Goal: Task Accomplishment & Management: Manage account settings

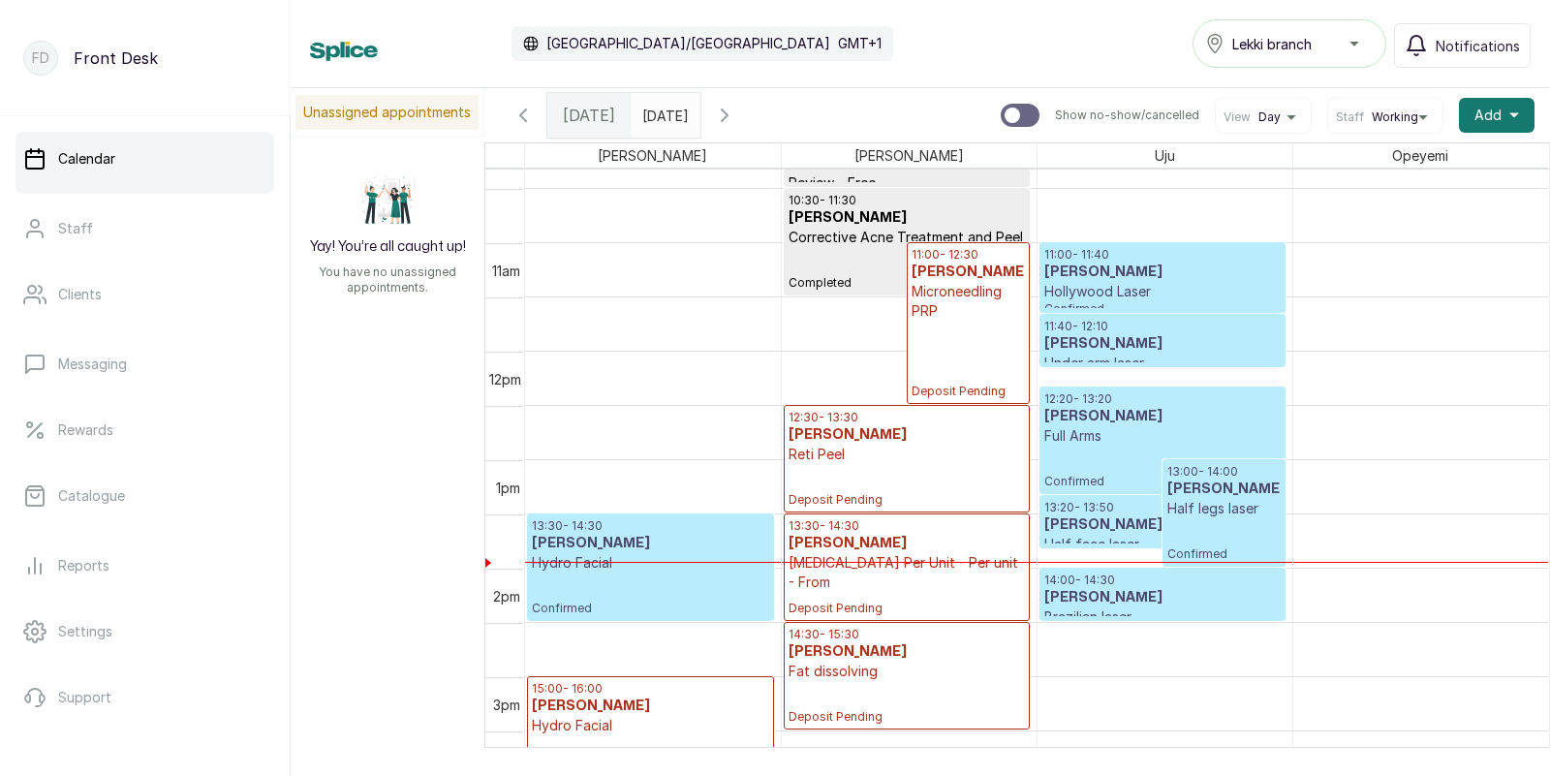
scroll to position [1120, 0]
click at [1127, 452] on p "Confirmed" at bounding box center [1162, 467] width 236 height 44
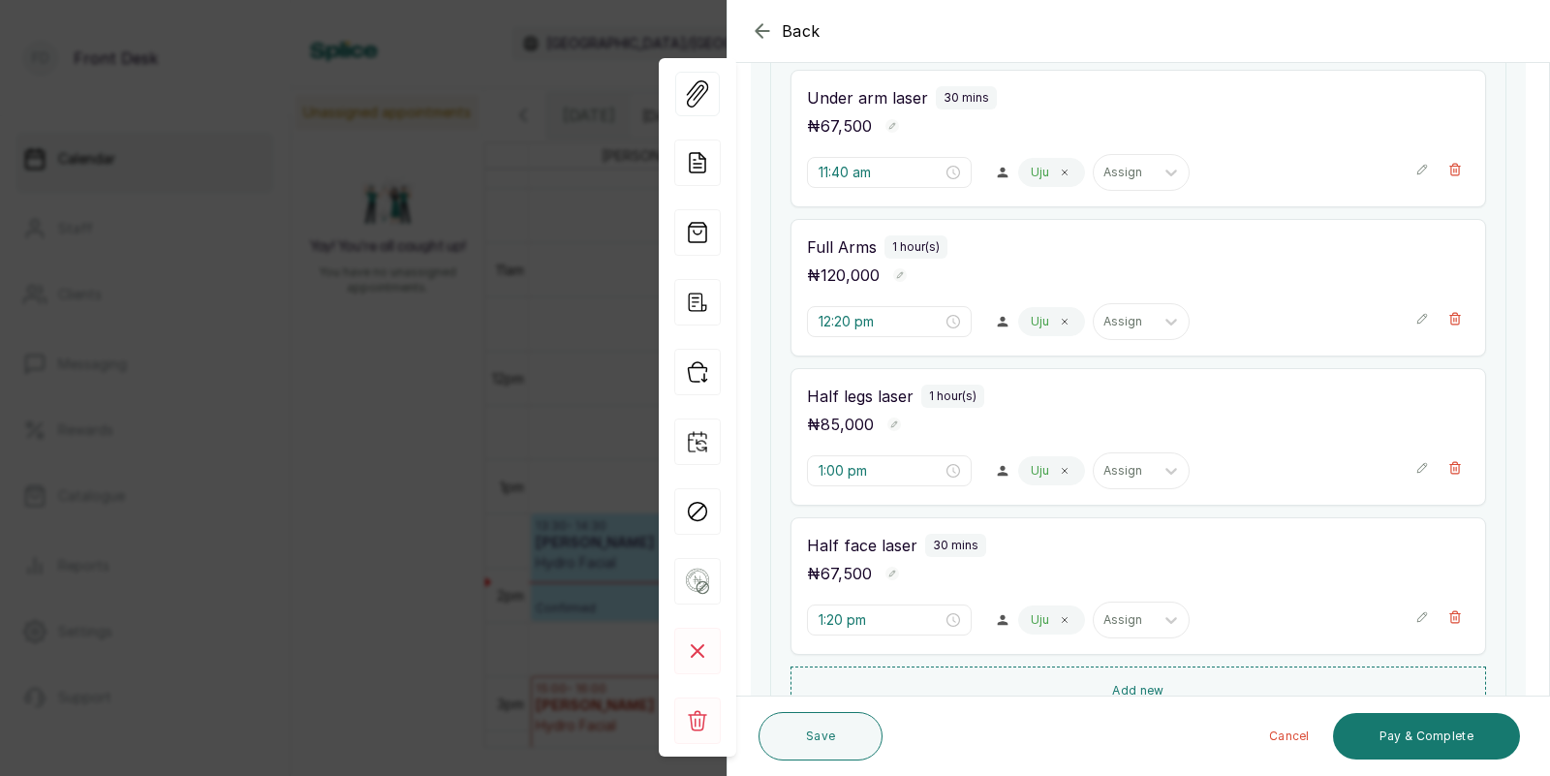
scroll to position [550, 0]
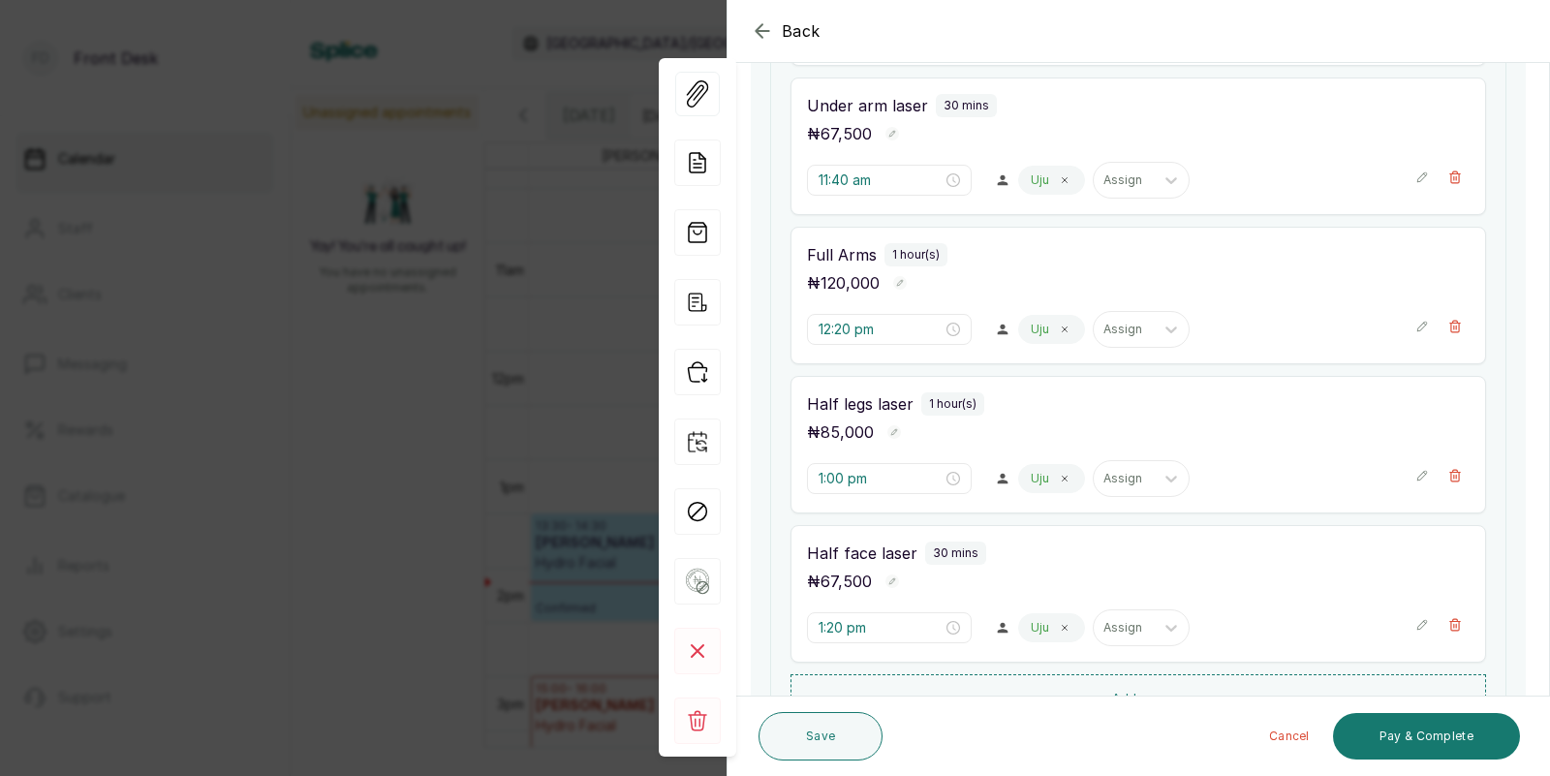
click at [595, 280] on div "Back Appointment Details Edit appointment 🚶 Walk-in (booked by Front Desk) Make…" at bounding box center [775, 388] width 1550 height 776
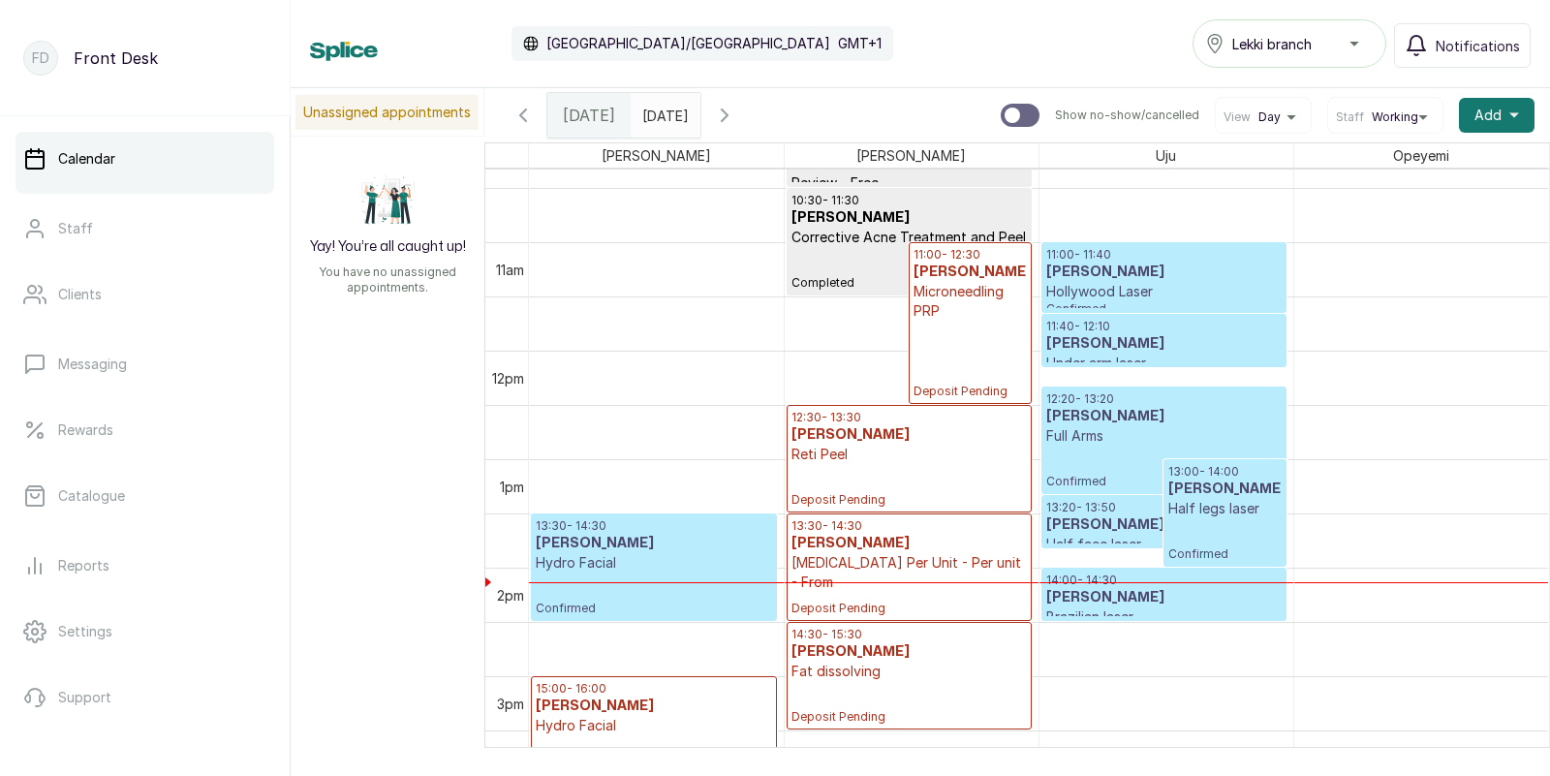
click at [662, 119] on input "text" at bounding box center [646, 110] width 31 height 33
type input "dd/MM/yyyy"
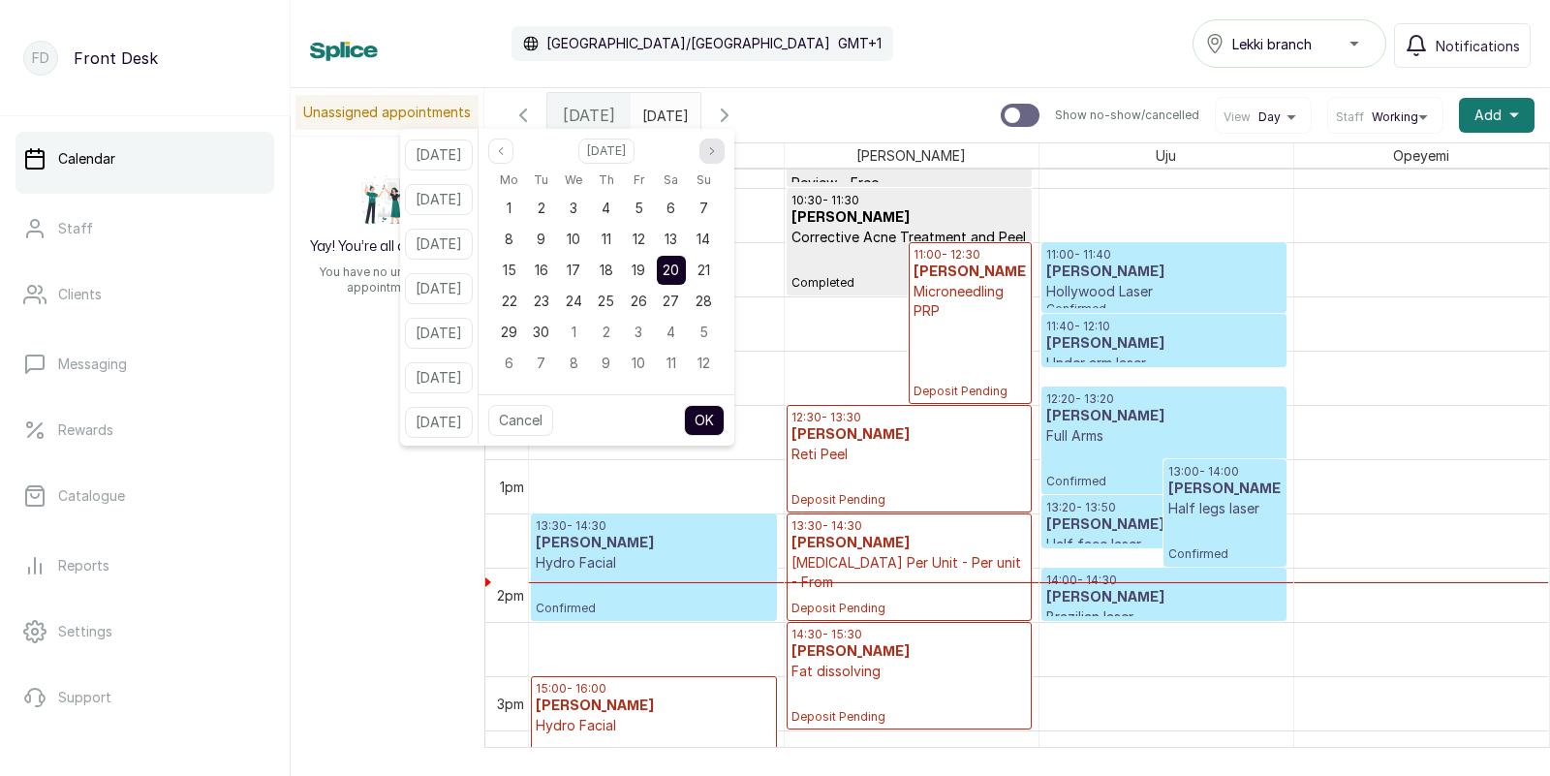
click at [718, 145] on icon "page next" at bounding box center [712, 151] width 12 height 12
click at [678, 261] on span "15" at bounding box center [671, 269] width 14 height 16
click at [724, 418] on button "OK" at bounding box center [704, 420] width 41 height 31
type input "[DATE]"
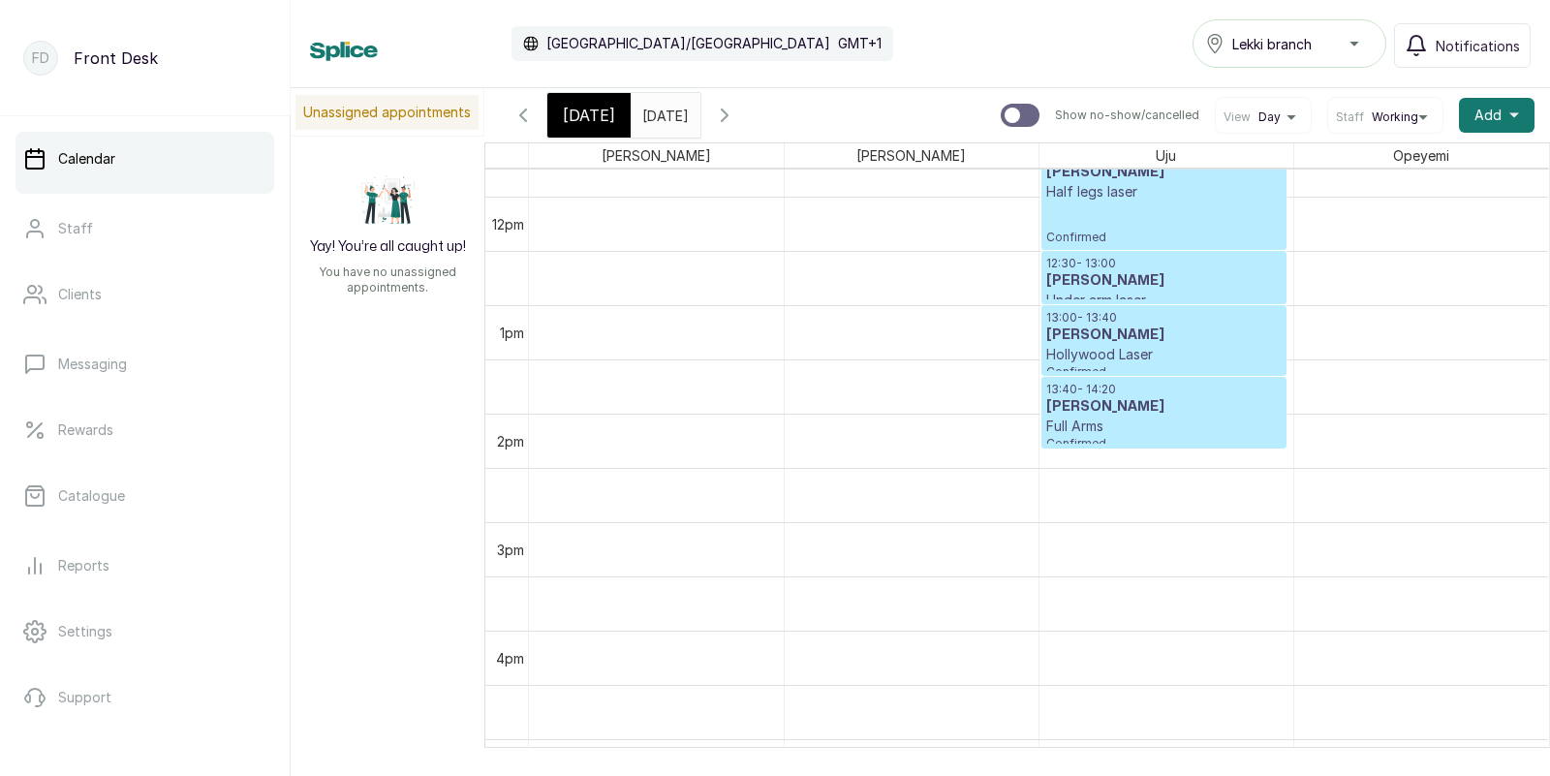
scroll to position [1278, 0]
click at [1122, 384] on p "13:40 - 14:20" at bounding box center [1163, 385] width 235 height 15
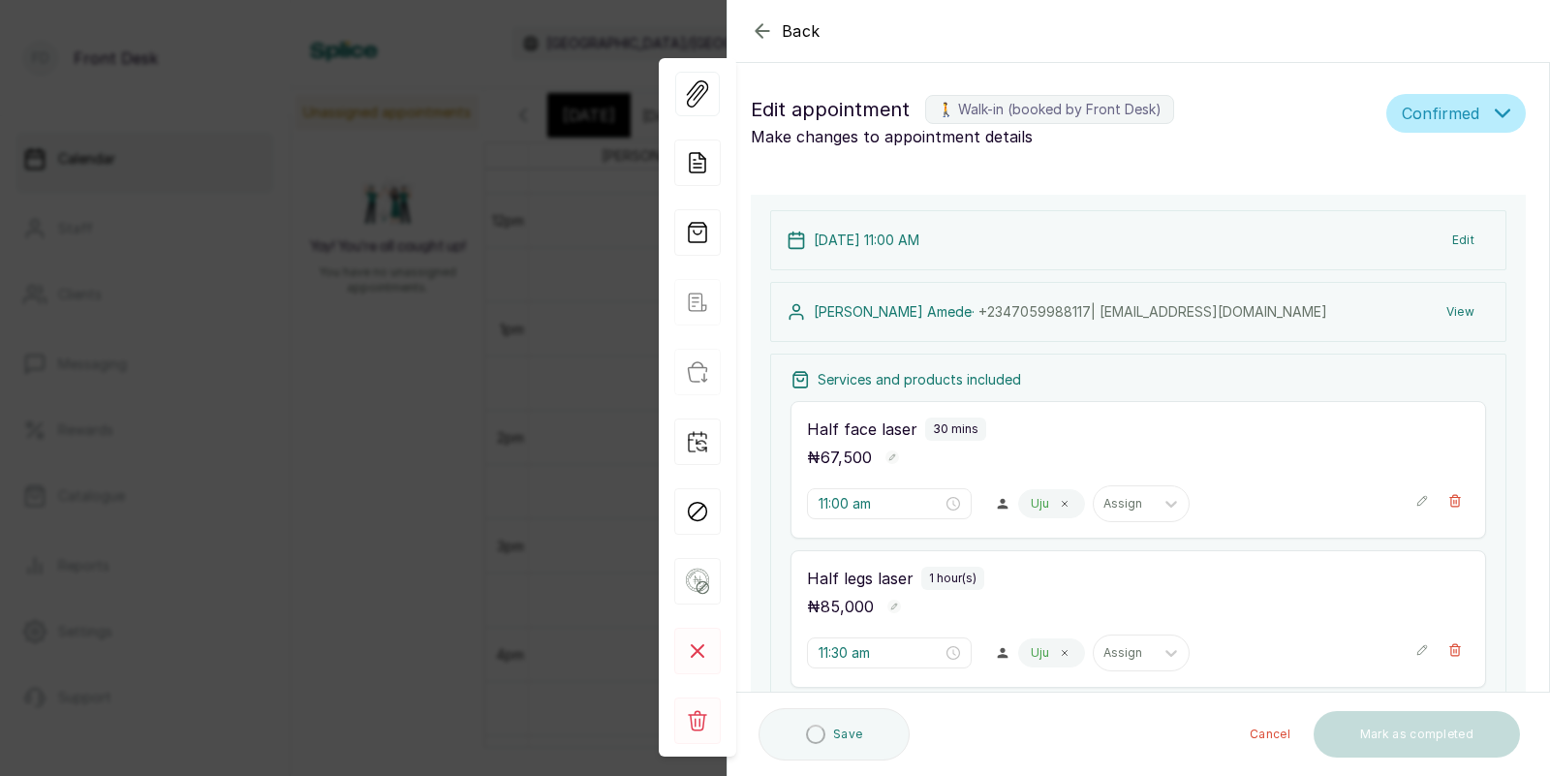
type input "11:30 am"
type input "12:30 pm"
type input "1:40 pm"
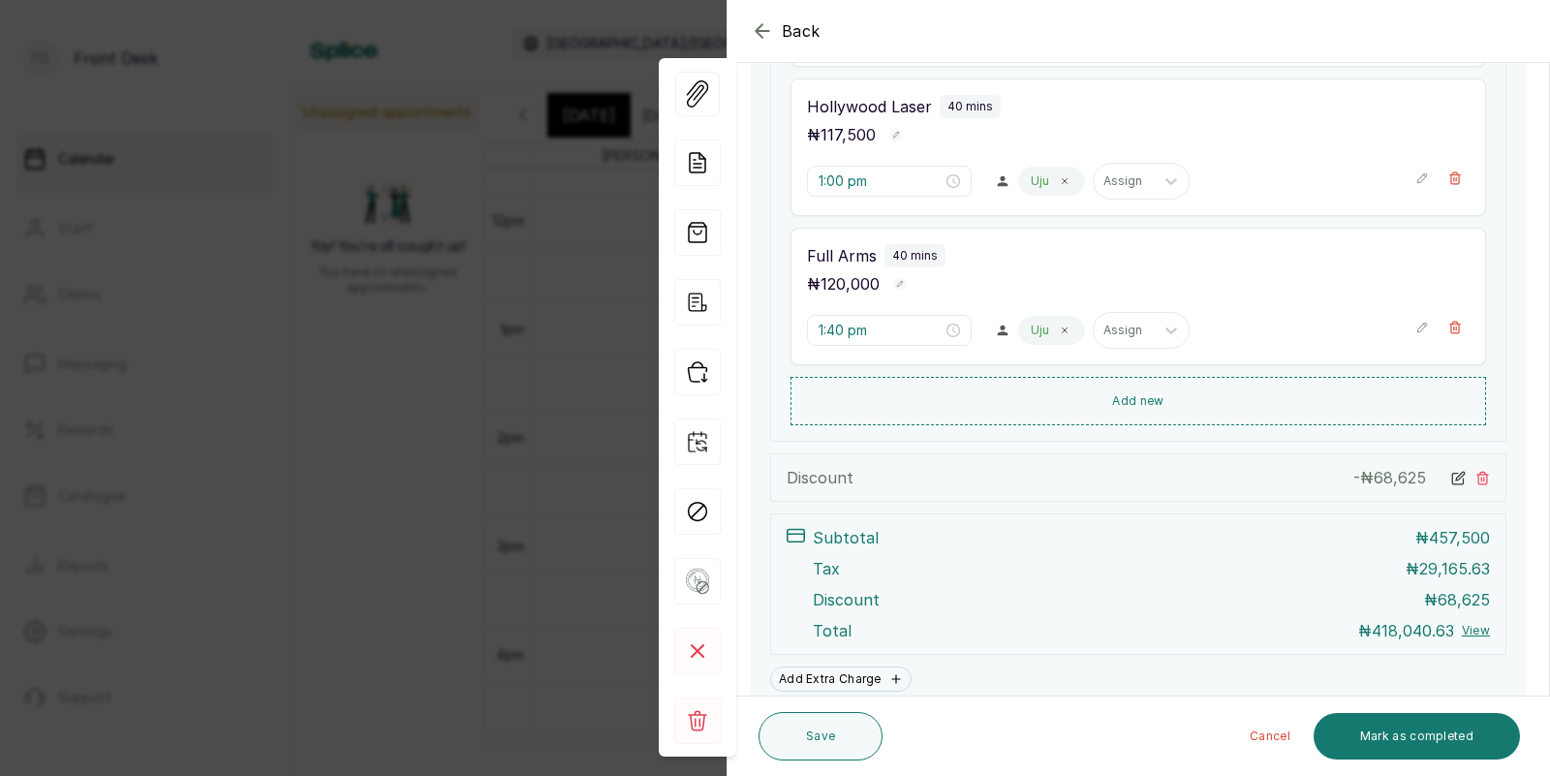
scroll to position [845, 0]
click at [495, 294] on div "Back Appointment Details Edit appointment 🚶 Walk-in (booked by Front Desk) Make…" at bounding box center [775, 388] width 1550 height 776
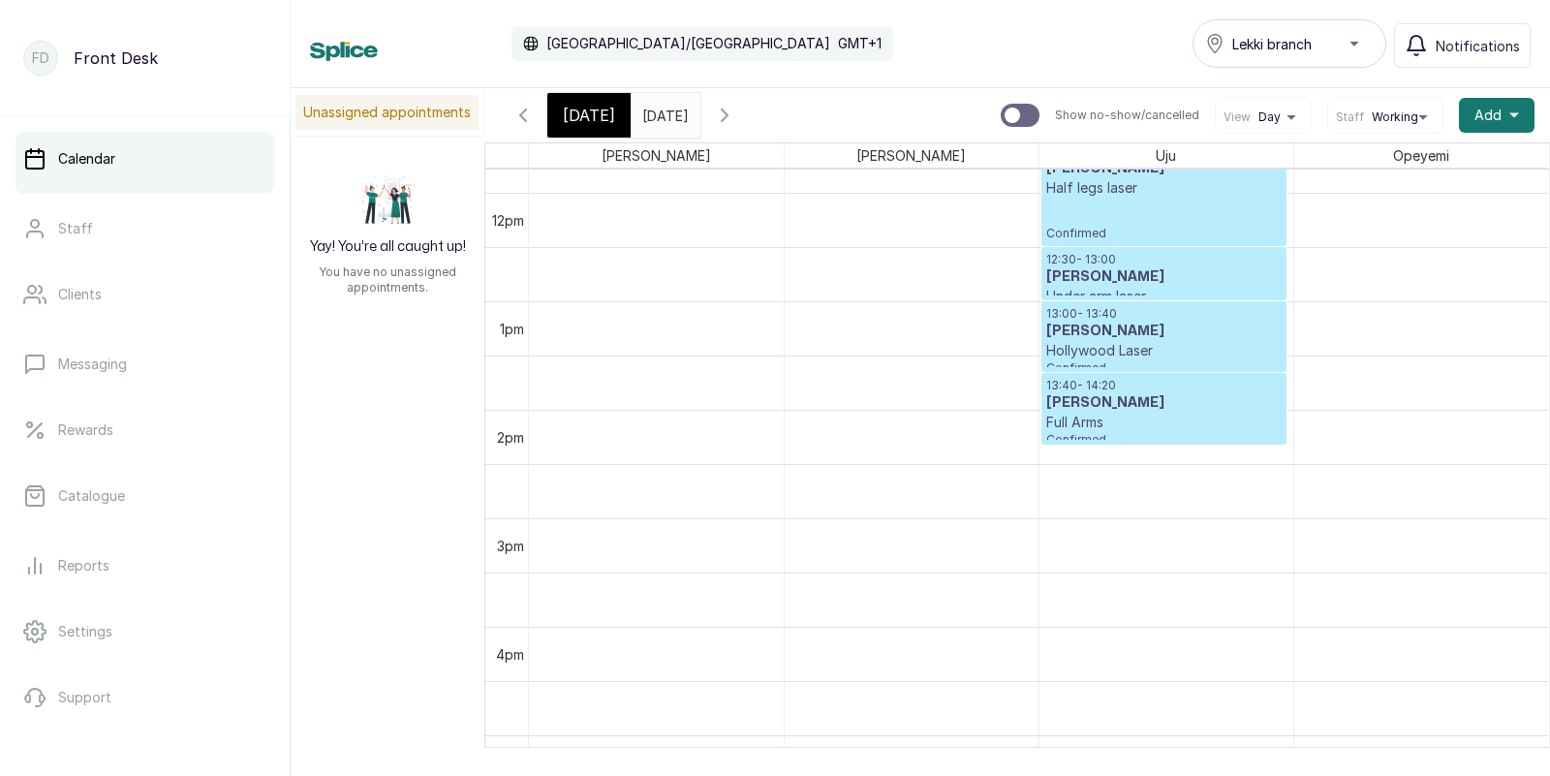
click at [1136, 324] on h3 "[PERSON_NAME]" at bounding box center [1163, 331] width 235 height 19
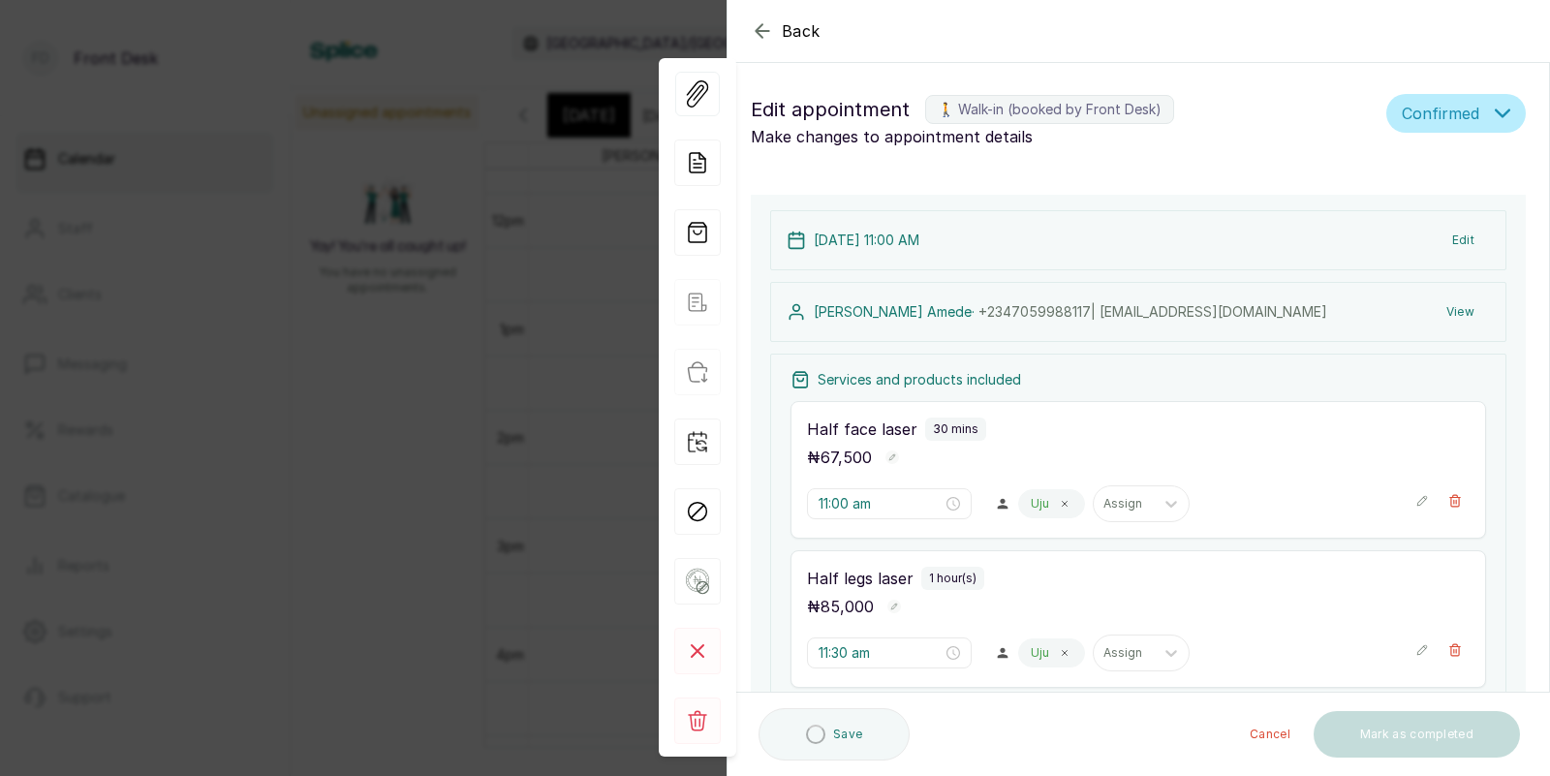
click at [446, 257] on div "Back Appointment Details Edit appointment 🚶 Walk-in (booked by Front Desk) Make…" at bounding box center [775, 388] width 1550 height 776
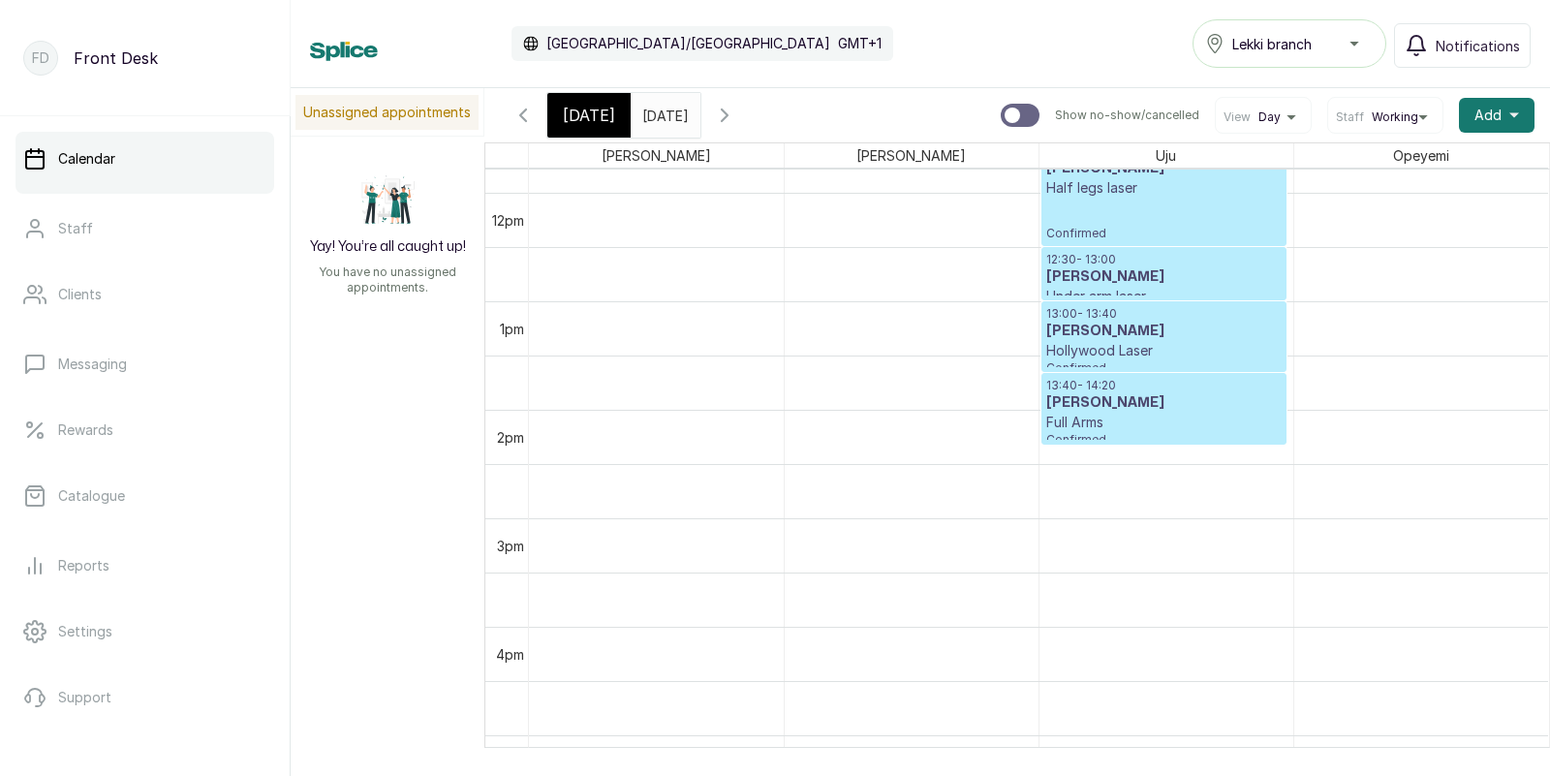
click at [602, 114] on span "[DATE]" at bounding box center [589, 115] width 52 height 23
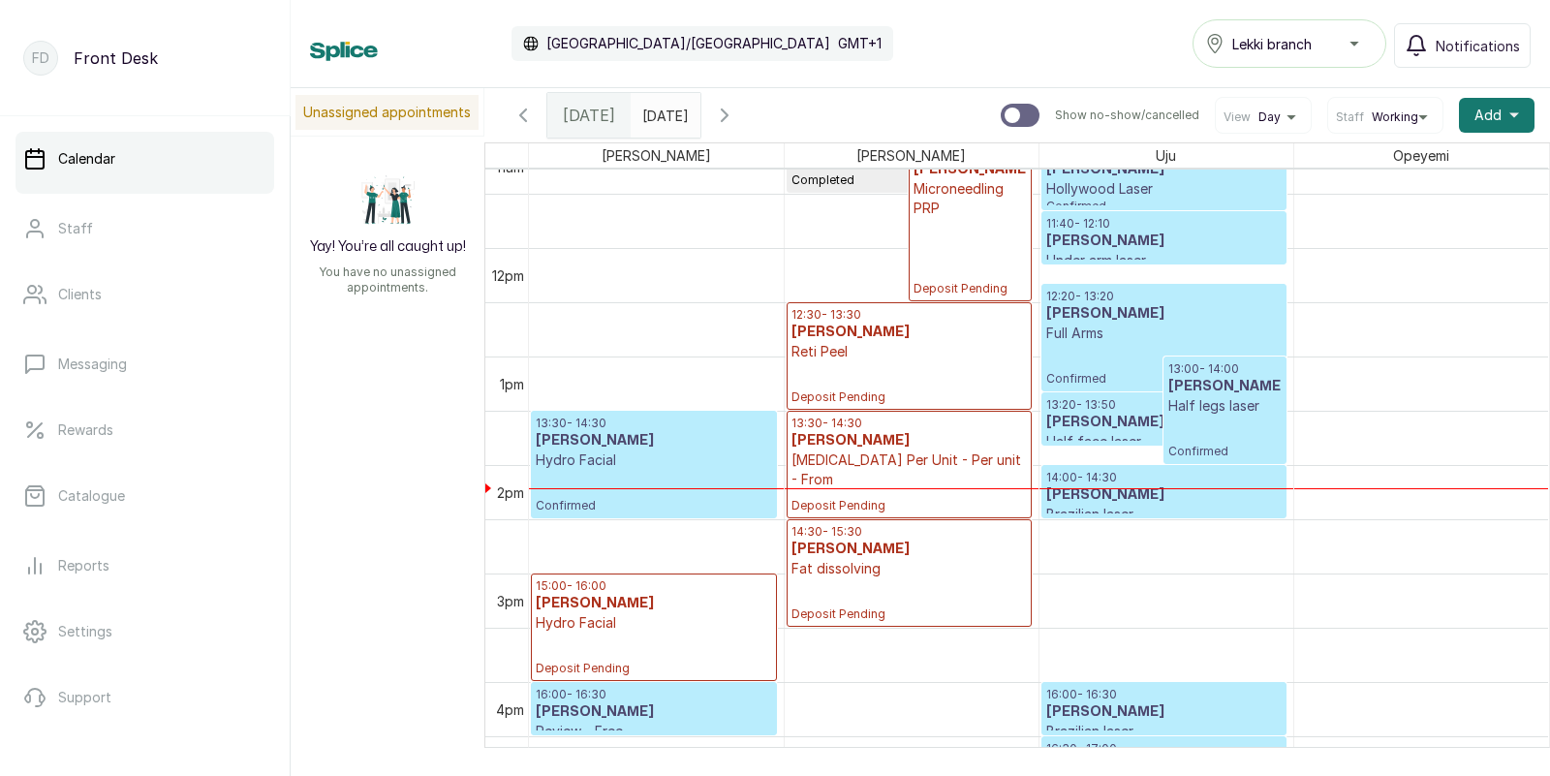
scroll to position [1276, 0]
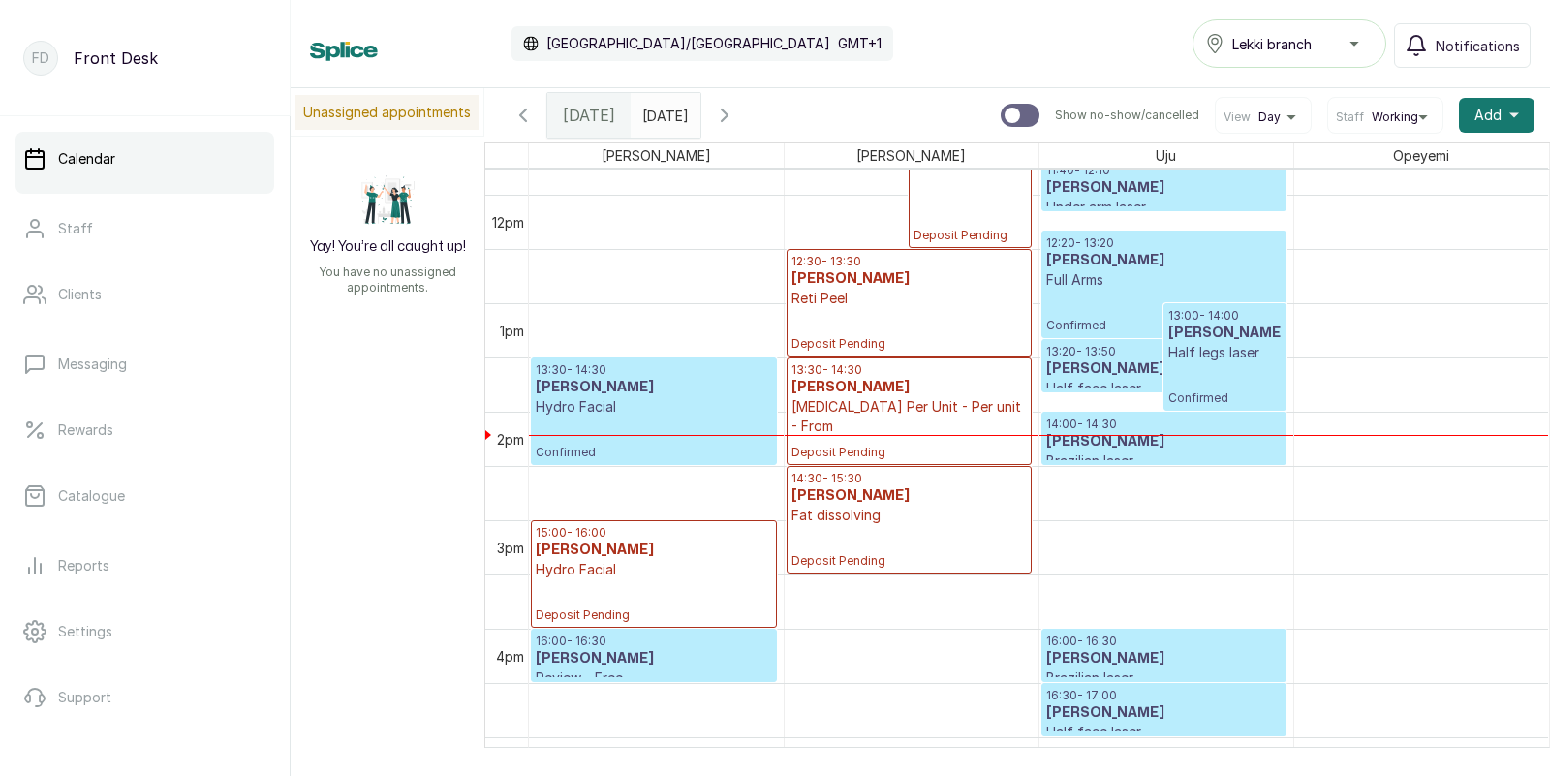
click at [1148, 334] on div at bounding box center [1163, 337] width 243 height 8
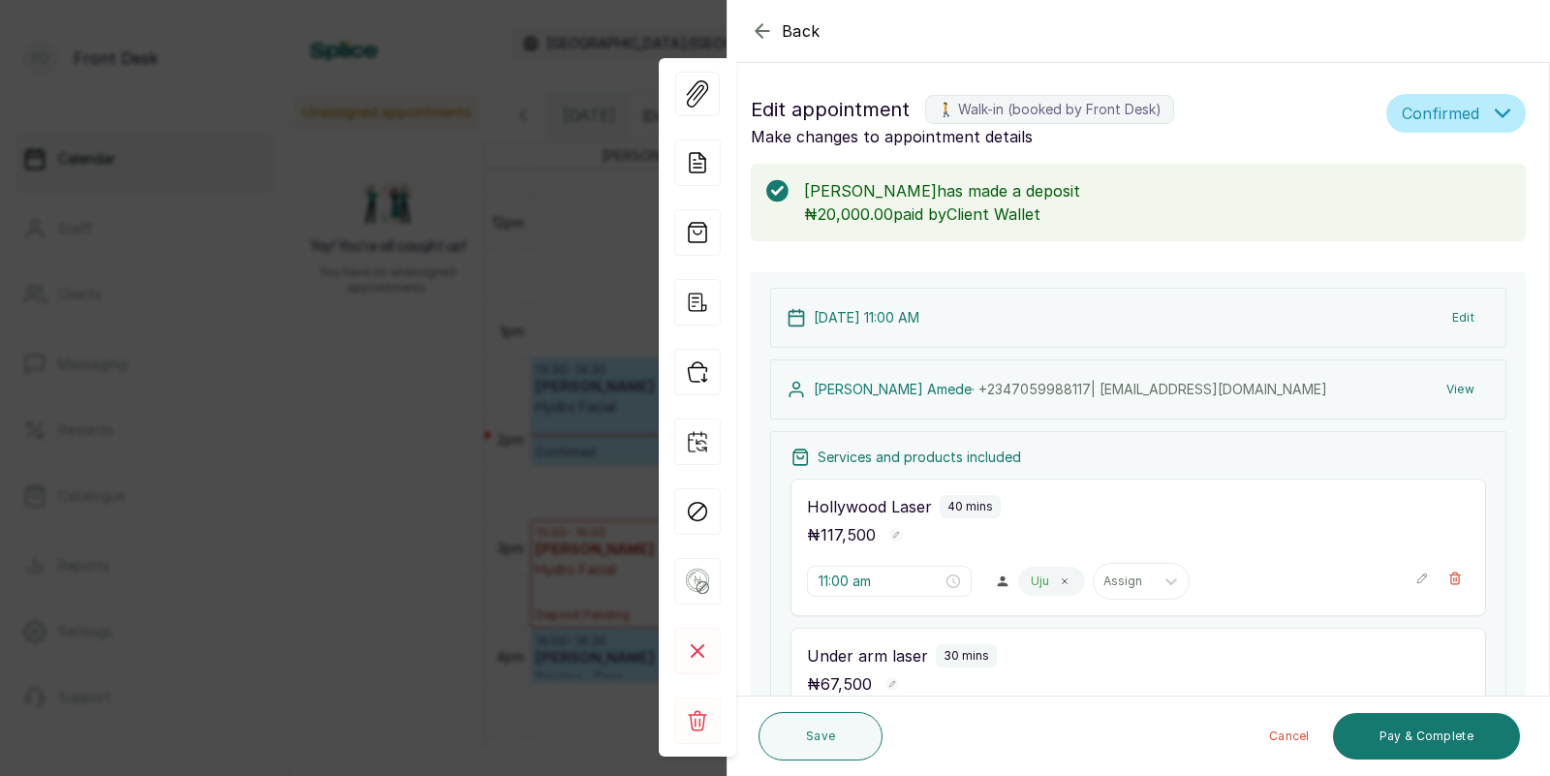
type input "11:40 am"
type input "12:20 pm"
type input "1:20 pm"
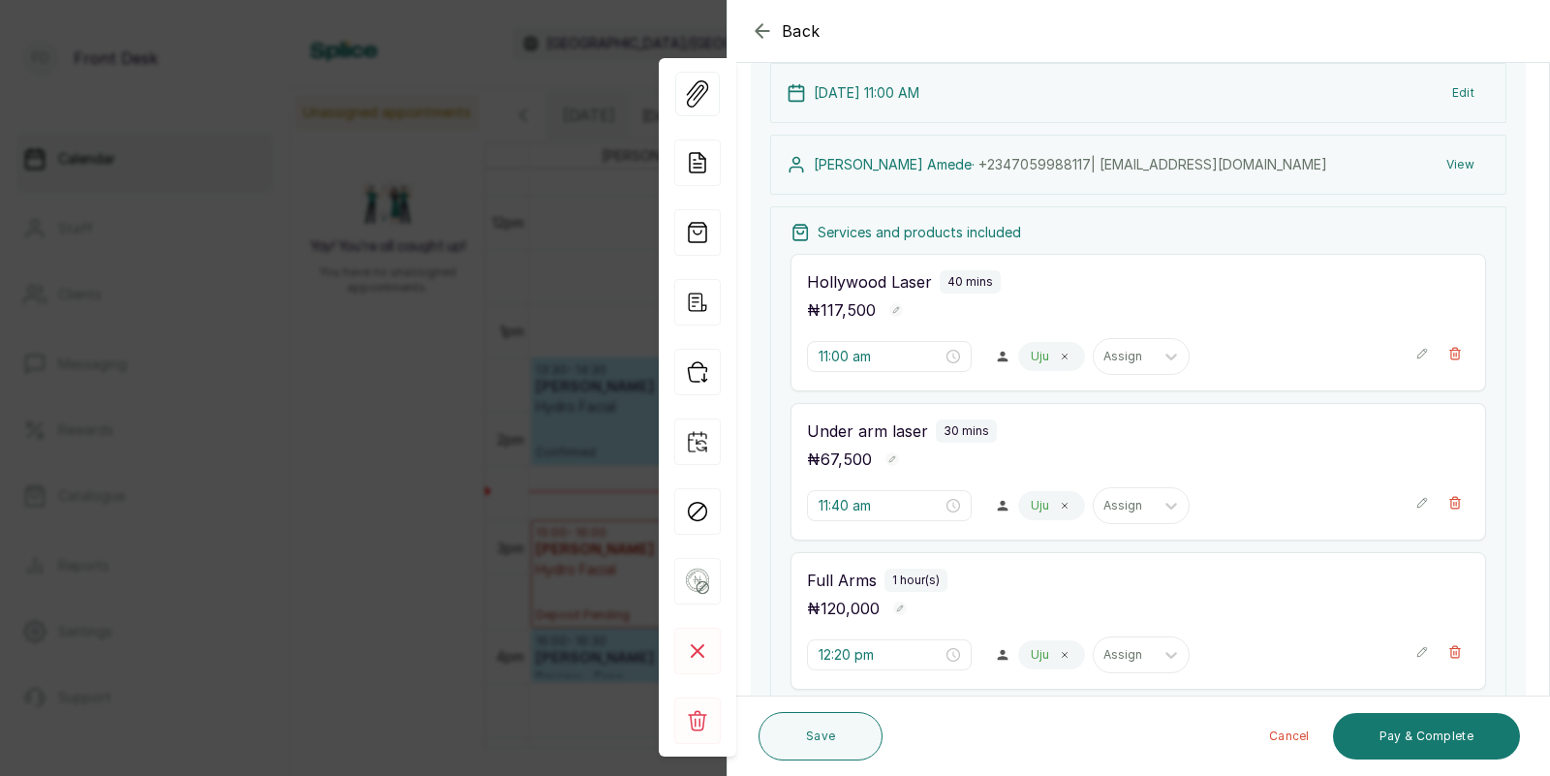
scroll to position [0, 0]
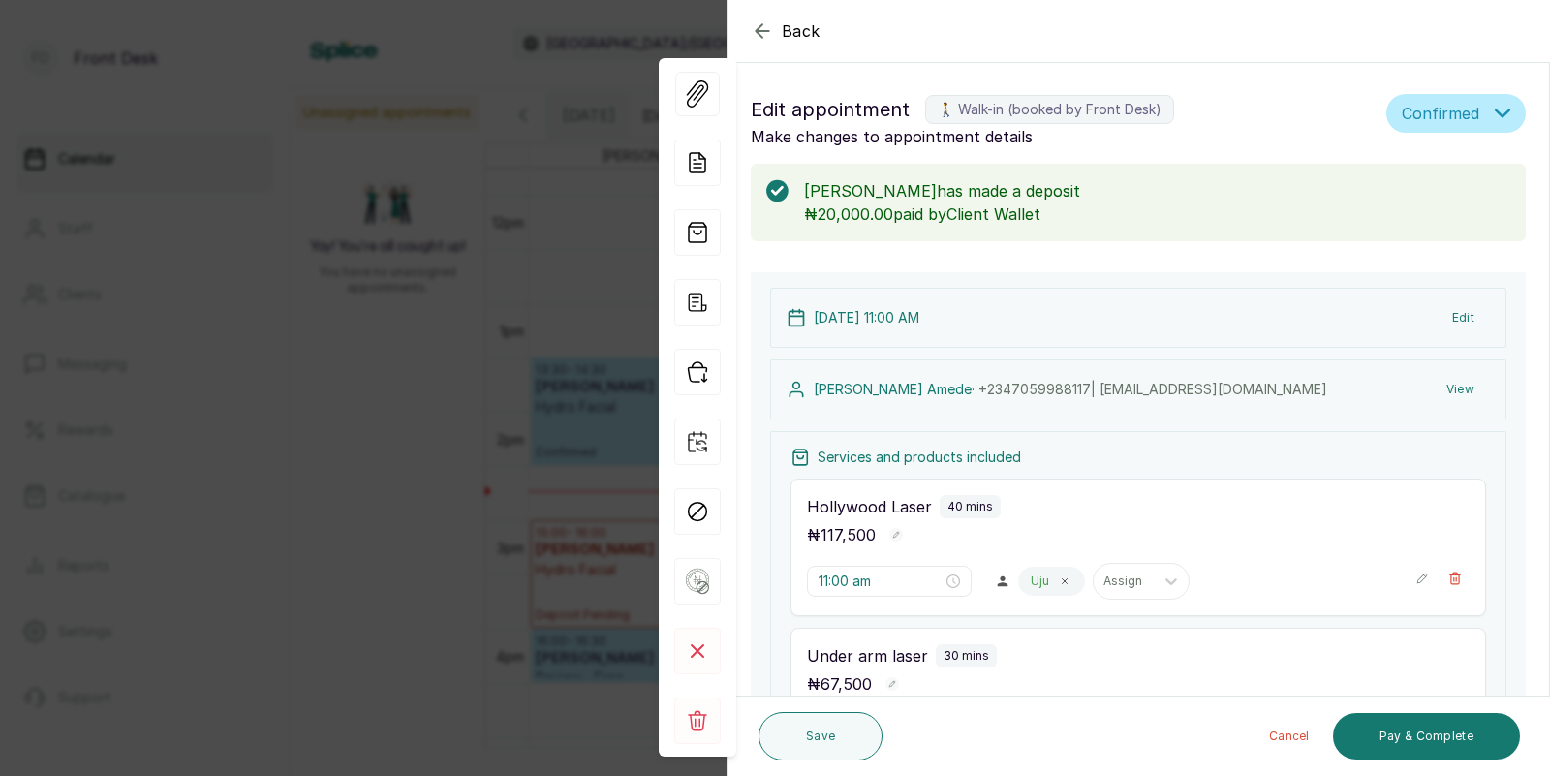
click at [353, 278] on div "Back Appointment Details Edit appointment 🚶 Walk-in (booked by Front Desk) Make…" at bounding box center [775, 388] width 1550 height 776
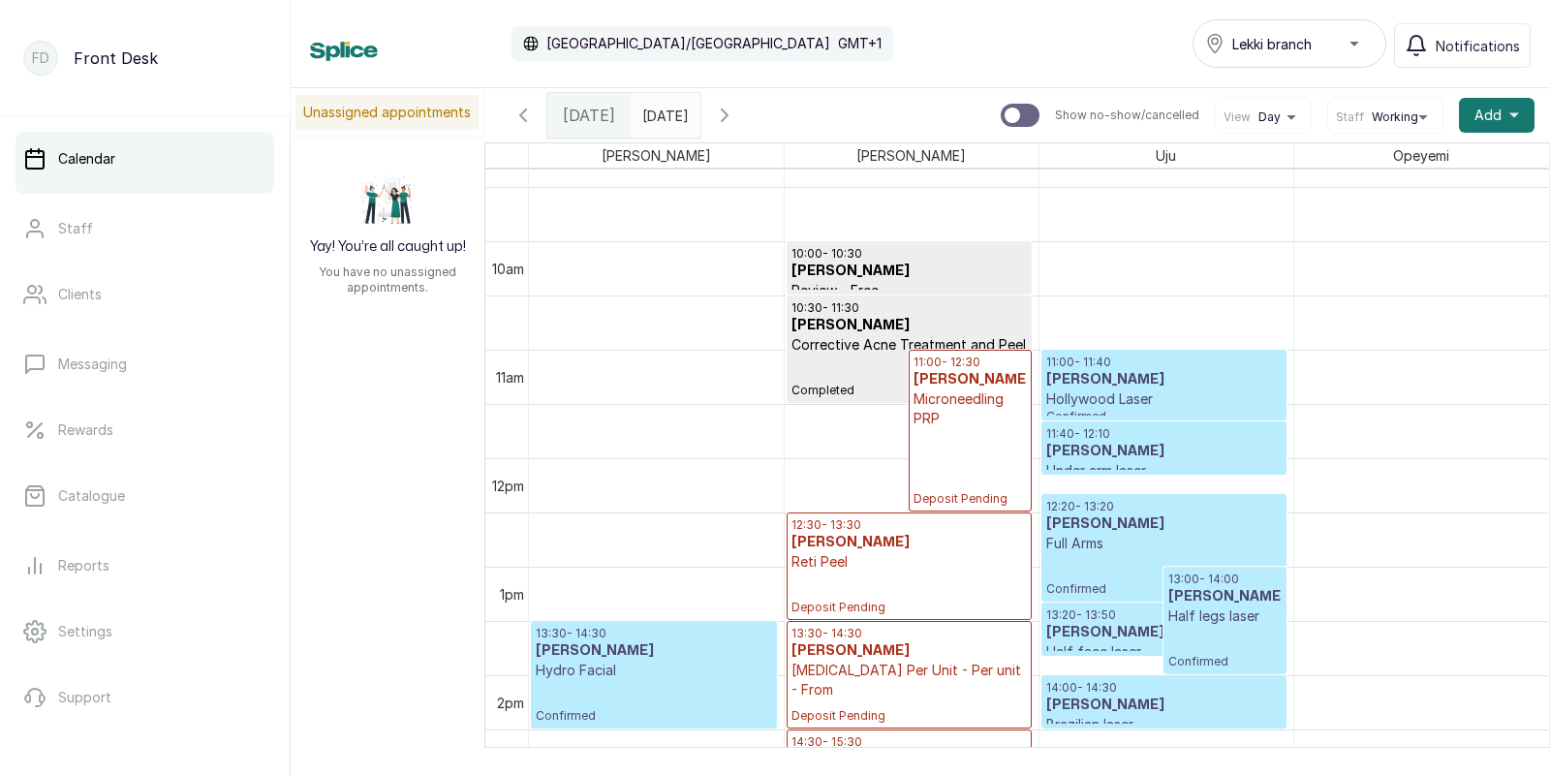
scroll to position [1068, 0]
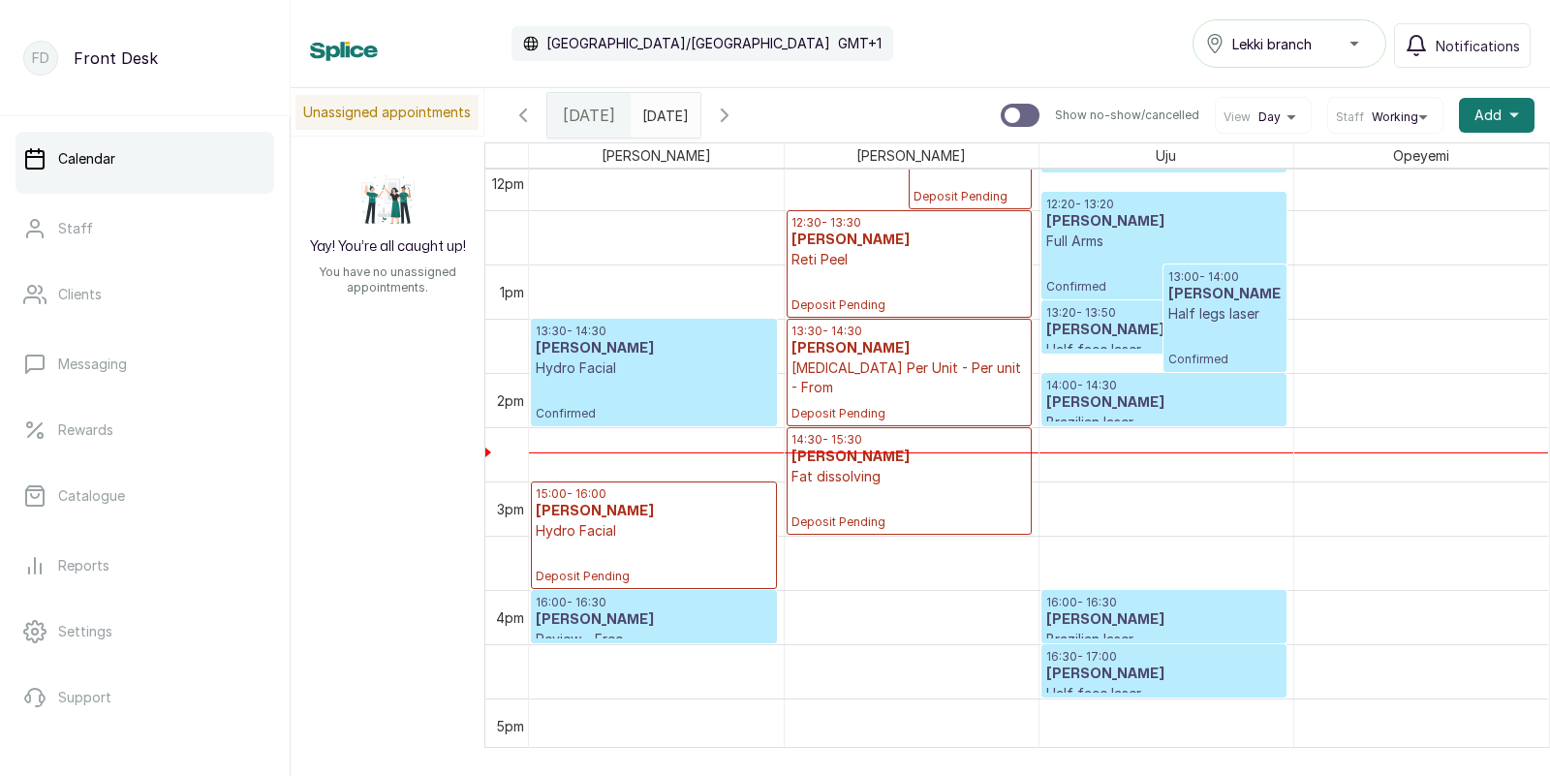
click at [1112, 404] on h3 "[PERSON_NAME]" at bounding box center [1163, 402] width 235 height 19
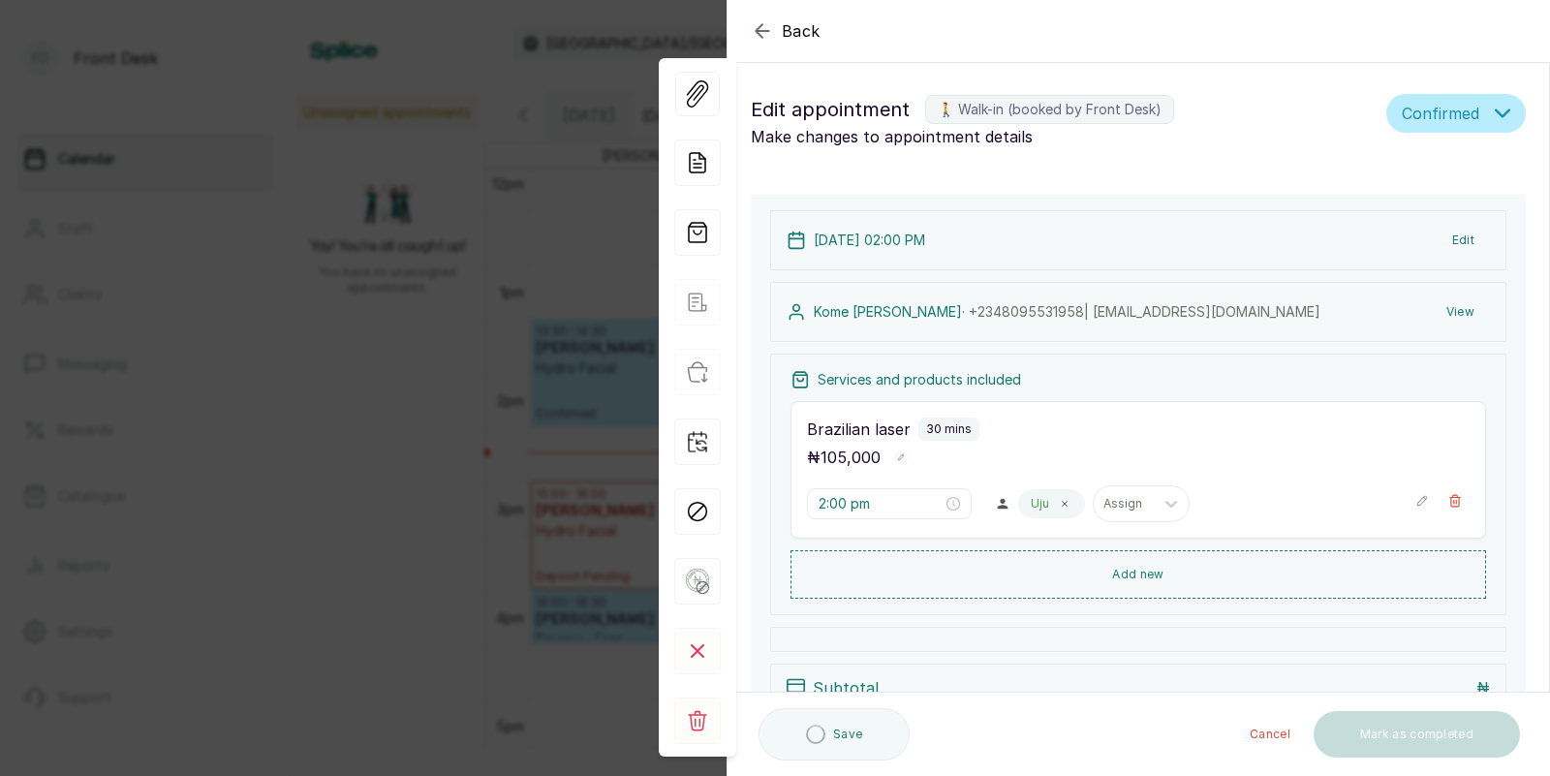
type input "2:00 pm"
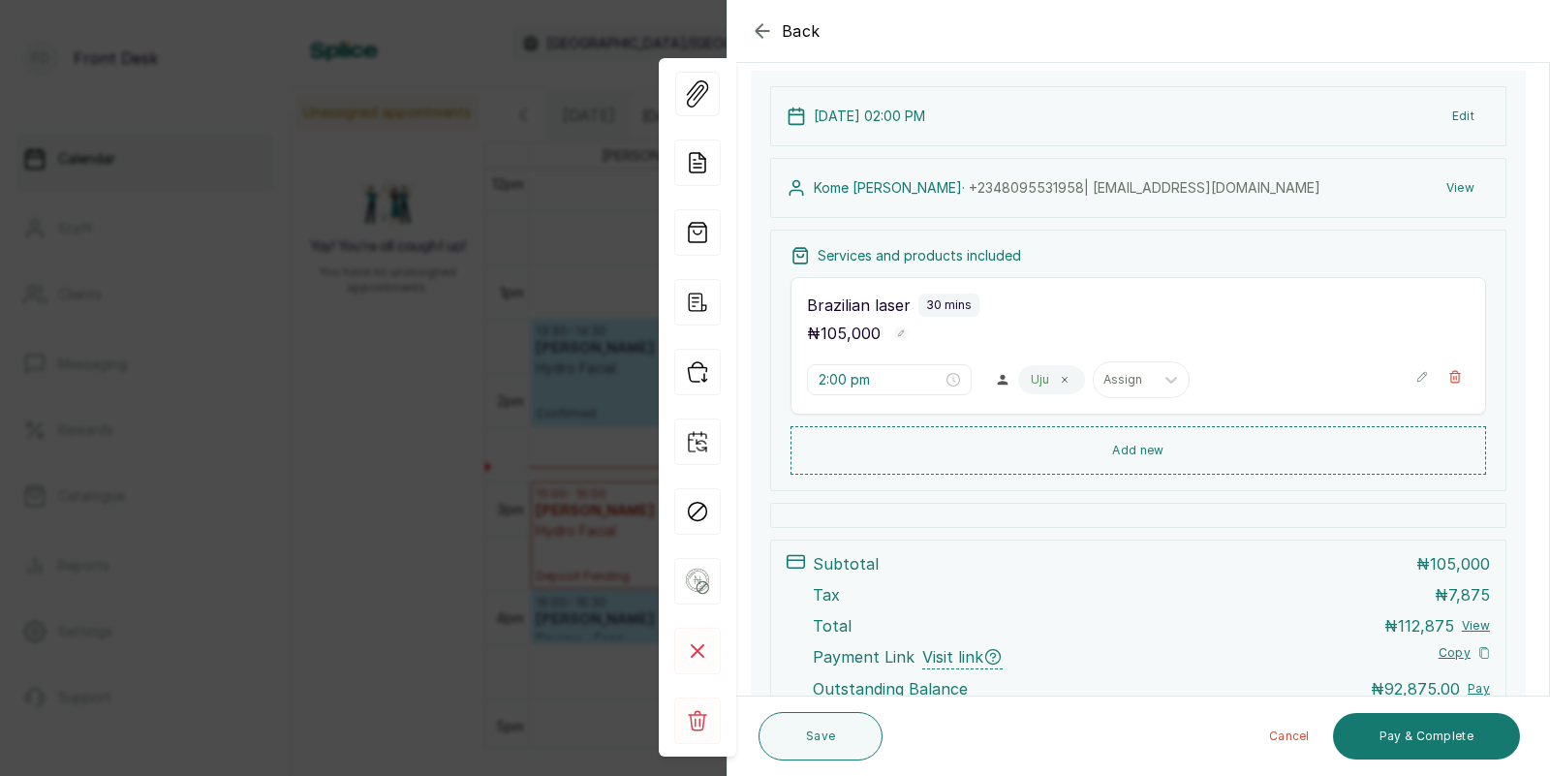
scroll to position [200, 0]
click at [516, 421] on div "Back Appointment Details Edit appointment 🚶 Walk-in (booked by Front Desk) Make…" at bounding box center [775, 388] width 1550 height 776
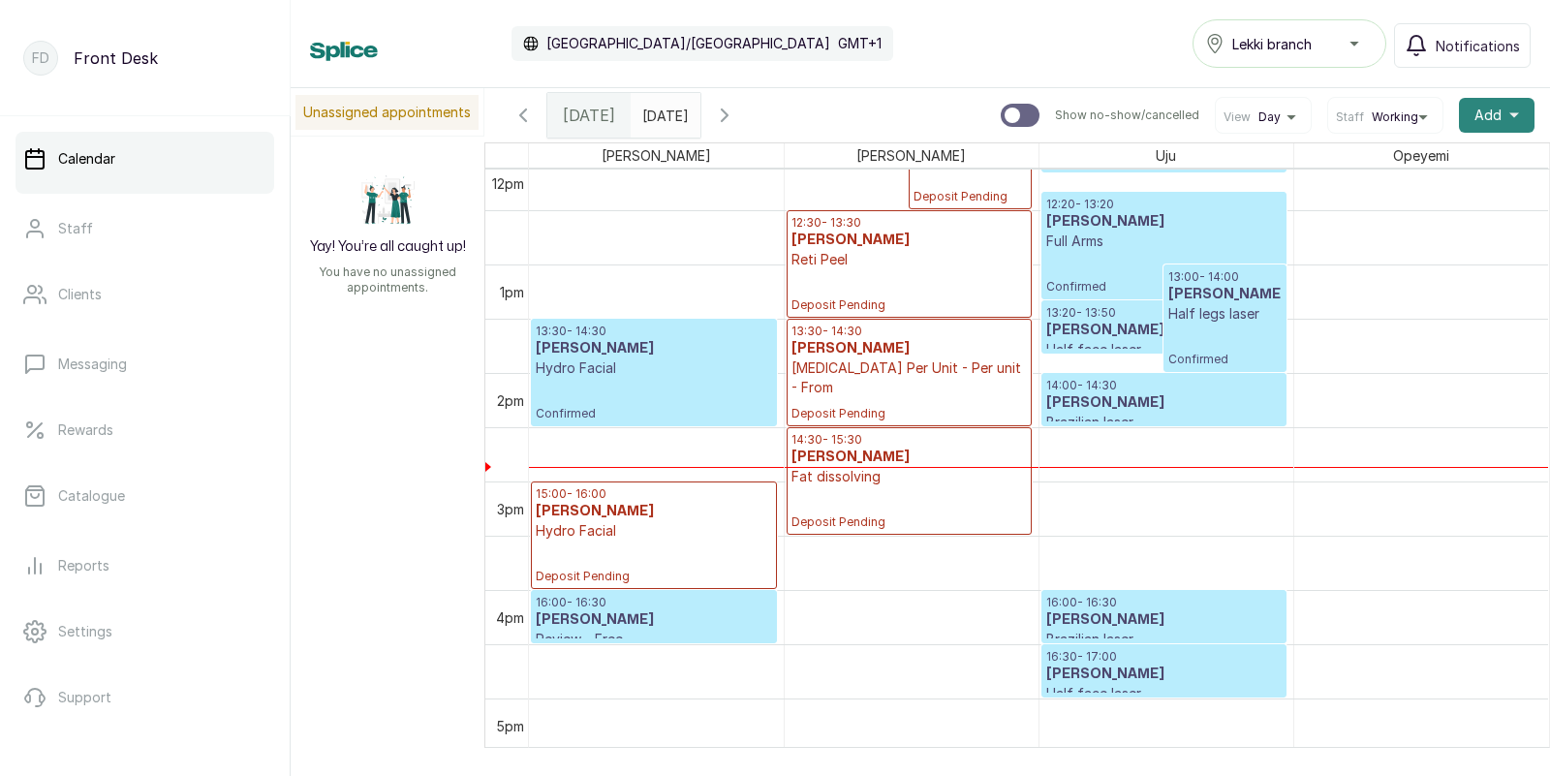
click at [1495, 114] on span "Add" at bounding box center [1487, 115] width 27 height 19
click at [1400, 163] on span "Add Appointment" at bounding box center [1426, 167] width 186 height 23
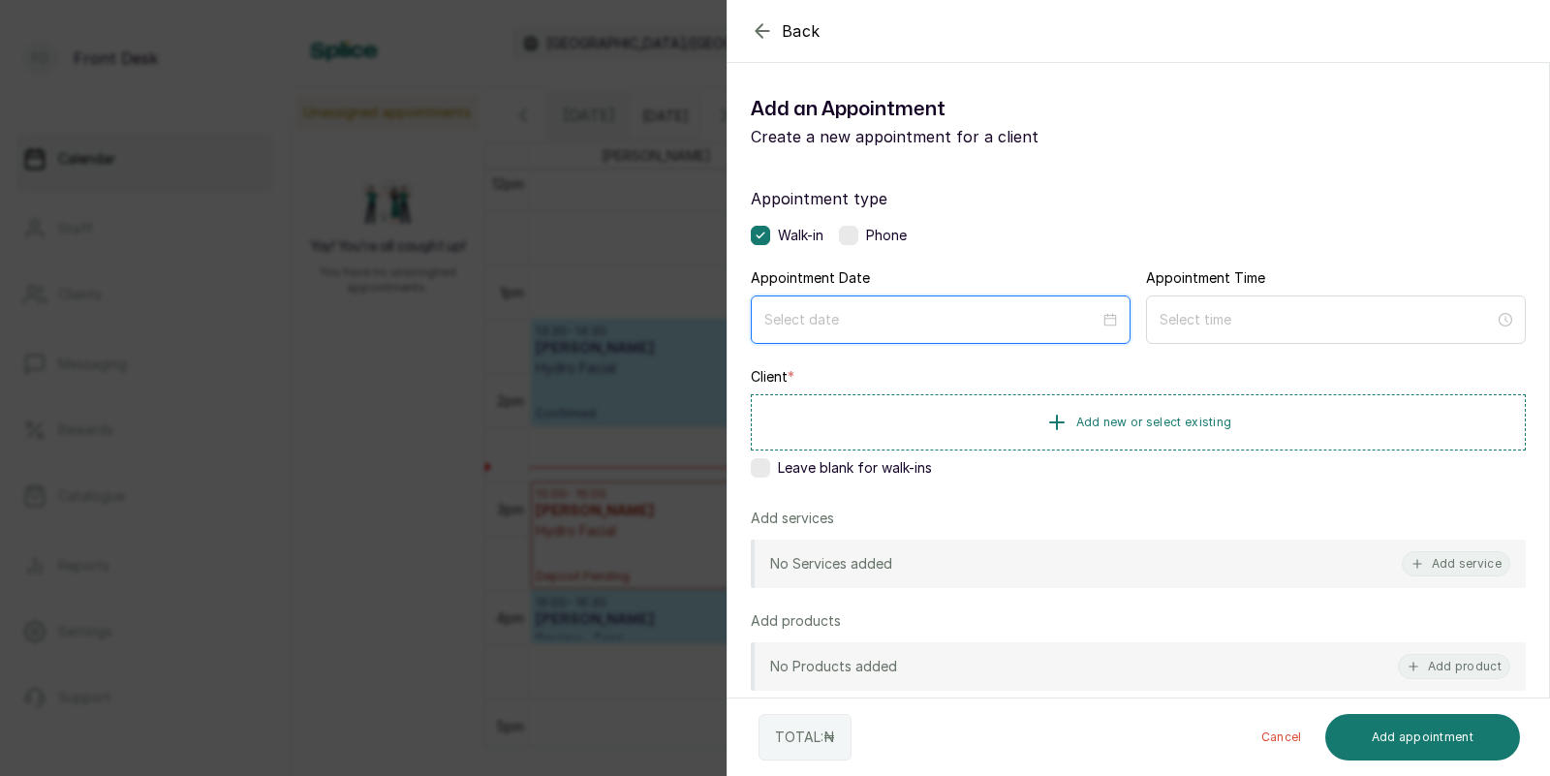
click at [869, 316] on input at bounding box center [931, 319] width 335 height 21
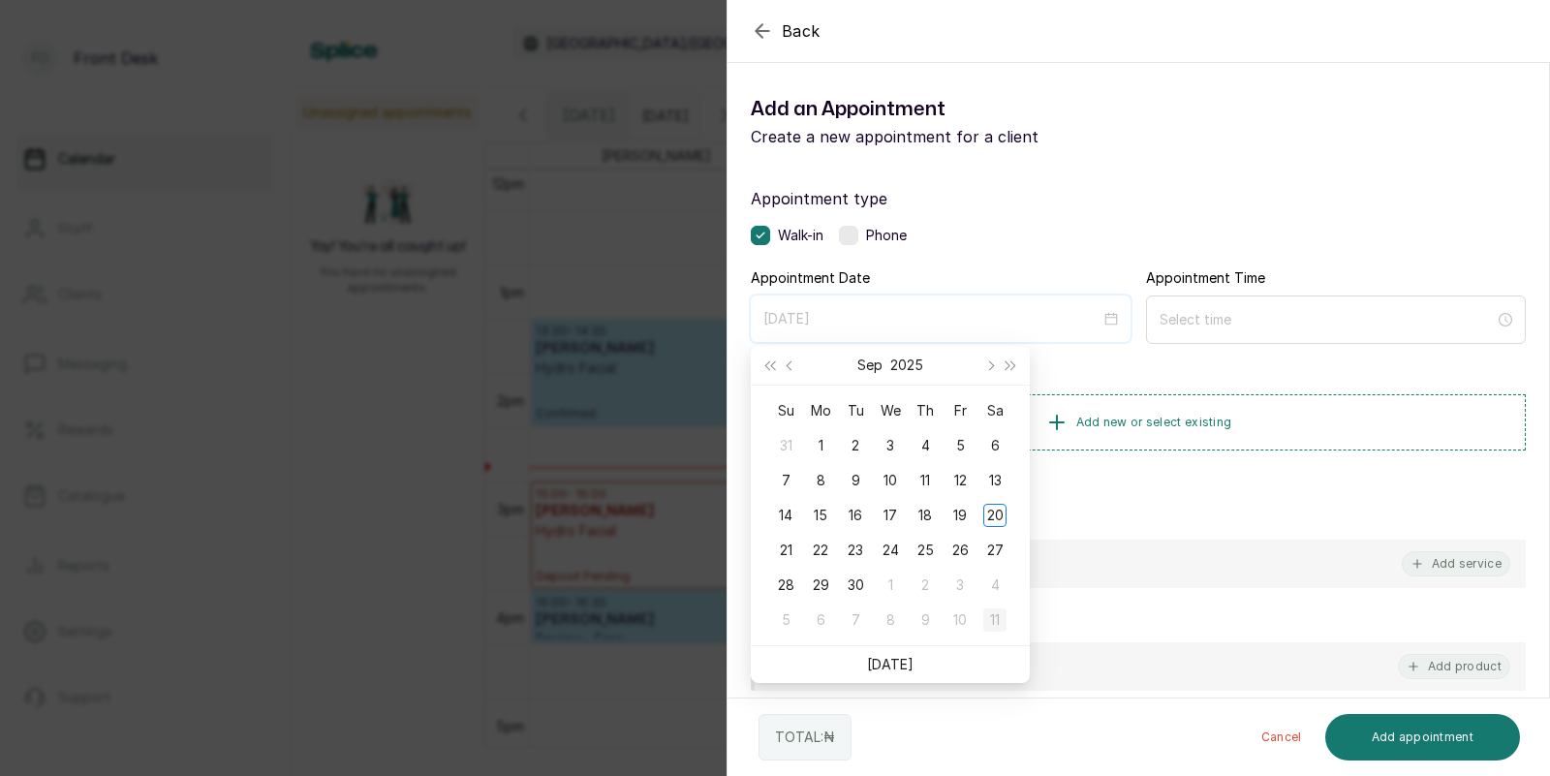
type input "[DATE]"
click at [997, 618] on div "11" at bounding box center [994, 619] width 23 height 23
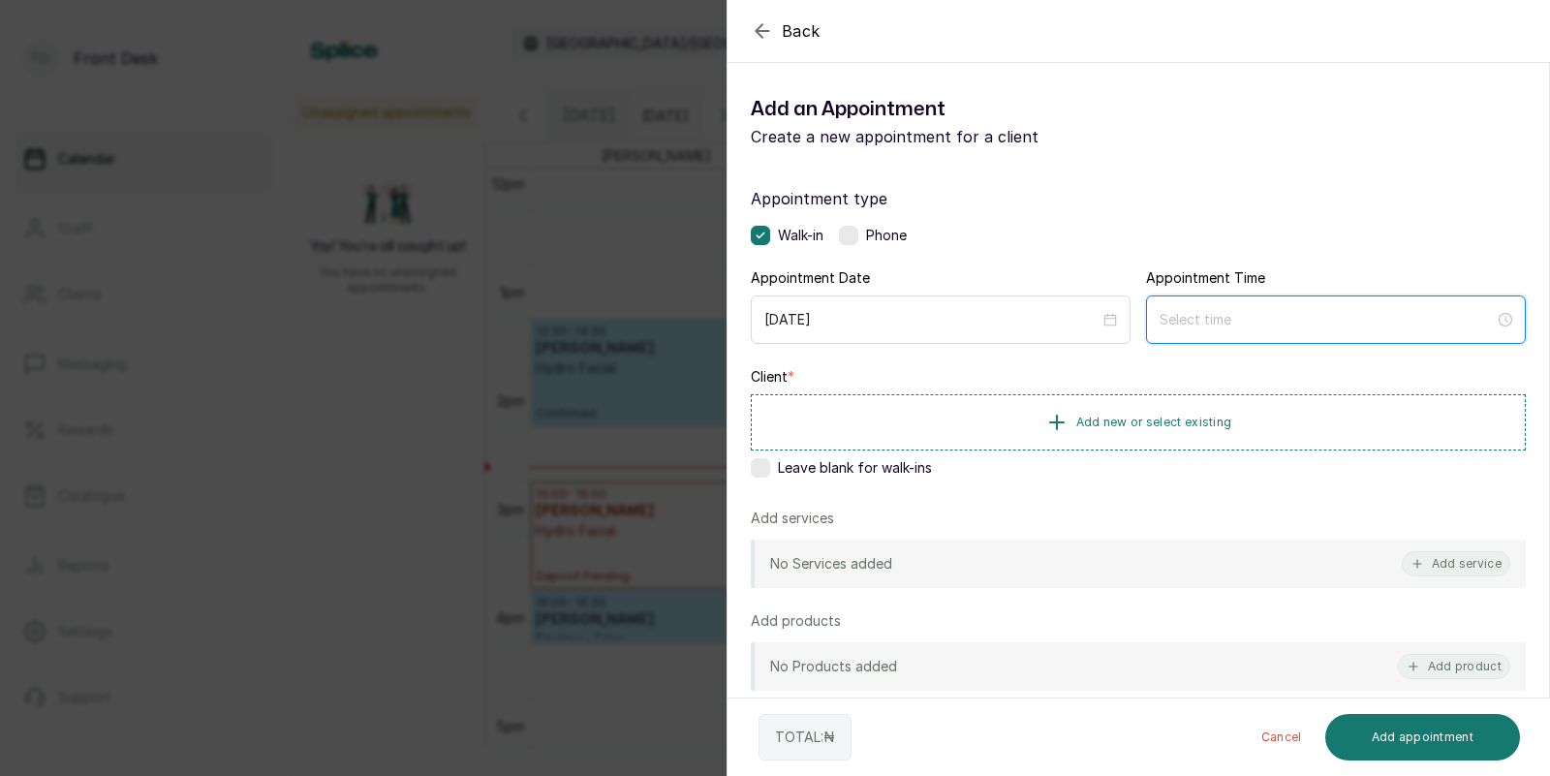
click at [1290, 328] on input at bounding box center [1326, 319] width 335 height 21
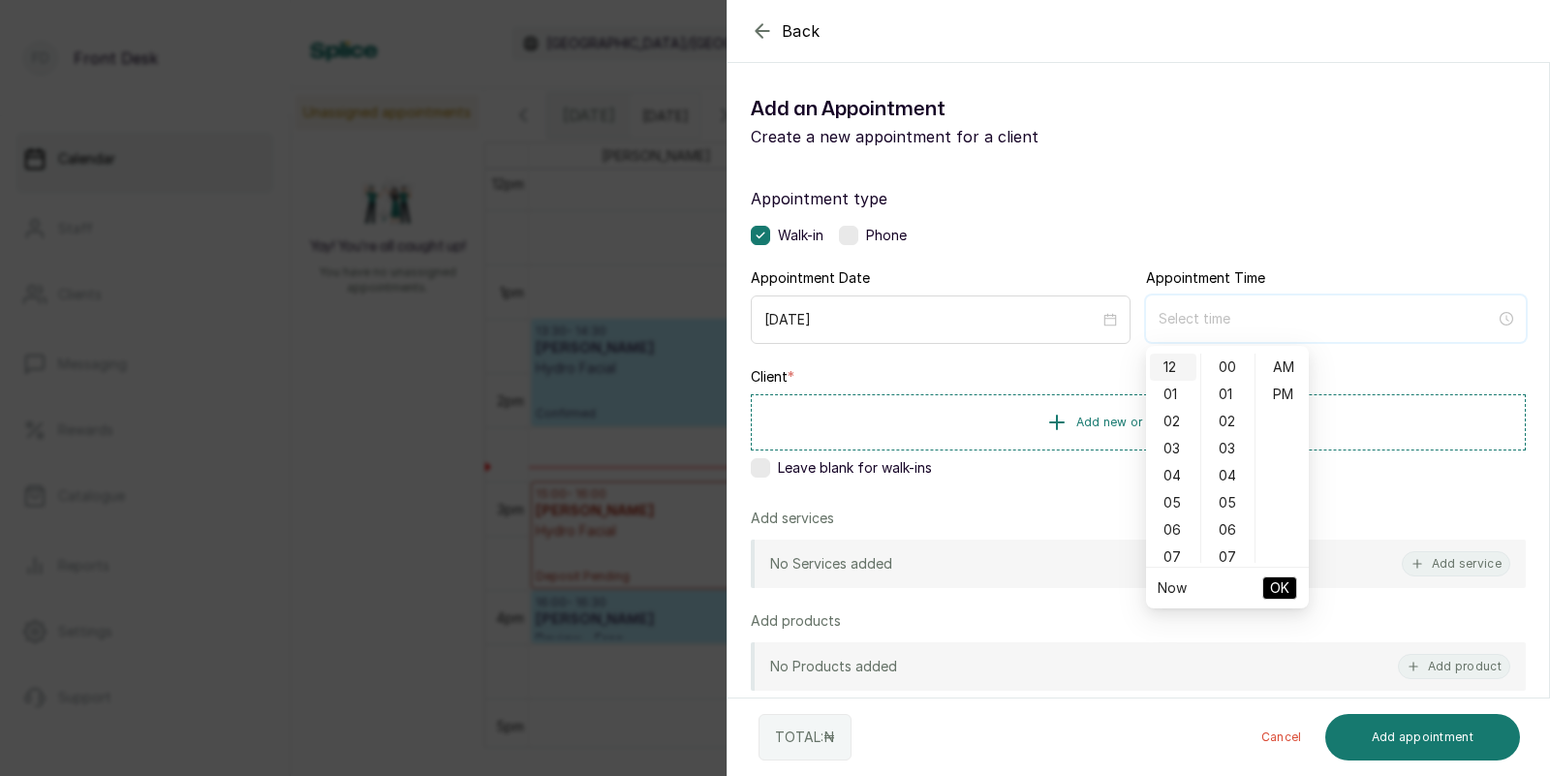
type input "12:00 am"
click at [1169, 419] on div "02" at bounding box center [1173, 421] width 46 height 27
click at [1272, 389] on div "PM" at bounding box center [1282, 394] width 46 height 27
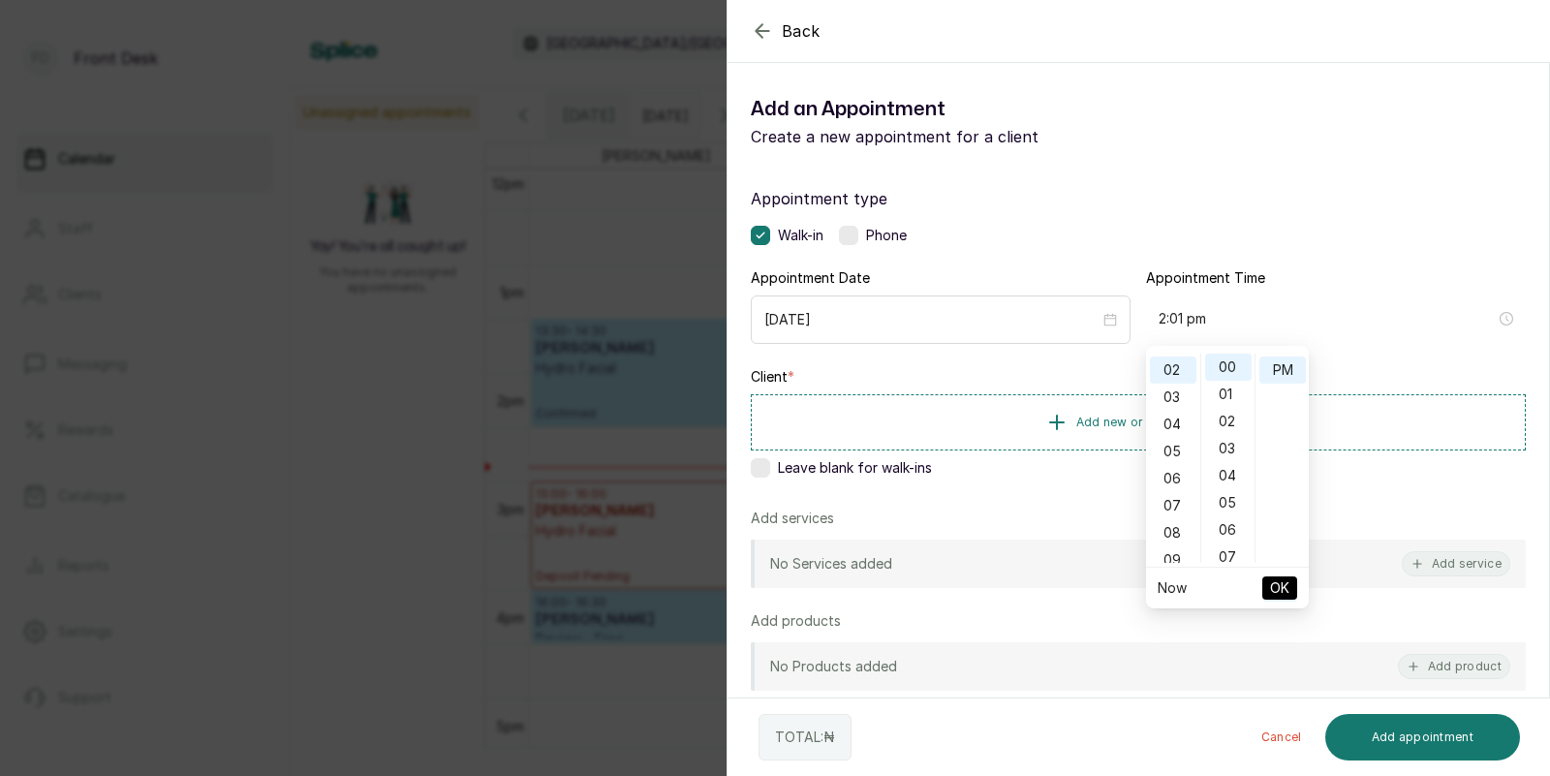
type input "2:00 pm"
click at [488, 400] on div "Back Add Appointment Add an Appointment Create a new appointment for a client A…" at bounding box center [775, 388] width 1550 height 776
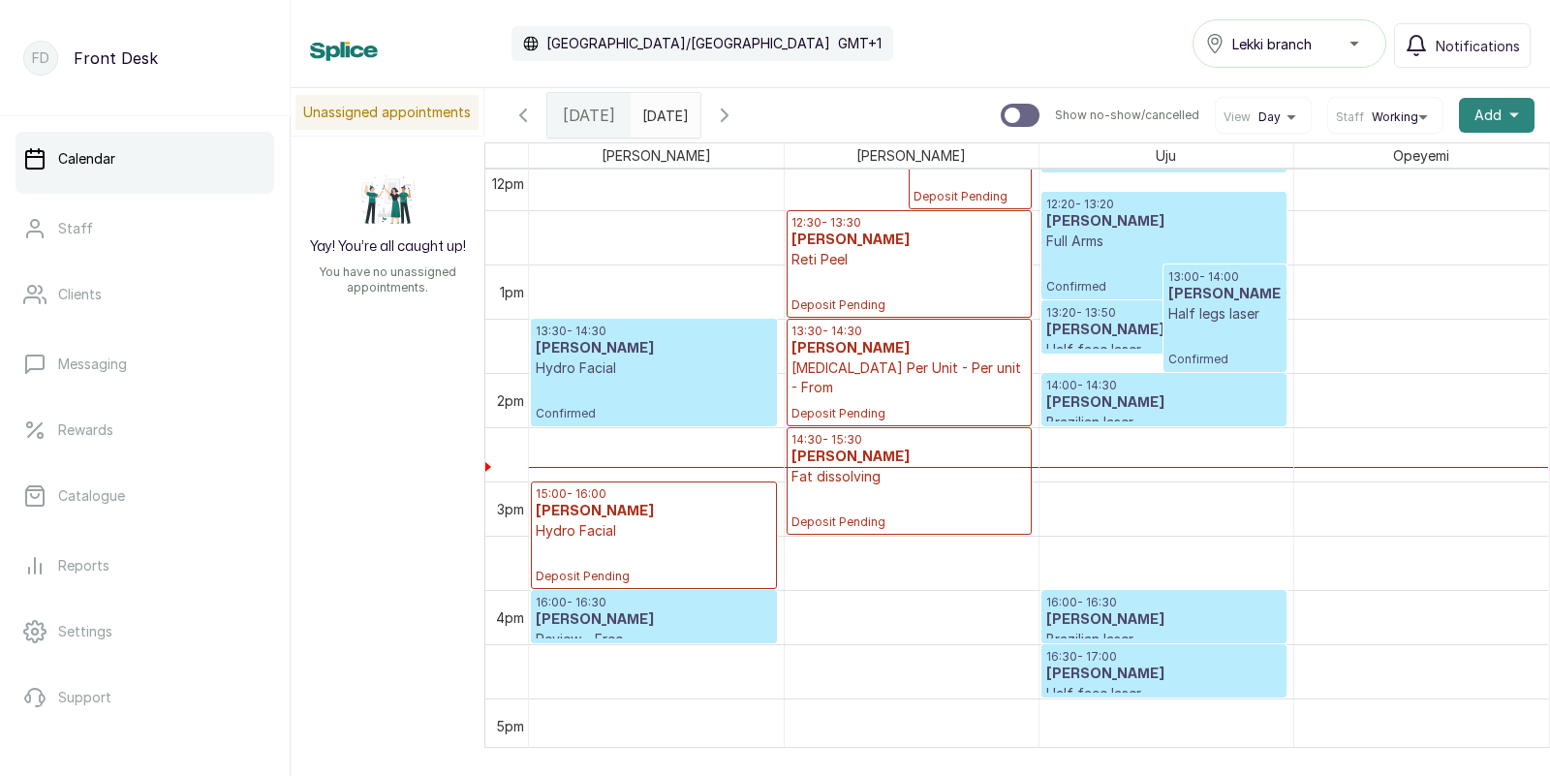
click at [1495, 109] on span "Add" at bounding box center [1487, 115] width 27 height 19
click at [1412, 163] on span "Add Appointment" at bounding box center [1426, 167] width 186 height 23
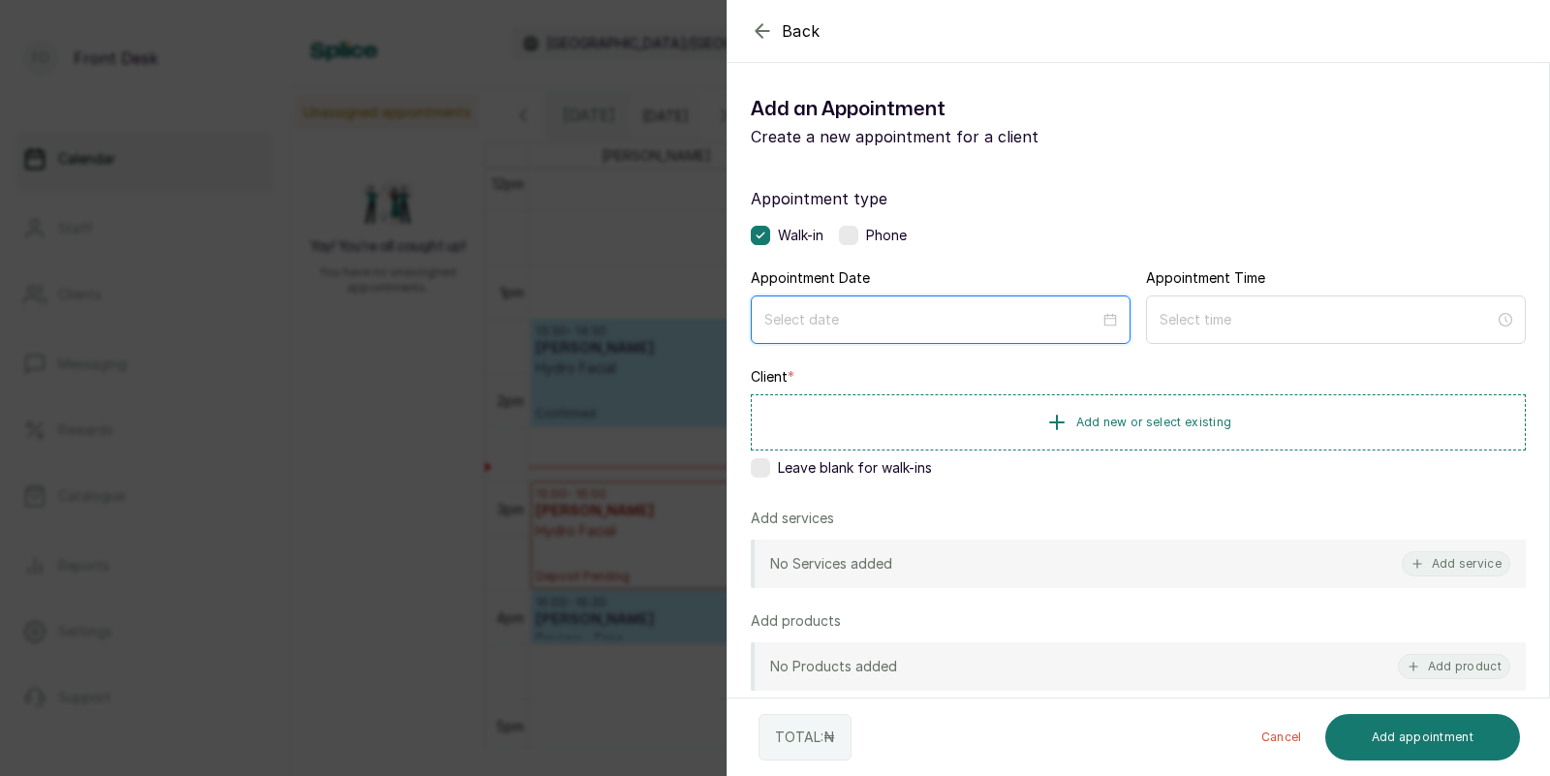
click at [958, 314] on input at bounding box center [931, 319] width 335 height 21
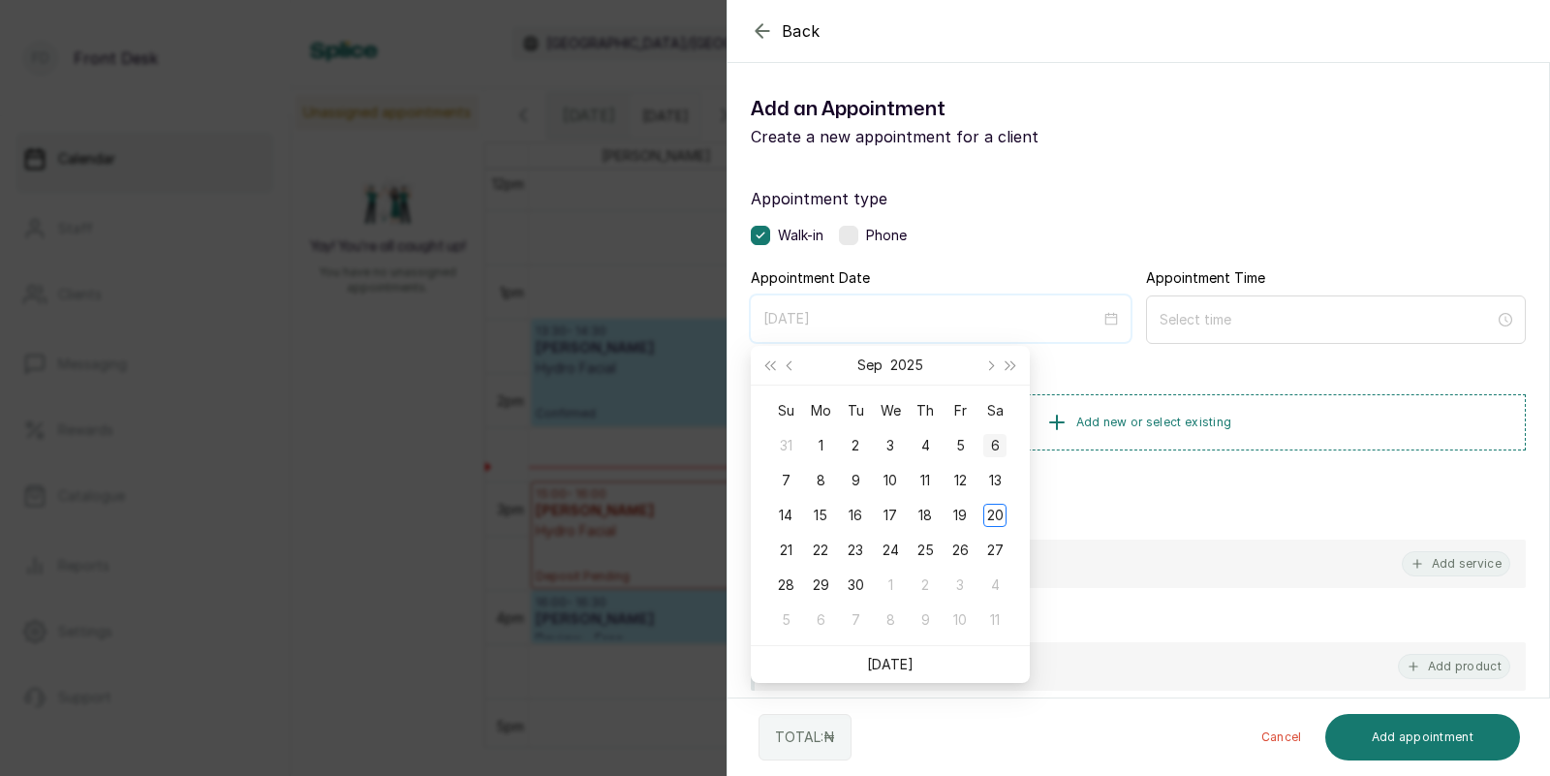
type input "[DATE]"
click at [994, 356] on button "Next month (PageDown)" at bounding box center [988, 365] width 21 height 39
type input "[DATE]"
click at [995, 511] on div "18" at bounding box center [994, 515] width 23 height 23
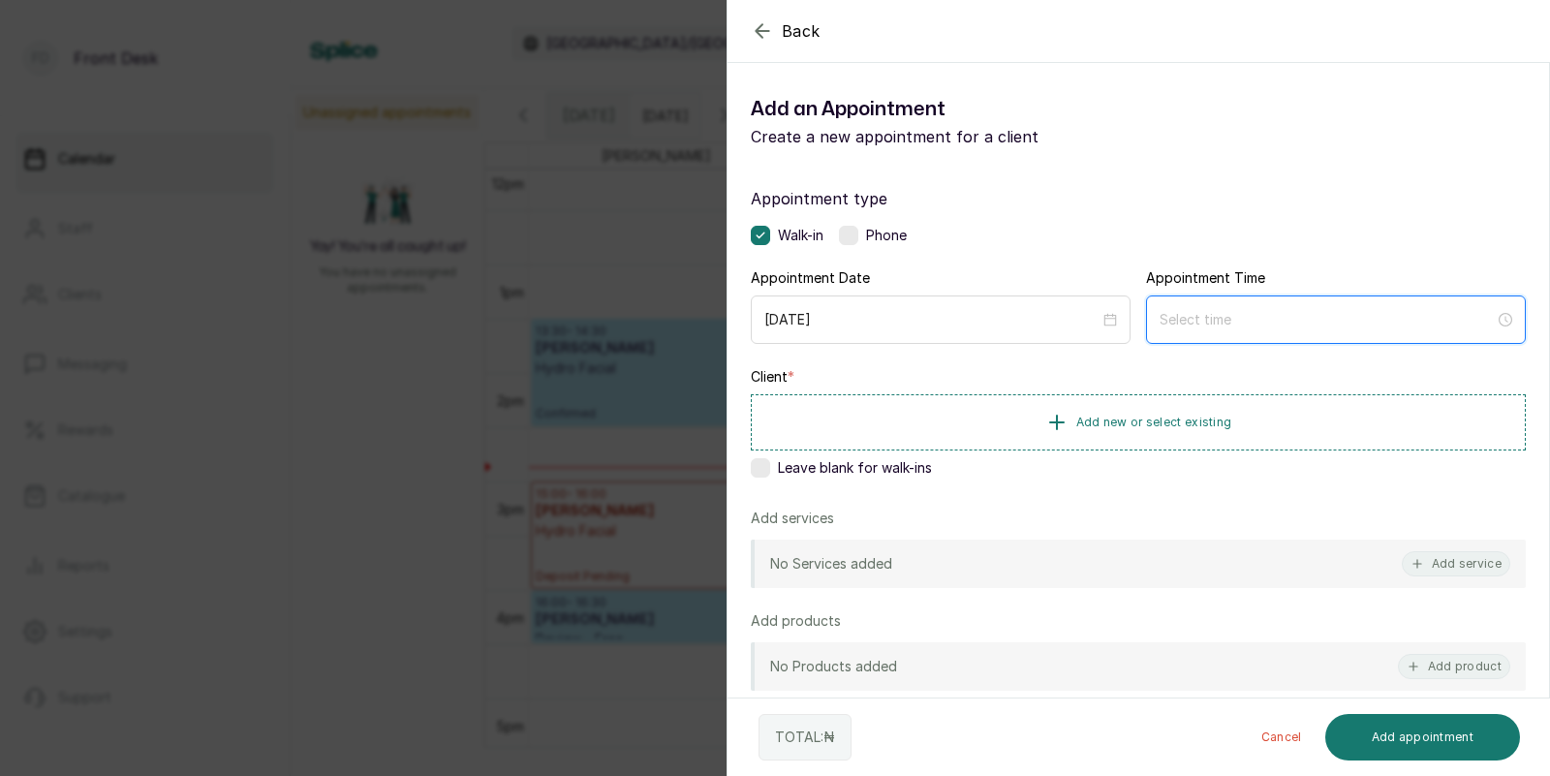
click at [1280, 325] on input at bounding box center [1326, 319] width 335 height 21
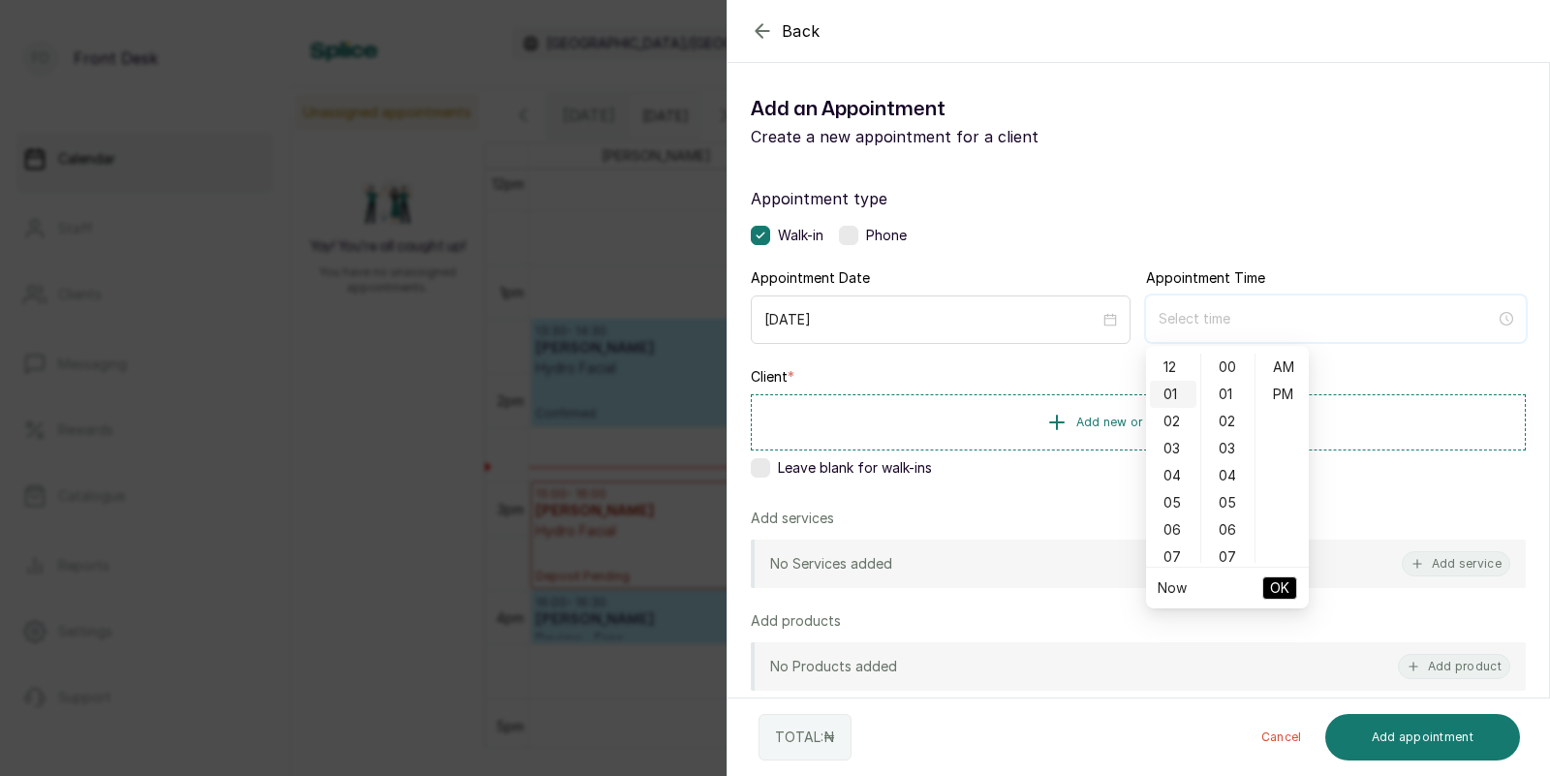
type input "12:00 am"
click at [1166, 421] on div "02" at bounding box center [1173, 421] width 46 height 27
type input "2:00 pm"
click at [1289, 381] on div "PM" at bounding box center [1282, 394] width 46 height 27
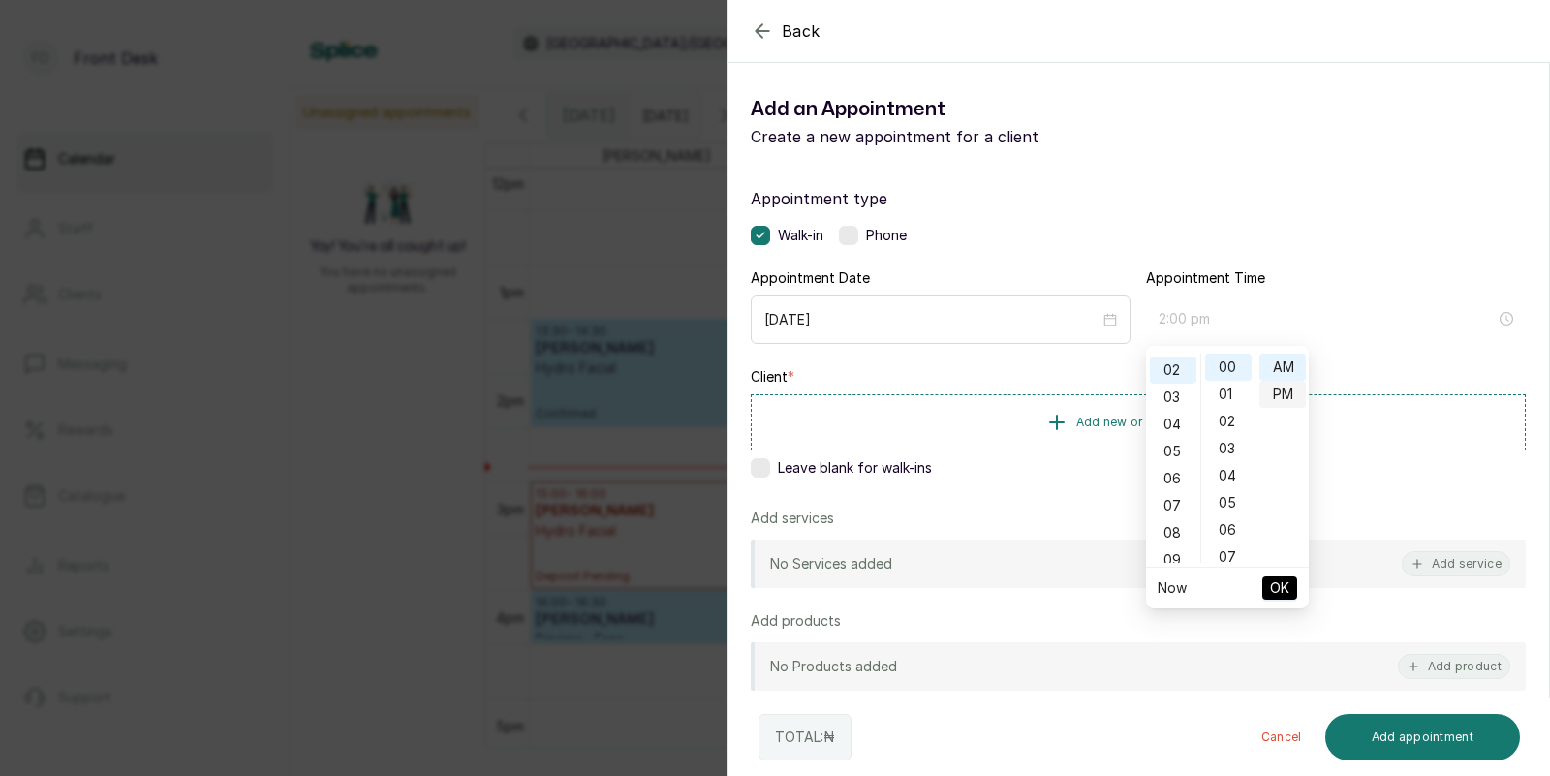
scroll to position [24, 0]
click at [1274, 584] on span "OK" at bounding box center [1279, 587] width 19 height 37
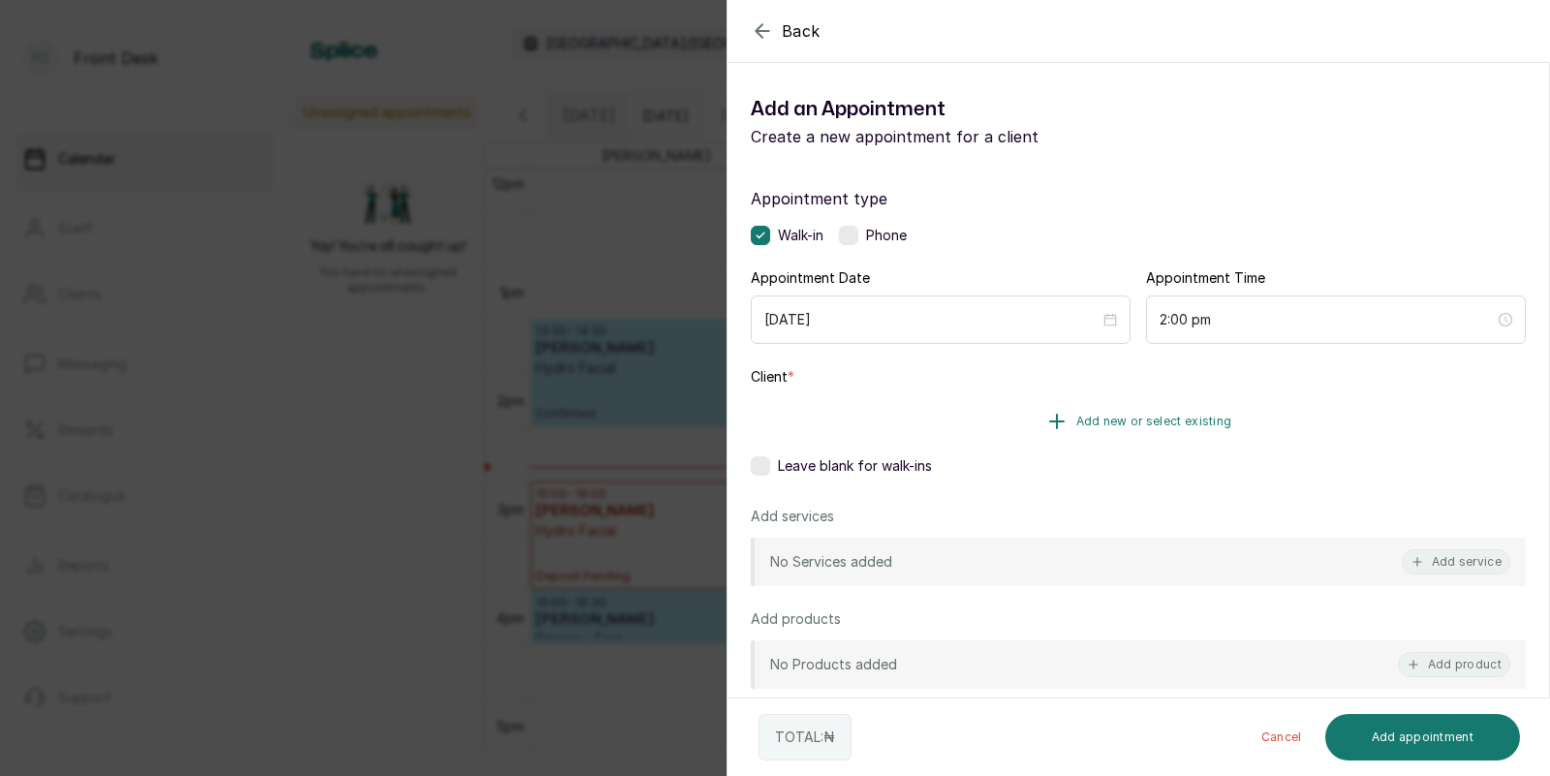
click at [1127, 418] on span "Add new or select existing" at bounding box center [1154, 421] width 156 height 15
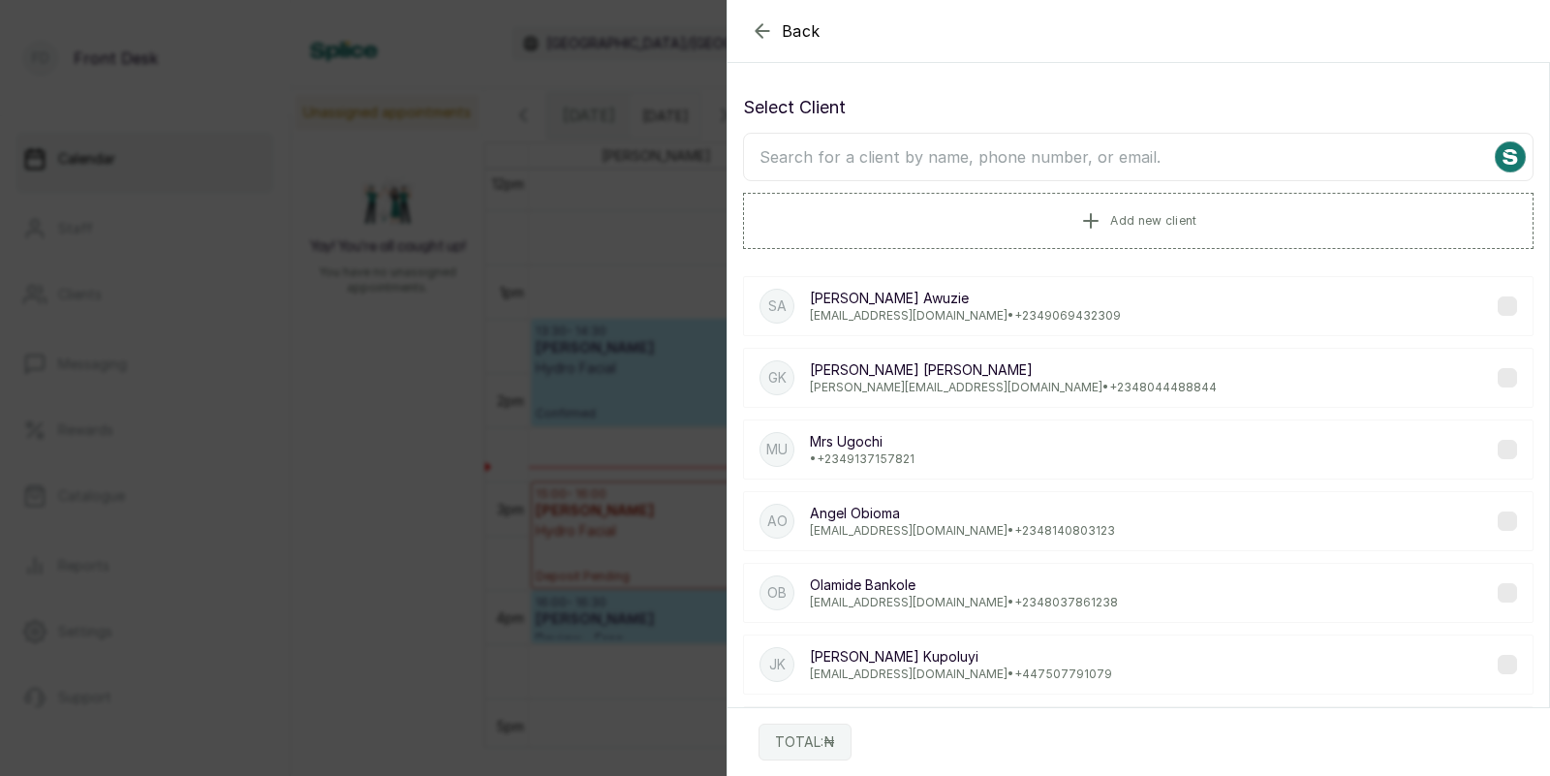
click at [1081, 166] on input "text" at bounding box center [1138, 157] width 790 height 48
type input "kome"
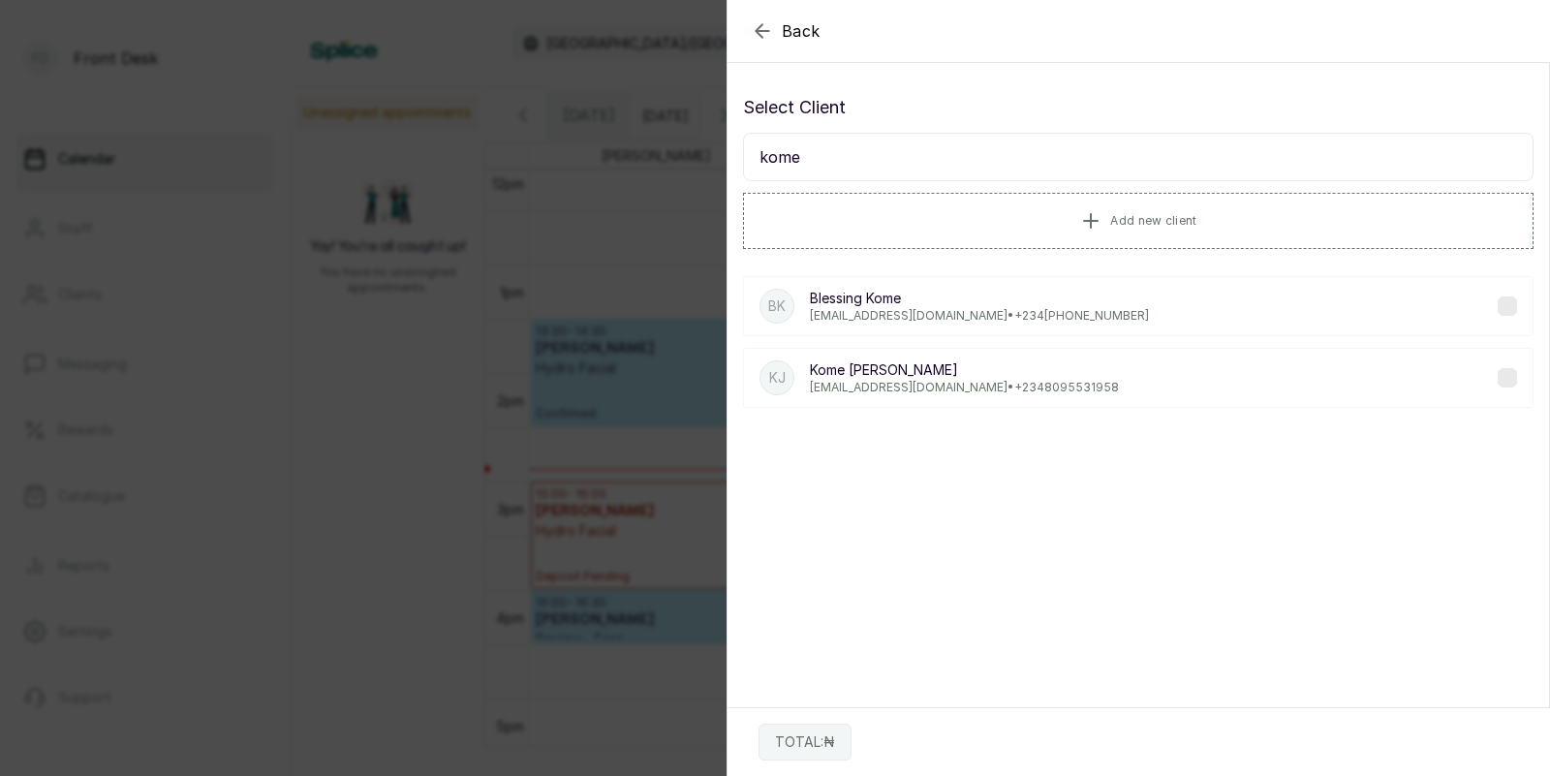
click at [913, 368] on p "[PERSON_NAME]" at bounding box center [964, 369] width 309 height 19
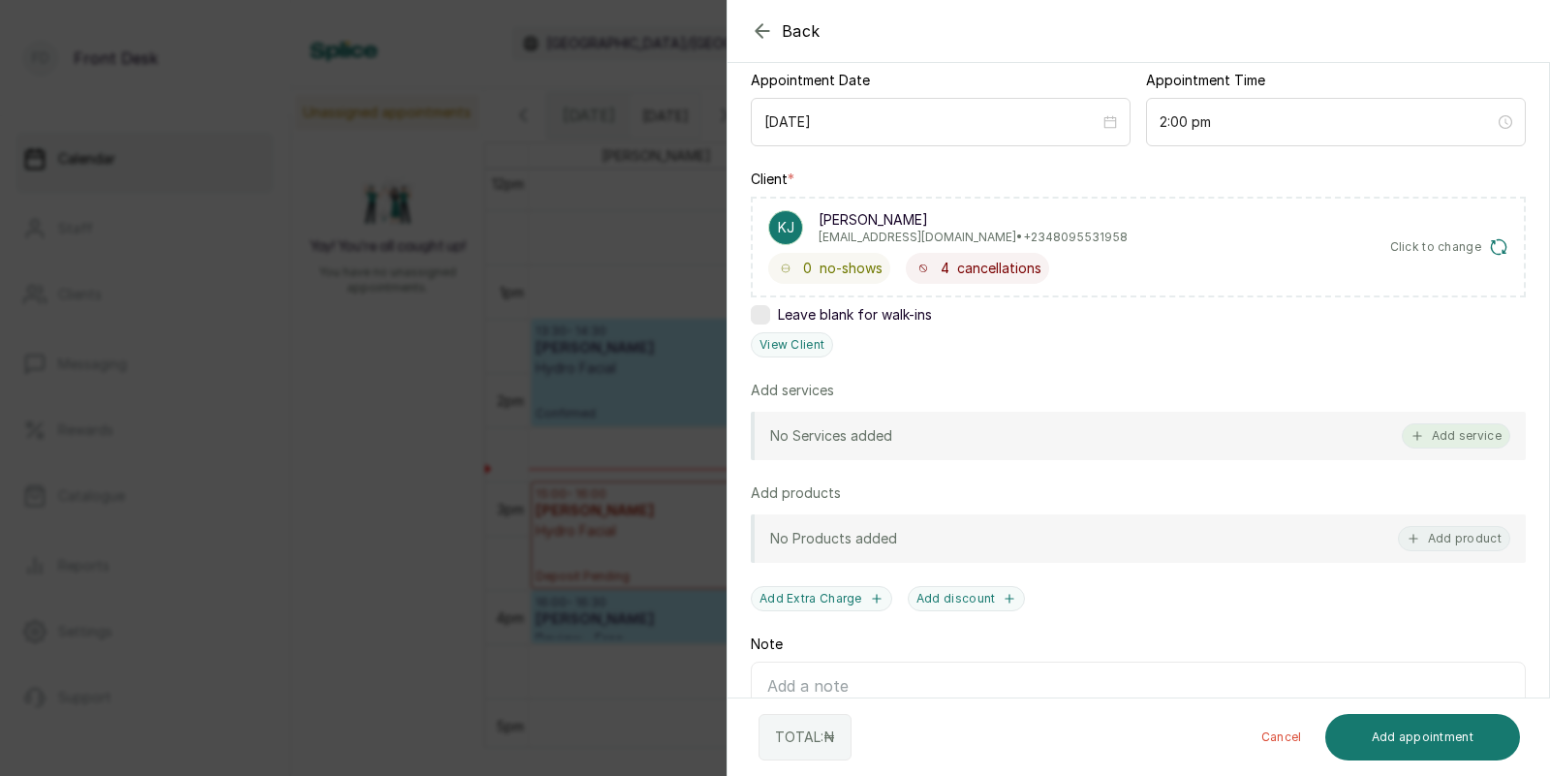
click at [1465, 432] on button "Add service" at bounding box center [1455, 435] width 108 height 25
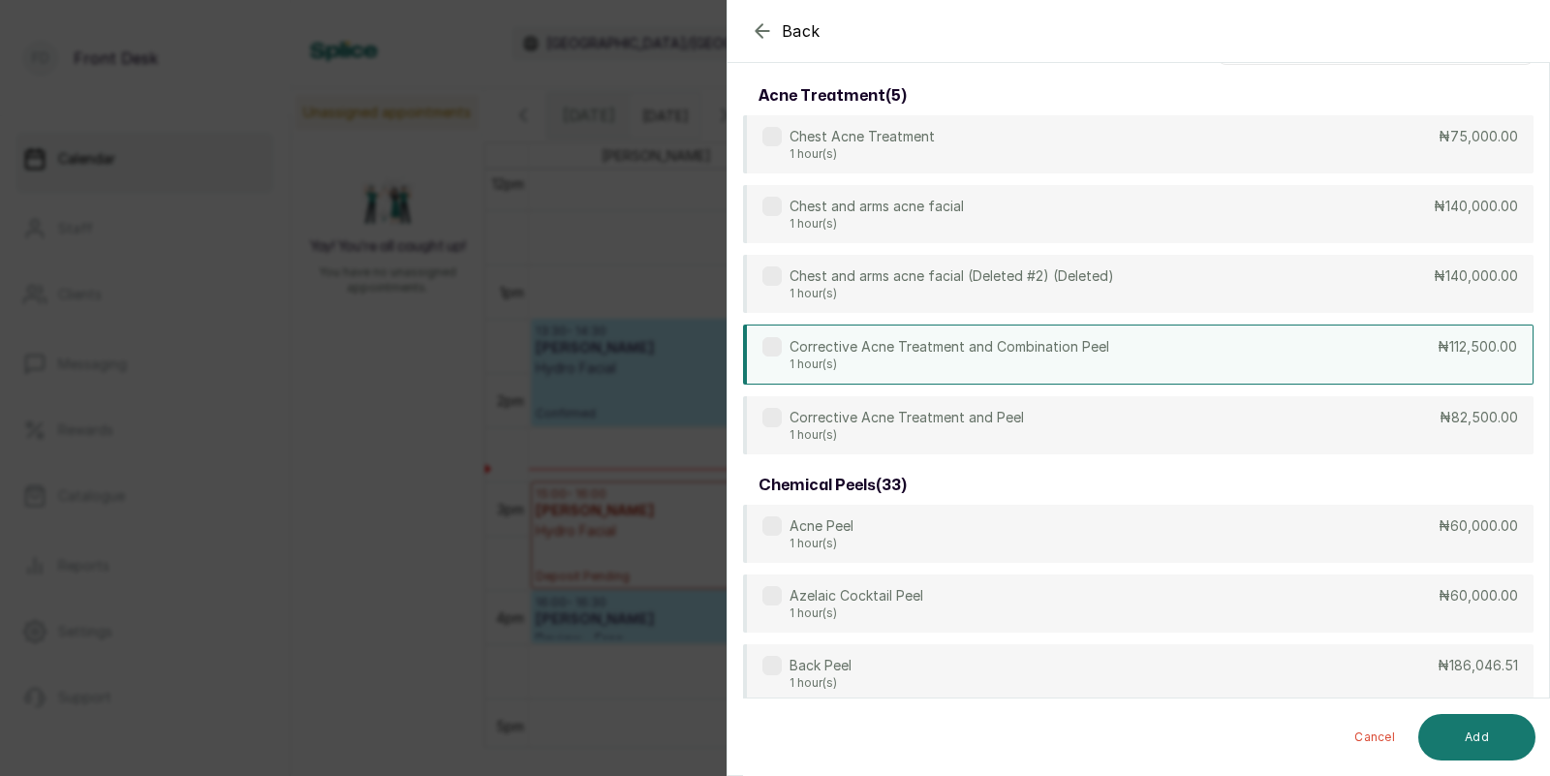
scroll to position [0, 0]
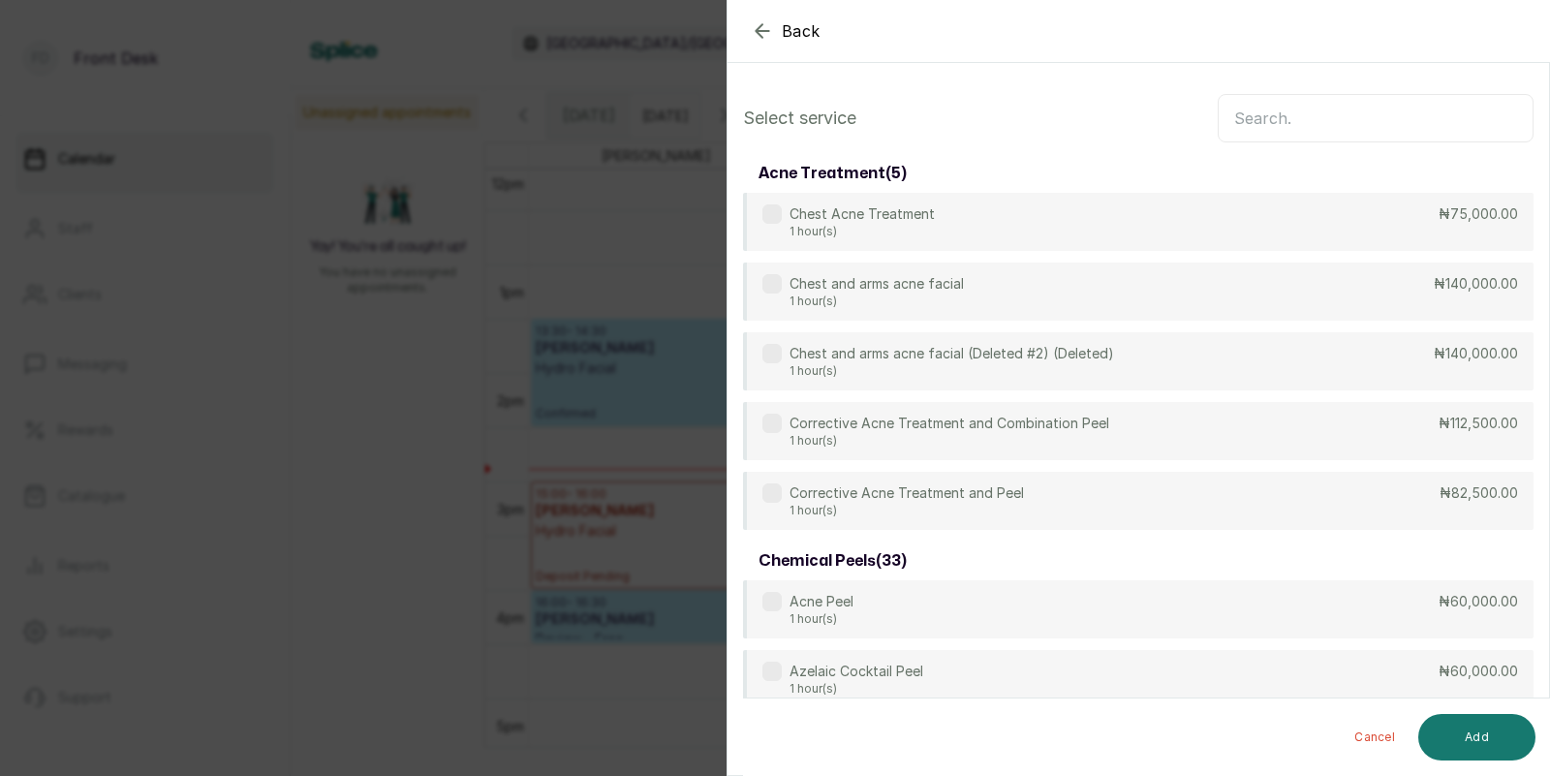
click at [1352, 122] on input "text" at bounding box center [1375, 118] width 316 height 48
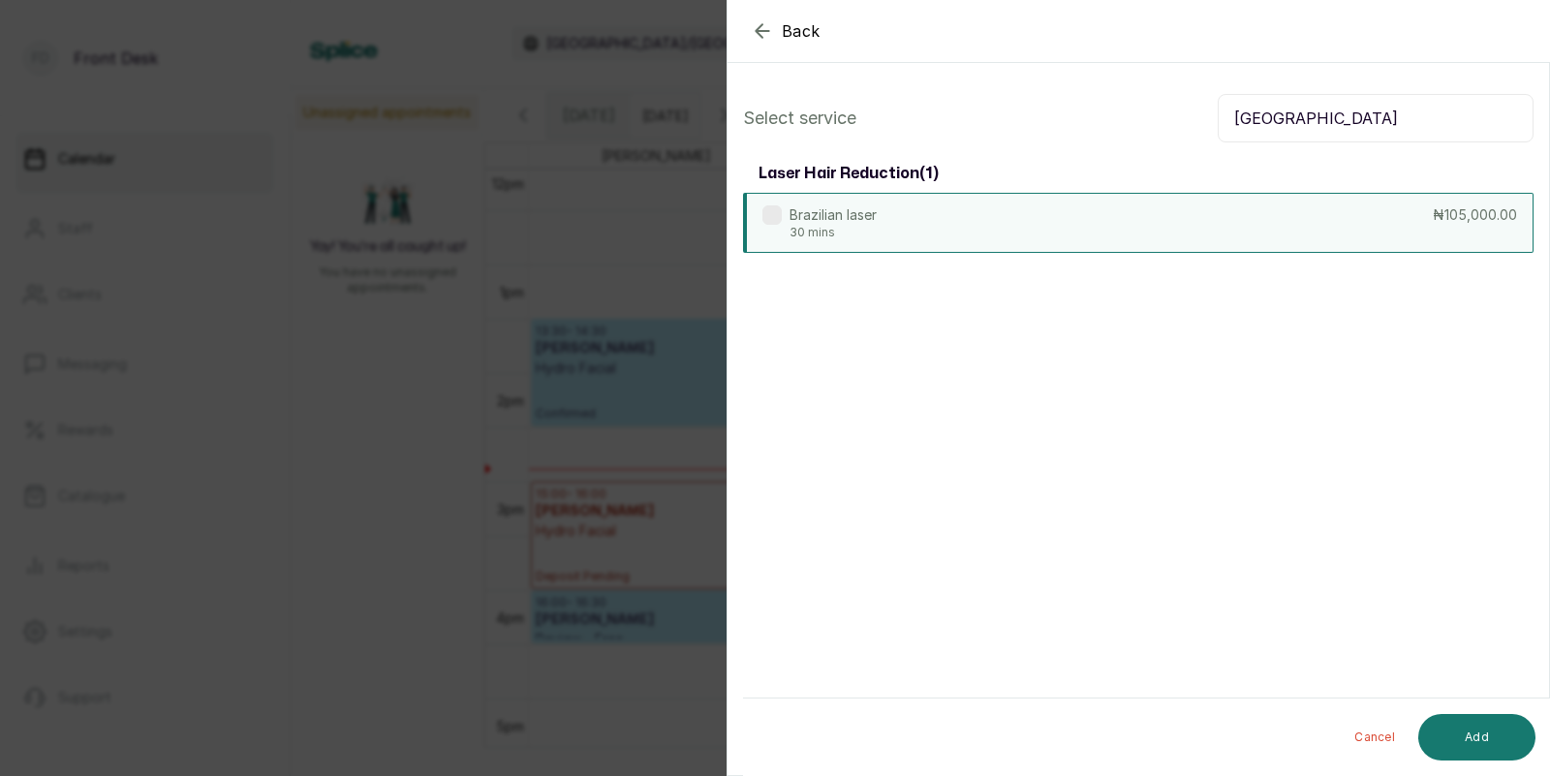
type input "[GEOGRAPHIC_DATA]"
click at [1057, 213] on div "Brazilian laser 30 mins ₦105,000.00" at bounding box center [1138, 223] width 790 height 60
click at [1477, 733] on button "Add" at bounding box center [1476, 737] width 117 height 46
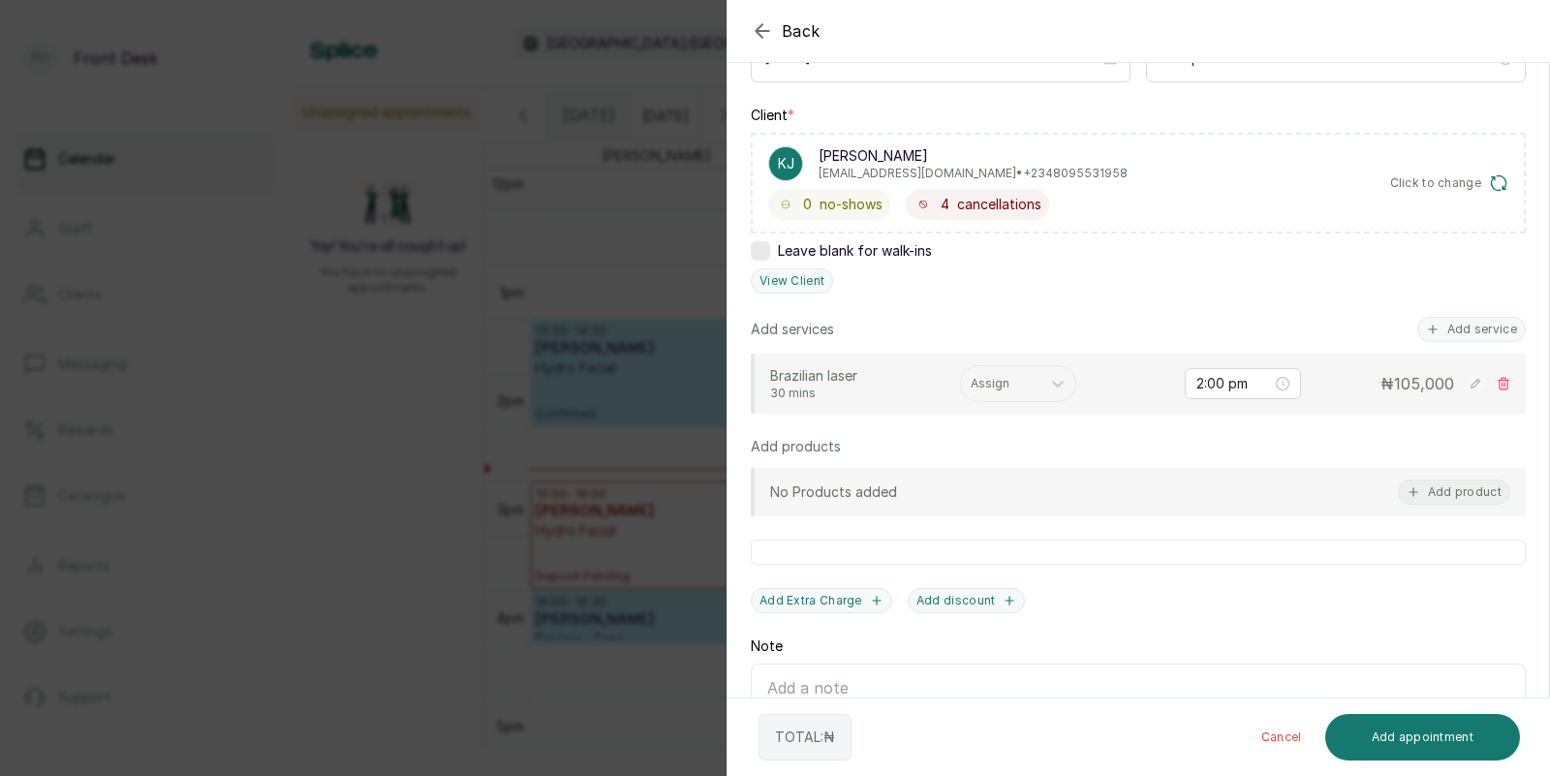
scroll to position [279, 0]
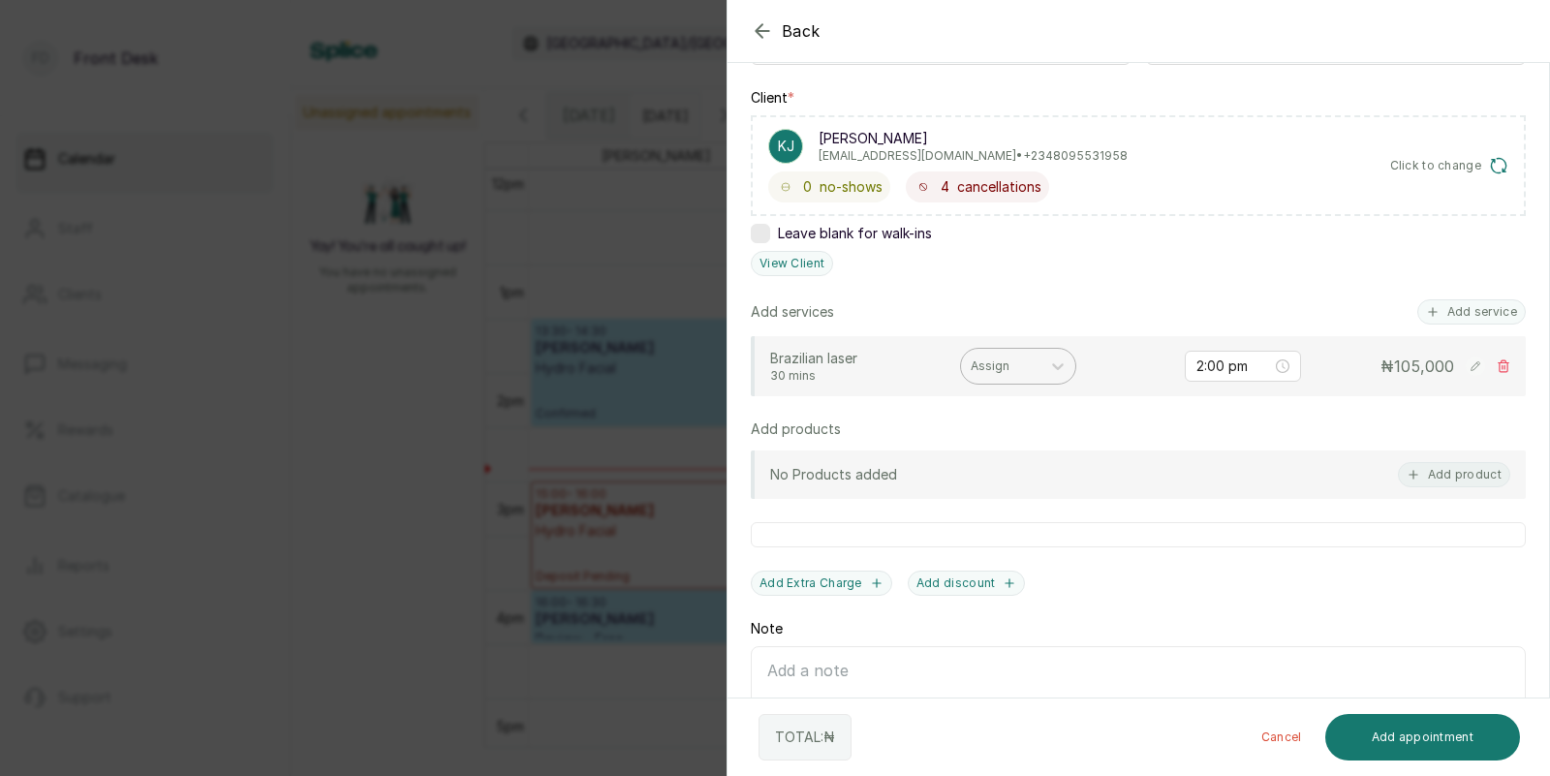
click at [994, 366] on div at bounding box center [1000, 365] width 60 height 17
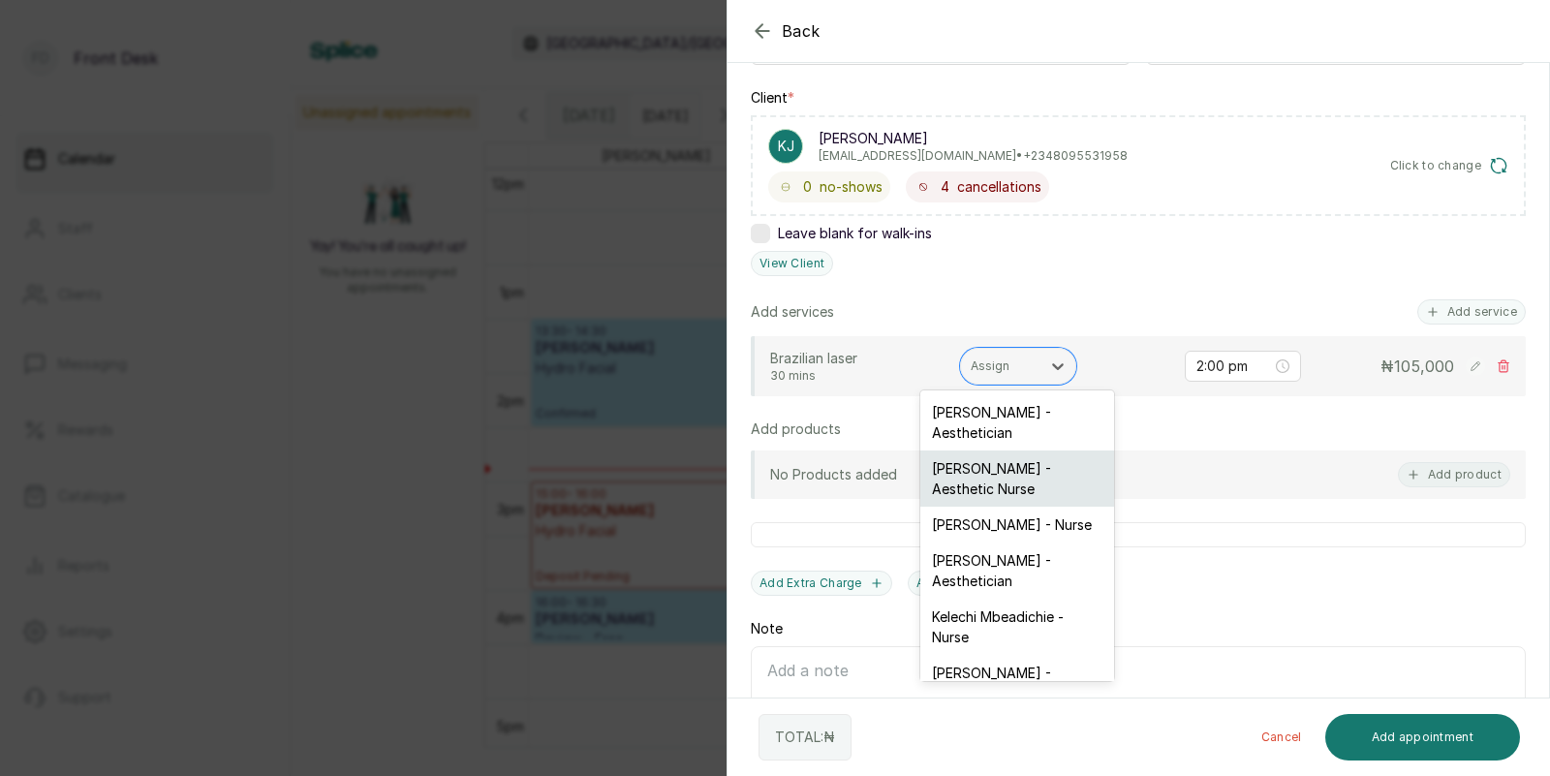
click at [998, 463] on div "[PERSON_NAME] - Aesthetic Nurse" at bounding box center [1017, 478] width 194 height 56
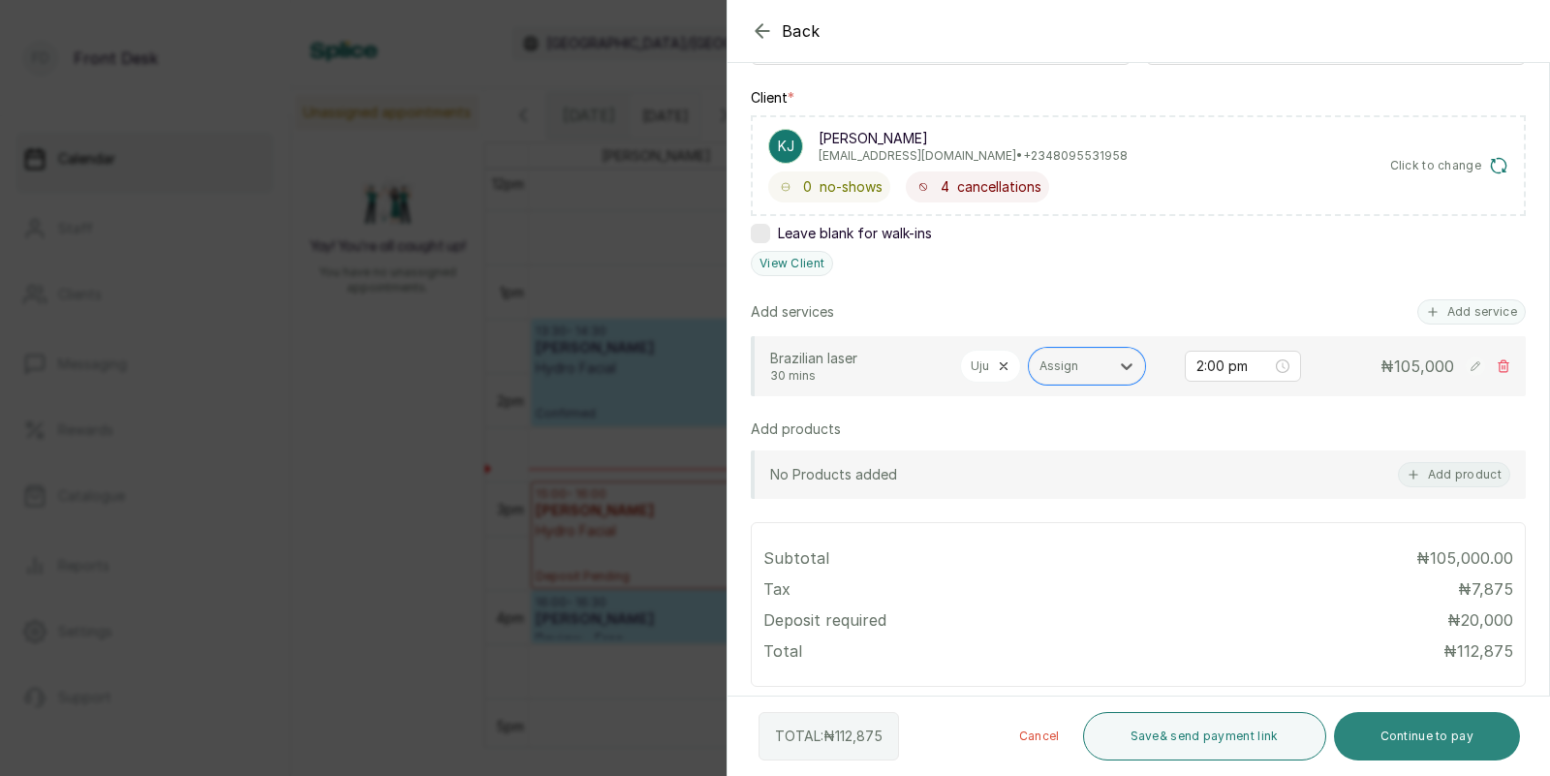
click at [1423, 734] on button "Continue to pay" at bounding box center [1427, 736] width 187 height 48
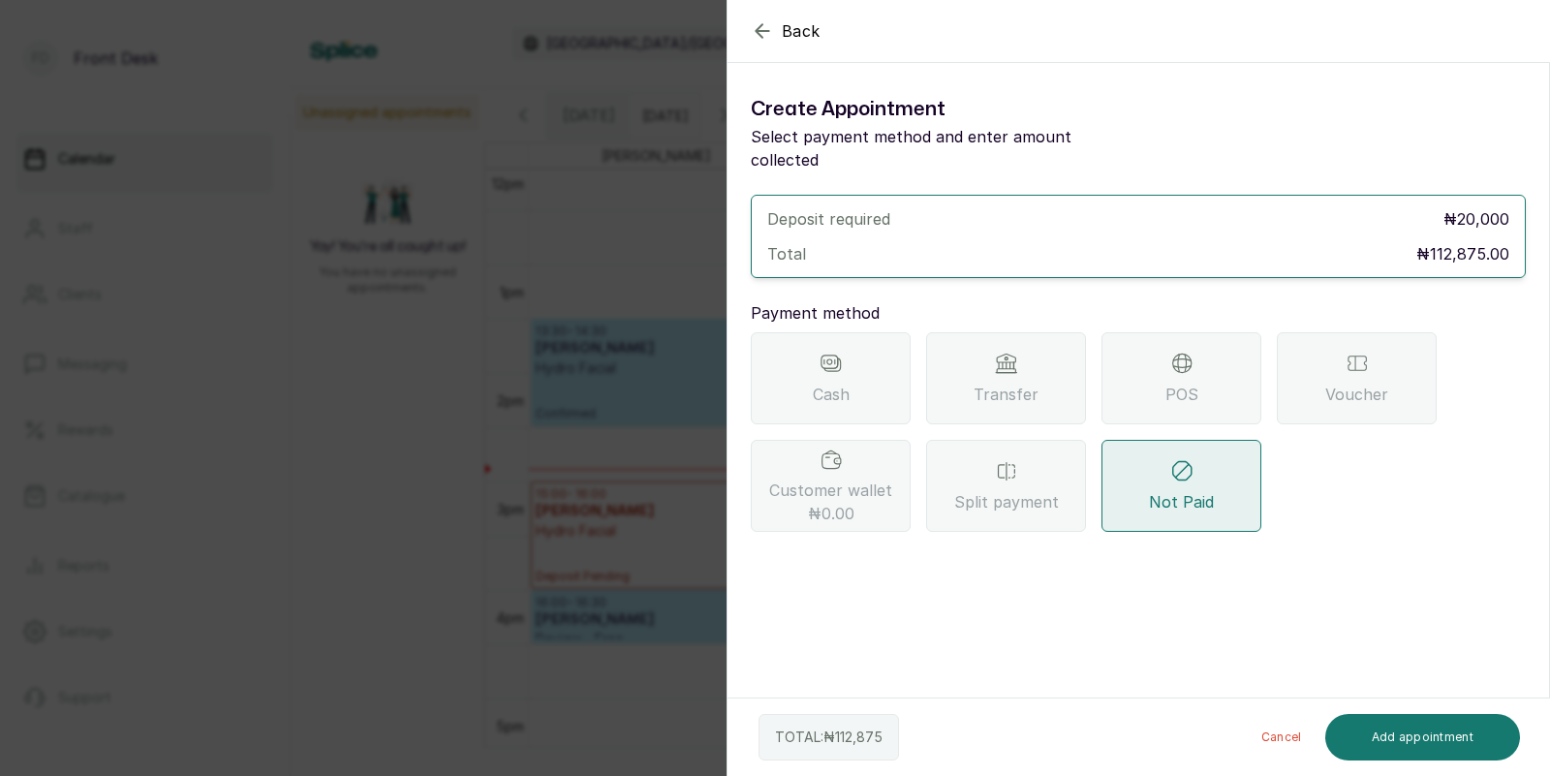
click at [1000, 352] on icon at bounding box center [1006, 363] width 23 height 23
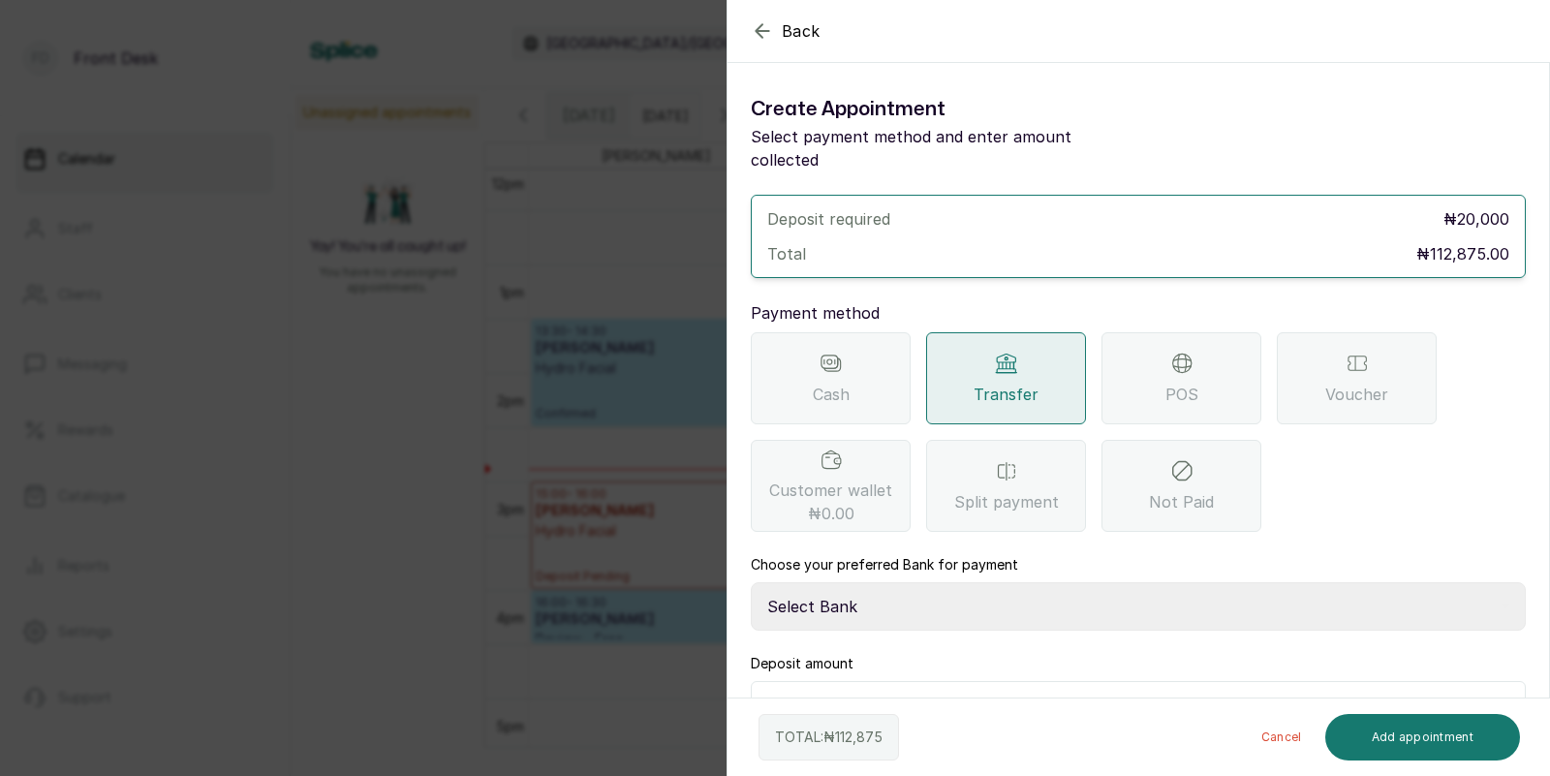
scroll to position [29, 0]
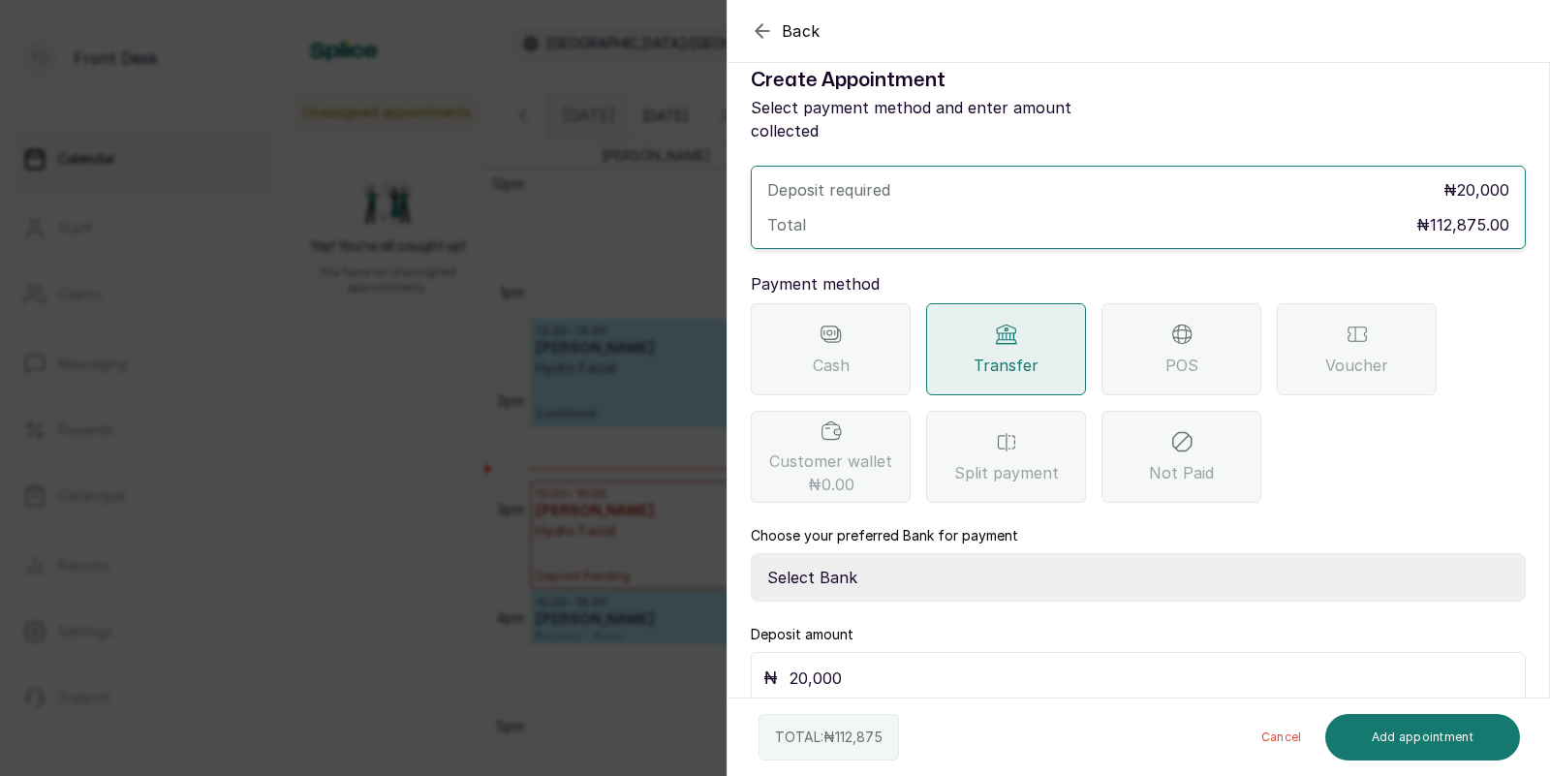
click at [890, 553] on select "Select Bank [PERSON_NAME] Fairmoney Microfinance Bank SKN ANALYTICS MED AESTH. …" at bounding box center [1138, 577] width 775 height 48
select select "43272bc0-21c6-4b19-b9fb-c2093b8603c2"
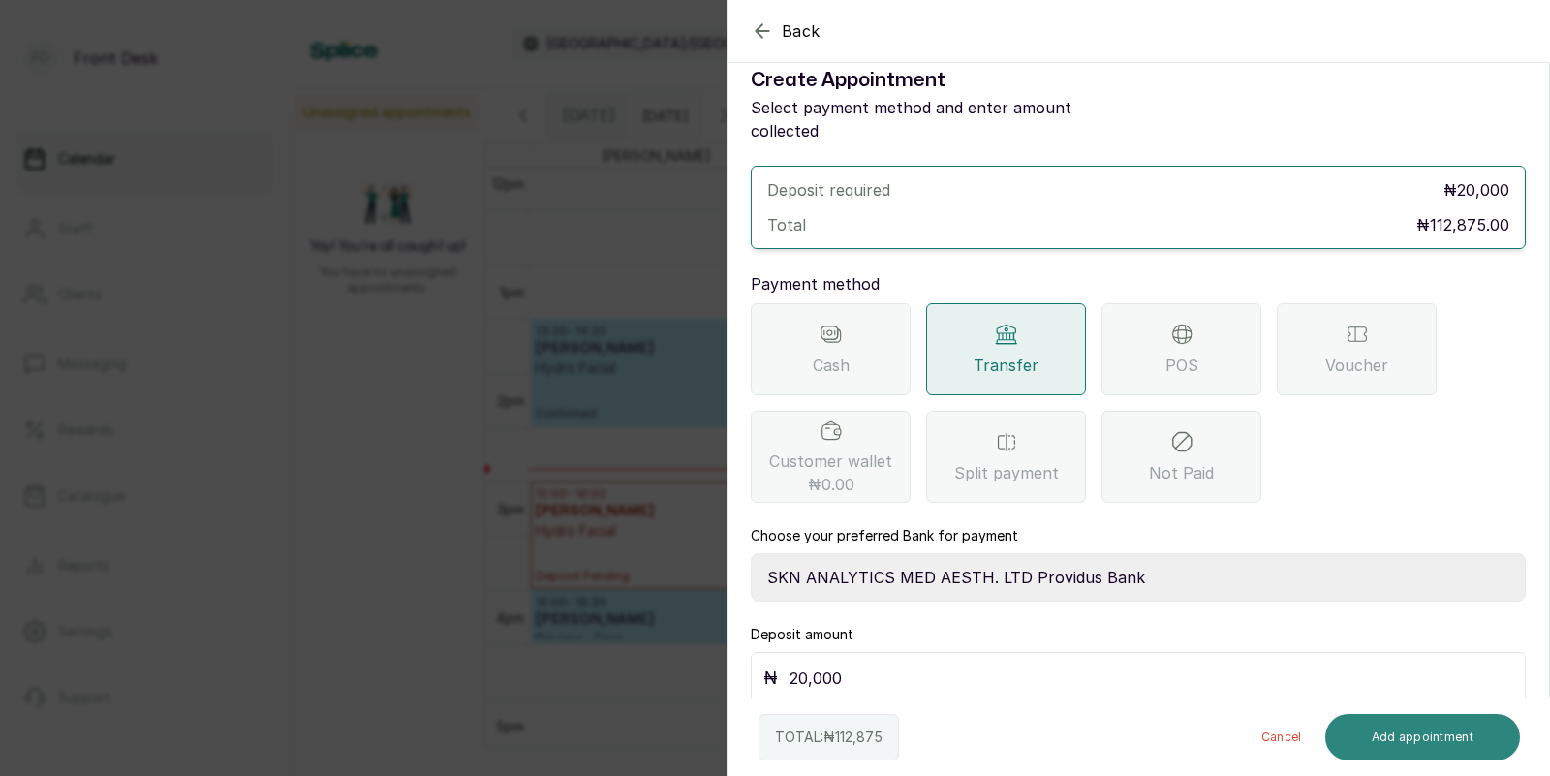
click at [1426, 728] on button "Add appointment" at bounding box center [1423, 737] width 196 height 46
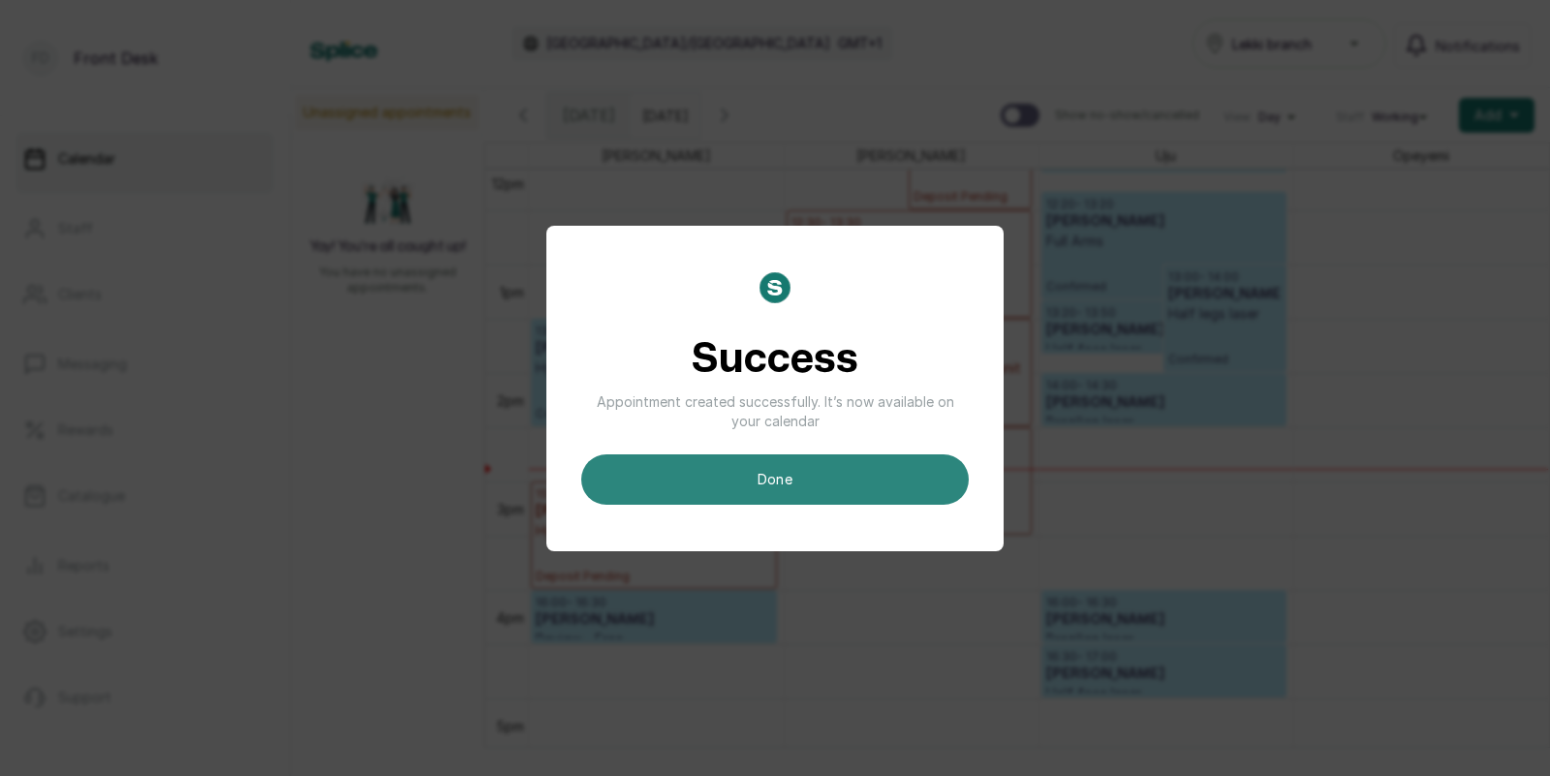
click at [811, 487] on button "done" at bounding box center [774, 479] width 387 height 50
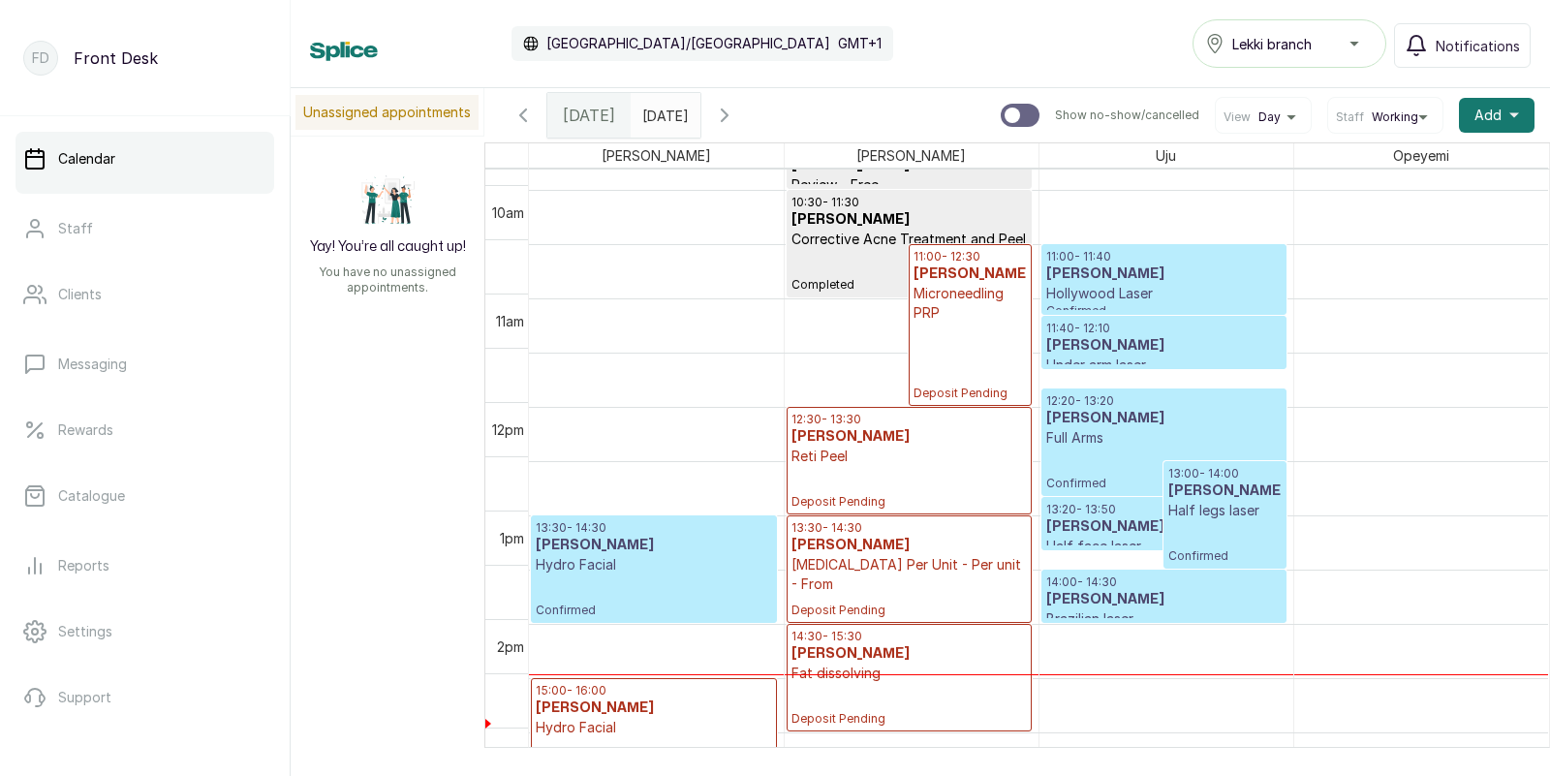
scroll to position [1119, 0]
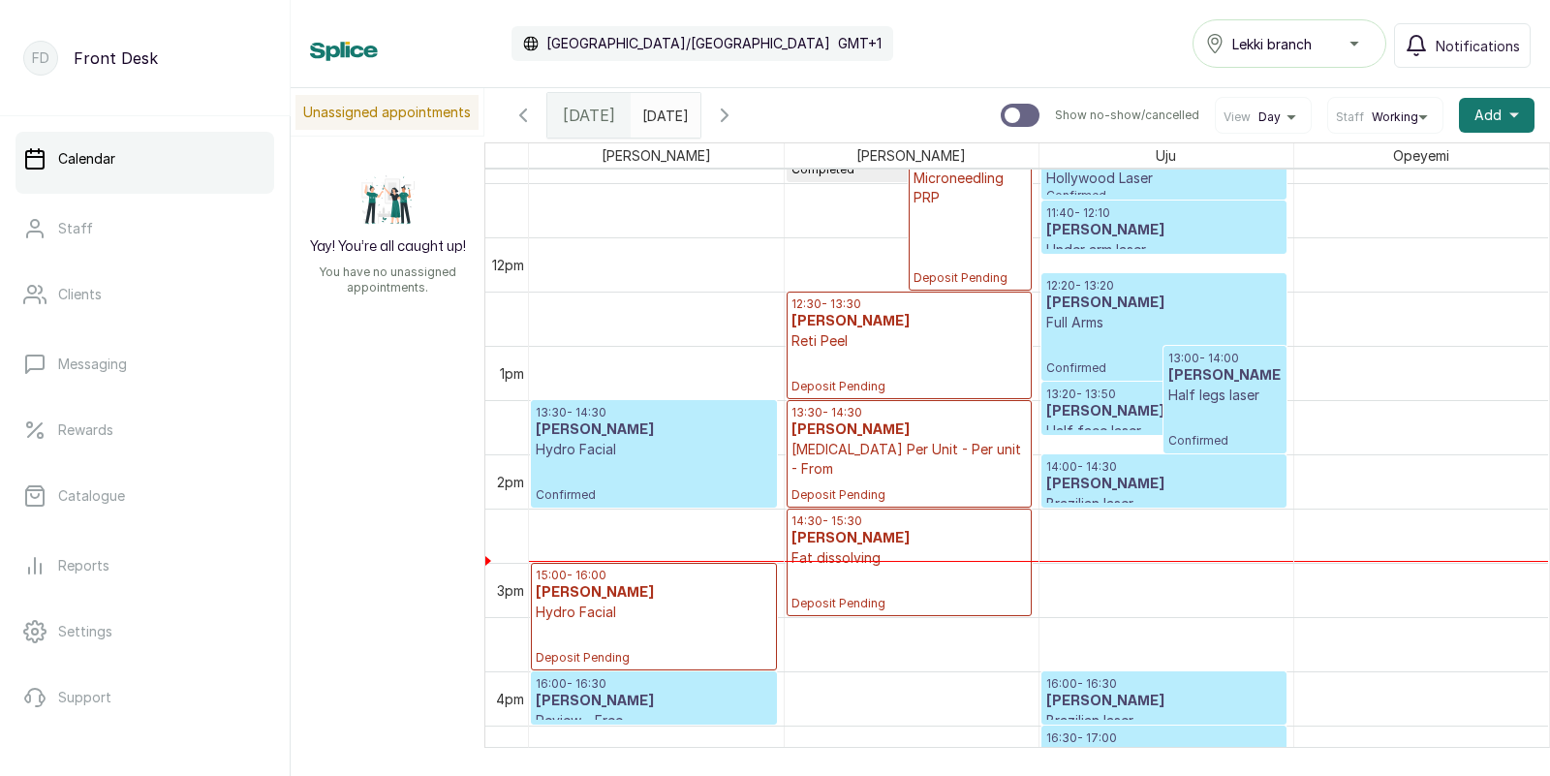
click at [1153, 318] on p "Full Arms" at bounding box center [1163, 322] width 235 height 19
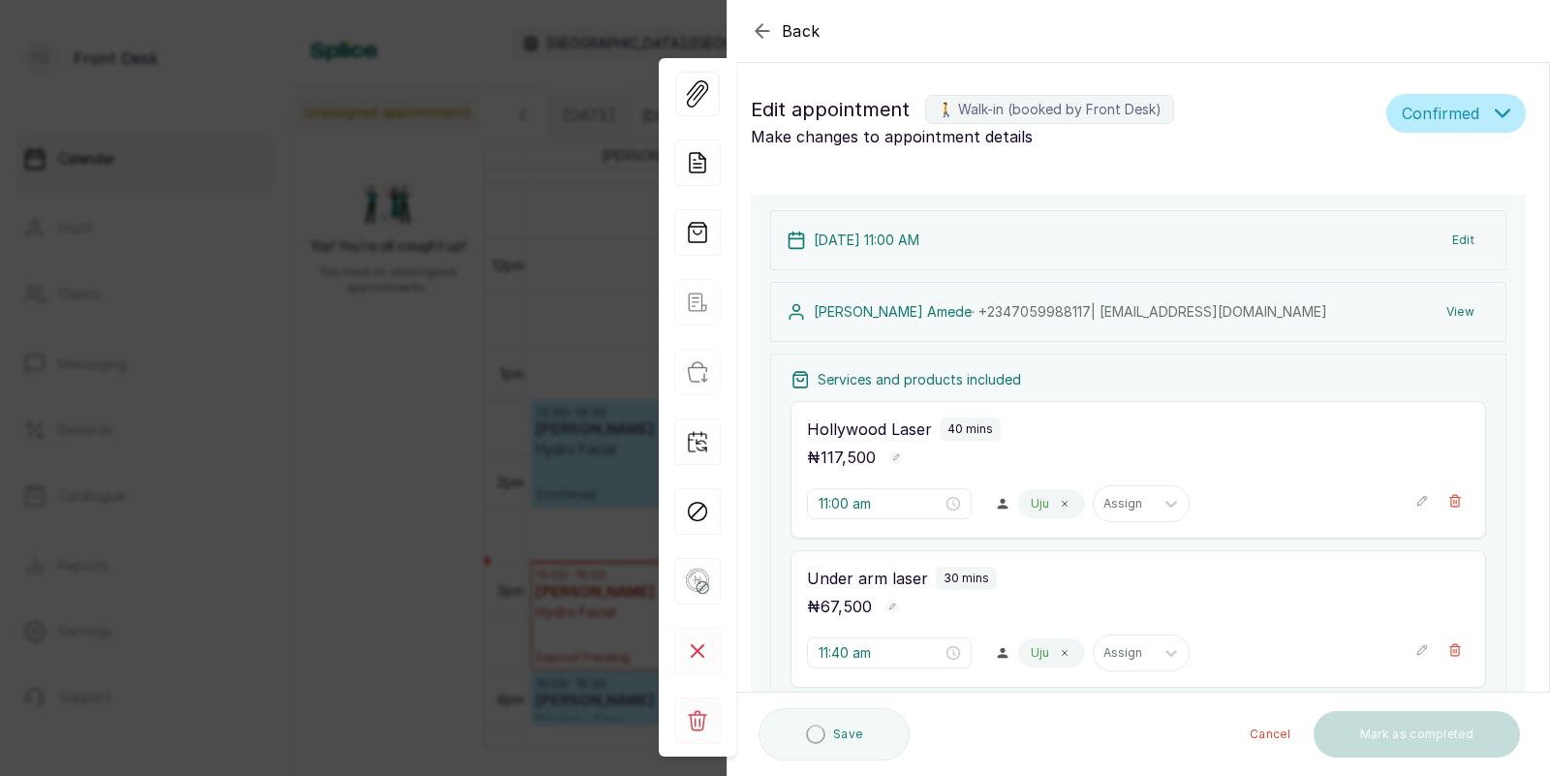
type input "11:00 am"
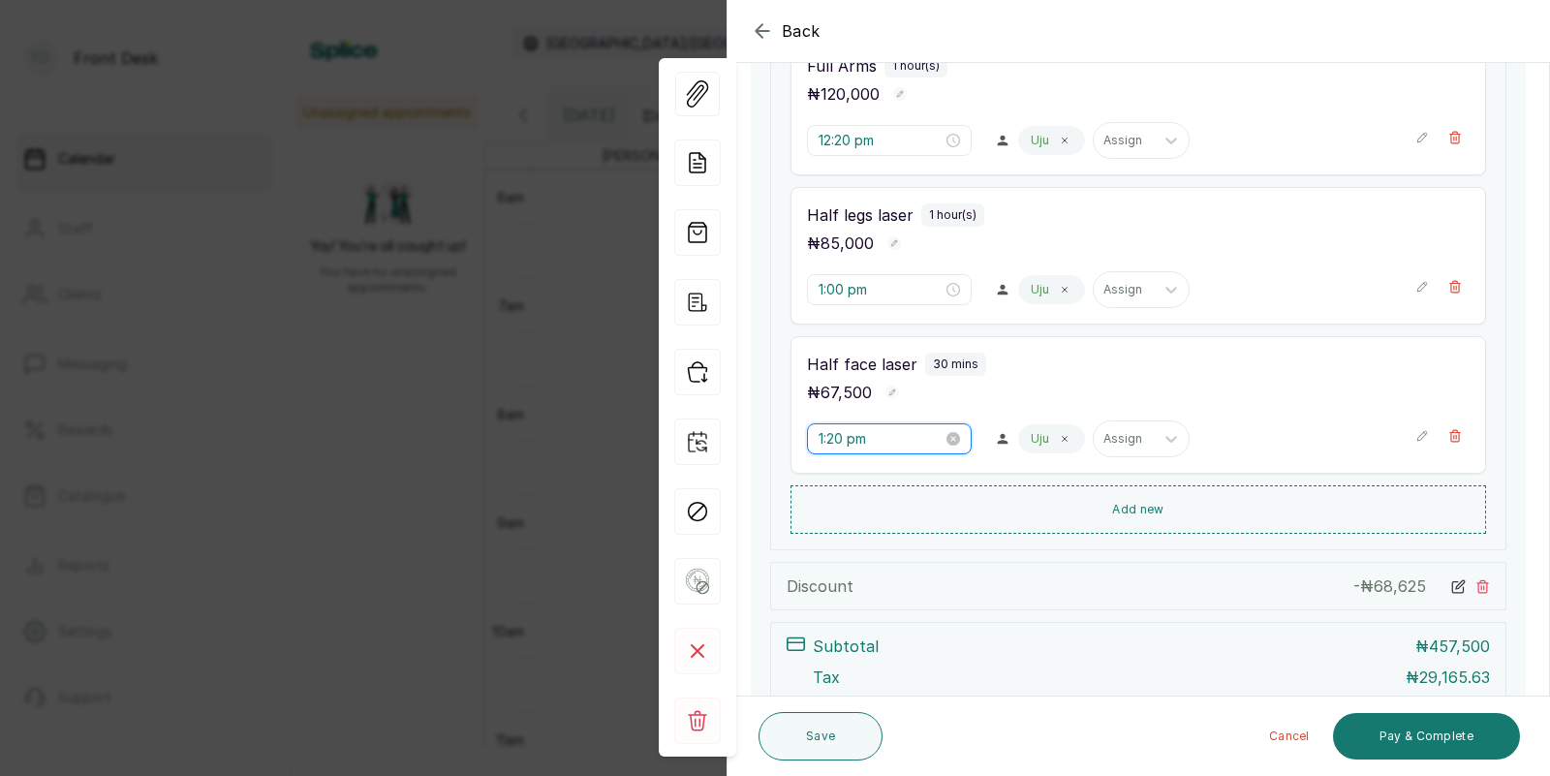
click at [854, 440] on input "1:20 pm" at bounding box center [880, 438] width 124 height 21
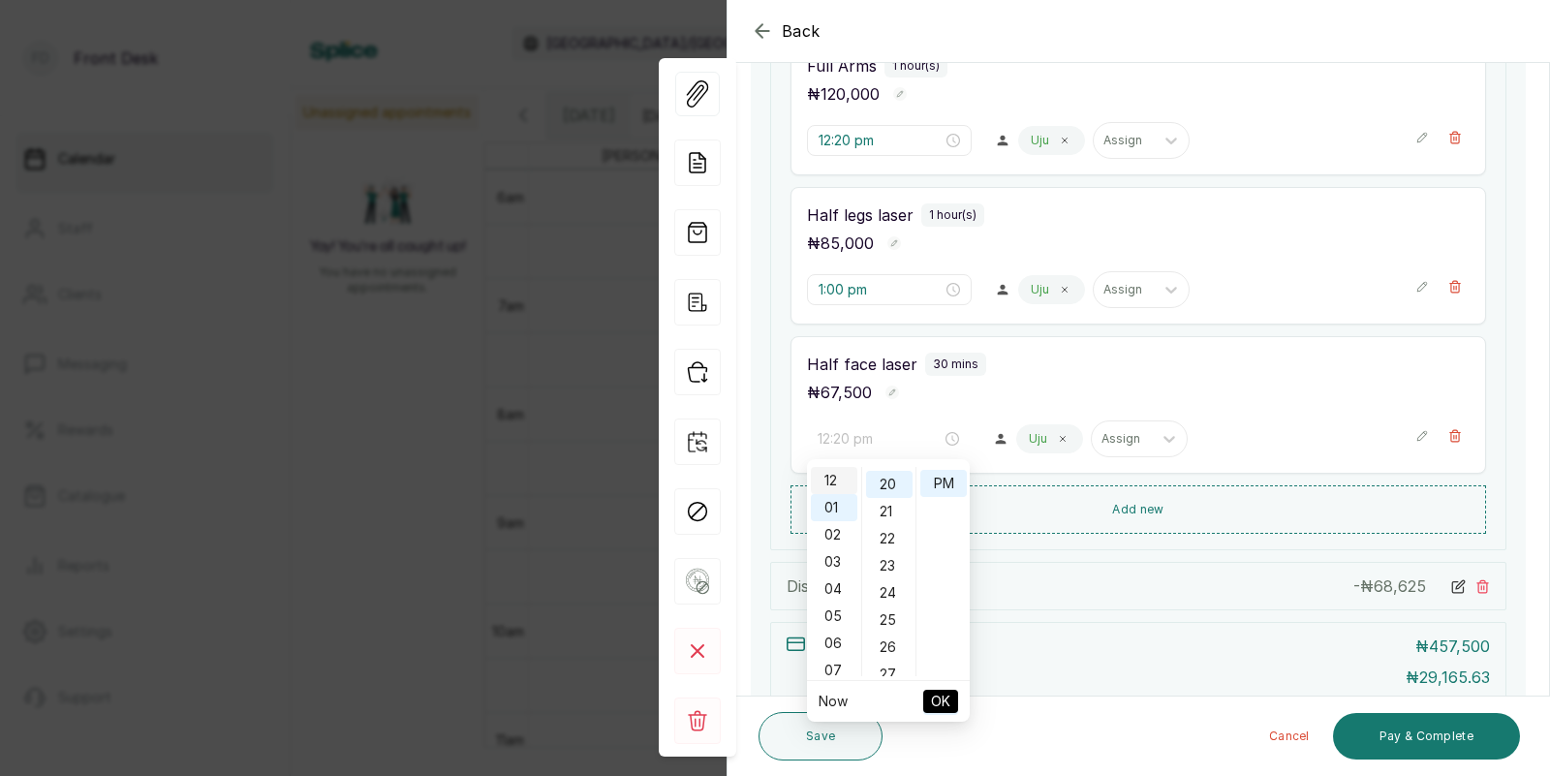
click at [835, 481] on div "12" at bounding box center [834, 480] width 46 height 27
click at [893, 480] on div "00" at bounding box center [889, 480] width 46 height 27
type input "12:00 pm"
click at [946, 697] on span "OK" at bounding box center [940, 701] width 19 height 37
type input "12:00 pm"
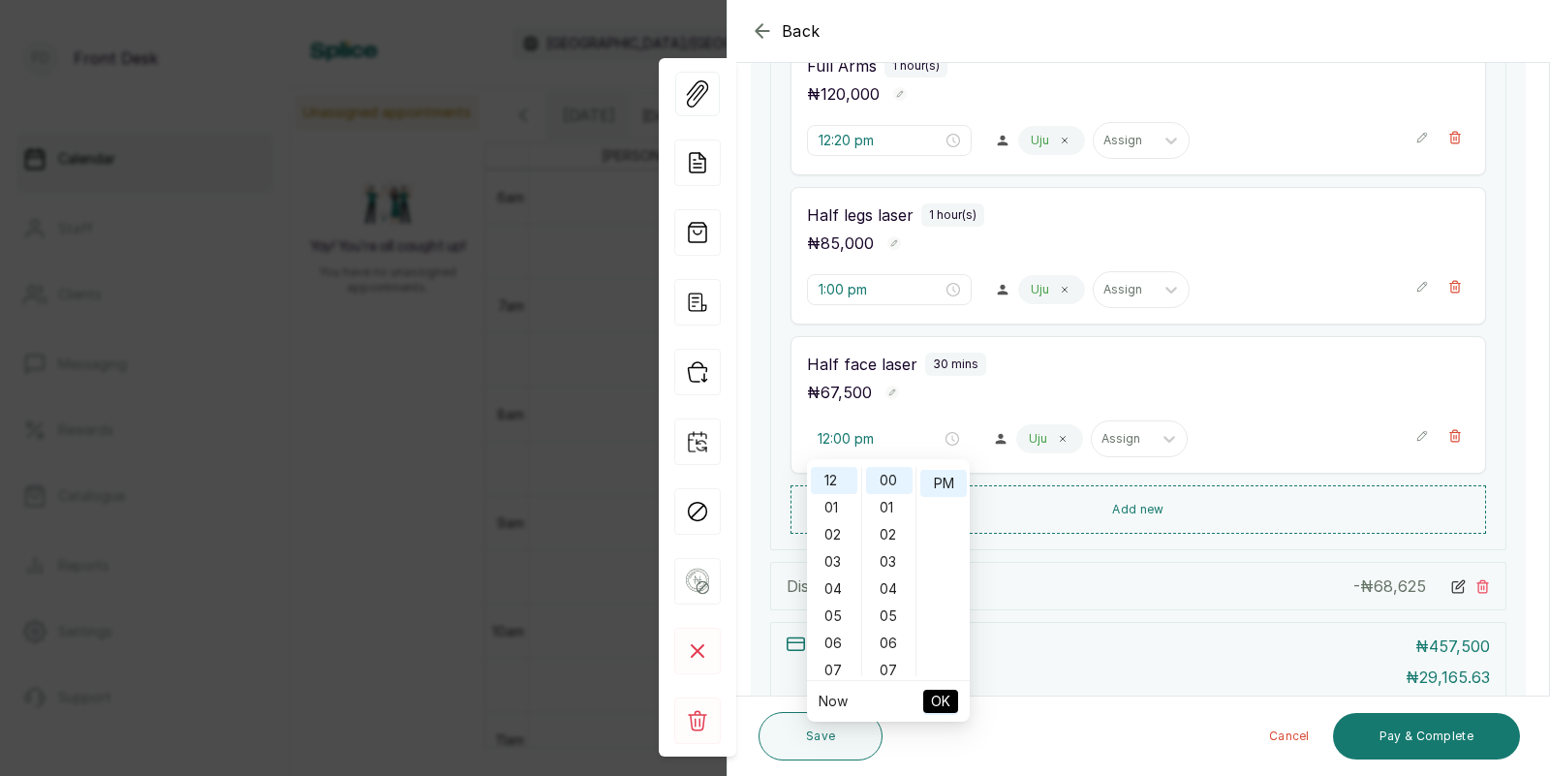
type input "12:20 pm"
type input "1:00 pm"
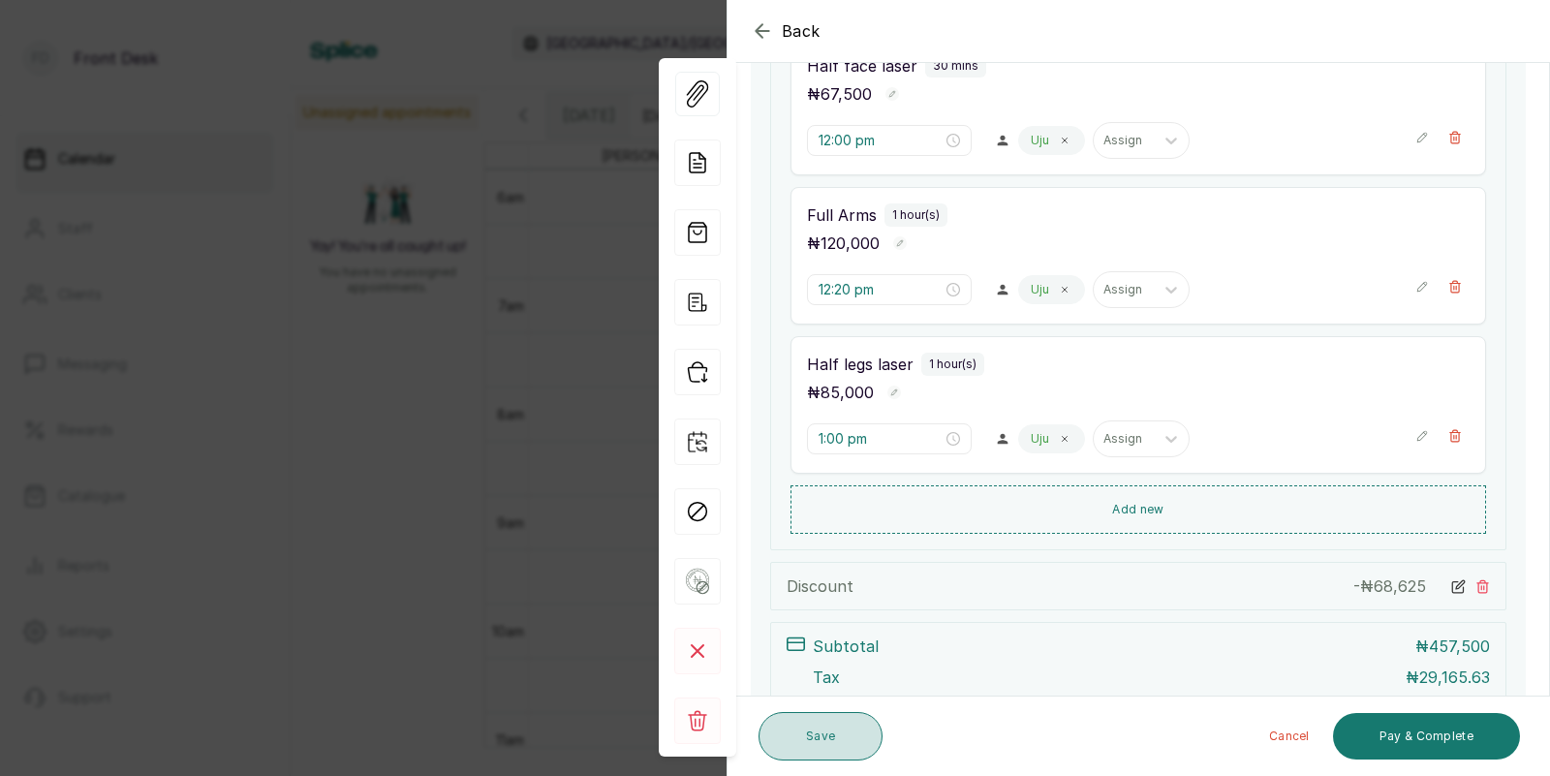
click at [810, 728] on button "Save" at bounding box center [820, 736] width 124 height 48
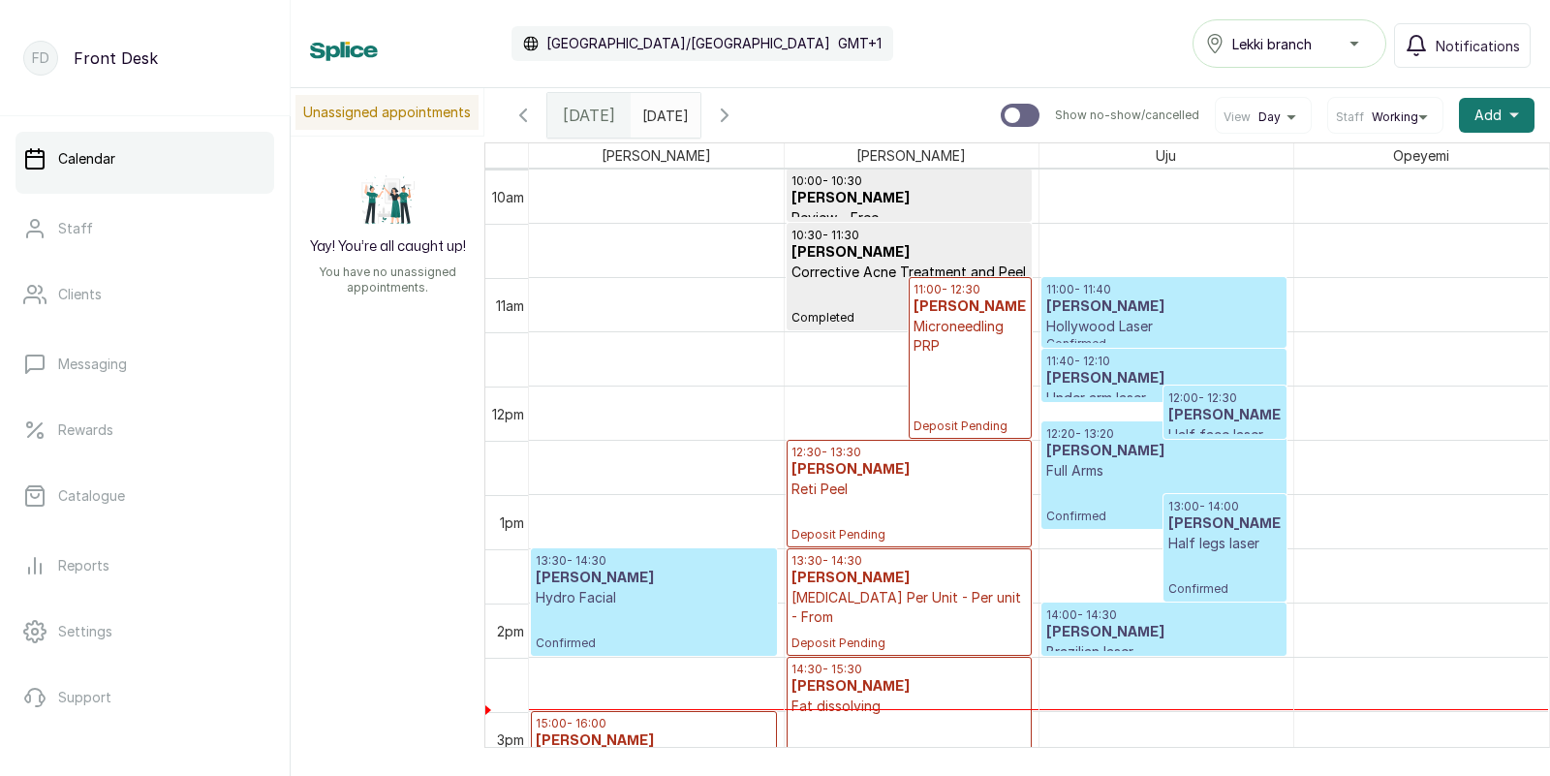
click at [1166, 488] on p "Confirmed" at bounding box center [1163, 502] width 235 height 44
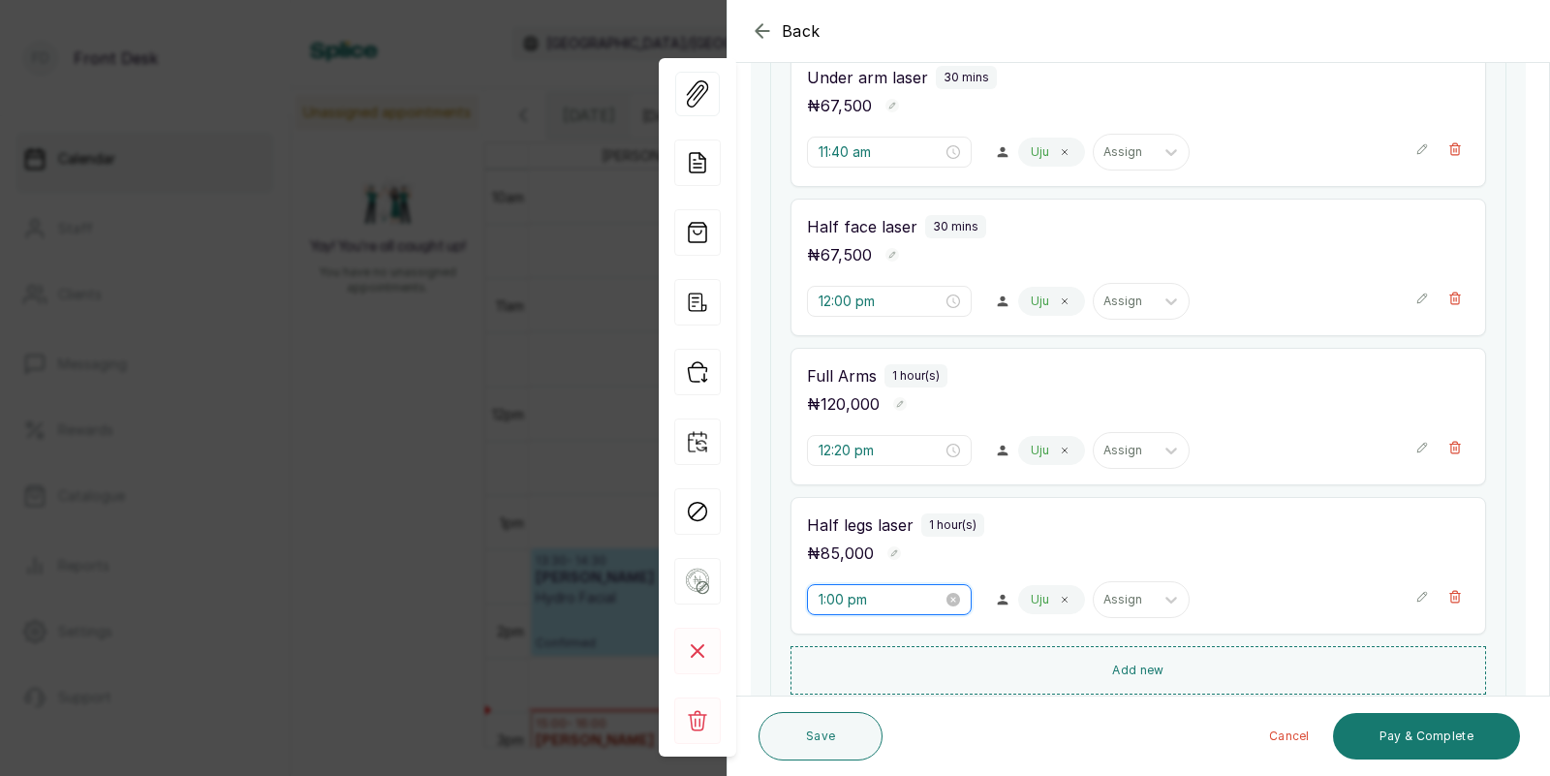
click at [866, 602] on input "1:00 pm" at bounding box center [880, 599] width 124 height 21
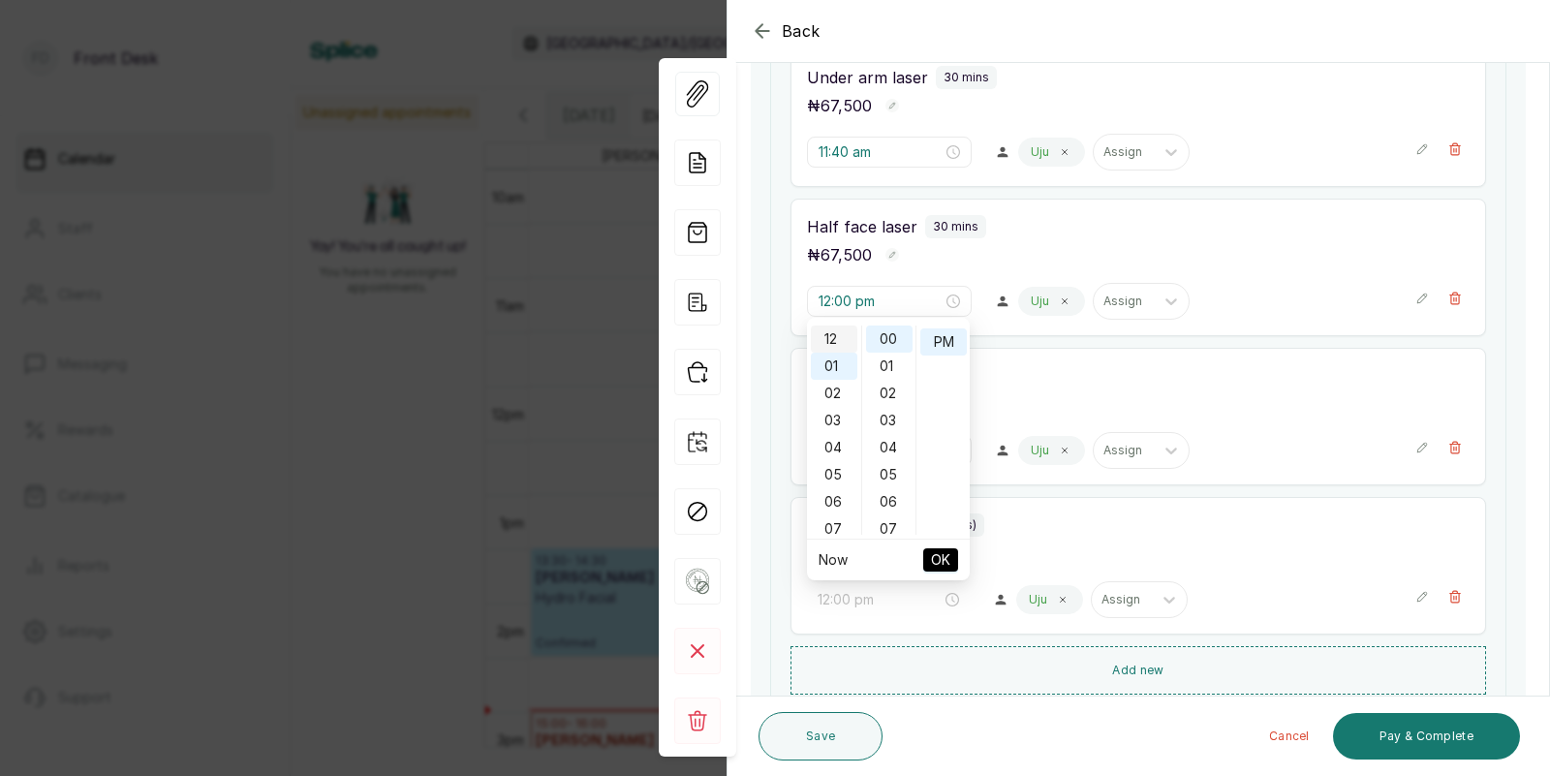
click at [828, 326] on div "12" at bounding box center [834, 338] width 46 height 27
type input "12:00 pm"
click at [939, 552] on span "OK" at bounding box center [940, 559] width 19 height 37
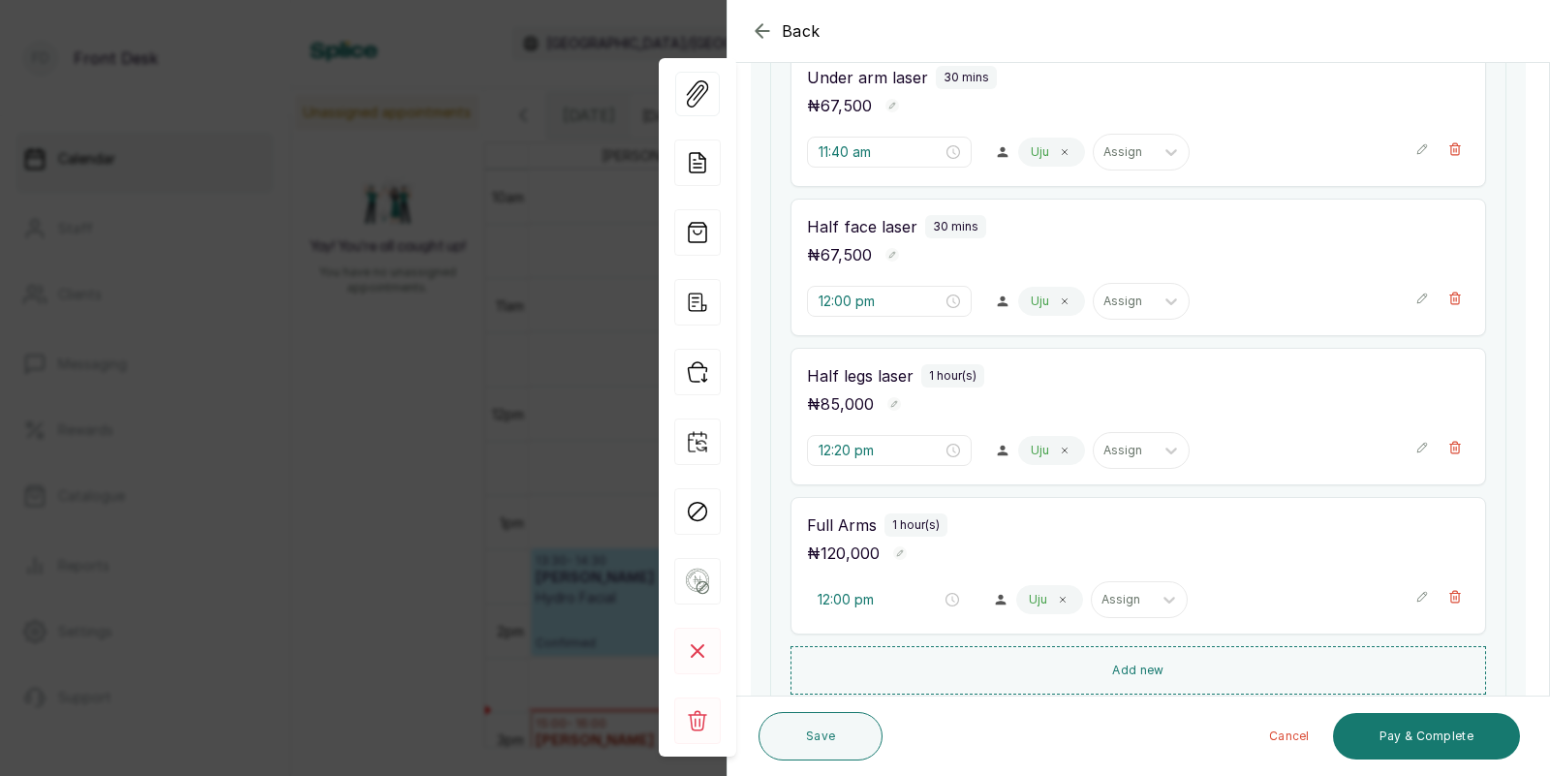
type input "12:00 pm"
click at [854, 602] on input "12:20 pm" at bounding box center [880, 599] width 124 height 21
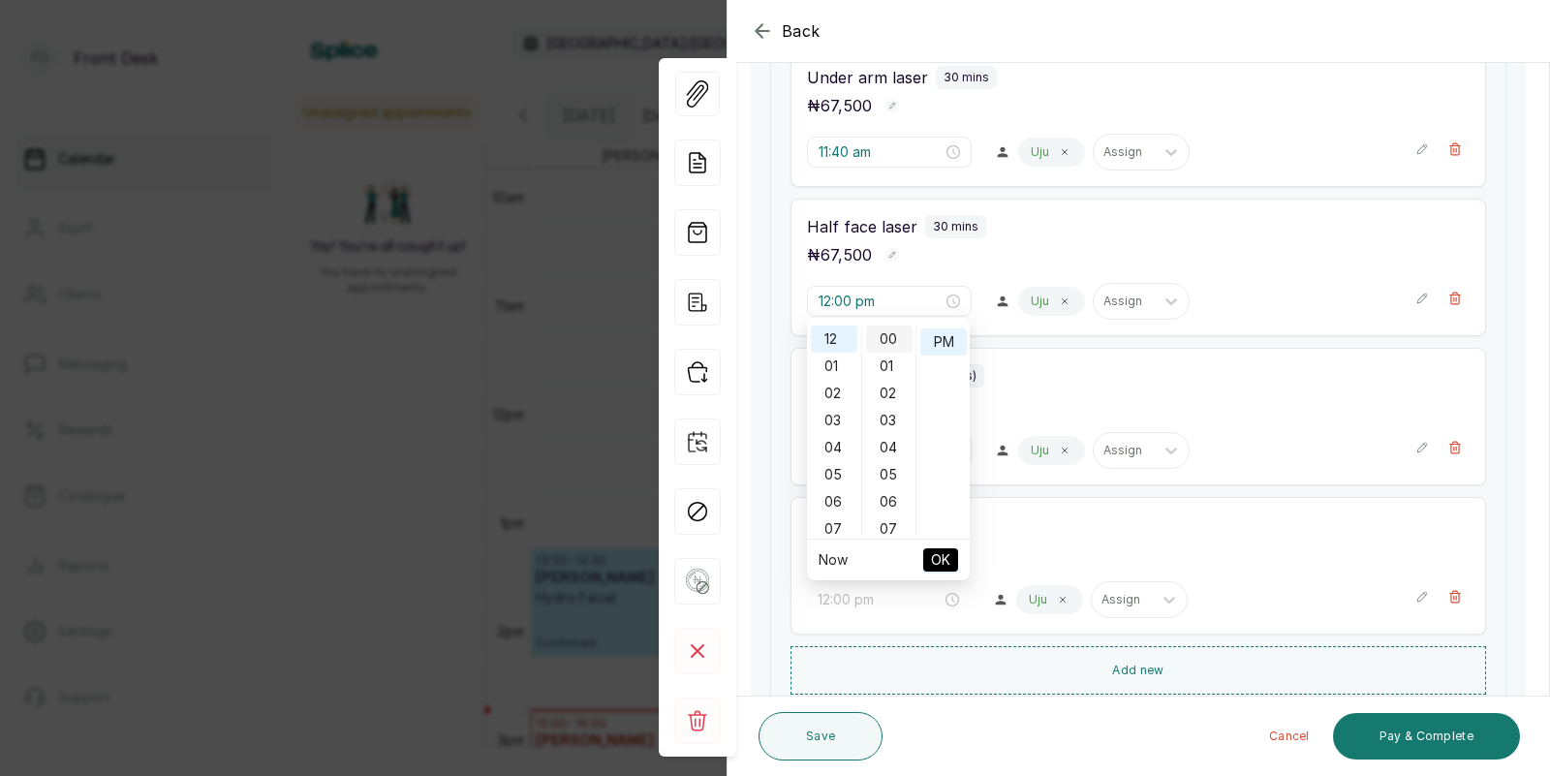
click at [888, 337] on div "00" at bounding box center [889, 338] width 46 height 27
type input "12:00 pm"
click at [940, 550] on span "OK" at bounding box center [940, 559] width 19 height 37
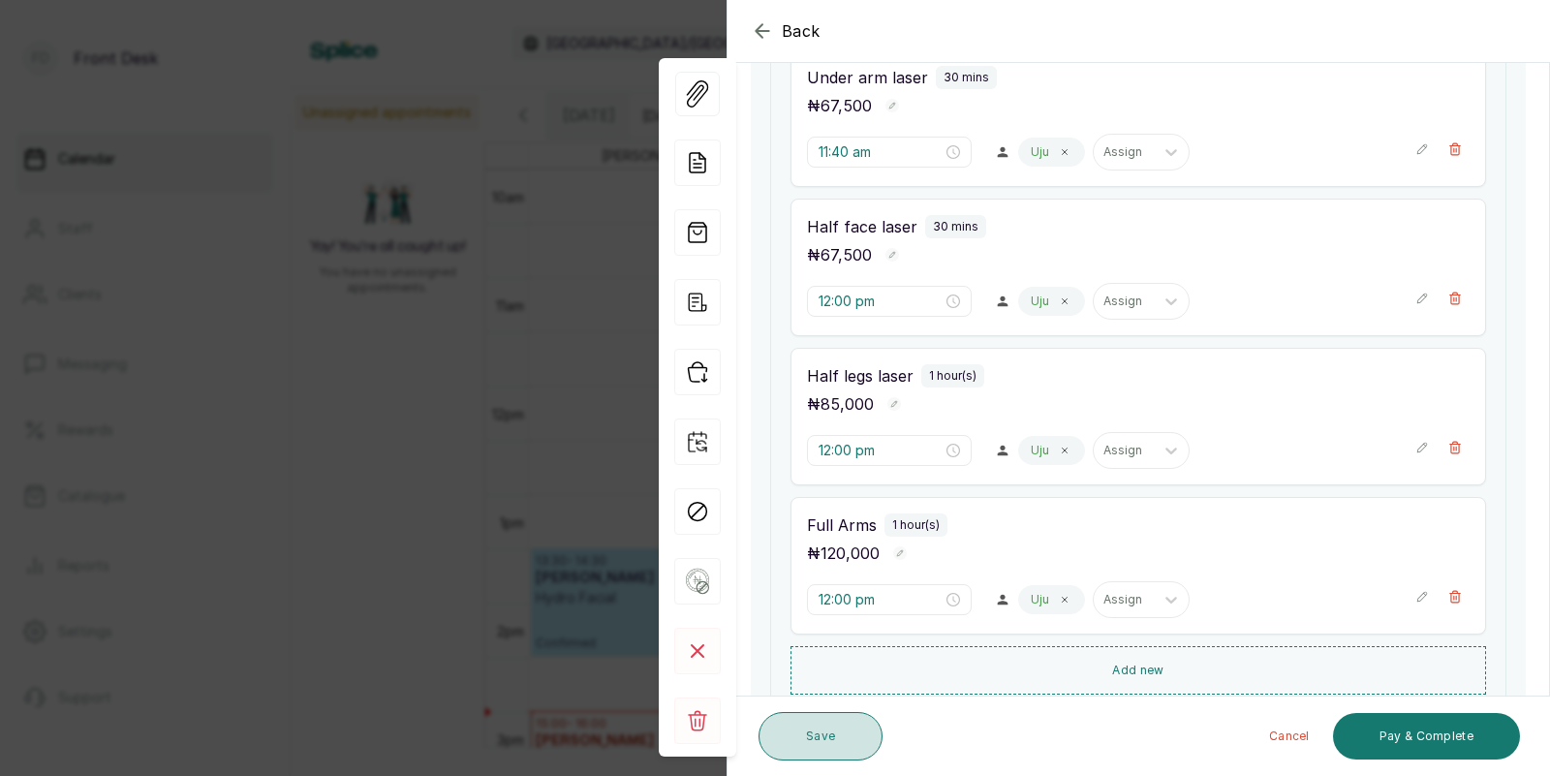
click at [832, 728] on button "Save" at bounding box center [820, 736] width 124 height 48
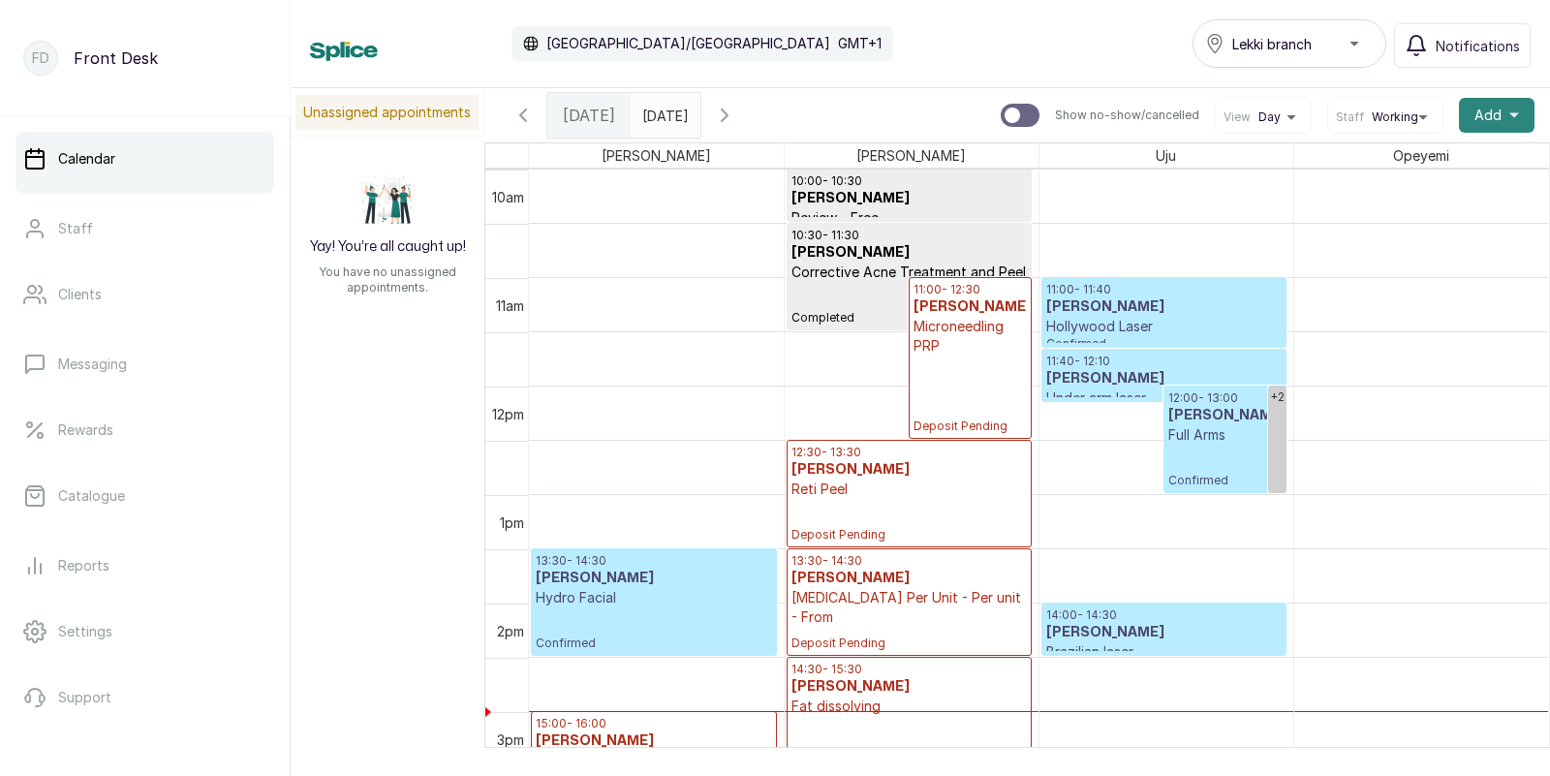
click at [1493, 107] on span "Add" at bounding box center [1487, 115] width 27 height 19
click at [1372, 167] on span "Add Appointment" at bounding box center [1426, 167] width 186 height 23
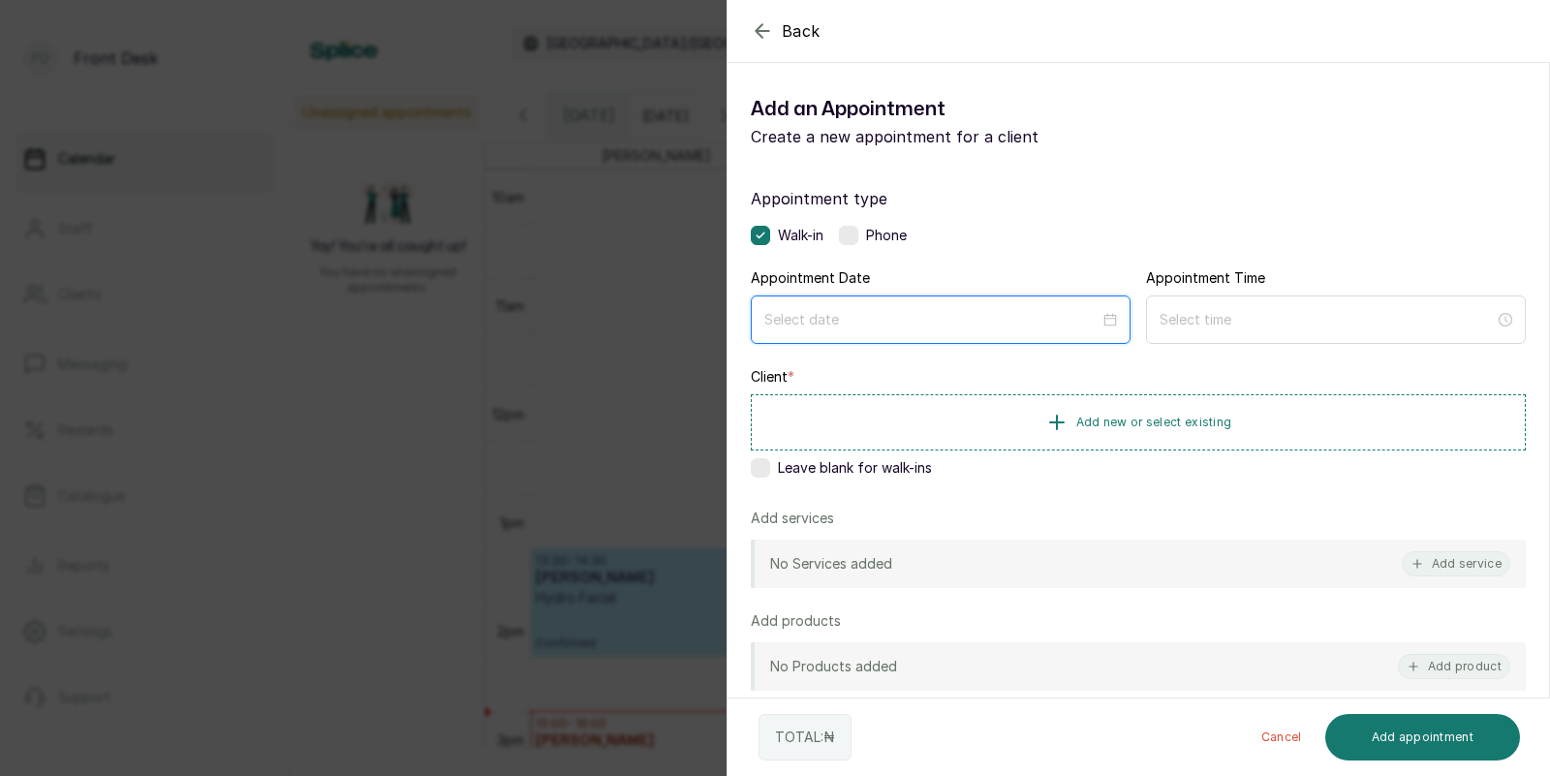
click at [830, 321] on input at bounding box center [931, 319] width 335 height 21
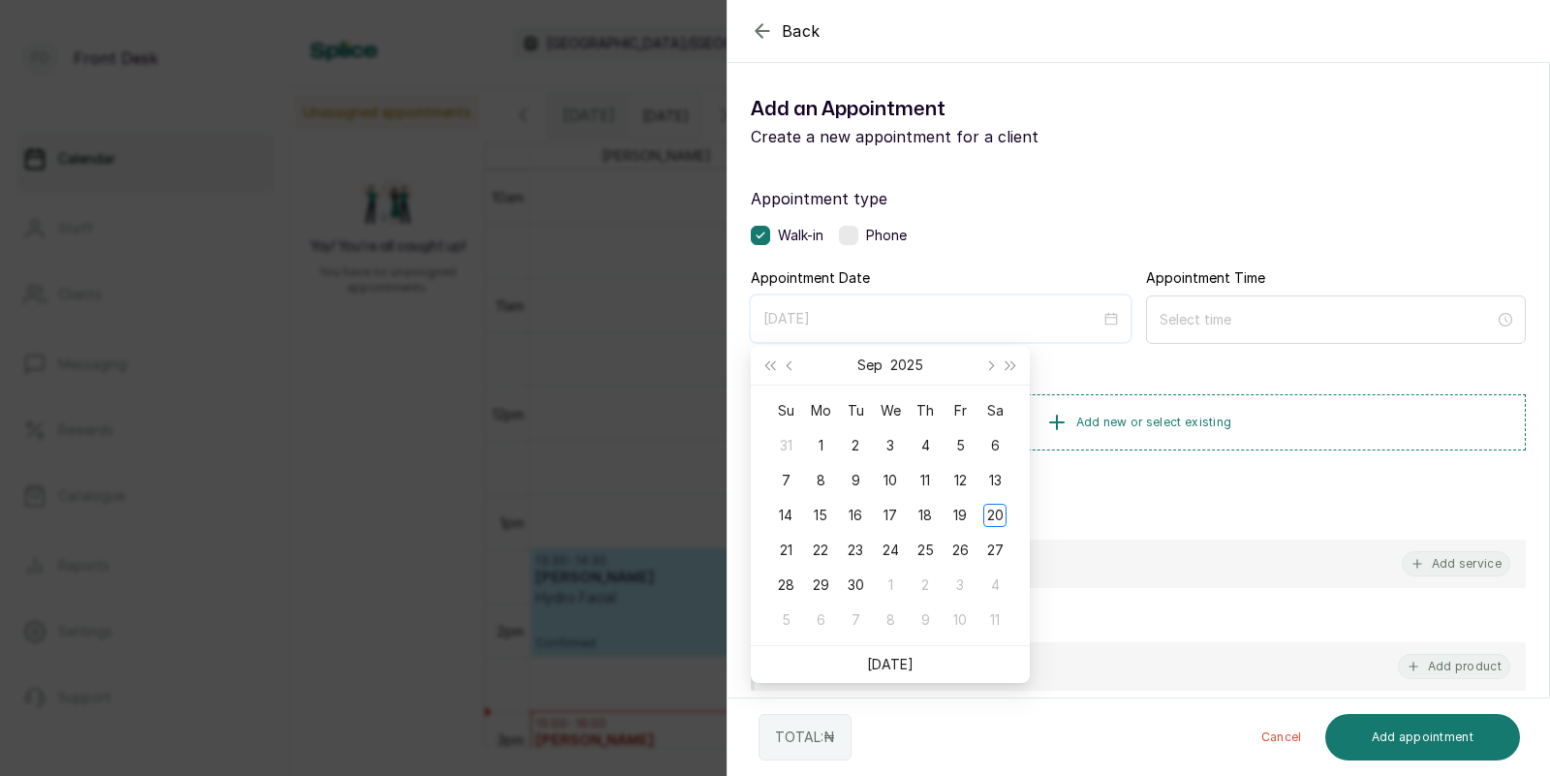
type input "[DATE]"
click at [887, 660] on link "[DATE]" at bounding box center [890, 664] width 46 height 16
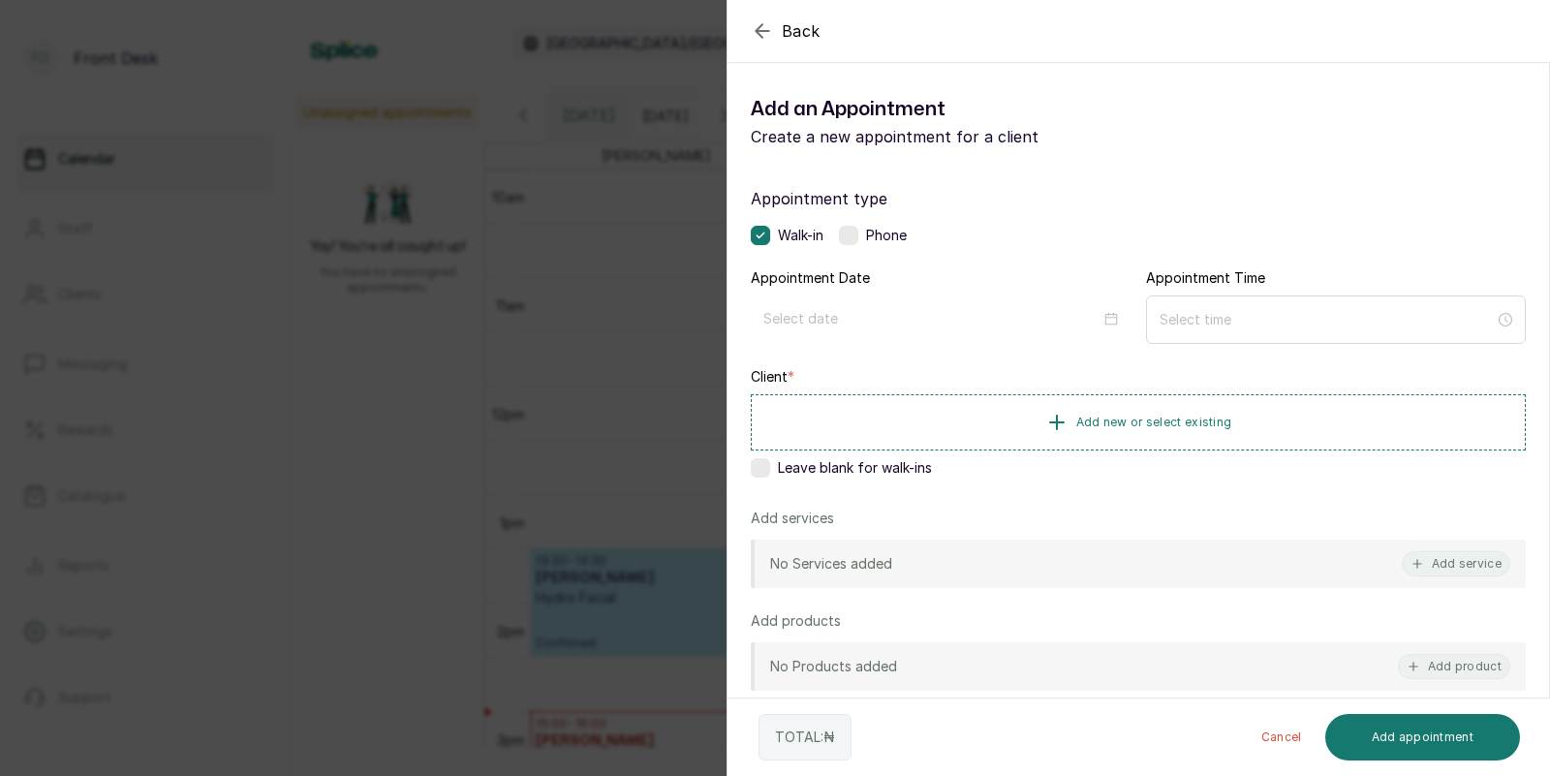
type input "[DATE]"
click at [1260, 319] on input at bounding box center [1326, 319] width 335 height 21
click at [1175, 399] on div "01" at bounding box center [1173, 394] width 46 height 27
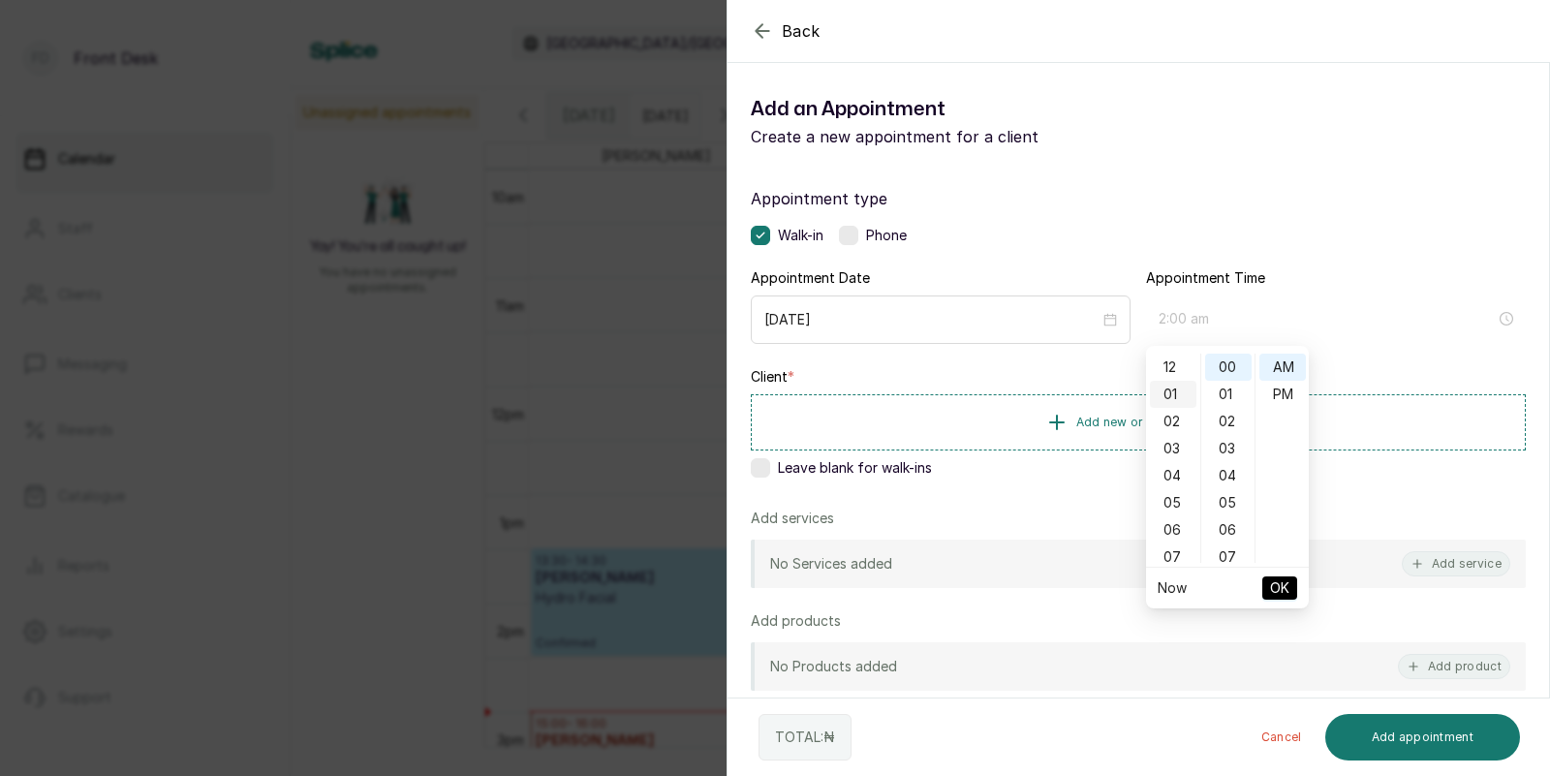
scroll to position [24, 0]
type input "1:00 pm"
click at [1279, 397] on div "PM" at bounding box center [1282, 394] width 46 height 27
click at [1279, 581] on span "OK" at bounding box center [1279, 587] width 19 height 37
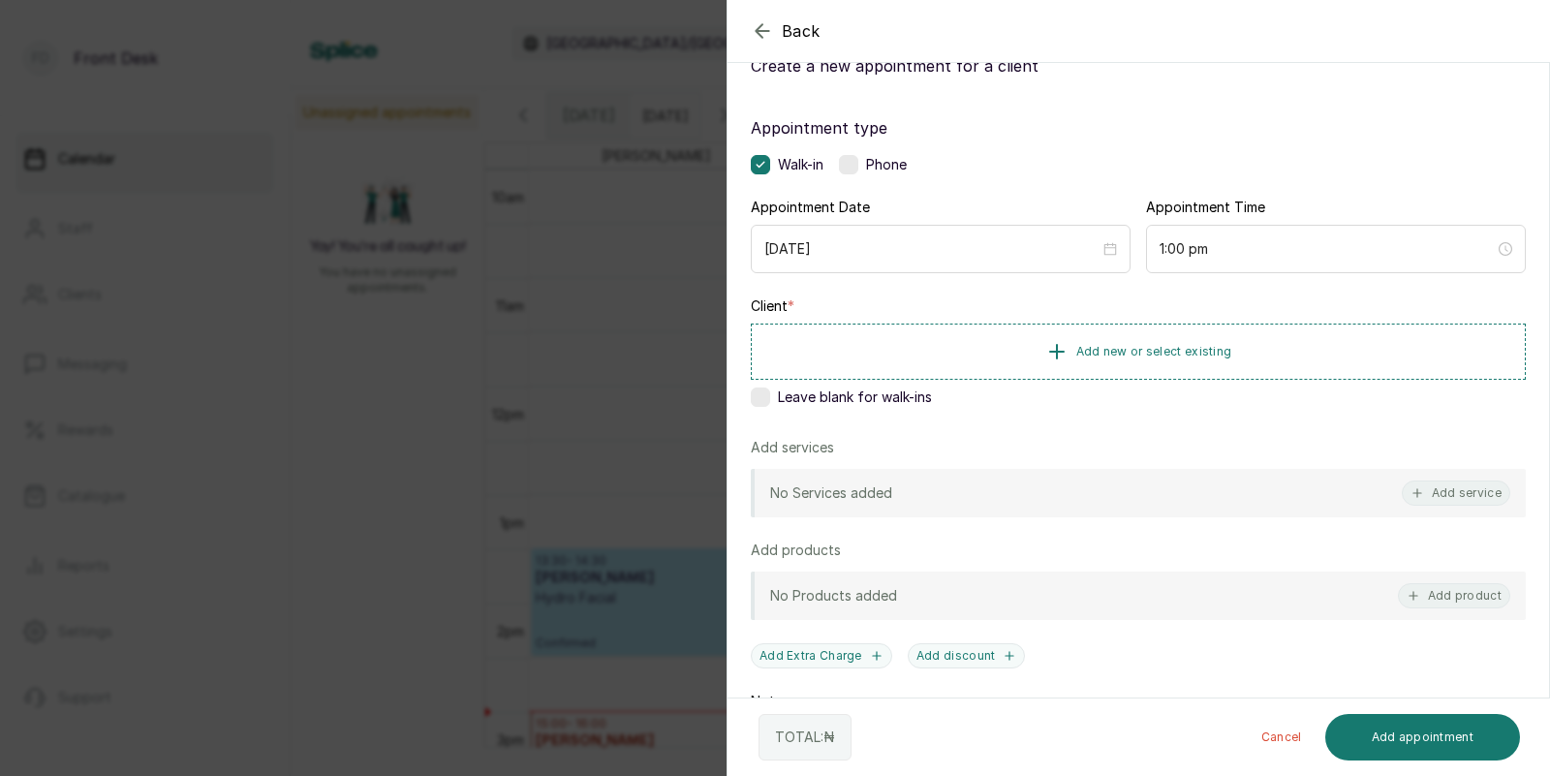
scroll to position [87, 0]
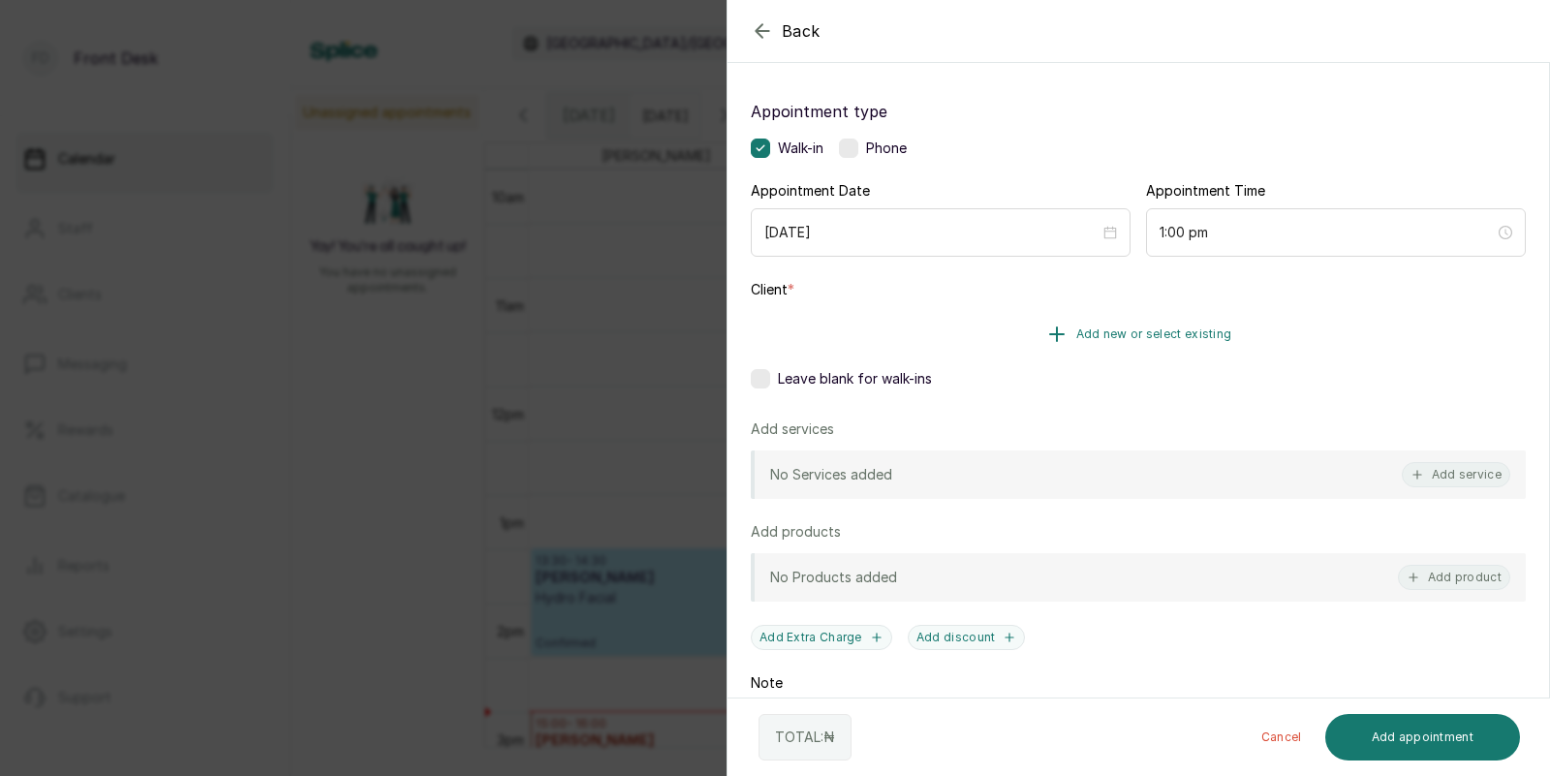
click at [1123, 329] on span "Add new or select existing" at bounding box center [1154, 333] width 156 height 15
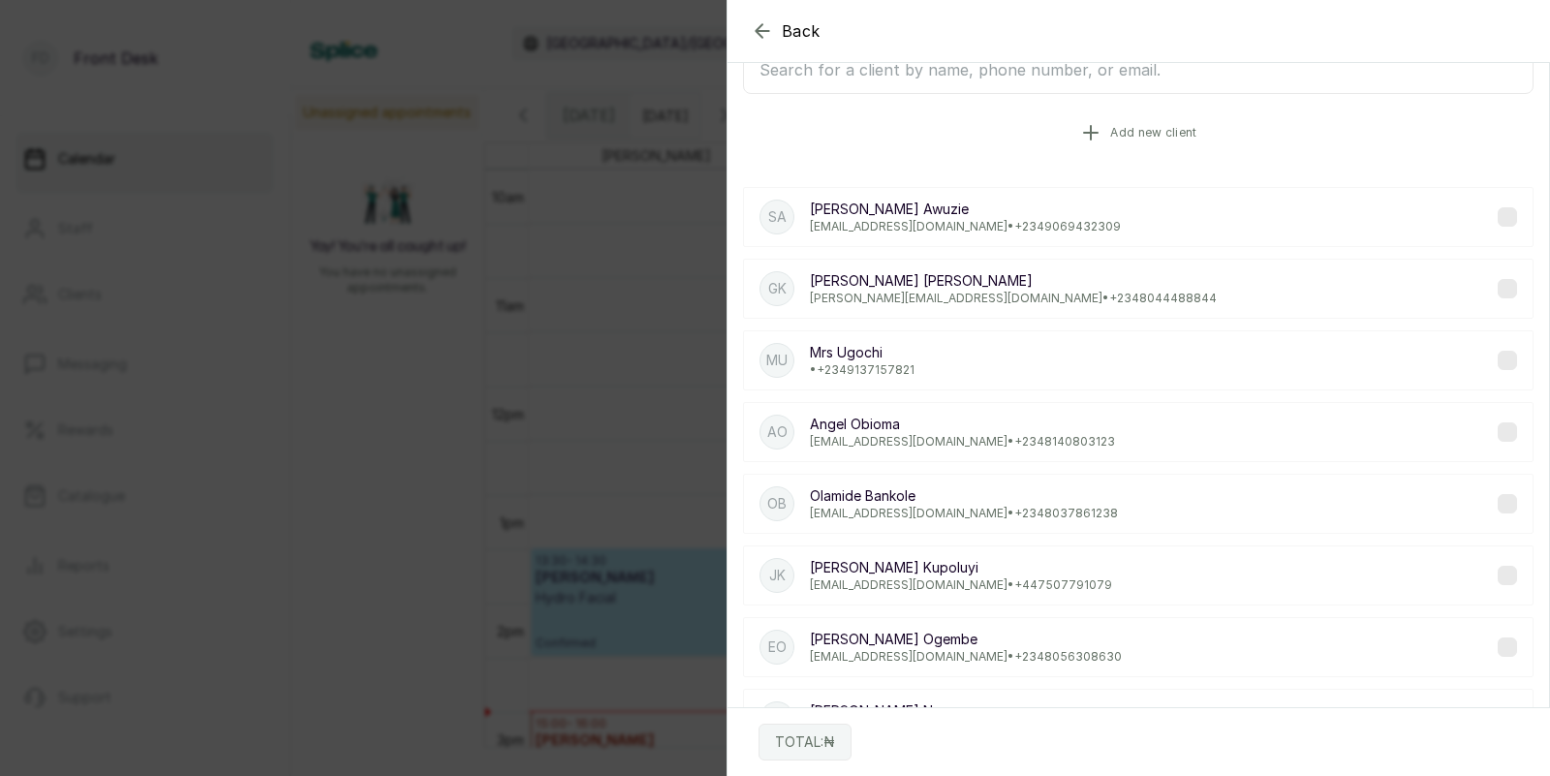
scroll to position [0, 0]
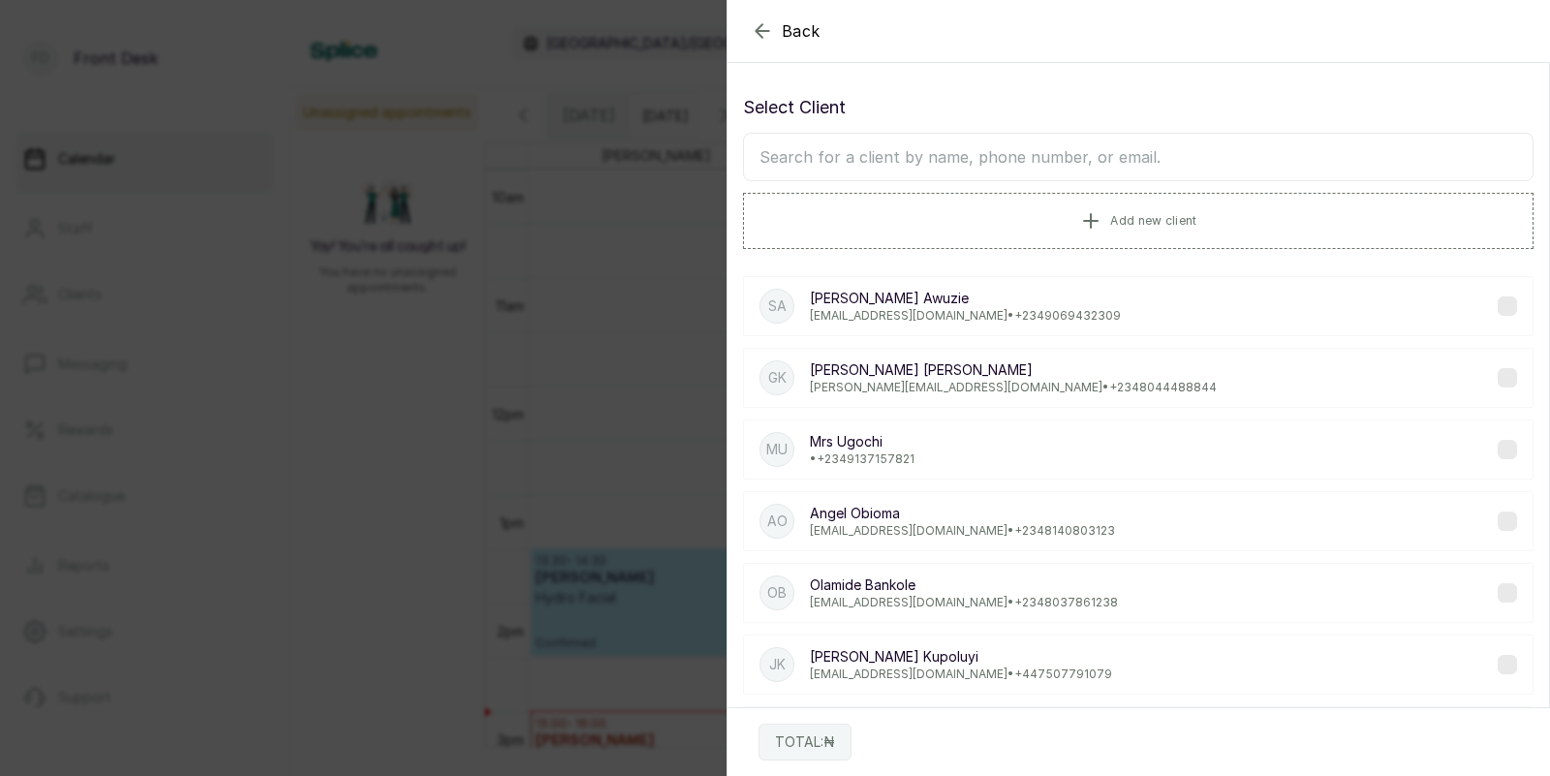
click at [1080, 156] on input "text" at bounding box center [1138, 157] width 790 height 48
click at [994, 176] on input "text" at bounding box center [1138, 157] width 790 height 48
click at [974, 168] on input "text" at bounding box center [1138, 157] width 790 height 48
click at [918, 155] on input "text" at bounding box center [1138, 157] width 790 height 48
type input "eliz"
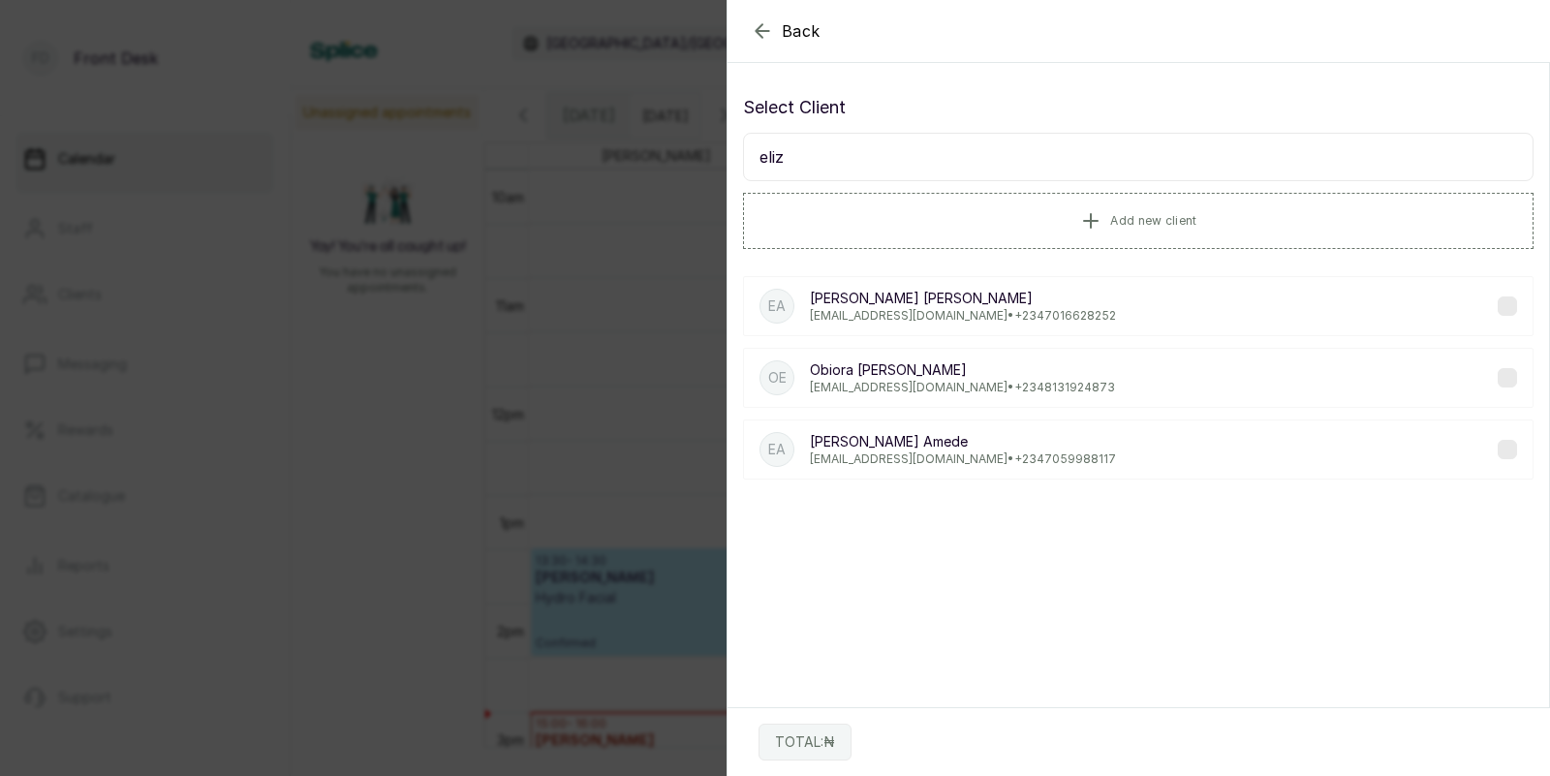
click at [875, 446] on p "[PERSON_NAME]" at bounding box center [963, 441] width 306 height 19
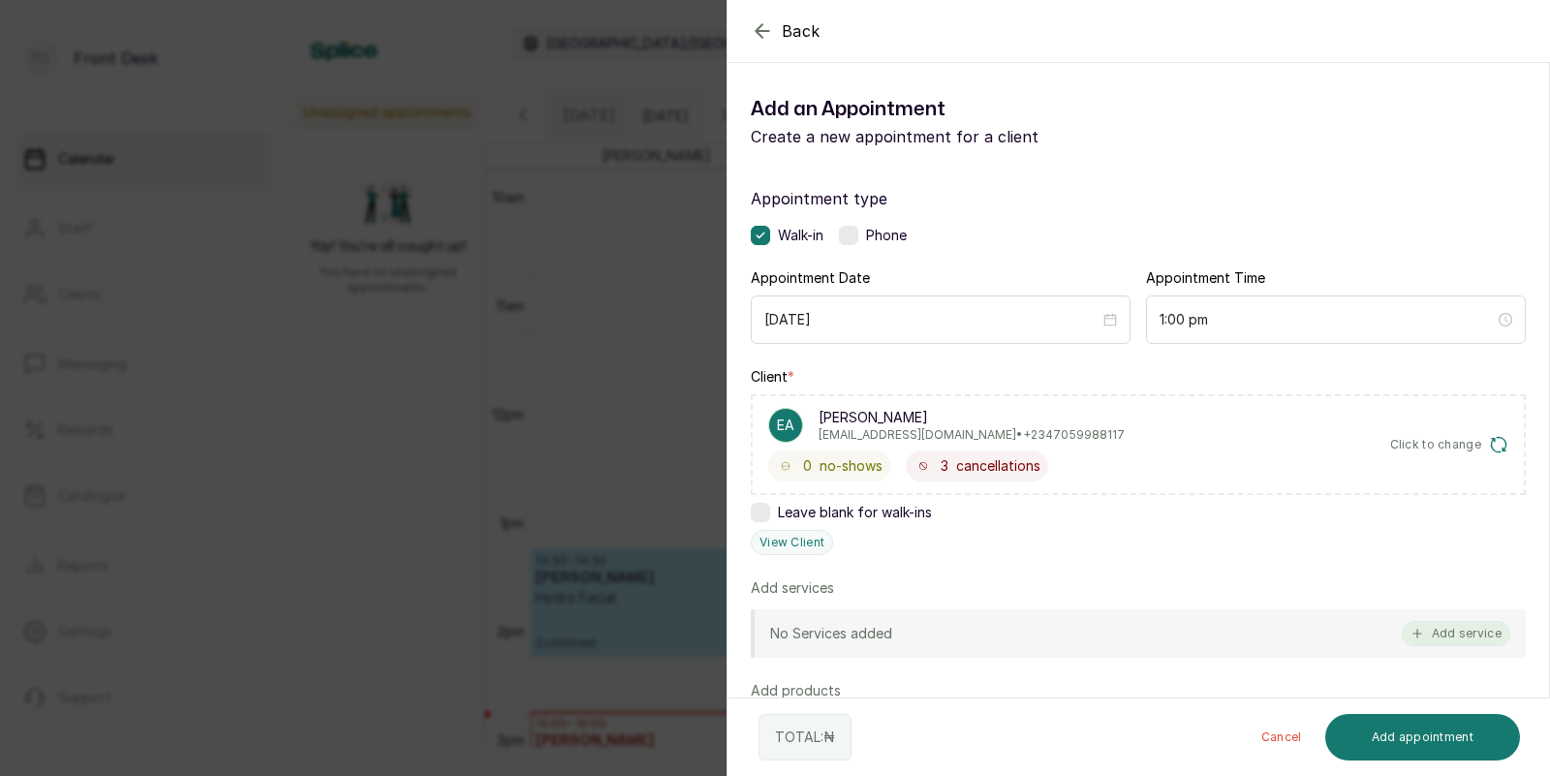
click at [1466, 628] on button "Add service" at bounding box center [1455, 633] width 108 height 25
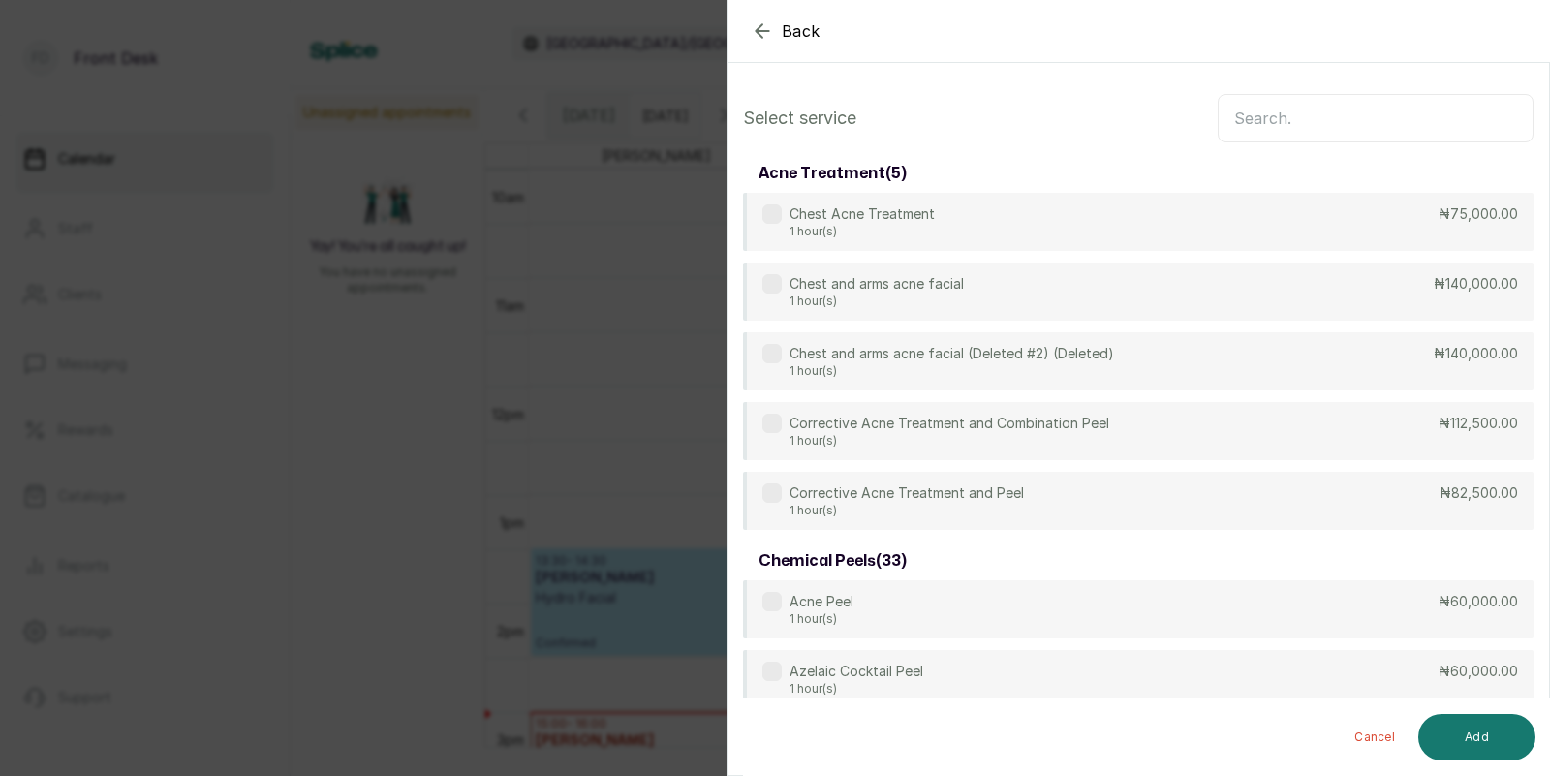
click at [1290, 126] on input "text" at bounding box center [1375, 118] width 316 height 48
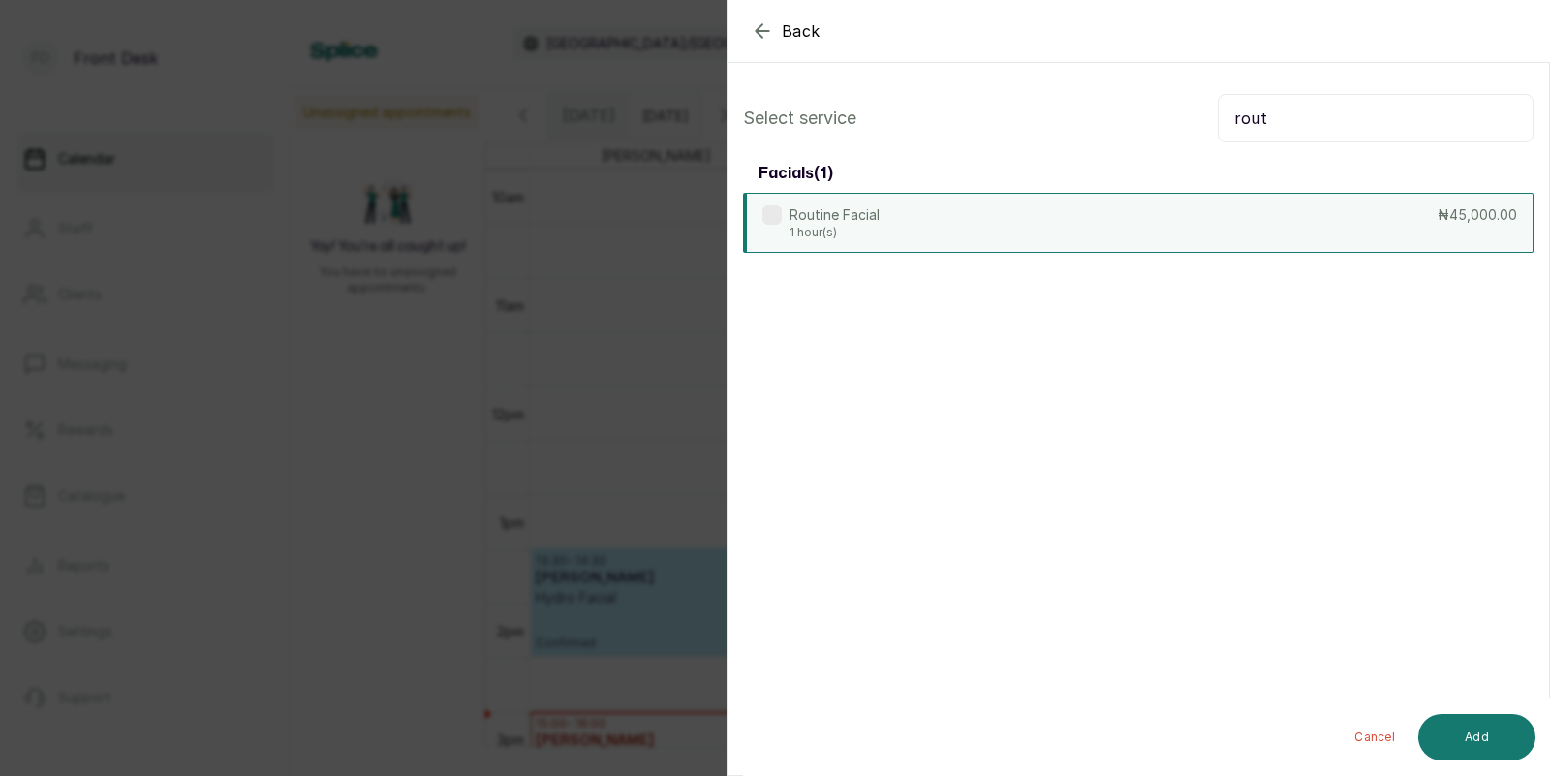
type input "rout"
click at [1058, 217] on div "Routine Facial 1 hour(s) ₦45,000.00" at bounding box center [1138, 223] width 790 height 60
click at [1468, 727] on button "Add" at bounding box center [1476, 737] width 117 height 46
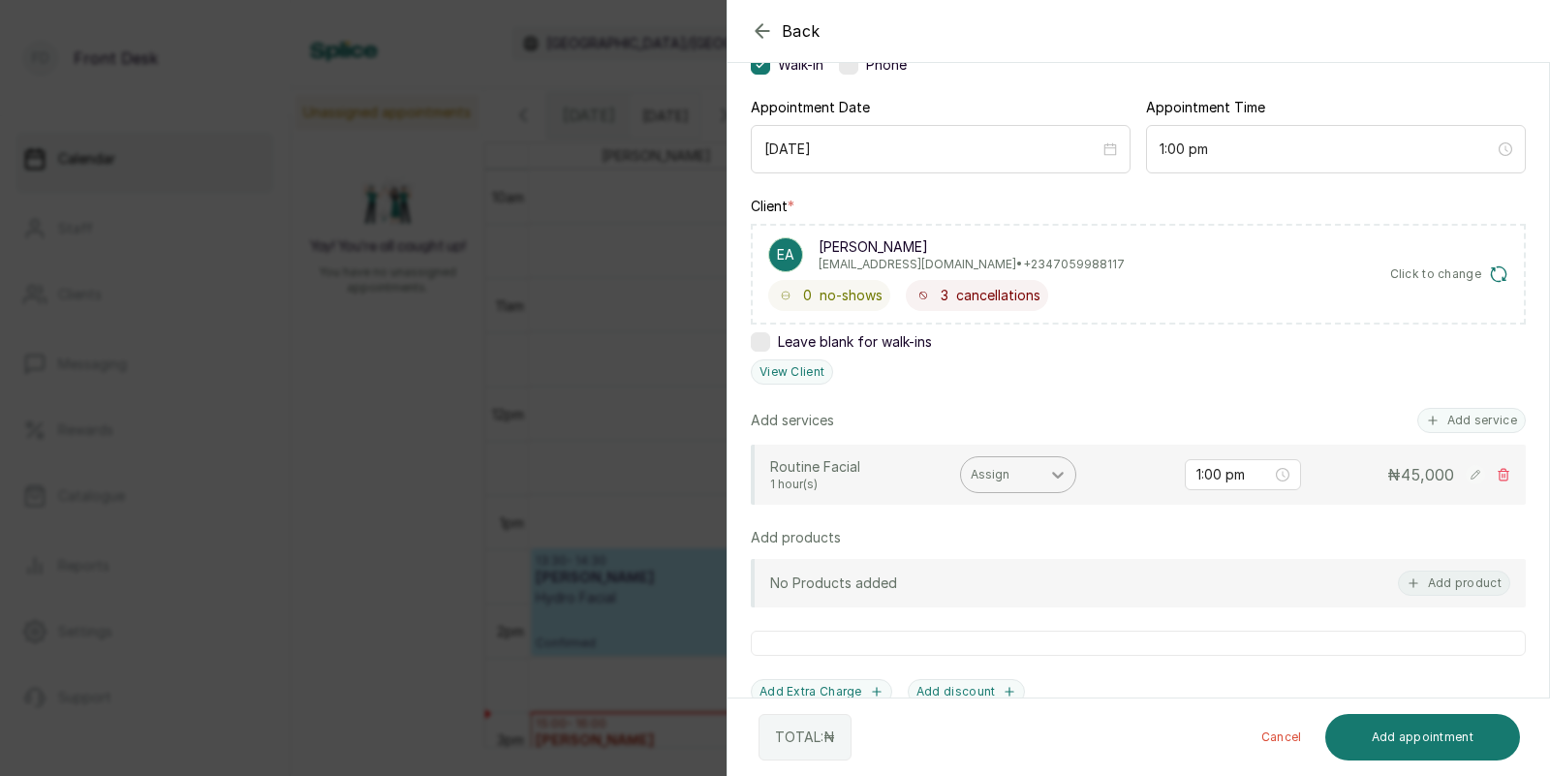
scroll to position [220, 0]
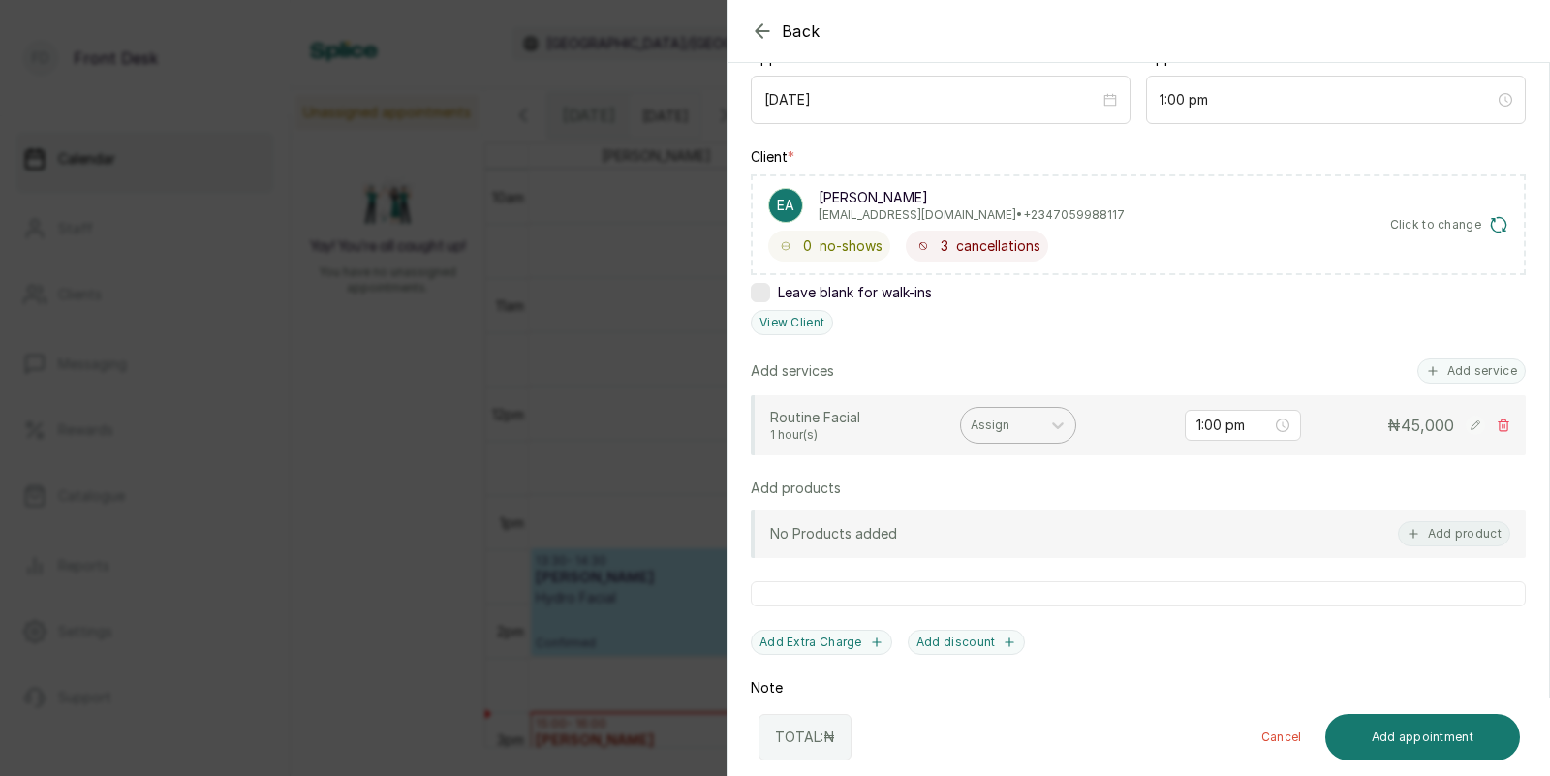
click at [1012, 416] on div at bounding box center [1000, 424] width 60 height 17
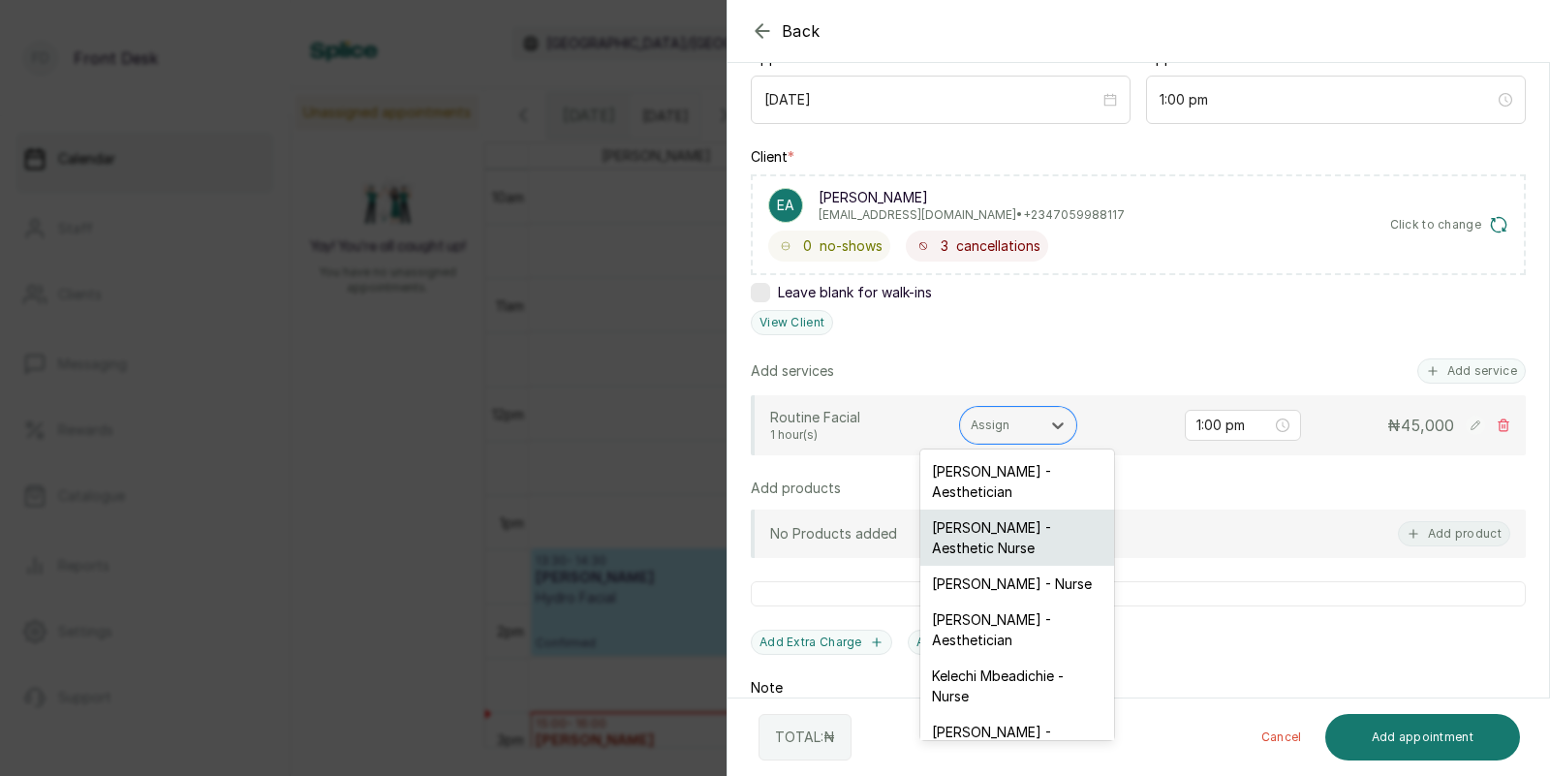
click at [1006, 527] on div "[PERSON_NAME] - Aesthetic Nurse" at bounding box center [1017, 537] width 194 height 56
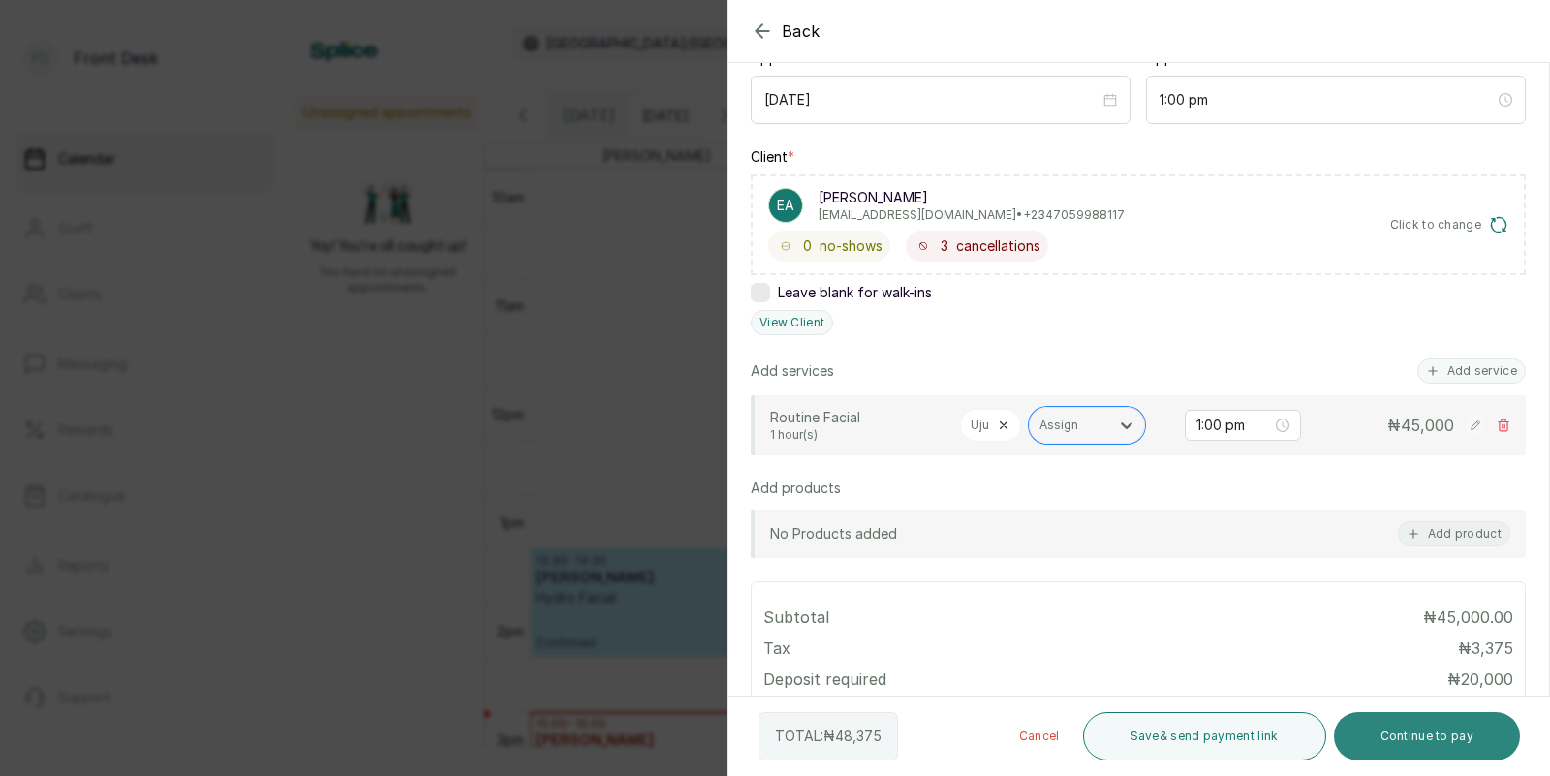
click at [1407, 727] on button "Continue to pay" at bounding box center [1427, 736] width 187 height 48
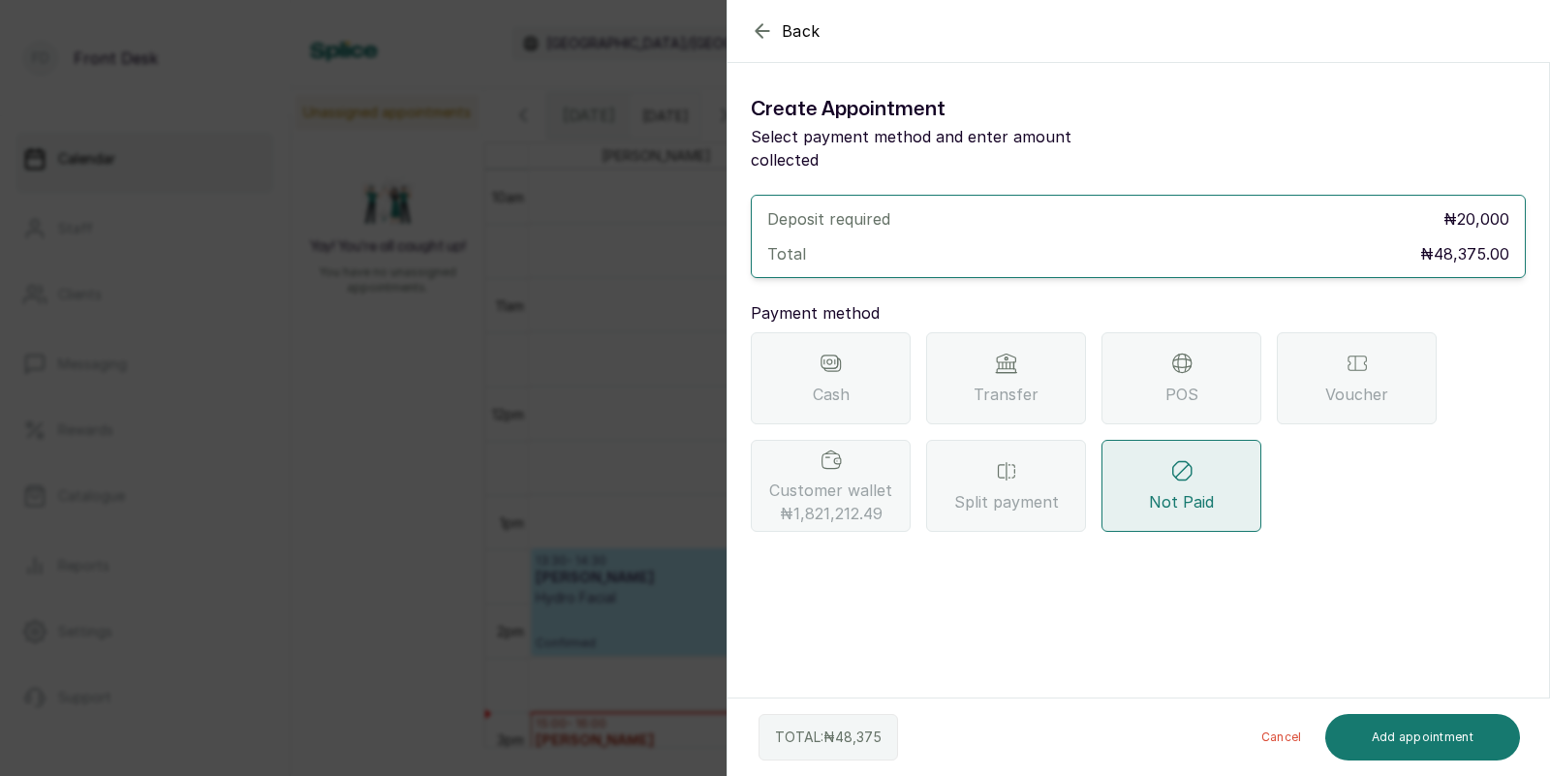
click at [1004, 383] on span "Transfer" at bounding box center [1005, 394] width 65 height 23
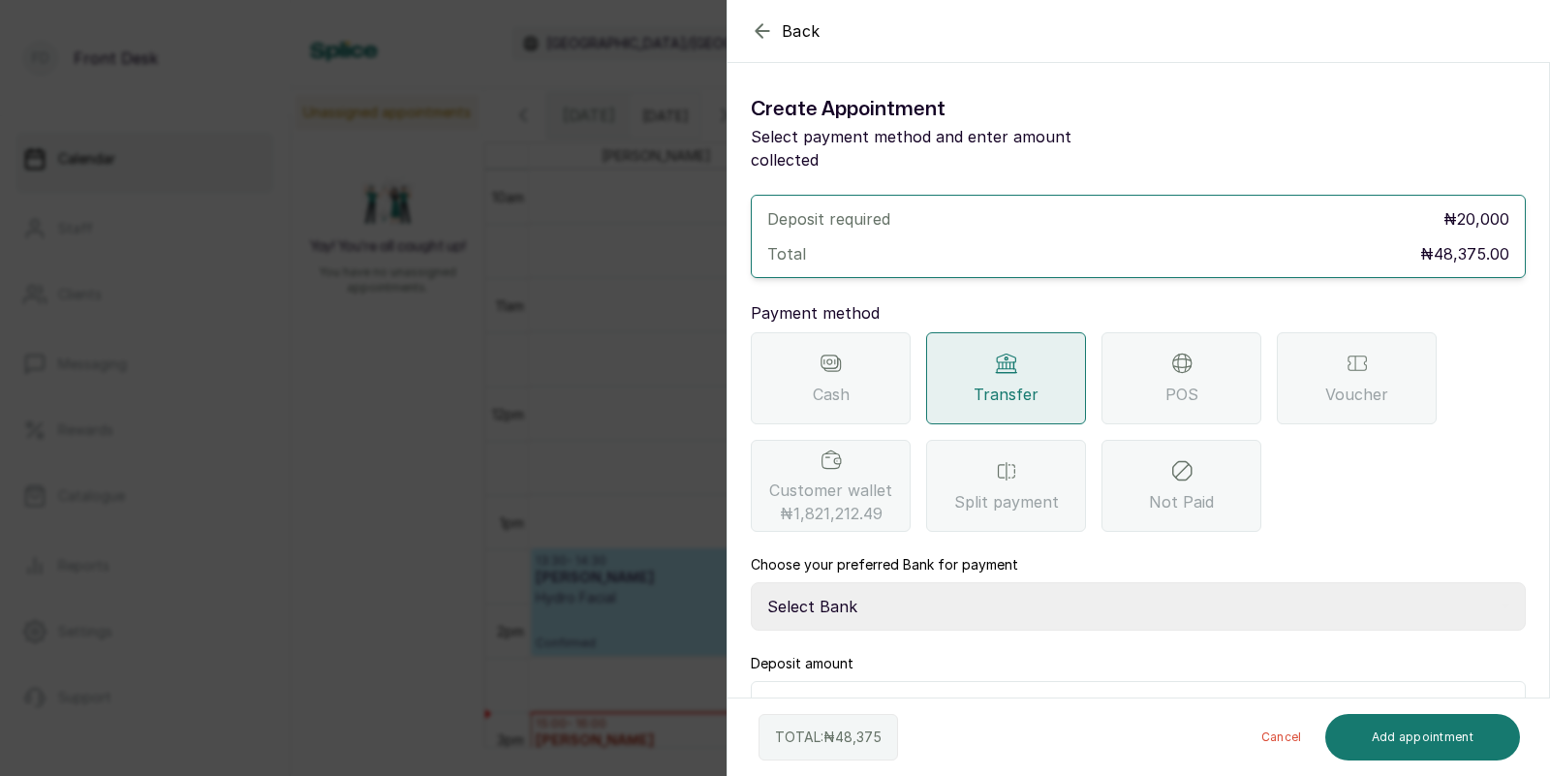
scroll to position [29, 0]
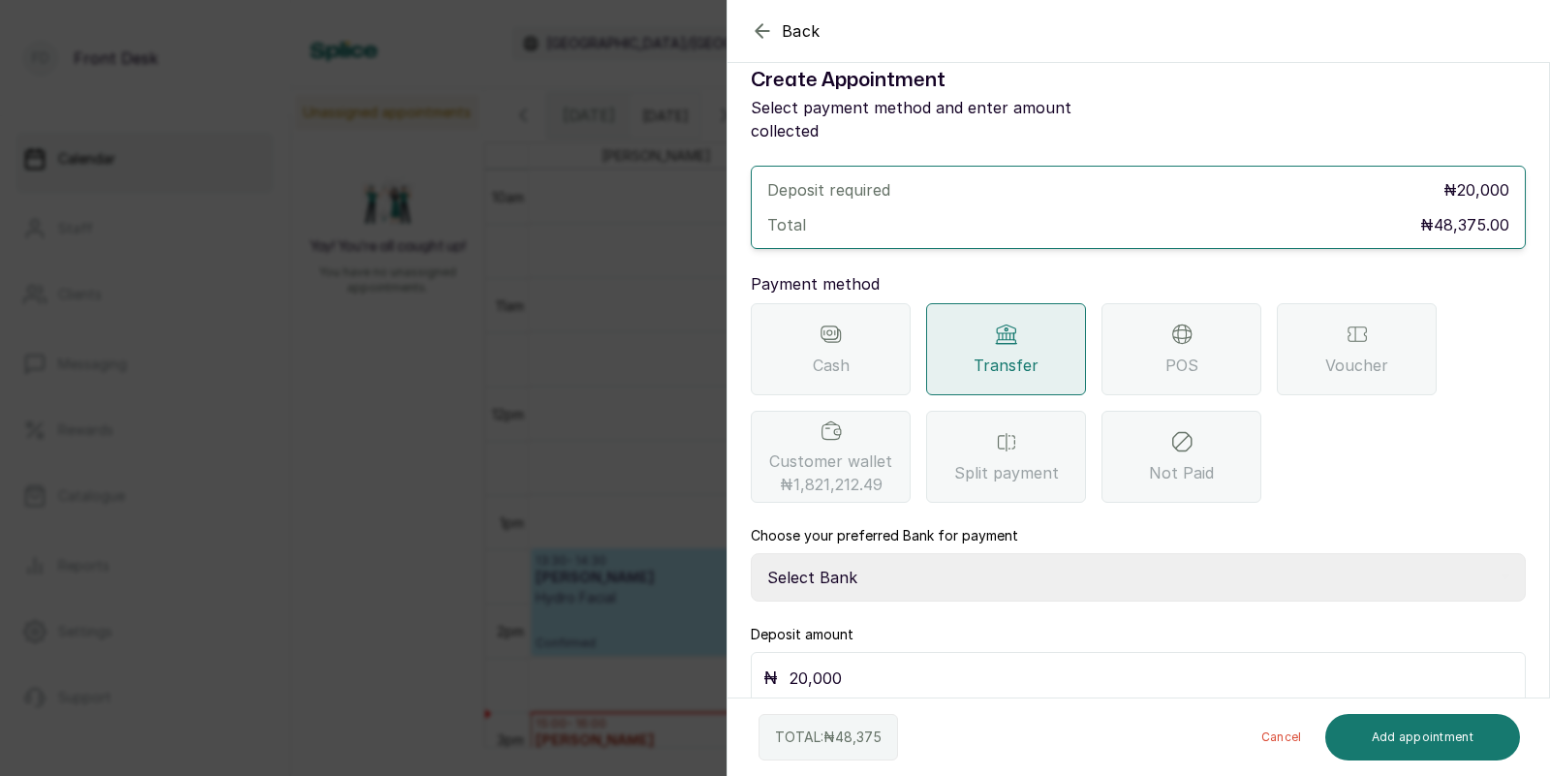
click at [867, 557] on select "Select Bank [PERSON_NAME] Fairmoney Microfinance Bank SKN ANALYTICS MED AESTH. …" at bounding box center [1138, 577] width 775 height 48
select select "43272bc0-21c6-4b19-b9fb-c2093b8603c2"
click at [858, 664] on input "20,000" at bounding box center [1150, 677] width 723 height 27
type input "2"
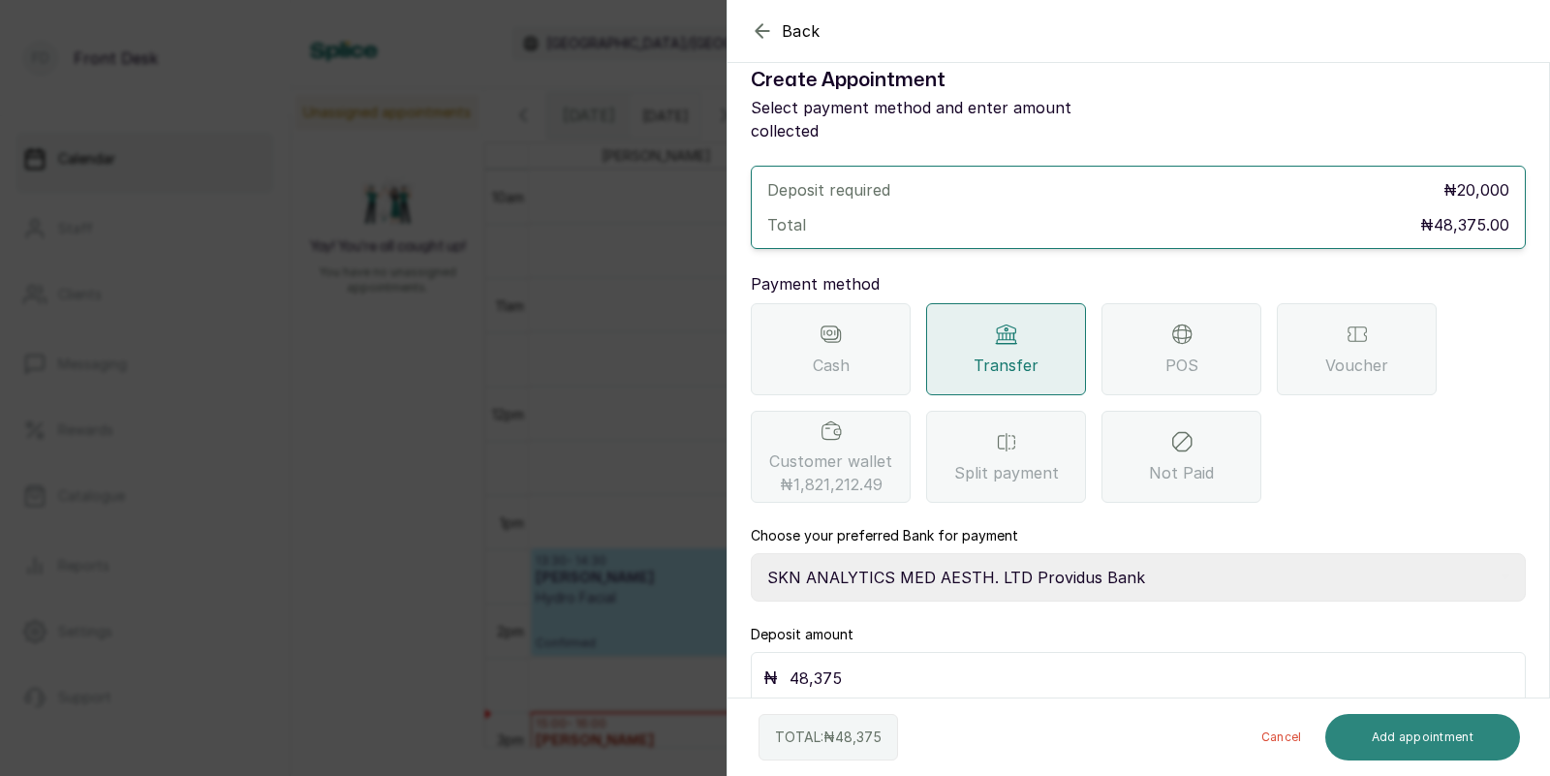
type input "48,375"
click at [1429, 748] on button "Add appointment" at bounding box center [1423, 737] width 196 height 46
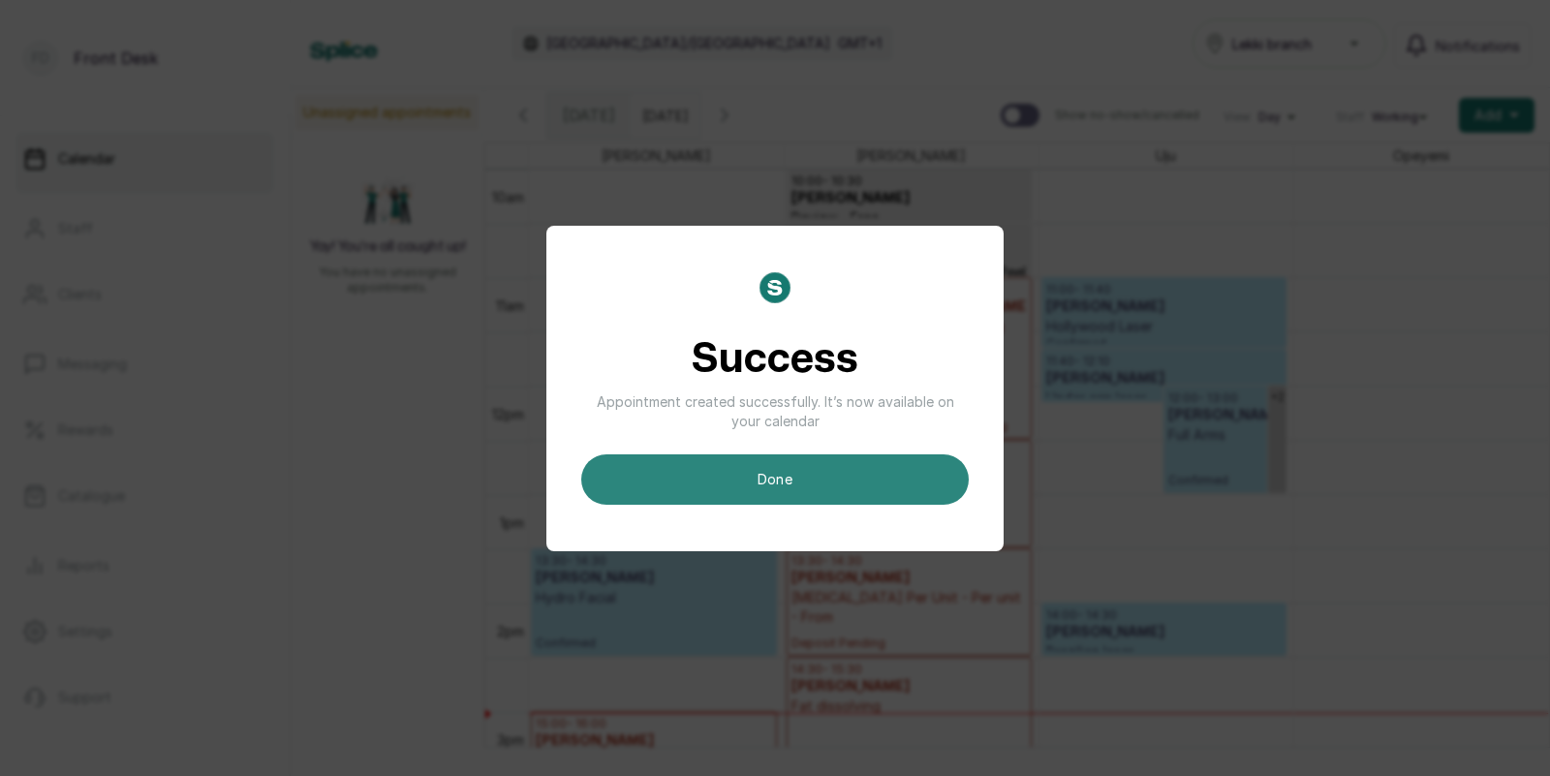
click at [870, 484] on button "done" at bounding box center [774, 479] width 387 height 50
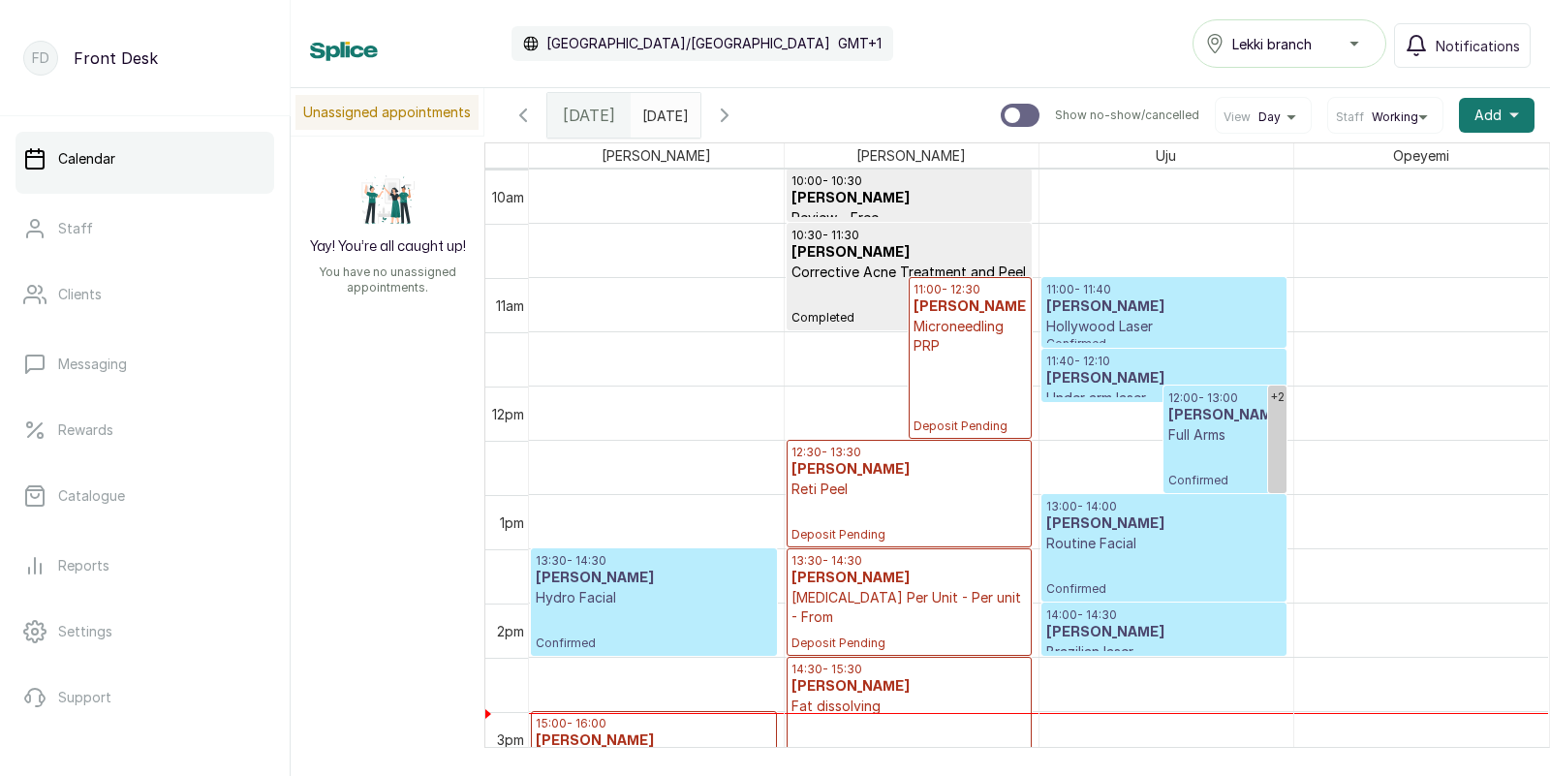
click at [1177, 538] on p "Routine Facial" at bounding box center [1163, 543] width 235 height 19
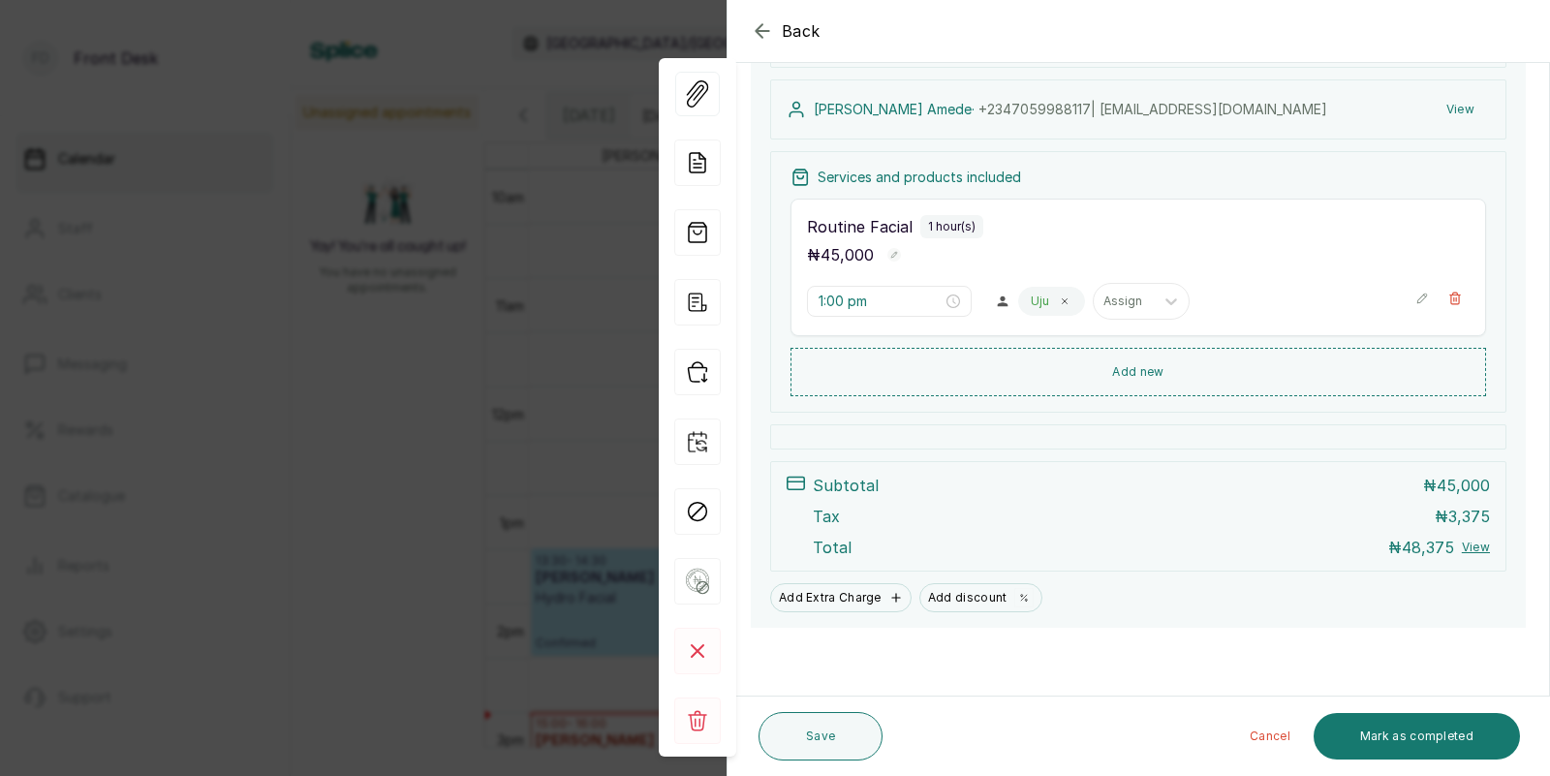
scroll to position [281, 0]
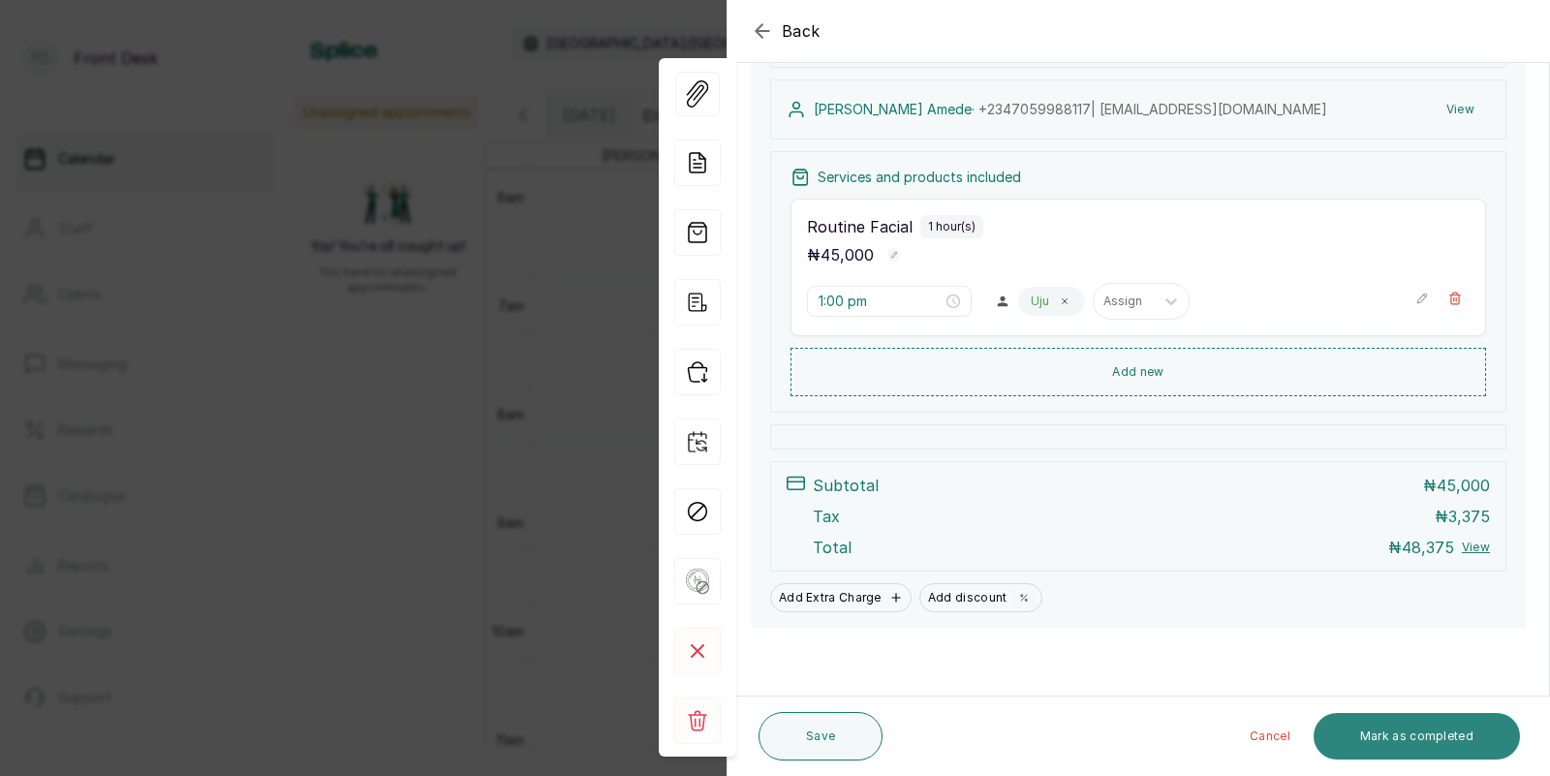
click at [1423, 736] on button "Mark as completed" at bounding box center [1416, 736] width 206 height 46
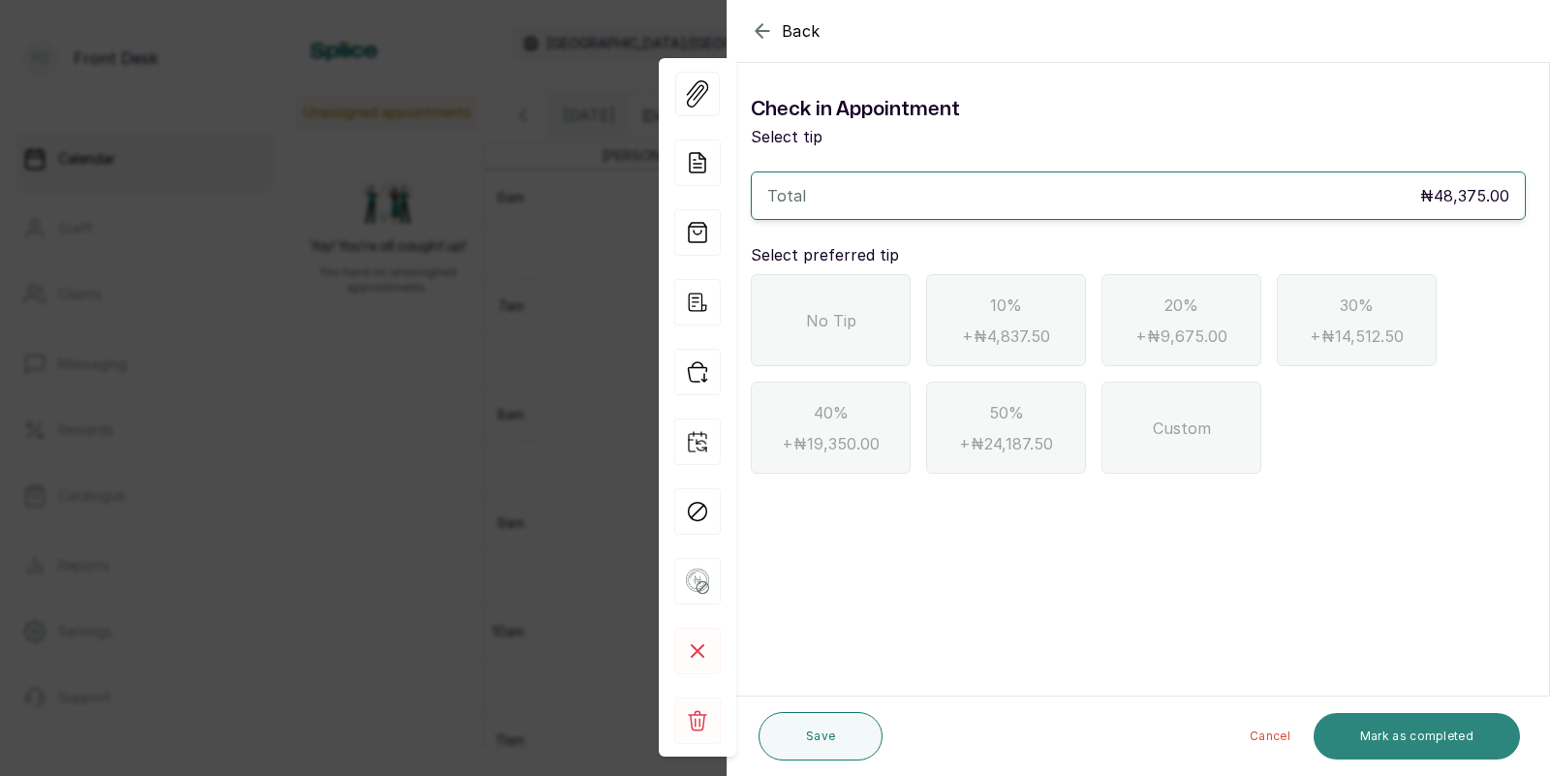
scroll to position [0, 0]
click at [857, 331] on div "No Tip" at bounding box center [831, 320] width 160 height 92
click at [1440, 726] on button "Mark as completed" at bounding box center [1416, 736] width 206 height 46
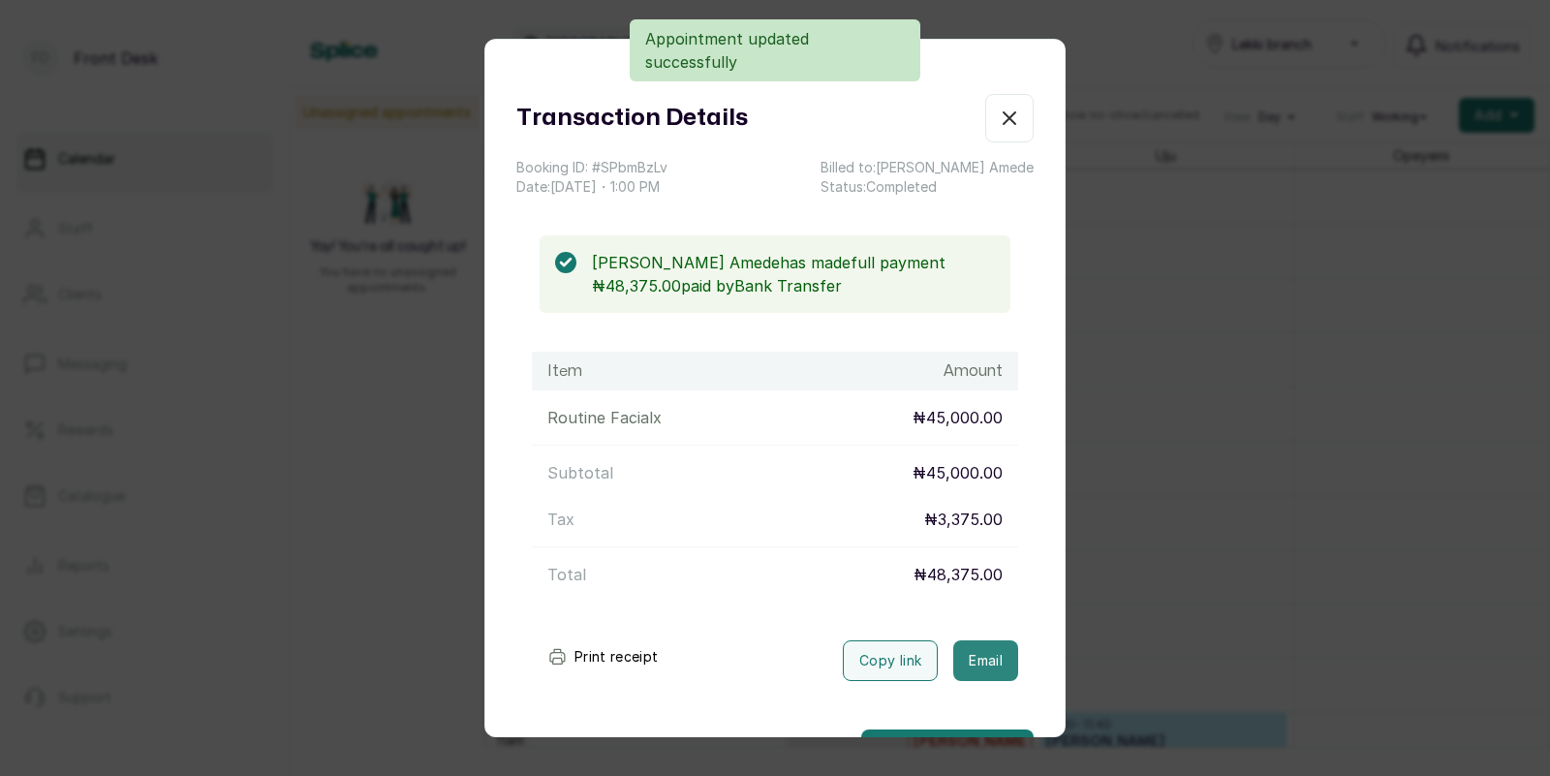
click at [970, 662] on button "Email" at bounding box center [985, 660] width 65 height 41
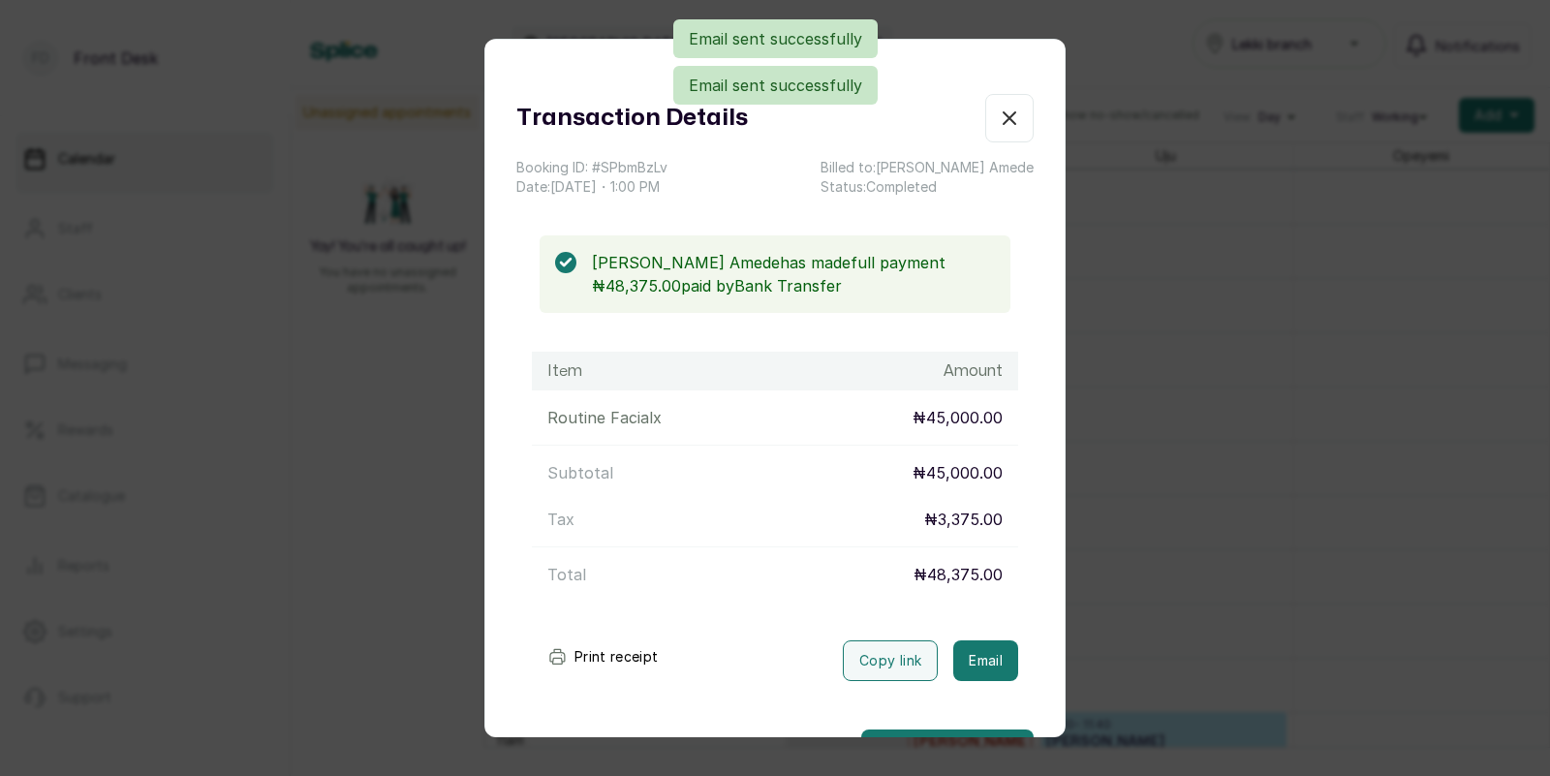
click at [1123, 613] on div "Transaction Details Booking ID: # SPbmBzLv Date: [DATE] ・ 1:00 PM Billed to: [P…" at bounding box center [775, 388] width 1550 height 776
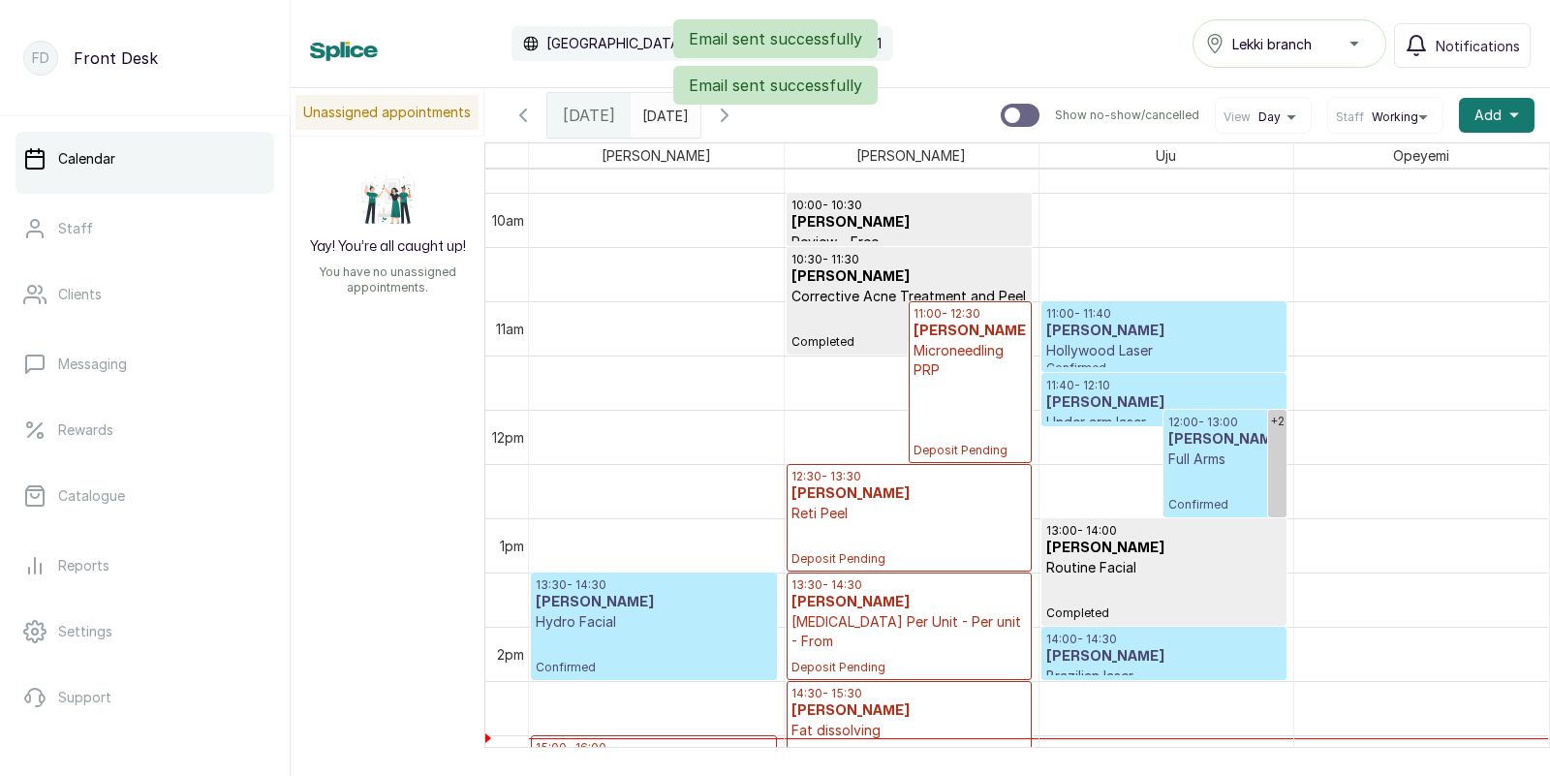
scroll to position [1079, 0]
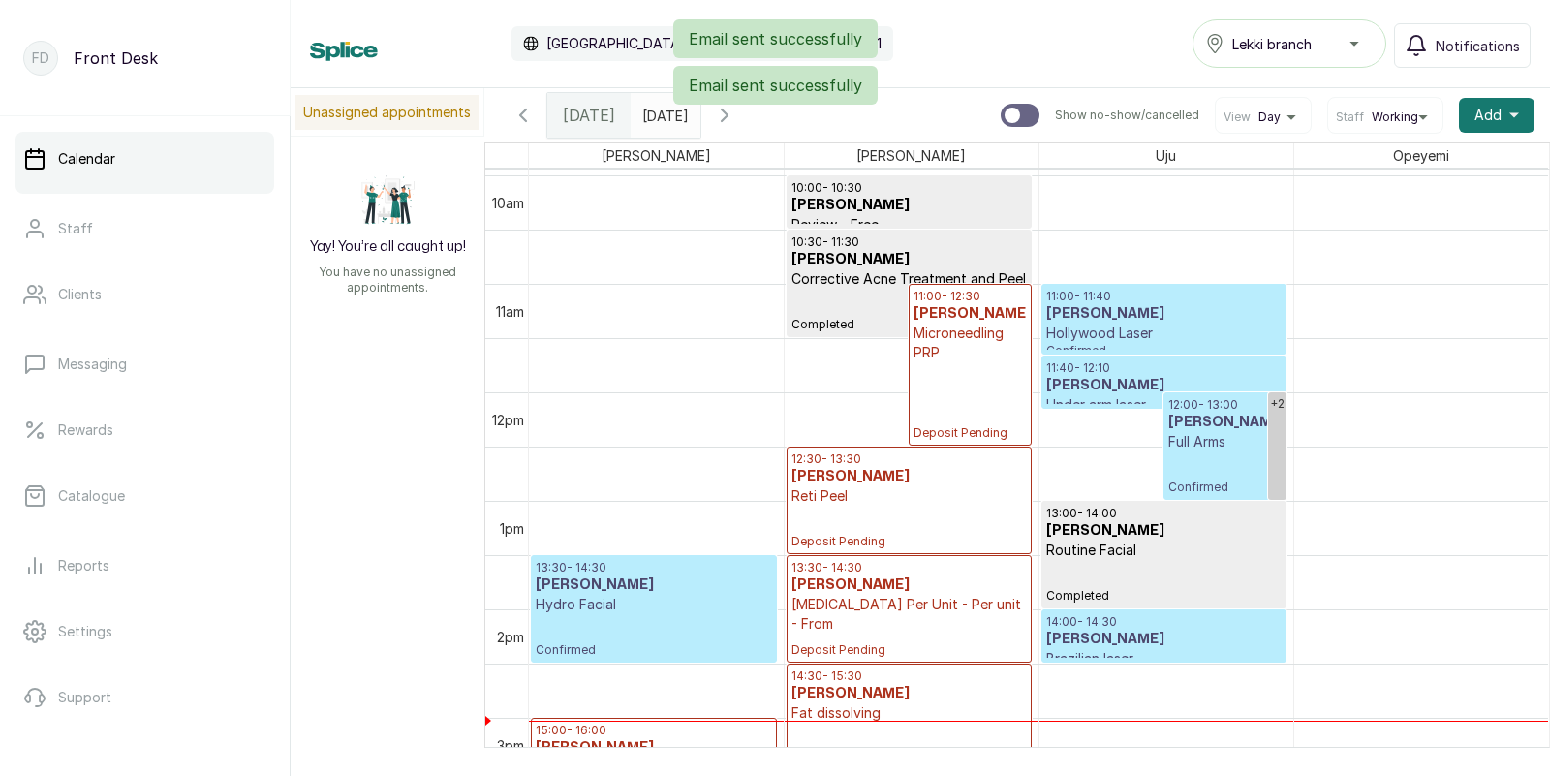
click at [1188, 376] on h3 "[PERSON_NAME]" at bounding box center [1163, 385] width 235 height 19
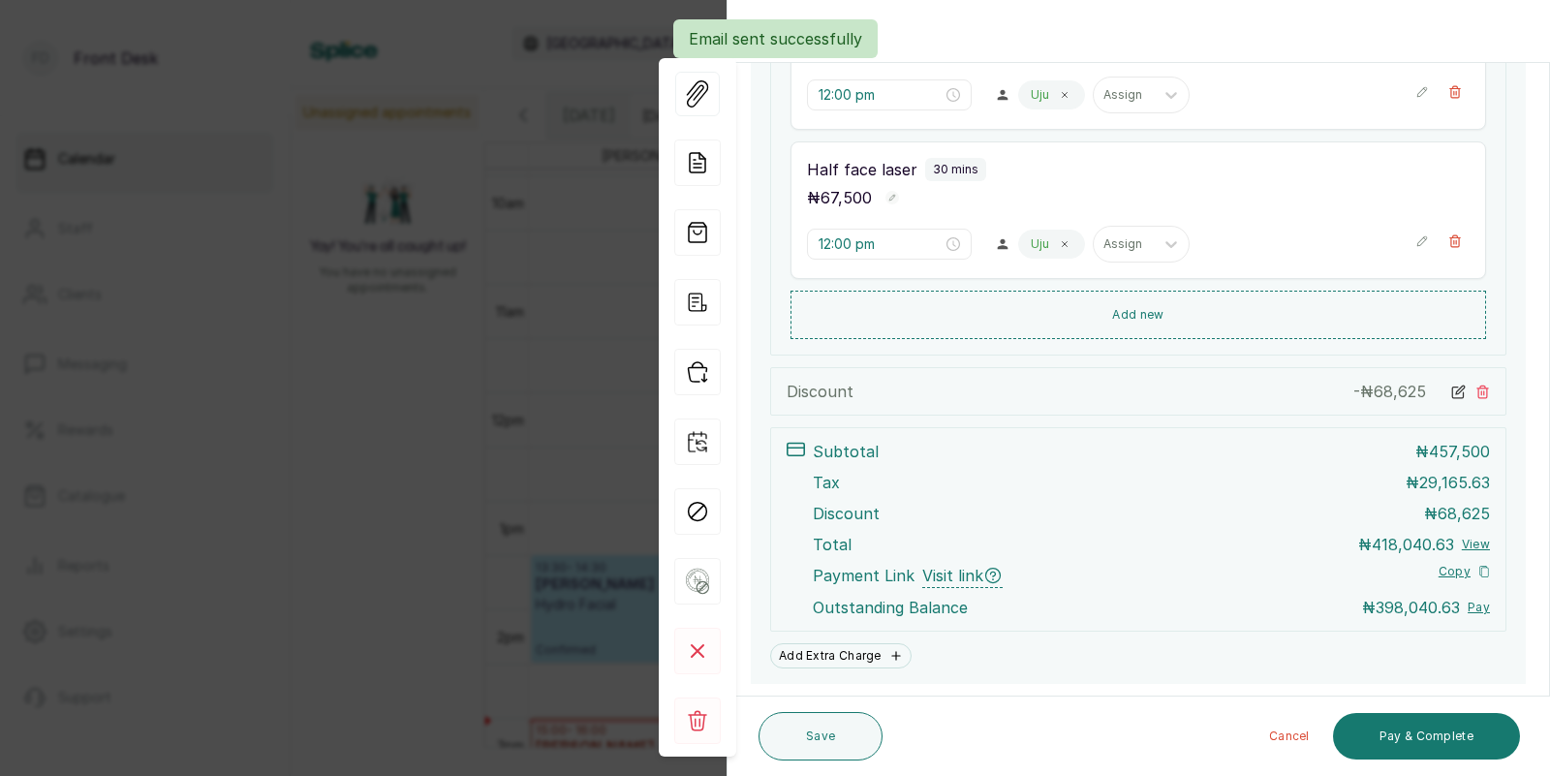
scroll to position [992, 0]
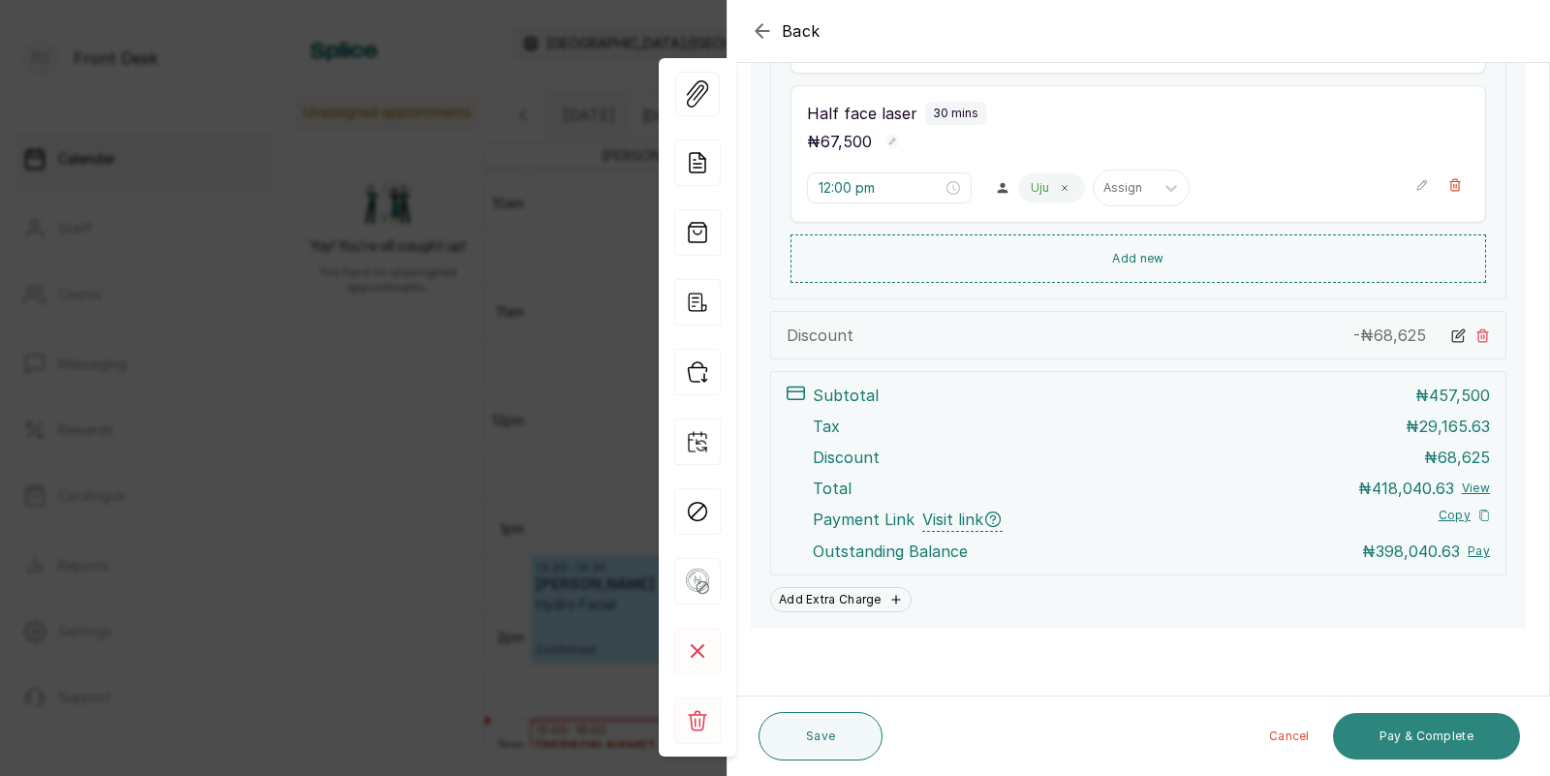
click at [1440, 731] on button "Pay & Complete" at bounding box center [1426, 736] width 187 height 46
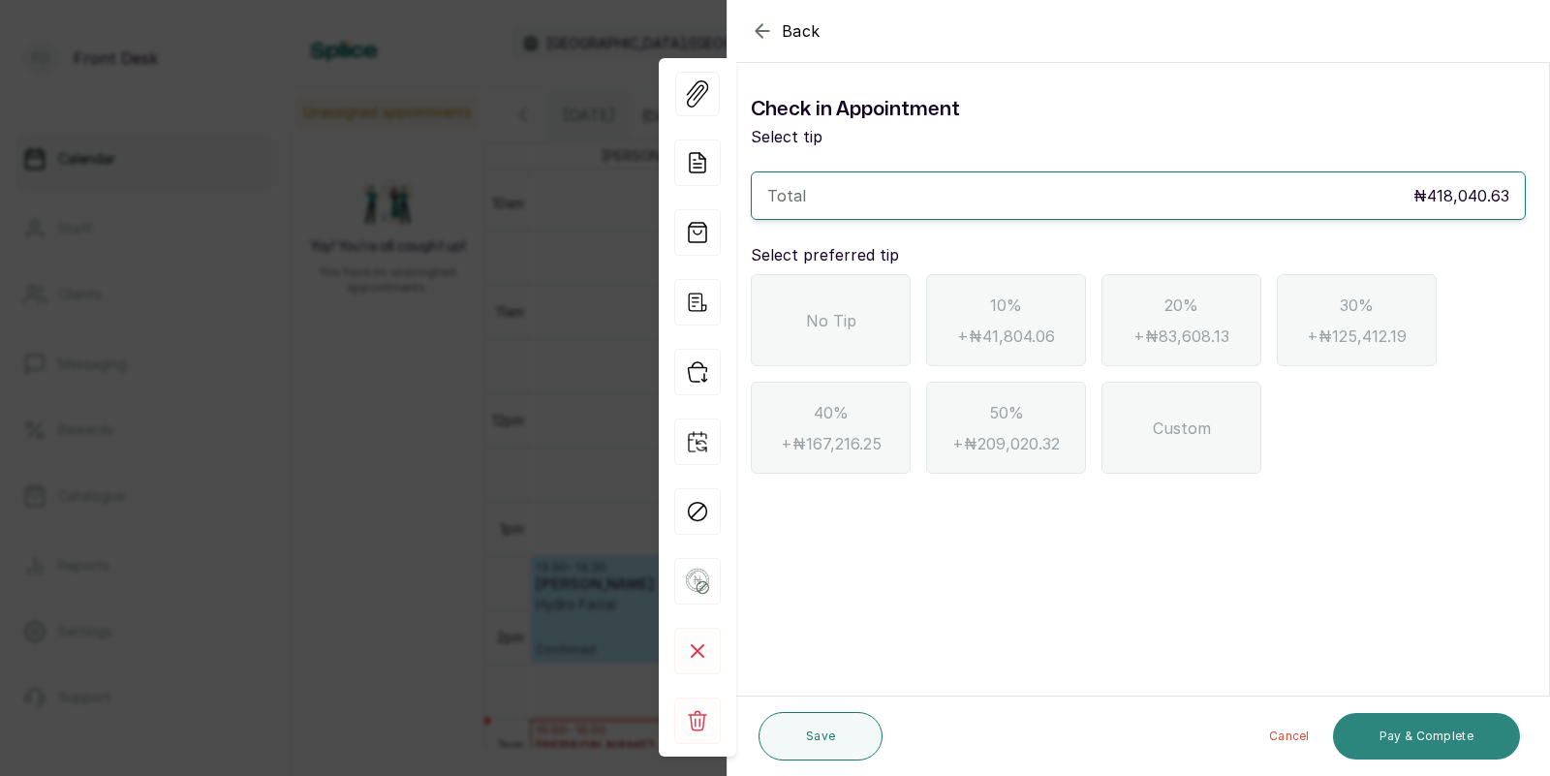
scroll to position [0, 0]
click at [844, 419] on span "40%" at bounding box center [830, 412] width 35 height 23
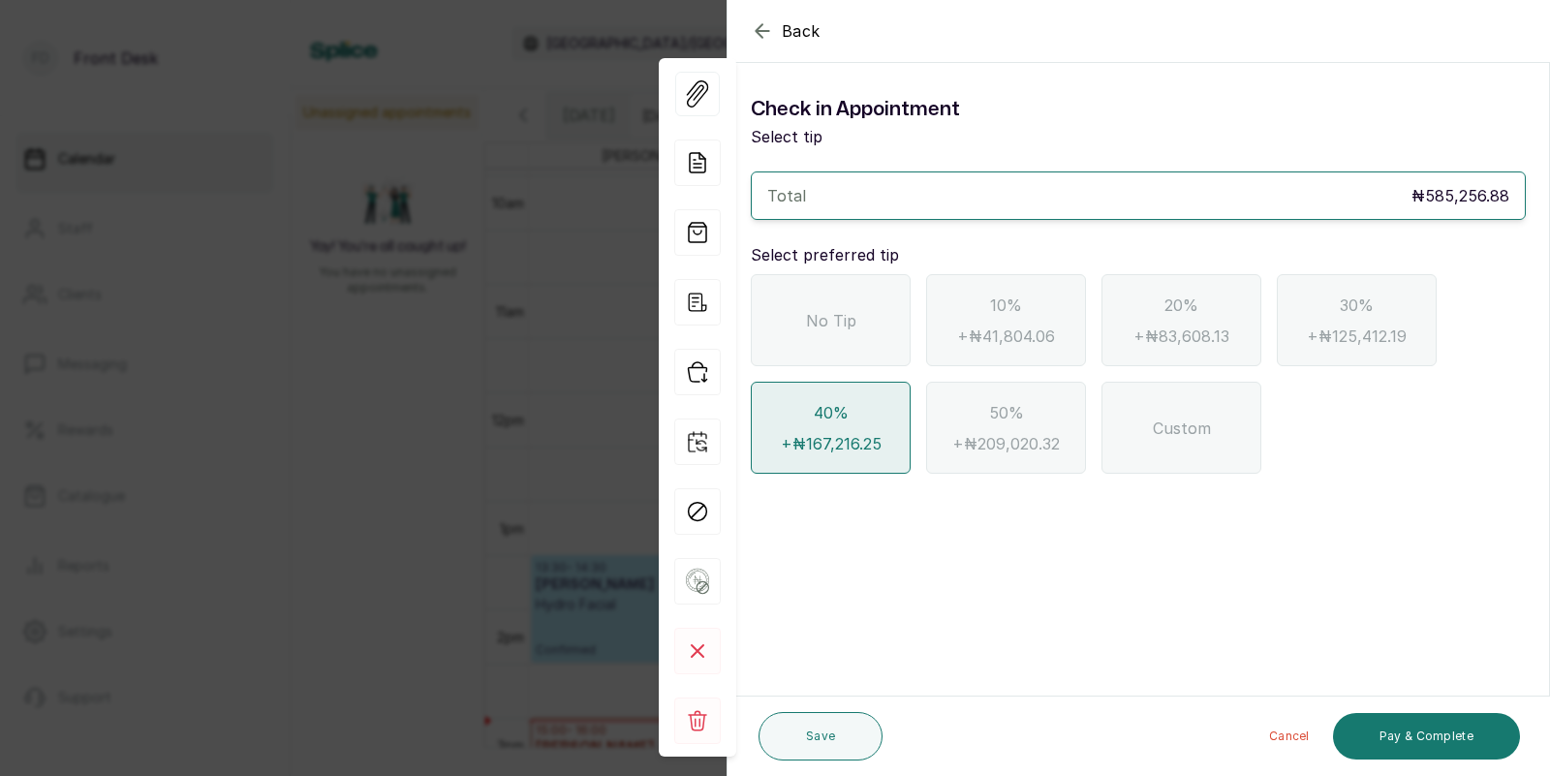
click at [757, 29] on icon "button" at bounding box center [761, 30] width 13 height 13
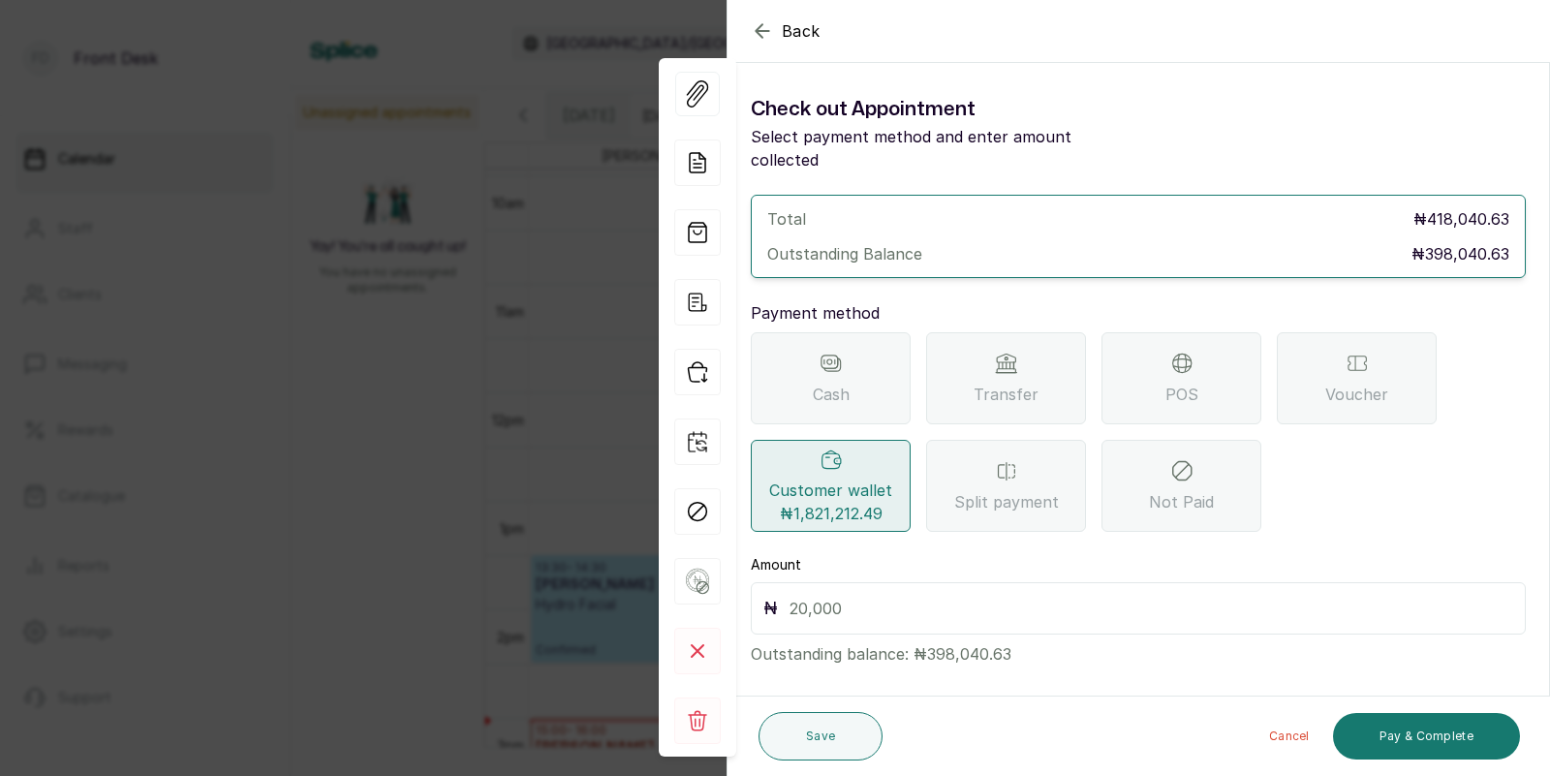
click at [837, 478] on span "Customer wallet ₦1,821,212.49" at bounding box center [830, 501] width 123 height 46
click at [827, 595] on input "text" at bounding box center [1150, 608] width 723 height 27
type input "398,040.63"
click at [1451, 736] on button "Pay & Complete" at bounding box center [1426, 736] width 187 height 46
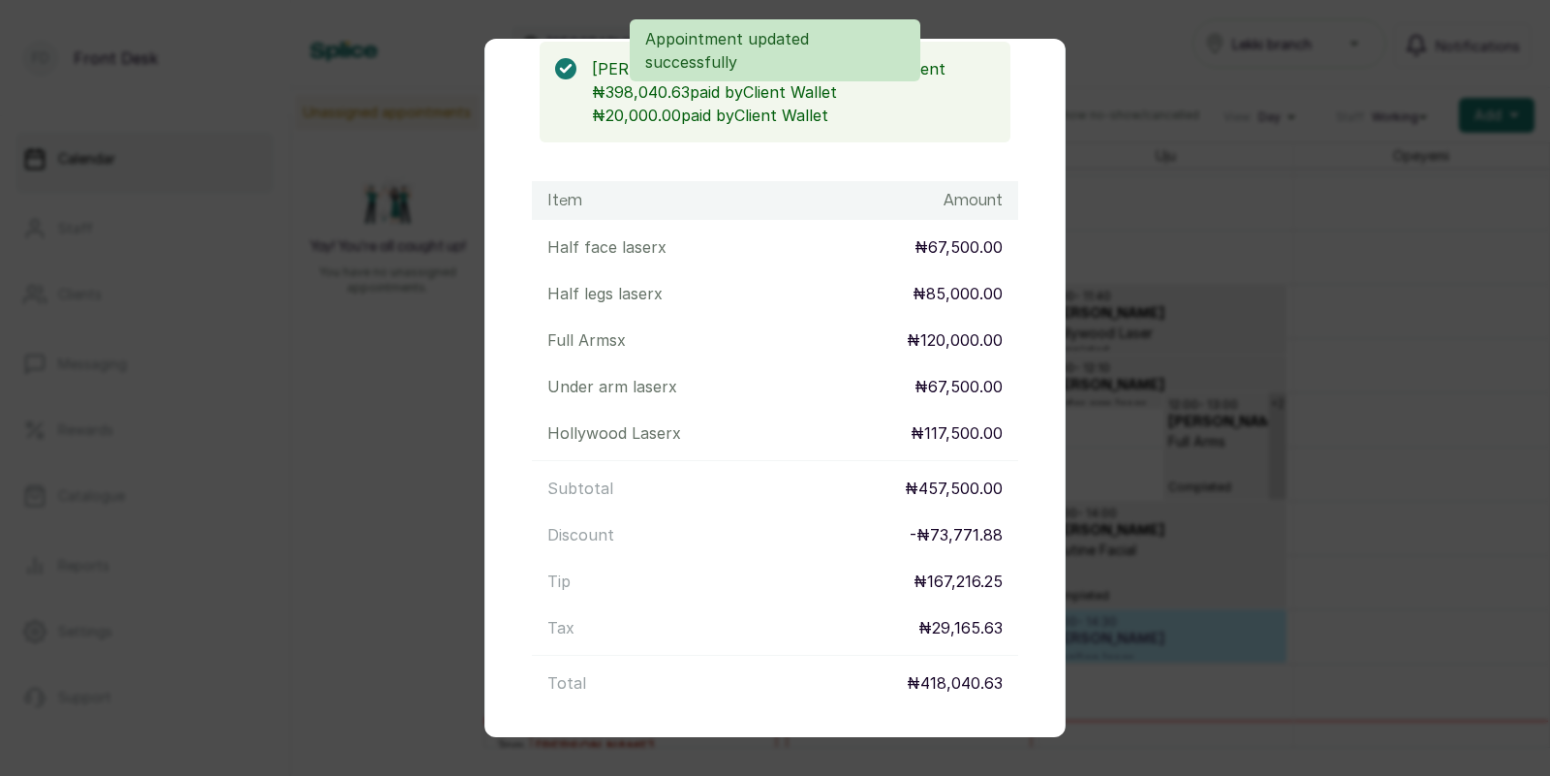
click at [1011, 558] on div "Item Amount Half face laser x ₦67,500.00 Half legs laser x ₦85,000.00 Full Arms…" at bounding box center [774, 441] width 517 height 521
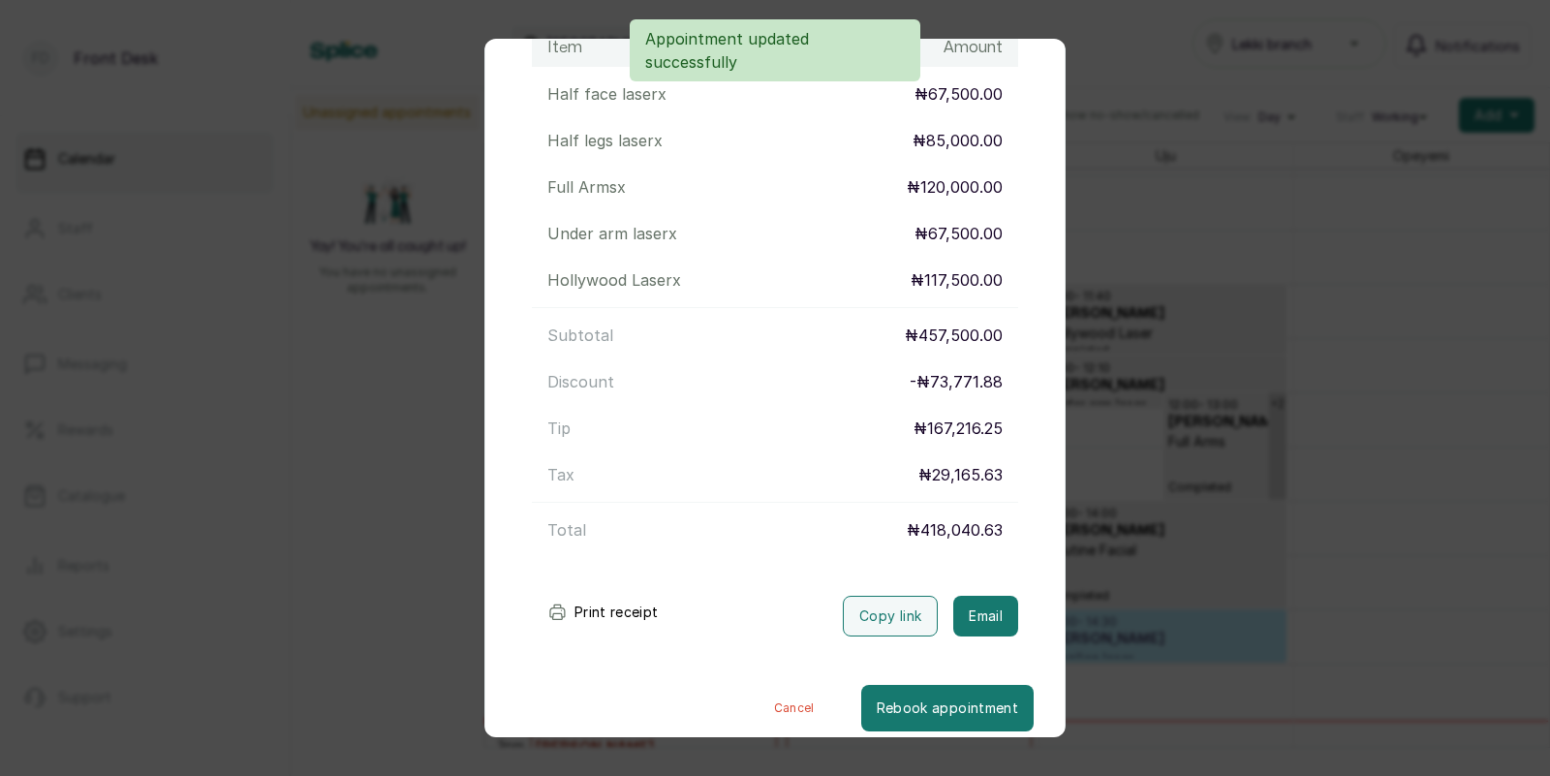
scroll to position [364, 0]
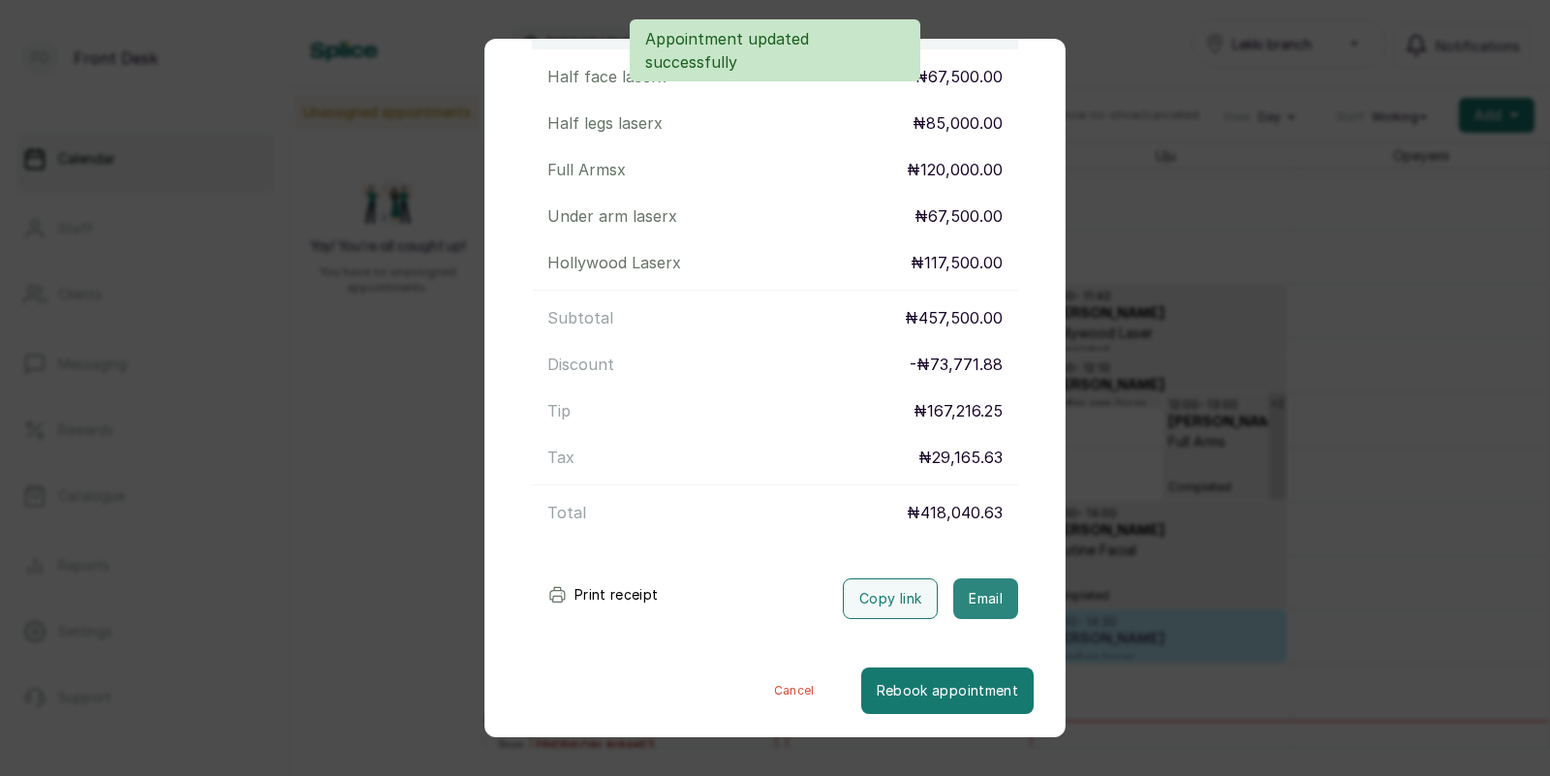
click at [980, 595] on button "Email" at bounding box center [985, 598] width 65 height 41
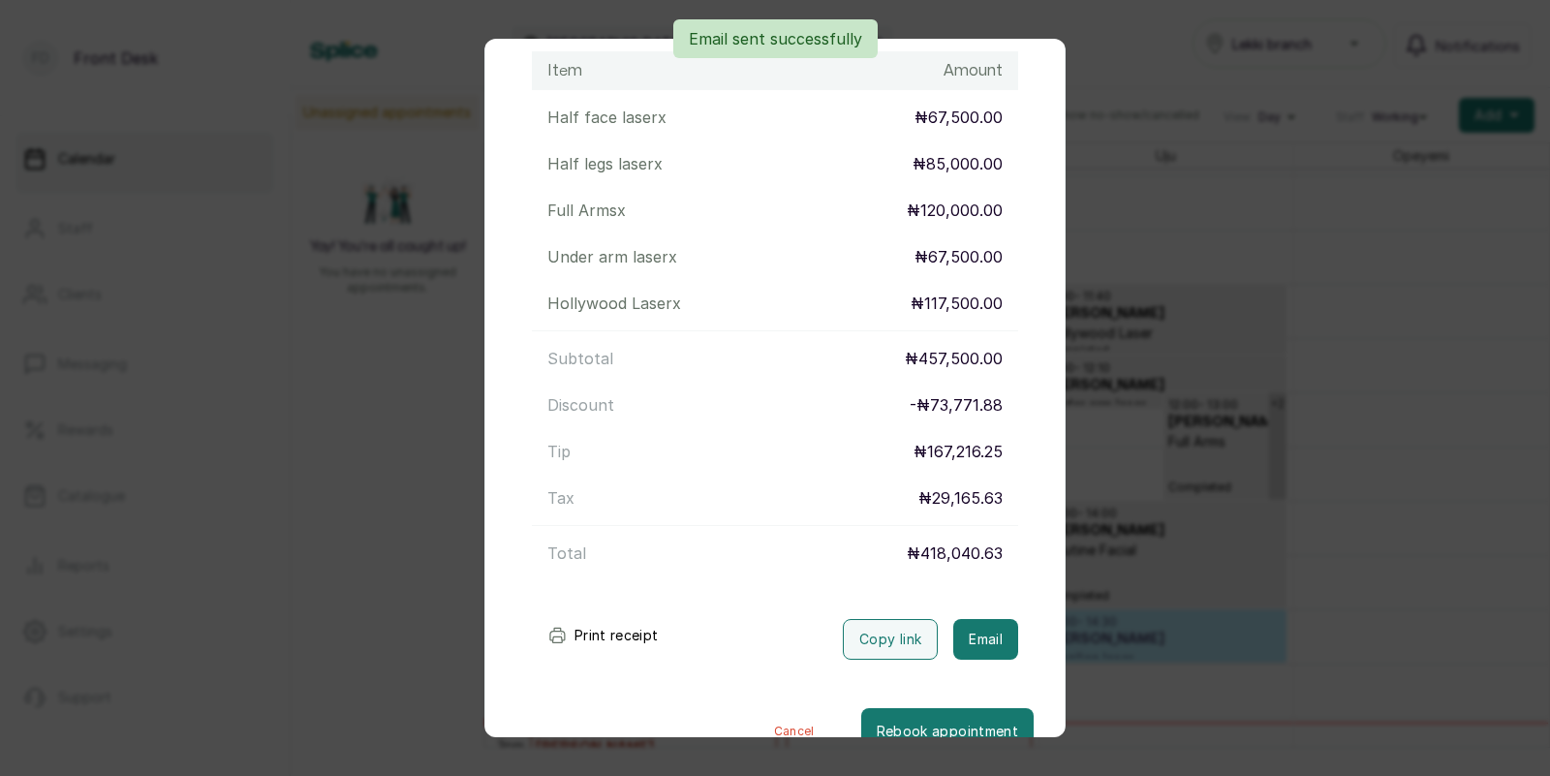
scroll to position [324, 0]
click at [1139, 548] on div "Transaction Details Booking ID: # SP338uik Date: [DATE] ・ 11:00 AM Billed to: […" at bounding box center [775, 388] width 1550 height 776
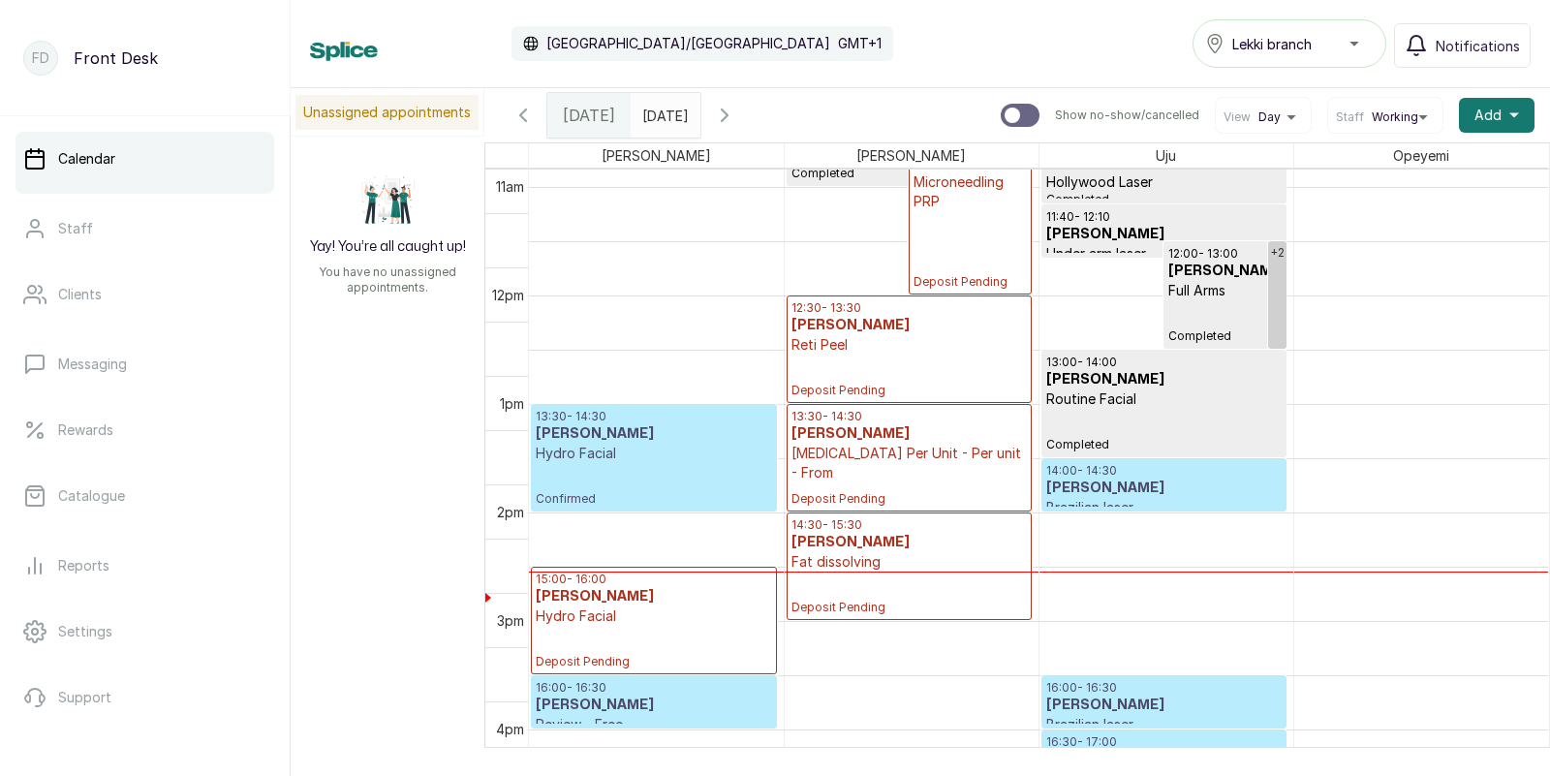
scroll to position [1235, 0]
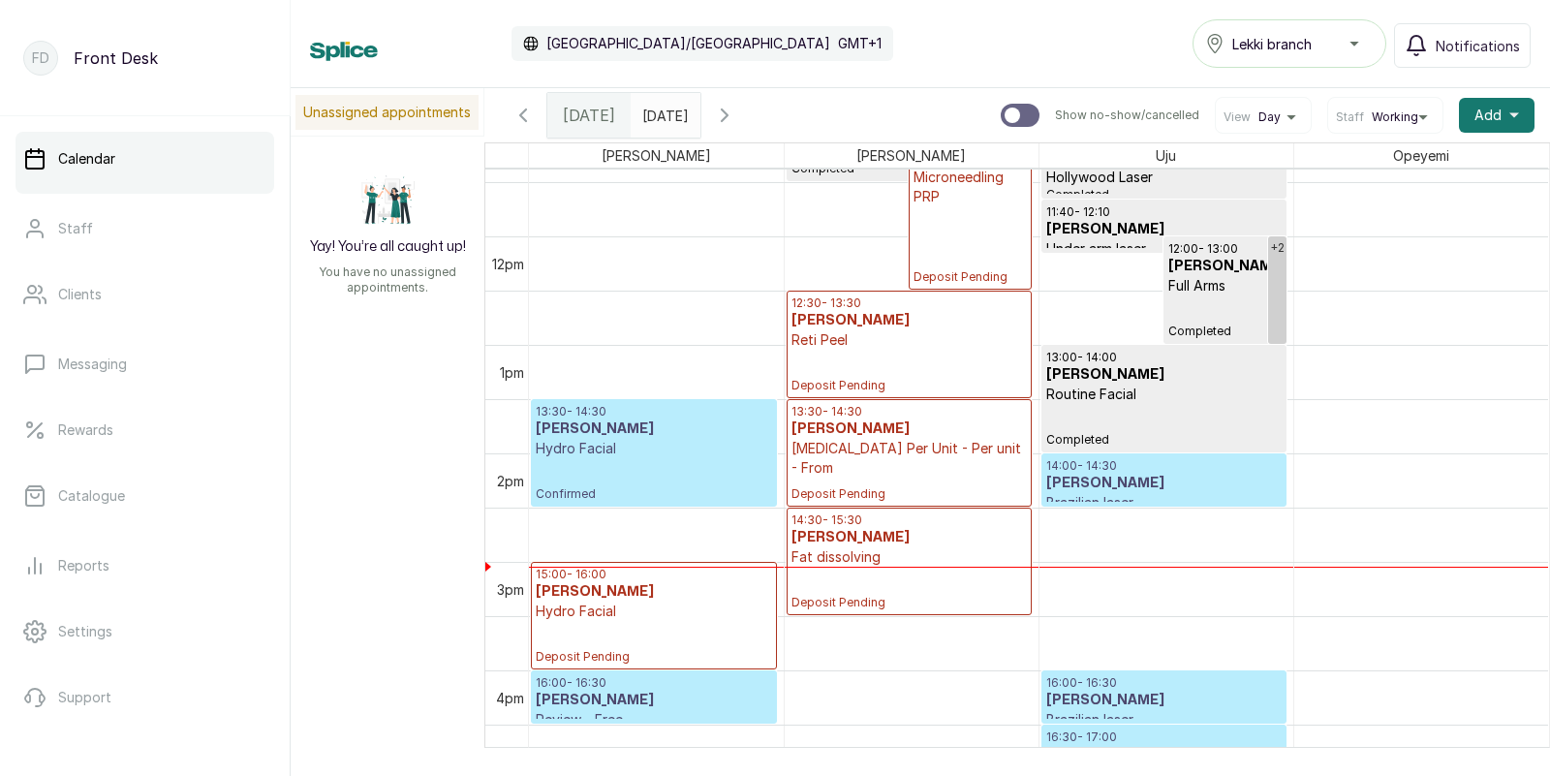
click at [946, 451] on p "[MEDICAL_DATA] Per Unit - Per unit - From" at bounding box center [908, 458] width 235 height 39
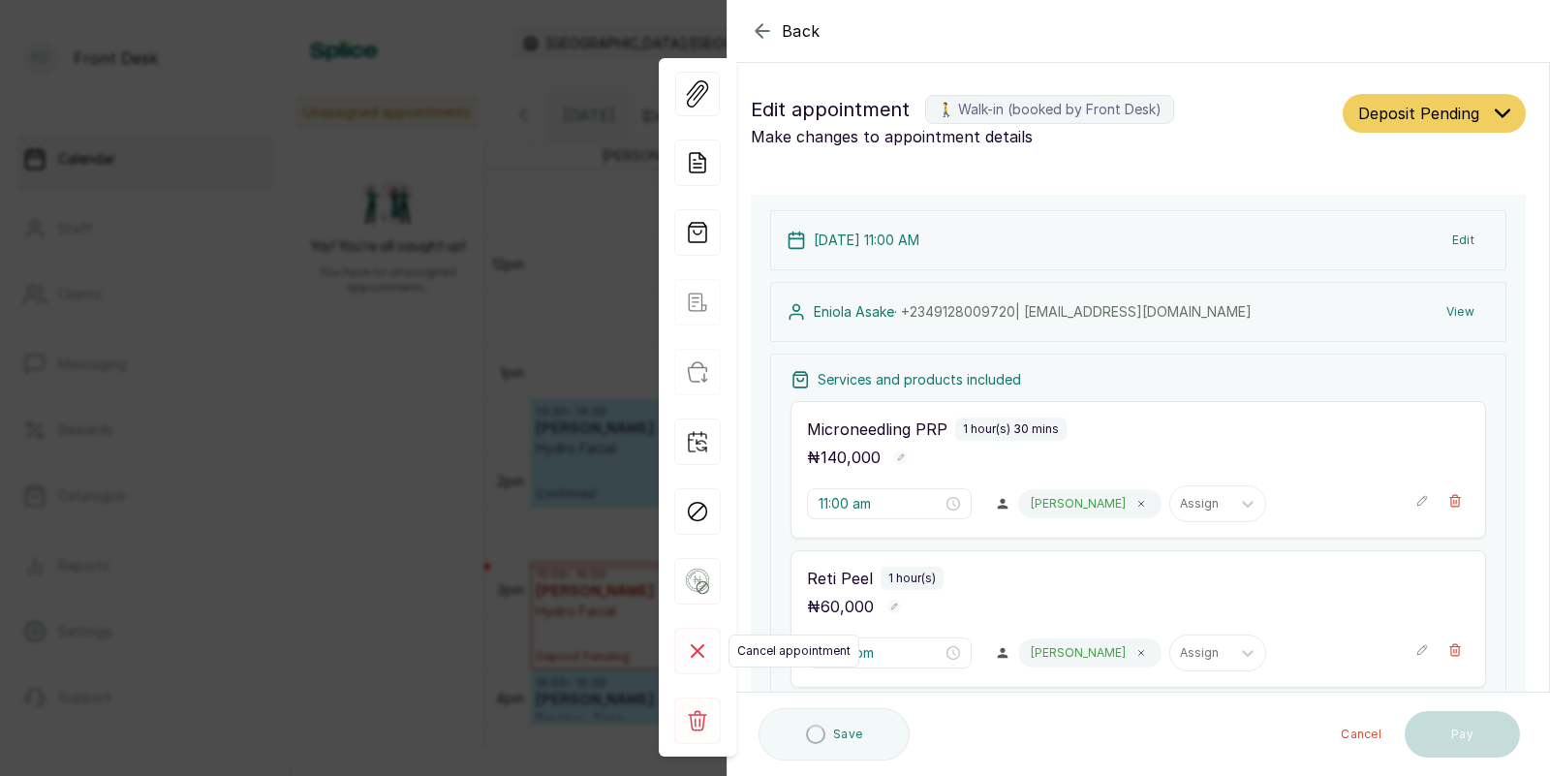
click at [688, 650] on rect at bounding box center [697, 651] width 46 height 46
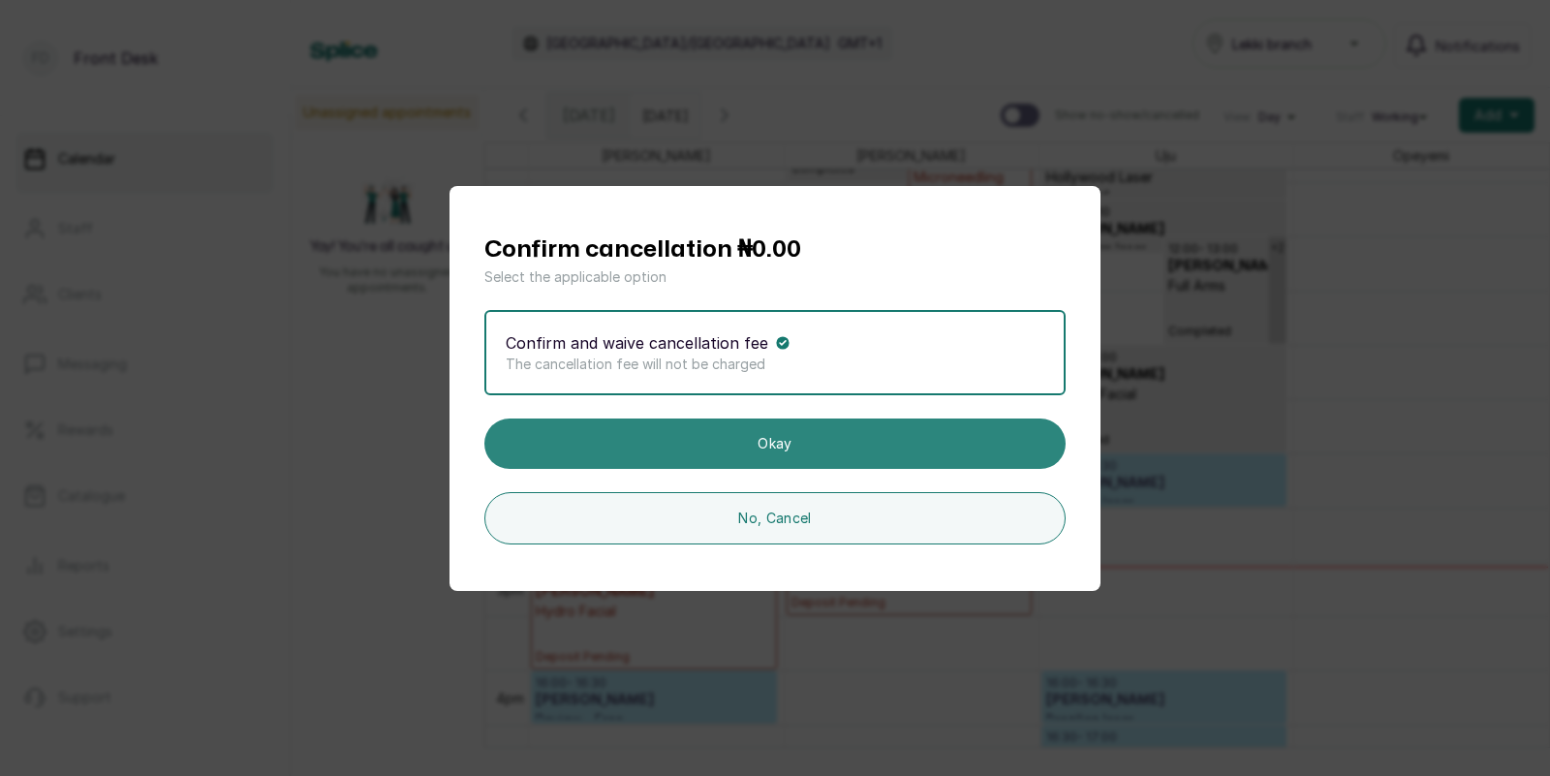
click at [791, 438] on button "Okay" at bounding box center [774, 443] width 581 height 50
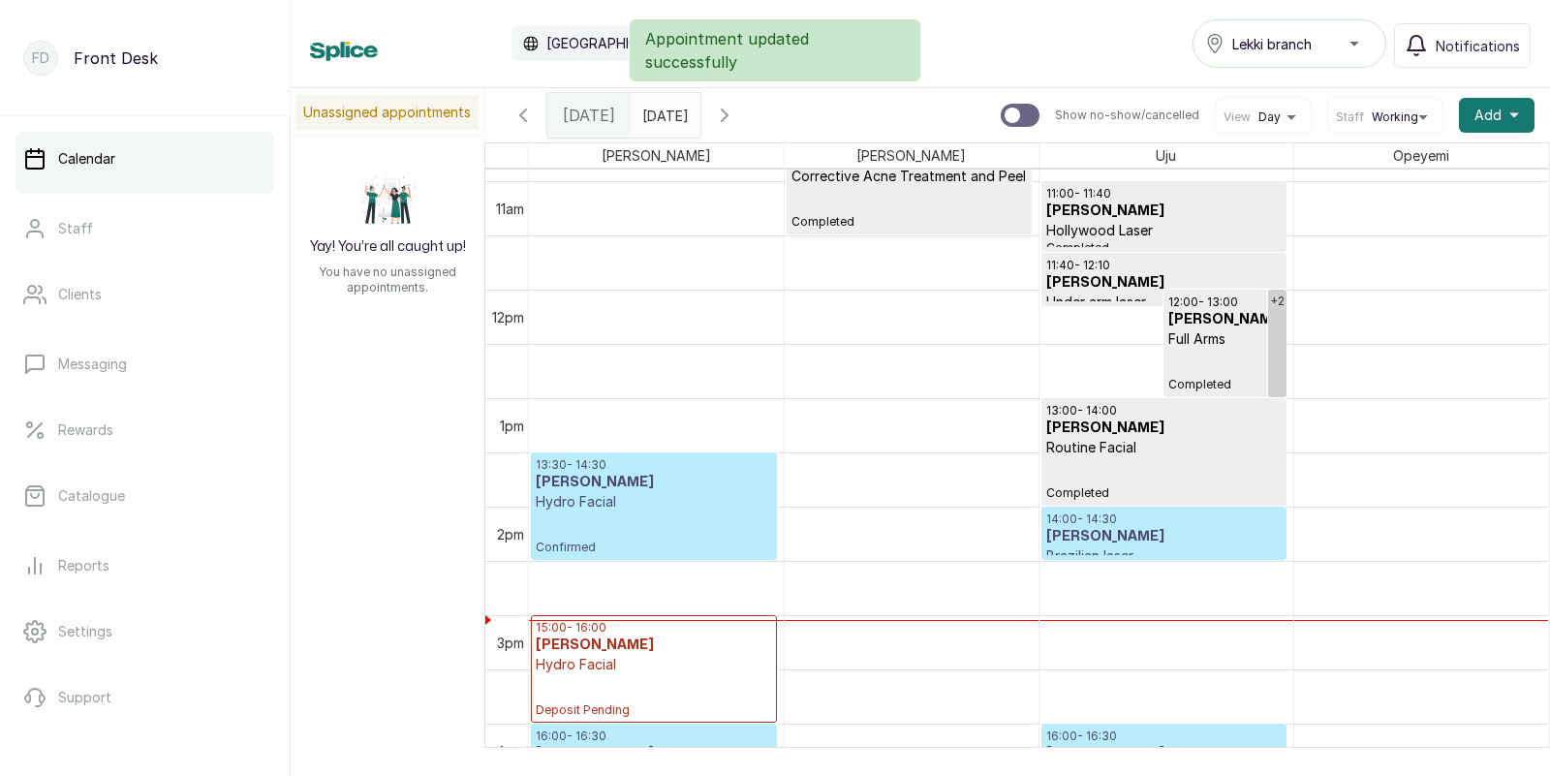
scroll to position [1205, 0]
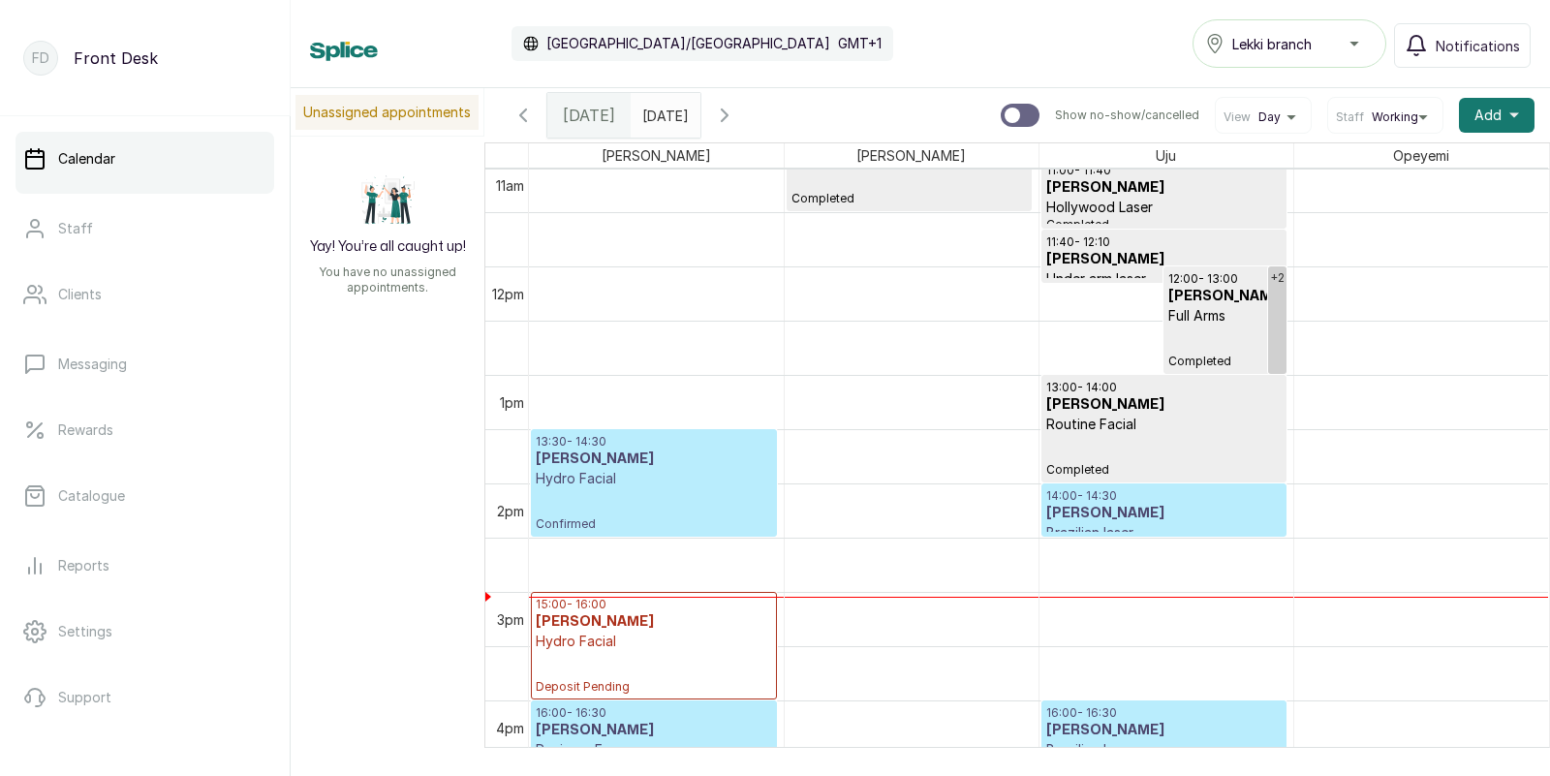
click at [1027, 107] on div at bounding box center [1019, 115] width 39 height 23
click at [1000, 104] on input "Show no-show/cancelled" at bounding box center [999, 103] width 1 height 1
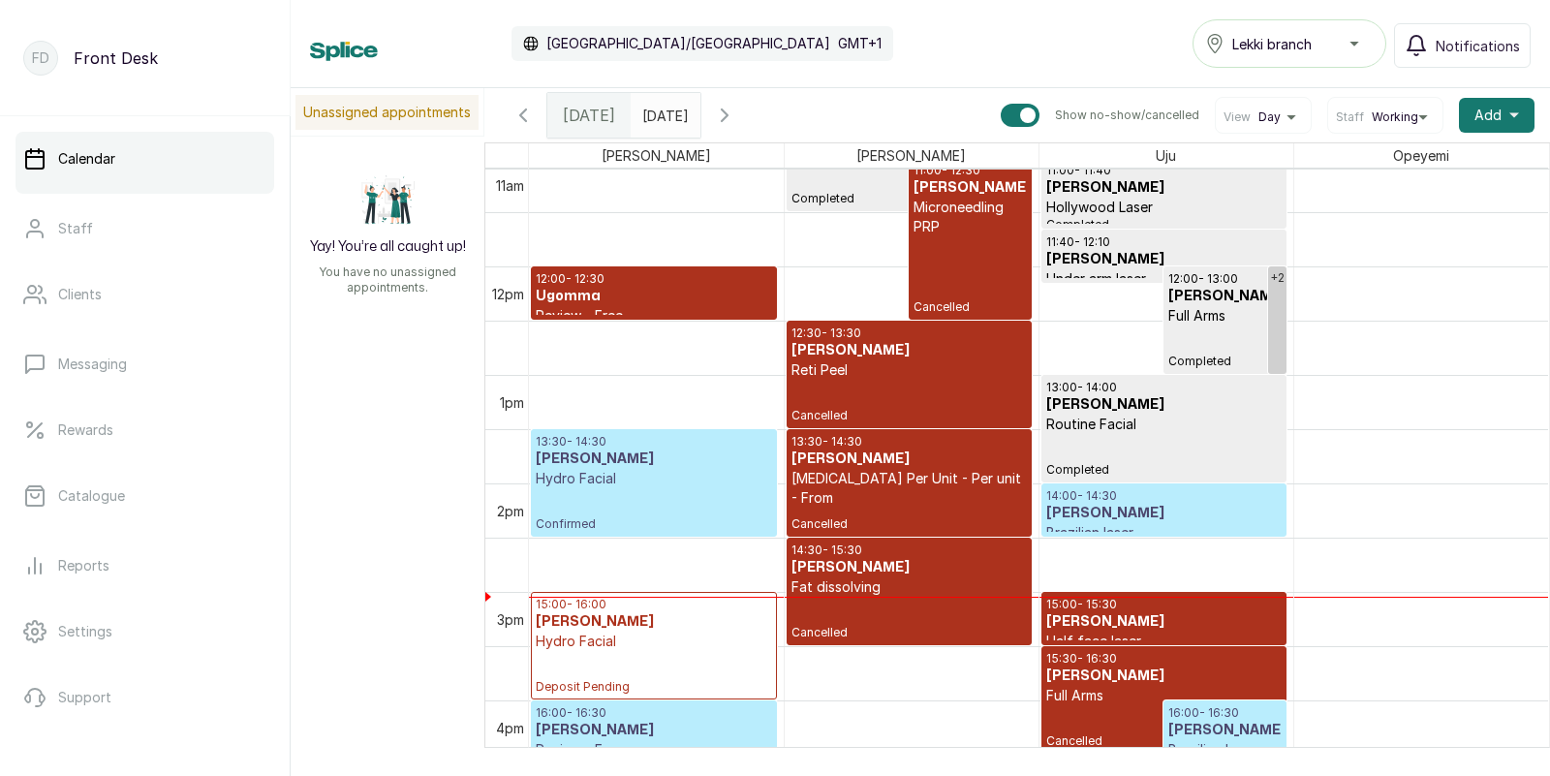
scroll to position [1260, 0]
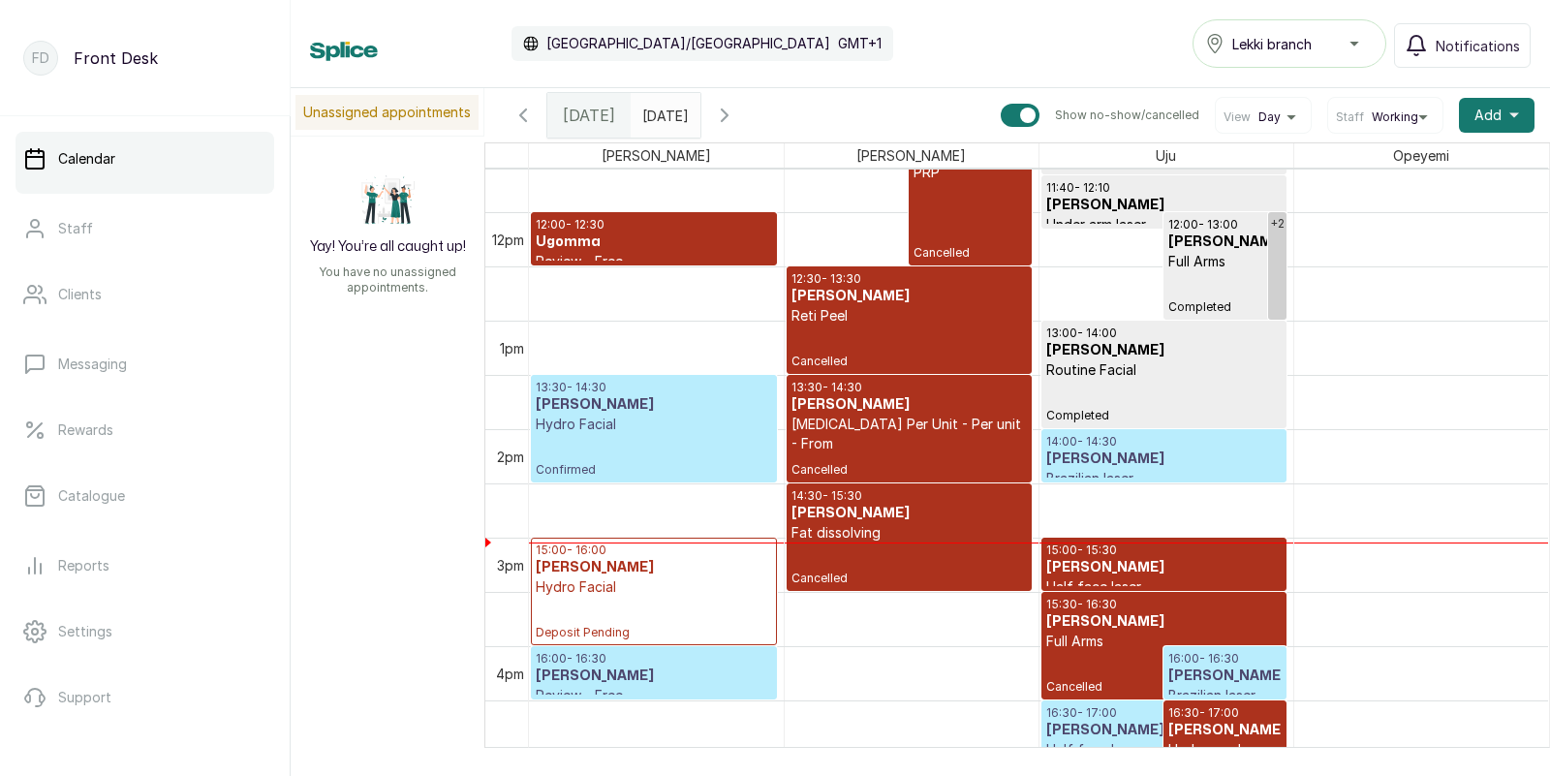
click at [1031, 112] on div at bounding box center [1027, 114] width 15 height 15
click at [1000, 104] on input "Show no-show/cancelled" at bounding box center [999, 103] width 1 height 1
checkbox input "false"
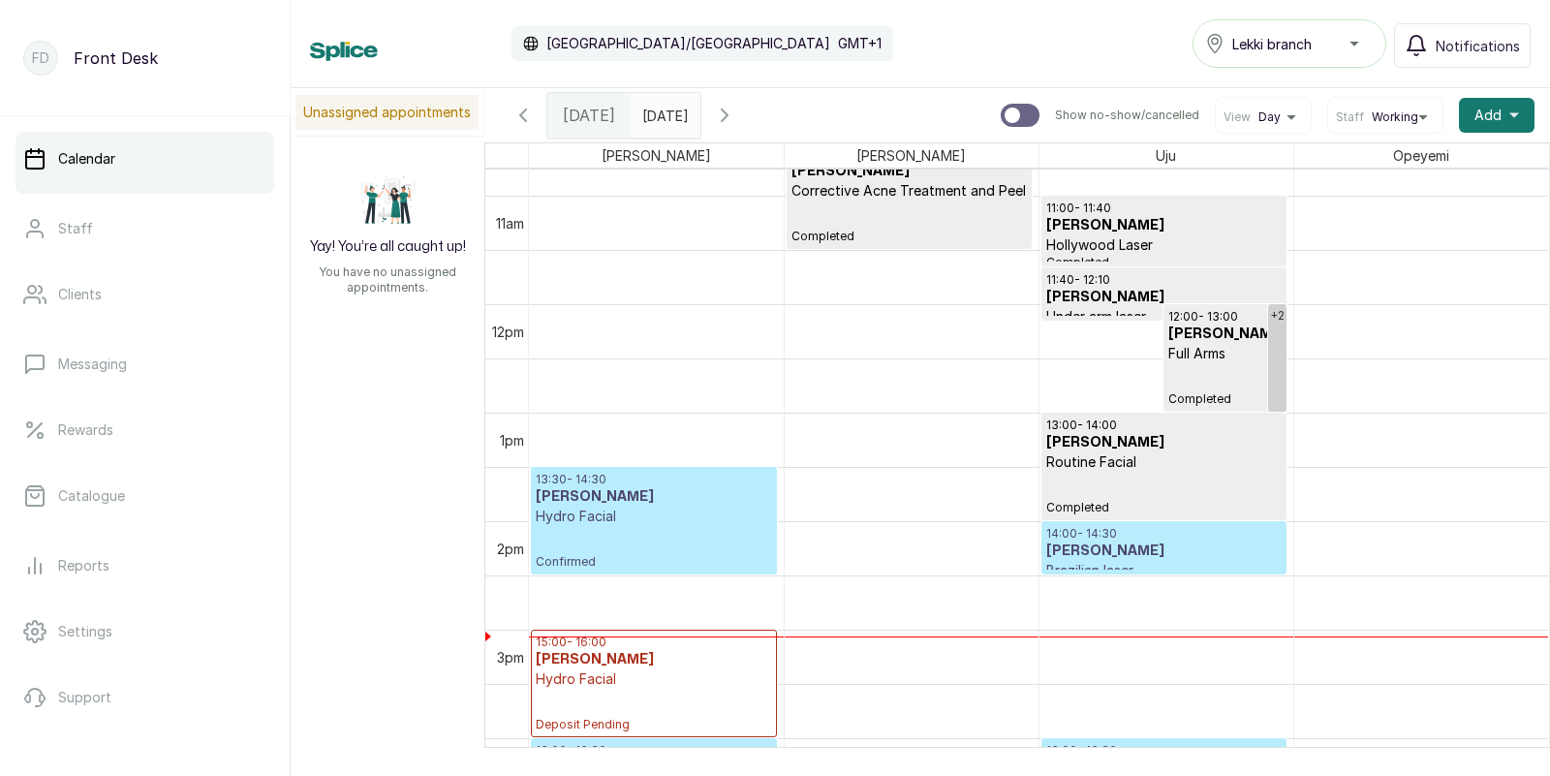
click at [527, 120] on icon "button" at bounding box center [522, 115] width 23 height 23
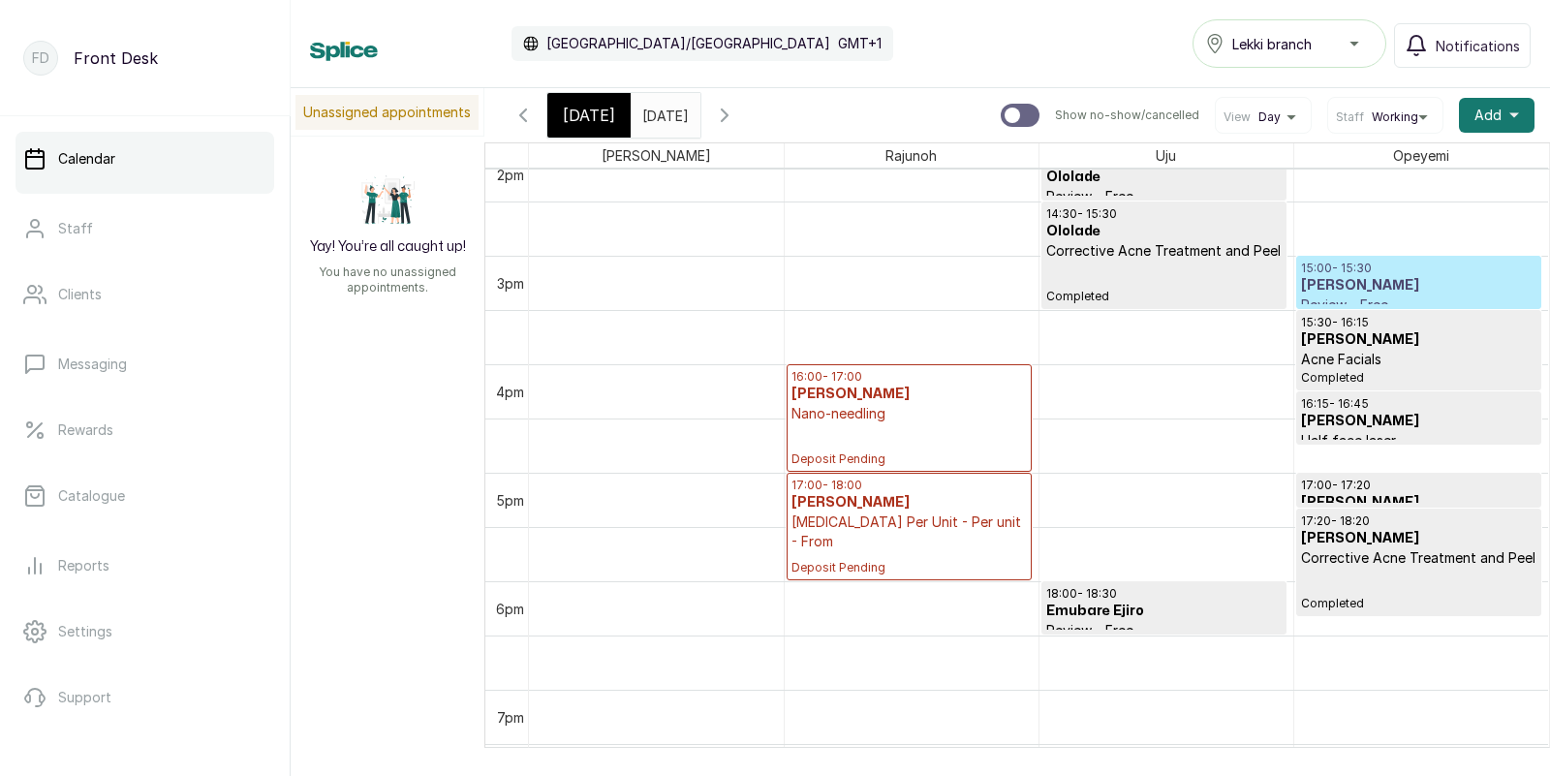
click at [1396, 284] on h3 "[PERSON_NAME]" at bounding box center [1419, 285] width 236 height 19
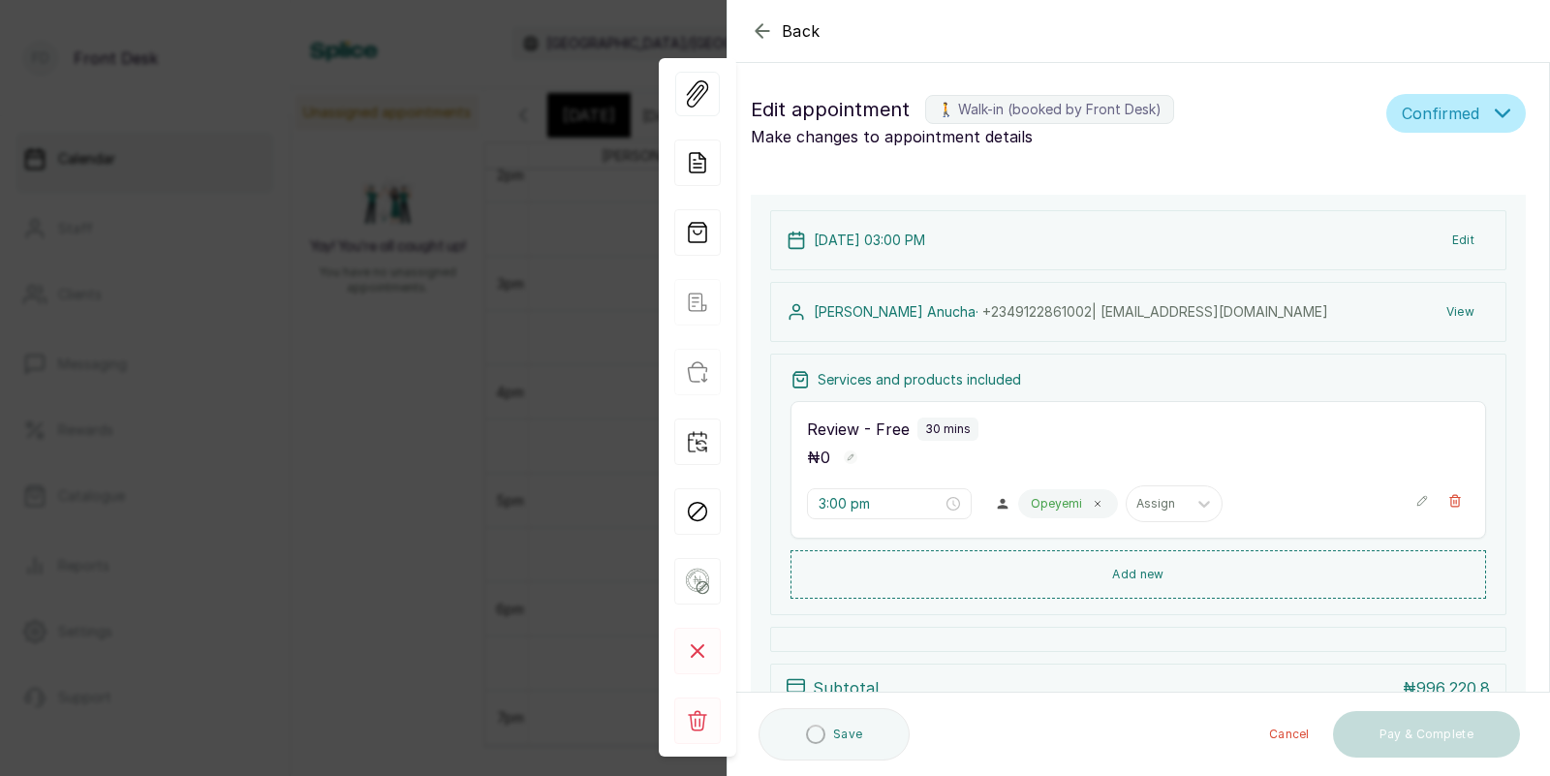
type input "3:00 pm"
click at [693, 645] on rect at bounding box center [697, 651] width 46 height 46
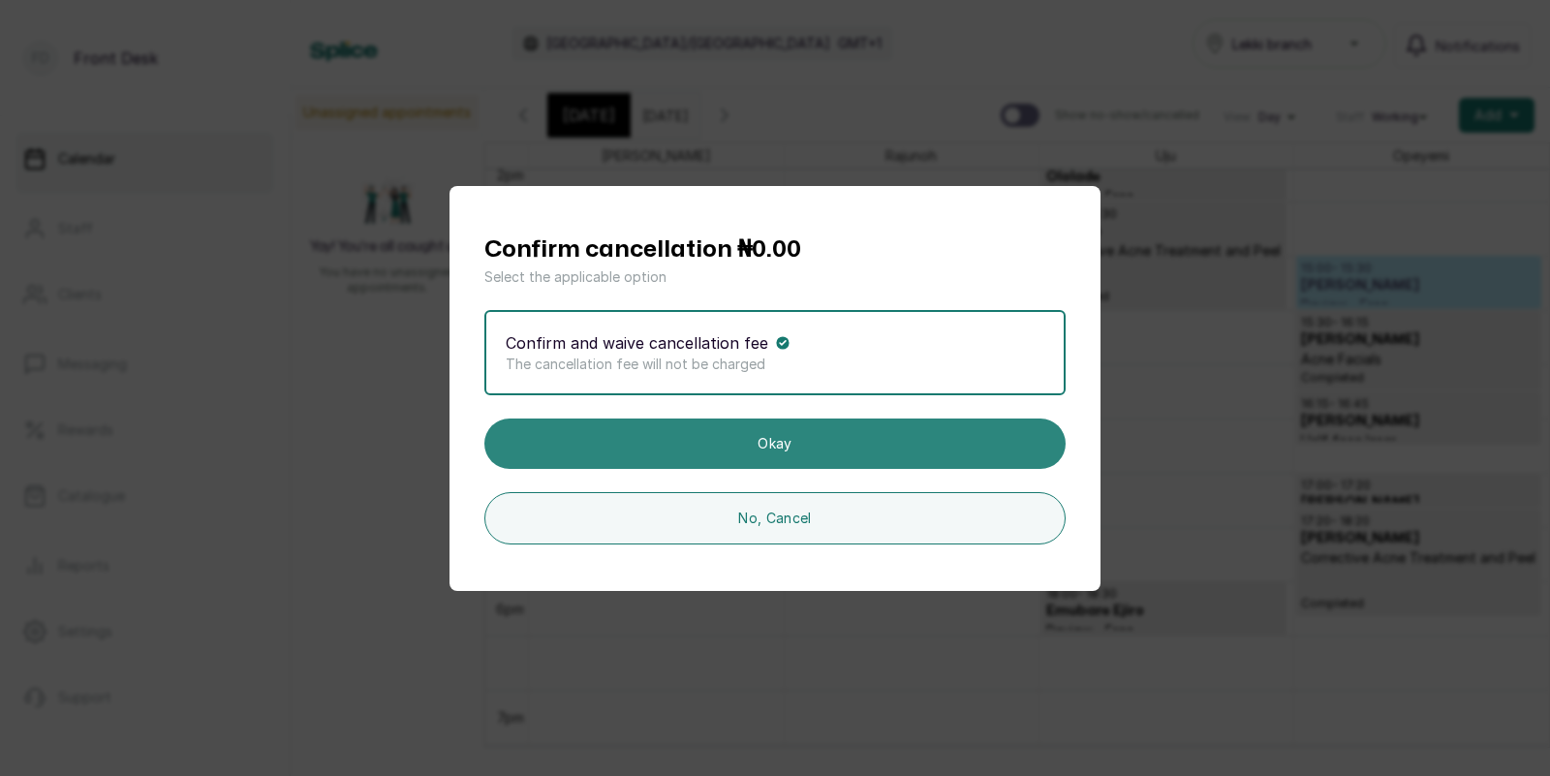
click at [813, 429] on button "Okay" at bounding box center [774, 443] width 581 height 50
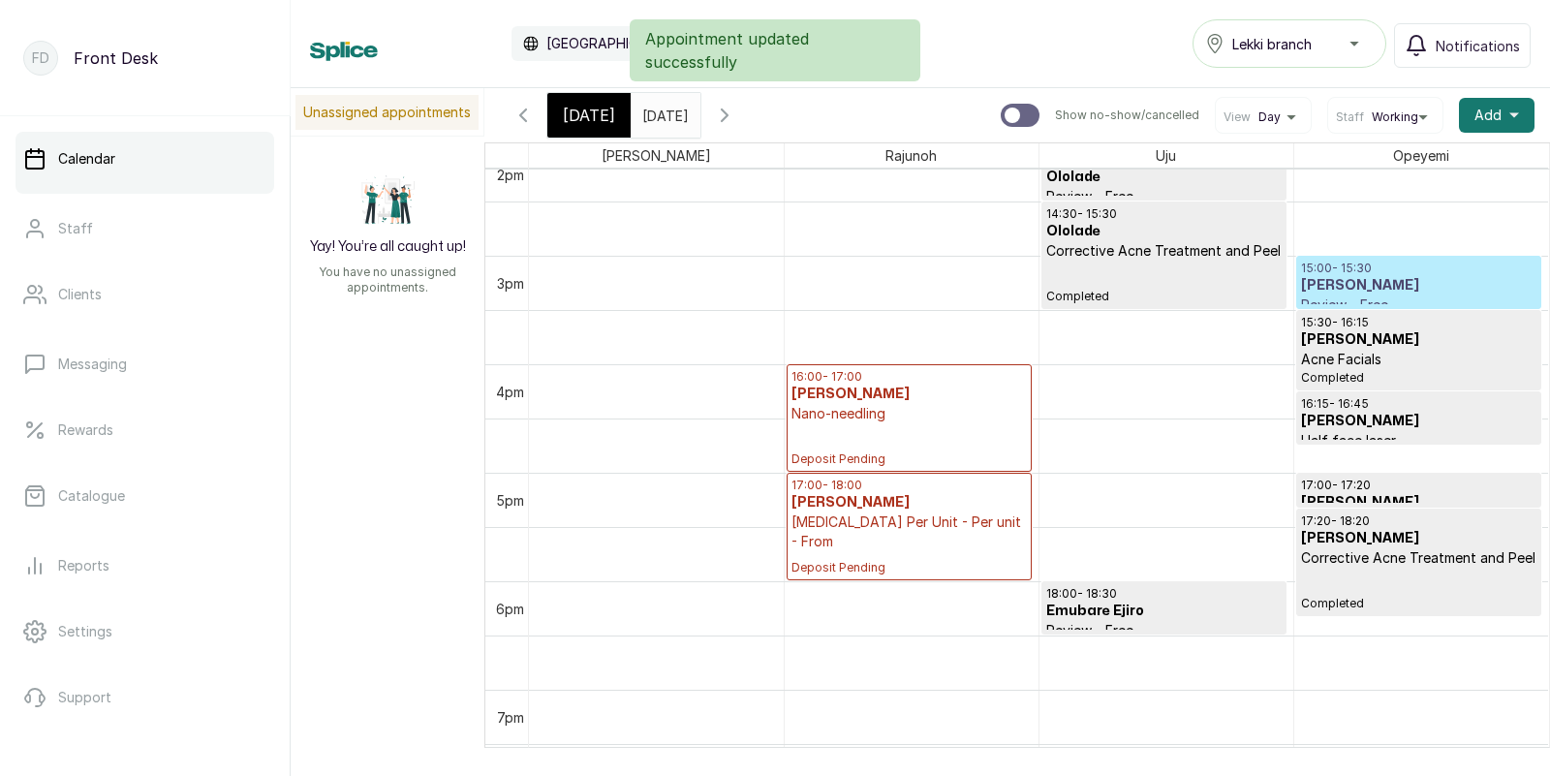
click at [813, 429] on p "Deposit Pending" at bounding box center [908, 445] width 235 height 44
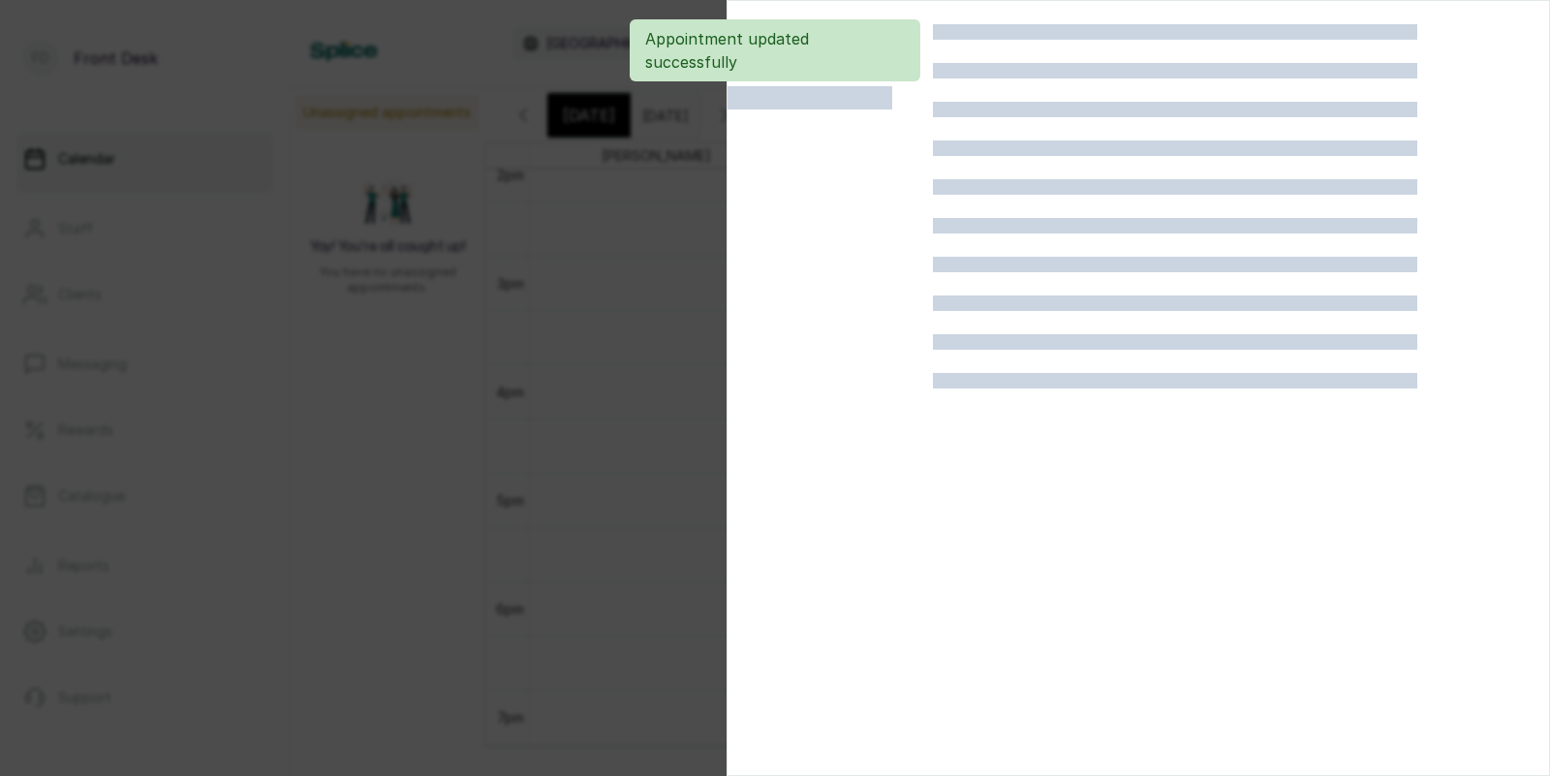
click at [631, 459] on div at bounding box center [775, 388] width 1550 height 776
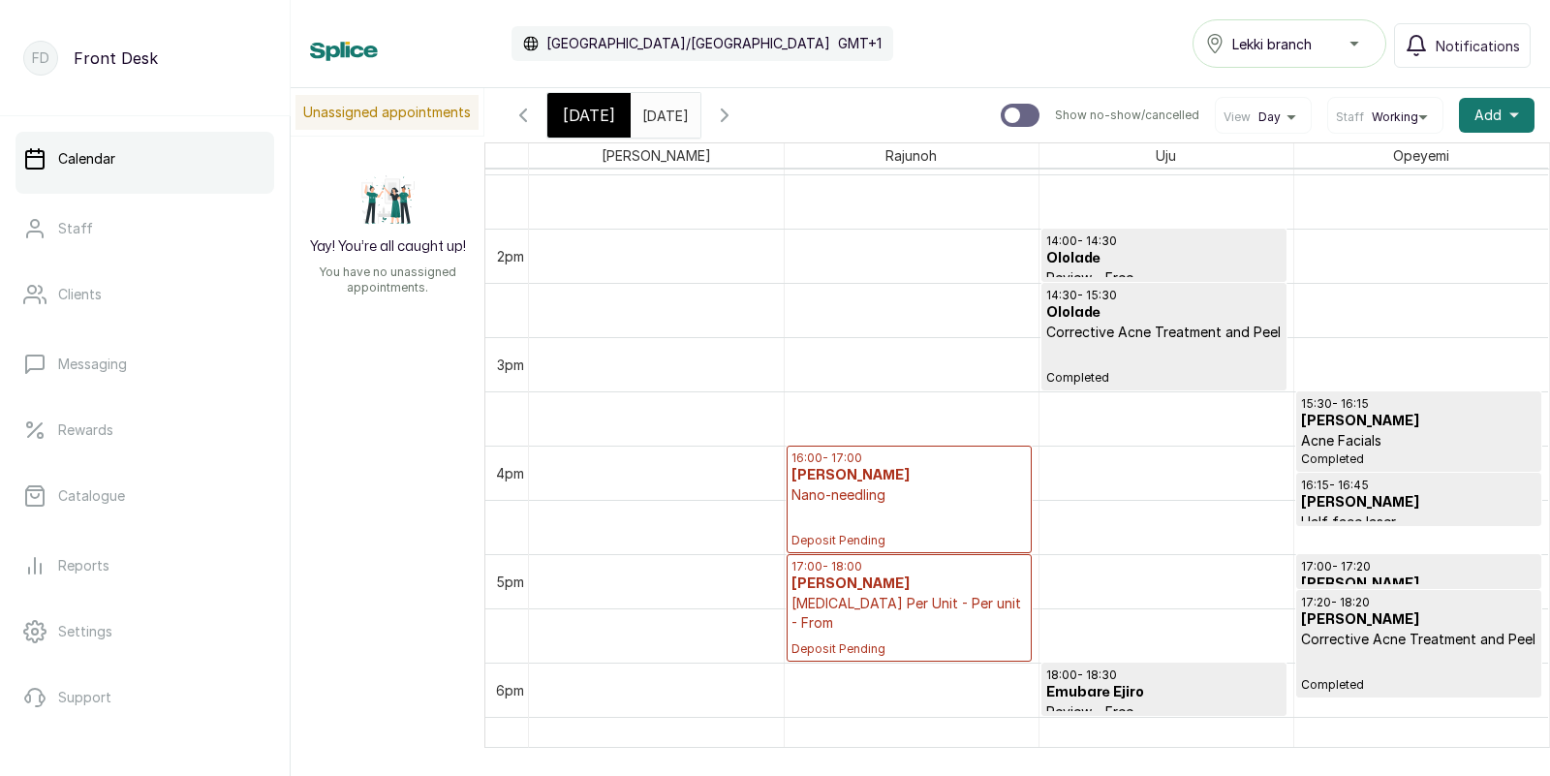
click at [524, 111] on icon "button" at bounding box center [523, 115] width 6 height 12
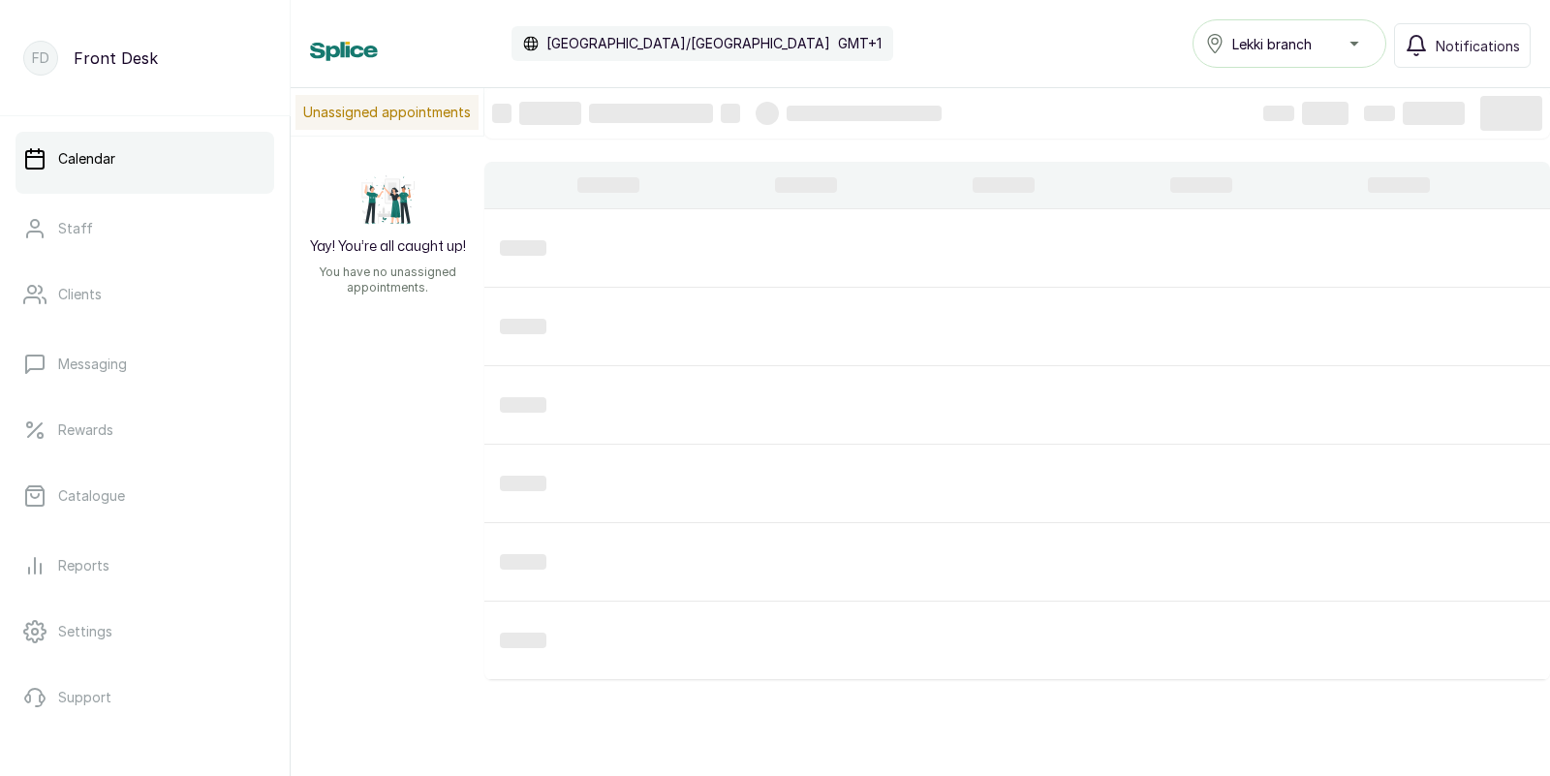
scroll to position [651, 0]
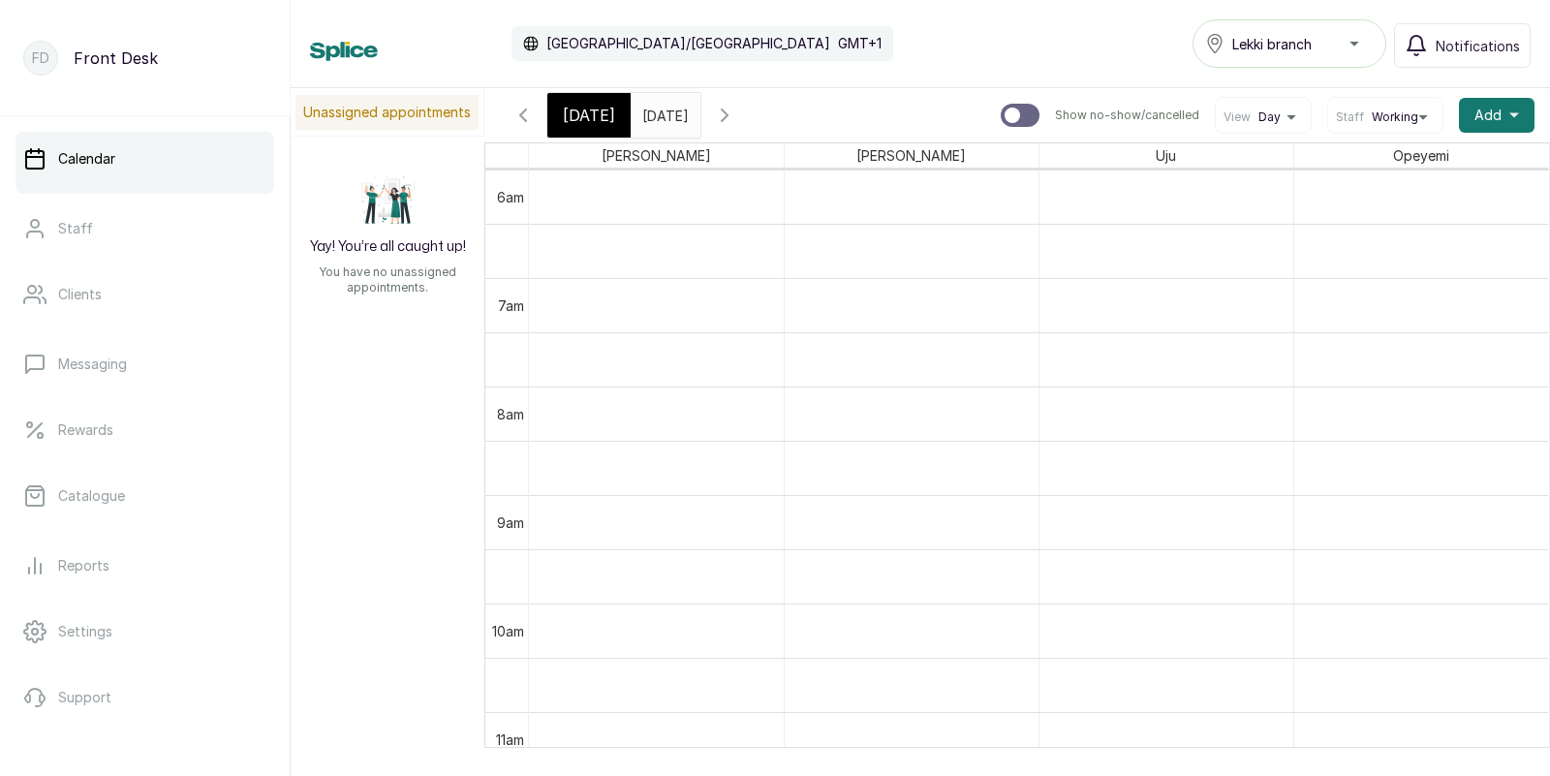
click at [662, 118] on input "[DATE]" at bounding box center [646, 110] width 31 height 33
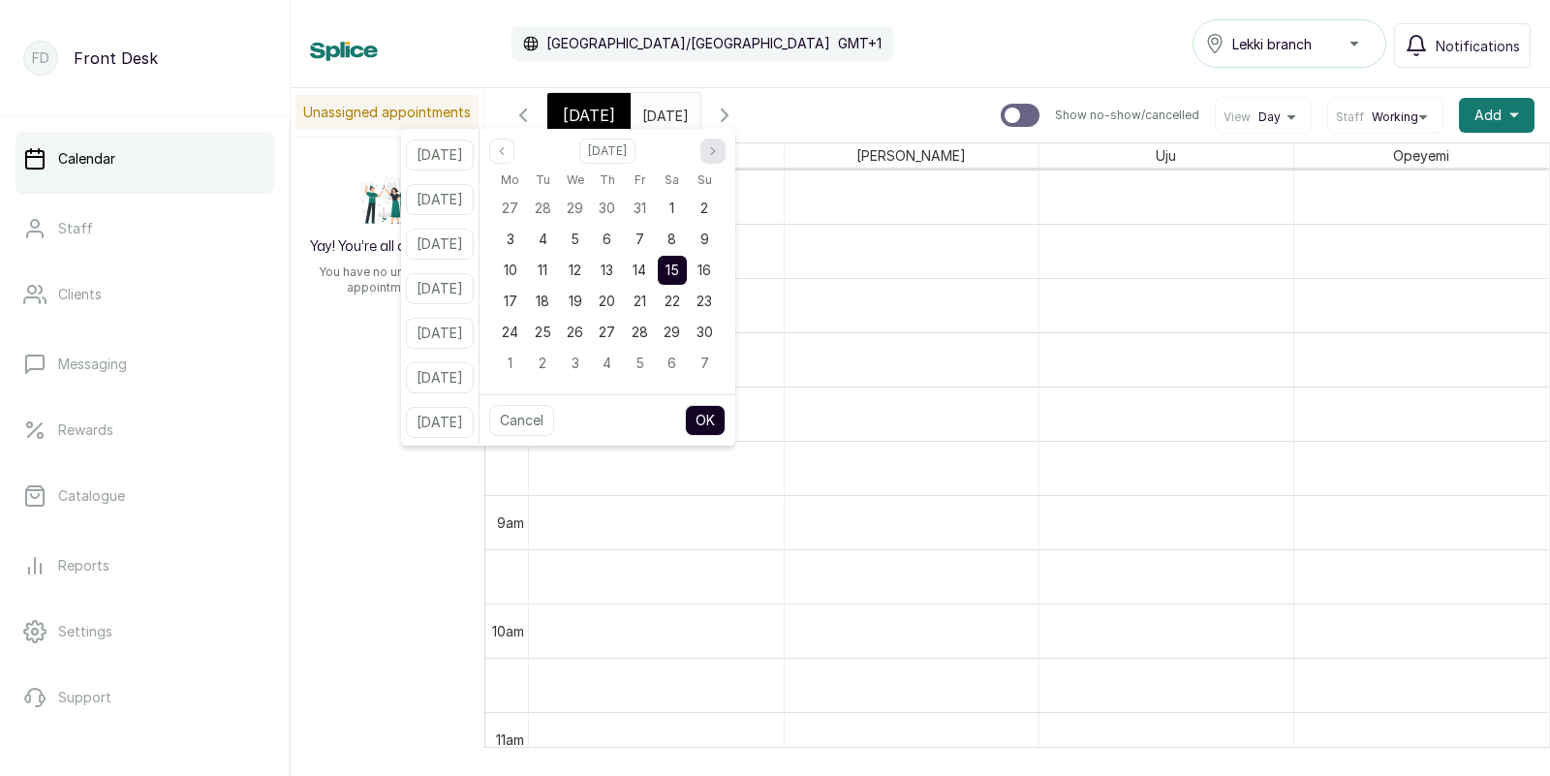
click at [725, 153] on button "Next month" at bounding box center [712, 150] width 25 height 25
click at [518, 296] on span "22" at bounding box center [510, 300] width 15 height 16
click at [725, 410] on button "OK" at bounding box center [705, 420] width 41 height 31
type input "[DATE]"
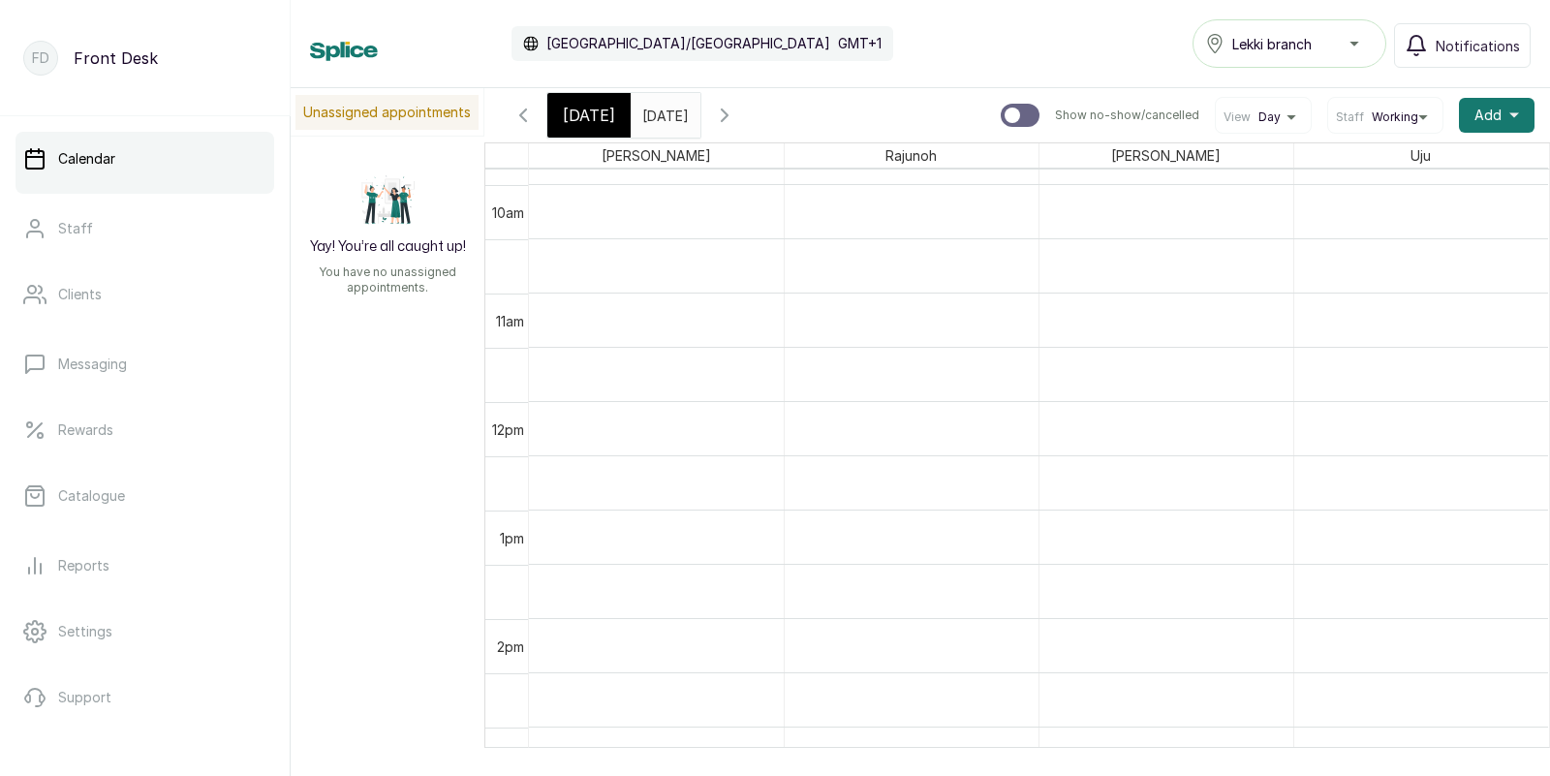
scroll to position [1194, 0]
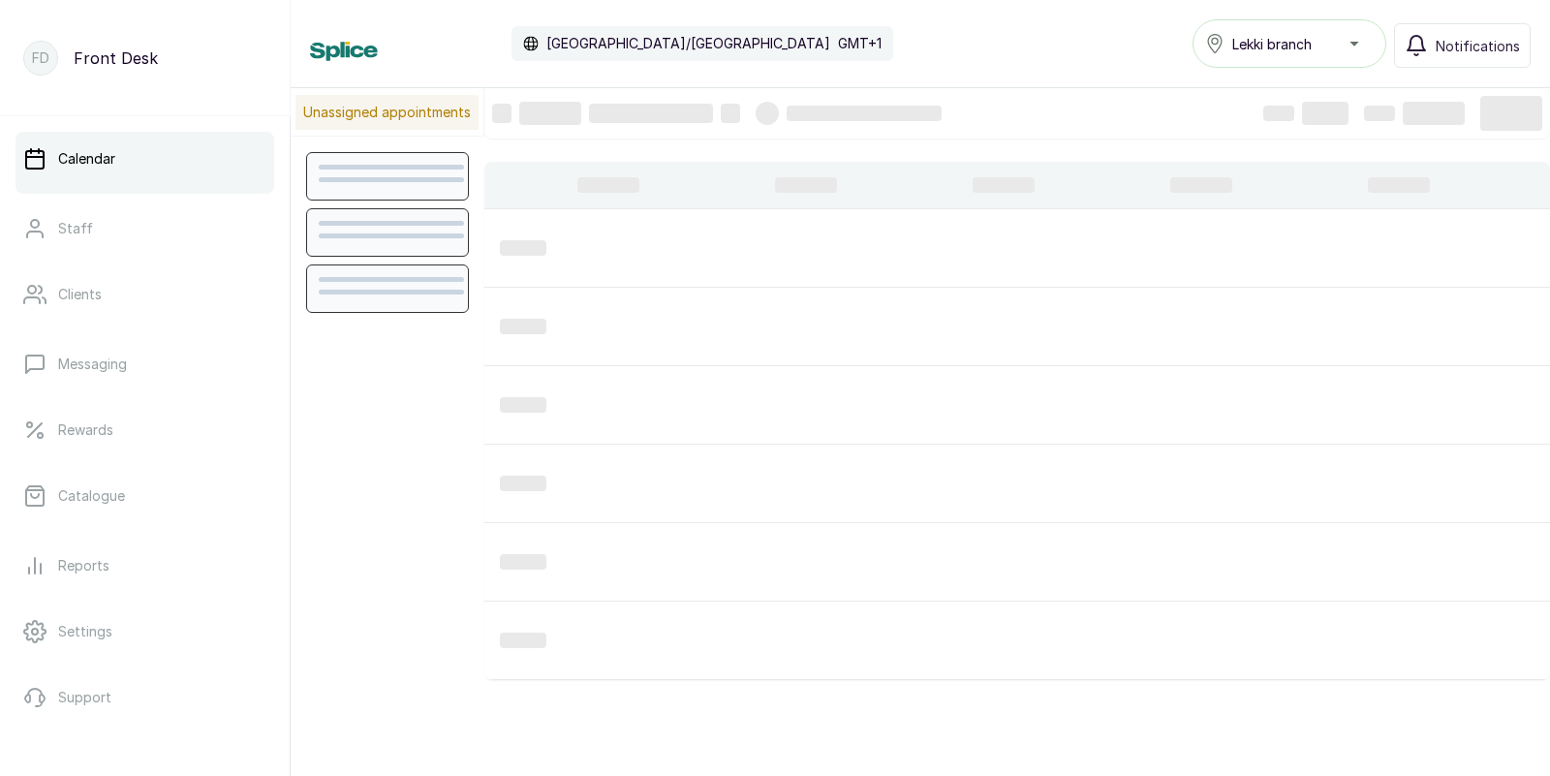
scroll to position [651, 0]
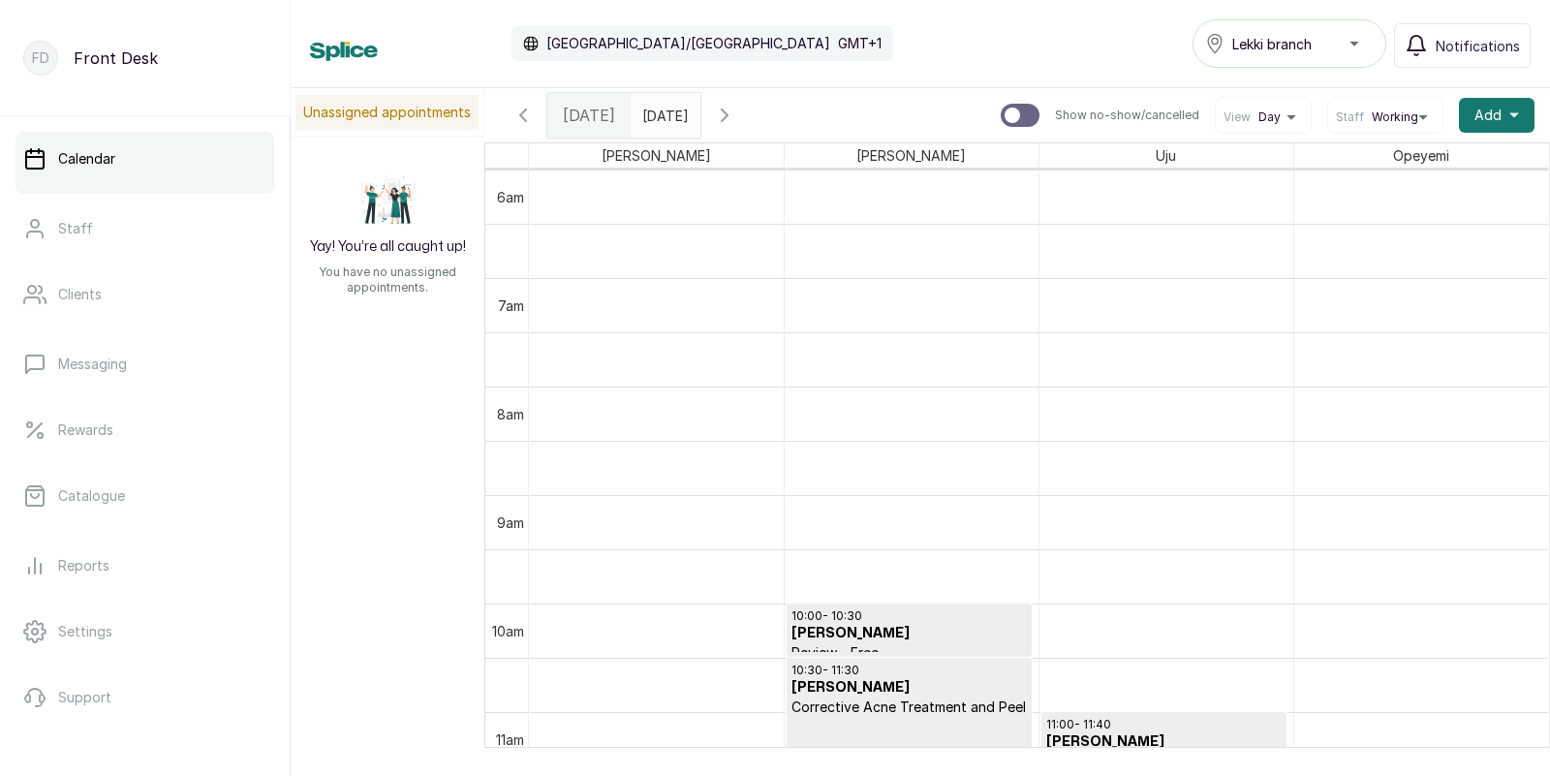
click at [662, 113] on input "text" at bounding box center [646, 110] width 31 height 33
type input "dd/MM/yyyy"
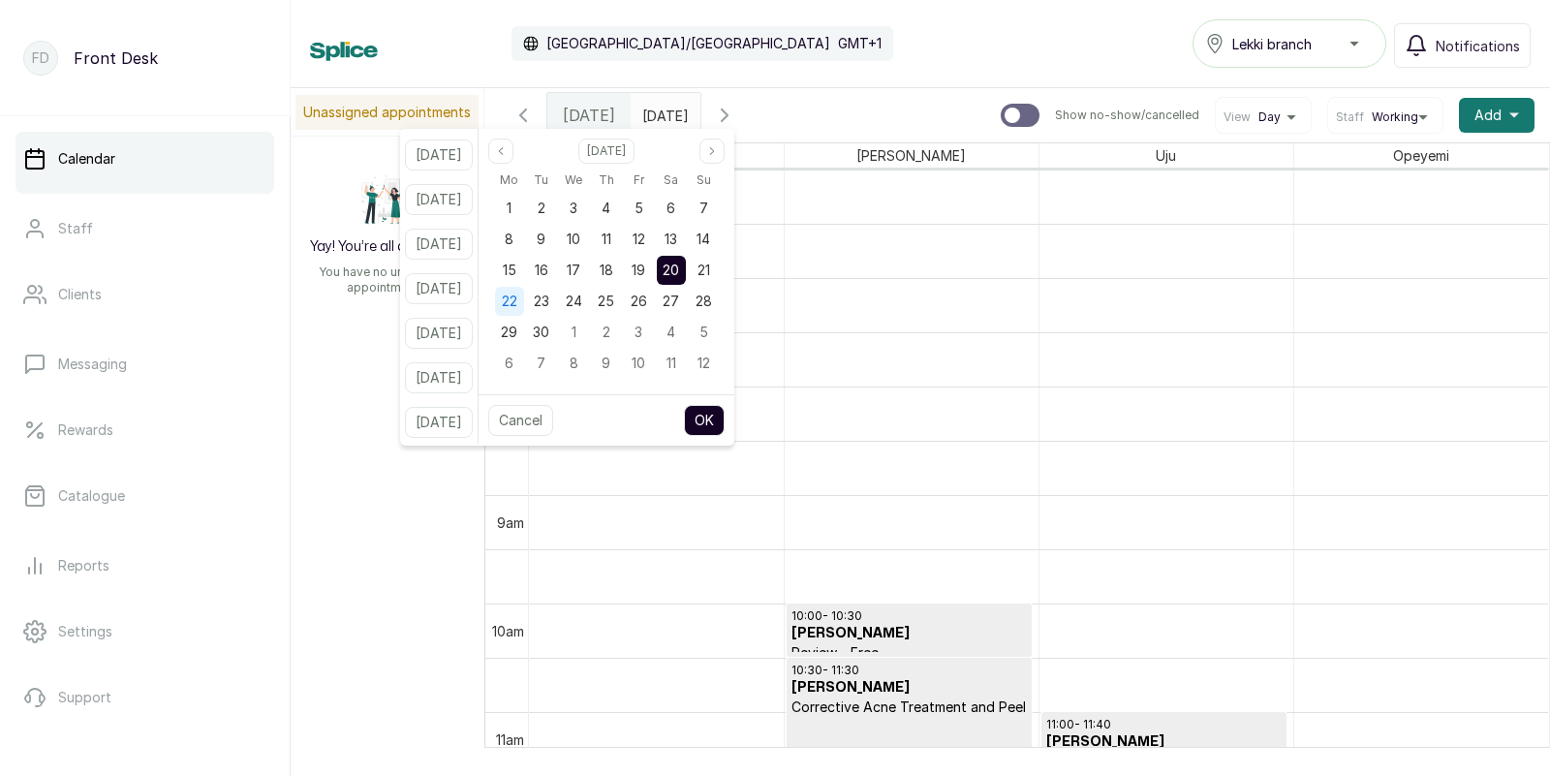
click at [517, 298] on span "22" at bounding box center [509, 300] width 15 height 16
click at [724, 418] on button "OK" at bounding box center [704, 420] width 41 height 31
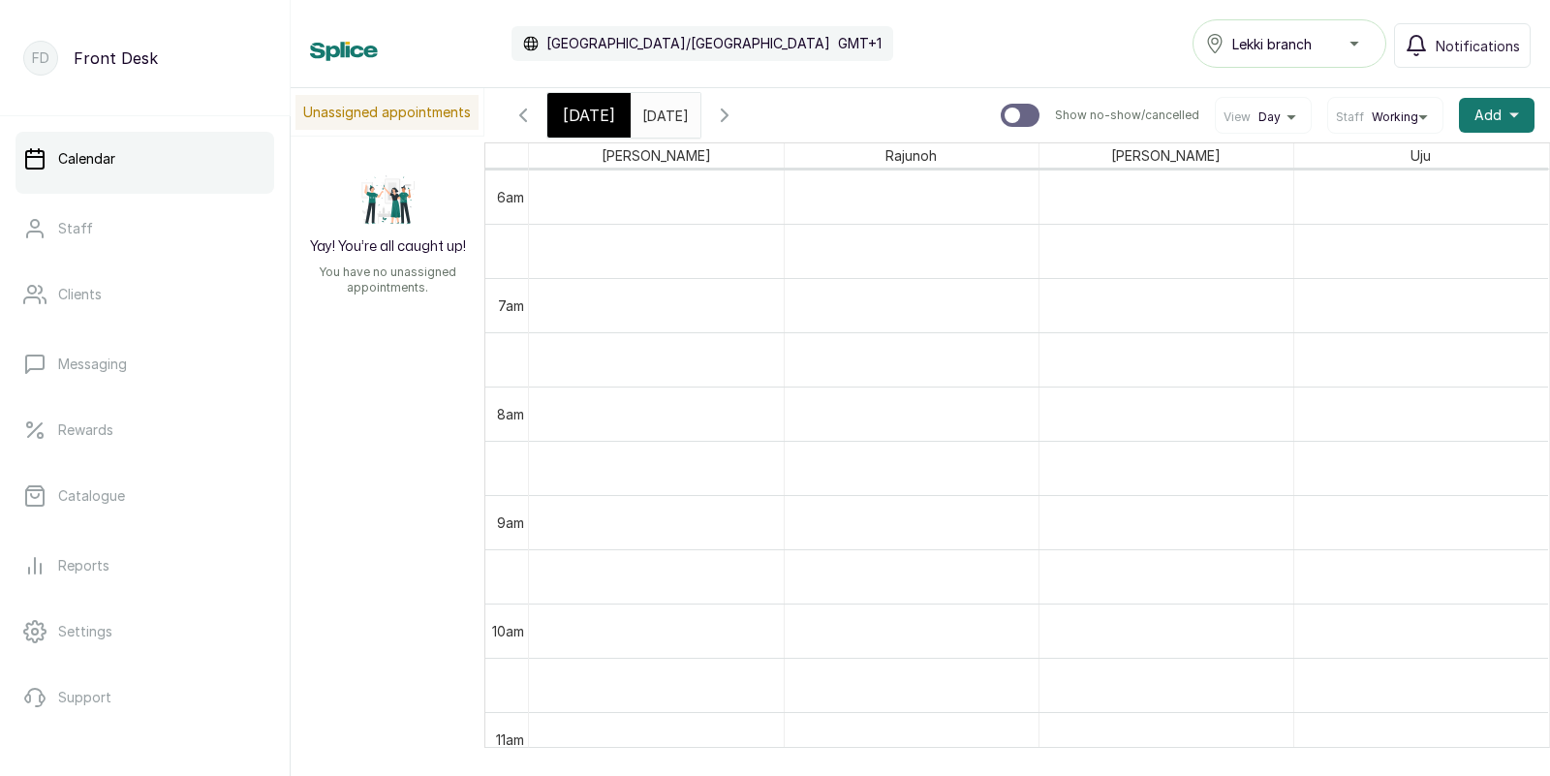
type input "22/09/2025"
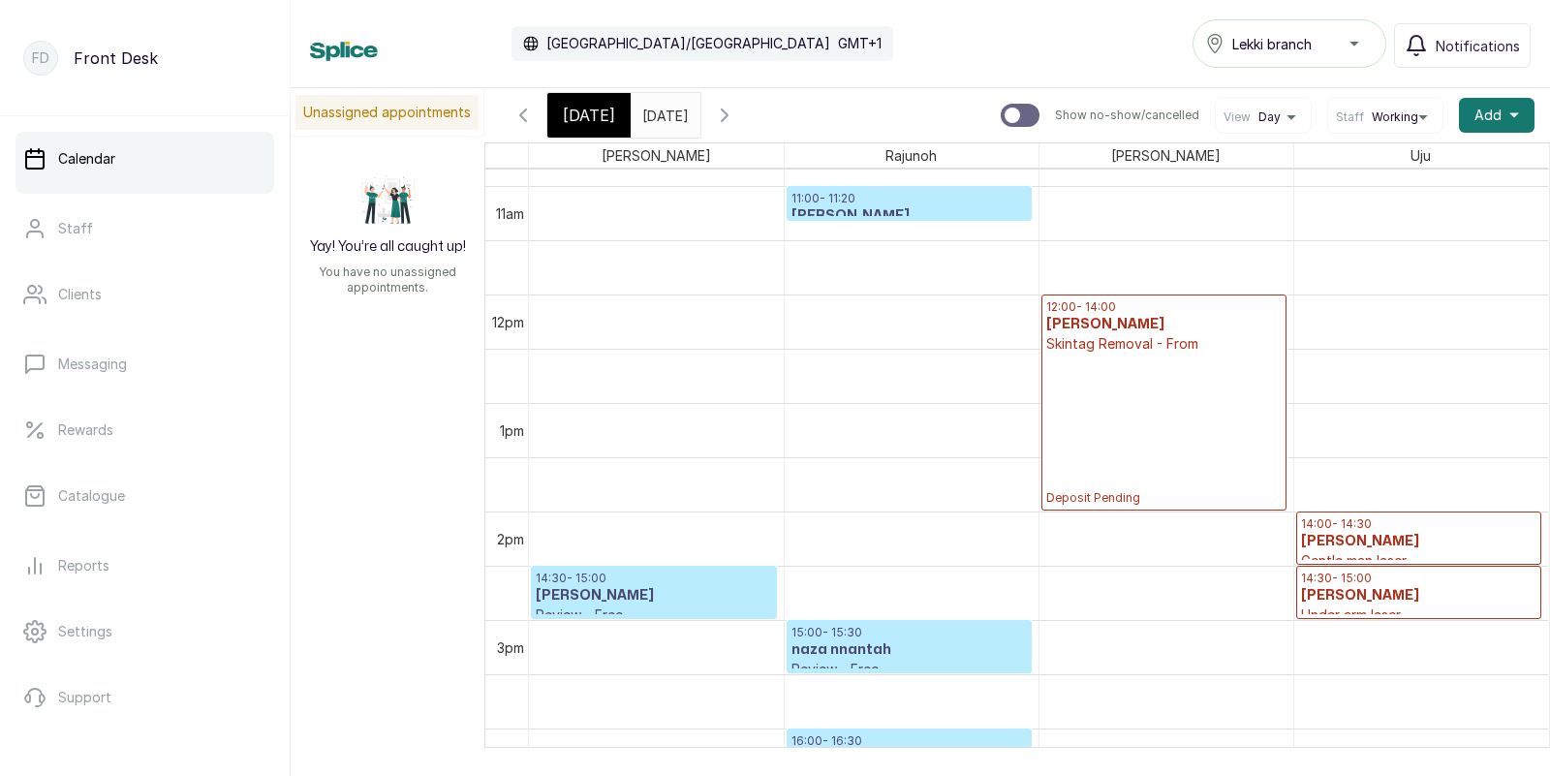
scroll to position [0, 0]
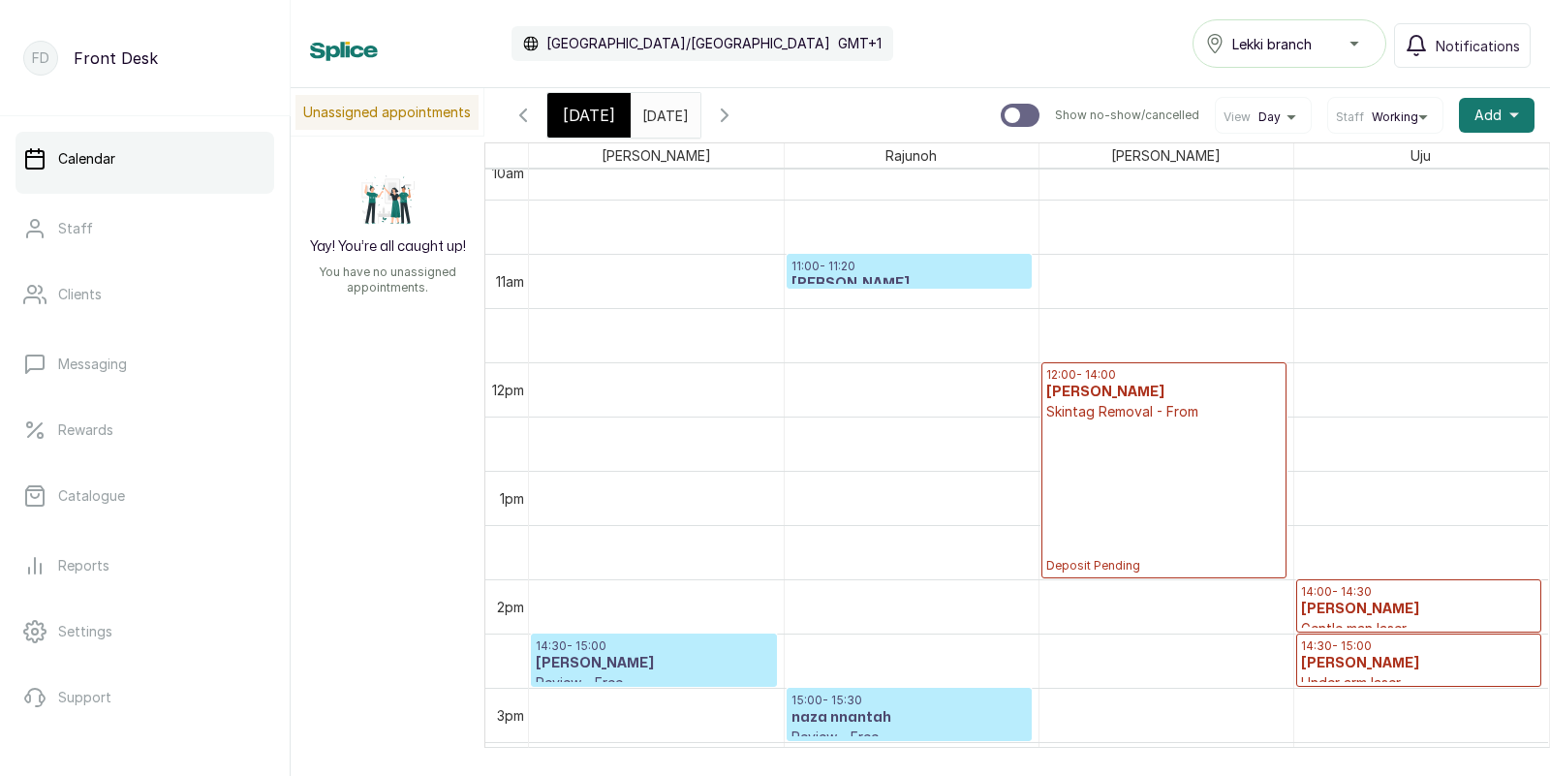
click at [582, 112] on span "[DATE]" at bounding box center [589, 115] width 52 height 23
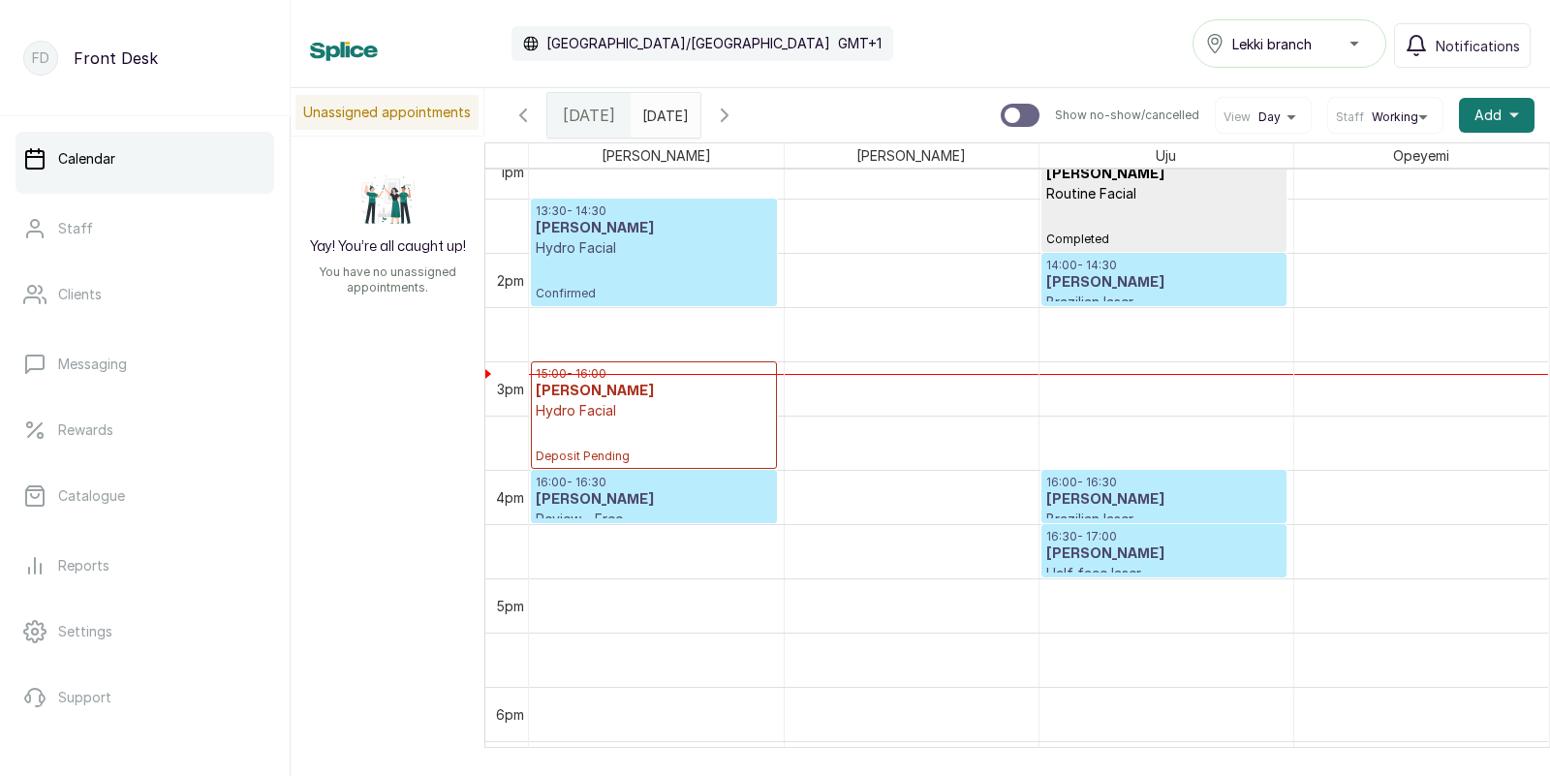
click at [1157, 536] on p "16:30 - 17:00" at bounding box center [1163, 536] width 235 height 15
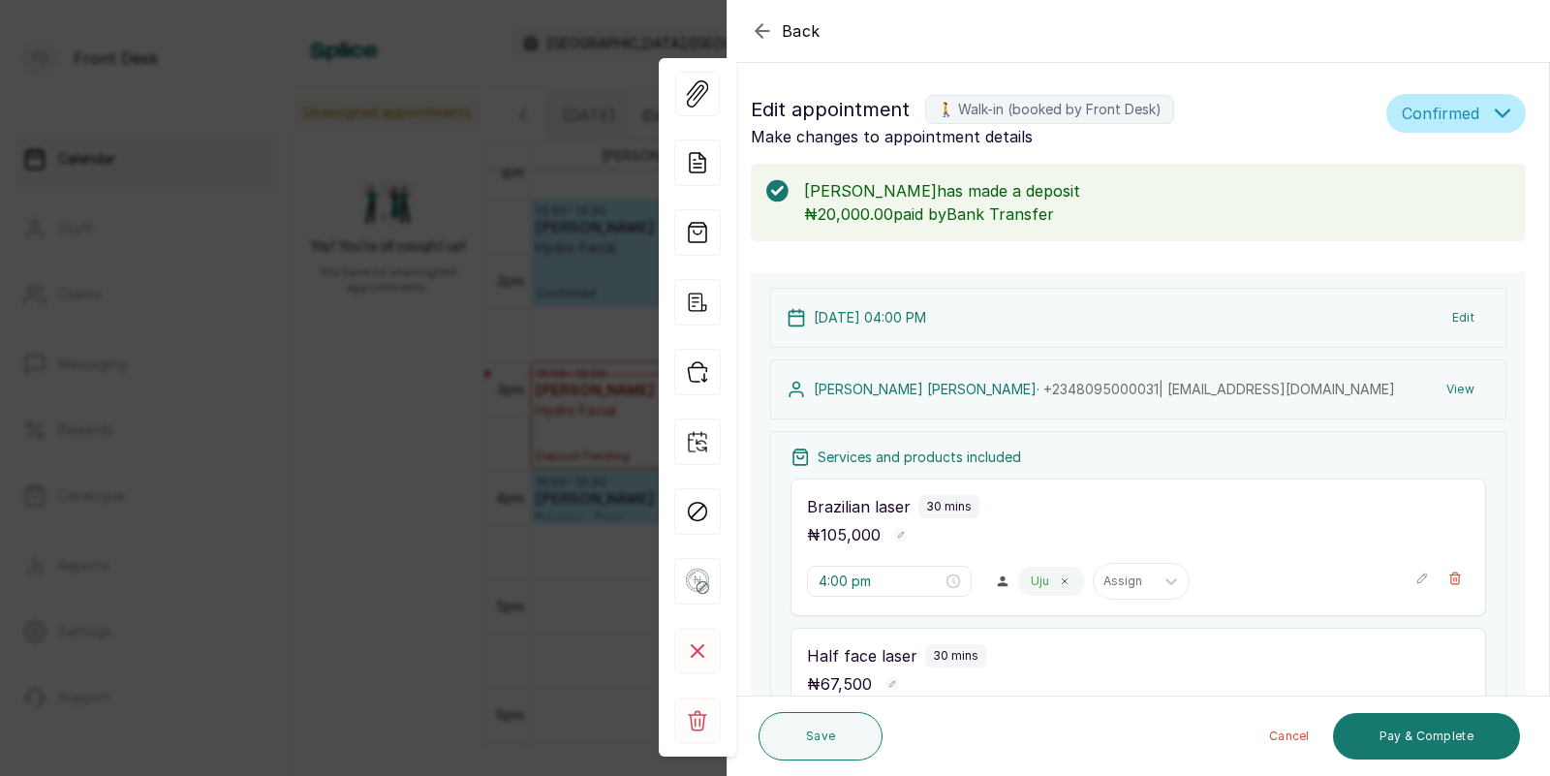
click at [1461, 311] on button "Edit" at bounding box center [1462, 317] width 53 height 35
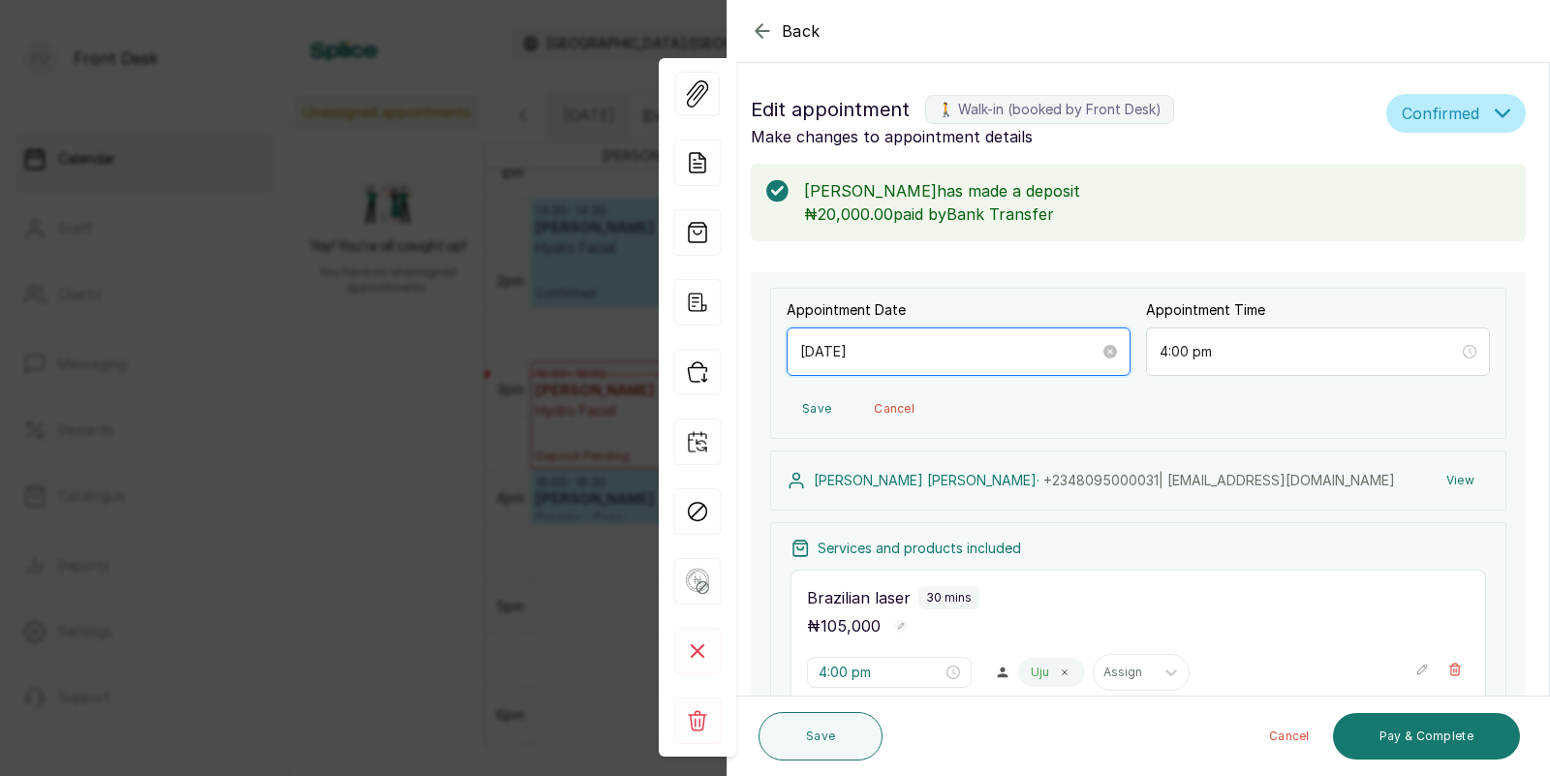
click at [905, 349] on input "[DATE]" at bounding box center [949, 351] width 299 height 21
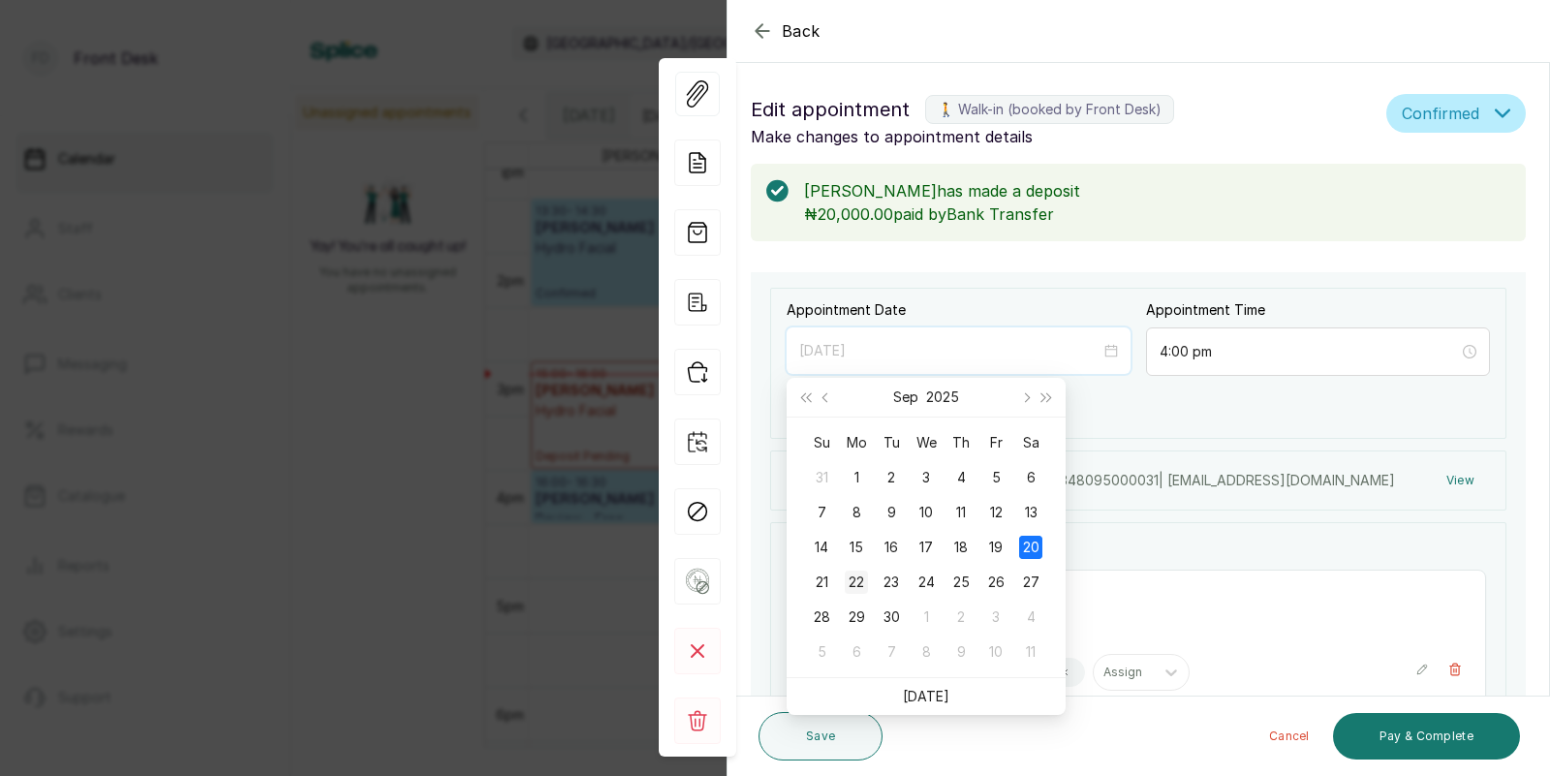
type input "2025/09/22"
click at [857, 576] on div "22" at bounding box center [855, 581] width 23 height 23
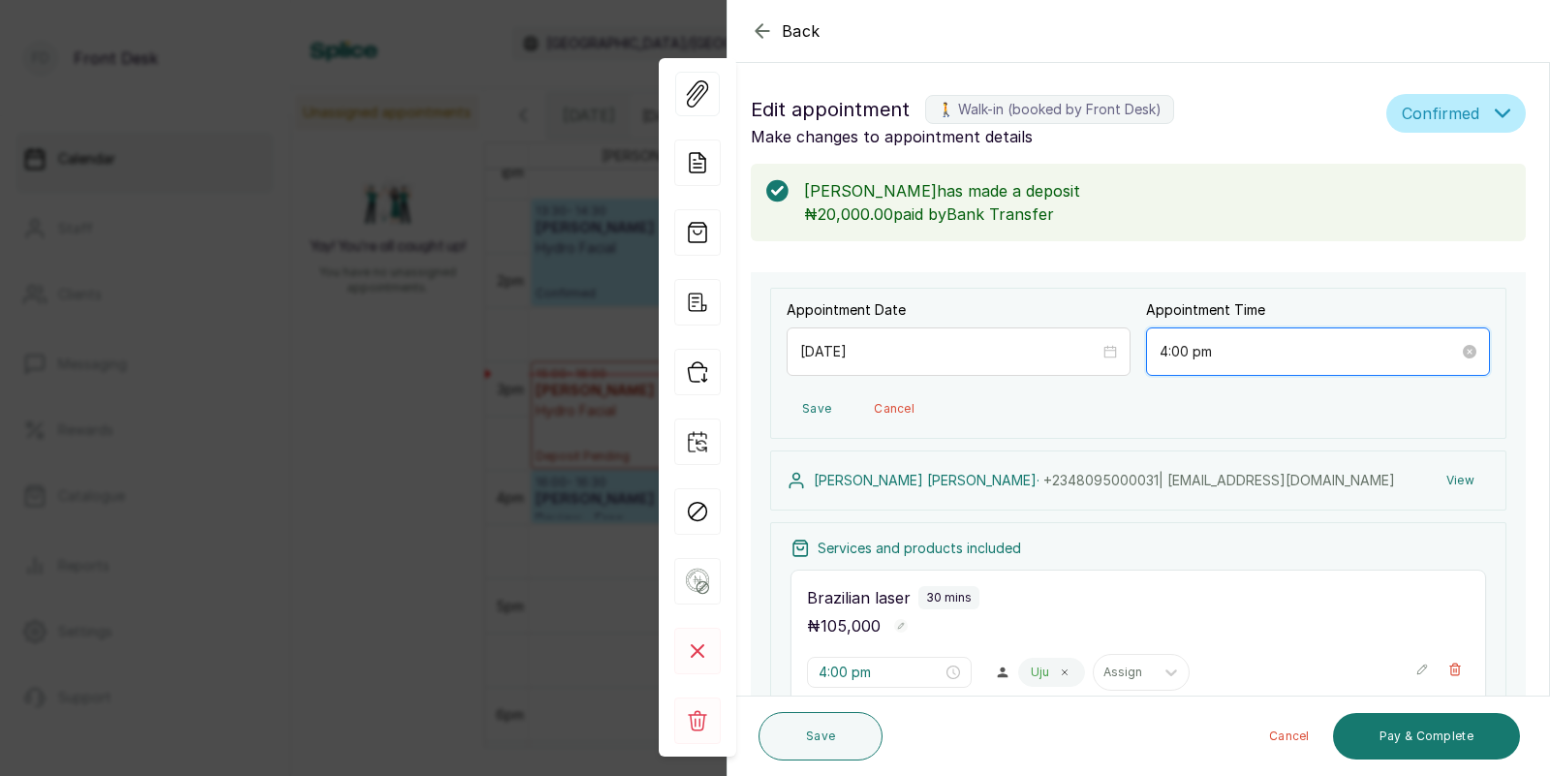
click at [1227, 349] on input "4:00 pm" at bounding box center [1308, 351] width 299 height 21
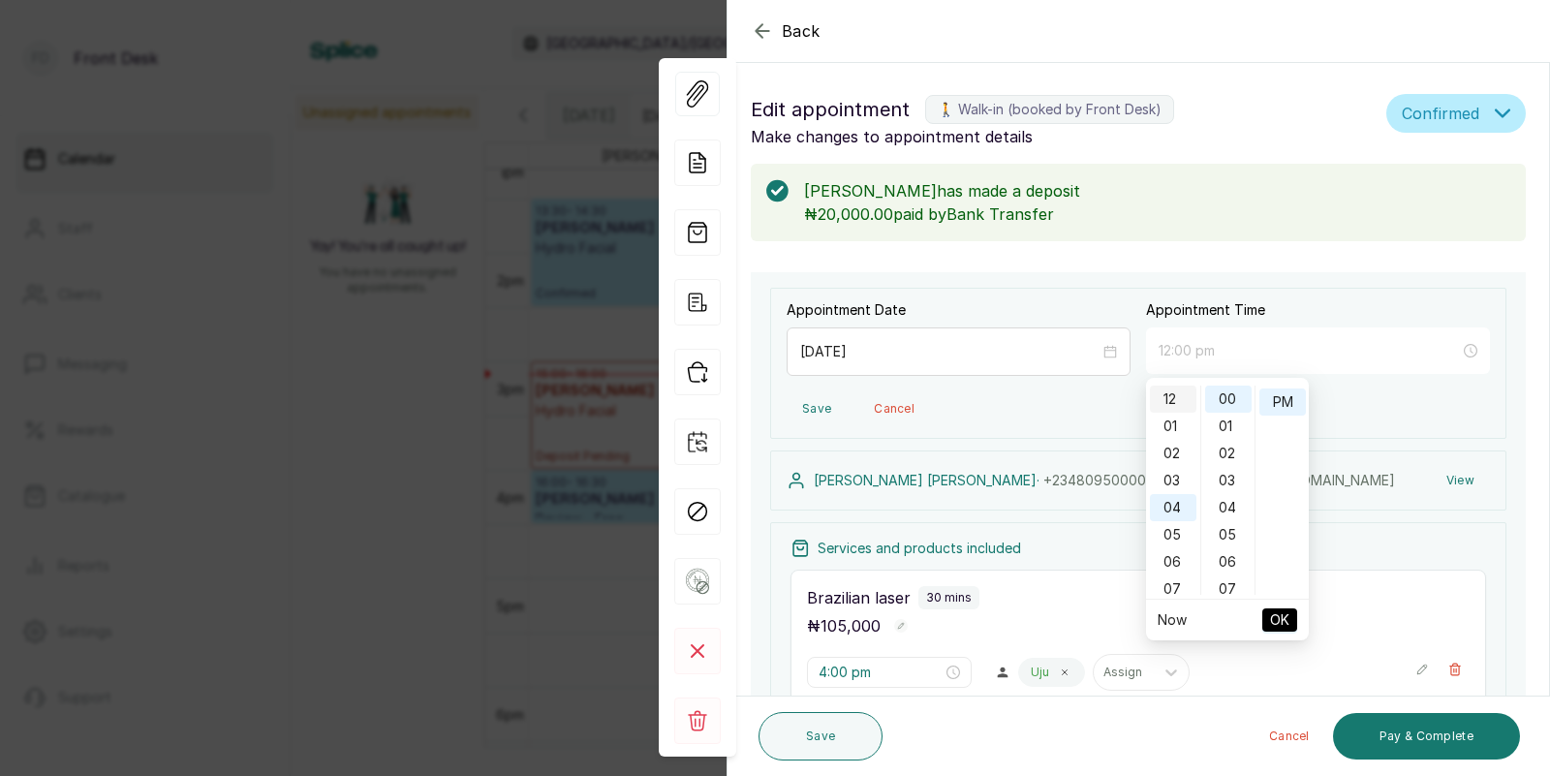
click at [1165, 394] on div "12" at bounding box center [1173, 398] width 46 height 27
type input "12:00 pm"
click at [1275, 616] on span "OK" at bounding box center [1279, 619] width 19 height 37
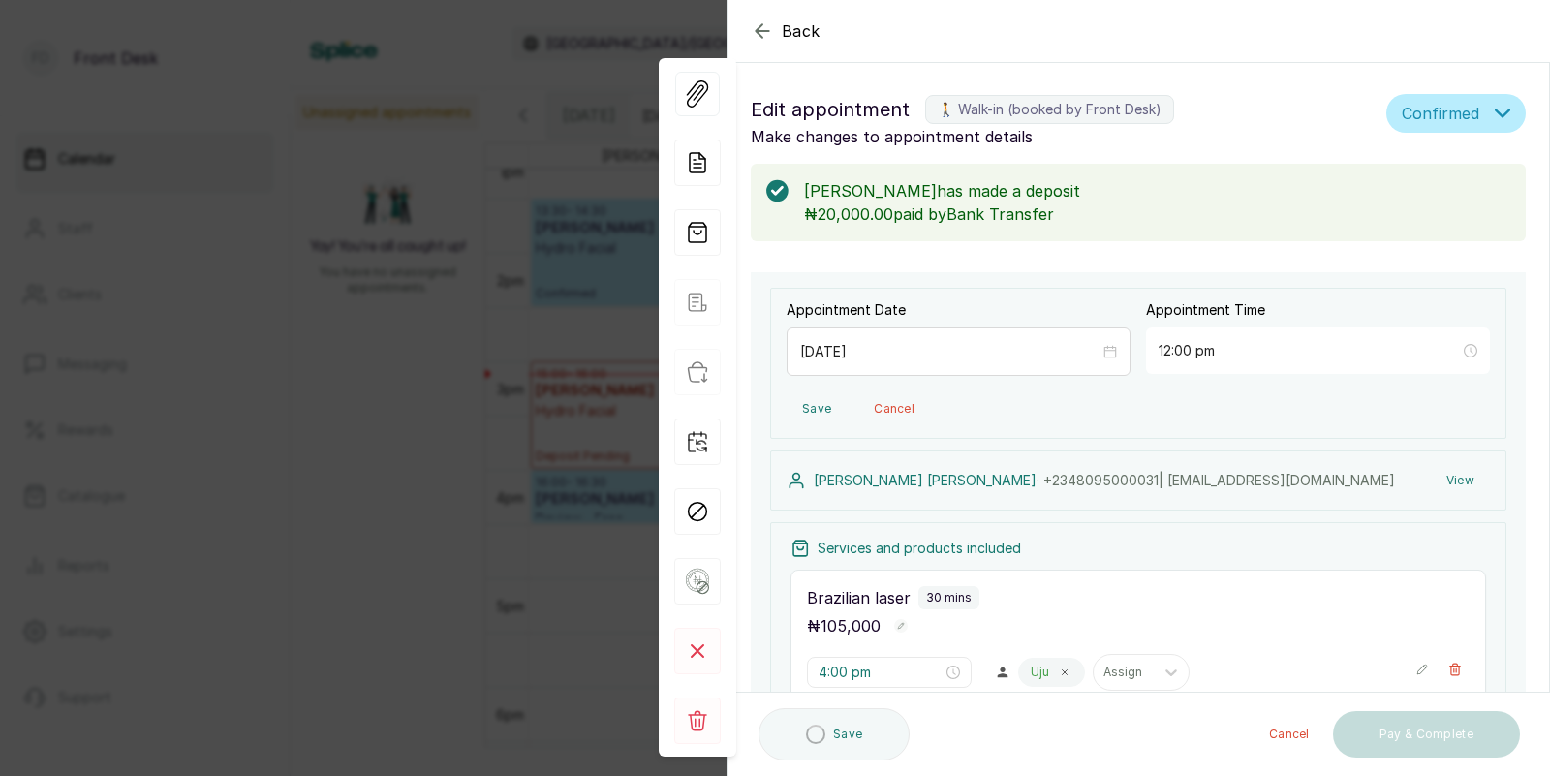
type input "12:00 pm"
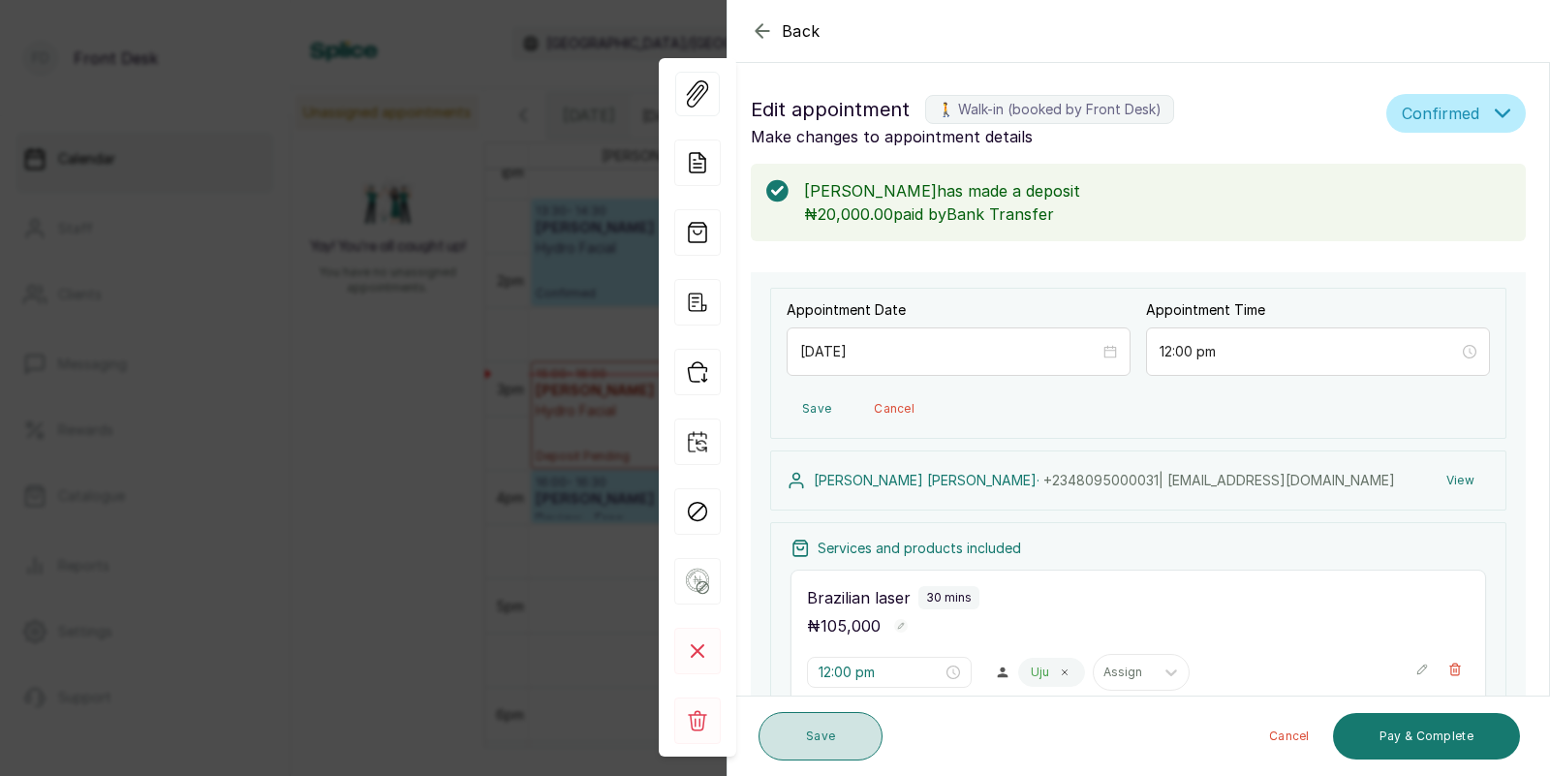
click at [823, 741] on button "Save" at bounding box center [820, 736] width 124 height 48
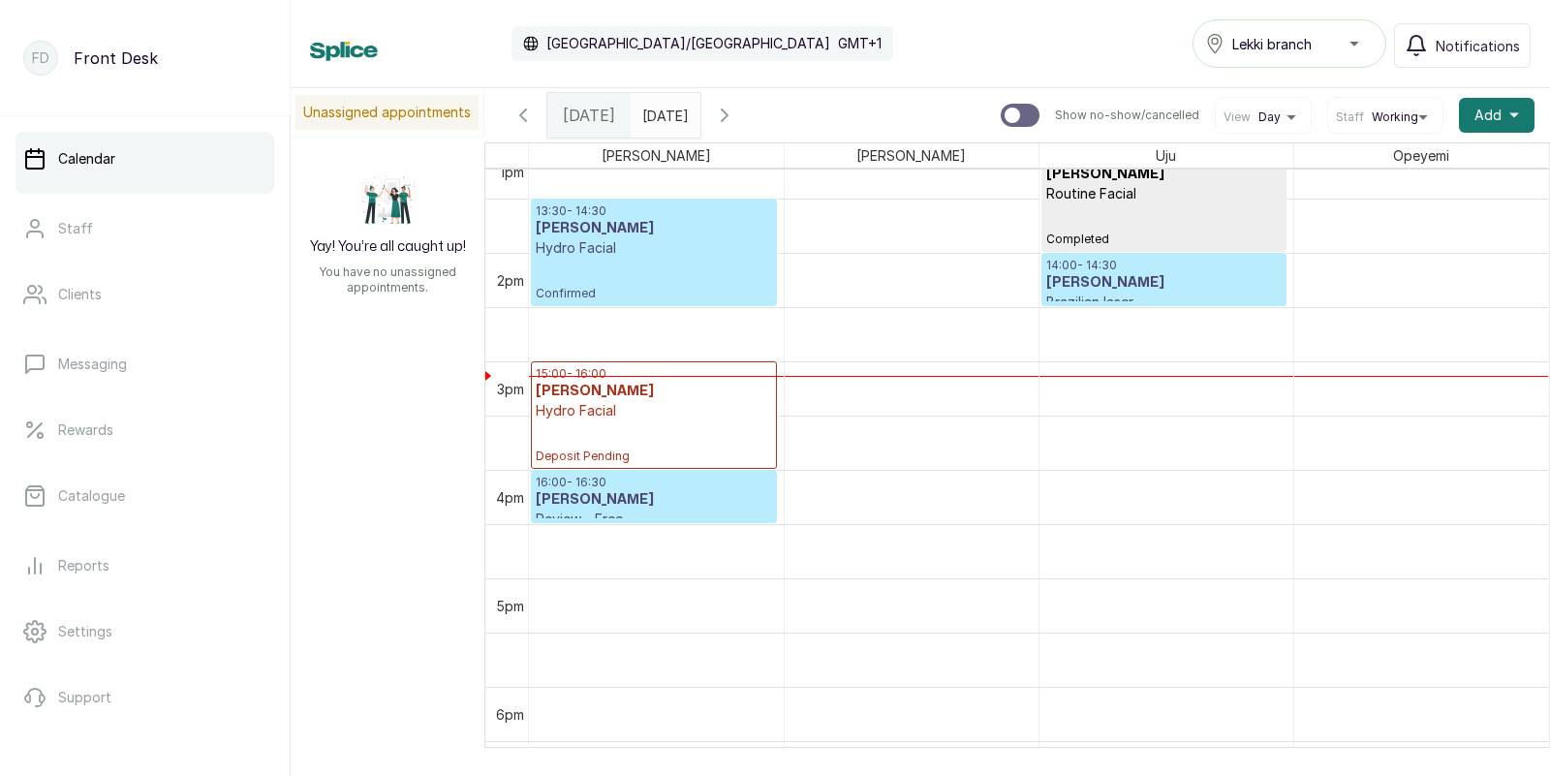
click at [662, 105] on input "22/09/2025" at bounding box center [646, 110] width 31 height 33
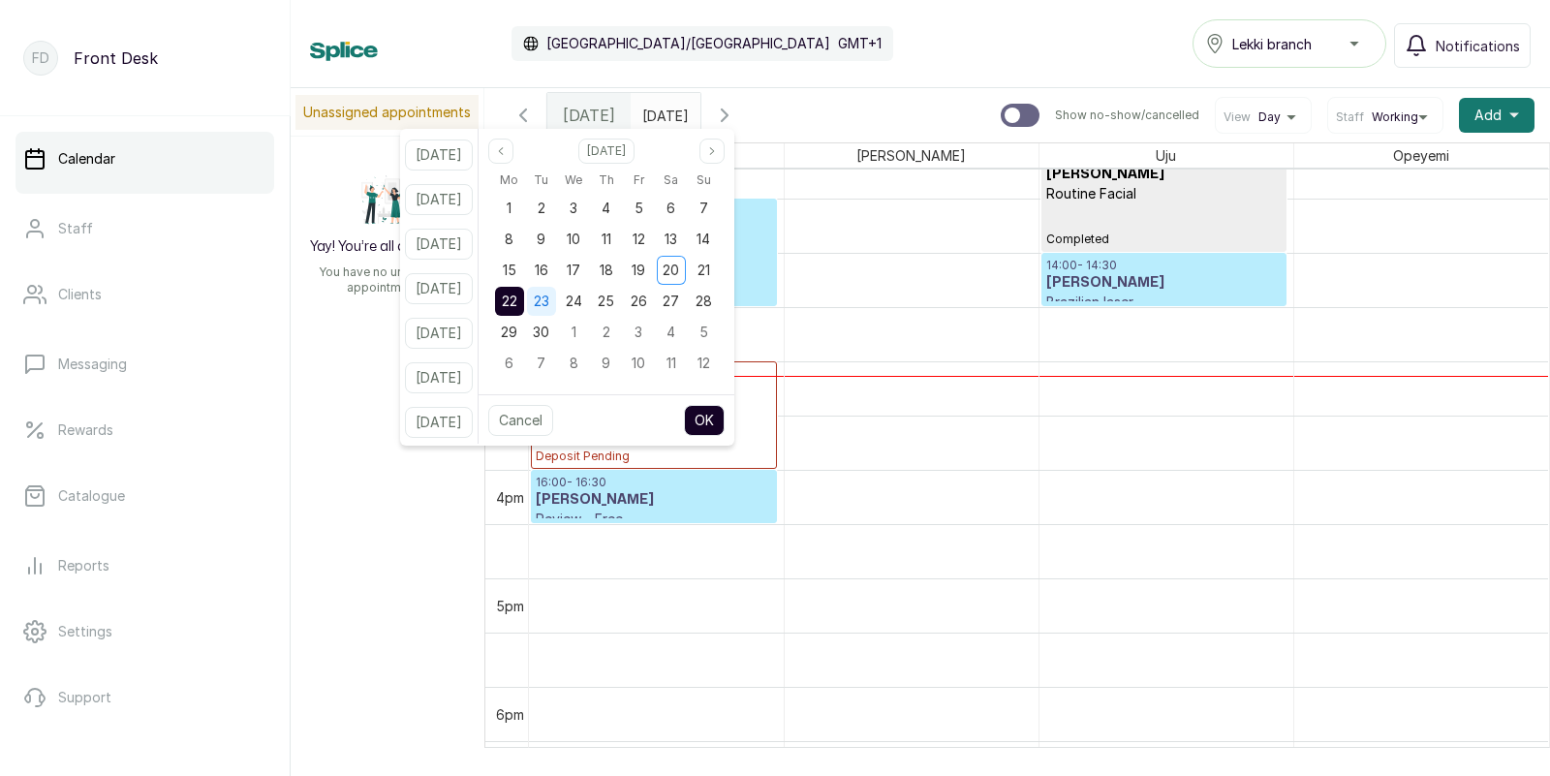
click at [549, 298] on span "23" at bounding box center [541, 300] width 15 height 16
click at [517, 298] on span "22" at bounding box center [509, 300] width 15 height 16
click at [722, 407] on button "OK" at bounding box center [704, 420] width 41 height 31
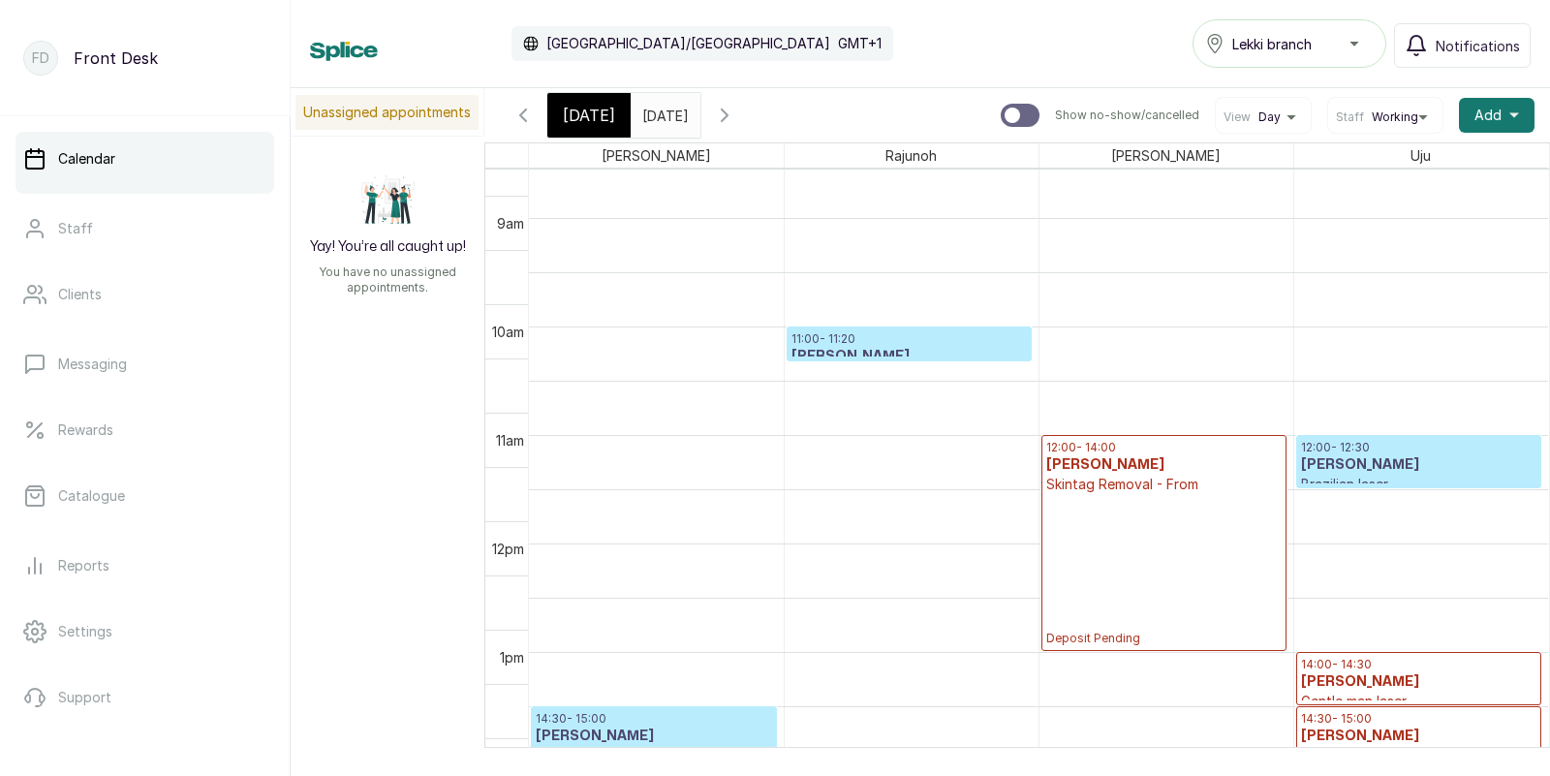
scroll to position [1081, 0]
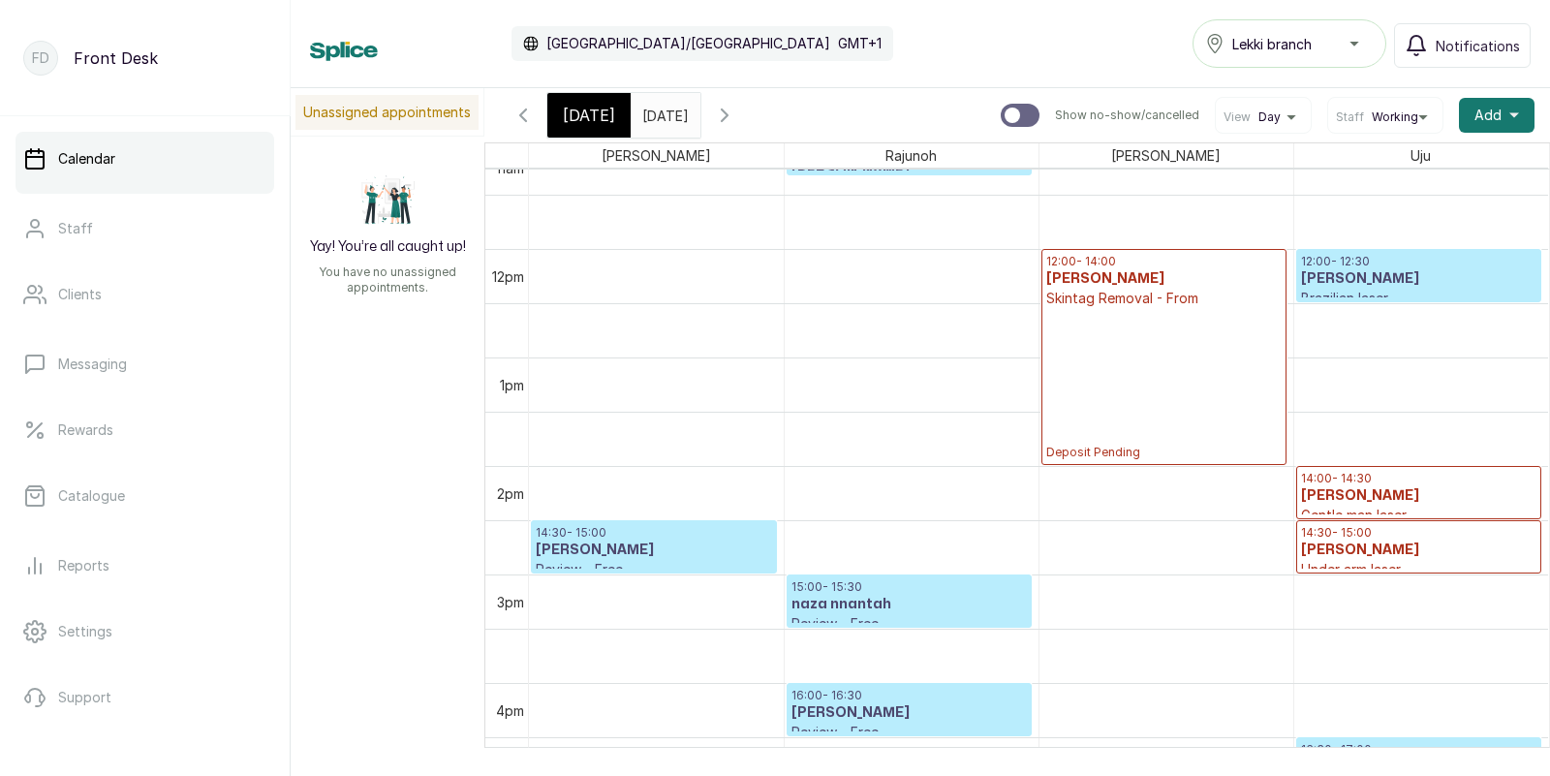
click at [1401, 272] on h3 "[PERSON_NAME]" at bounding box center [1419, 278] width 236 height 19
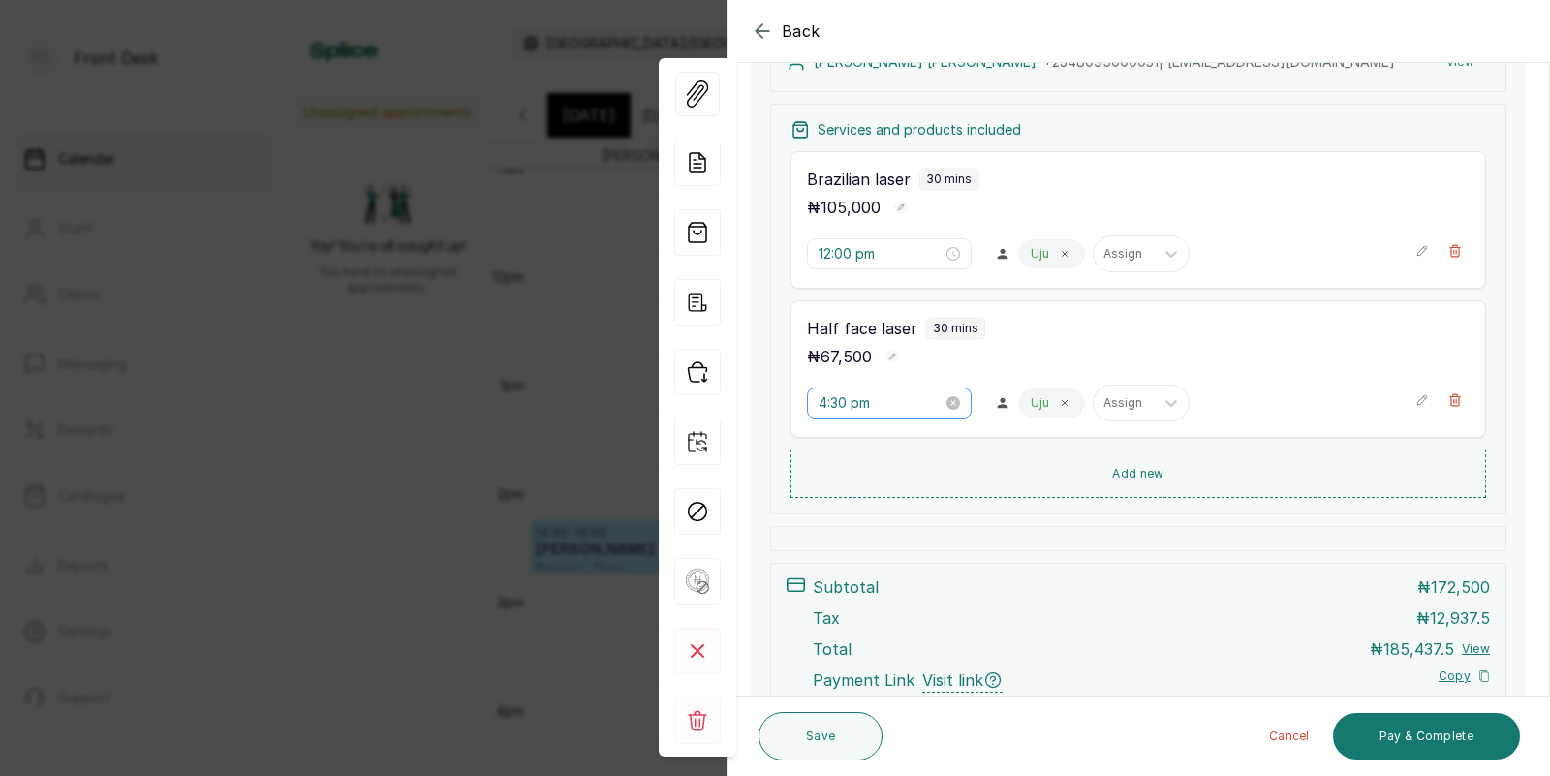
click at [864, 389] on div "4:30 pm" at bounding box center [889, 402] width 165 height 31
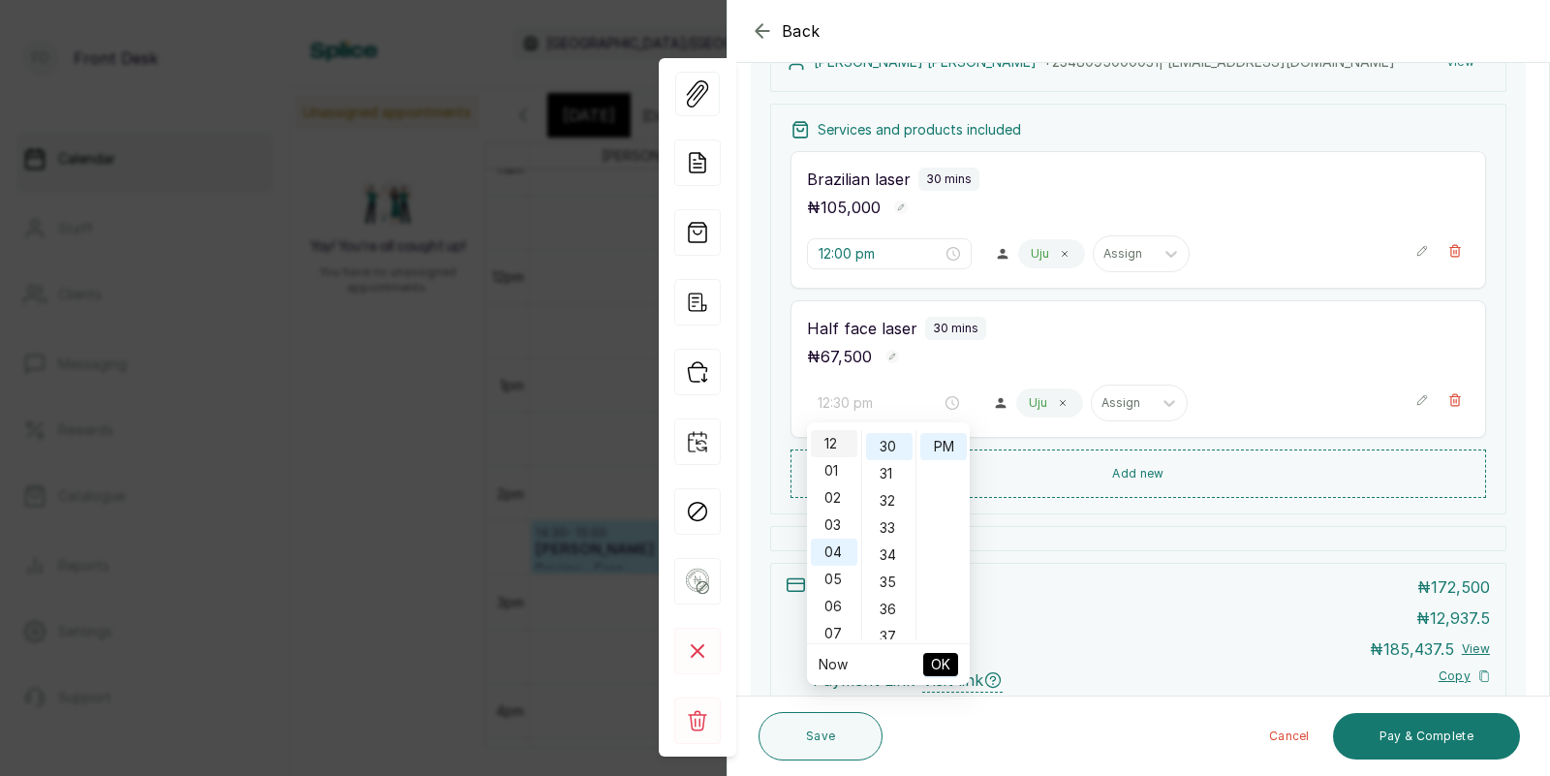
click at [830, 447] on div "12" at bounding box center [834, 443] width 46 height 27
type input "12:30 pm"
click at [937, 657] on span "OK" at bounding box center [940, 664] width 19 height 37
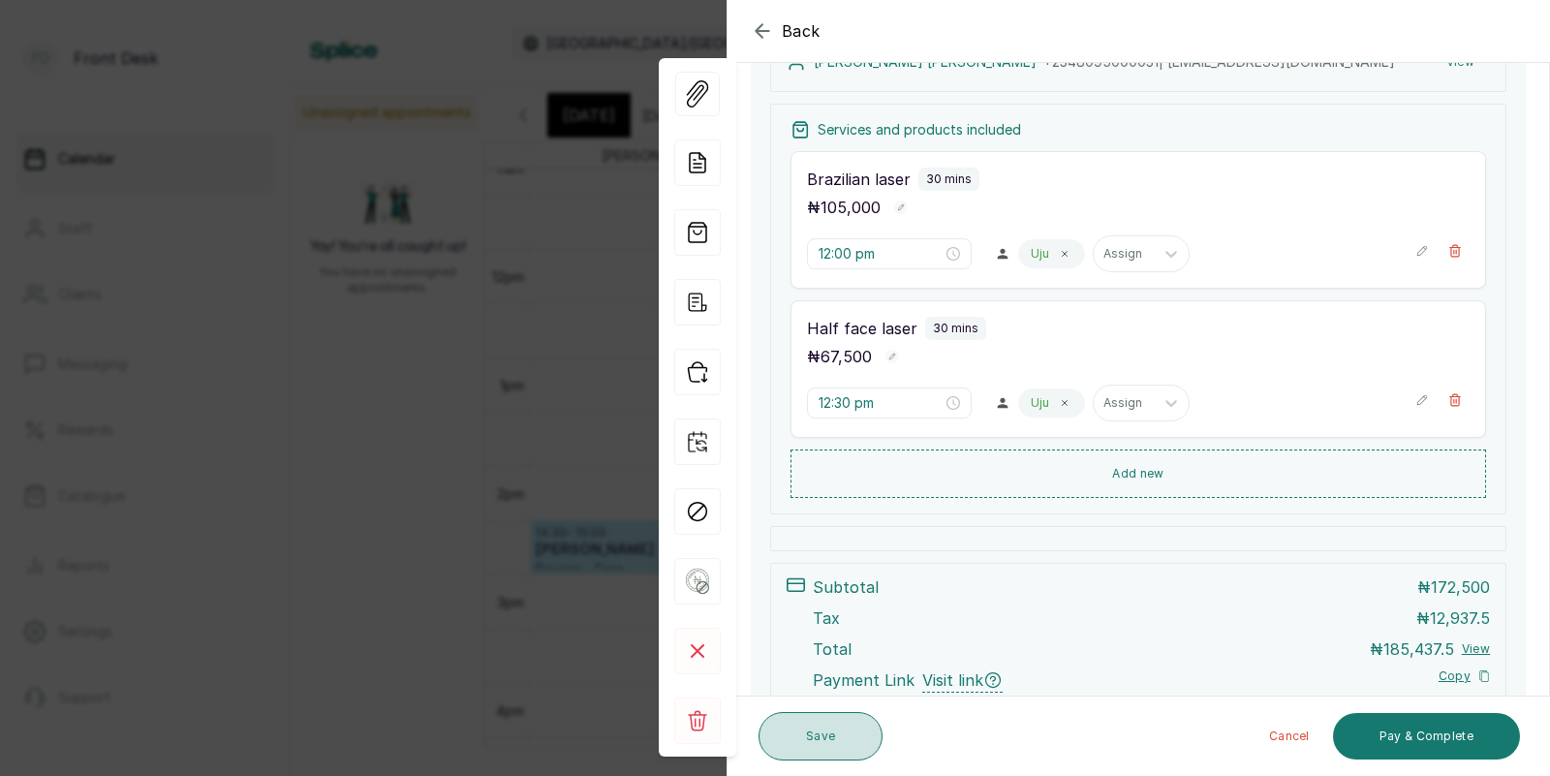
click at [815, 735] on button "Save" at bounding box center [820, 736] width 124 height 48
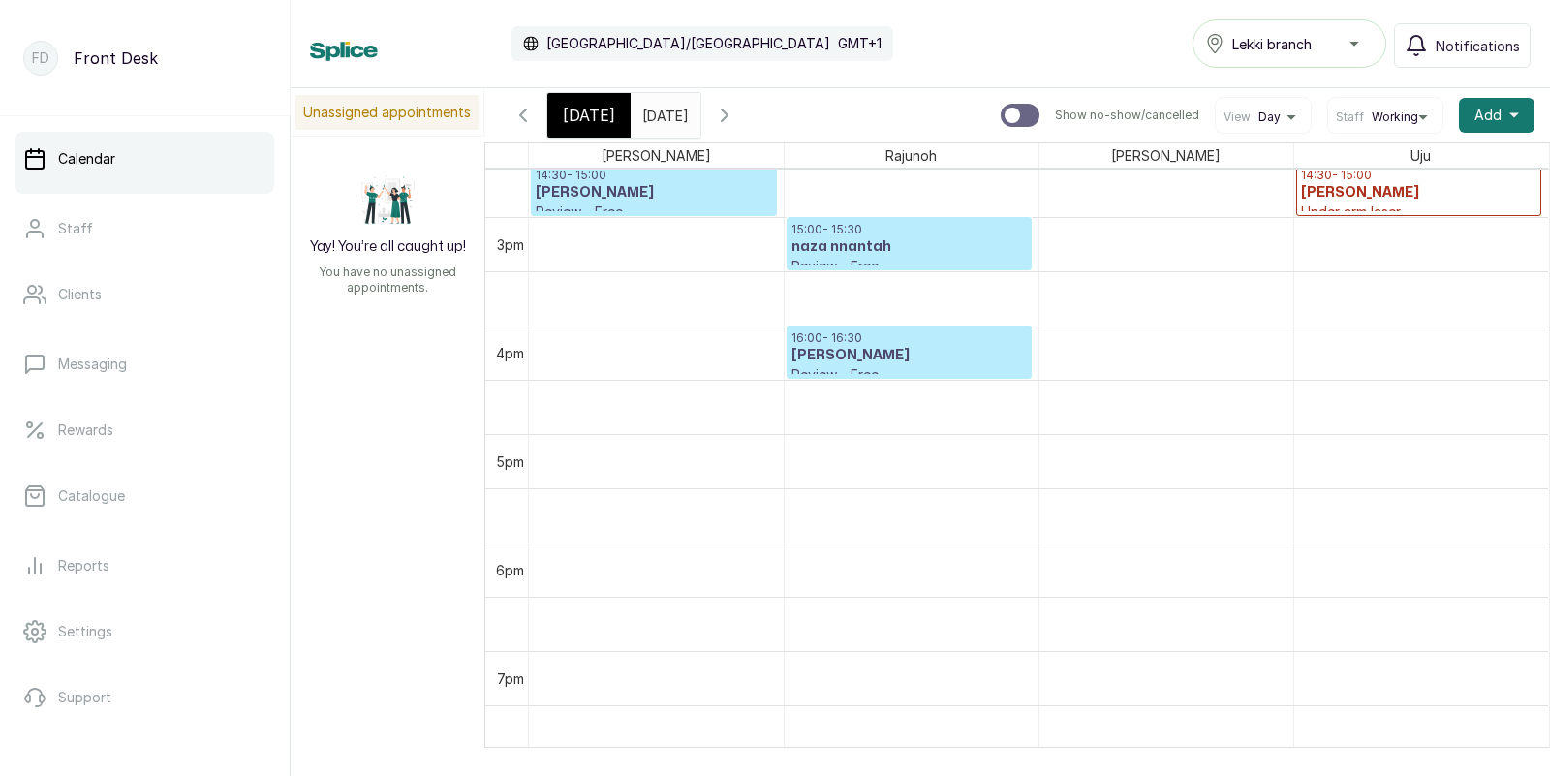
click at [585, 115] on span "[DATE]" at bounding box center [589, 115] width 52 height 23
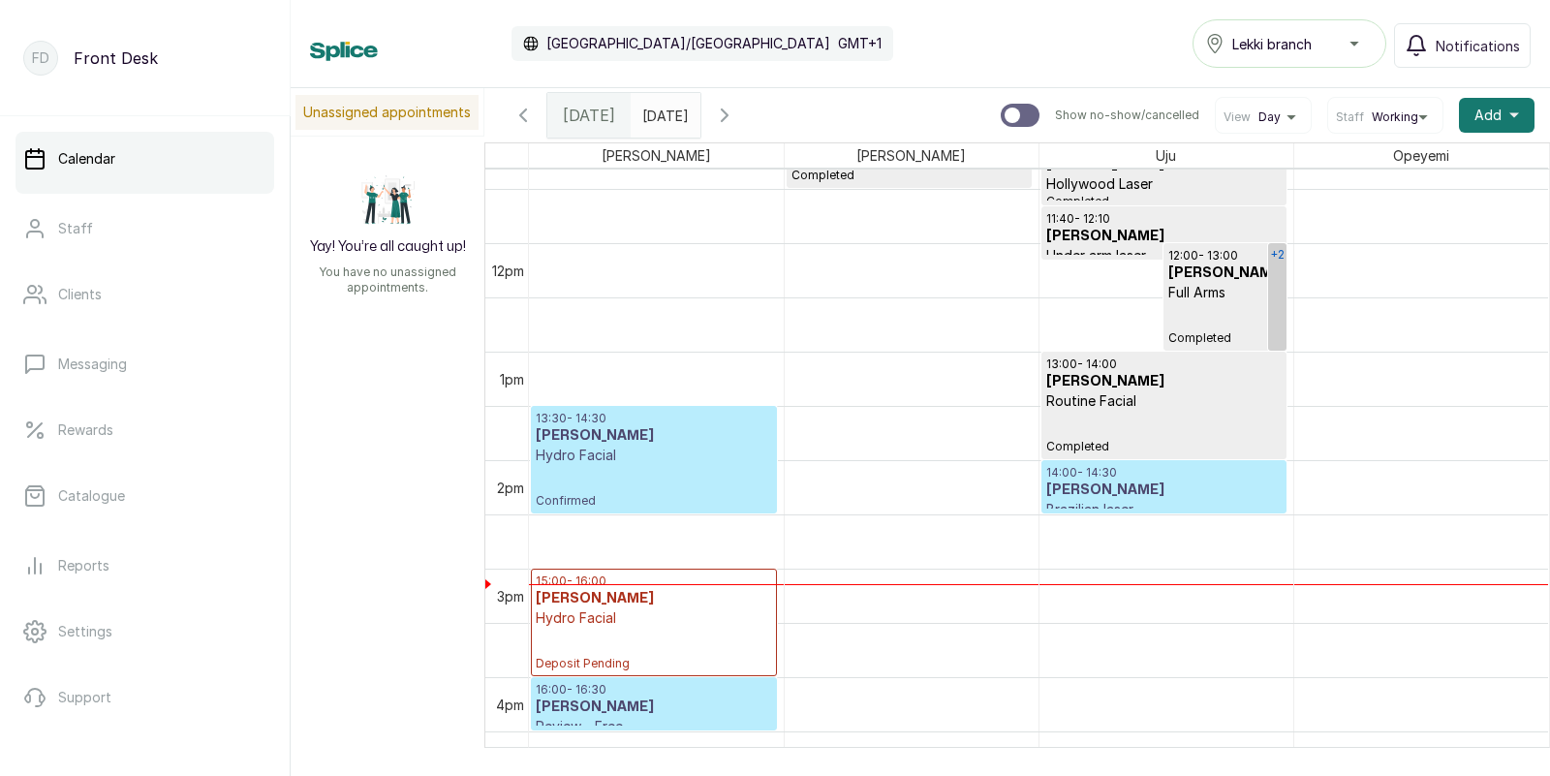
click at [1277, 297] on link "+2" at bounding box center [1277, 296] width 18 height 107
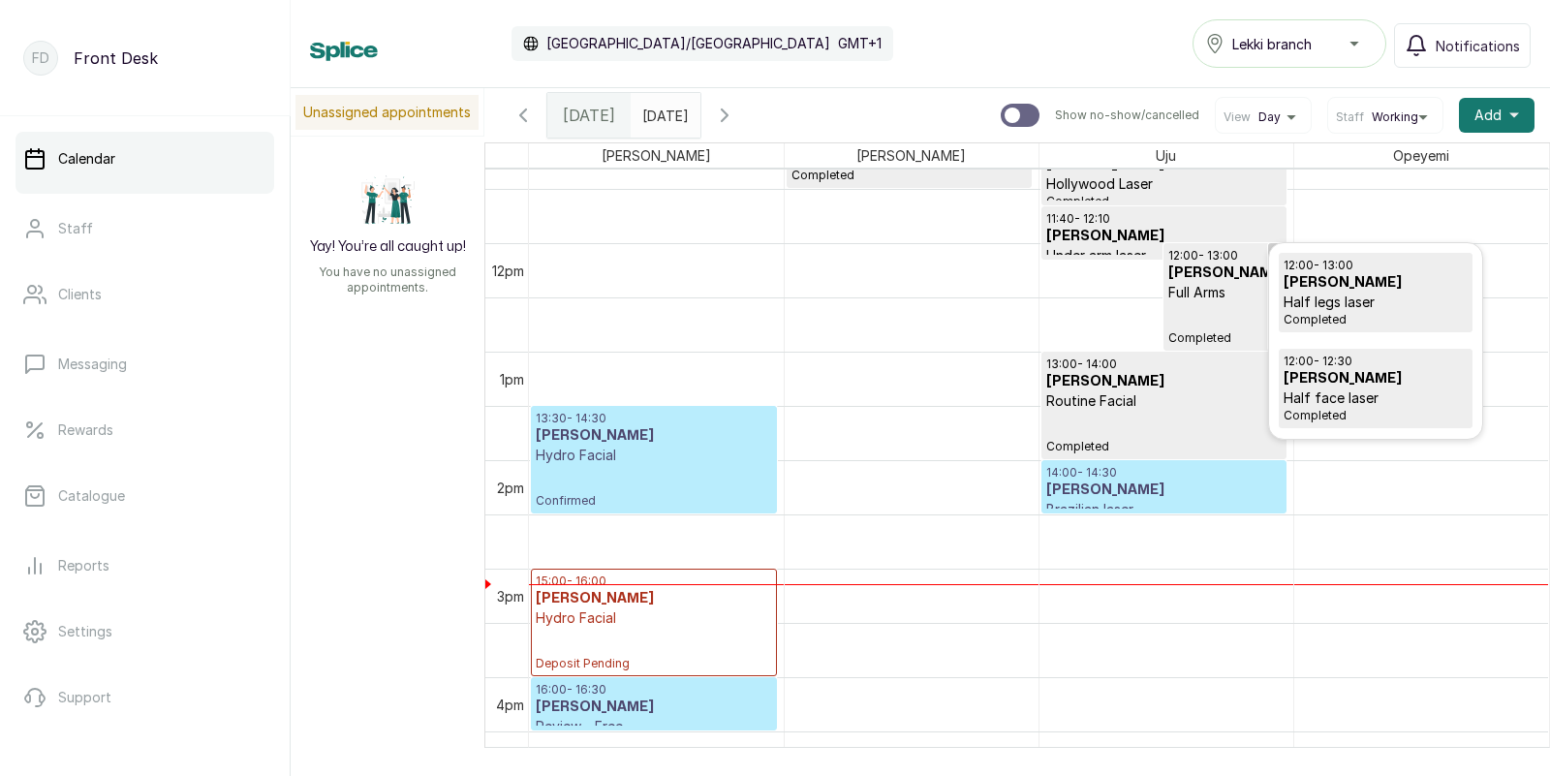
click at [1278, 297] on link "12:00 - 13:00 Elizabeth Amede Half legs laser Completed" at bounding box center [1375, 292] width 194 height 79
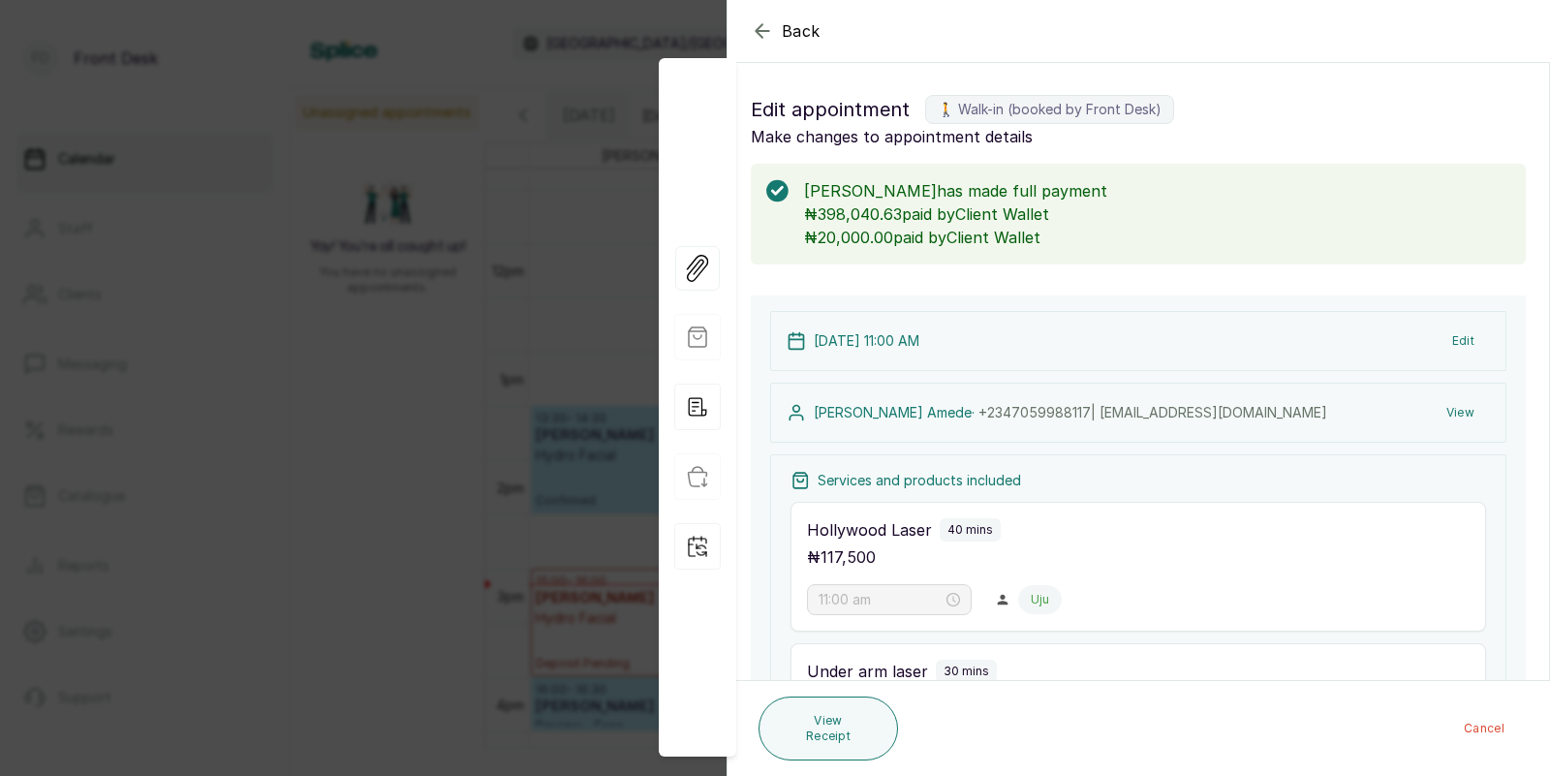
click at [601, 358] on div "Back Appointment Details Edit appointment 🚶 Walk-in (booked by Front Desk) Make…" at bounding box center [775, 388] width 1550 height 776
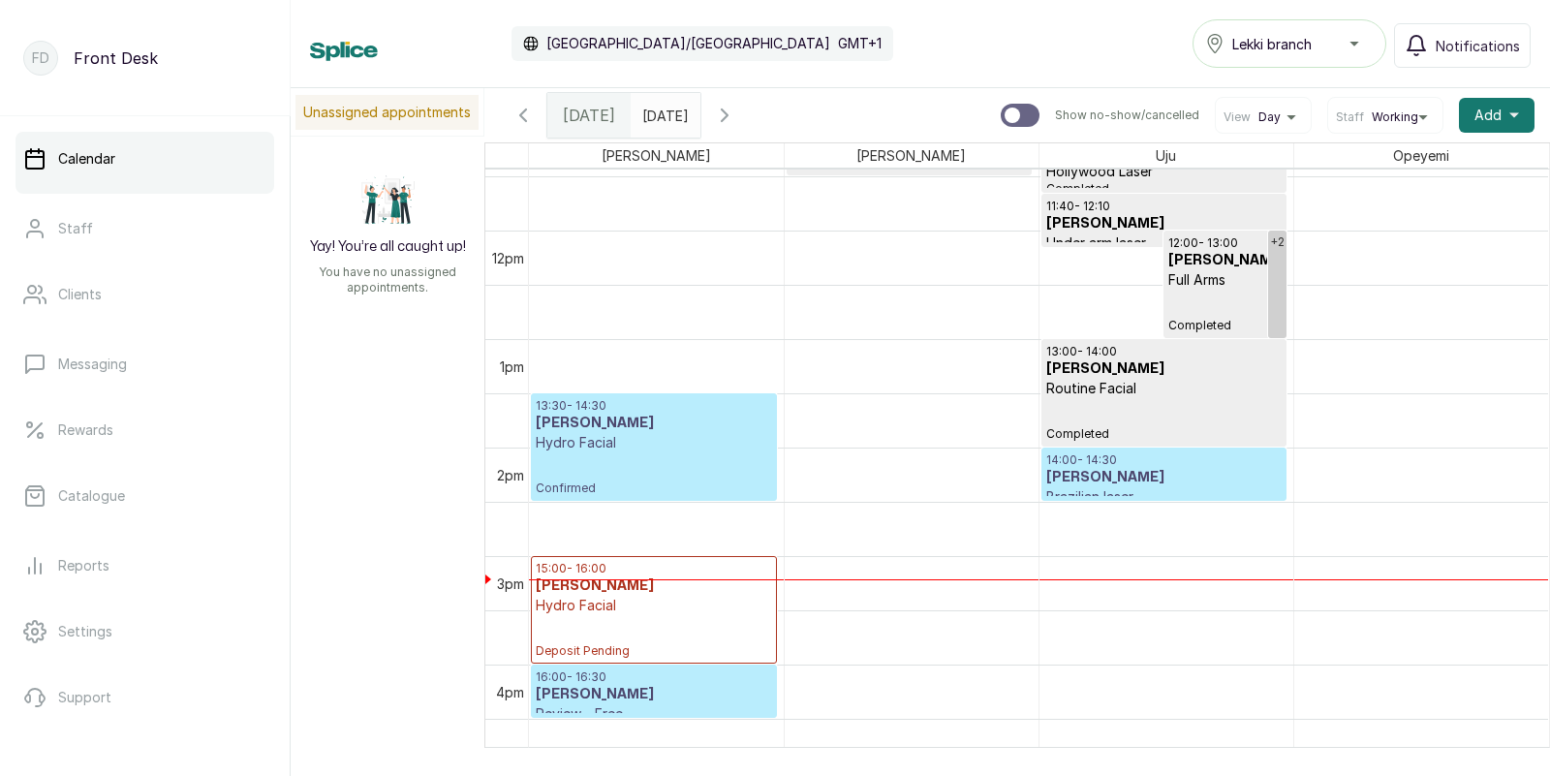
scroll to position [1263, 0]
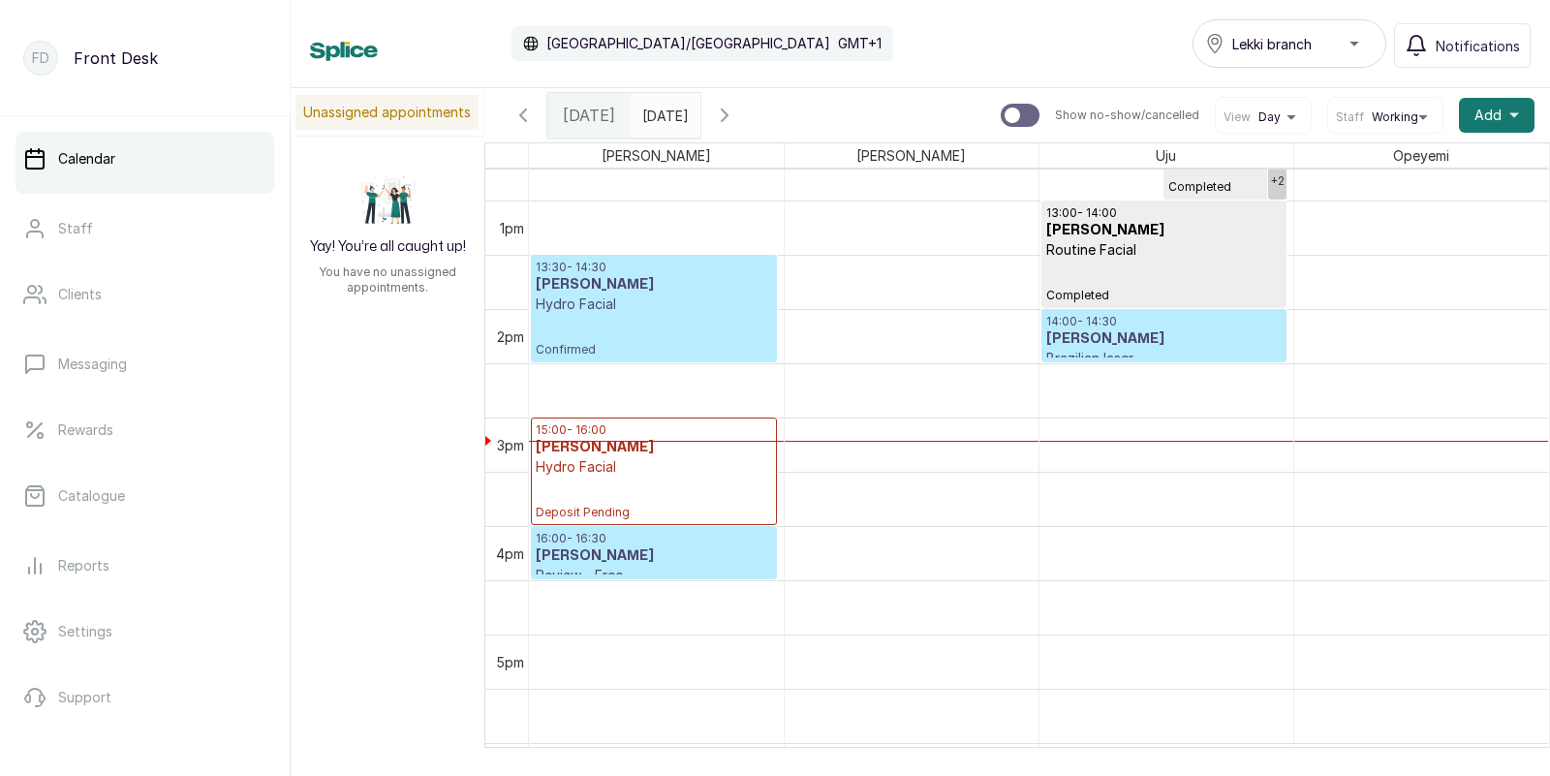
click at [662, 108] on input "22/09/2025" at bounding box center [646, 110] width 31 height 33
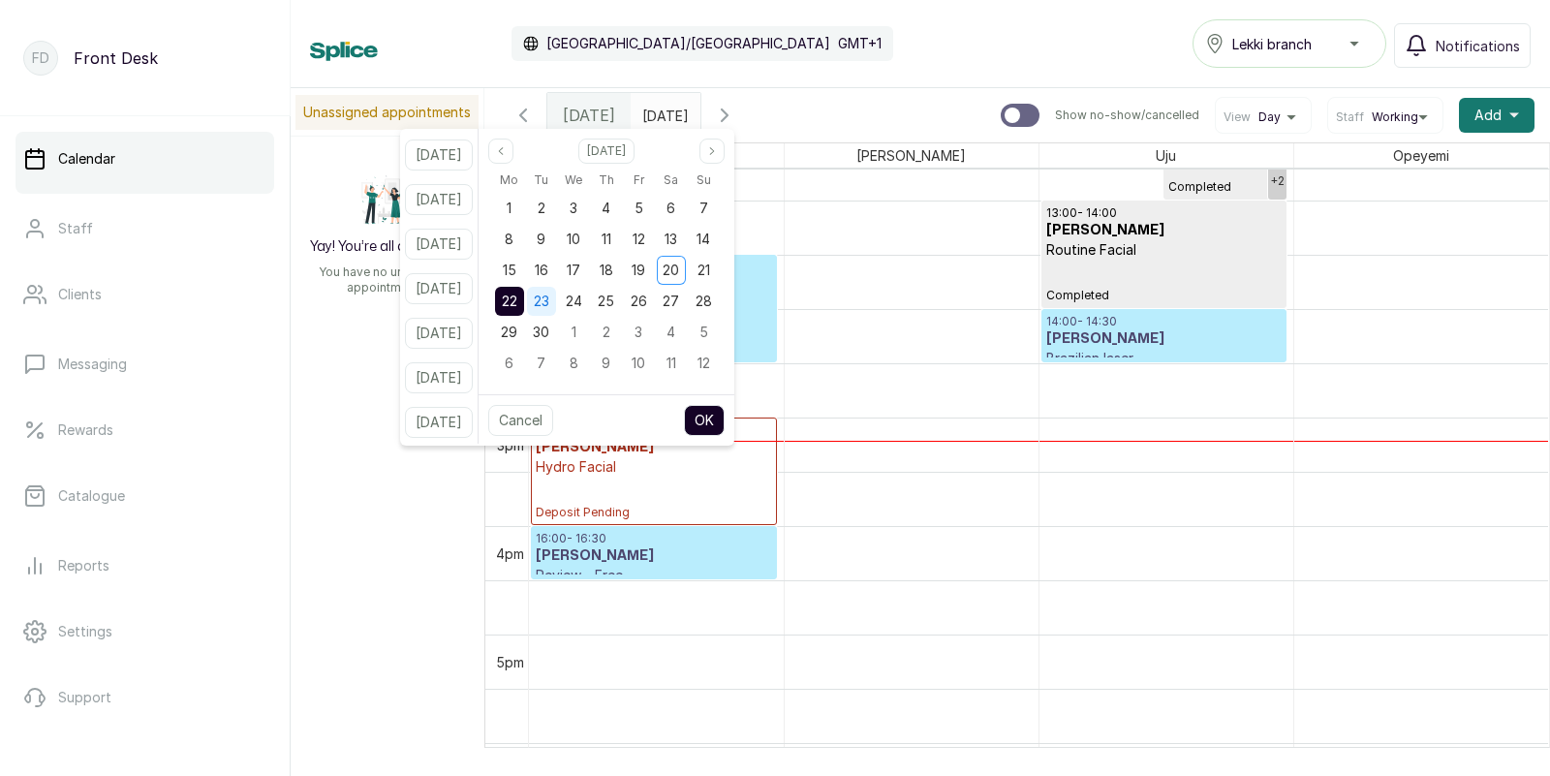
click at [549, 300] on span "23" at bounding box center [541, 300] width 15 height 16
click at [517, 306] on span "22" at bounding box center [509, 300] width 15 height 16
click at [724, 418] on button "OK" at bounding box center [704, 420] width 41 height 31
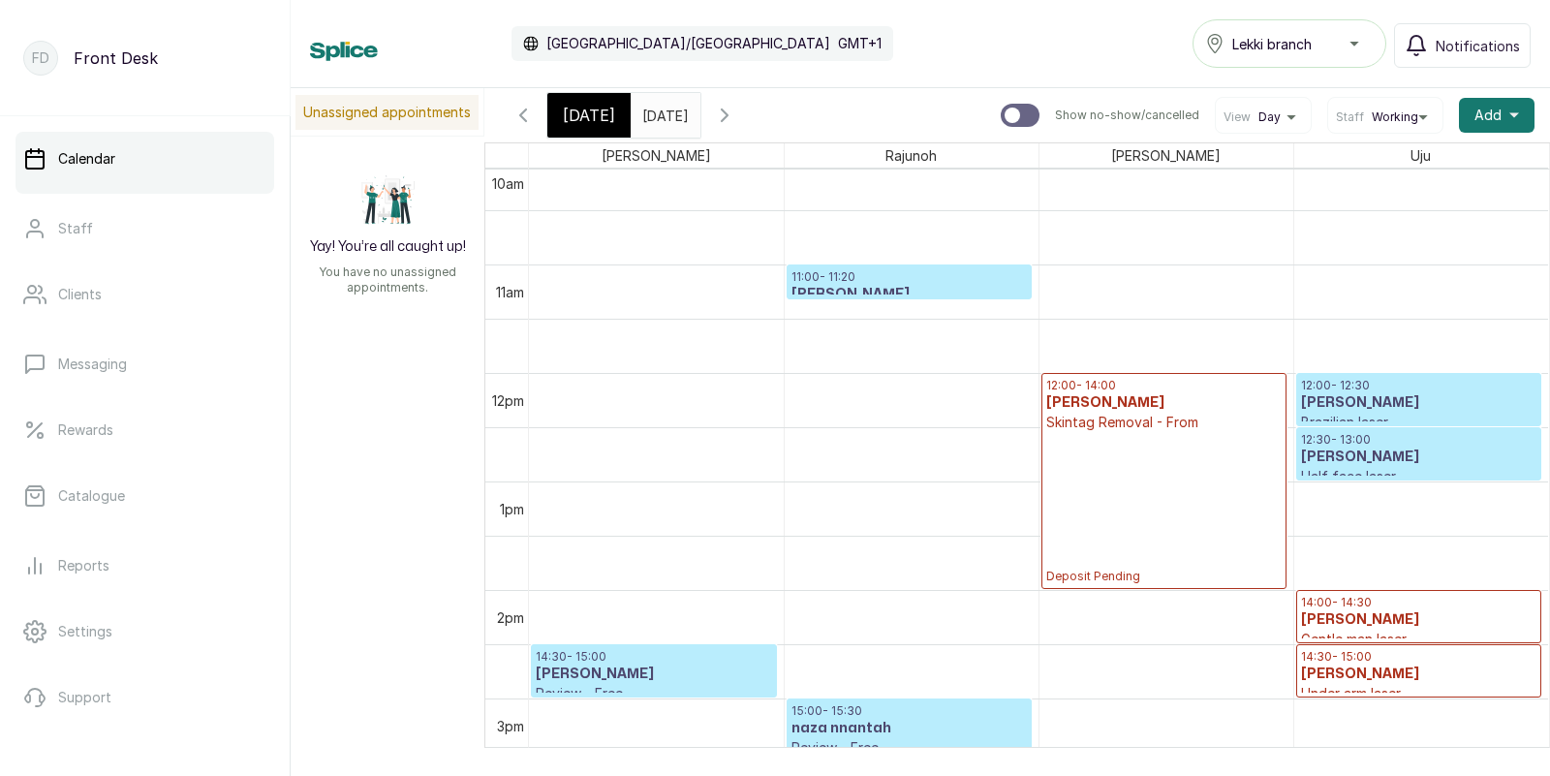
click at [906, 289] on h3 "Angel Obioma" at bounding box center [908, 294] width 235 height 19
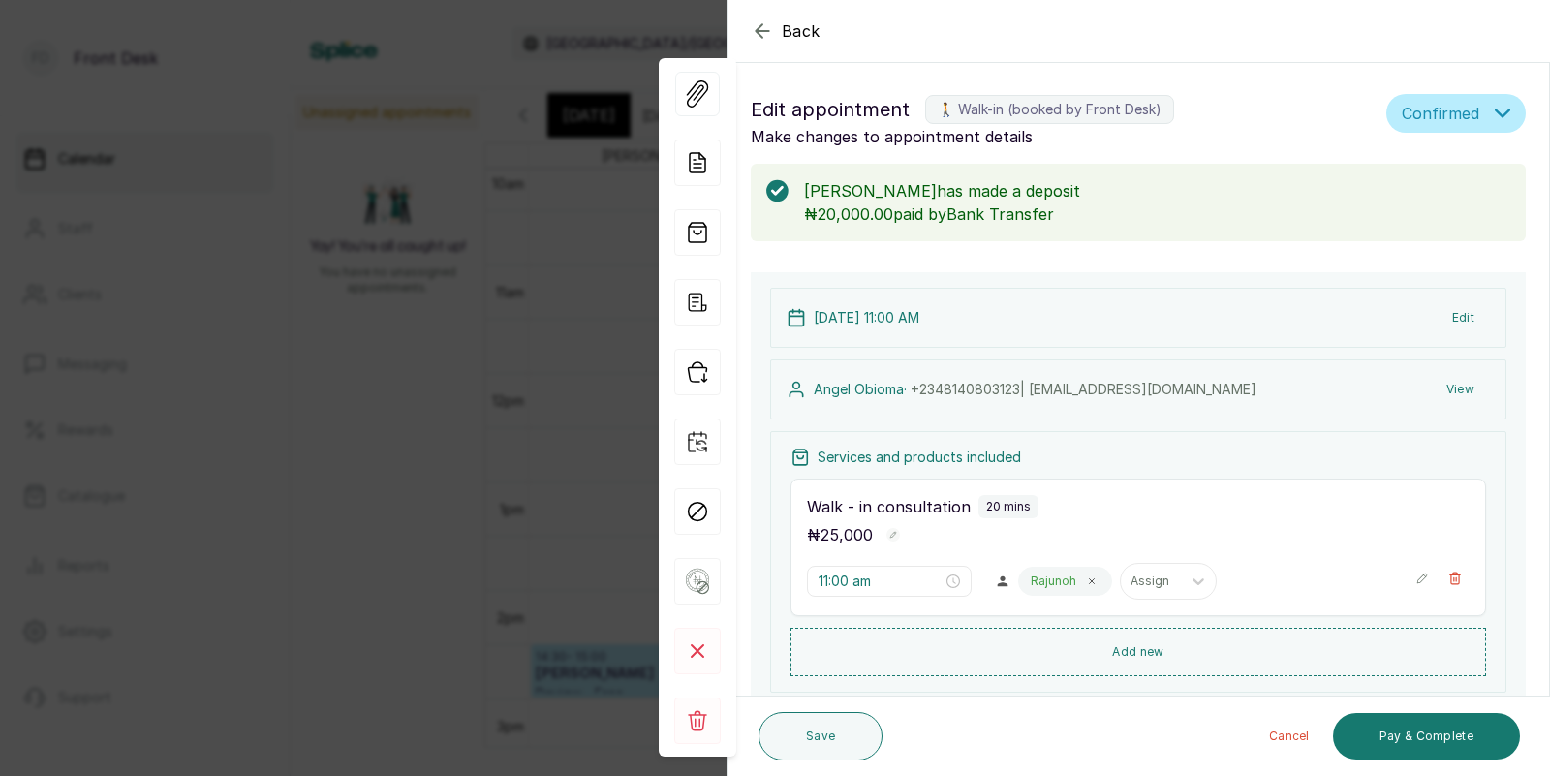
click at [466, 335] on div "Back Appointment Details Edit appointment 🚶 Walk-in (booked by Front Desk) Make…" at bounding box center [775, 388] width 1550 height 776
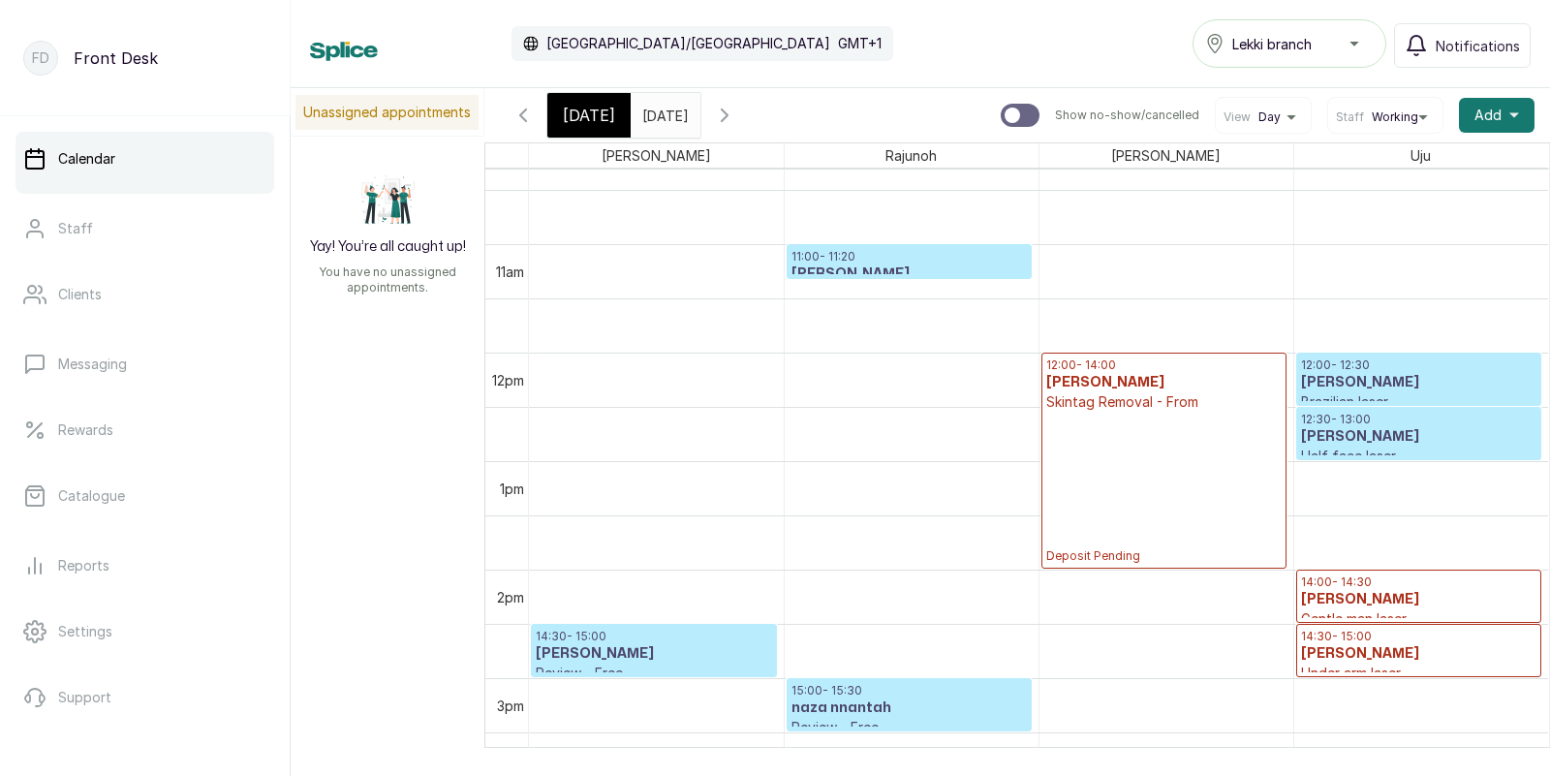
click at [909, 259] on p "11:00 - 11:20" at bounding box center [908, 256] width 235 height 15
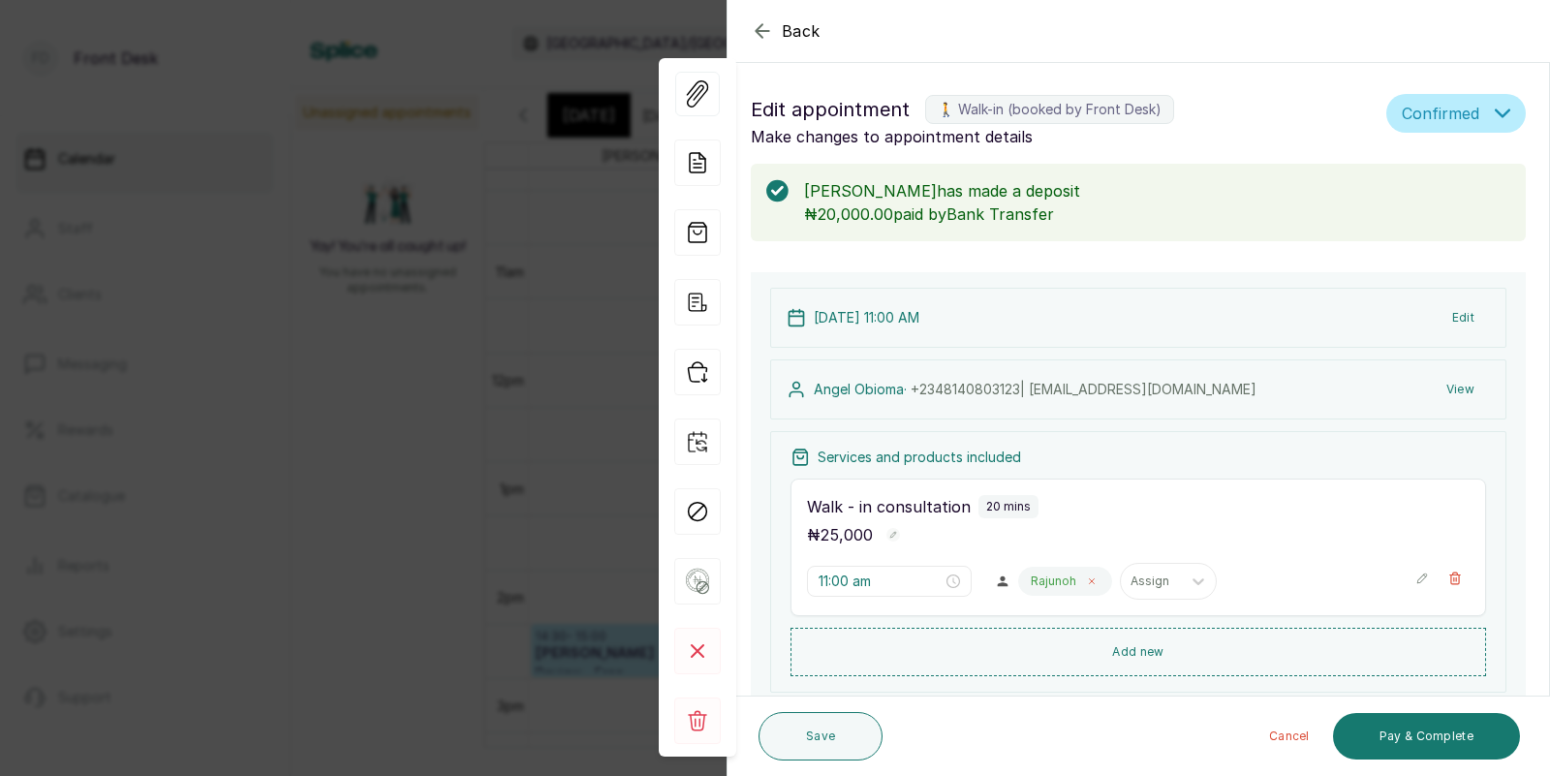
click at [1087, 578] on icon at bounding box center [1092, 581] width 10 height 10
click at [1028, 583] on div at bounding box center [1048, 580] width 41 height 17
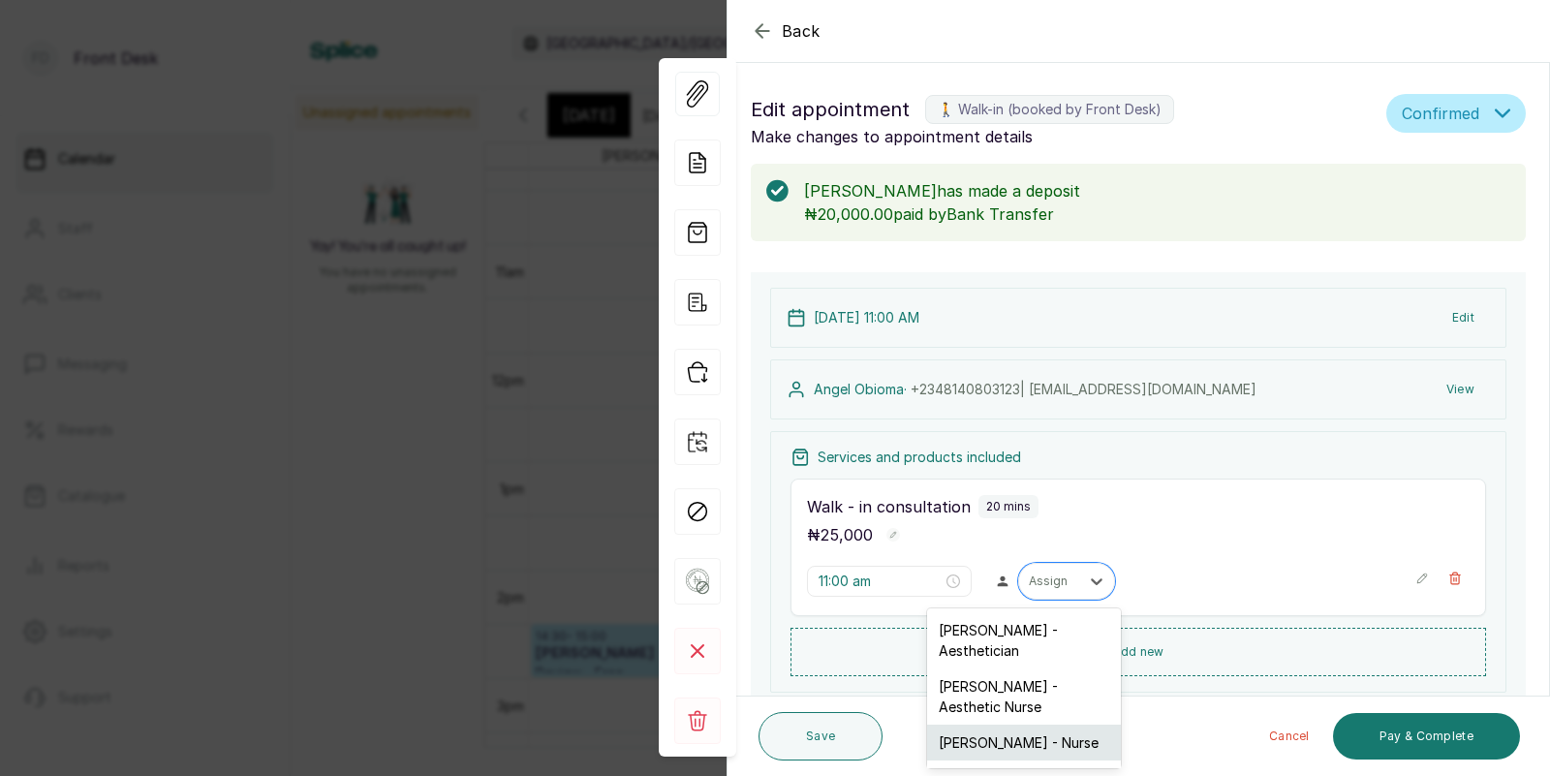
click at [1005, 724] on div "[PERSON_NAME] - Nurse" at bounding box center [1024, 742] width 194 height 36
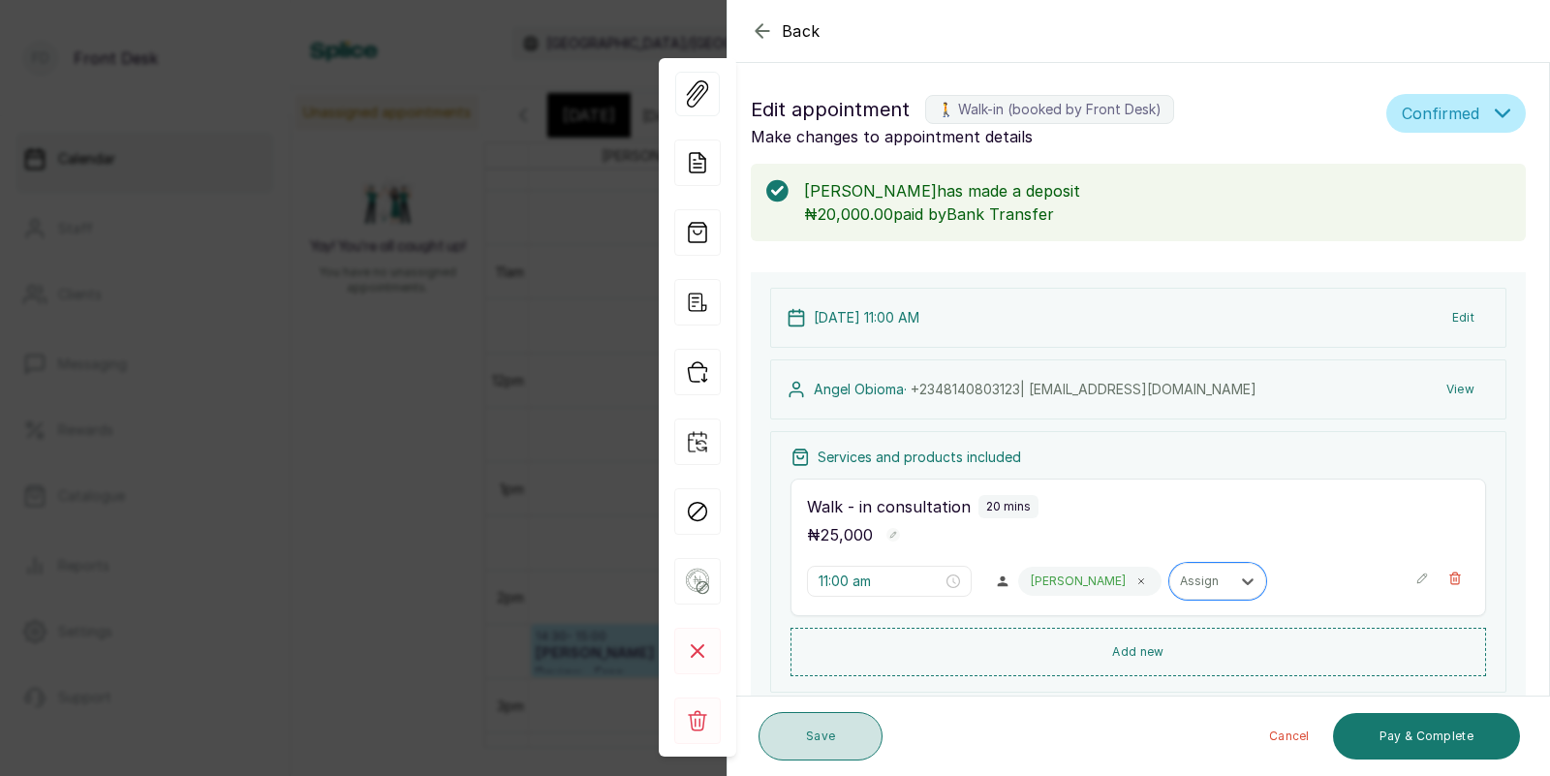
click at [836, 717] on button "Save" at bounding box center [820, 736] width 124 height 48
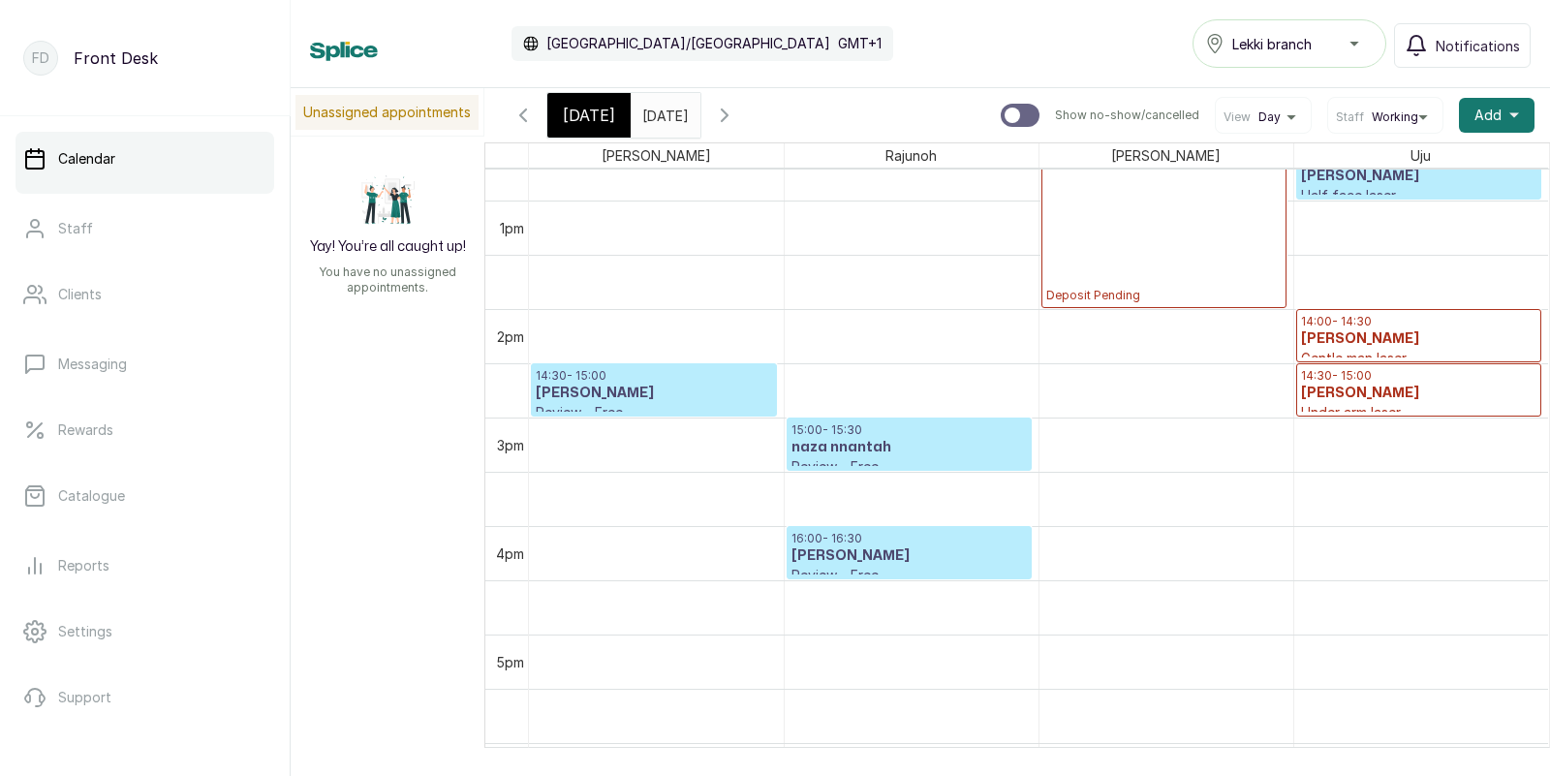
click at [911, 439] on h3 "naza nnantah" at bounding box center [908, 447] width 235 height 19
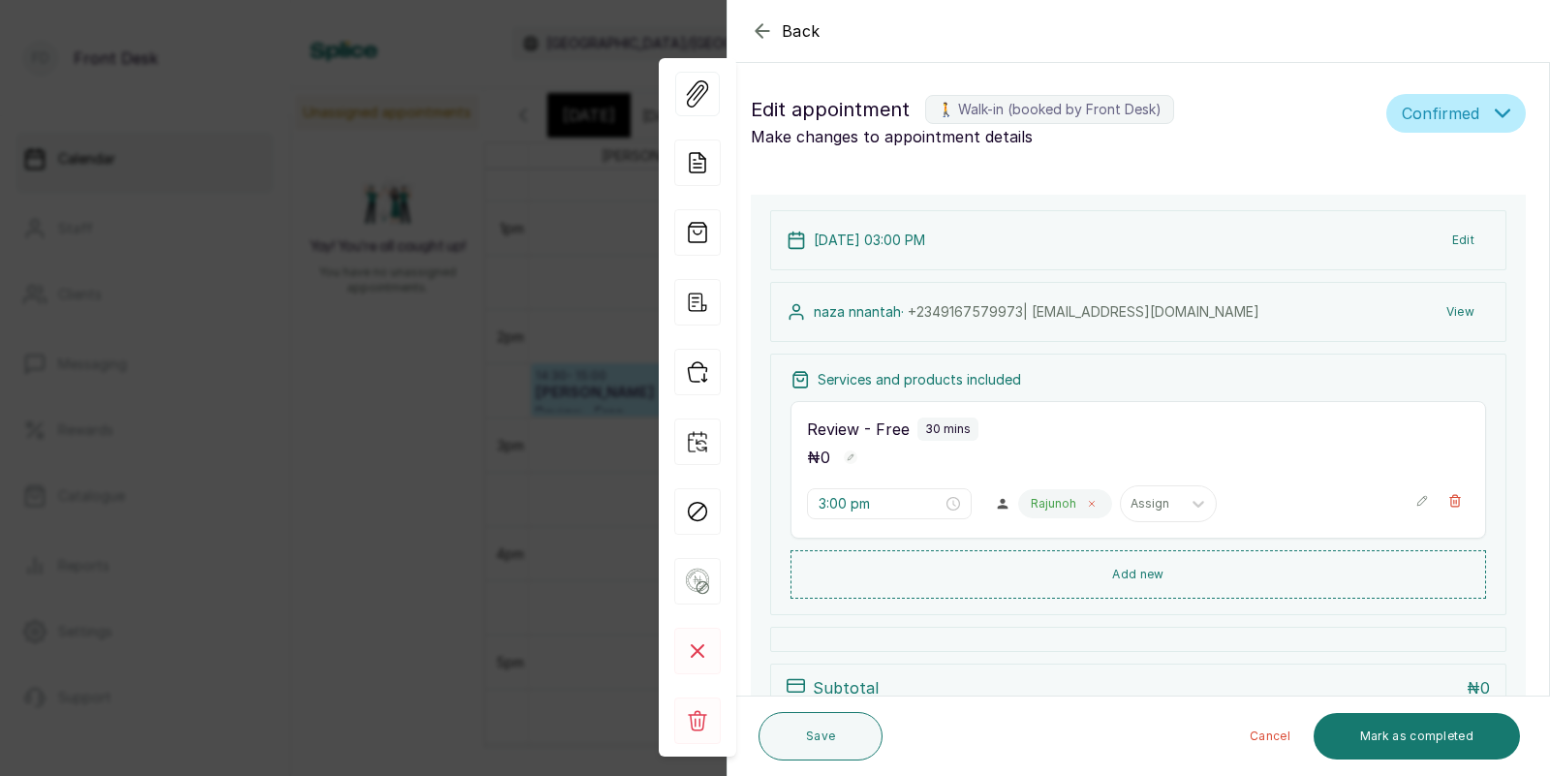
click at [1090, 503] on icon at bounding box center [1092, 504] width 5 height 5
click at [1028, 505] on div at bounding box center [1048, 503] width 41 height 17
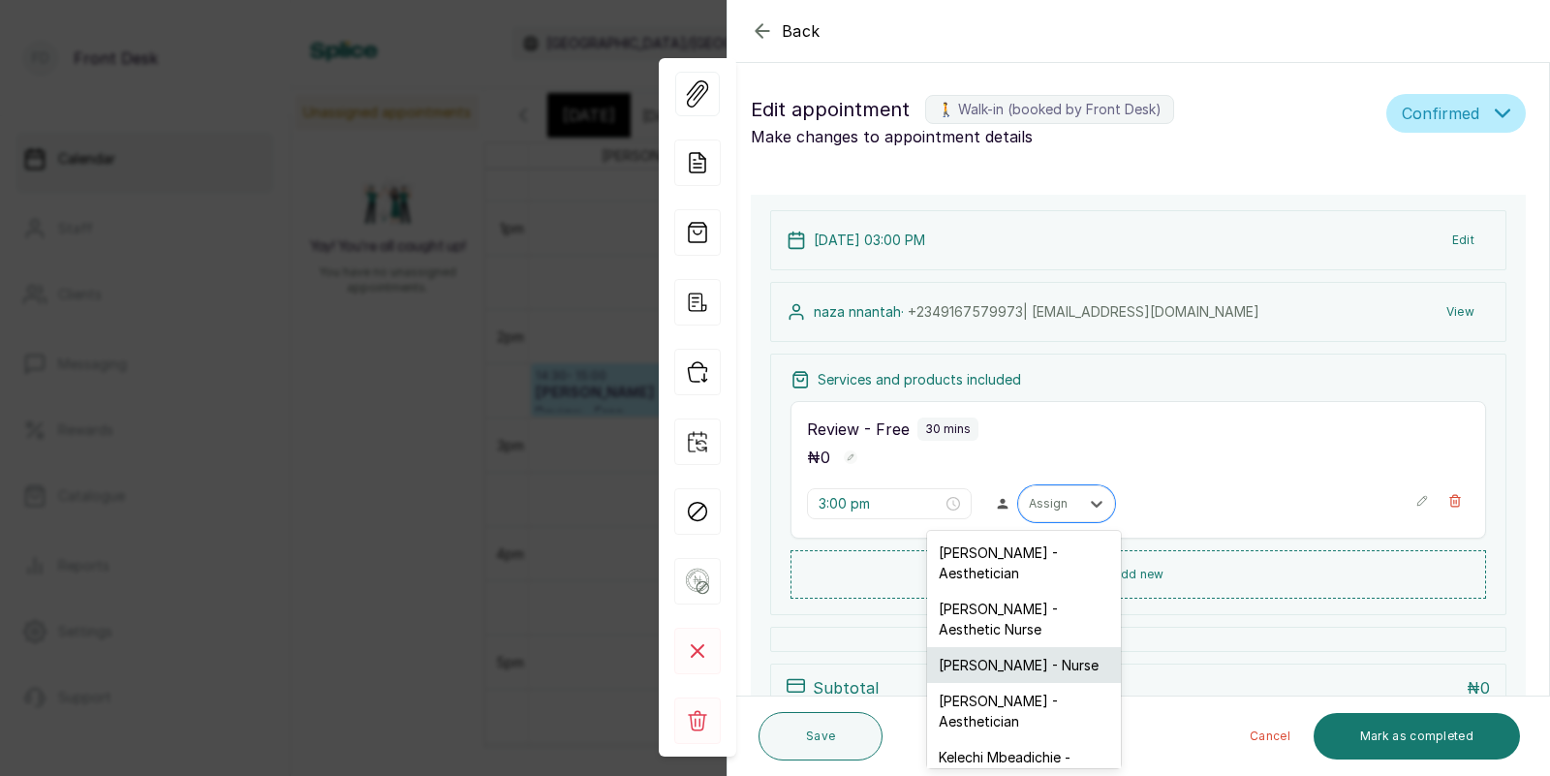
click at [1004, 647] on div "[PERSON_NAME] - Nurse" at bounding box center [1024, 665] width 194 height 36
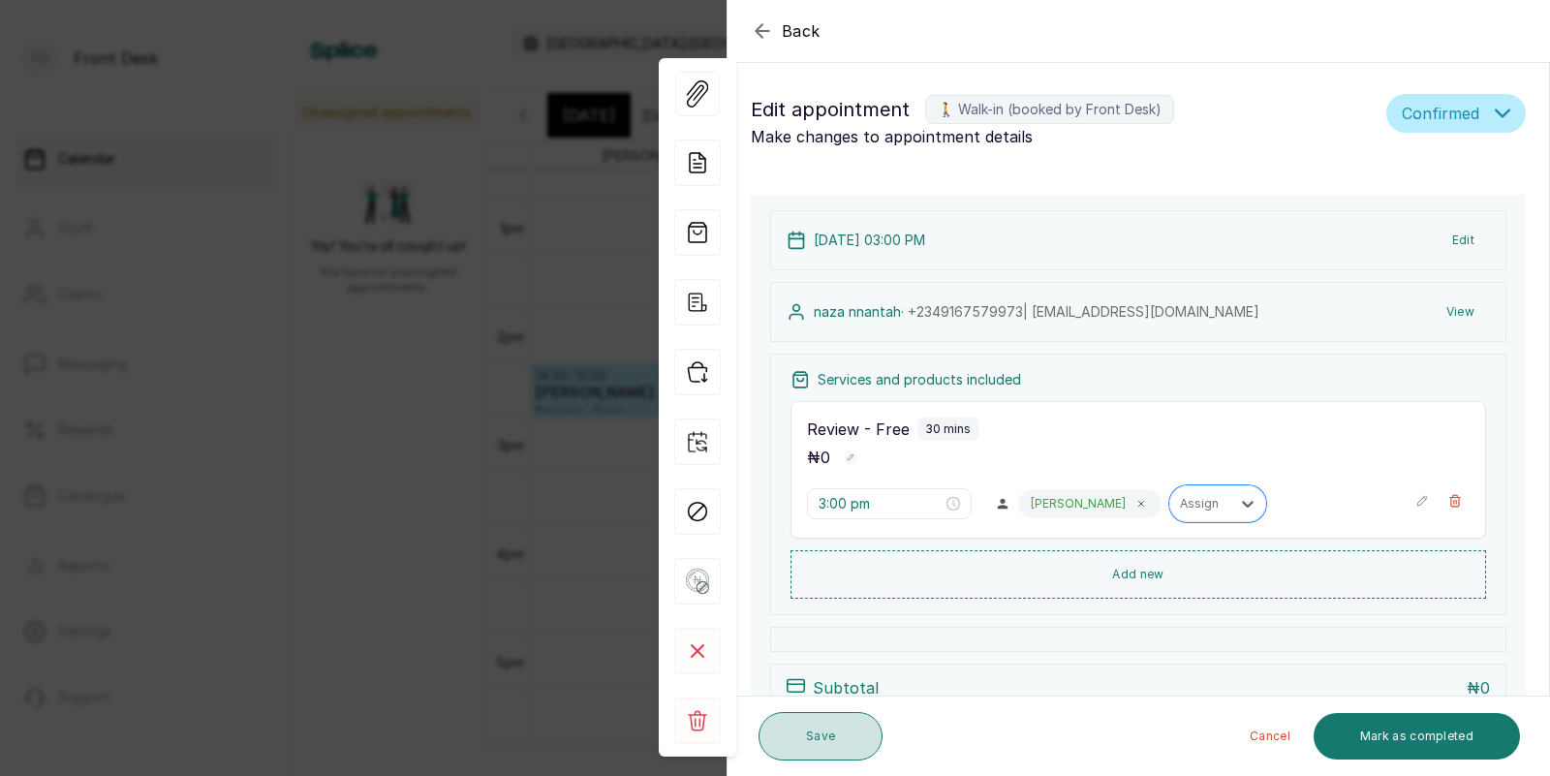
click at [810, 724] on button "Save" at bounding box center [820, 736] width 124 height 48
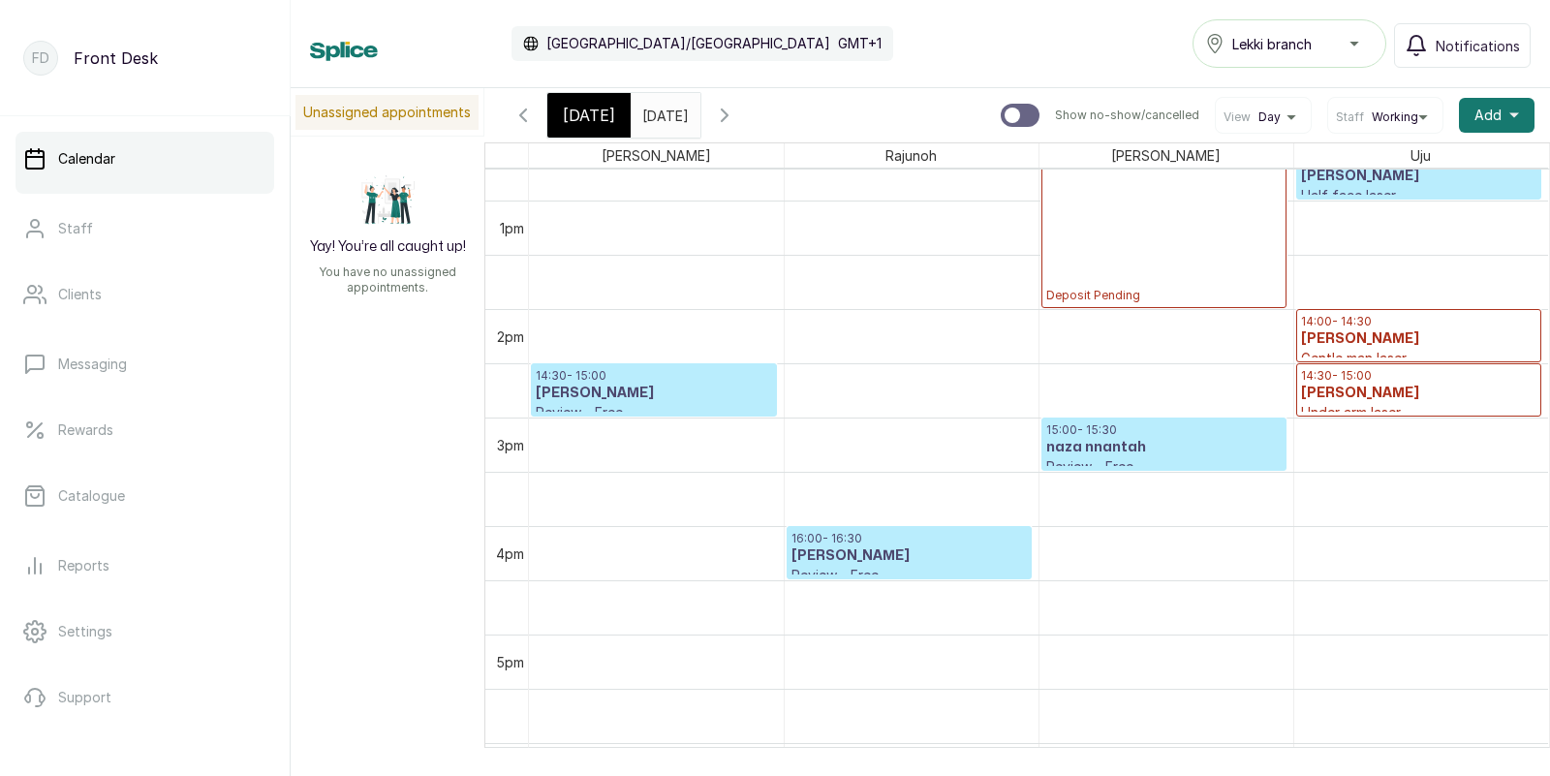
click at [906, 568] on p "Review - Free" at bounding box center [908, 575] width 235 height 19
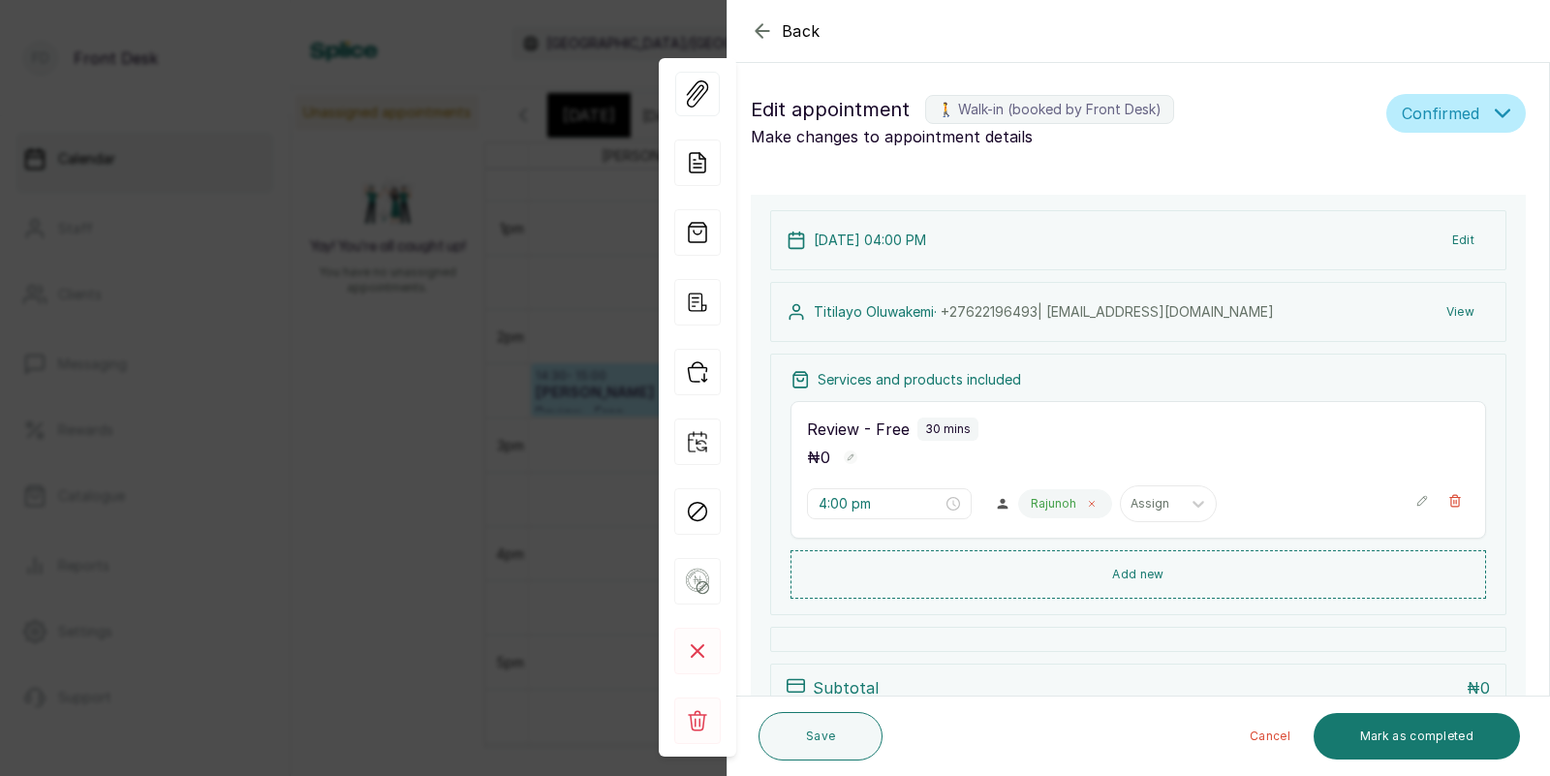
click at [1087, 506] on icon at bounding box center [1092, 504] width 10 height 10
click at [1028, 508] on div at bounding box center [1048, 503] width 41 height 17
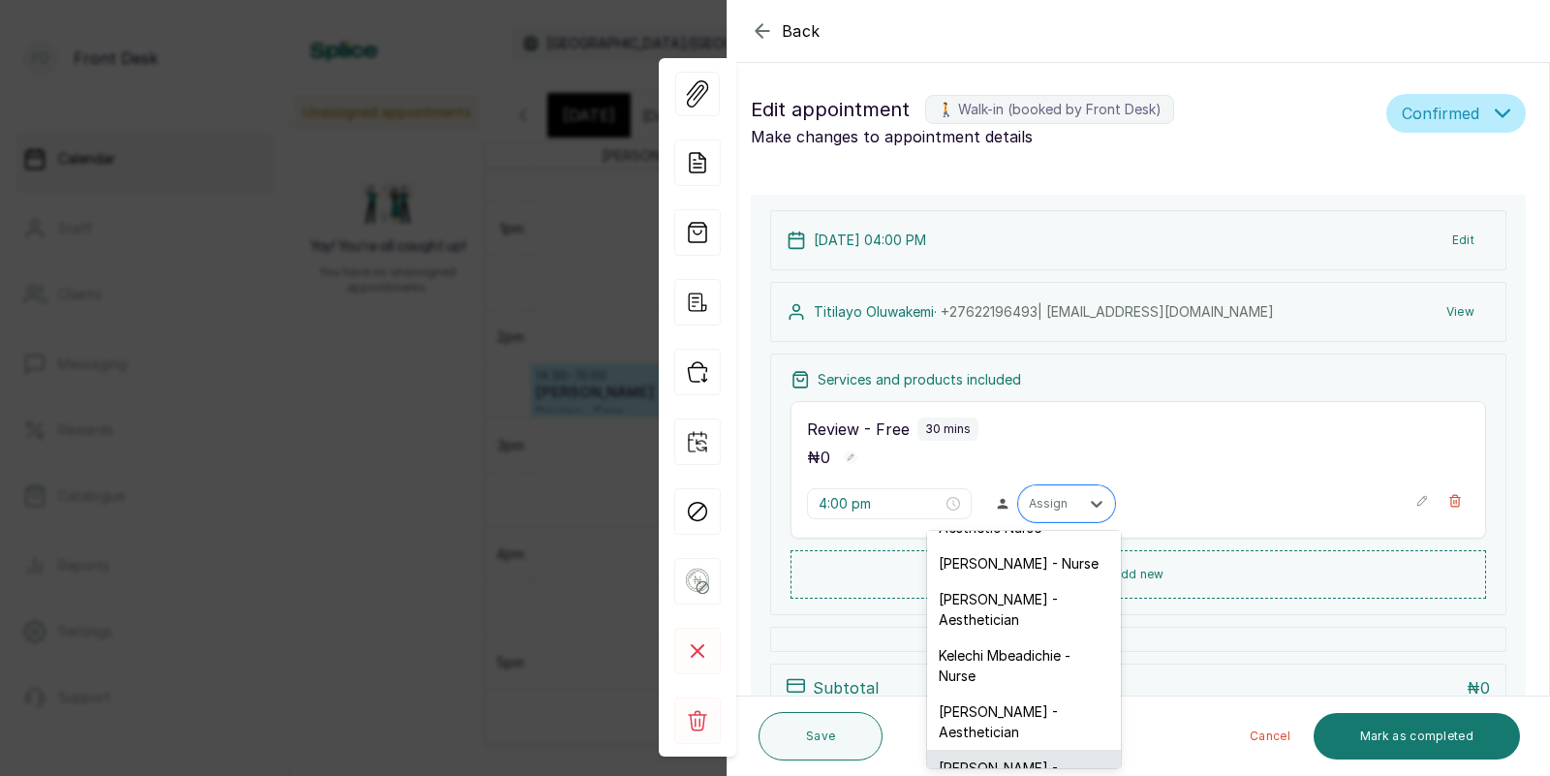
click at [987, 750] on div "[PERSON_NAME] - Aesthetician" at bounding box center [1024, 778] width 194 height 56
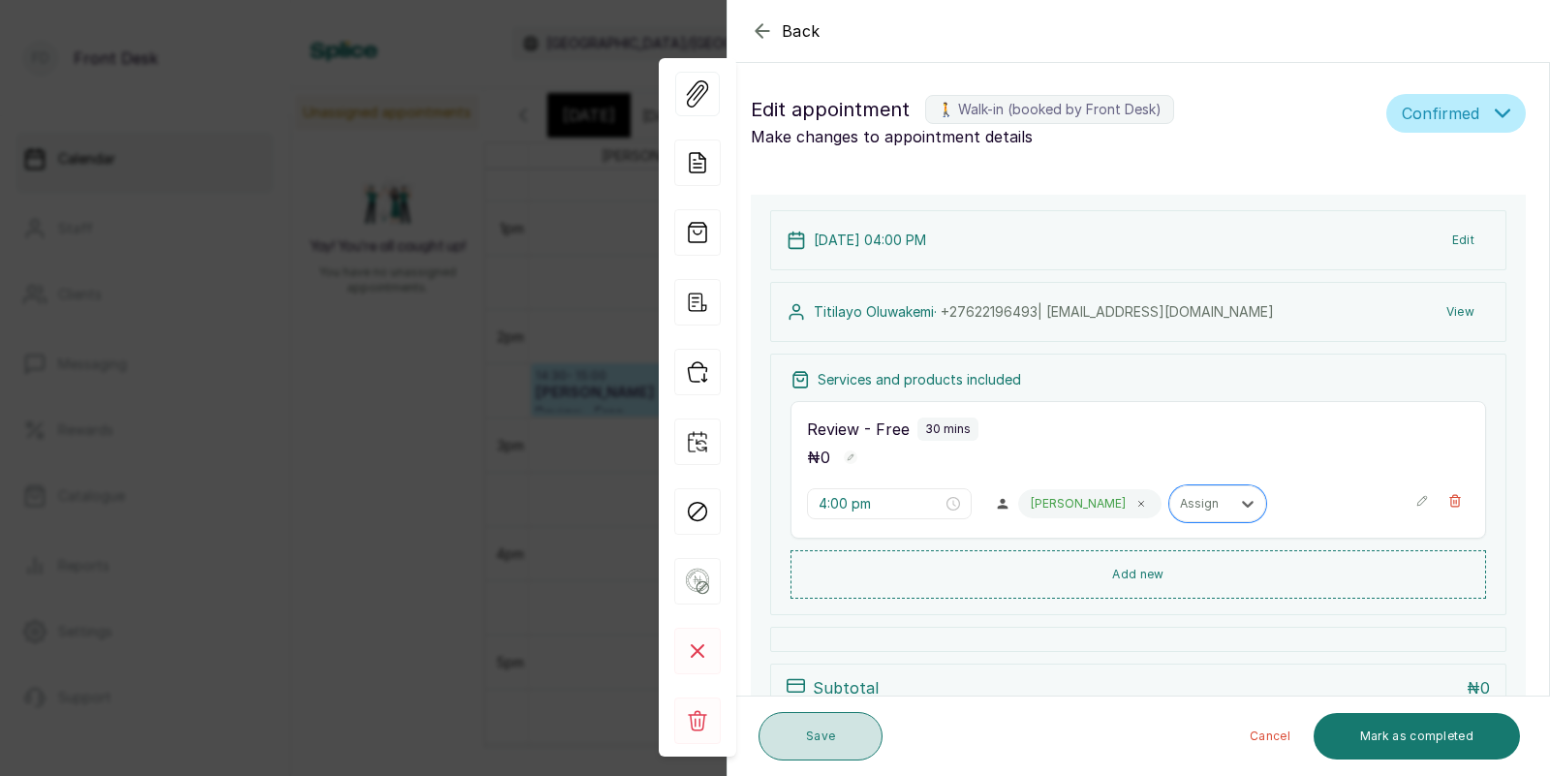
click at [825, 732] on button "Save" at bounding box center [820, 736] width 124 height 48
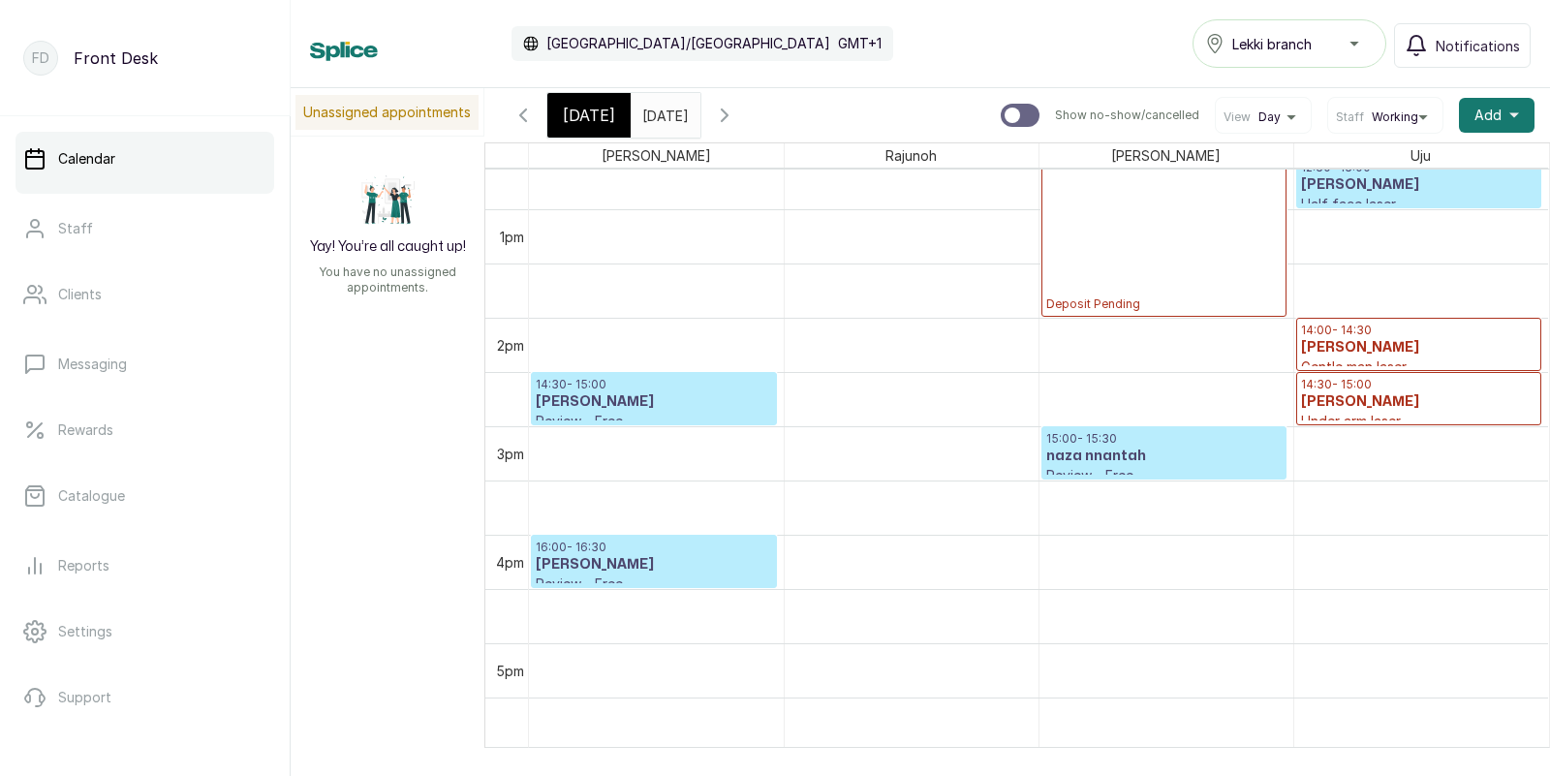
scroll to position [1353, 0]
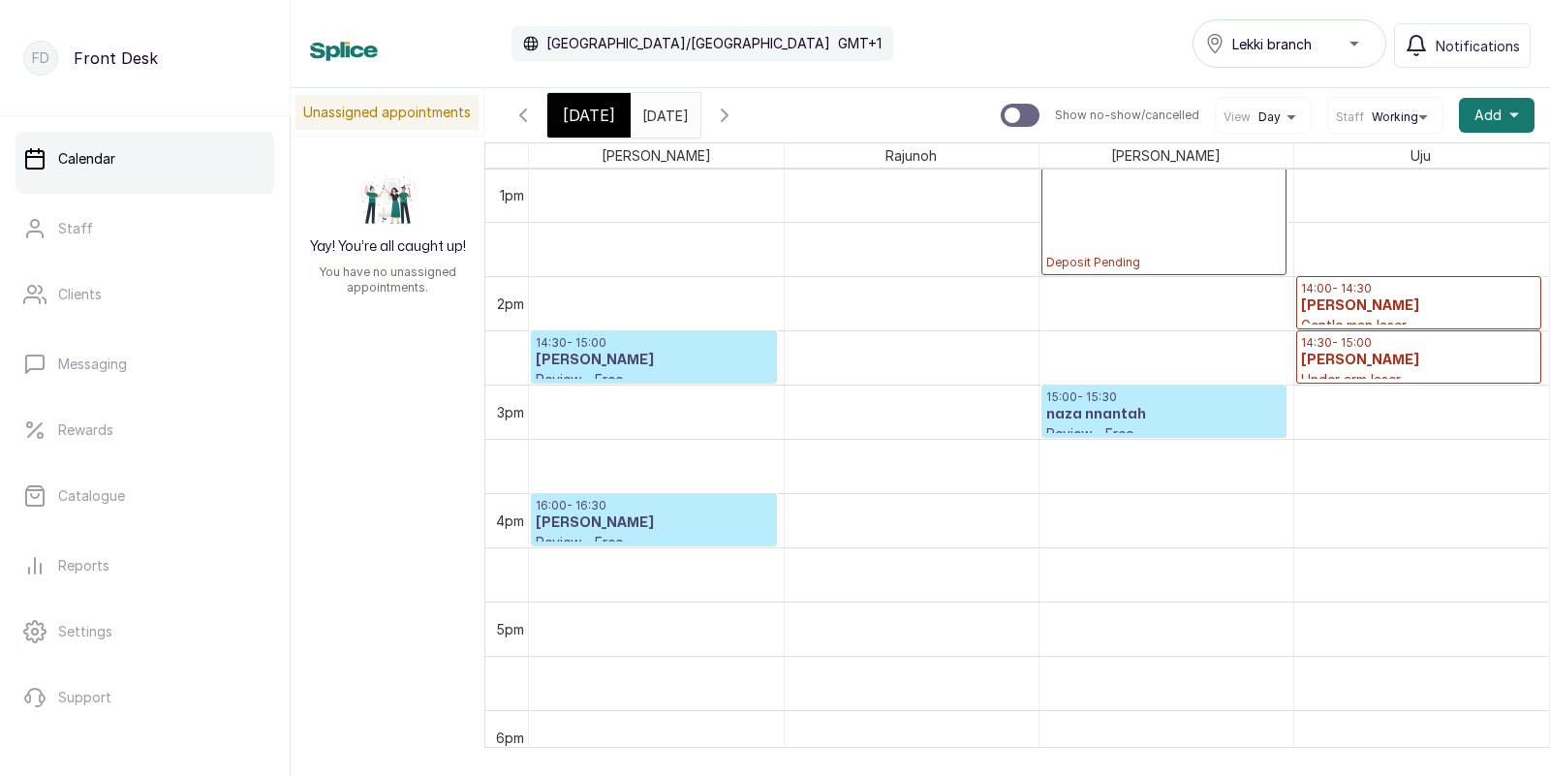
click at [590, 102] on div "[DATE]" at bounding box center [588, 115] width 83 height 45
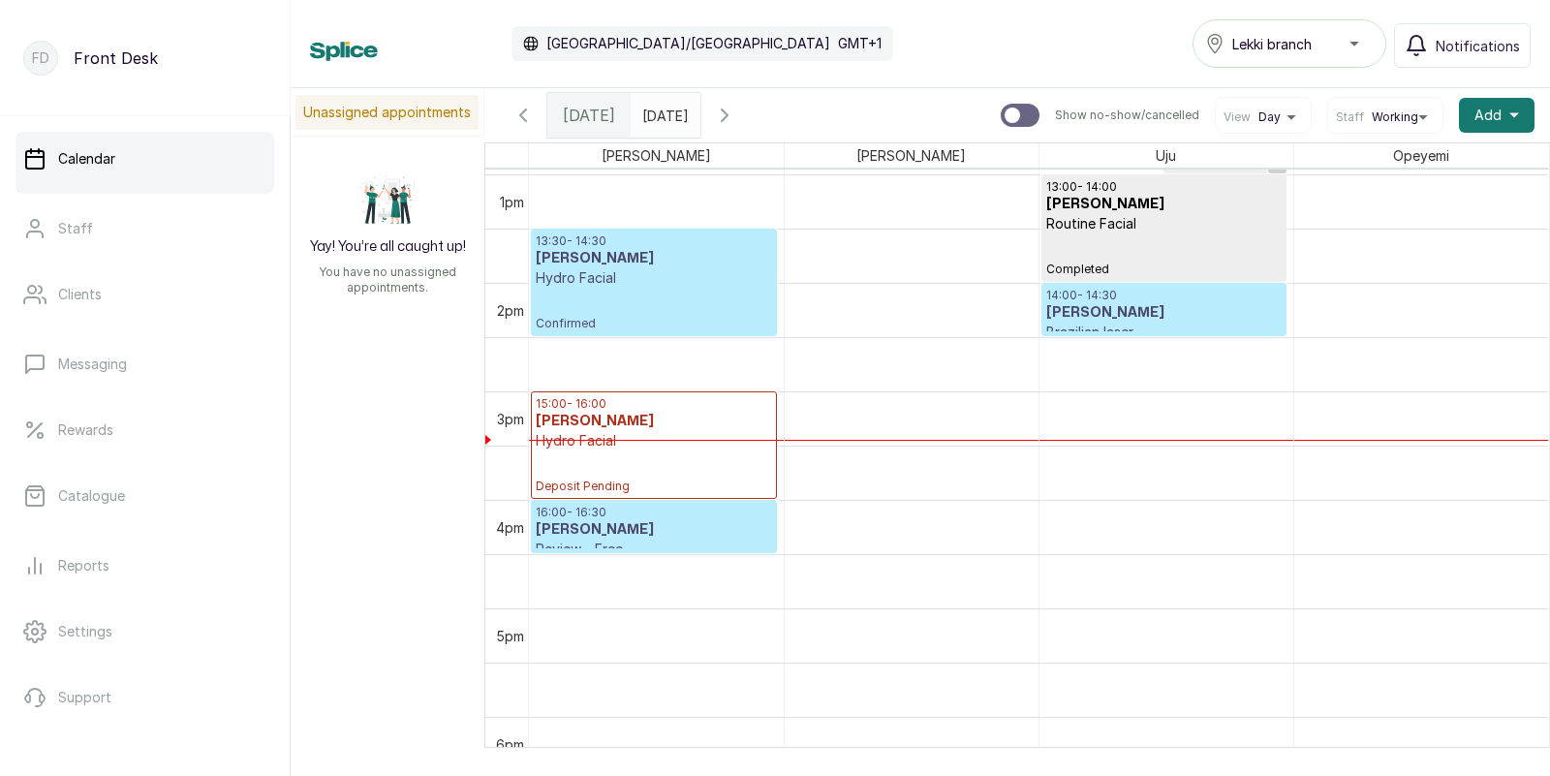
scroll to position [1381, 0]
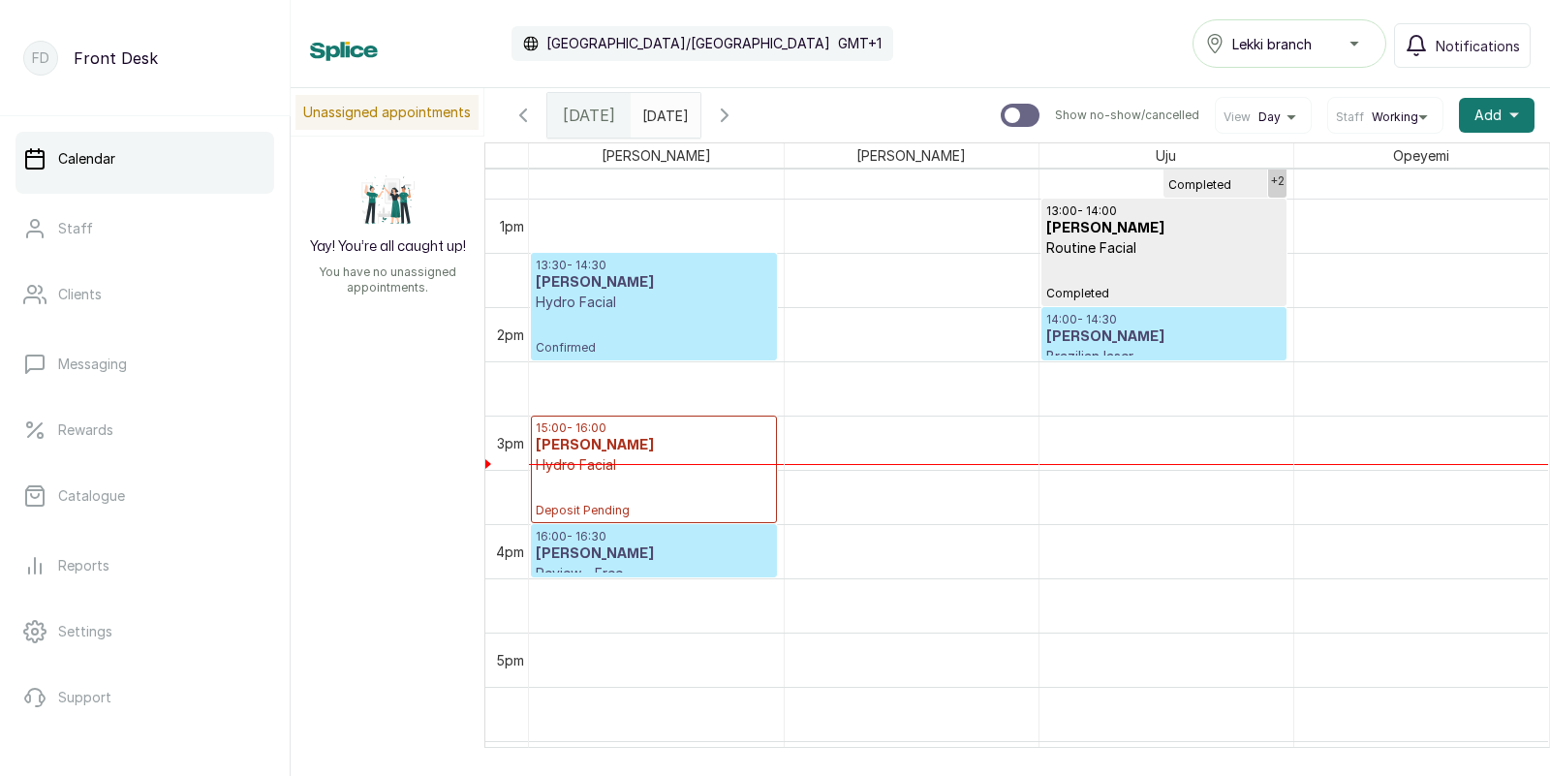
click at [636, 278] on h3 "[PERSON_NAME]" at bounding box center [654, 282] width 236 height 19
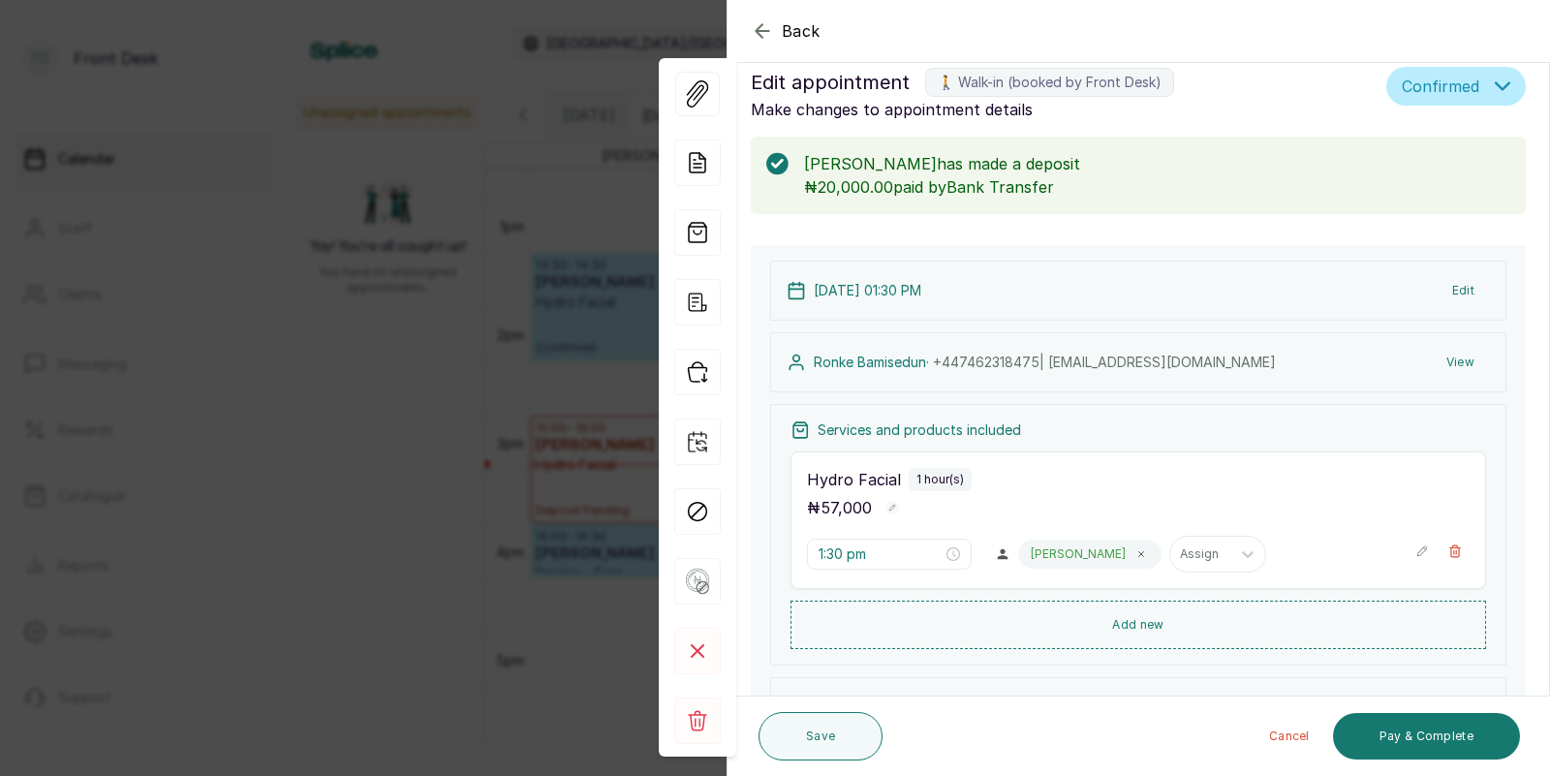
scroll to position [87, 0]
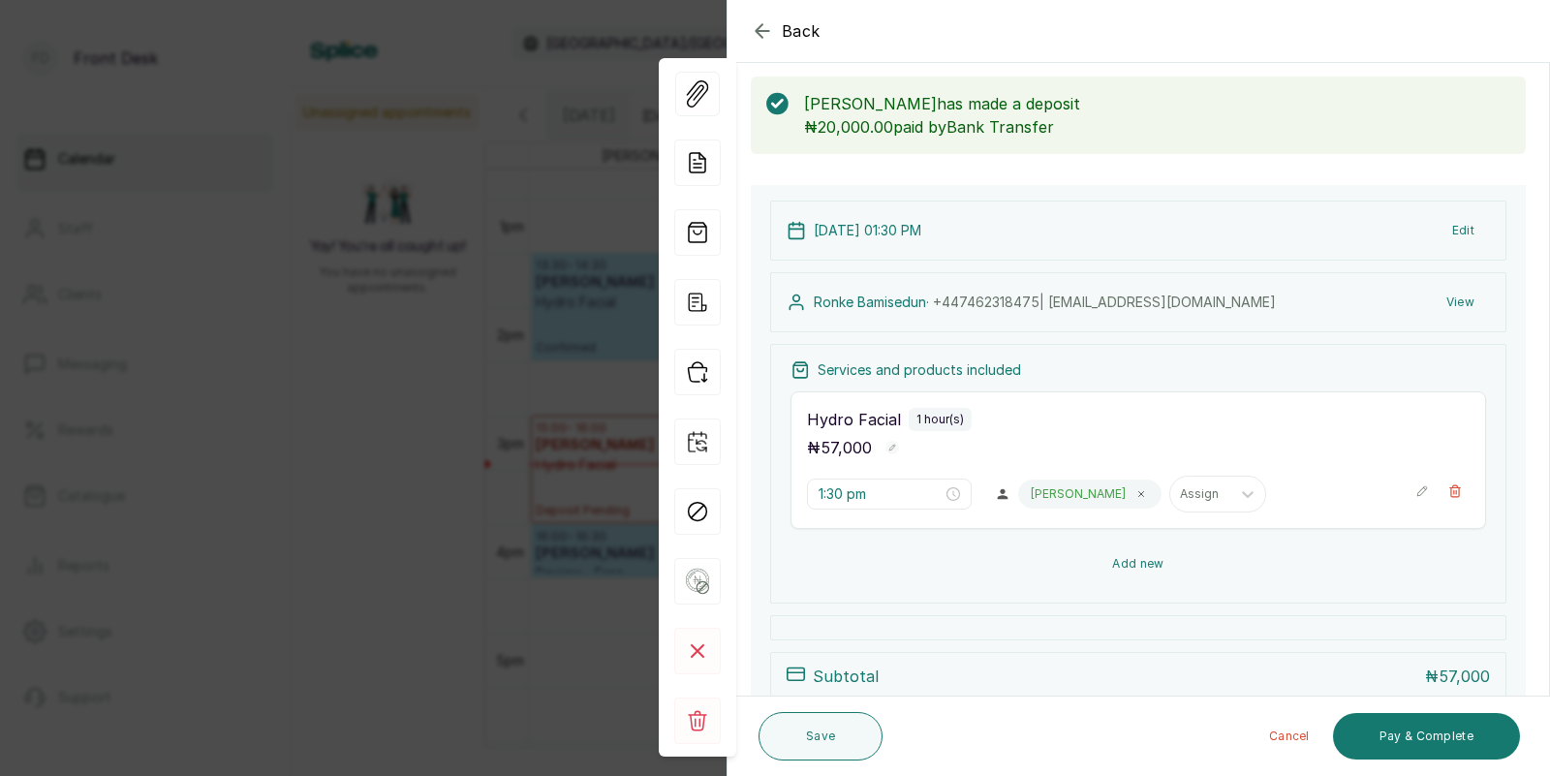
click at [1123, 561] on button "Add new" at bounding box center [1137, 563] width 695 height 46
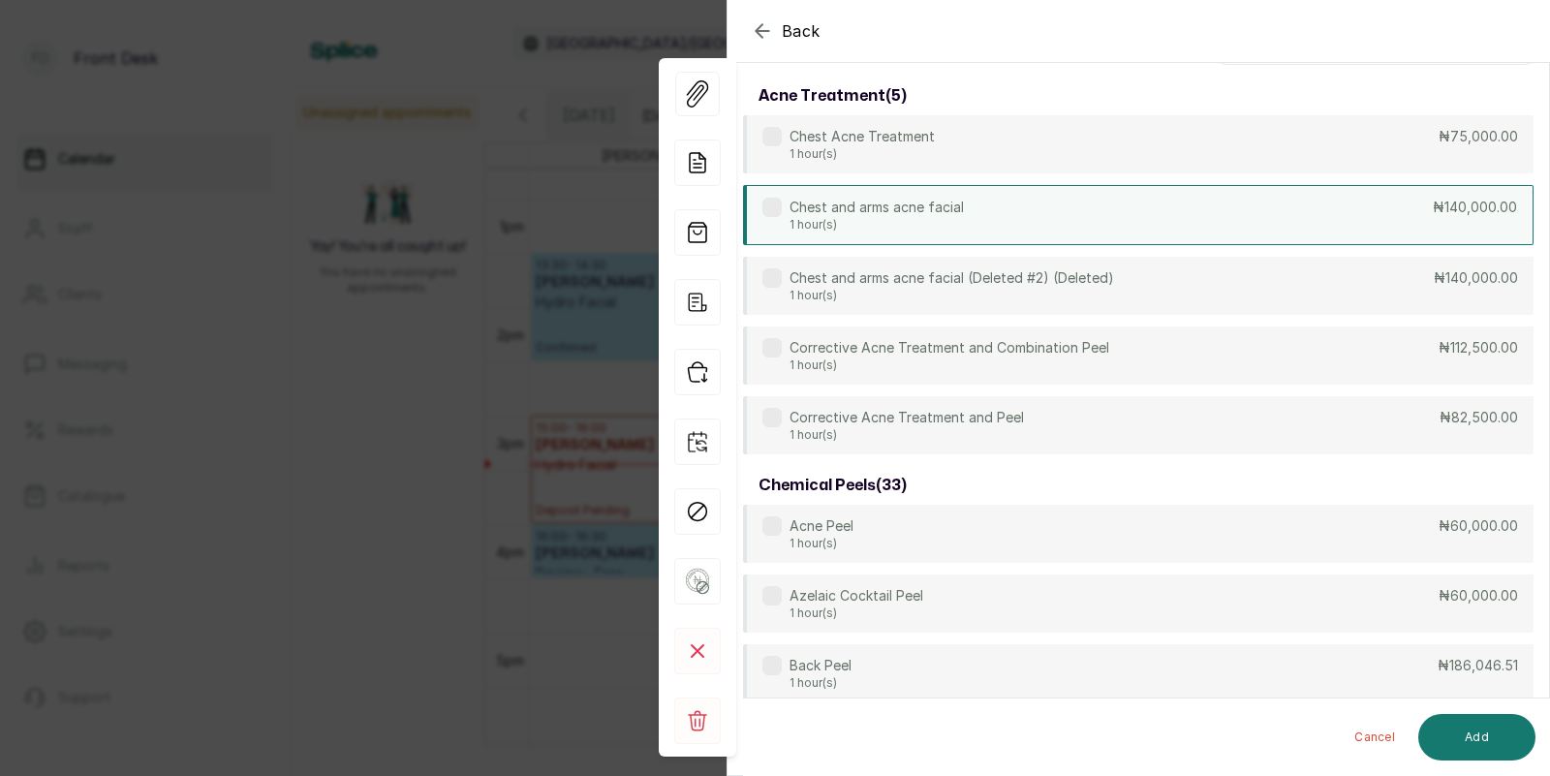
scroll to position [0, 0]
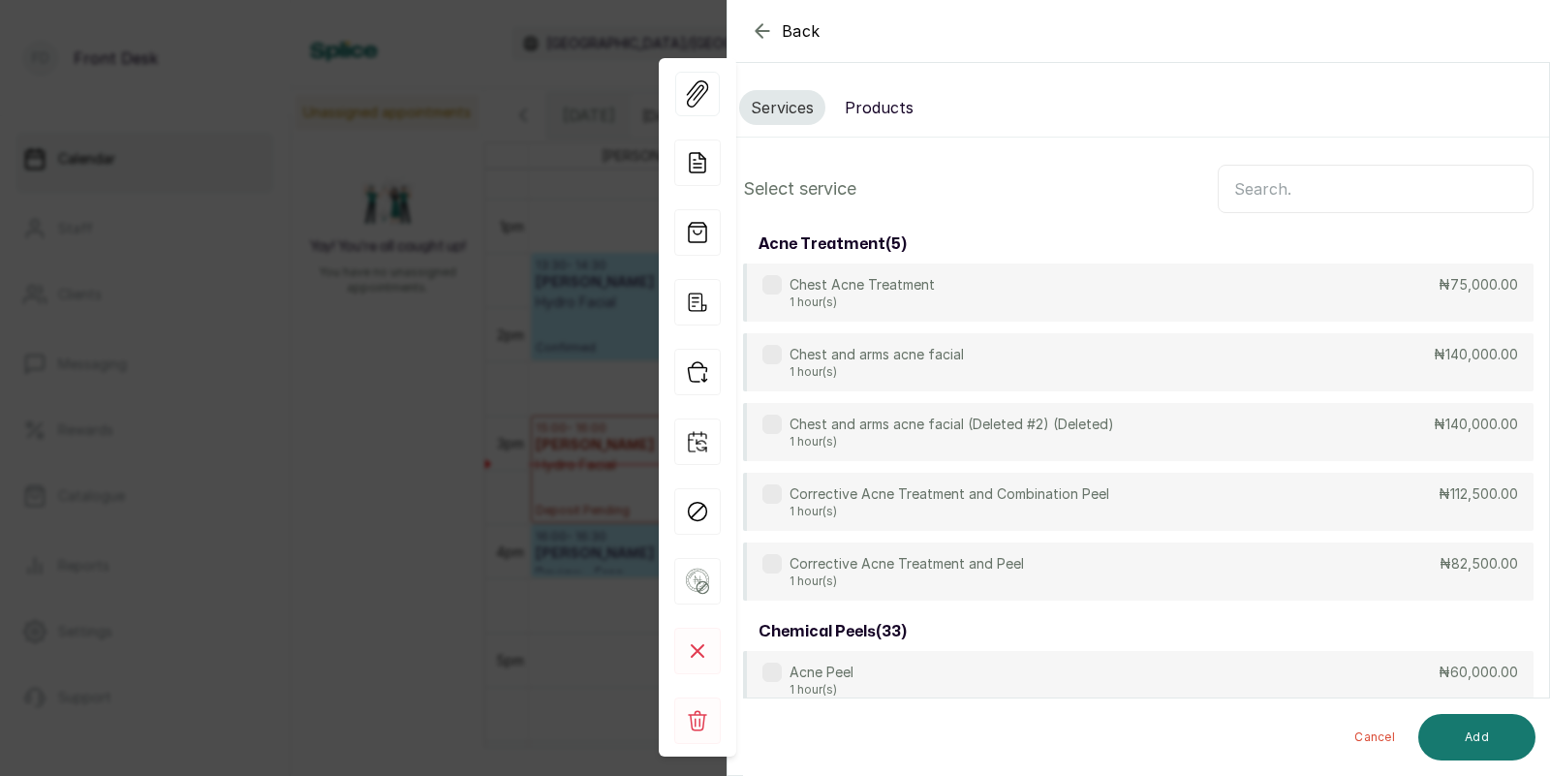
click at [1296, 193] on input "text" at bounding box center [1375, 189] width 316 height 48
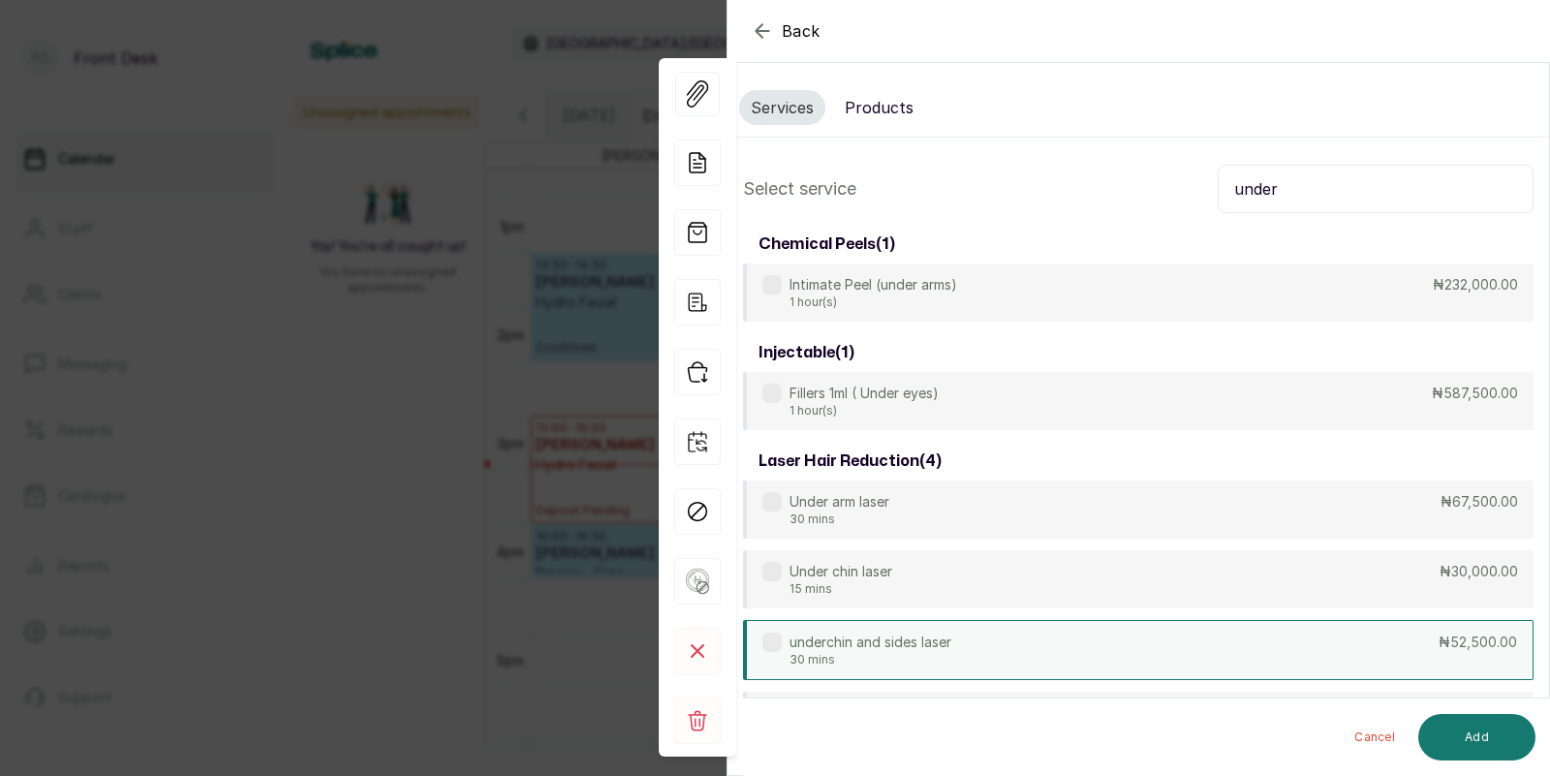
click at [931, 637] on p "underchin and sides laser" at bounding box center [870, 641] width 162 height 19
click at [1291, 199] on input "under" at bounding box center [1375, 189] width 316 height 48
type input "u"
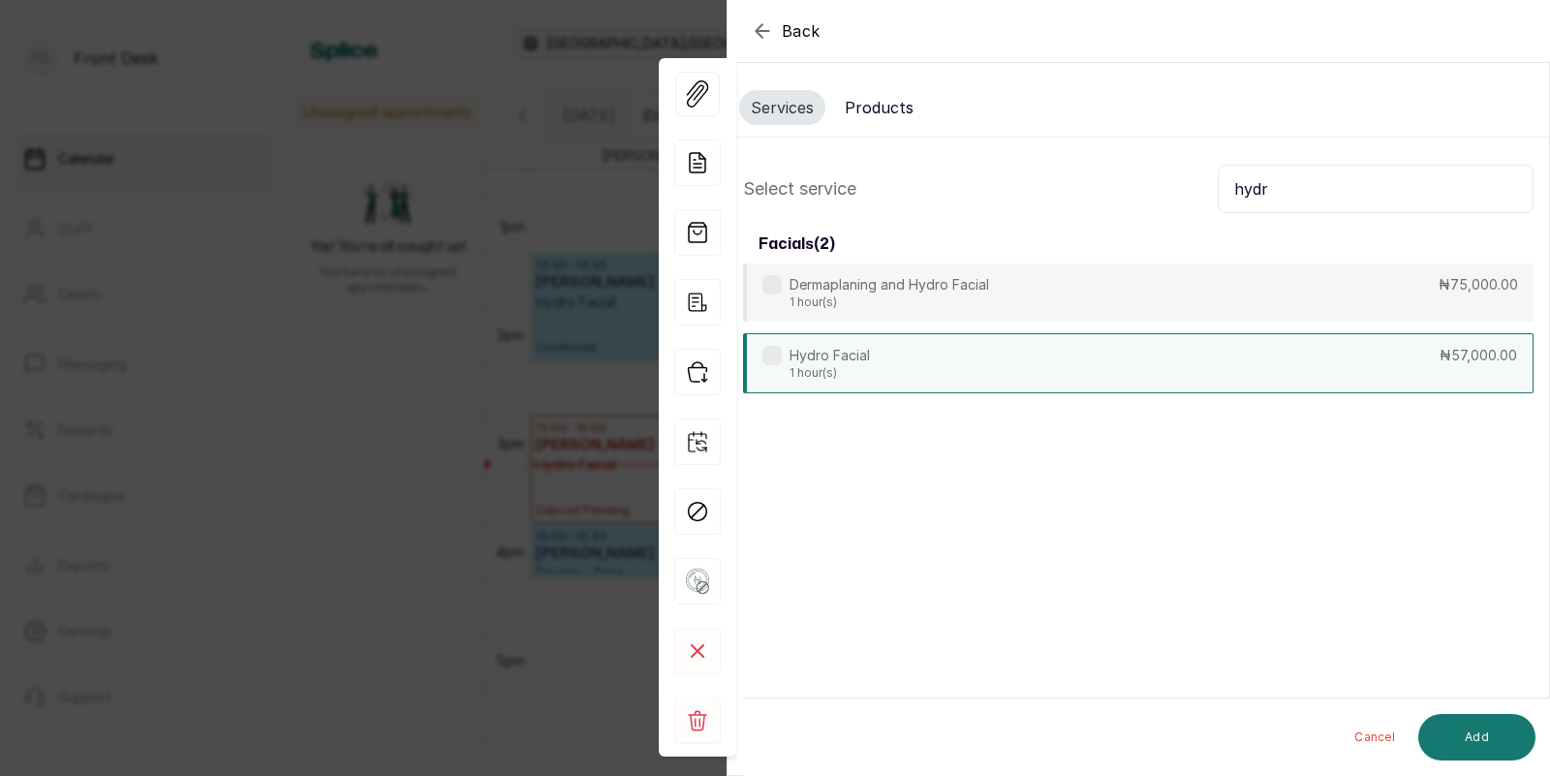
click at [1051, 352] on div "Hydro Facial 1 hour(s) ₦57,000.00" at bounding box center [1138, 363] width 790 height 60
click at [1297, 201] on input "hydr" at bounding box center [1375, 189] width 316 height 48
type input "h"
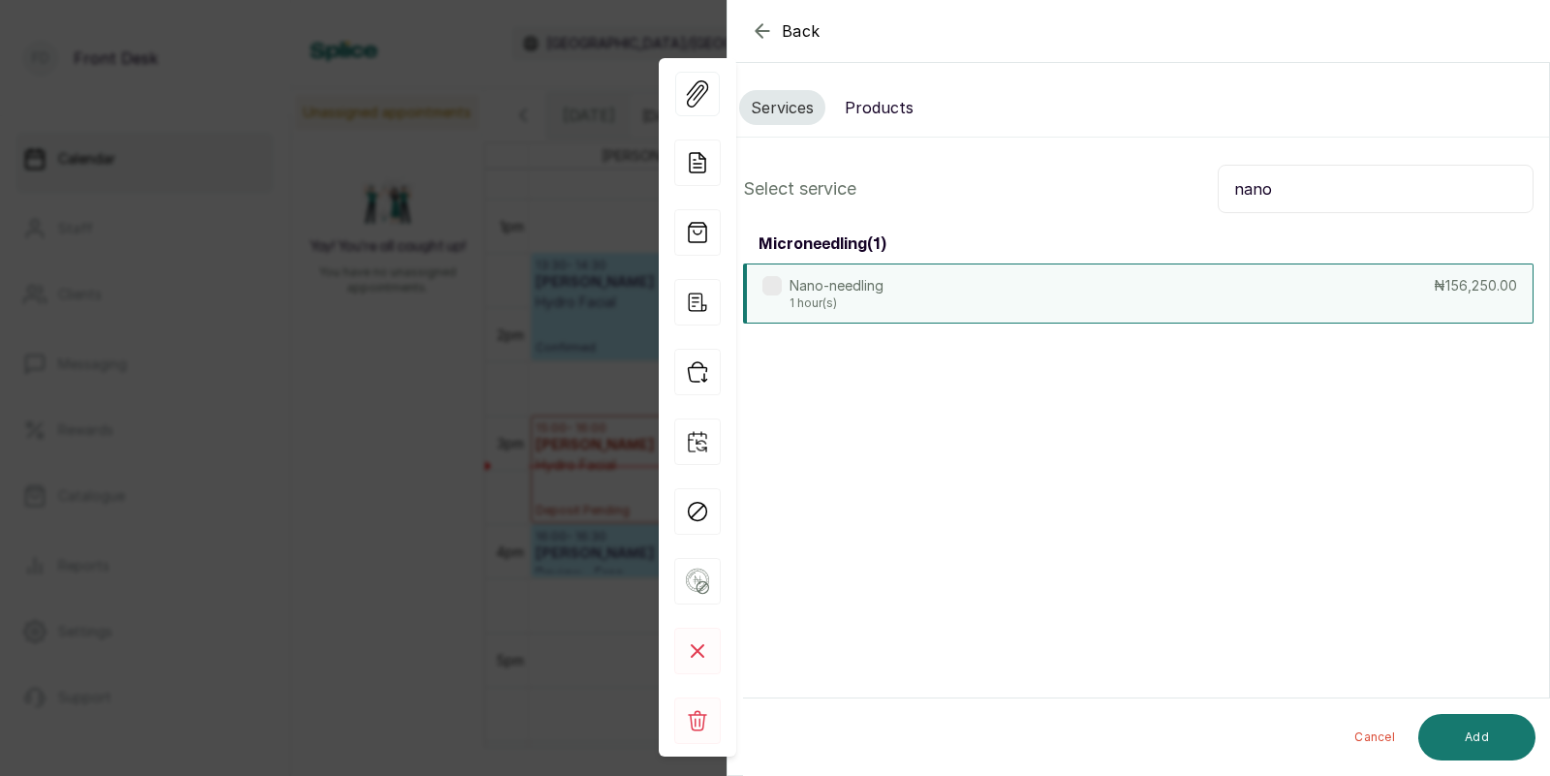
type input "nano"
click at [1132, 290] on div "Nano-needling 1 hour(s) ₦156,250.00" at bounding box center [1138, 293] width 790 height 60
click at [1485, 728] on button "Add" at bounding box center [1476, 737] width 117 height 46
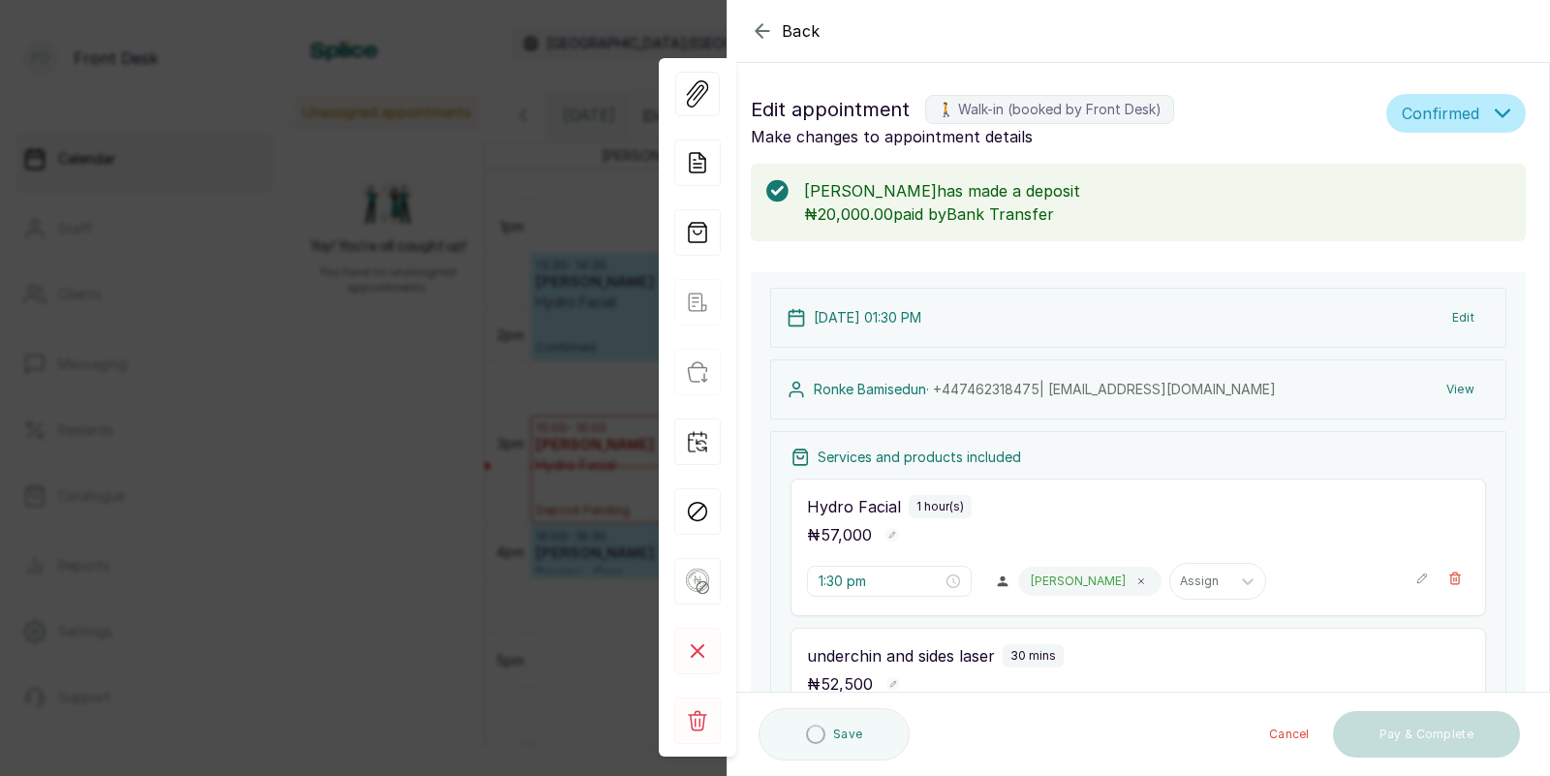
type input "2:30 pm"
type input "3:00 pm"
type input "4:00 pm"
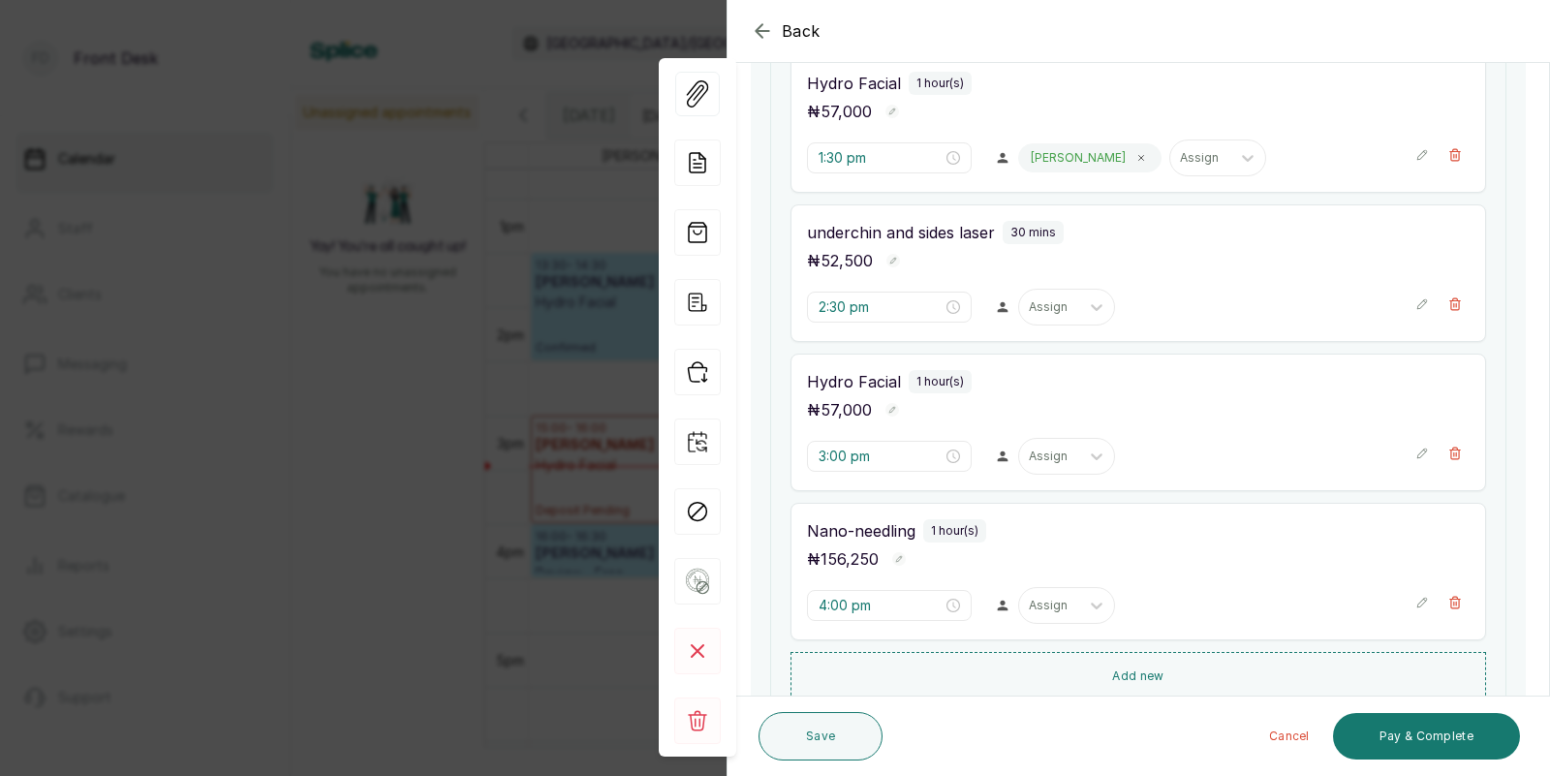
scroll to position [427, 0]
click at [1457, 451] on icon "button" at bounding box center [1455, 450] width 14 height 14
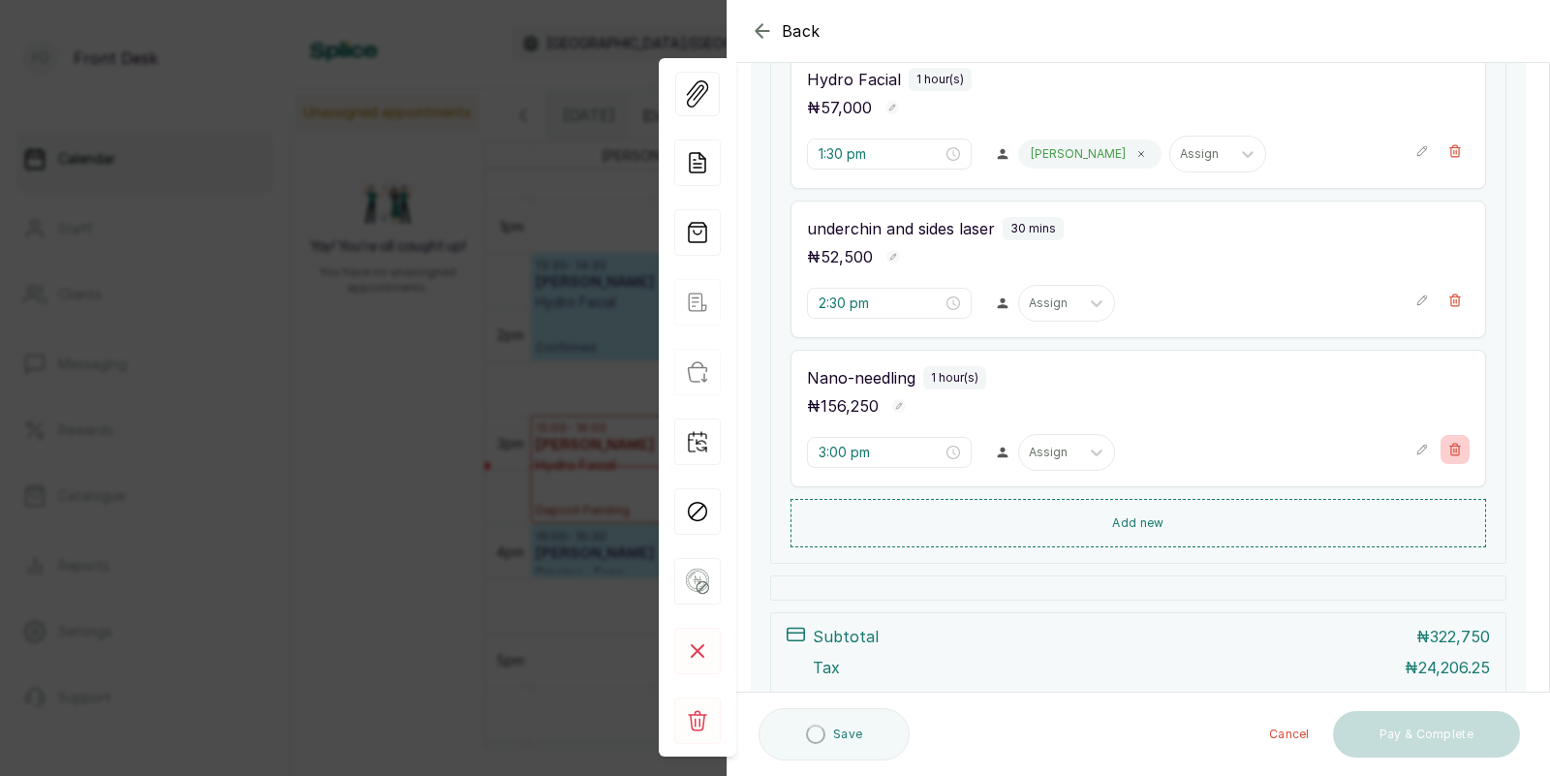
type input "4:00 pm"
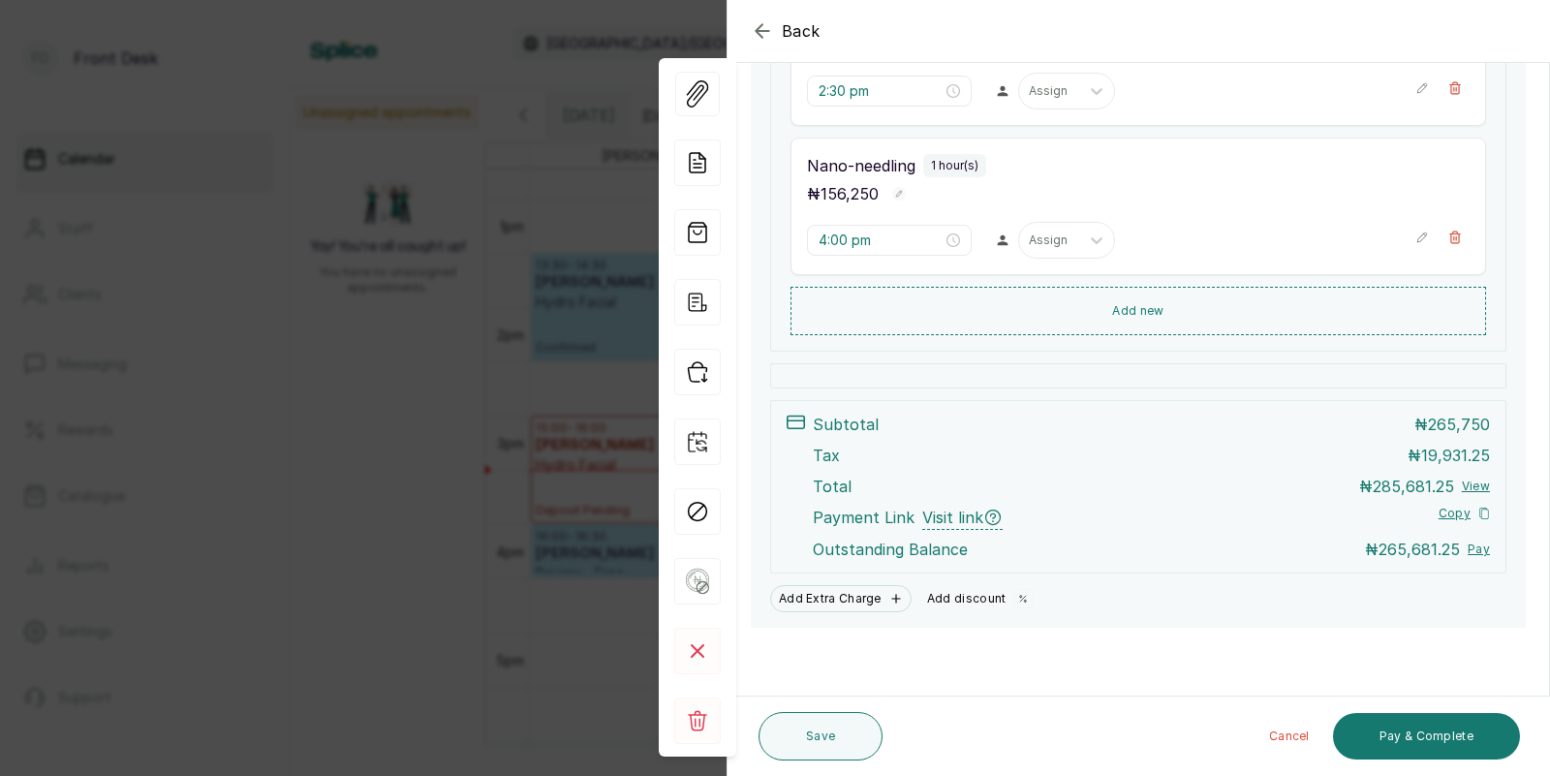
scroll to position [640, 0]
click at [961, 593] on button "Add discount" at bounding box center [980, 598] width 122 height 27
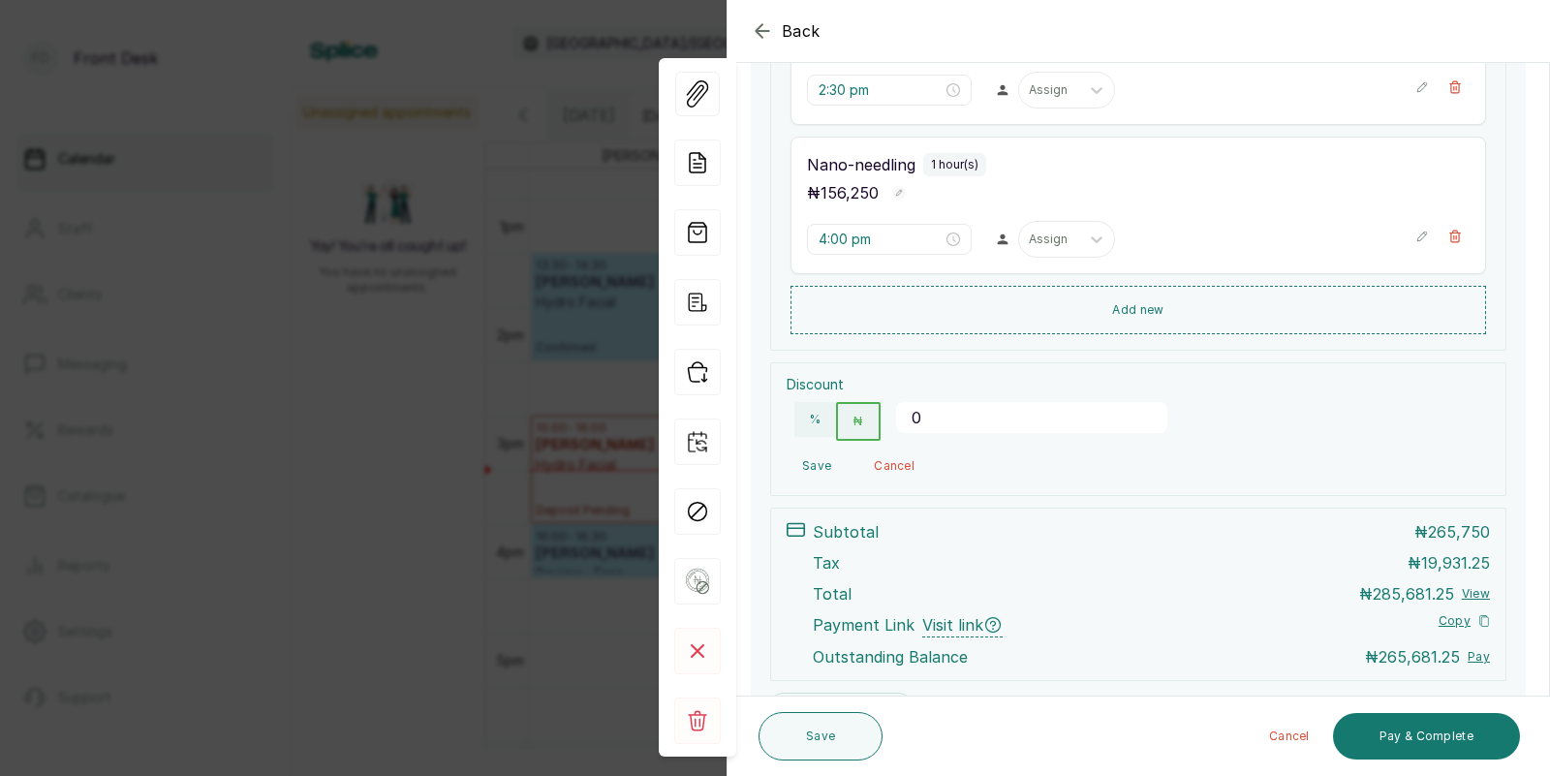
click at [957, 417] on input "0" at bounding box center [1031, 417] width 271 height 31
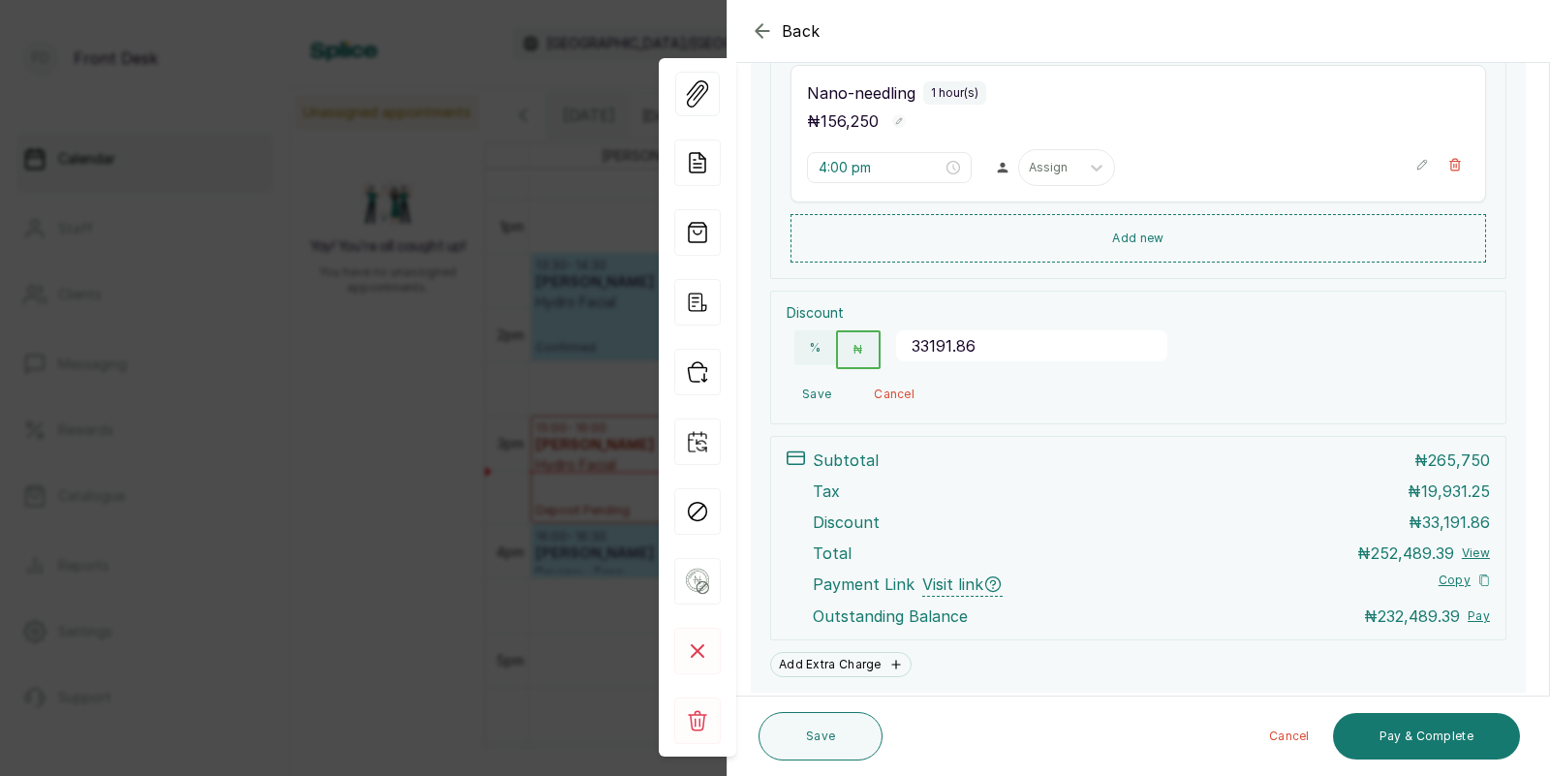
scroll to position [705, 0]
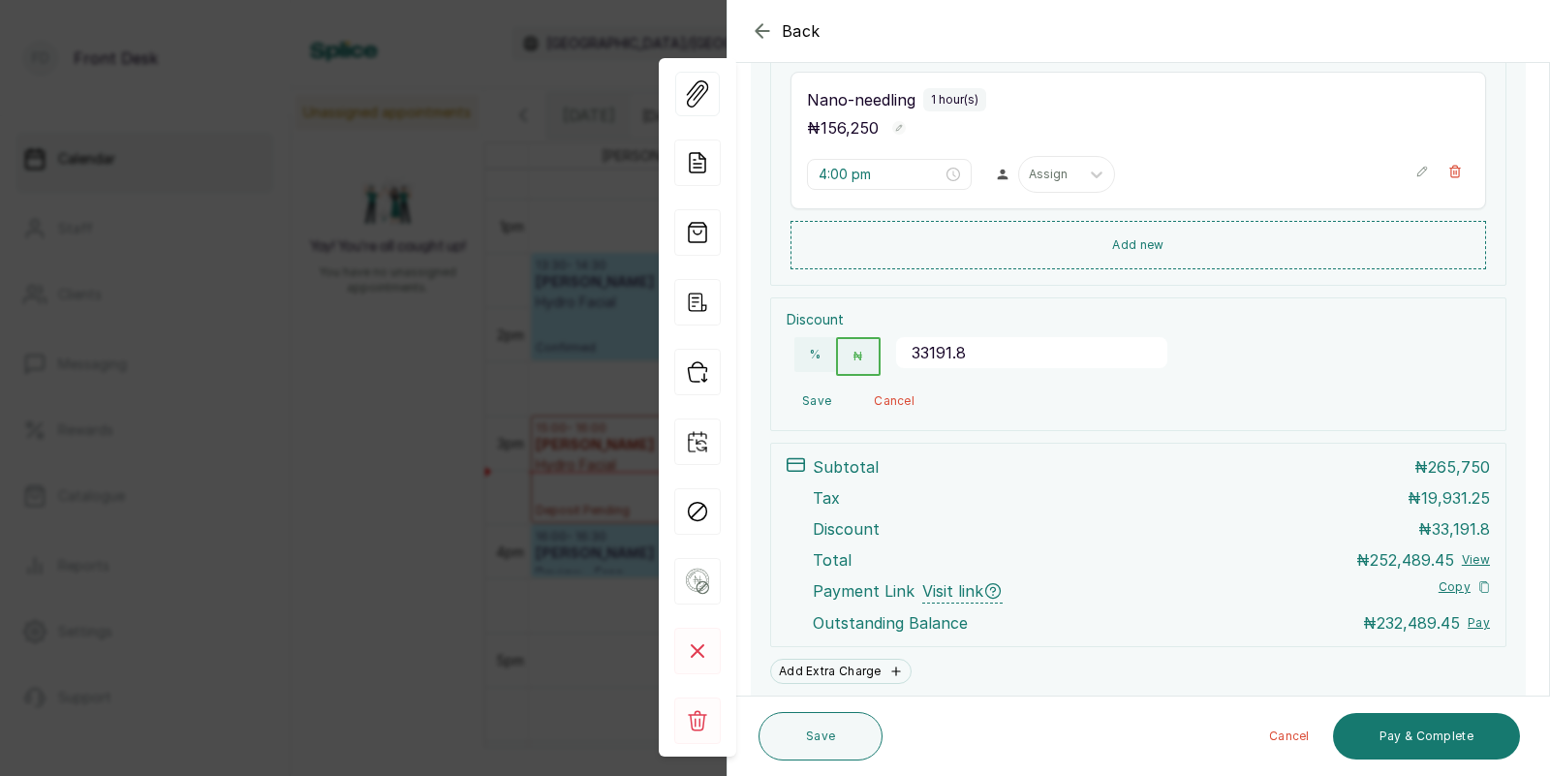
type input "33191.86"
click at [532, 525] on div "Back Appointment Details Edit appointment 🚶 Walk-in (booked by Front Desk) Make…" at bounding box center [775, 388] width 1550 height 776
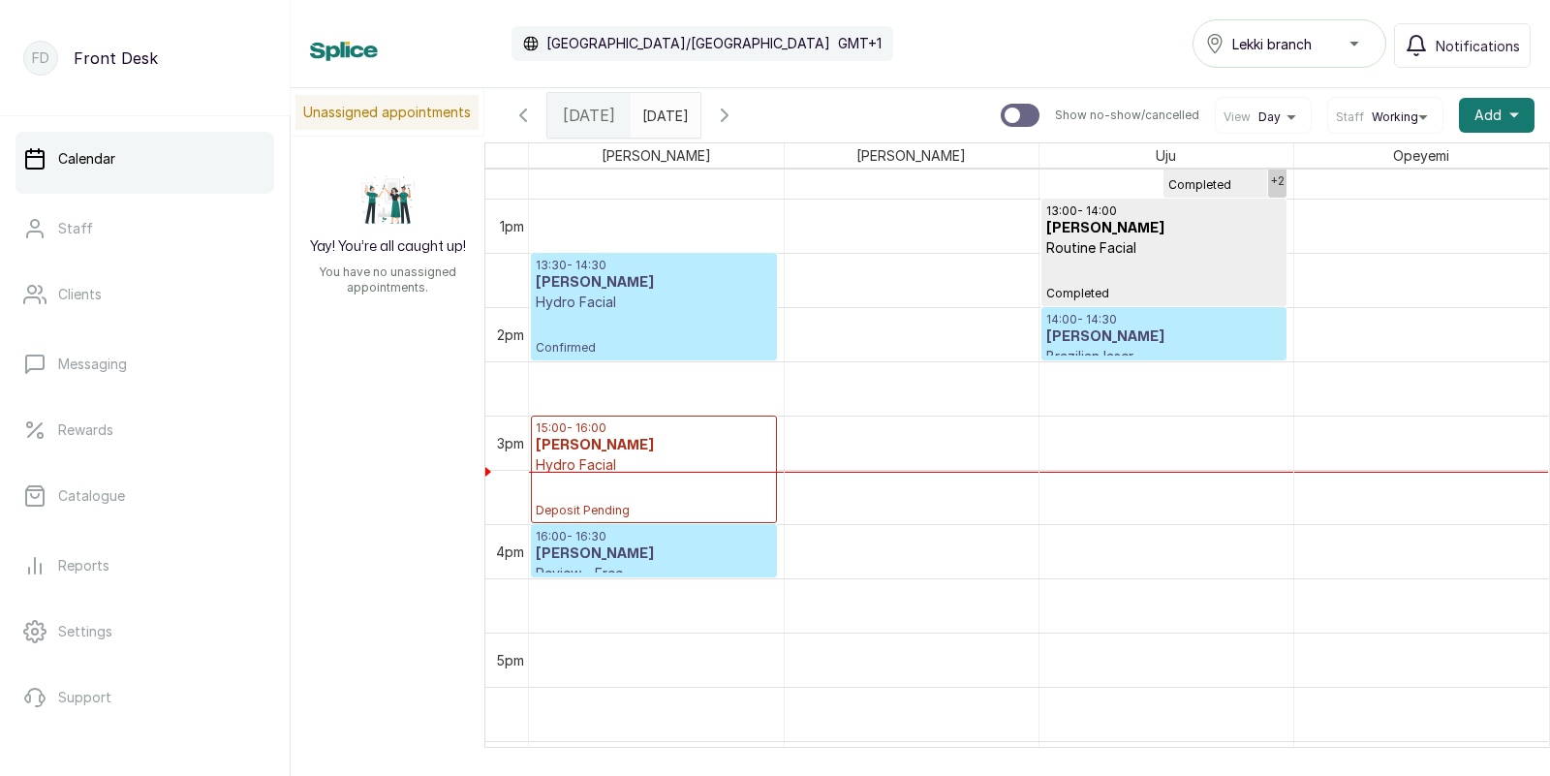
click at [637, 305] on p "Hydro Facial" at bounding box center [654, 301] width 236 height 19
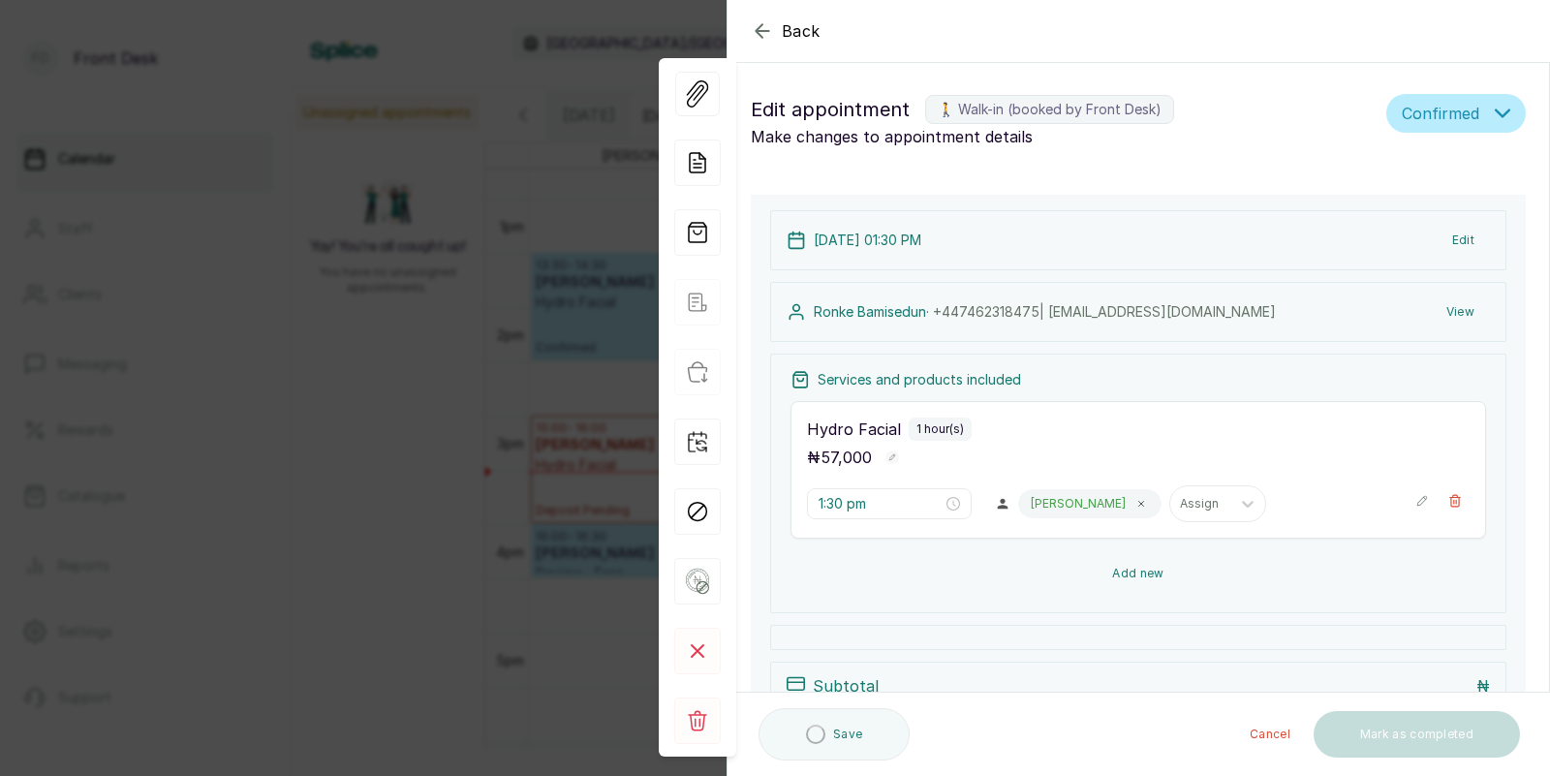
click at [1140, 550] on button "Add new" at bounding box center [1137, 573] width 695 height 46
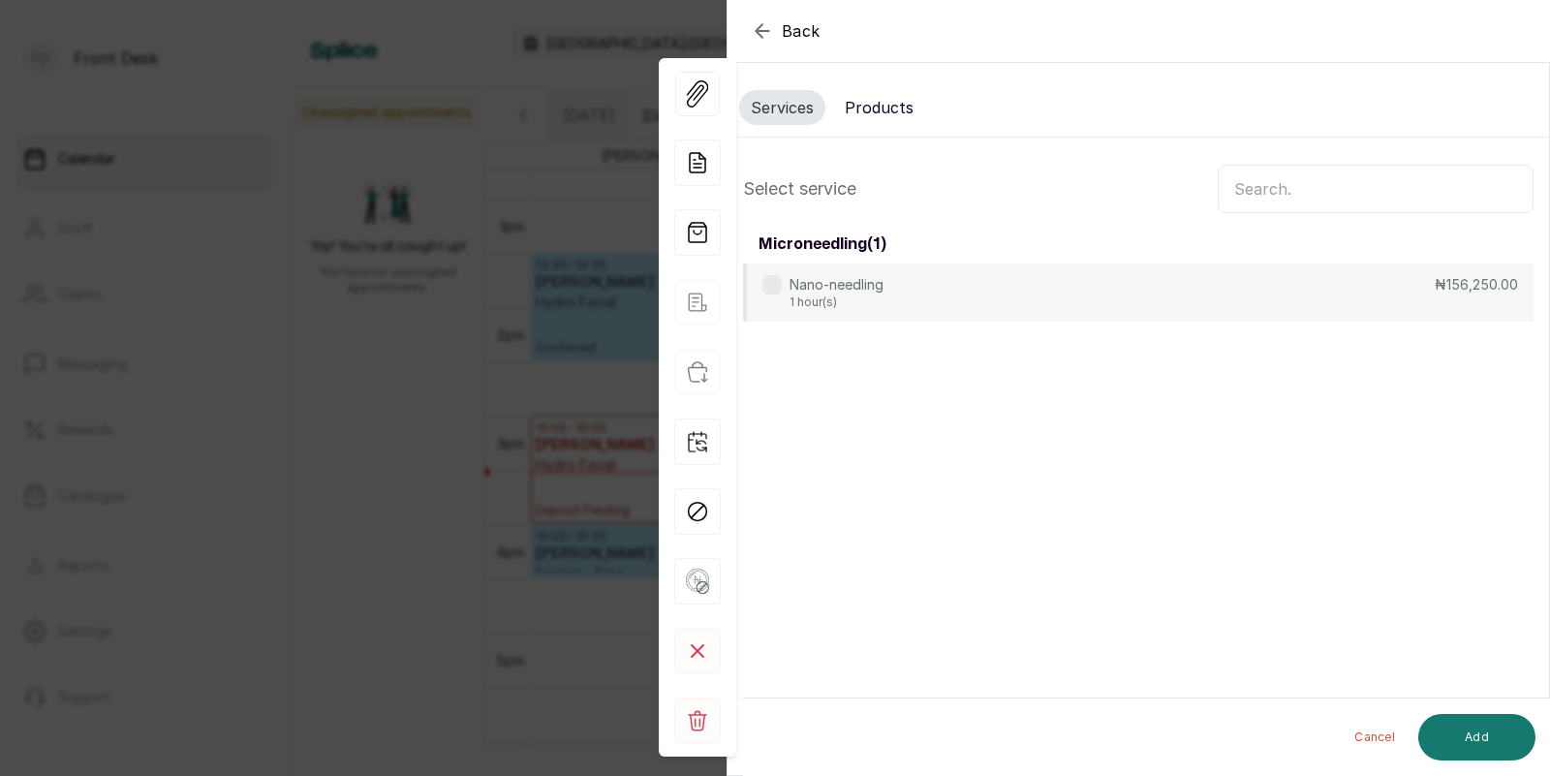
scroll to position [0, 0]
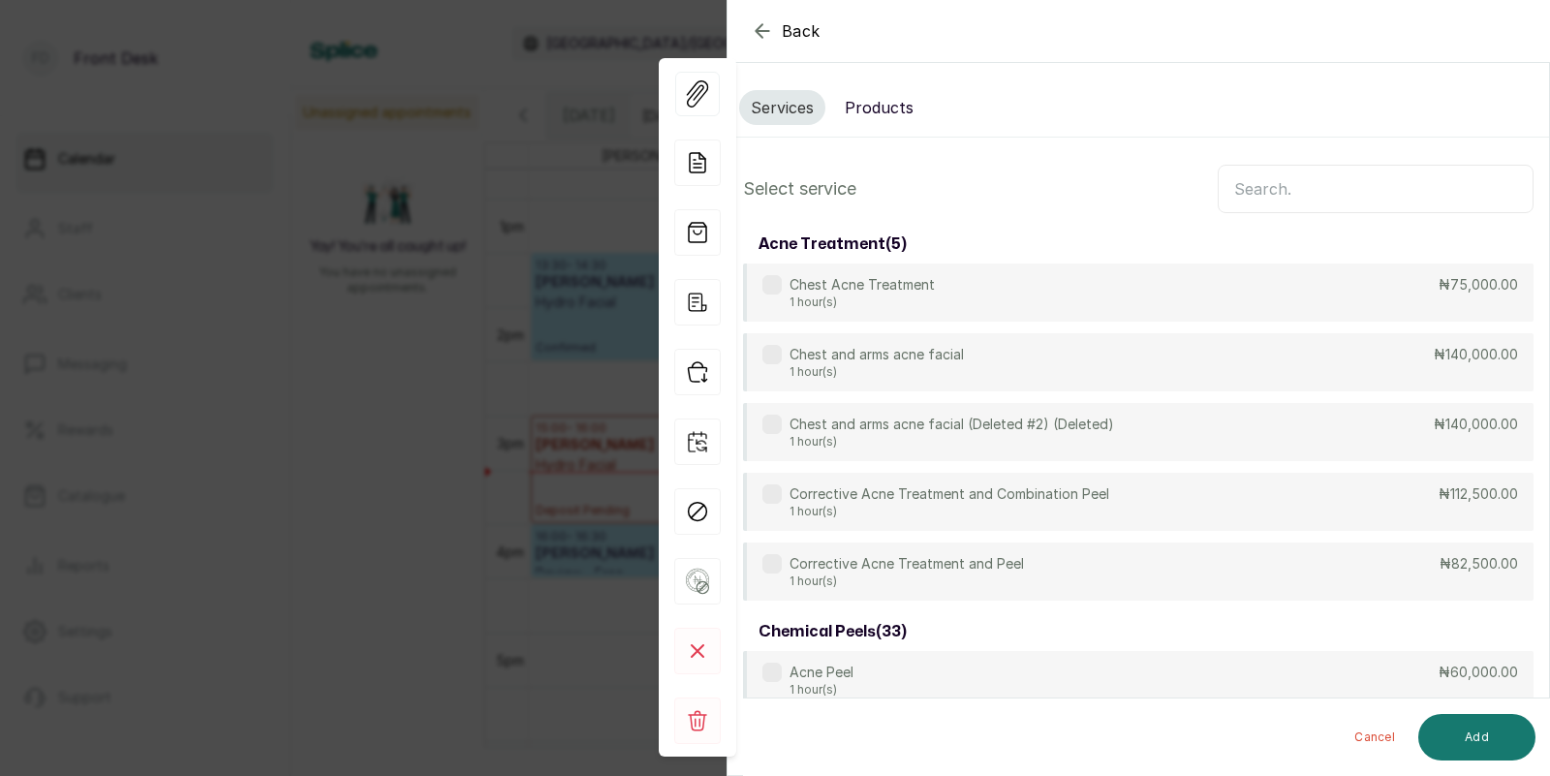
click at [1279, 198] on input "text" at bounding box center [1375, 189] width 316 height 48
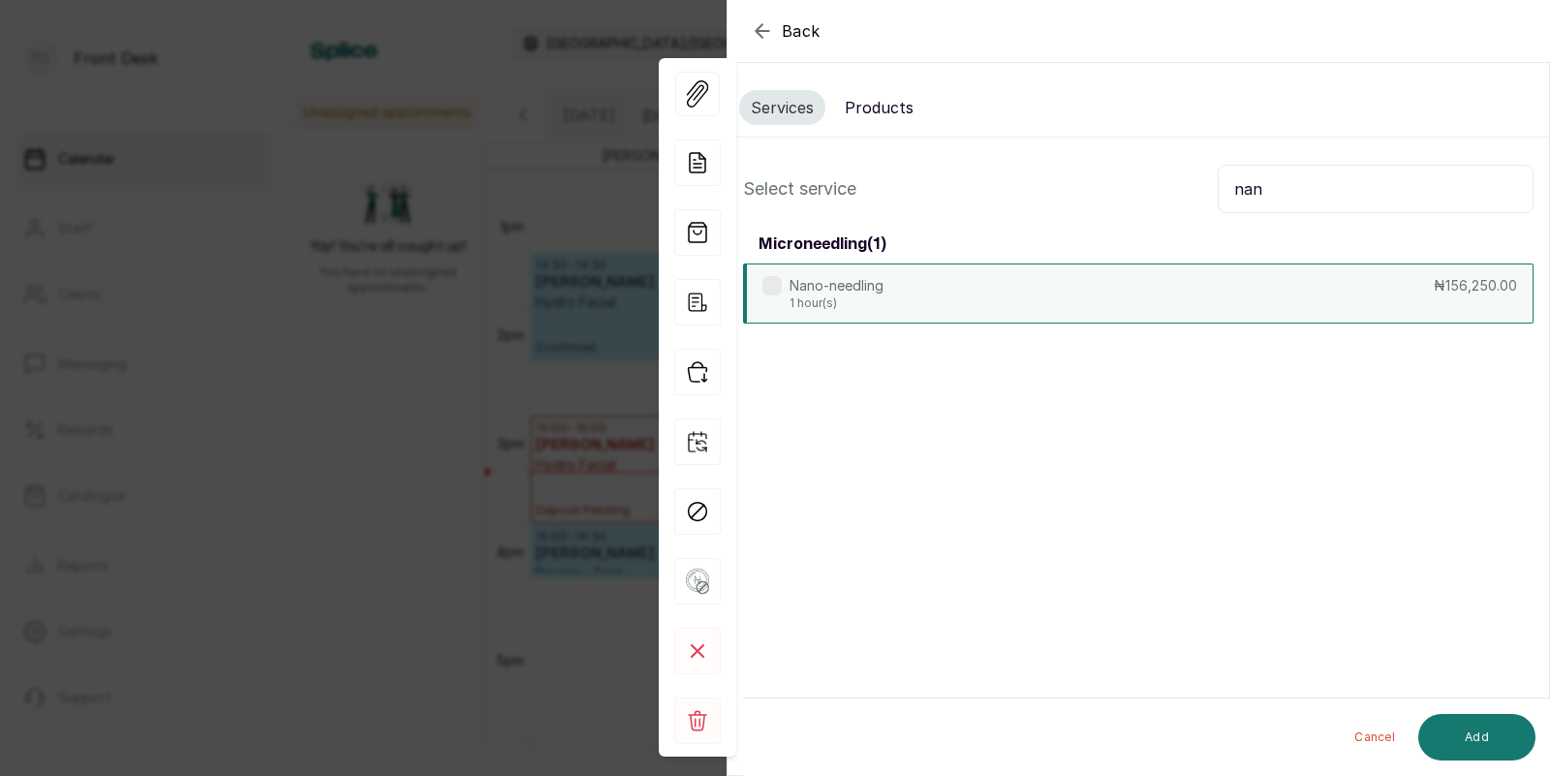
click at [1061, 308] on div "Nano-needling 1 hour(s) ₦156,250.00" at bounding box center [1138, 293] width 790 height 60
click at [1280, 198] on input "nan" at bounding box center [1375, 189] width 316 height 48
type input "n"
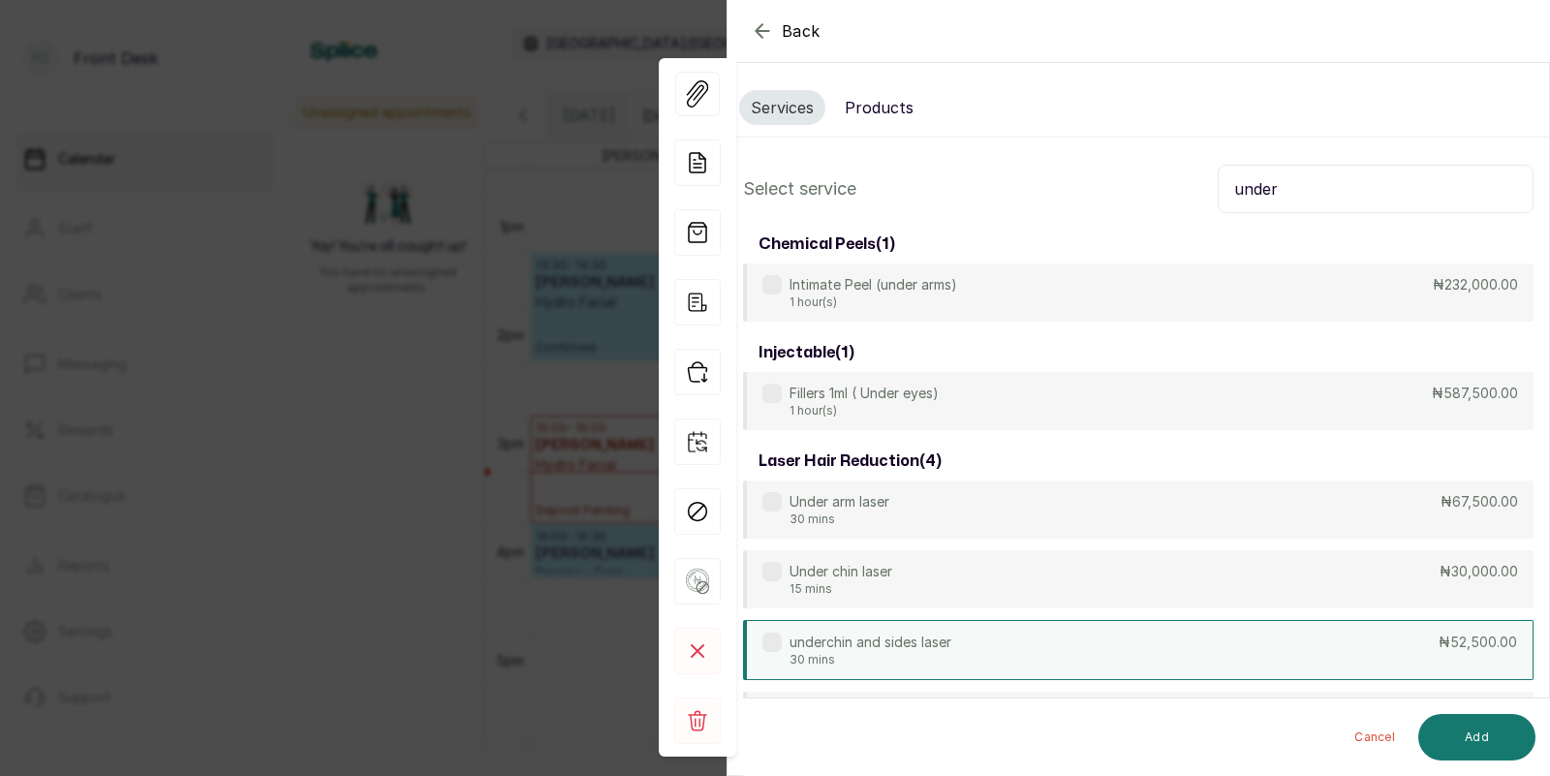
type input "under"
click at [938, 635] on p "underchin and sides laser" at bounding box center [870, 641] width 162 height 19
click at [1455, 731] on button "Add" at bounding box center [1476, 737] width 117 height 46
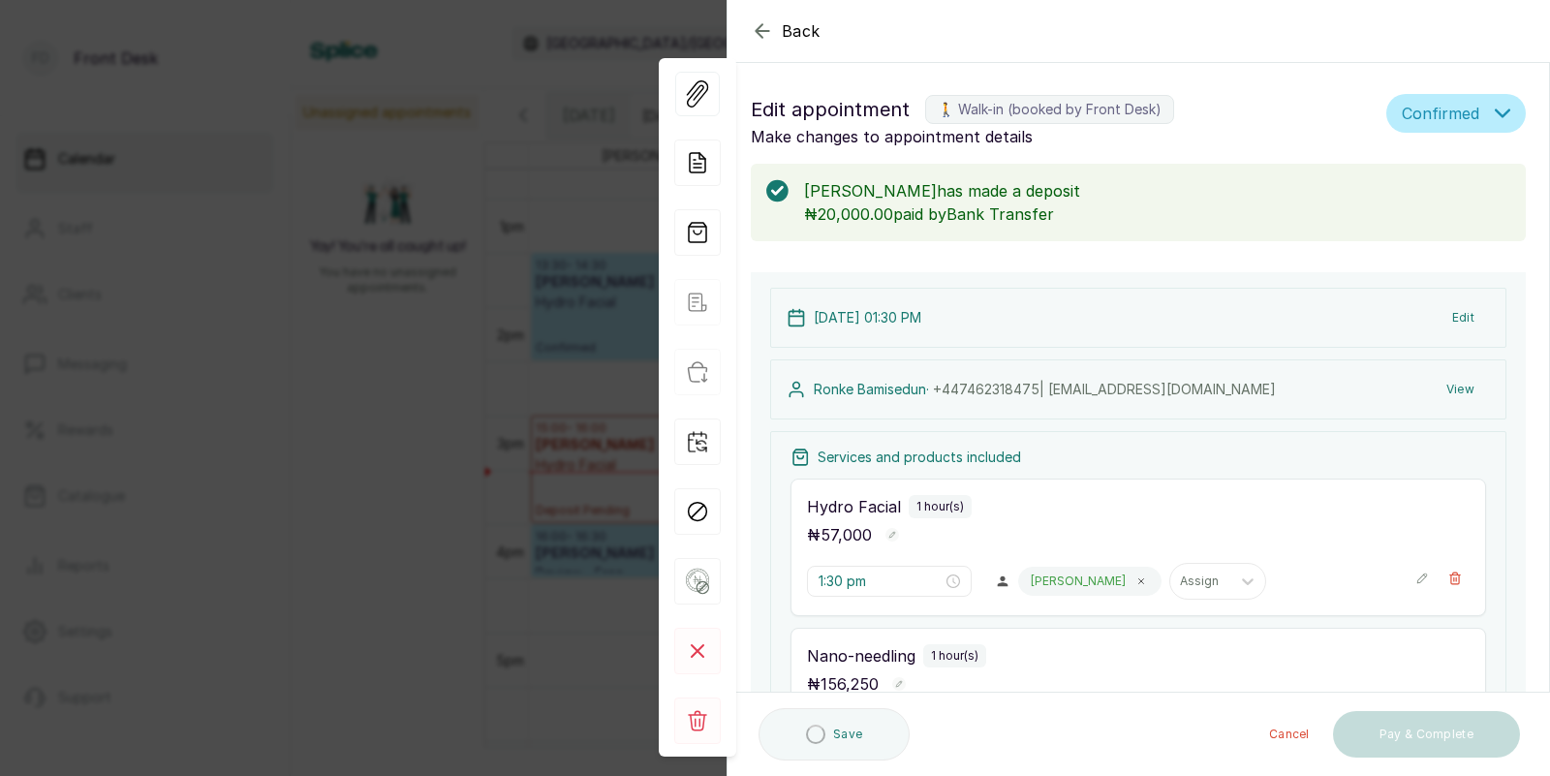
type input "2:30 pm"
type input "3:30 pm"
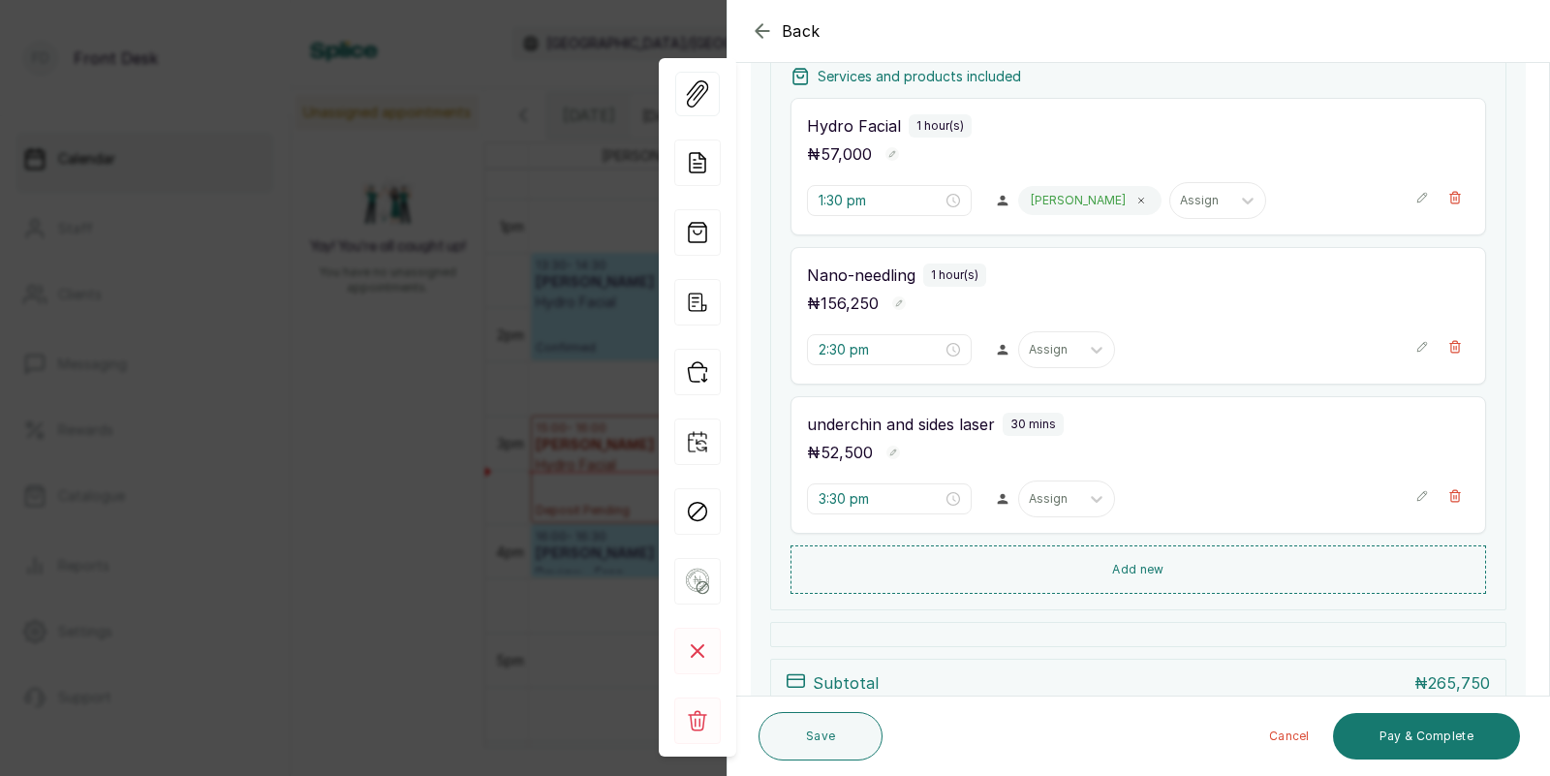
scroll to position [448, 0]
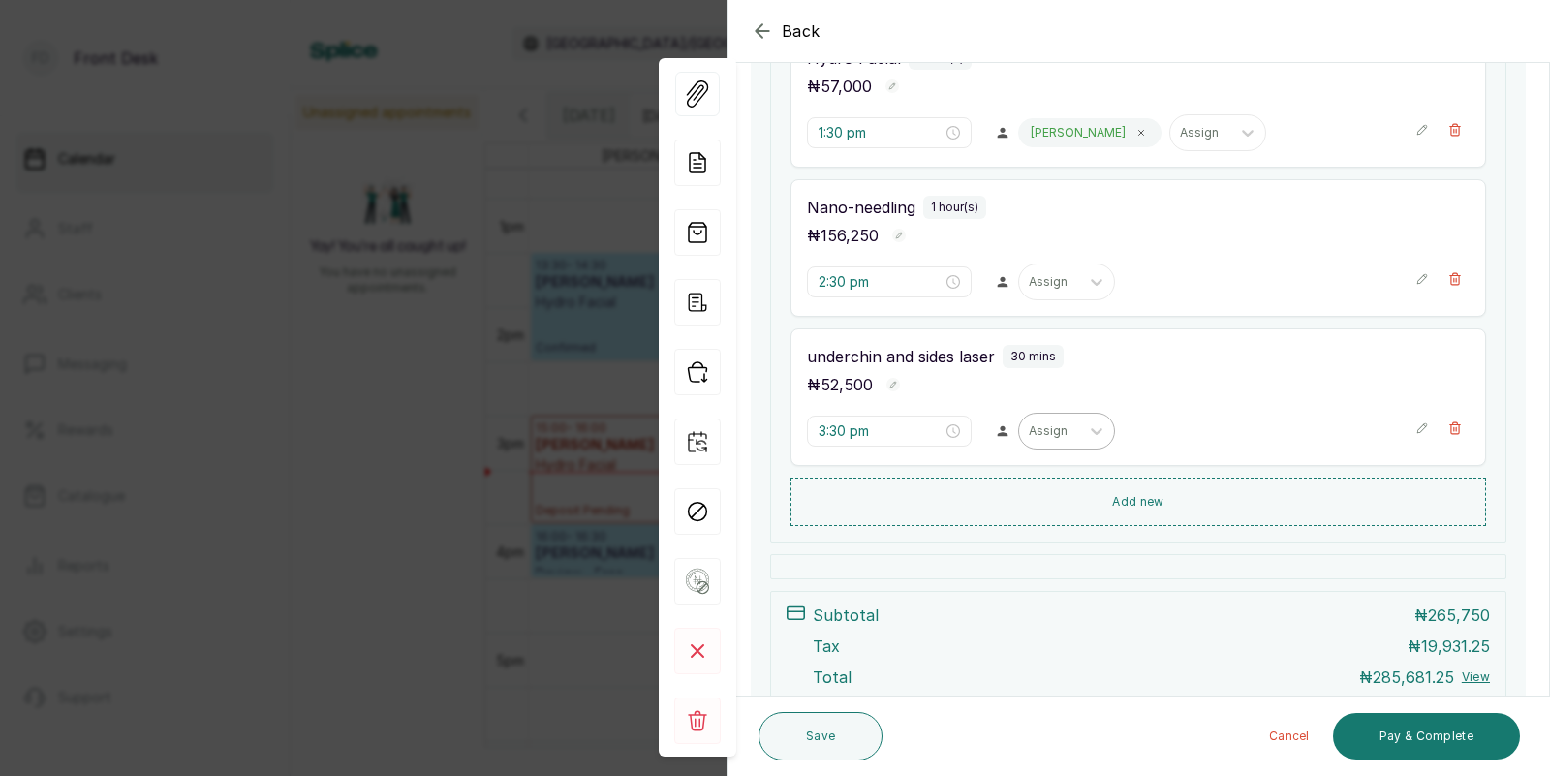
click at [1028, 431] on div at bounding box center [1048, 430] width 41 height 17
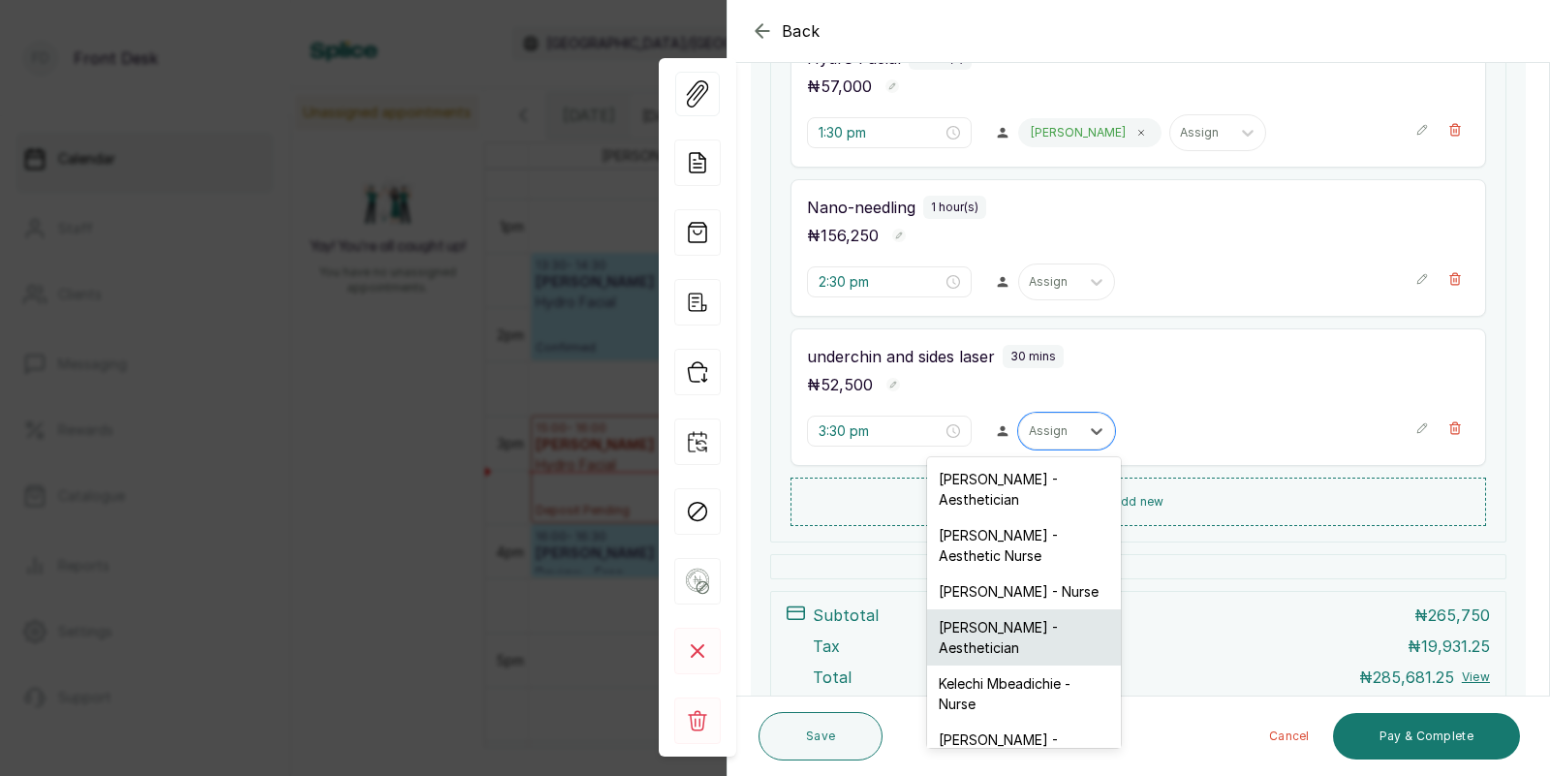
scroll to position [49, 0]
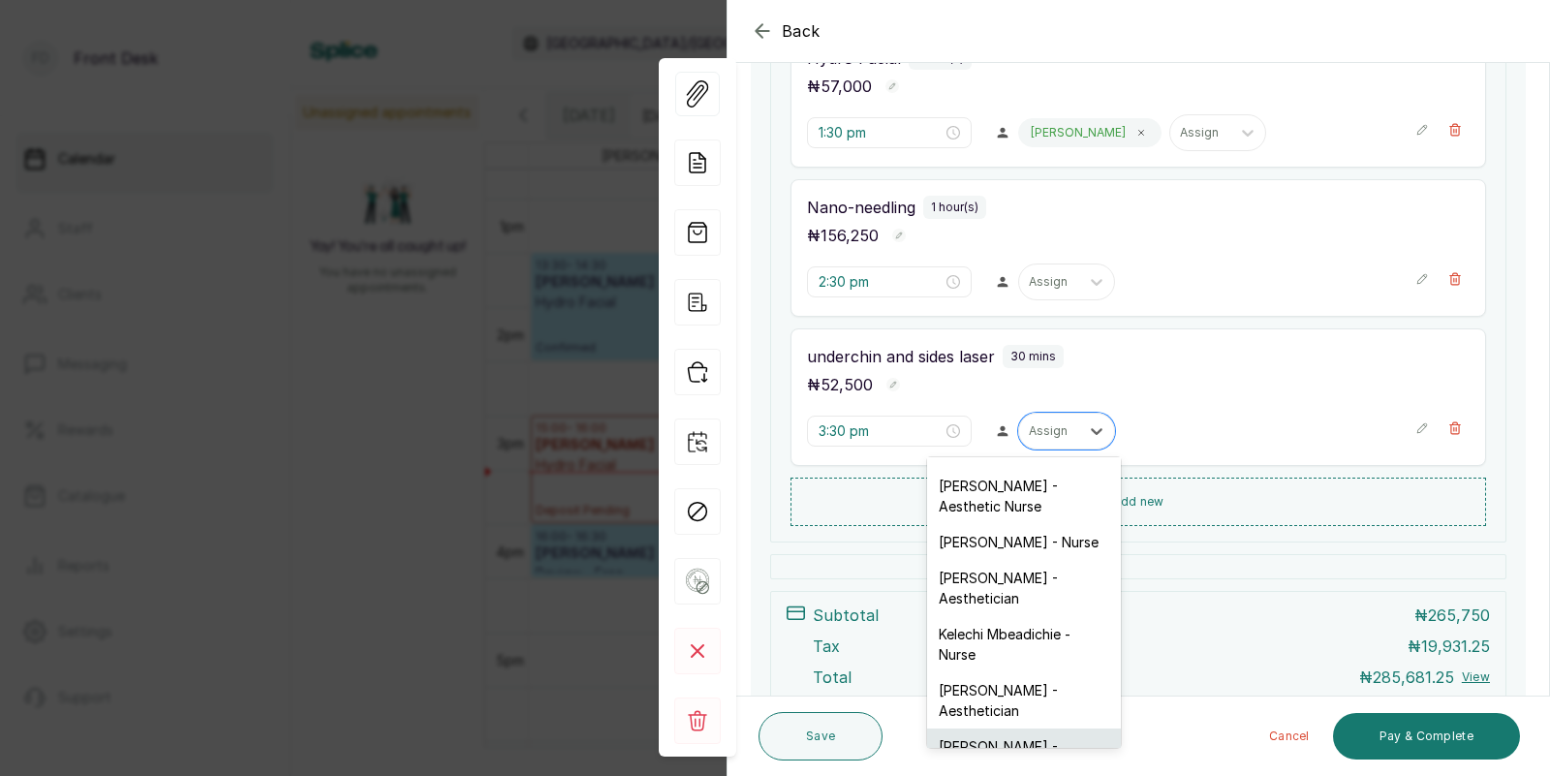
click at [992, 728] on div "[PERSON_NAME] - Aesthetician" at bounding box center [1024, 756] width 194 height 56
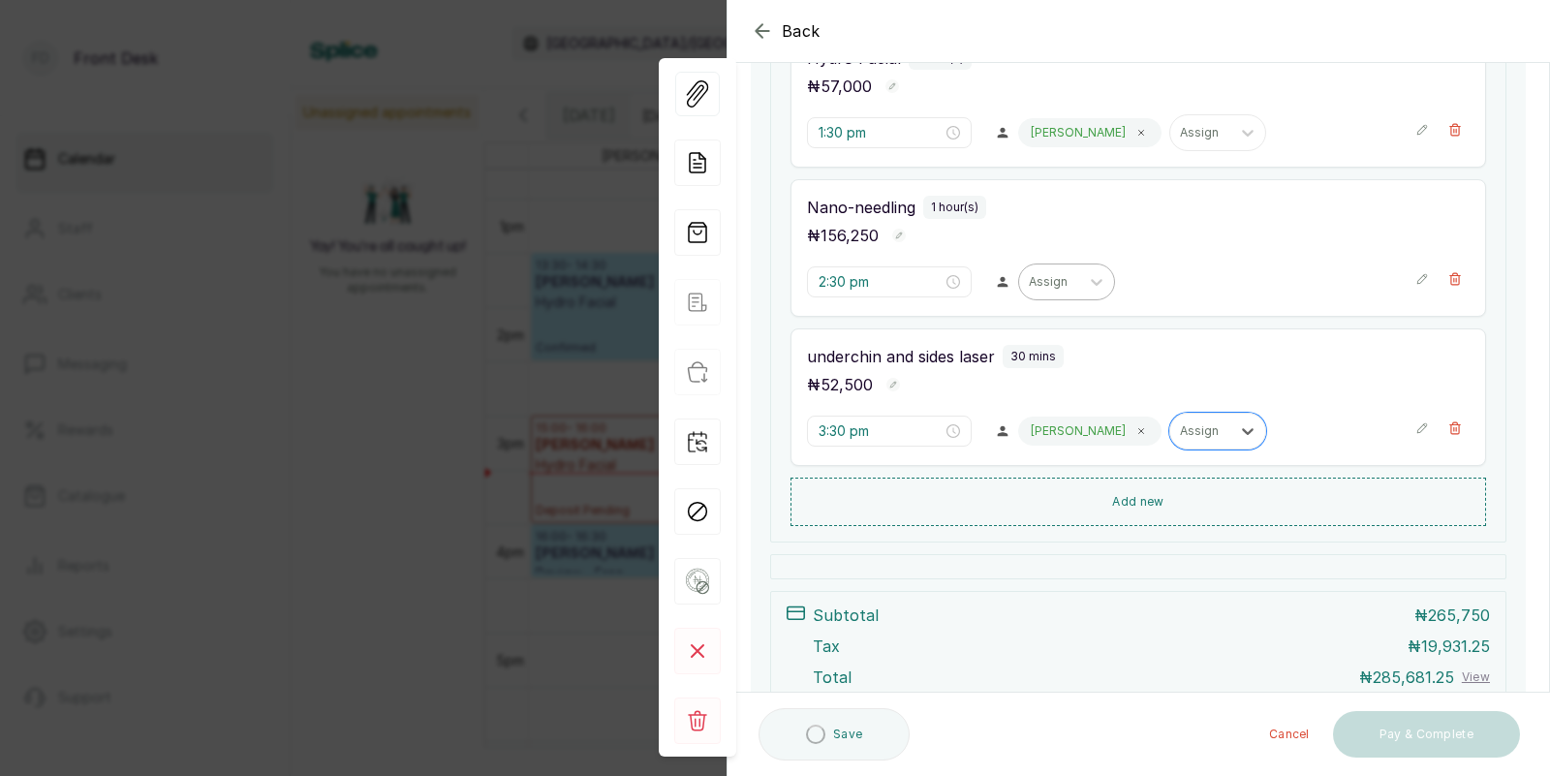
click at [1028, 289] on div at bounding box center [1048, 281] width 41 height 17
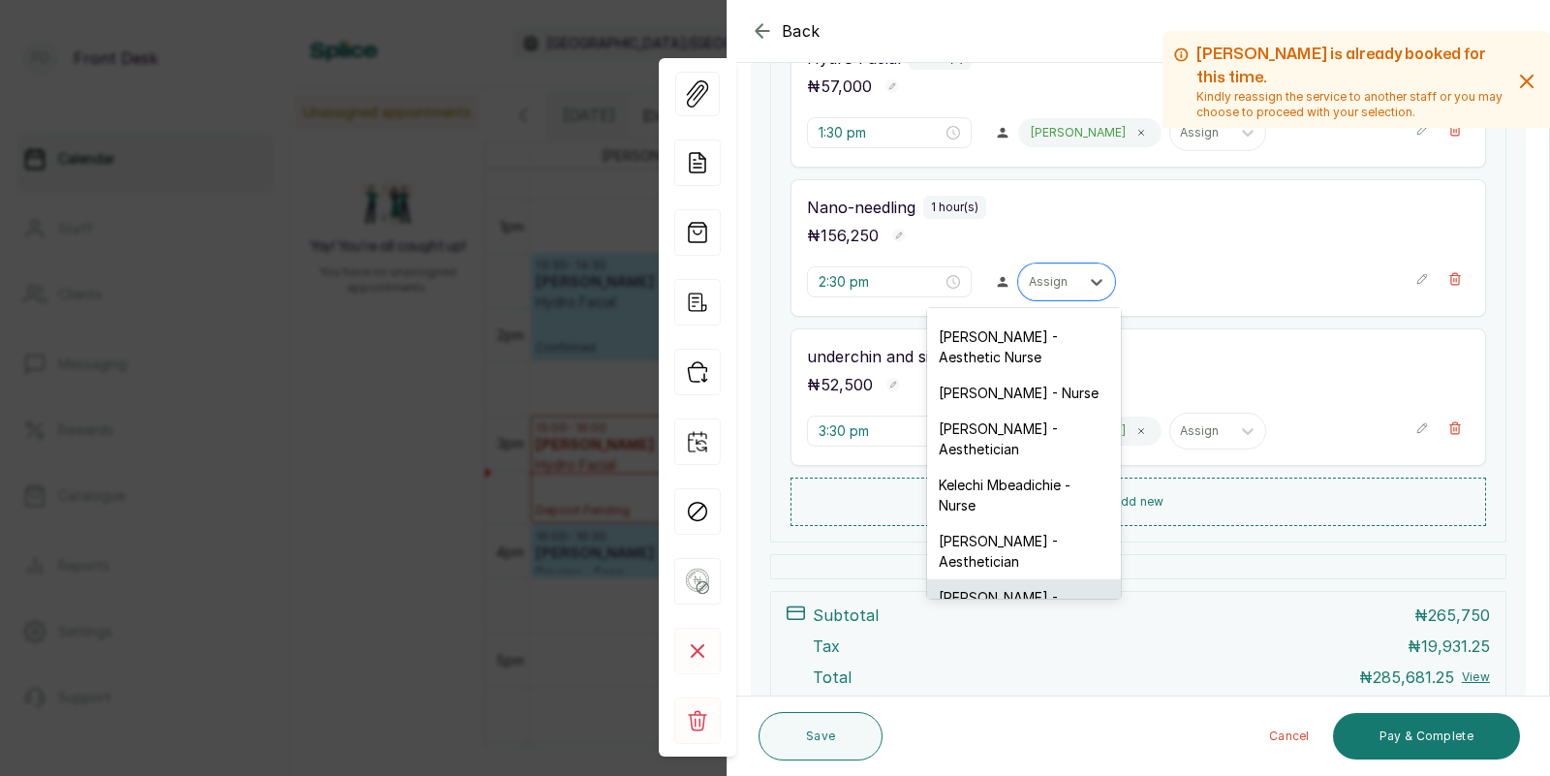
click at [1002, 579] on div "[PERSON_NAME] - Aesthetician" at bounding box center [1024, 607] width 194 height 56
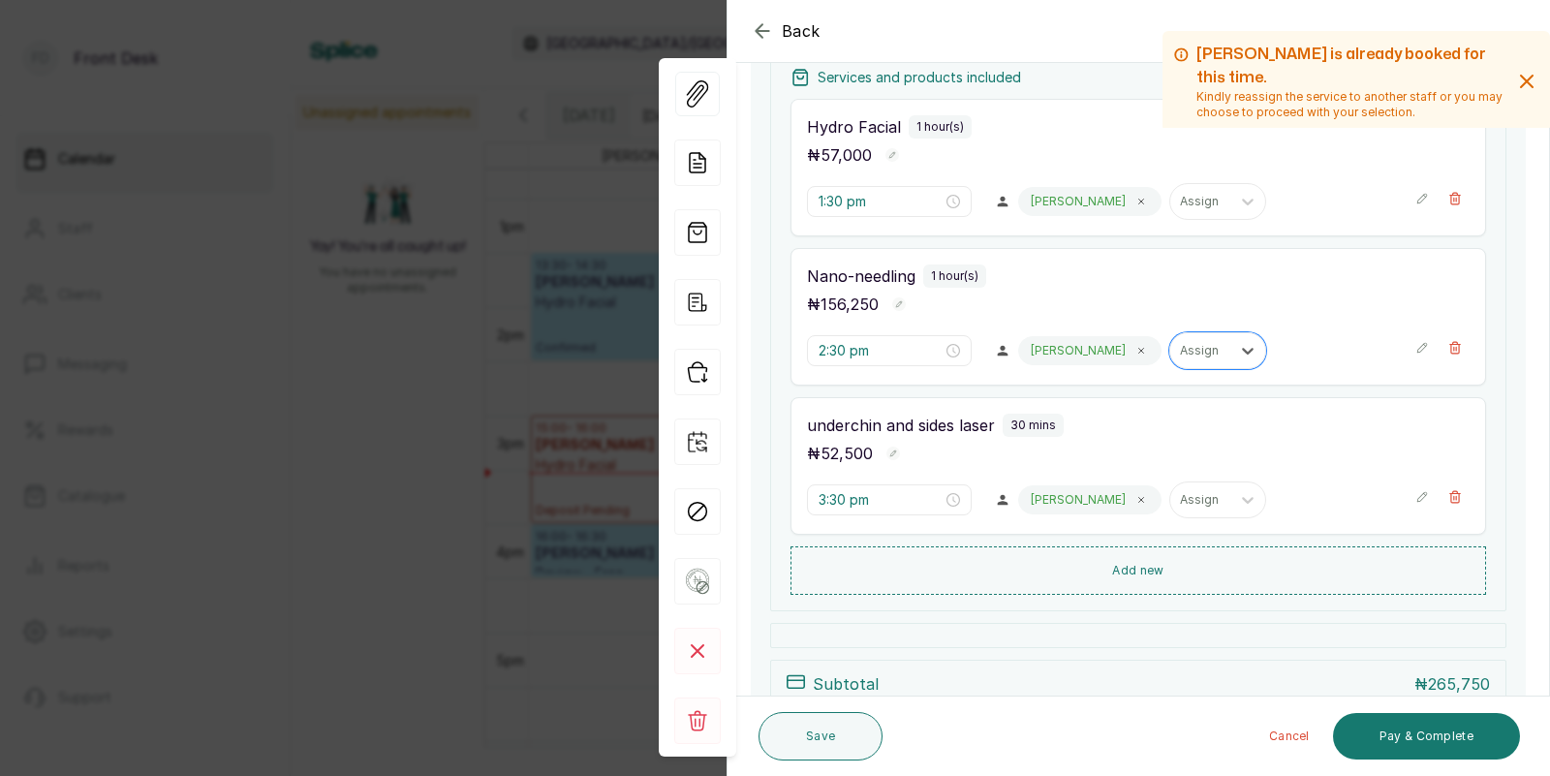
scroll to position [378, 0]
click at [821, 720] on button "Save" at bounding box center [820, 736] width 124 height 48
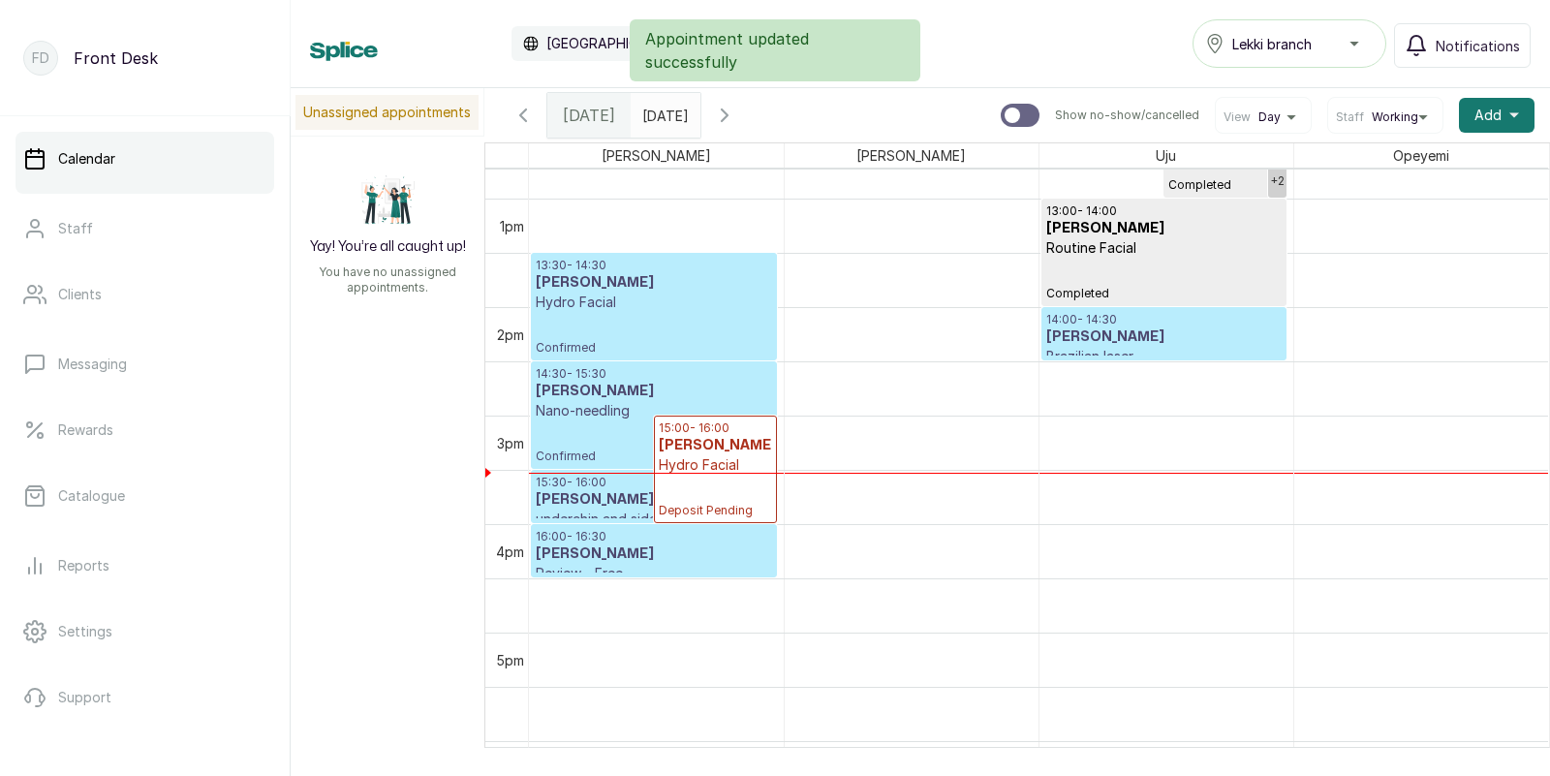
click at [684, 331] on p "Confirmed" at bounding box center [654, 334] width 236 height 44
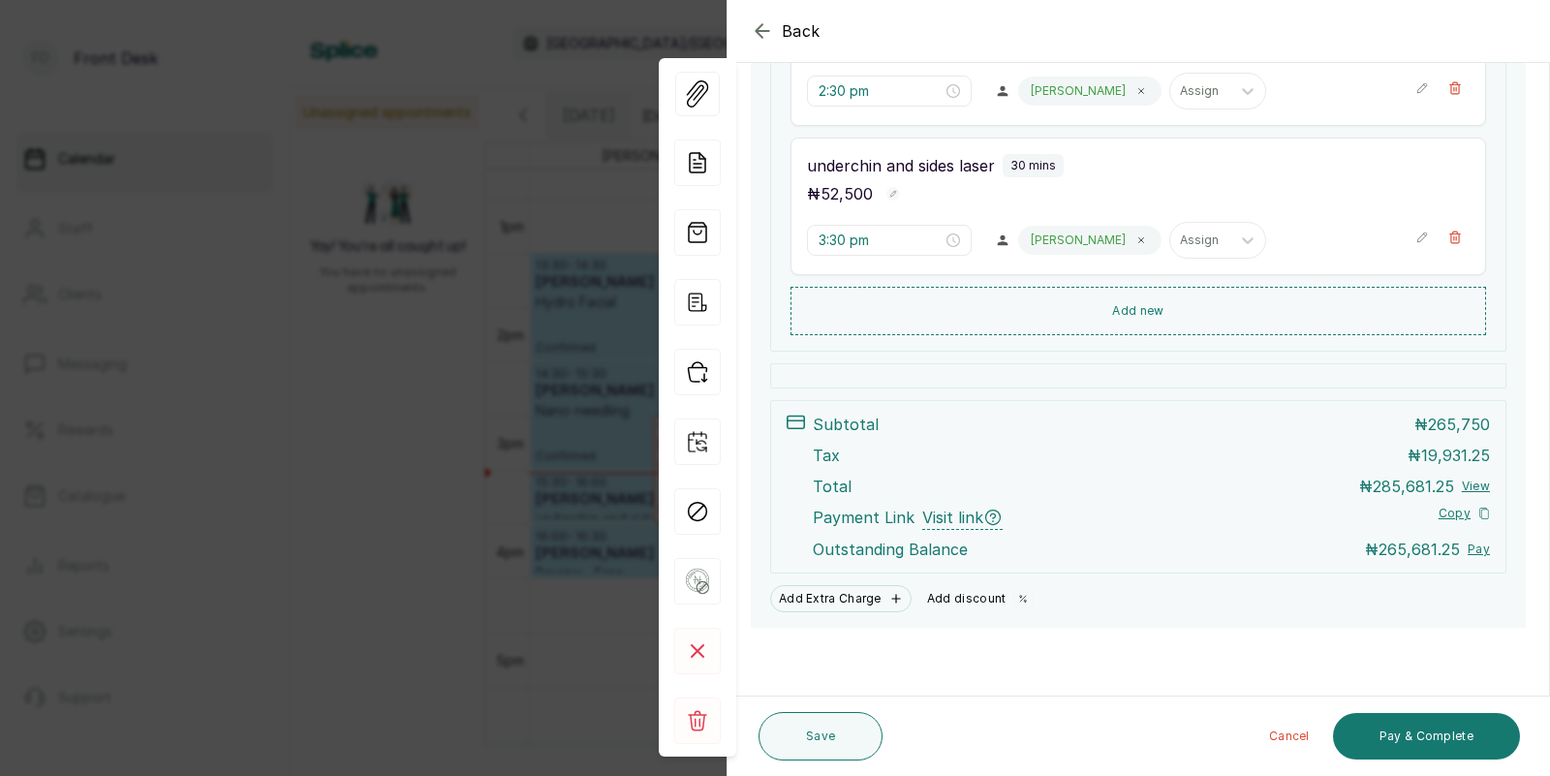
scroll to position [640, 0]
click at [989, 598] on button "Add discount" at bounding box center [980, 598] width 122 height 27
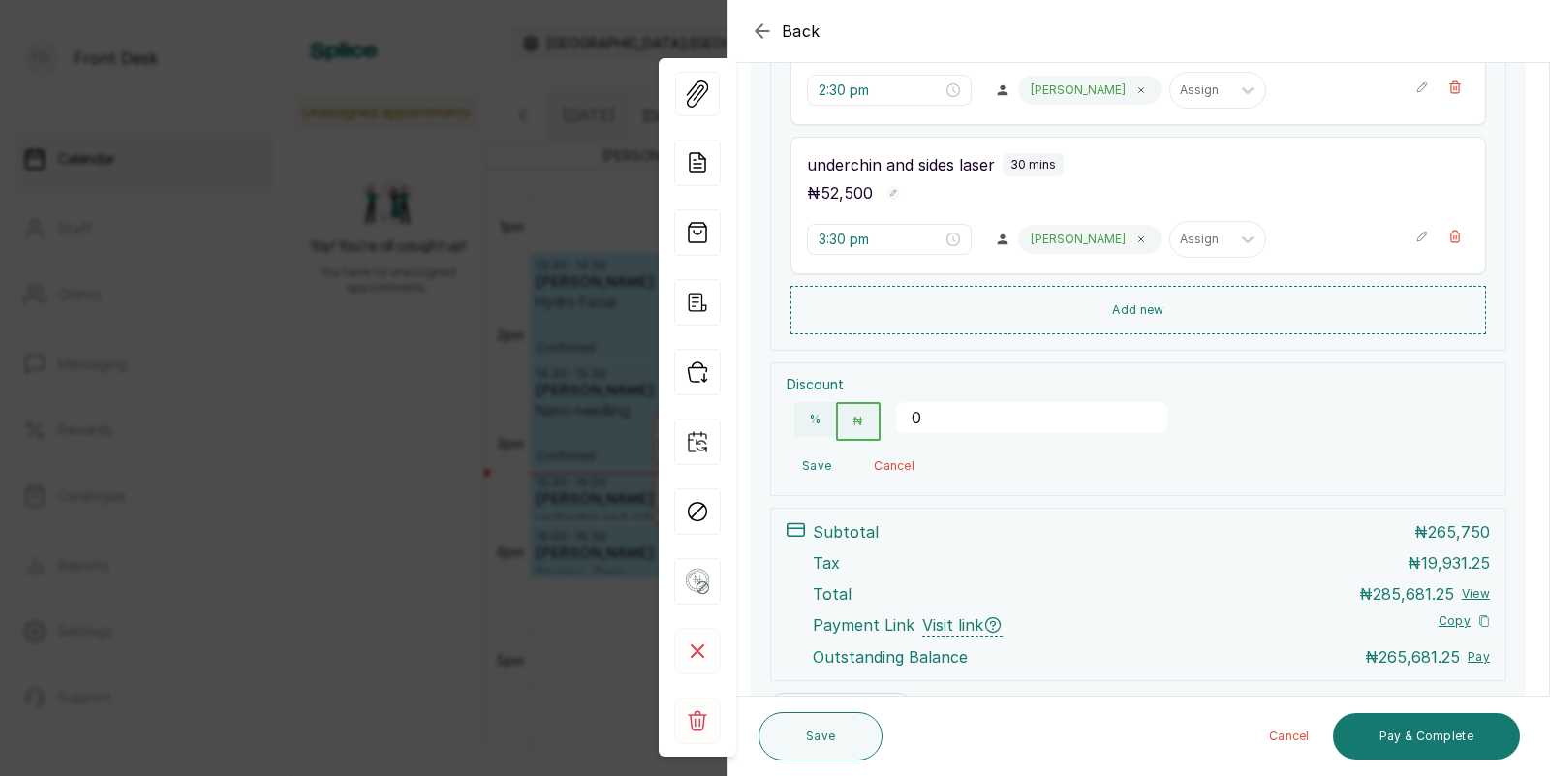
click at [979, 419] on input "0" at bounding box center [1031, 417] width 271 height 31
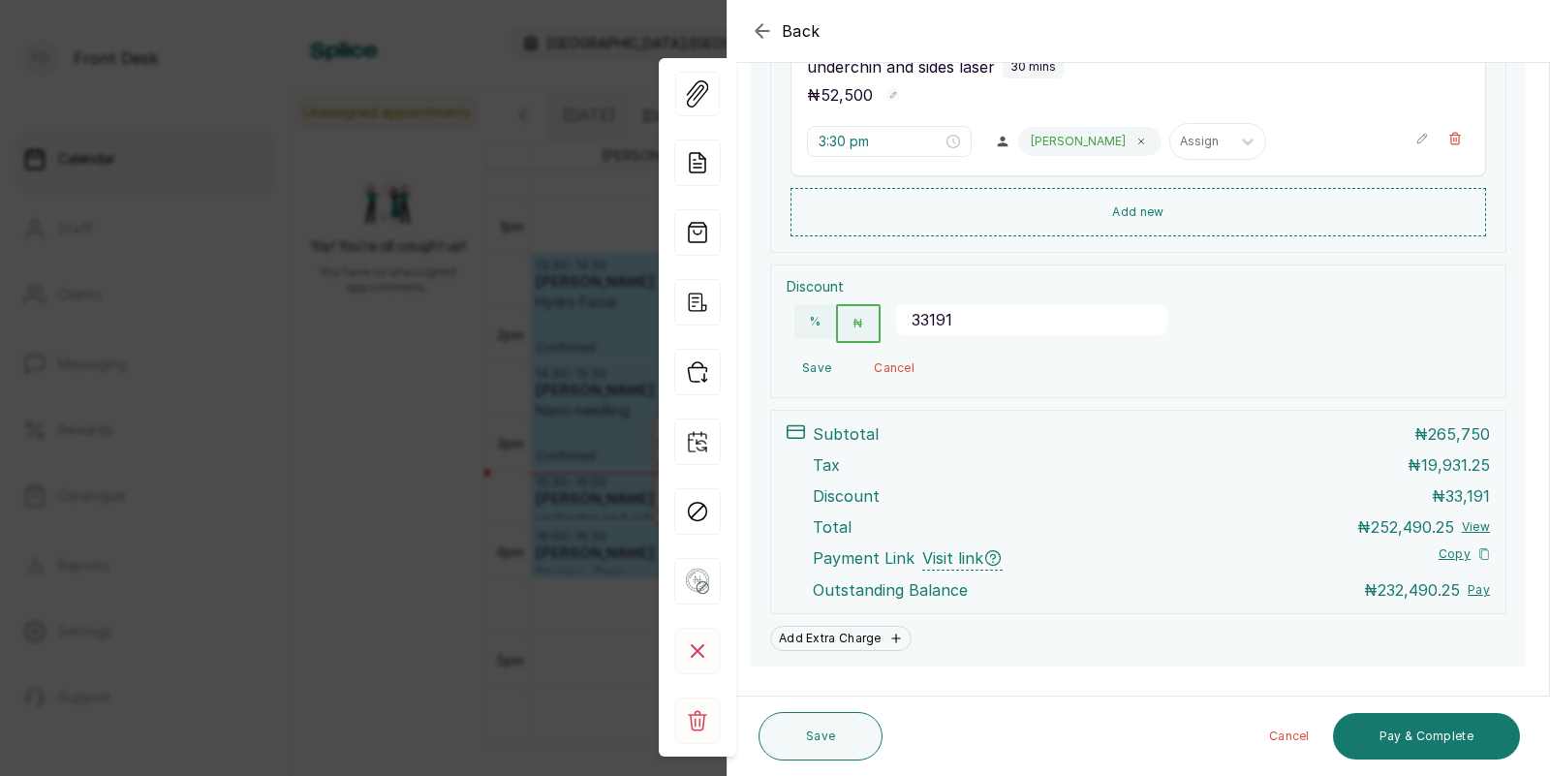
scroll to position [747, 0]
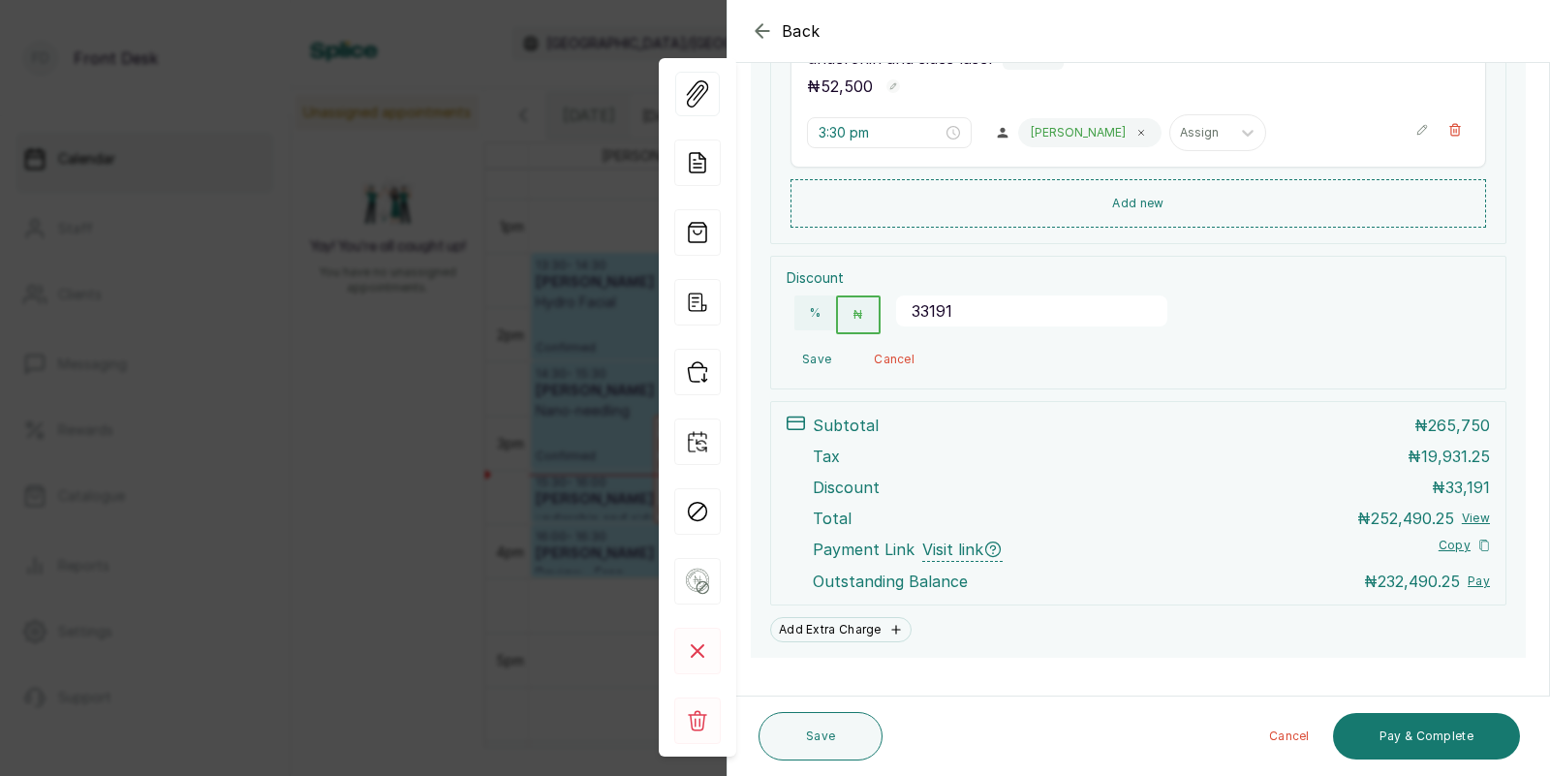
type input "33191.8"
click at [812, 356] on button "Save" at bounding box center [816, 359] width 60 height 35
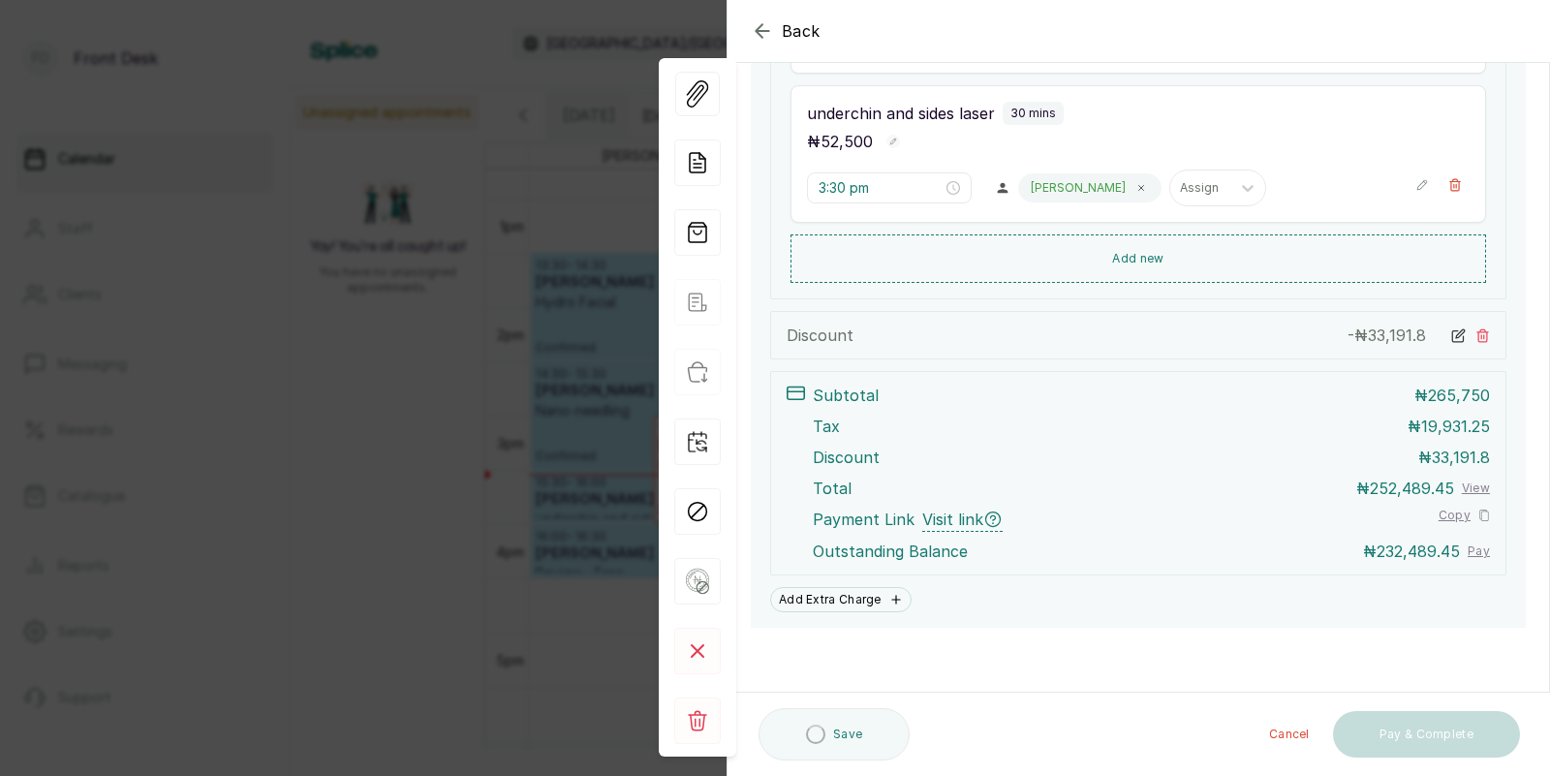
scroll to position [692, 0]
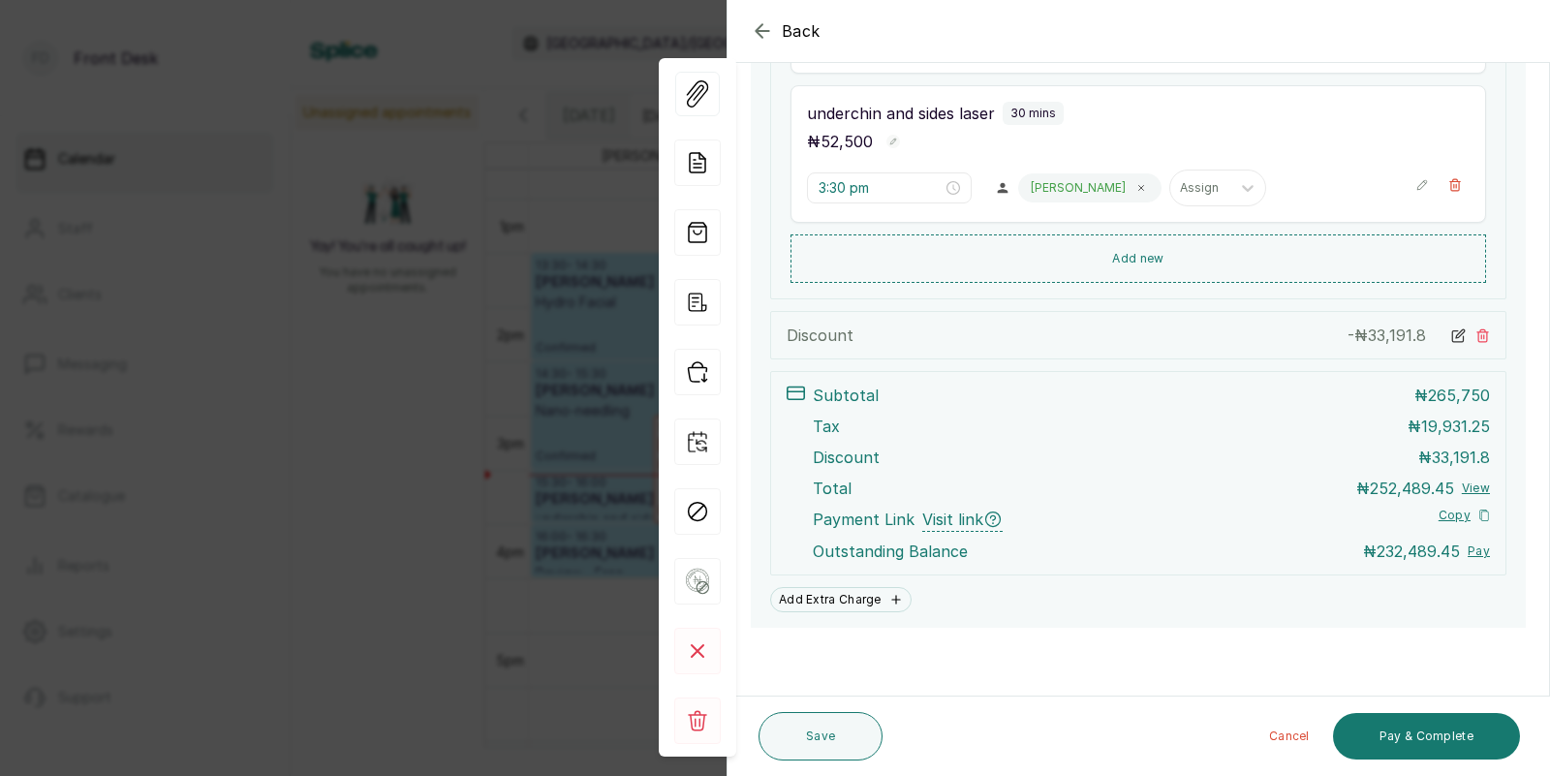
click at [1458, 333] on icon at bounding box center [1458, 335] width 15 height 15
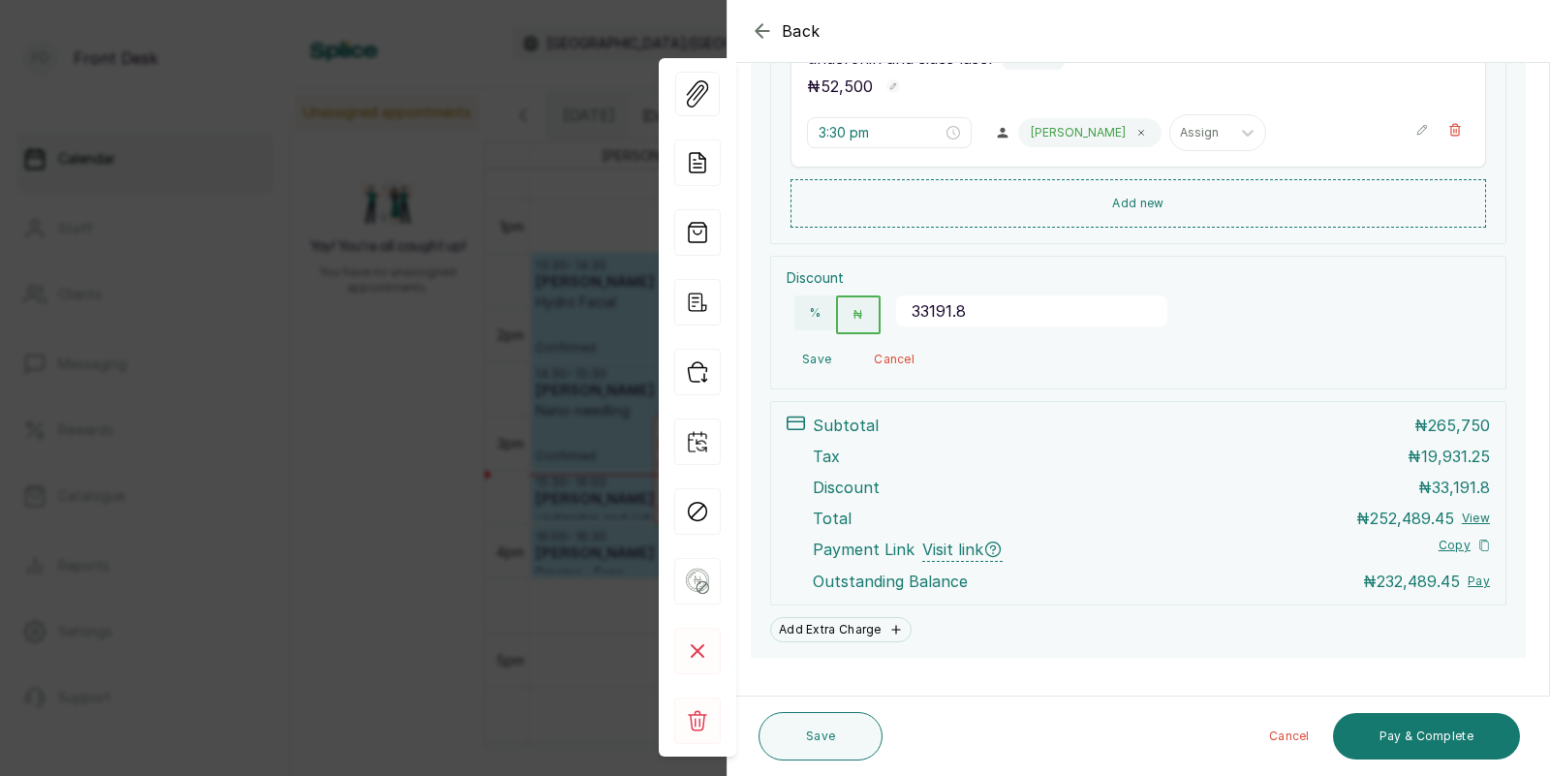
click at [985, 315] on input "33191.8" at bounding box center [1031, 310] width 271 height 31
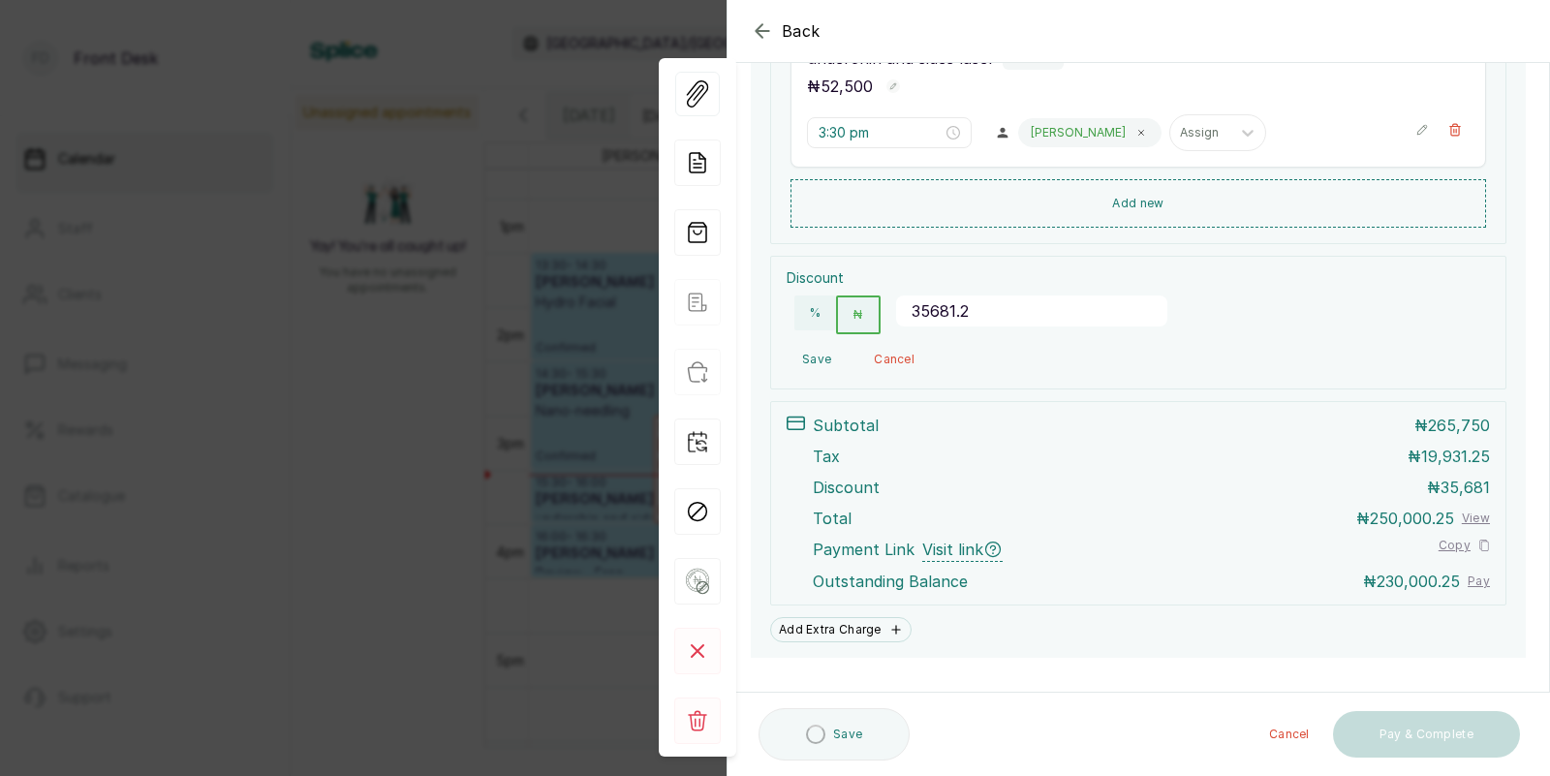
type input "35681.25"
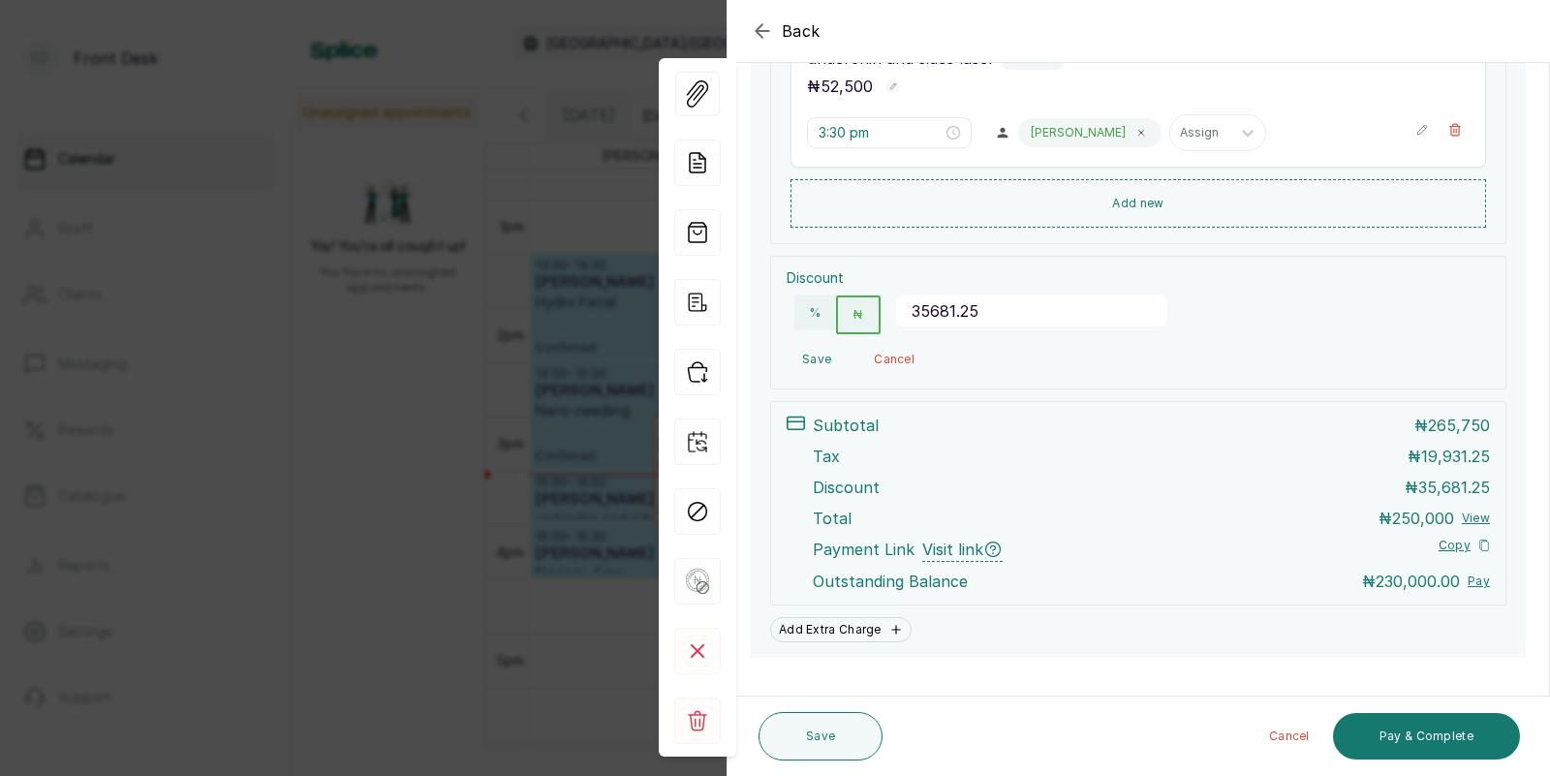
click at [820, 353] on button "Save" at bounding box center [816, 359] width 60 height 35
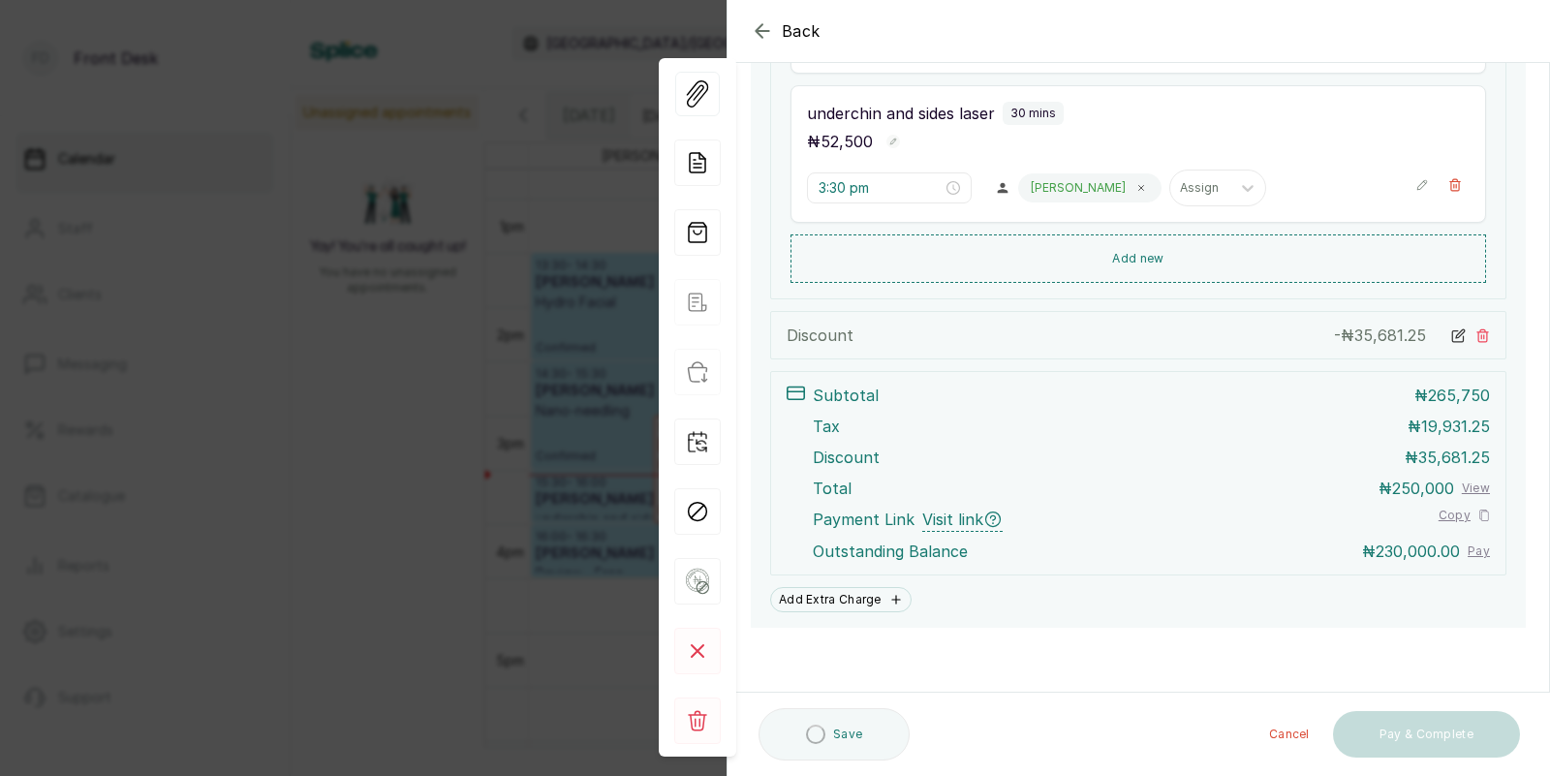
scroll to position [692, 0]
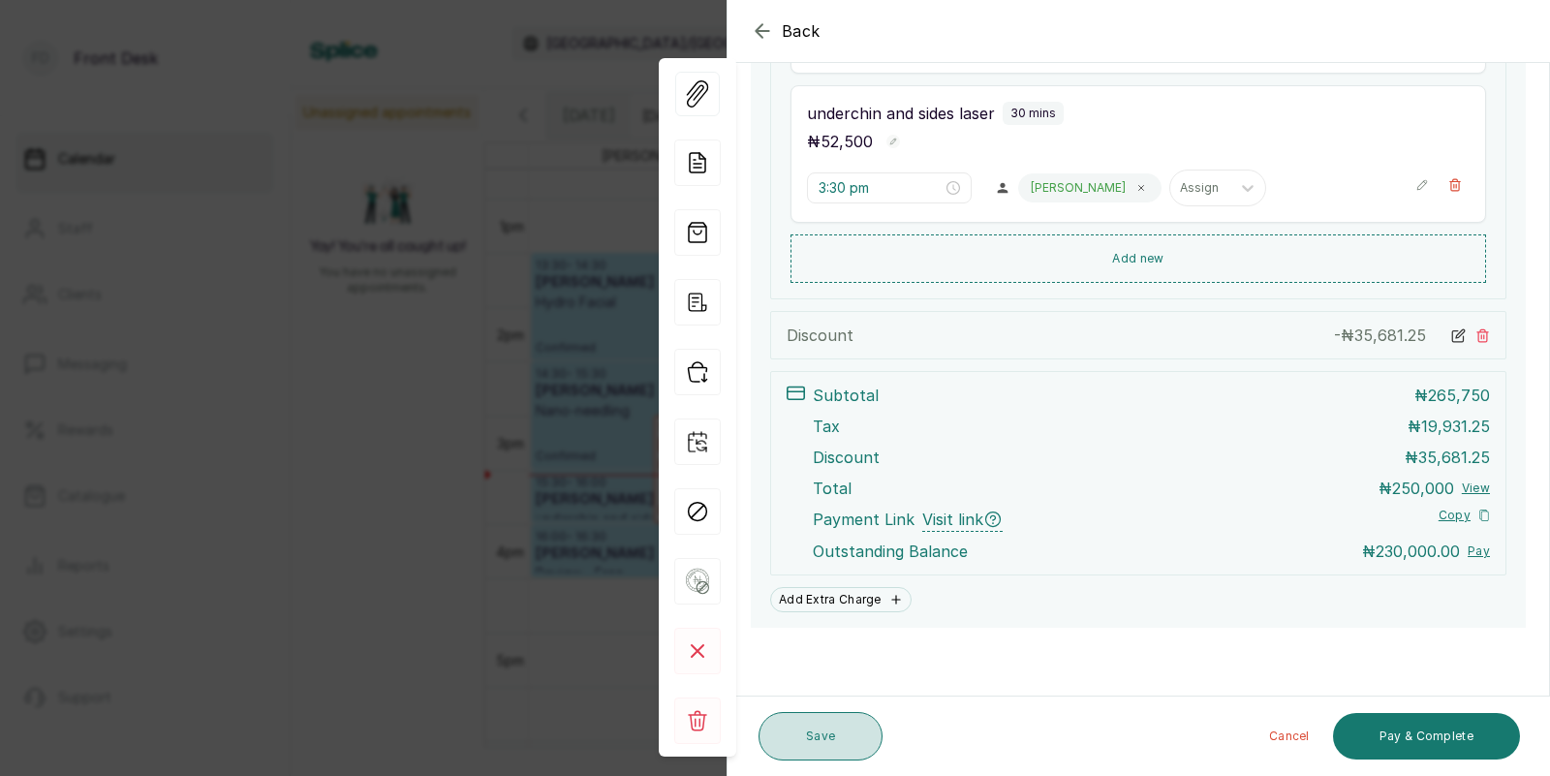
click at [821, 733] on button "Save" at bounding box center [820, 736] width 124 height 48
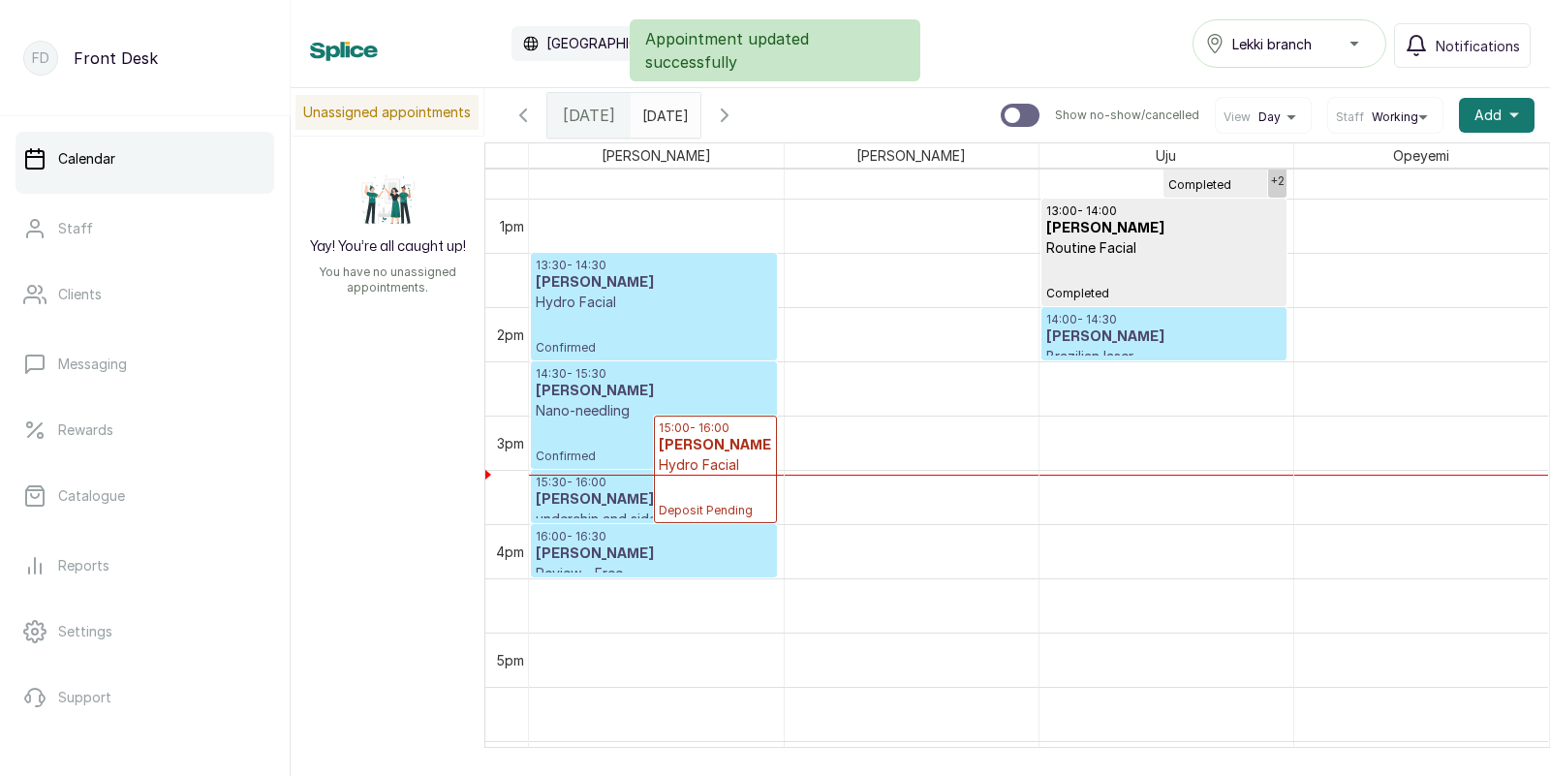
click at [664, 314] on p "Confirmed" at bounding box center [654, 334] width 236 height 44
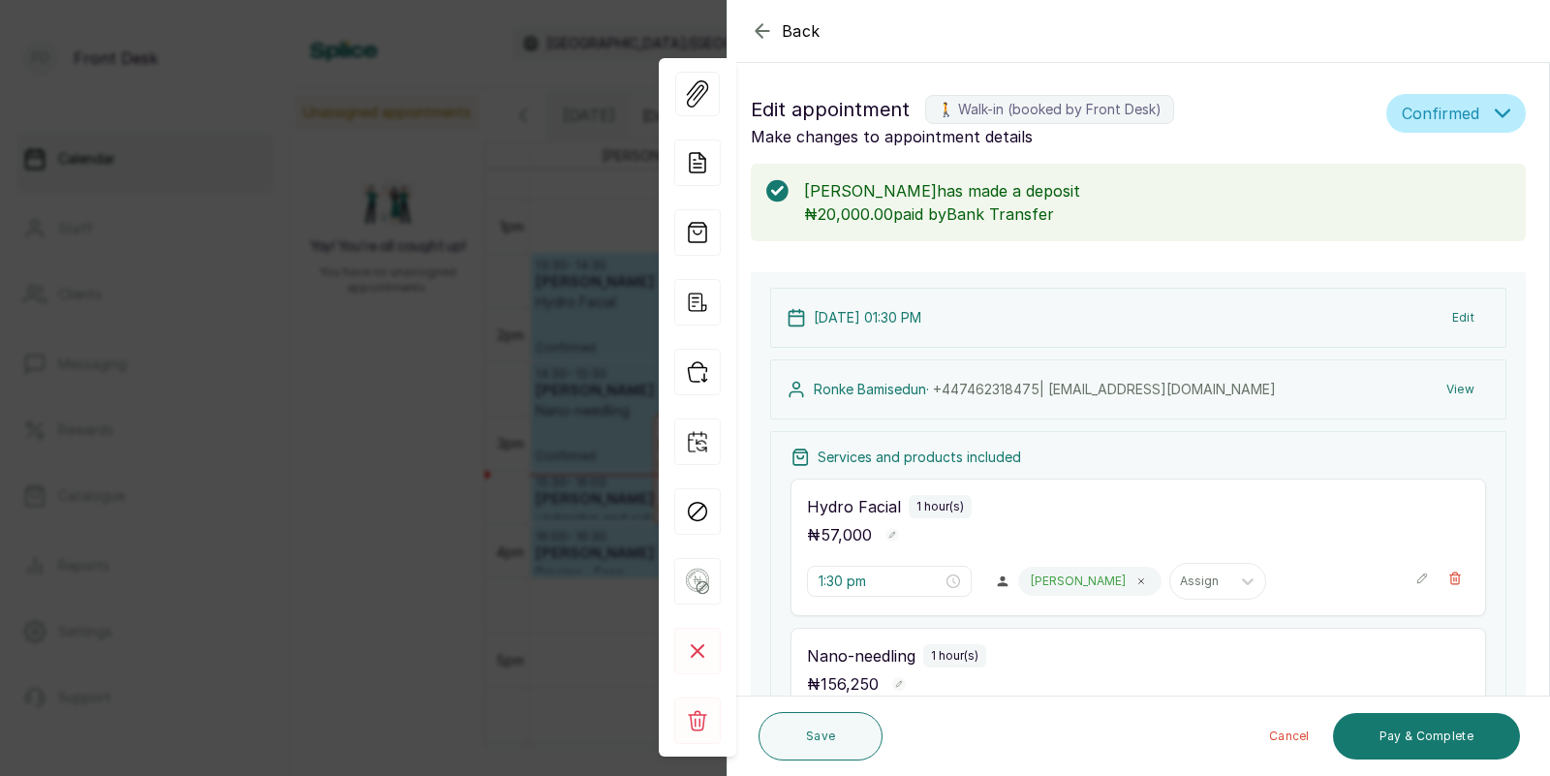
scroll to position [649, 0]
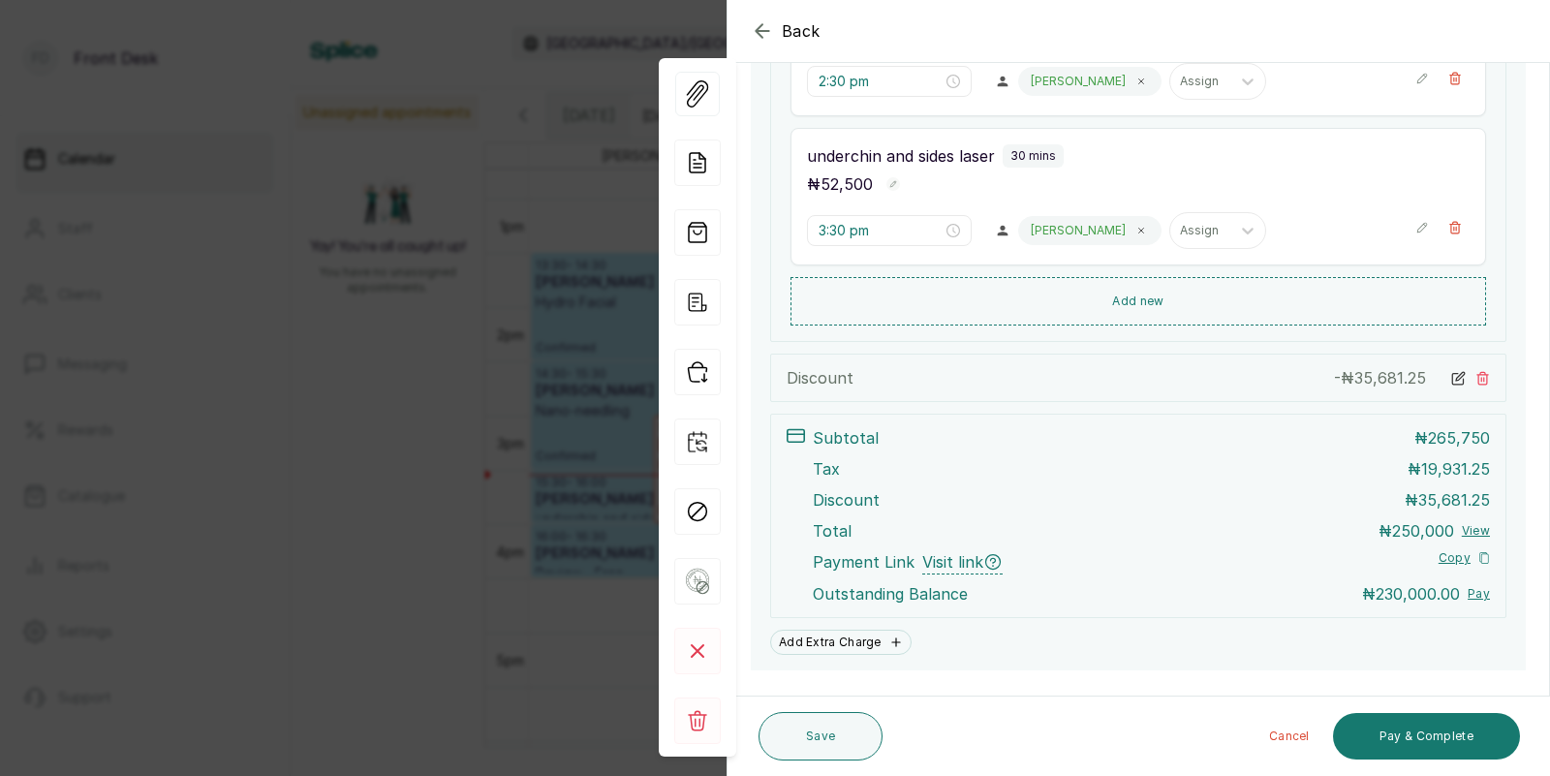
click at [419, 394] on div "Back Appointment Details Edit appointment 🚶 Walk-in (booked by Front Desk) Make…" at bounding box center [775, 388] width 1550 height 776
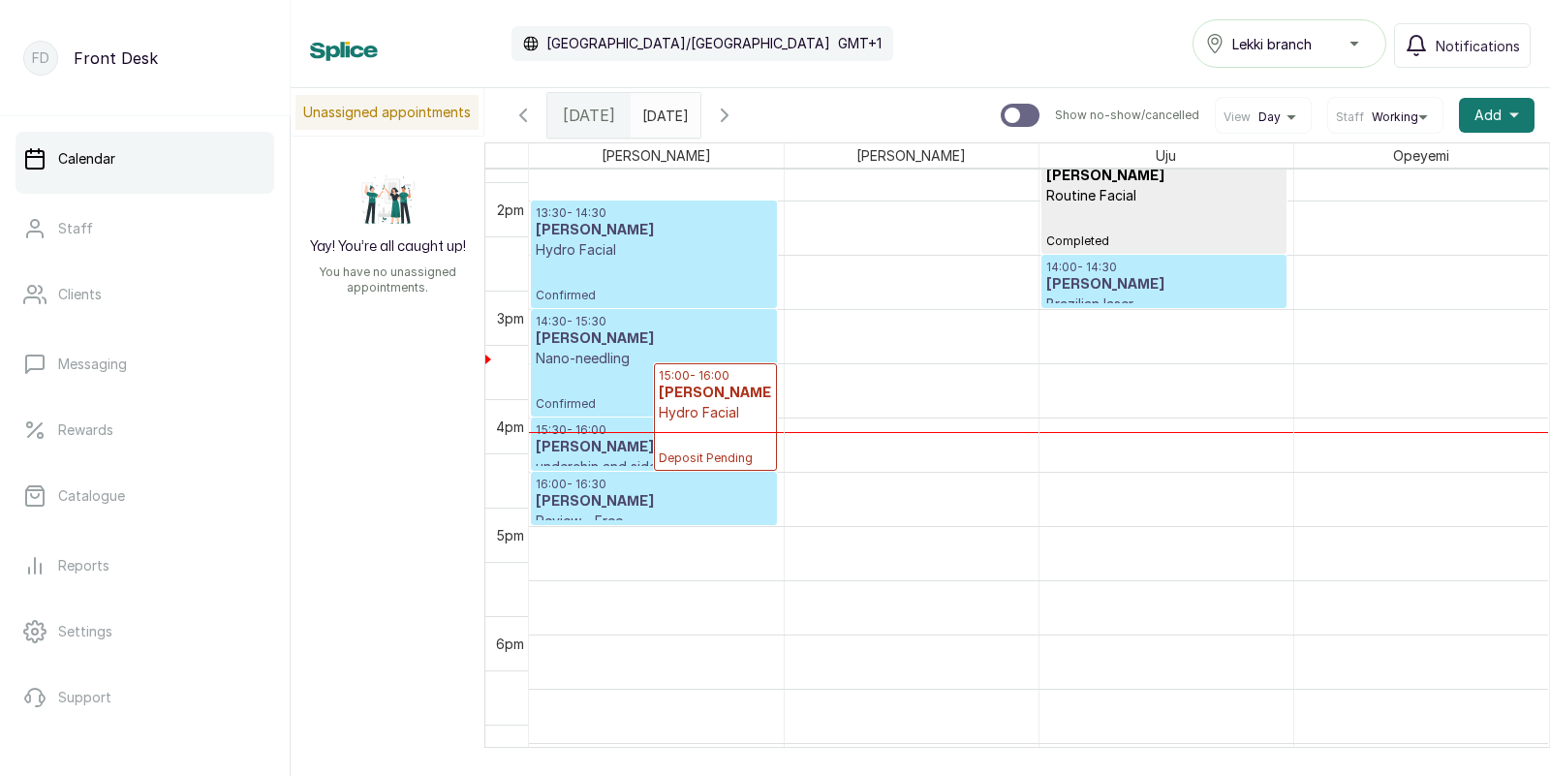
scroll to position [1433, 0]
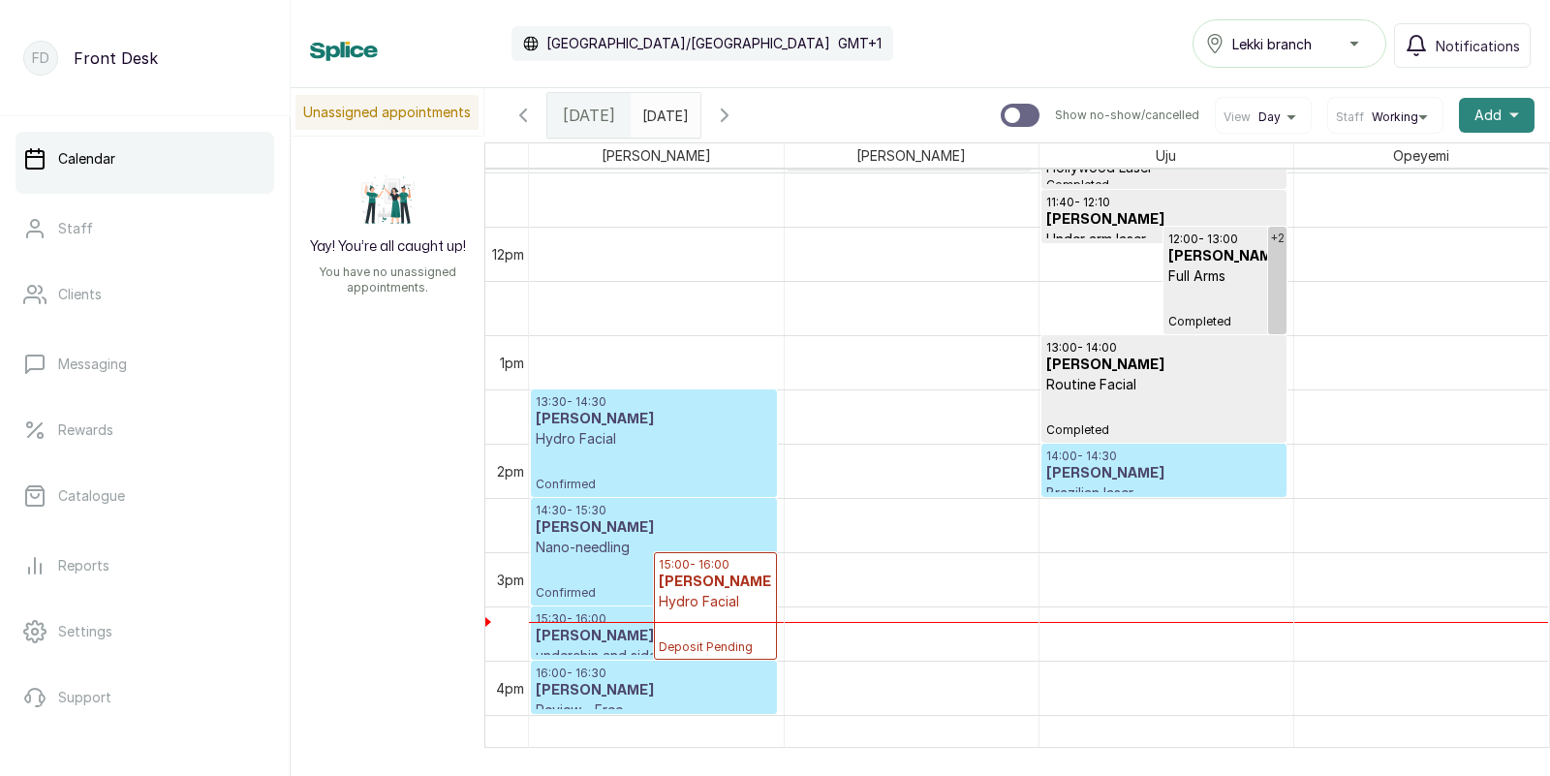
click at [1489, 114] on span "Add" at bounding box center [1487, 115] width 27 height 19
click at [1391, 162] on span "Add Appointment" at bounding box center [1426, 167] width 186 height 23
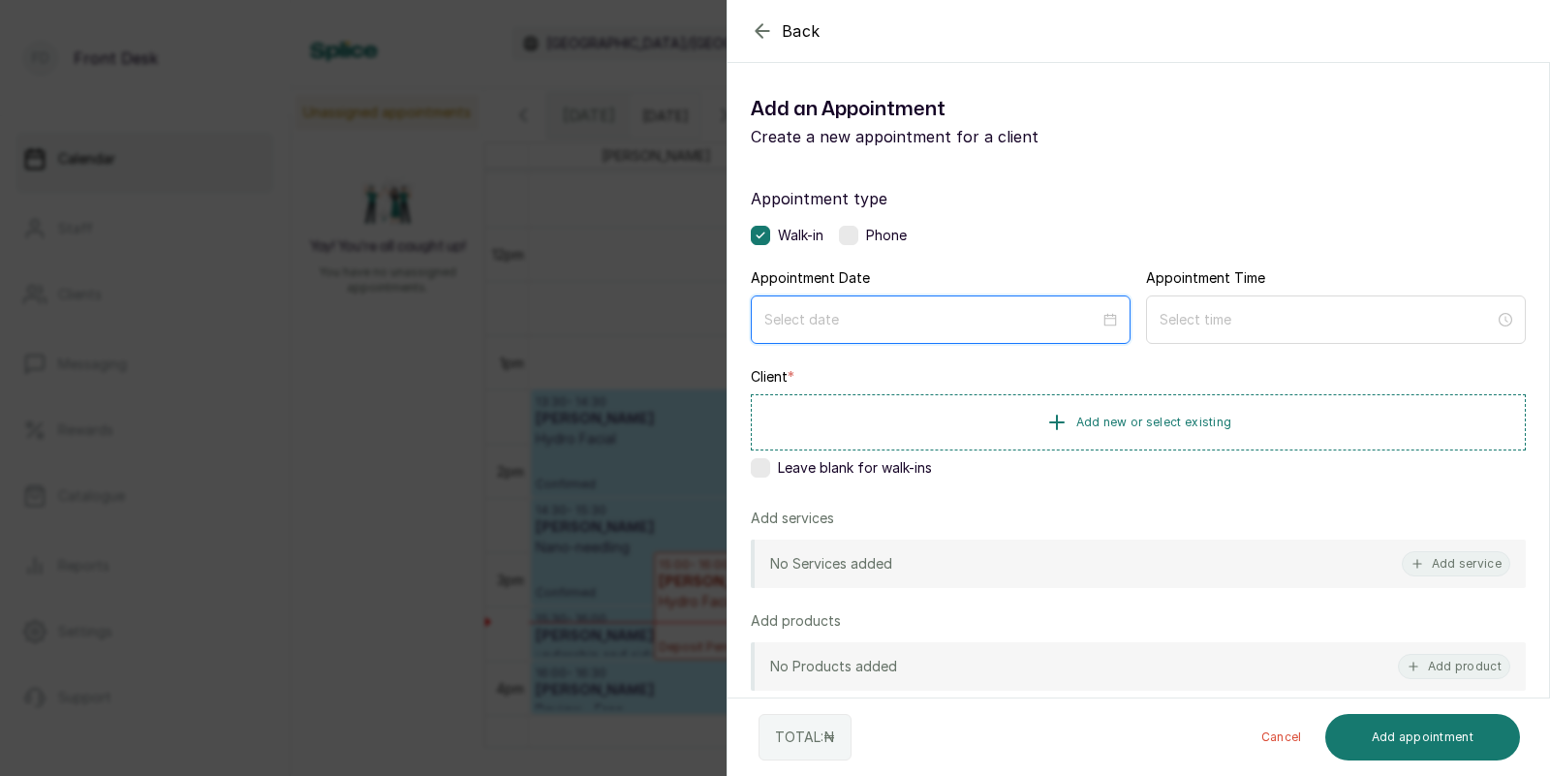
click at [901, 324] on input at bounding box center [931, 319] width 335 height 21
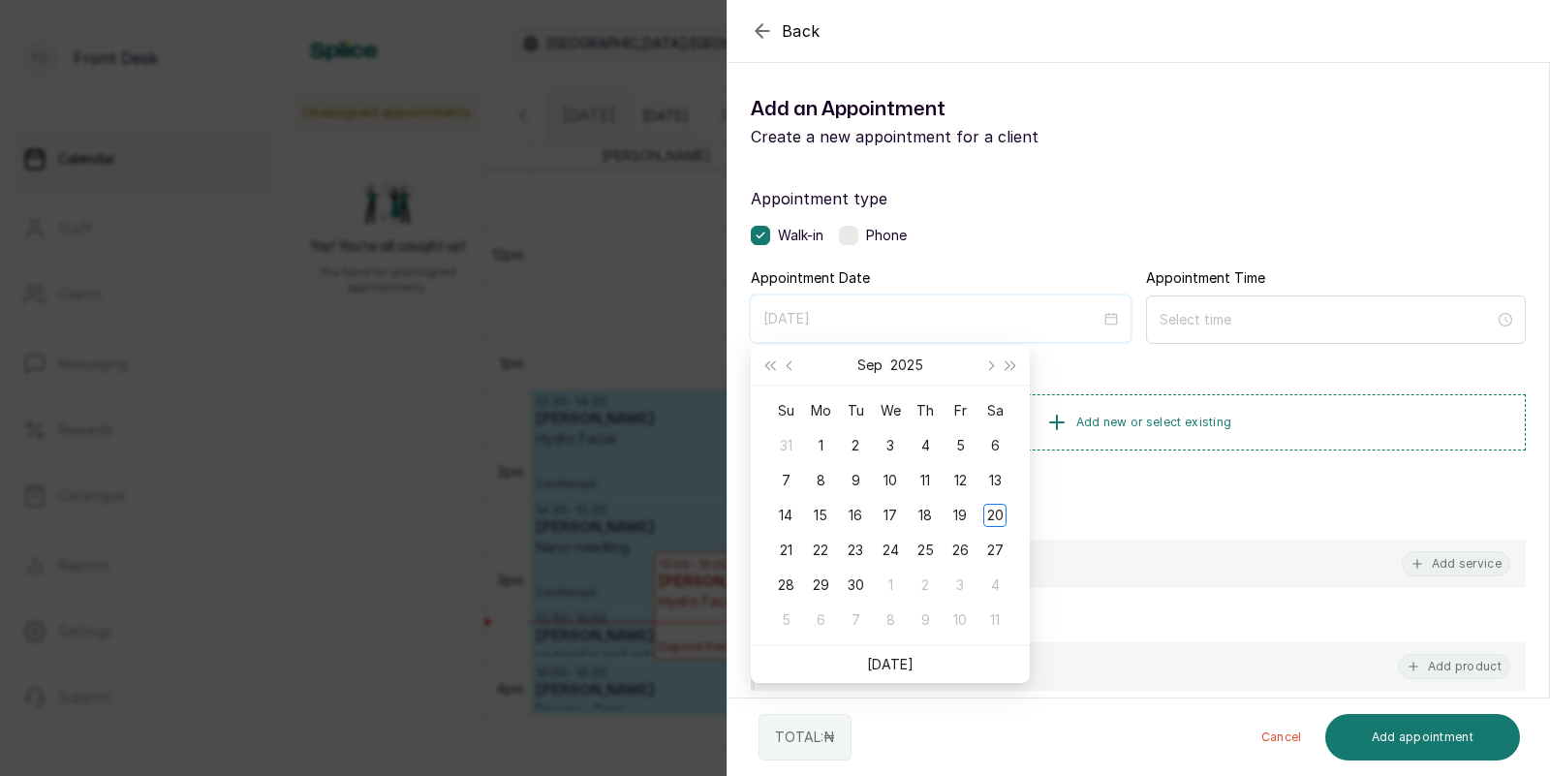
type input "[DATE]"
click at [895, 656] on link "[DATE]" at bounding box center [890, 664] width 46 height 16
type input "[DATE]"
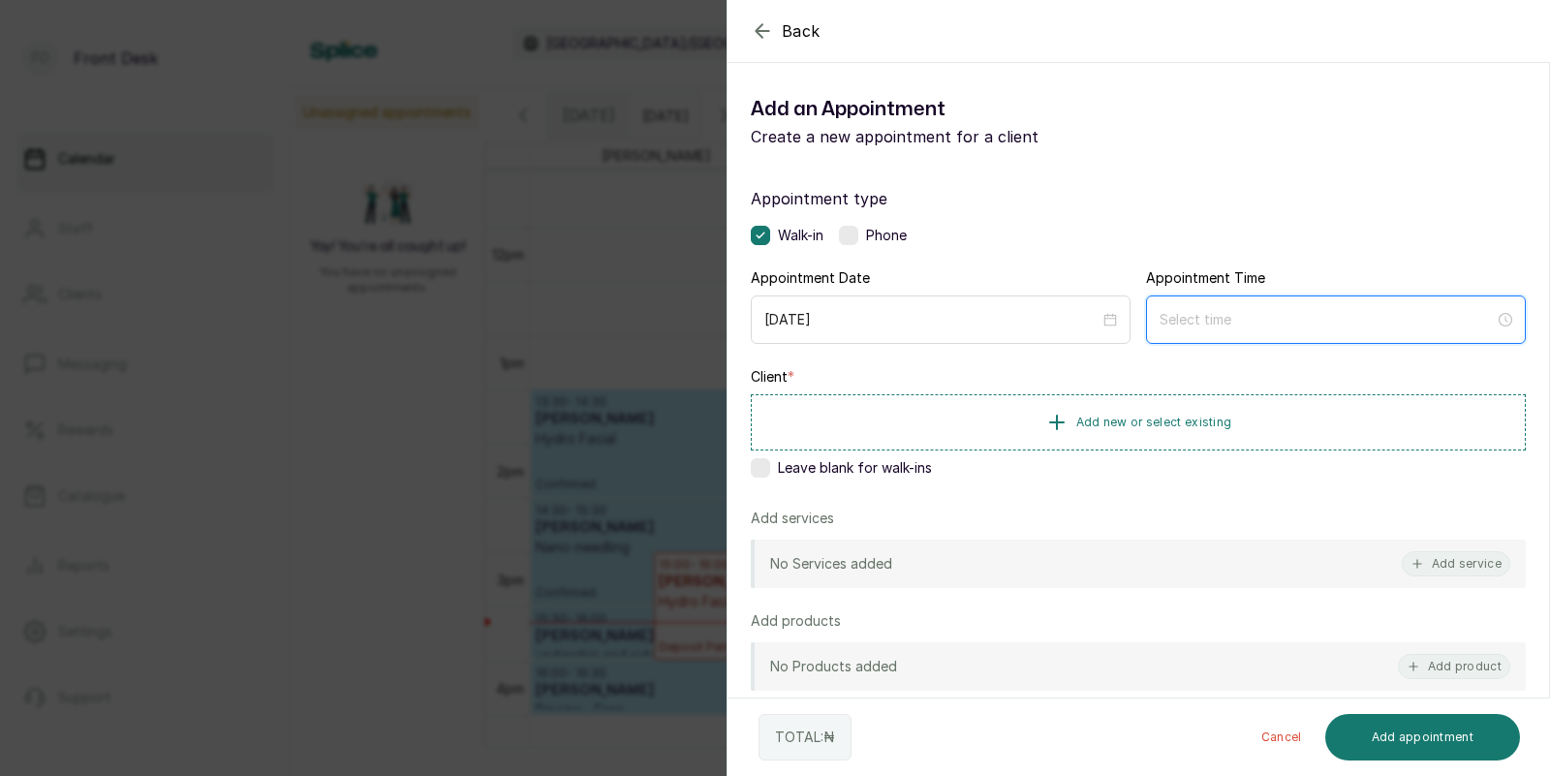
click at [1240, 315] on input at bounding box center [1326, 319] width 335 height 21
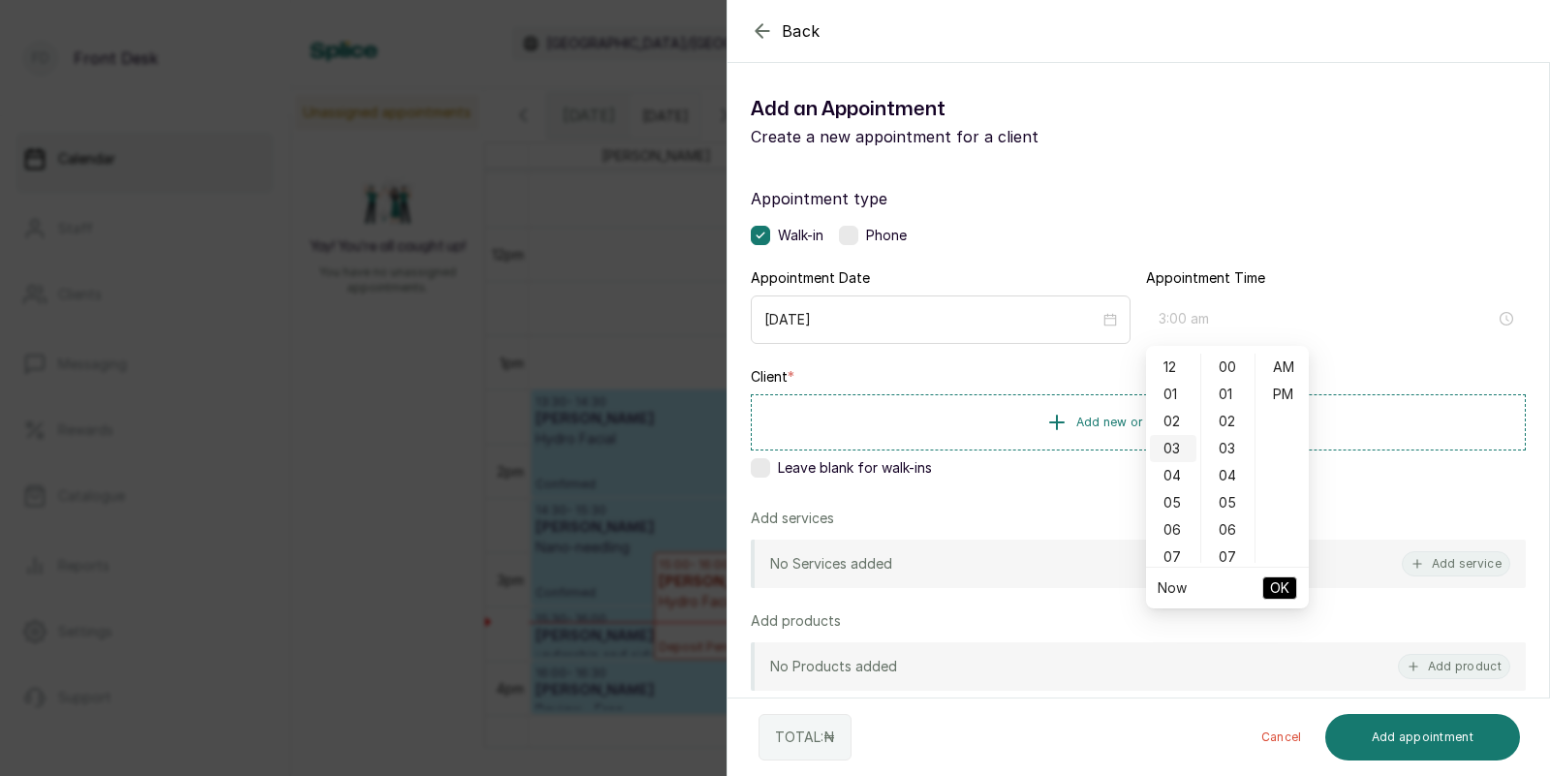
click at [1171, 445] on div "03" at bounding box center [1173, 448] width 46 height 27
click at [1215, 429] on div "25" at bounding box center [1228, 420] width 46 height 27
click at [1224, 458] on div "35" at bounding box center [1228, 463] width 46 height 27
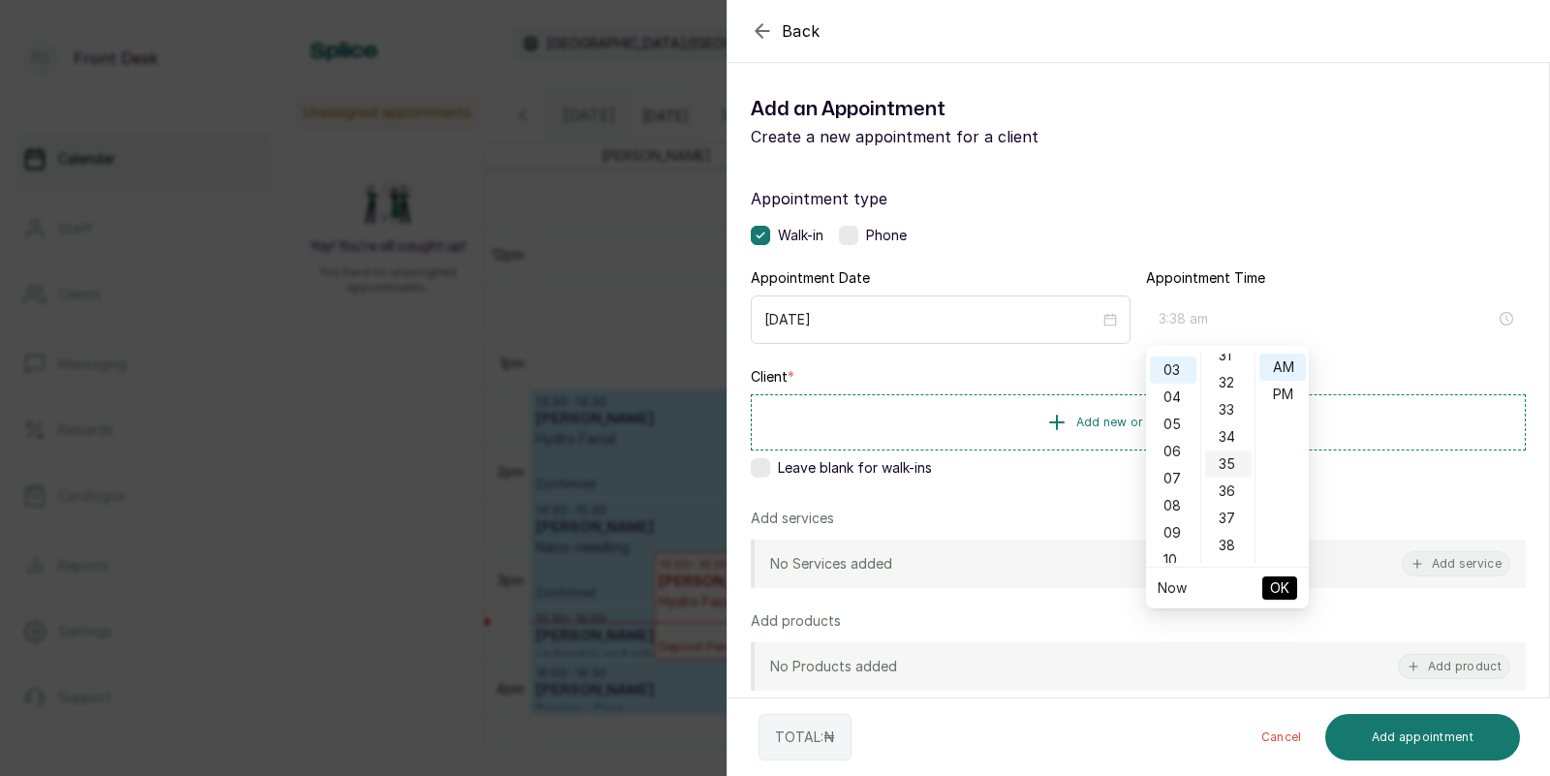
scroll to position [946, 0]
type input "3:35 pm"
click at [1285, 392] on div "PM" at bounding box center [1282, 394] width 46 height 27
click at [1276, 583] on span "OK" at bounding box center [1279, 587] width 19 height 37
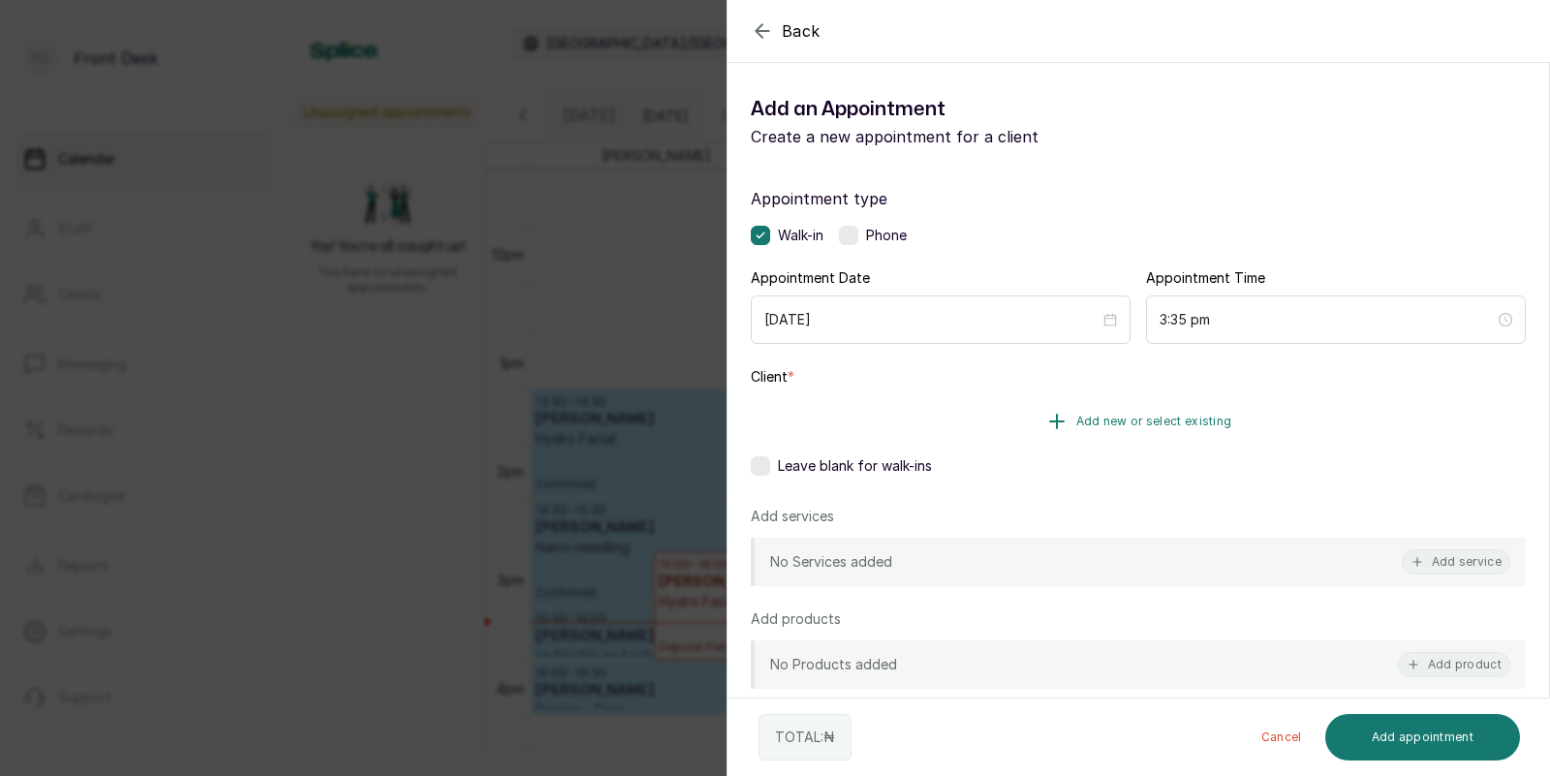
click at [1186, 414] on span "Add new or select existing" at bounding box center [1154, 421] width 156 height 15
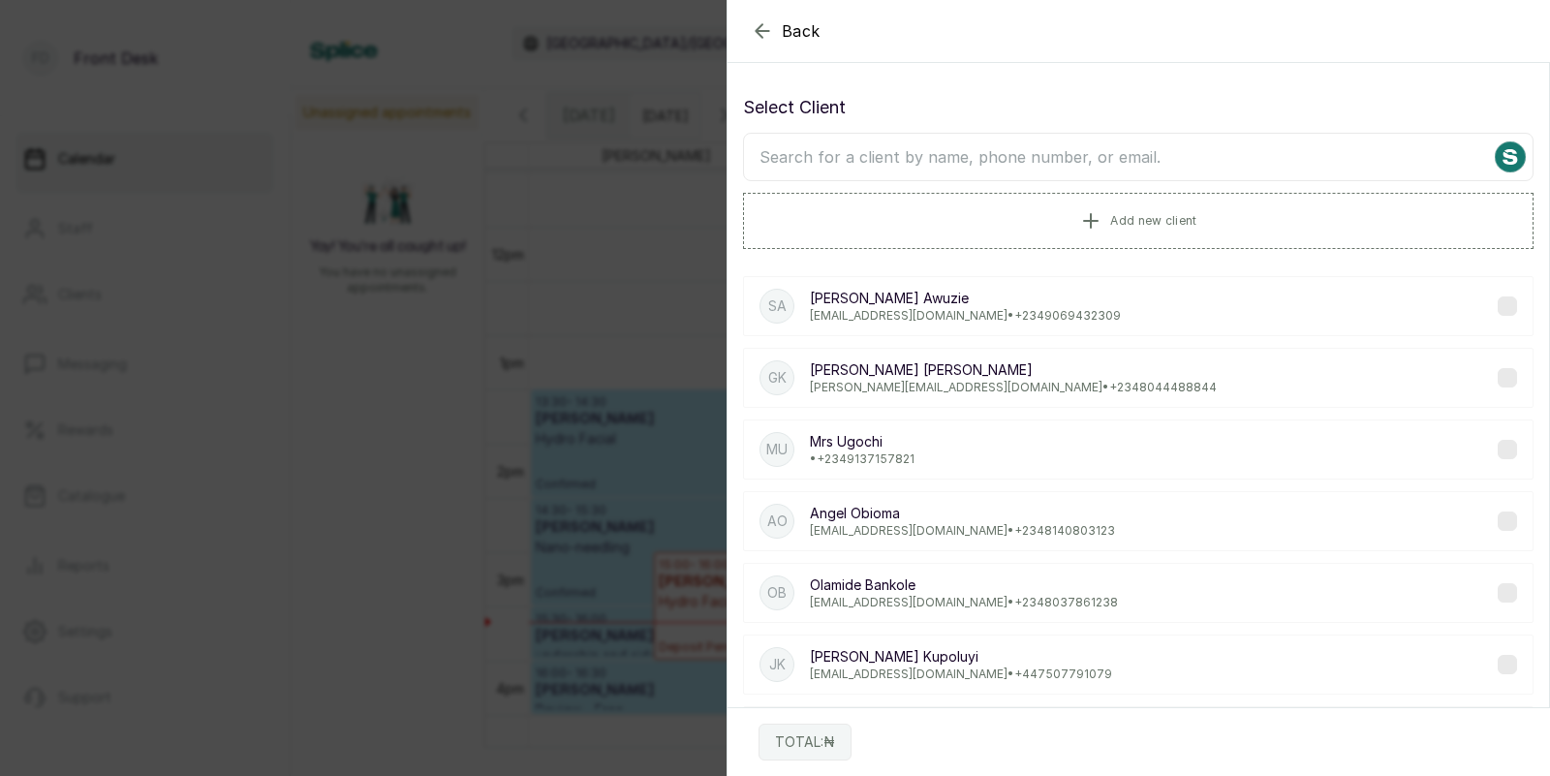
click at [1059, 159] on input "text" at bounding box center [1138, 157] width 790 height 48
click at [1078, 211] on button "Add new client" at bounding box center [1138, 220] width 790 height 54
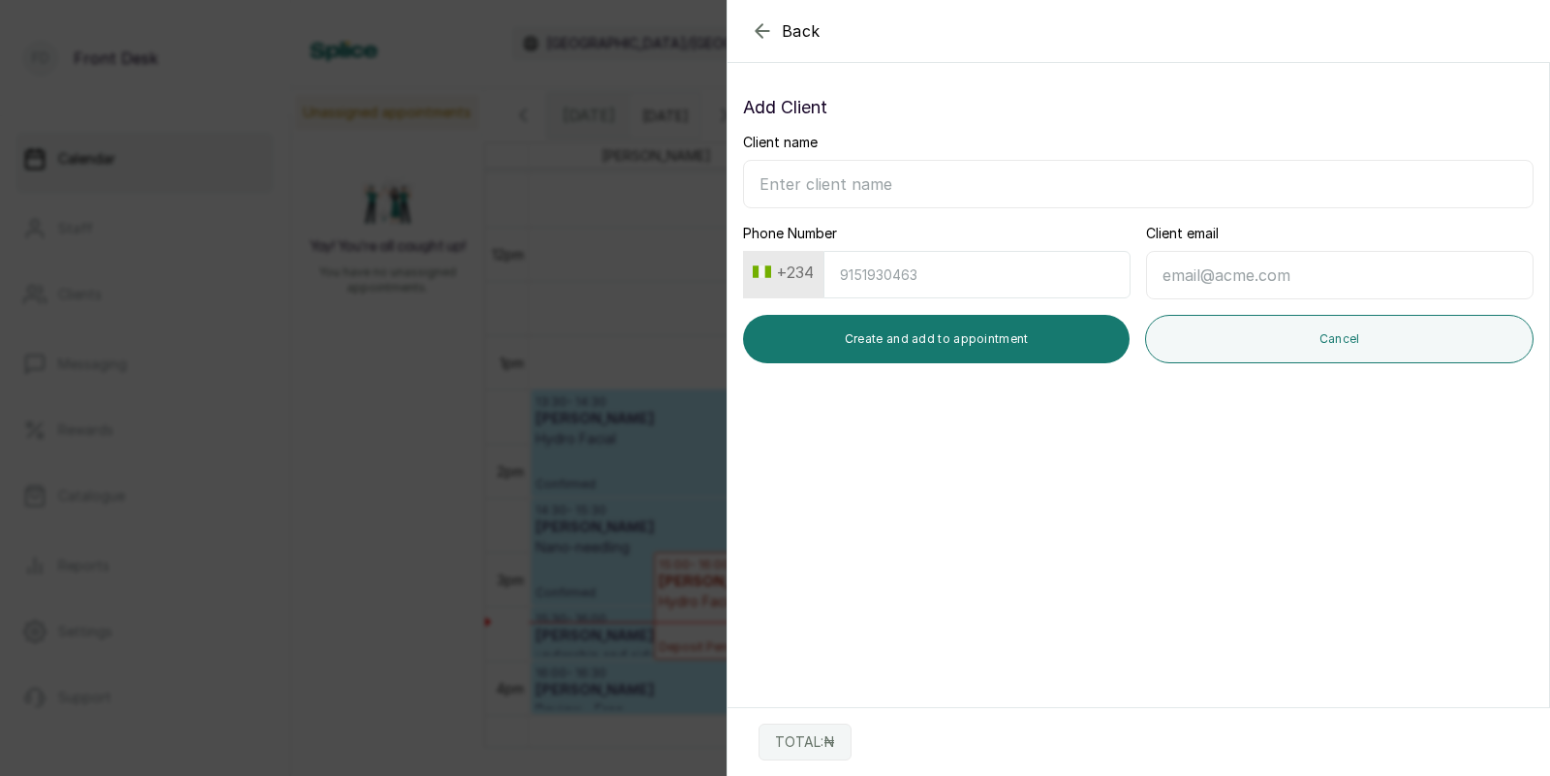
click at [996, 188] on input "Client name" at bounding box center [1138, 184] width 790 height 48
type input "j"
type input "Olaide Jinadu"
click at [933, 281] on input "Phone Number" at bounding box center [976, 274] width 307 height 47
type input "7070544838"
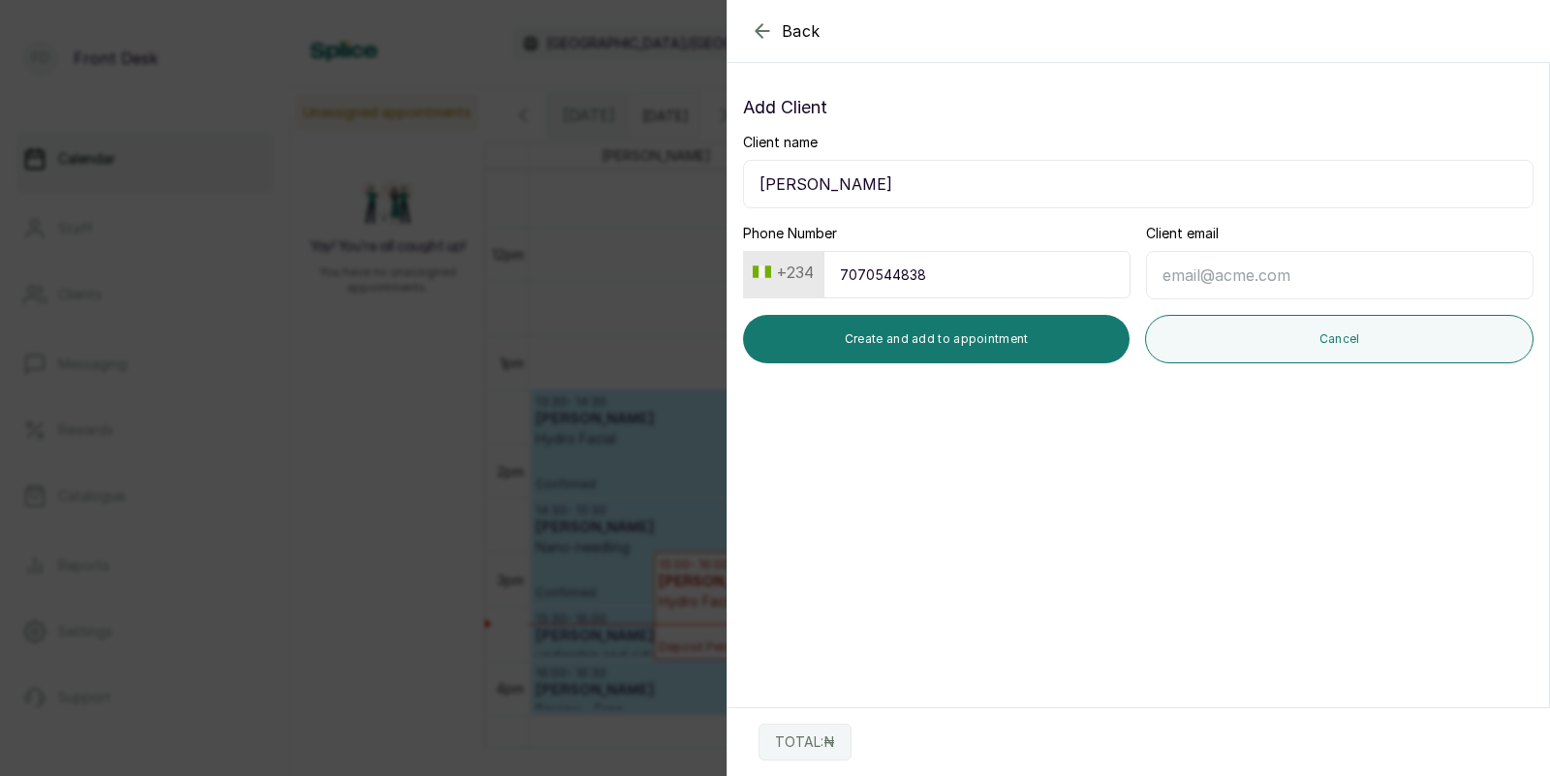
click at [1217, 286] on input "Client email" at bounding box center [1339, 275] width 387 height 48
type input "zaziricks@gmail.com"
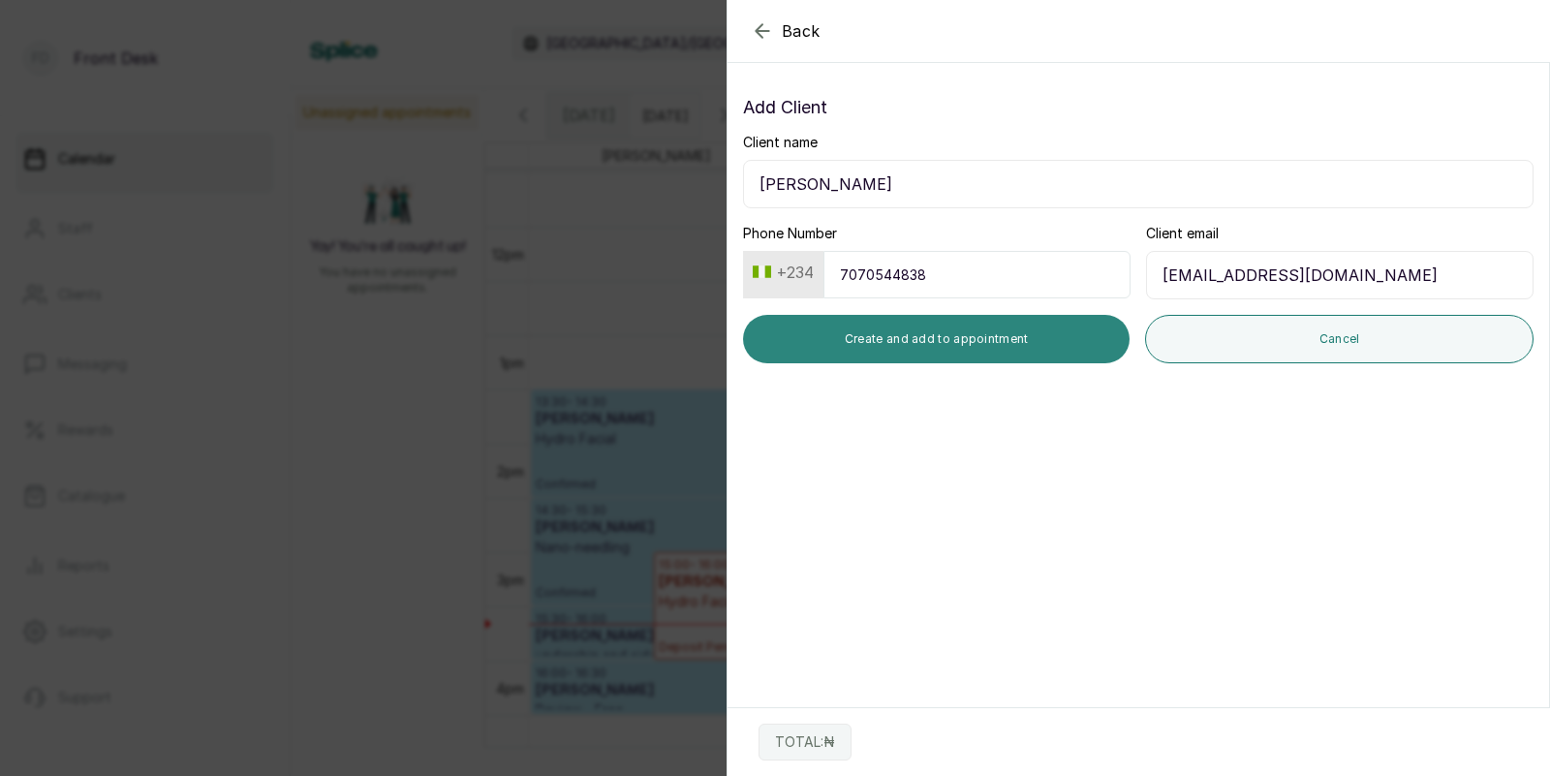
click at [1015, 329] on button "Create and add to appointment" at bounding box center [936, 339] width 386 height 48
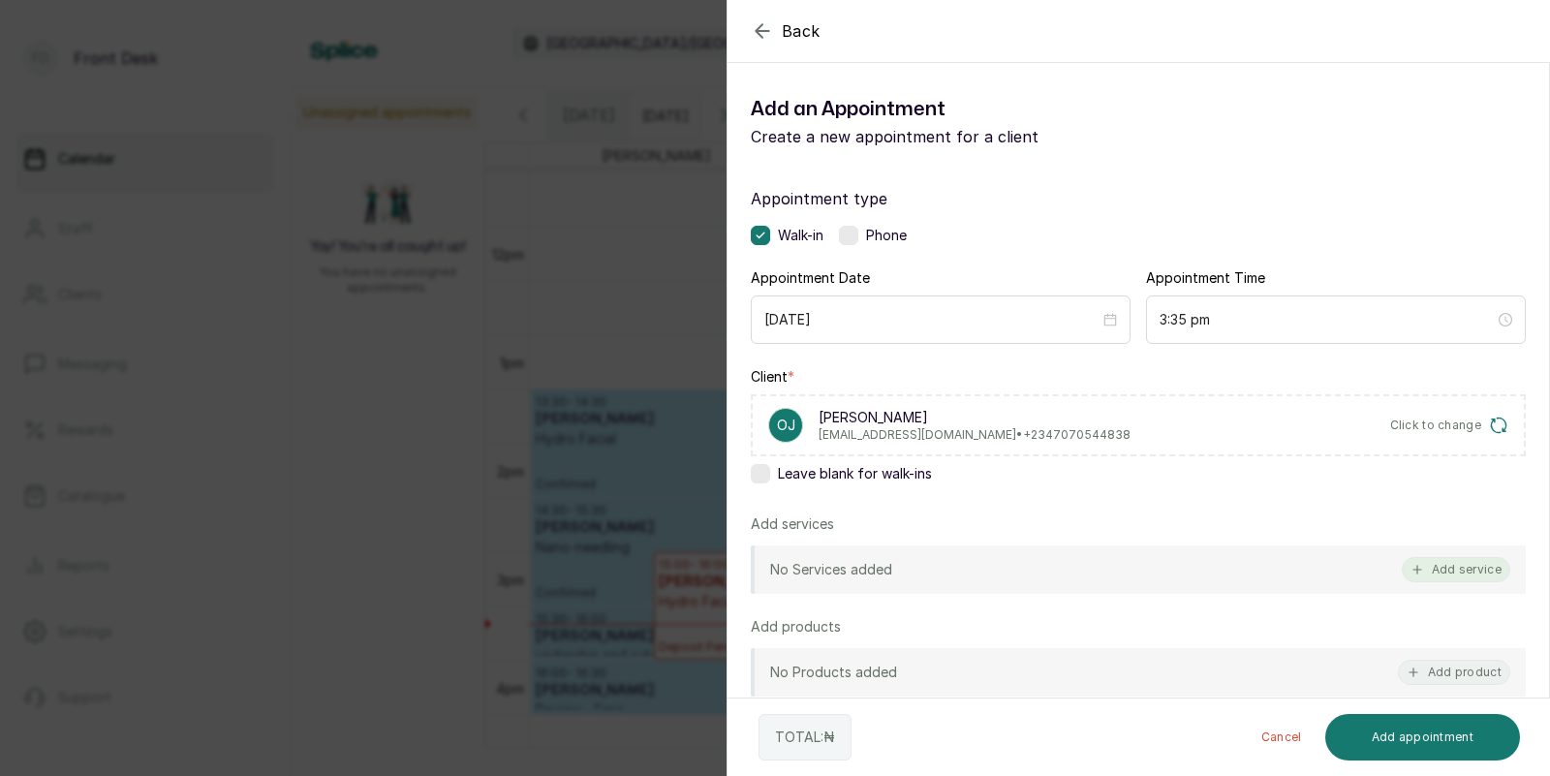
click at [1453, 568] on button "Add service" at bounding box center [1455, 569] width 108 height 25
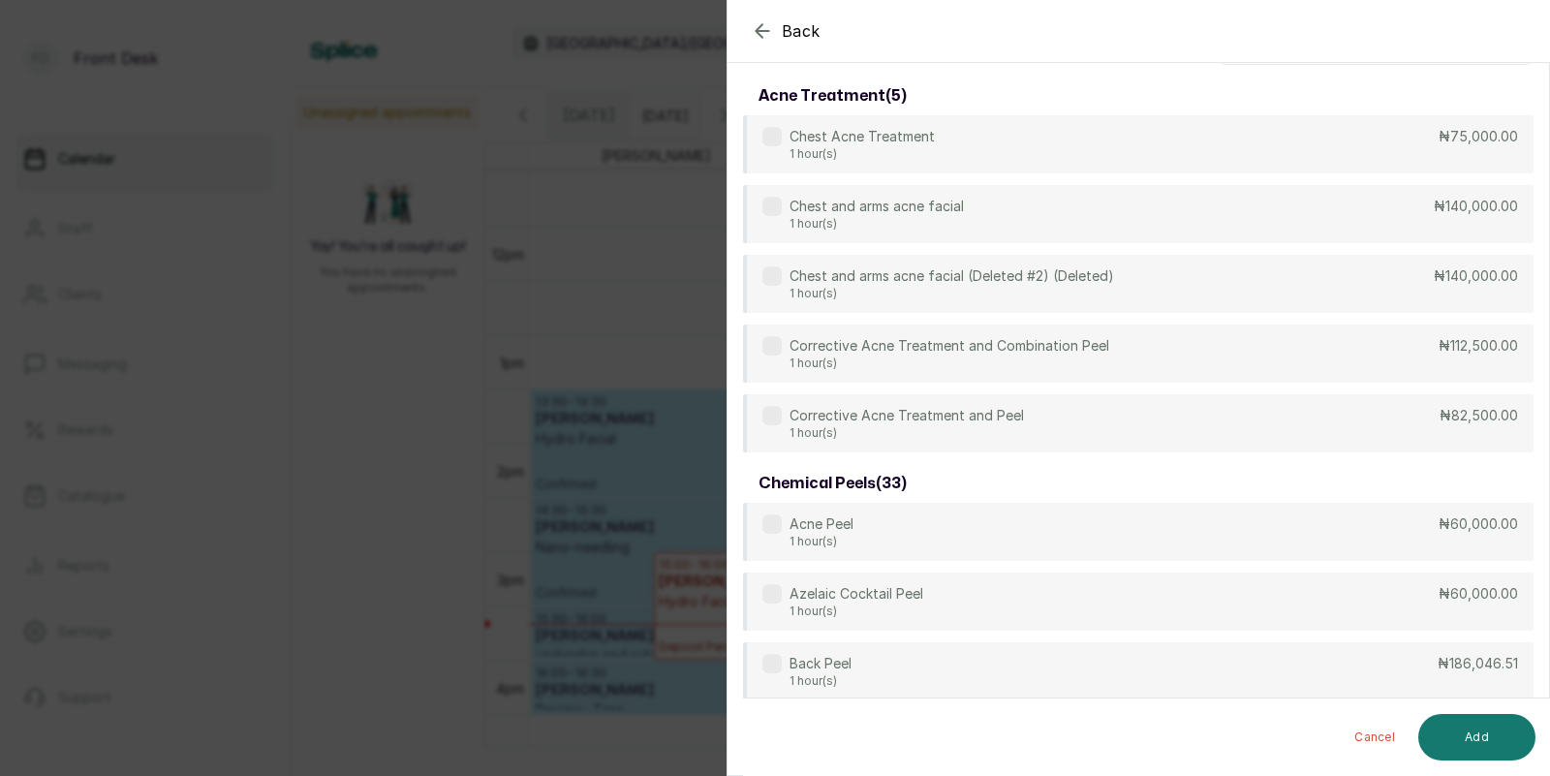
scroll to position [0, 0]
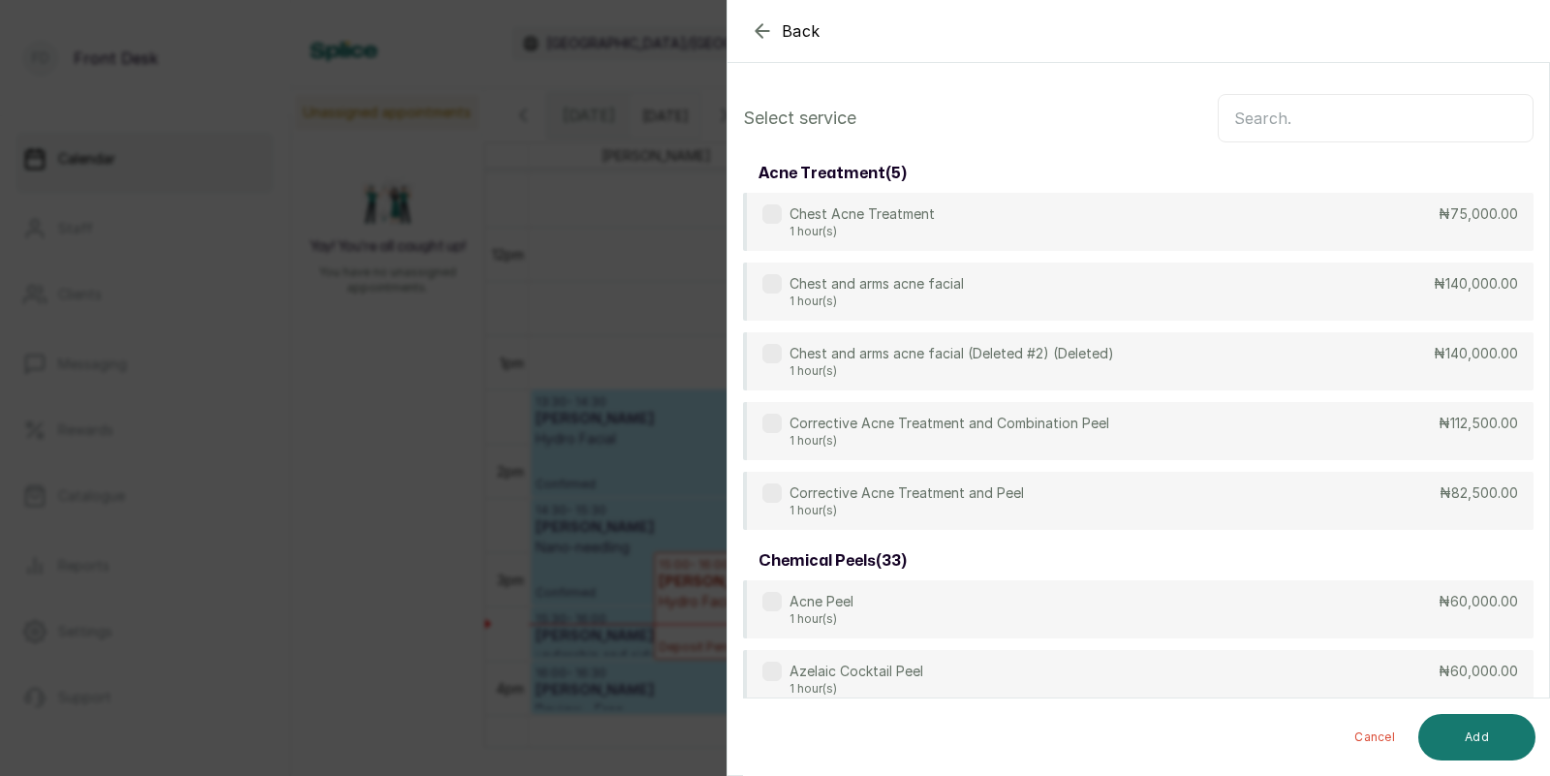
click at [1263, 124] on input "text" at bounding box center [1375, 118] width 316 height 48
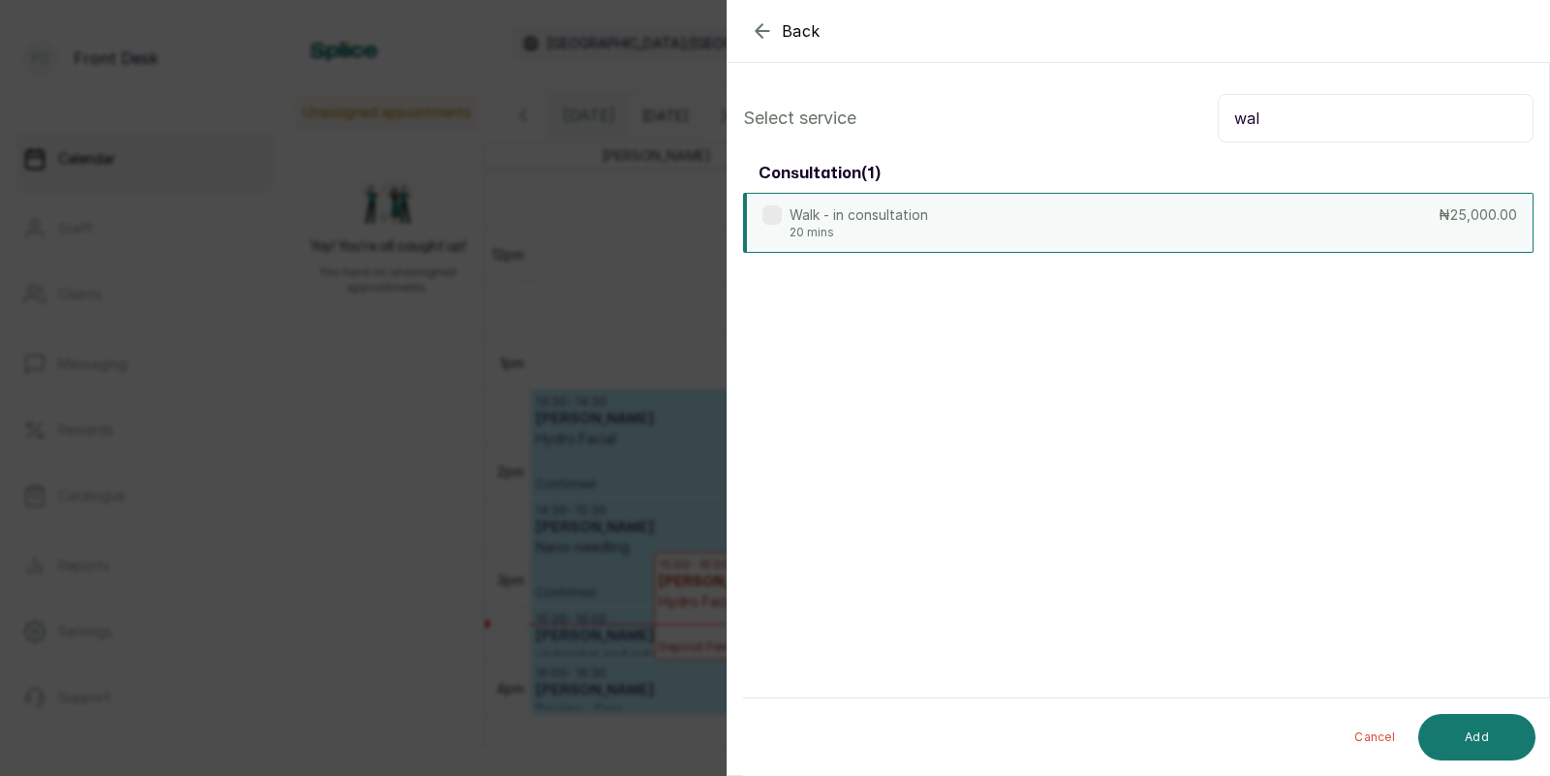
type input "wal"
click at [1176, 221] on div "Walk - in consultation 20 mins ₦25,000.00" at bounding box center [1138, 223] width 790 height 60
click at [1481, 737] on button "Add" at bounding box center [1476, 737] width 117 height 46
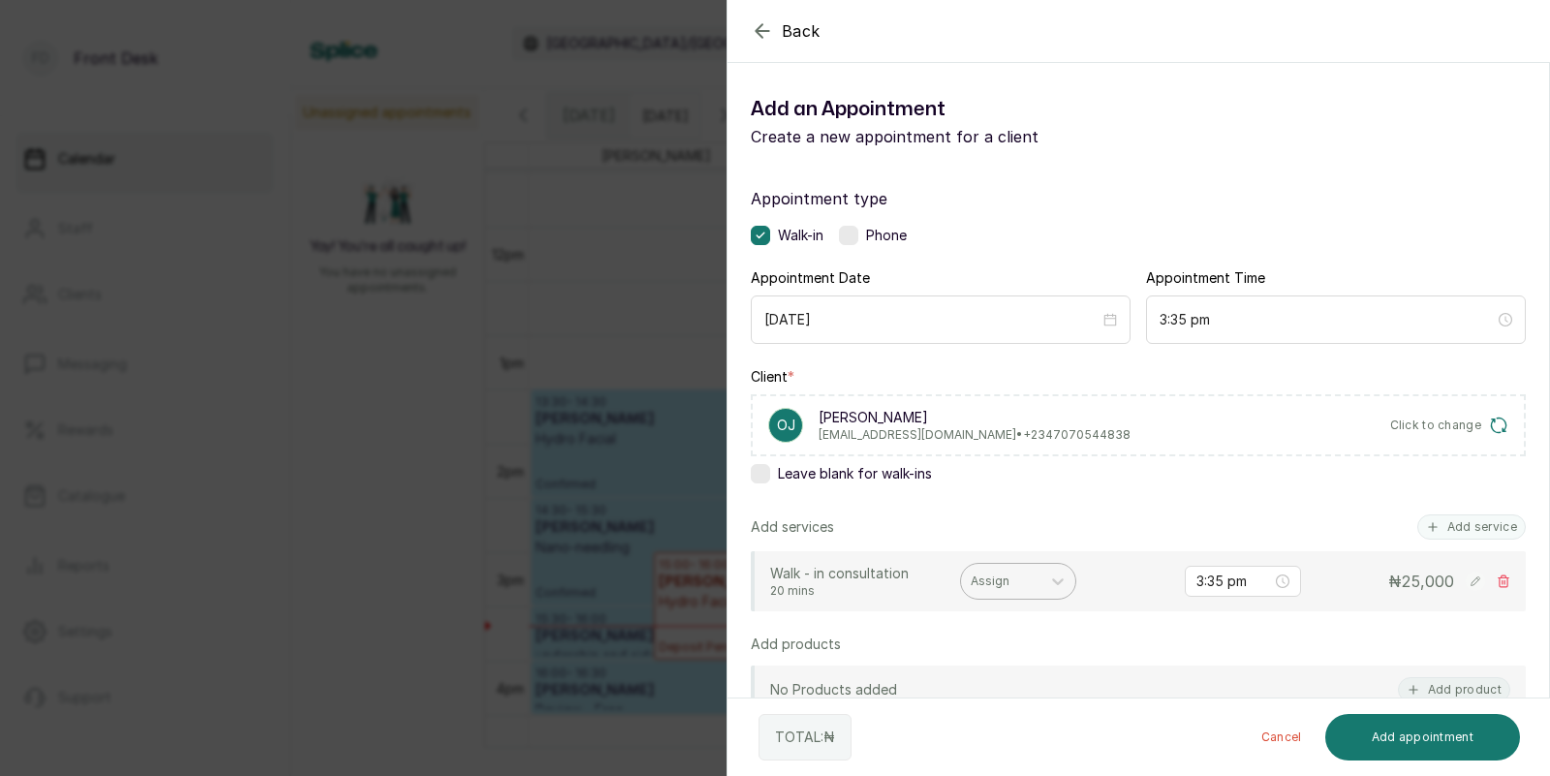
click at [1011, 578] on div at bounding box center [1000, 580] width 60 height 17
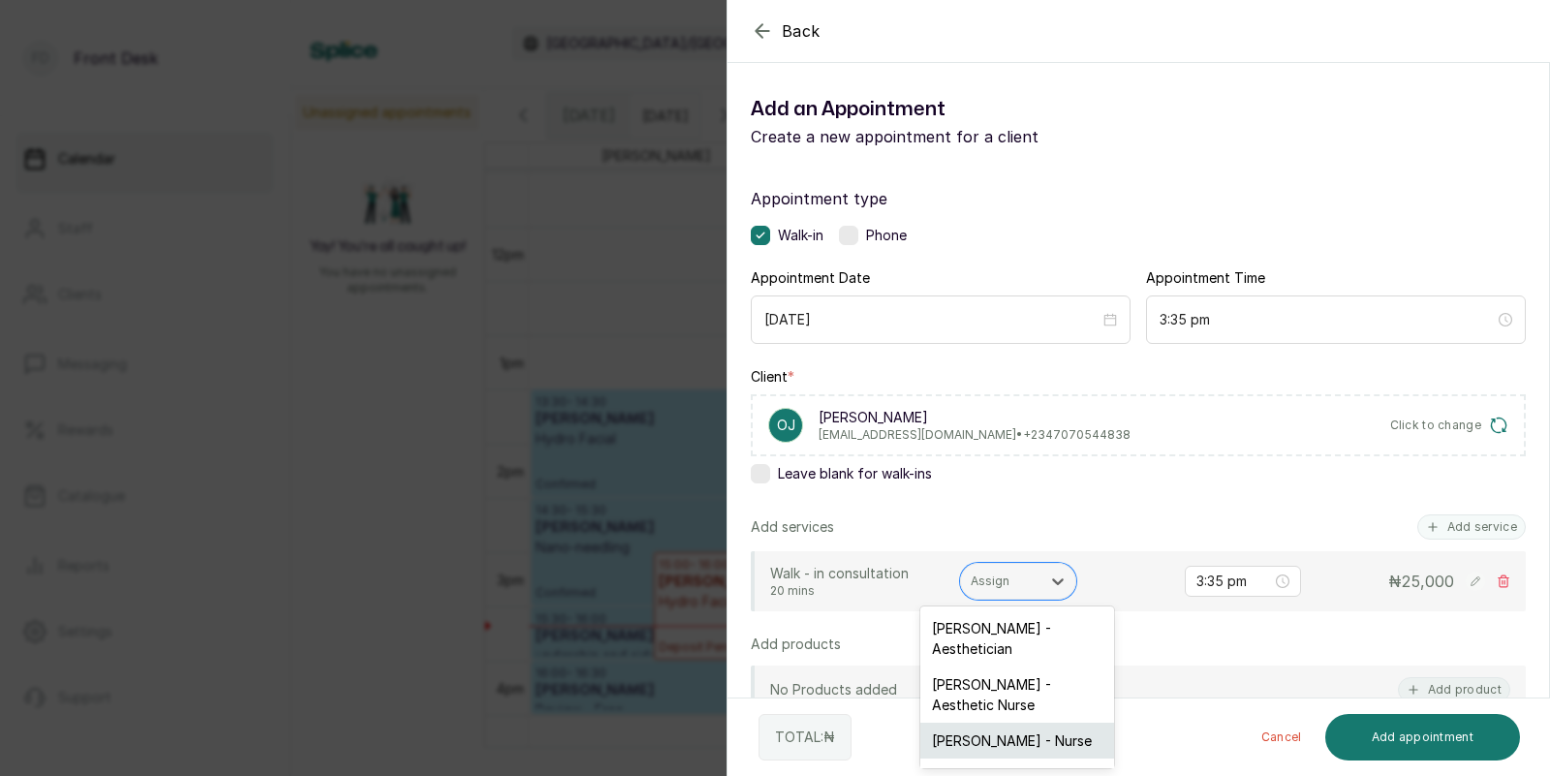
click at [990, 722] on div "[PERSON_NAME] - Nurse" at bounding box center [1017, 740] width 194 height 36
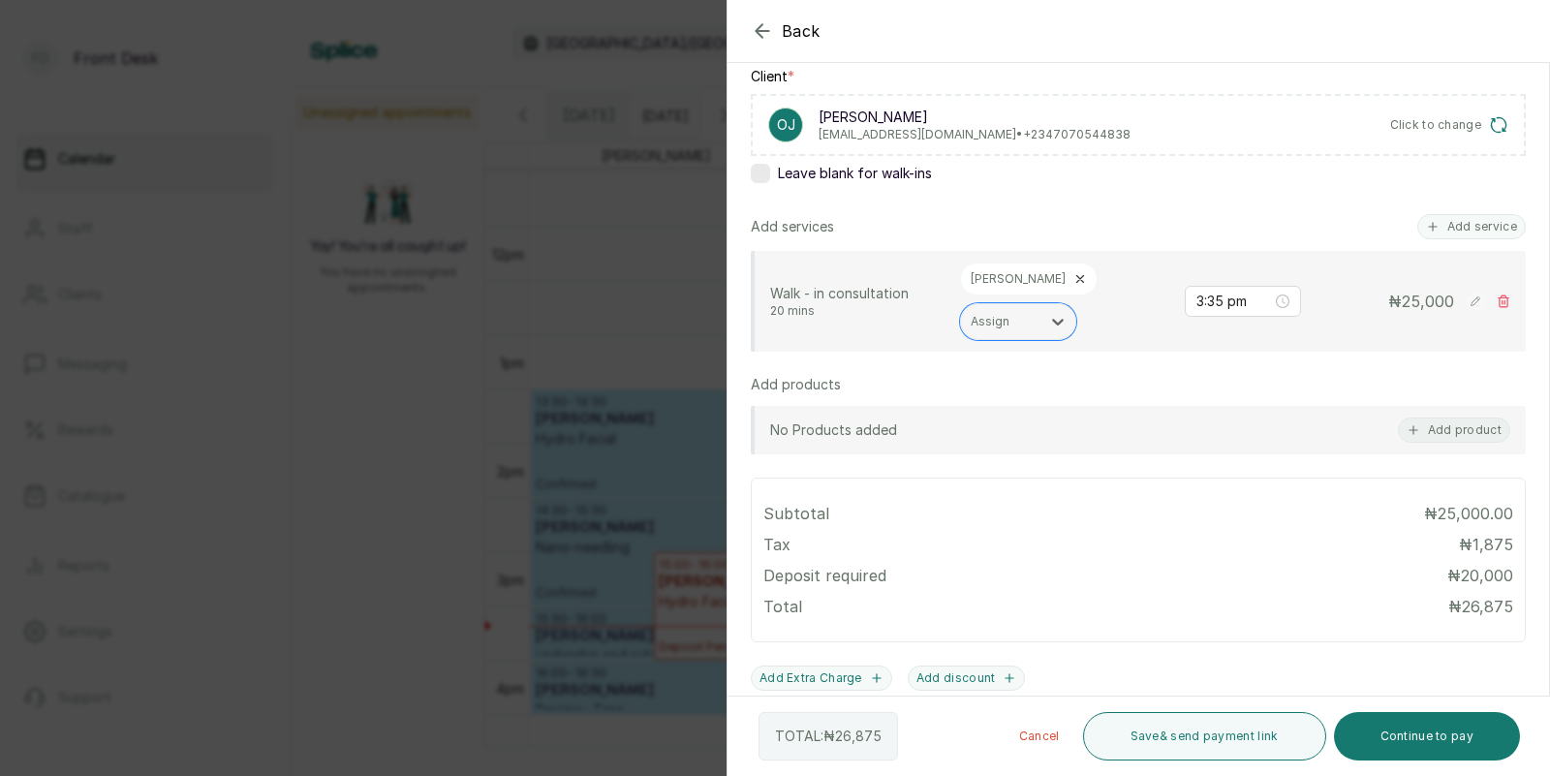
scroll to position [460, 0]
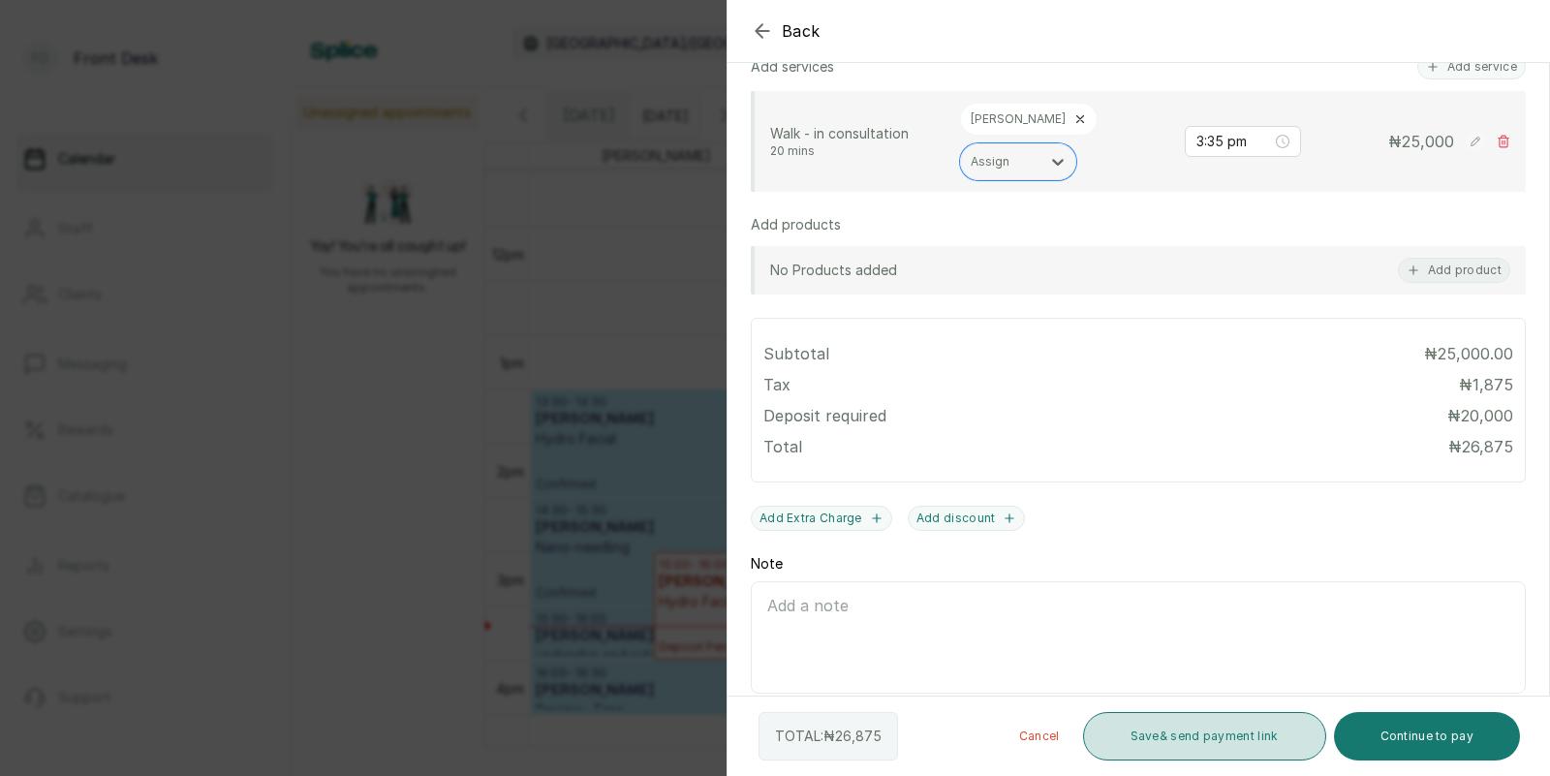
click at [1186, 733] on button "Save & send payment link" at bounding box center [1204, 736] width 243 height 48
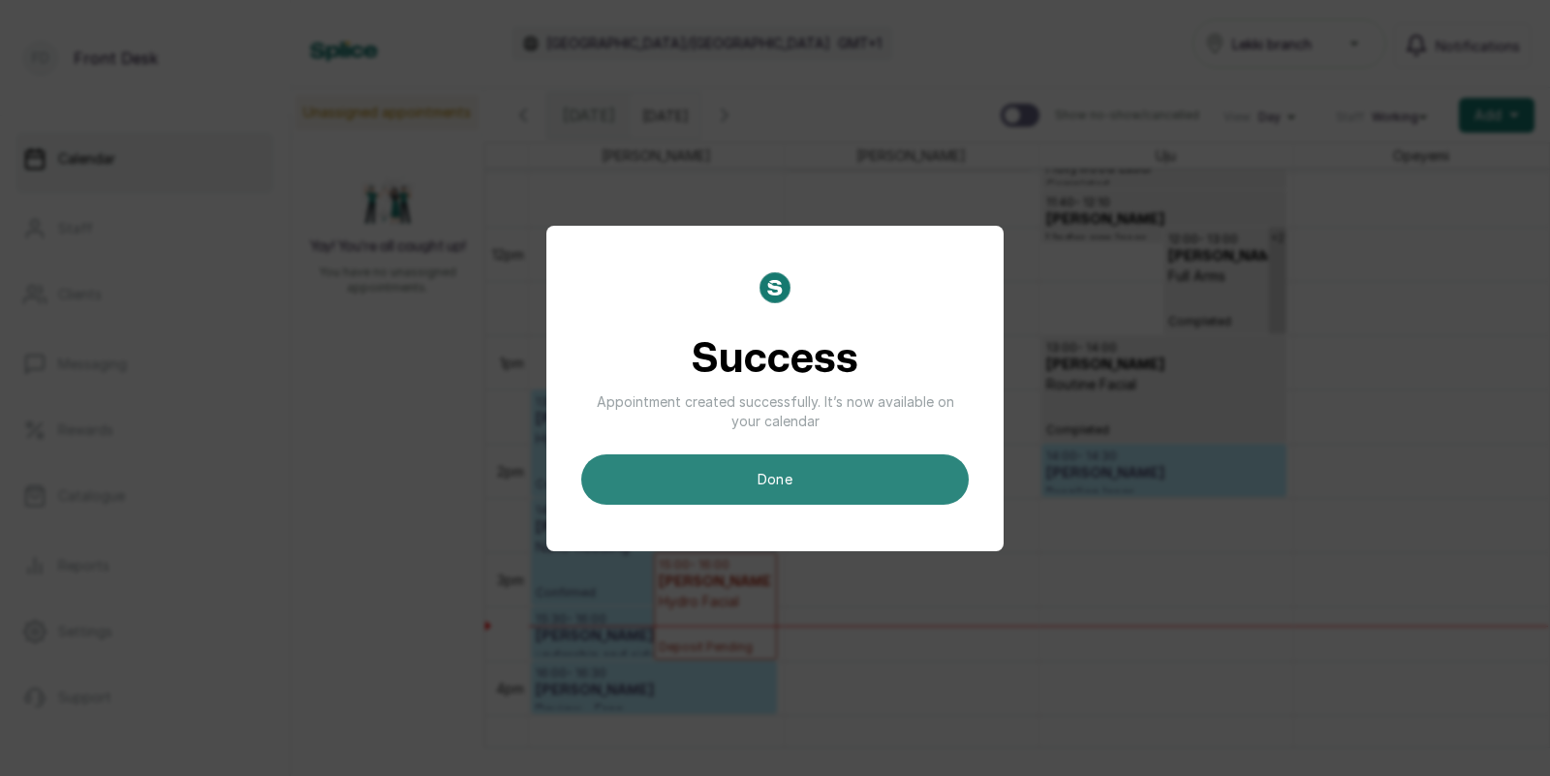
click at [720, 467] on button "done" at bounding box center [774, 479] width 387 height 50
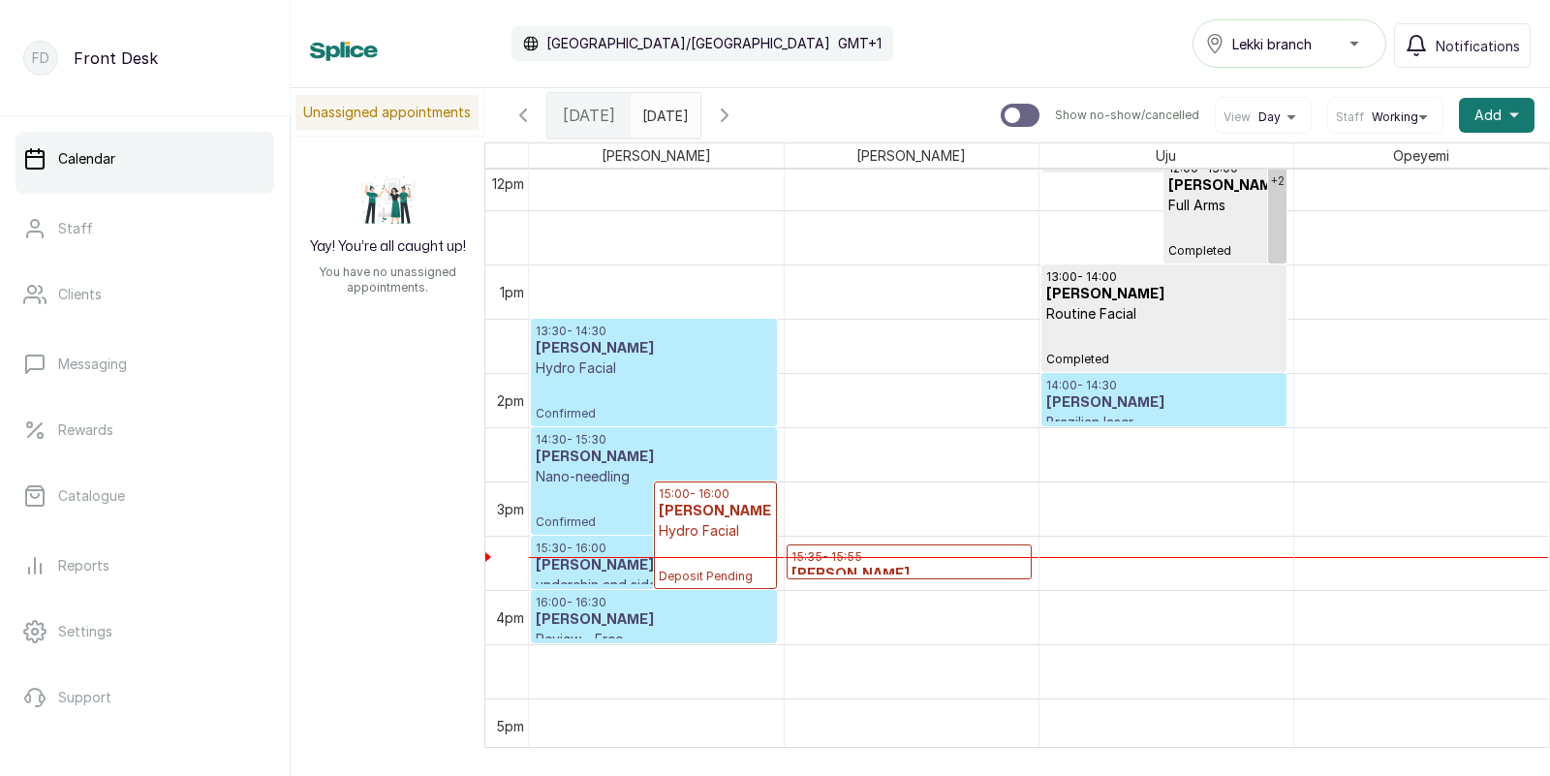
scroll to position [1407, 0]
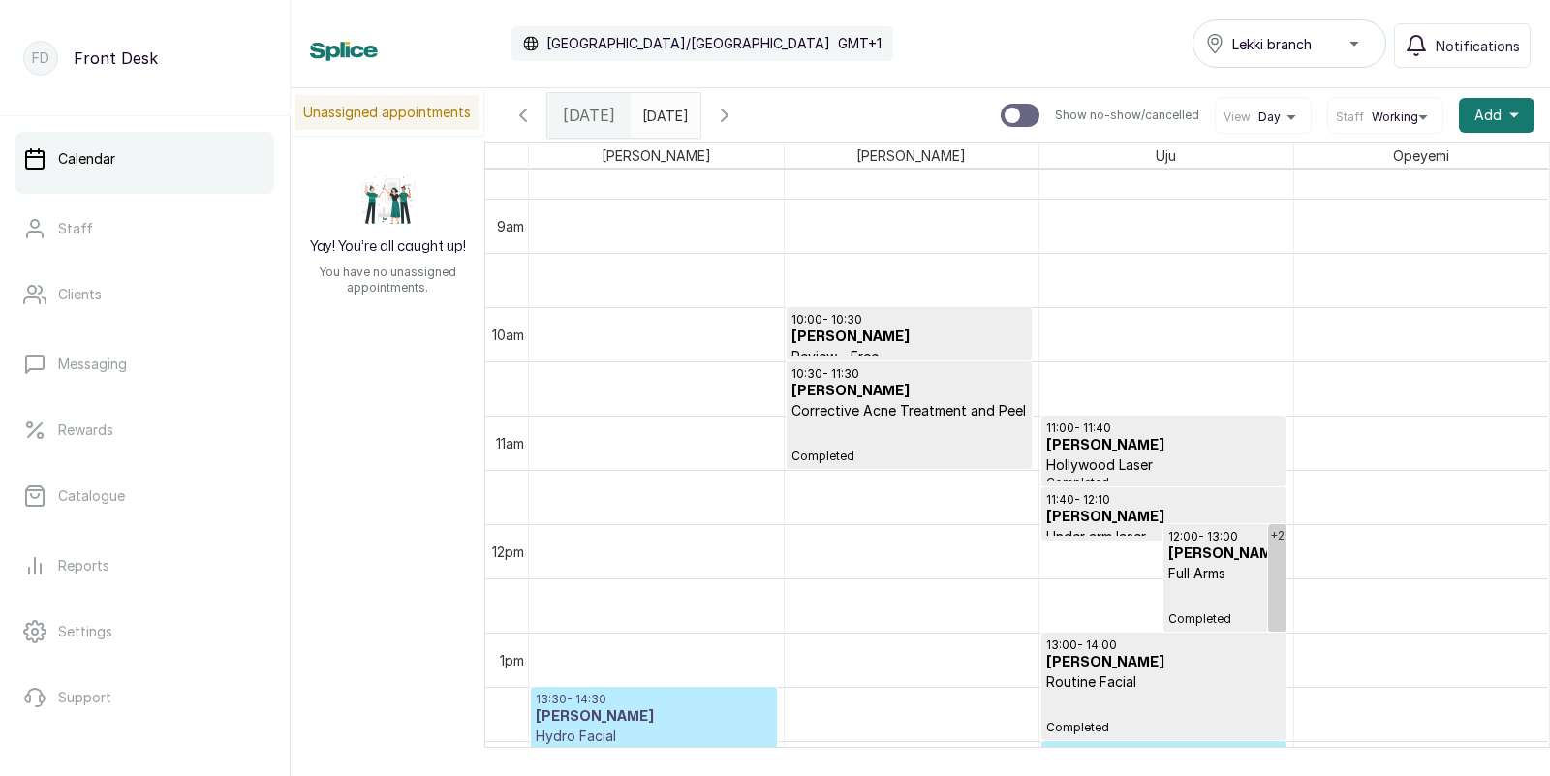
click at [662, 121] on input "22/09/2025" at bounding box center [646, 110] width 31 height 33
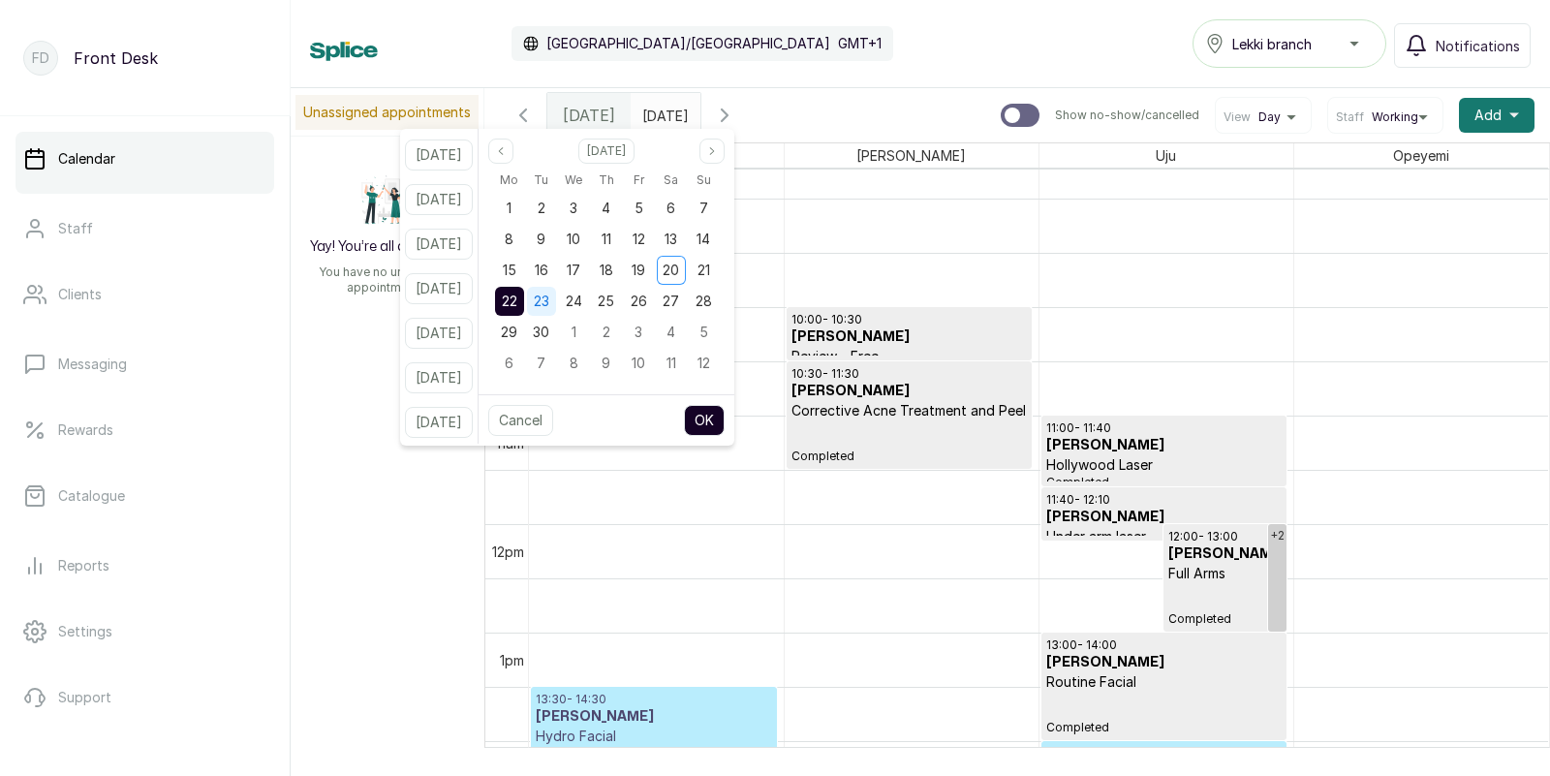
click at [549, 302] on span "23" at bounding box center [541, 300] width 15 height 16
click at [517, 302] on span "22" at bounding box center [509, 300] width 15 height 16
click at [724, 420] on button "OK" at bounding box center [704, 420] width 41 height 31
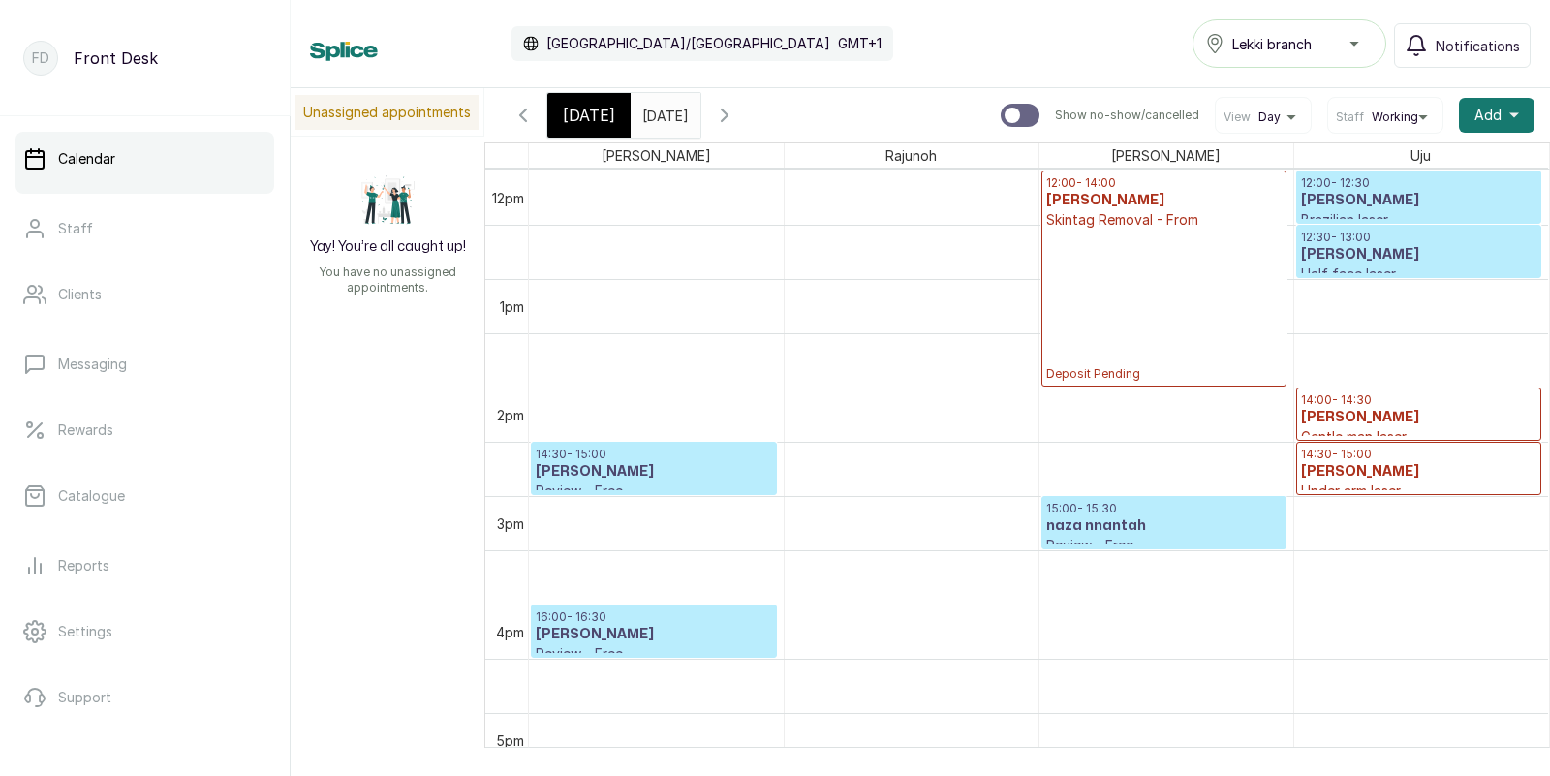
scroll to position [1323, 0]
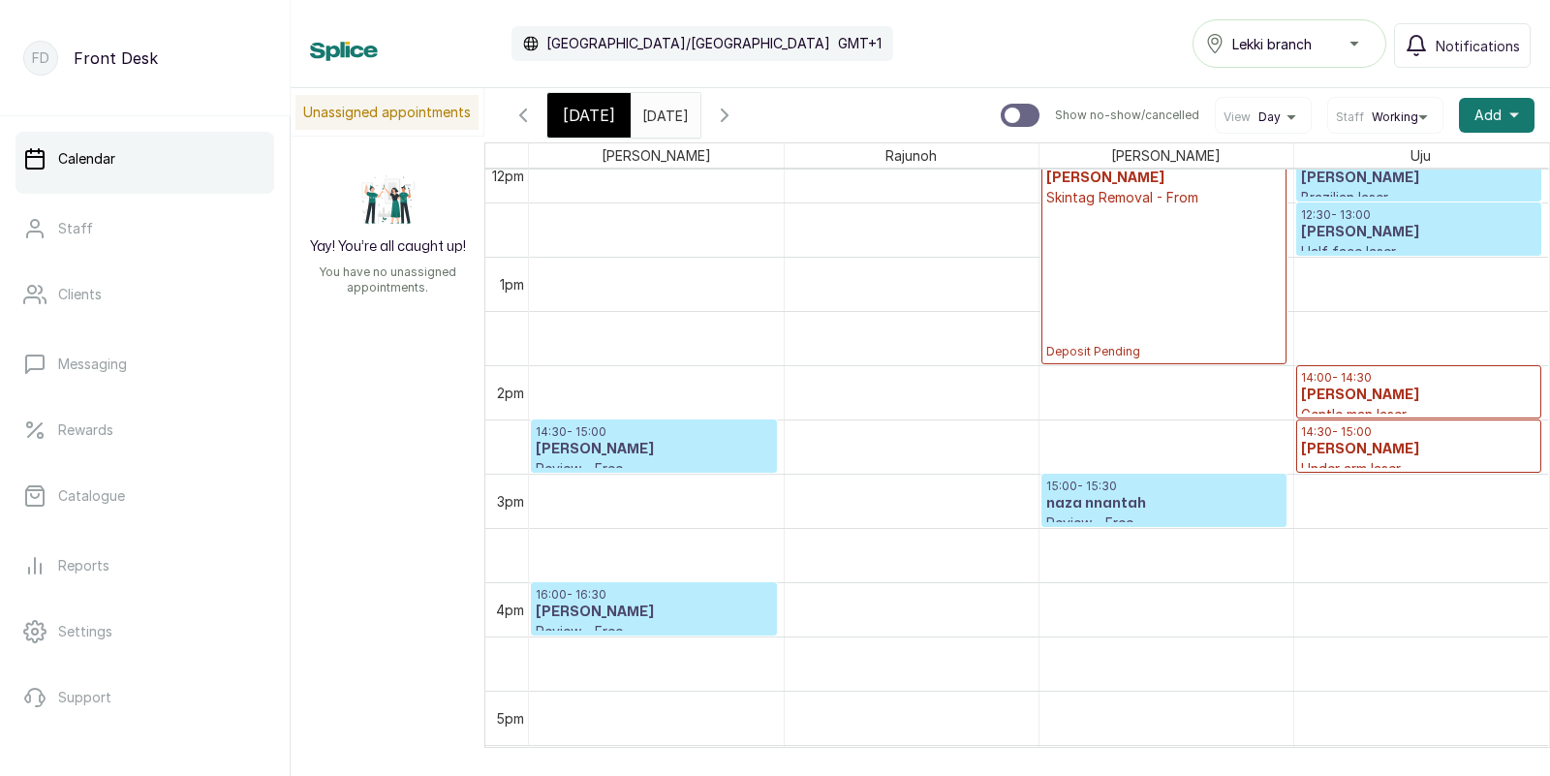
click at [1376, 410] on p "Gentle man laser" at bounding box center [1419, 414] width 236 height 19
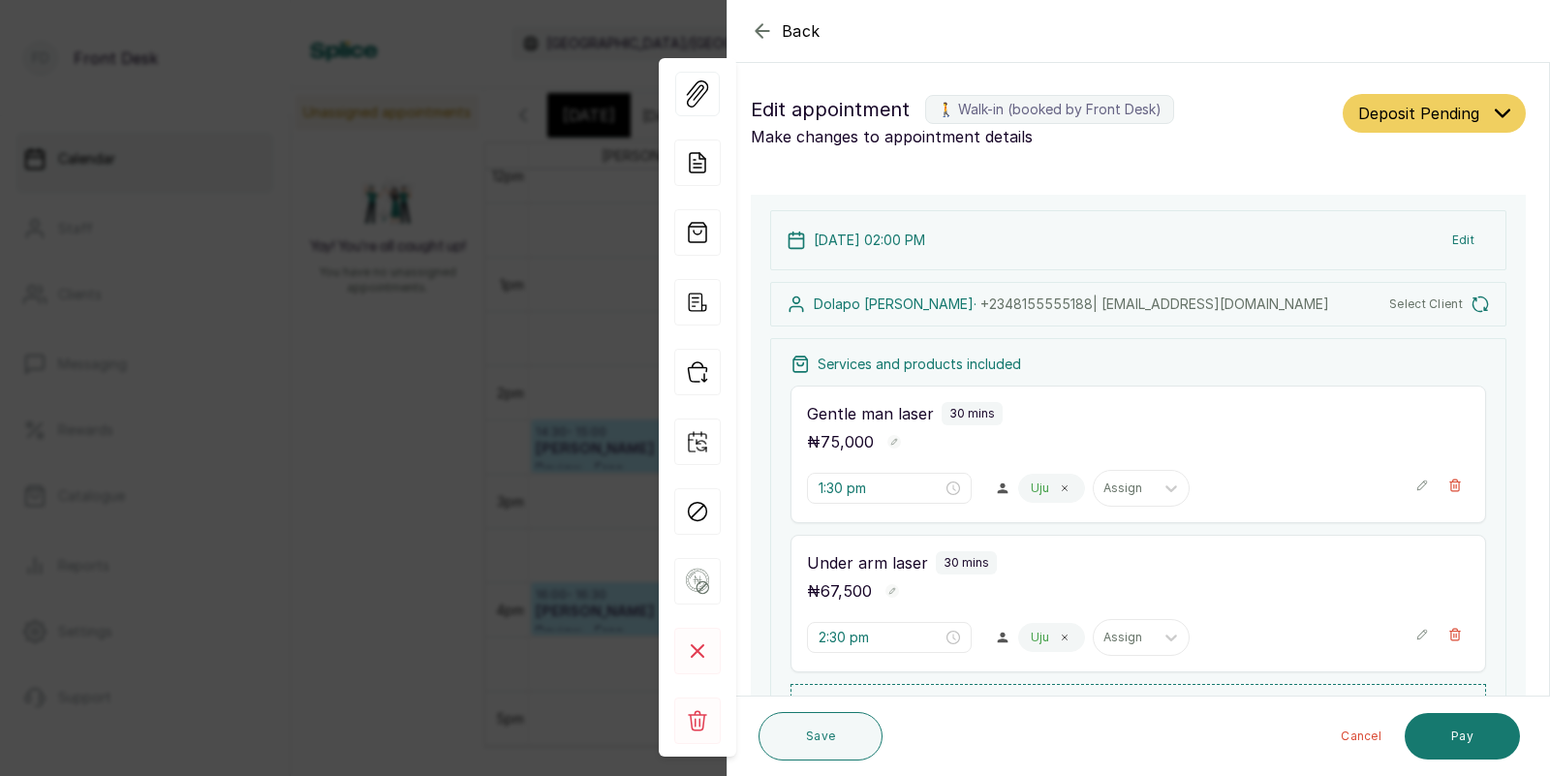
type input "2:00 pm"
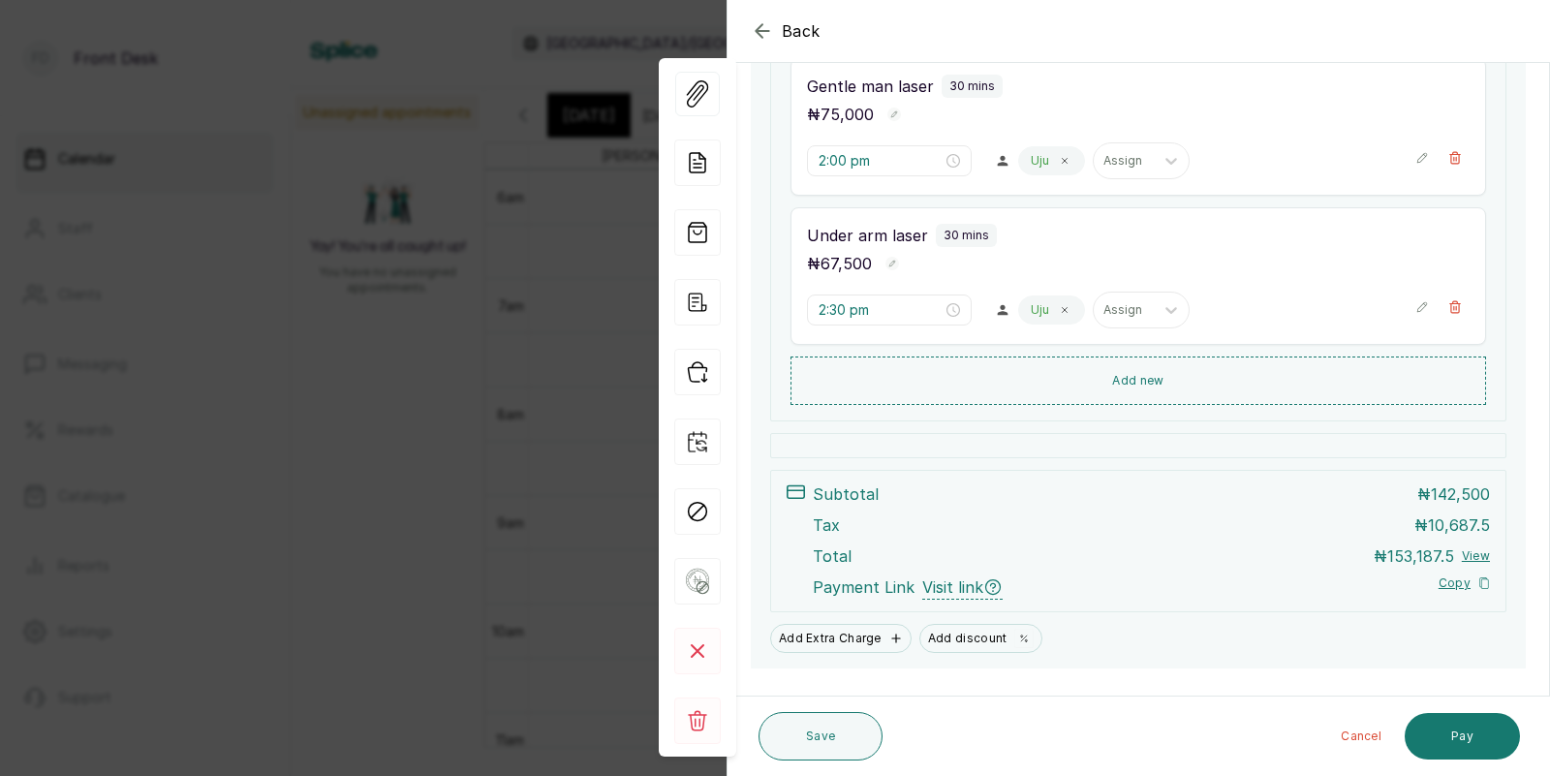
scroll to position [384, 0]
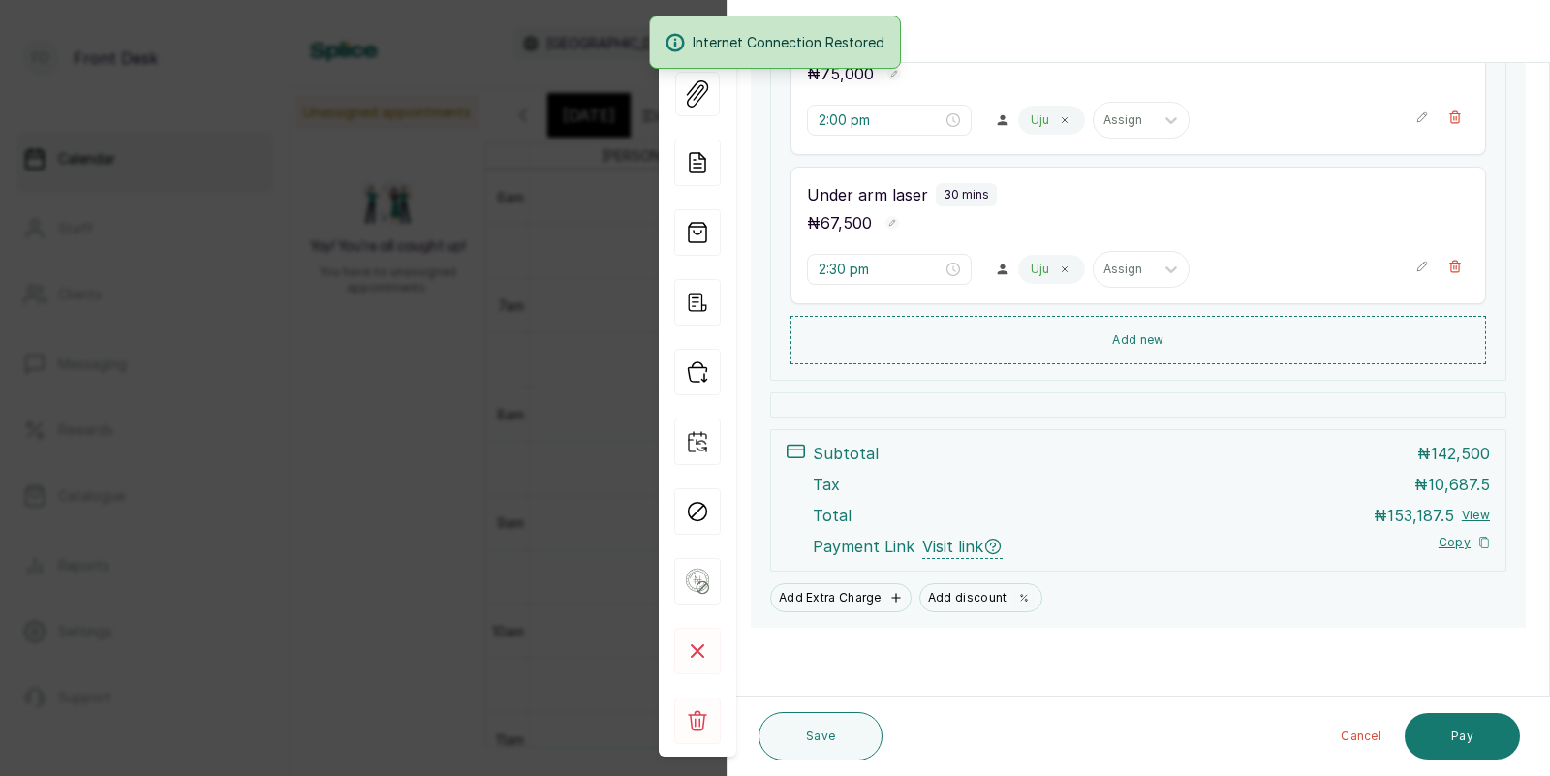
click at [379, 352] on div "Back Appointment Details Edit appointment 🚶 Walk-in (booked by Front Desk) Make…" at bounding box center [775, 388] width 1550 height 776
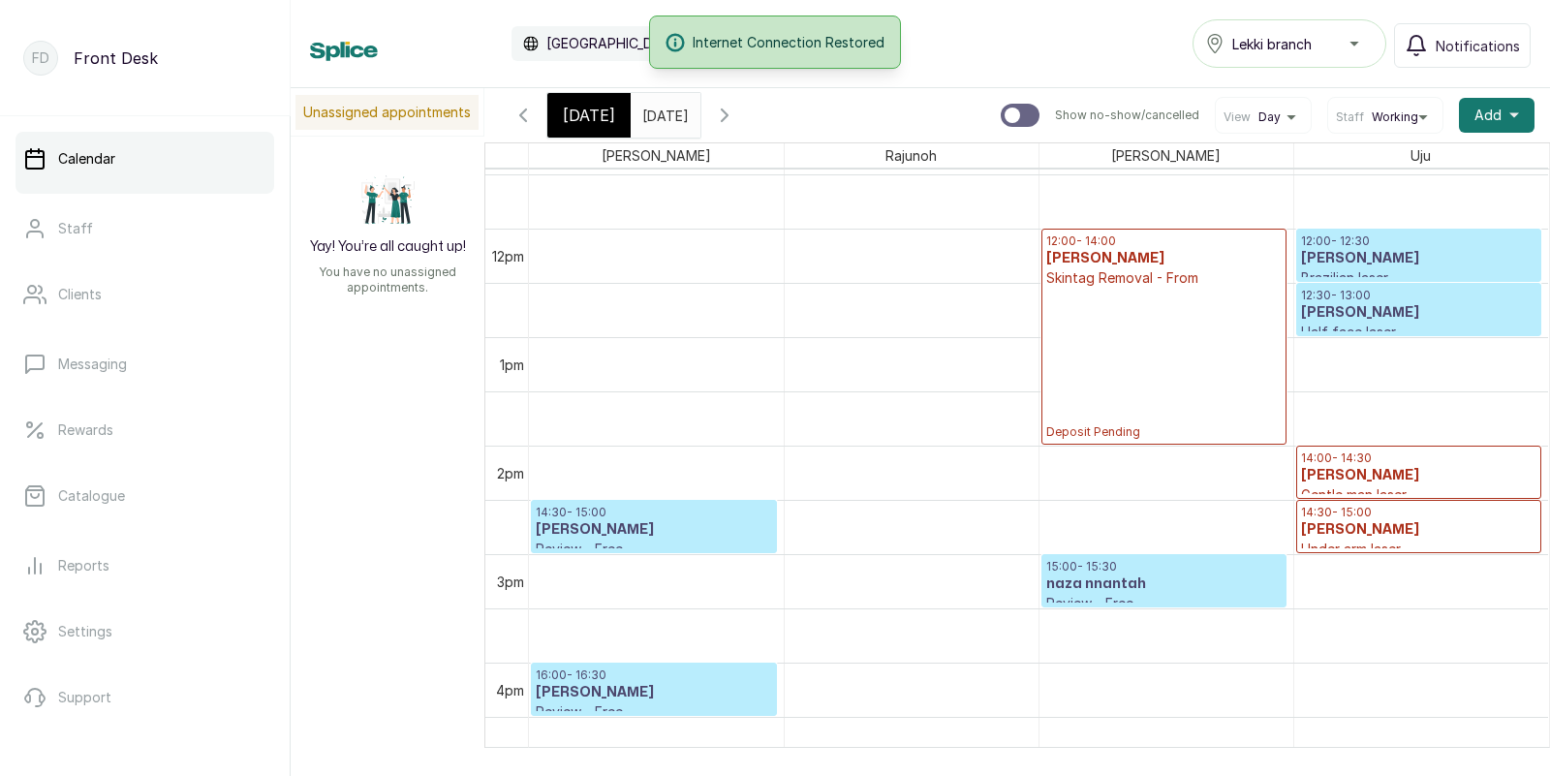
scroll to position [1257, 0]
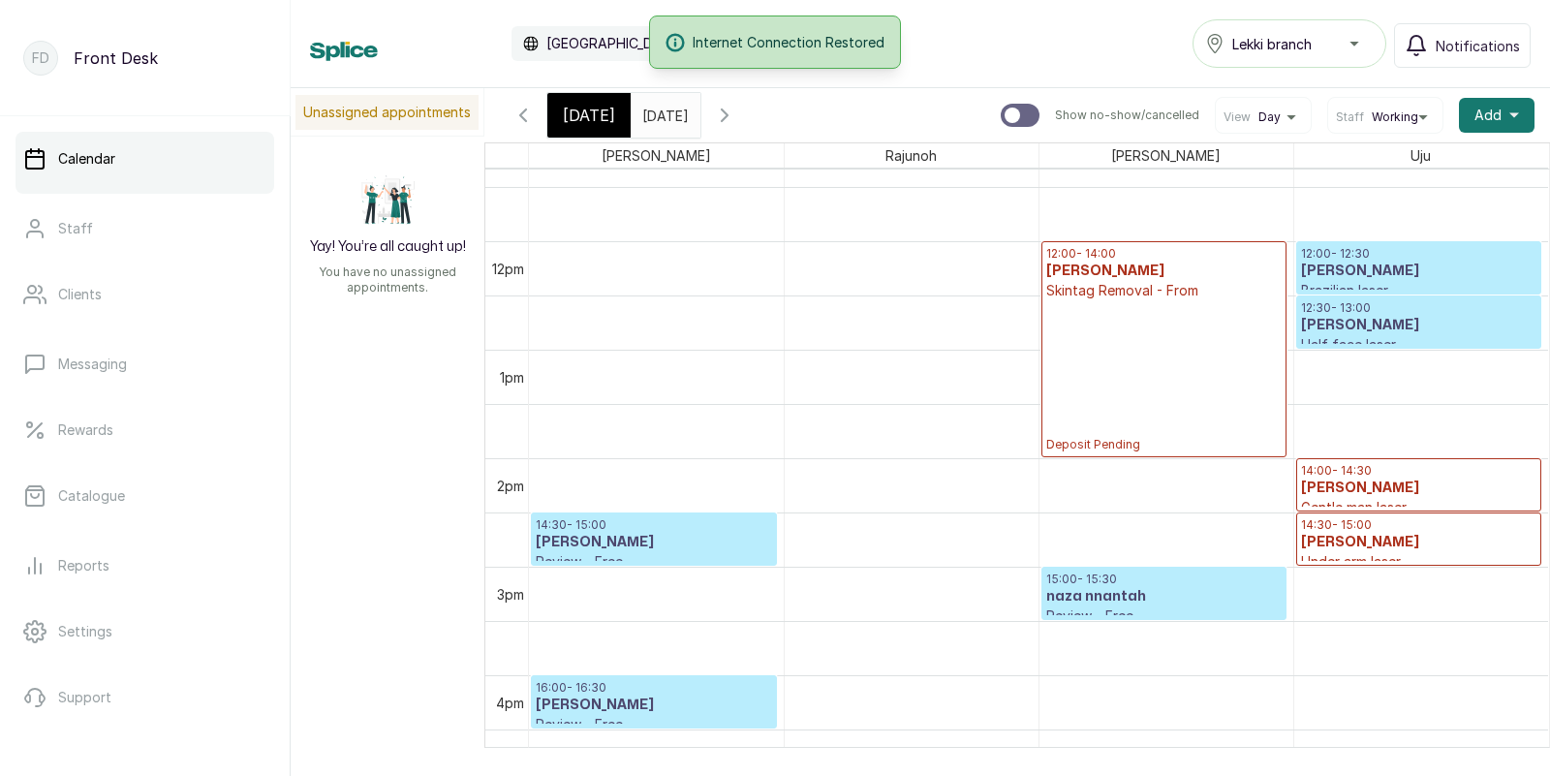
click at [583, 111] on span "[DATE]" at bounding box center [589, 115] width 52 height 23
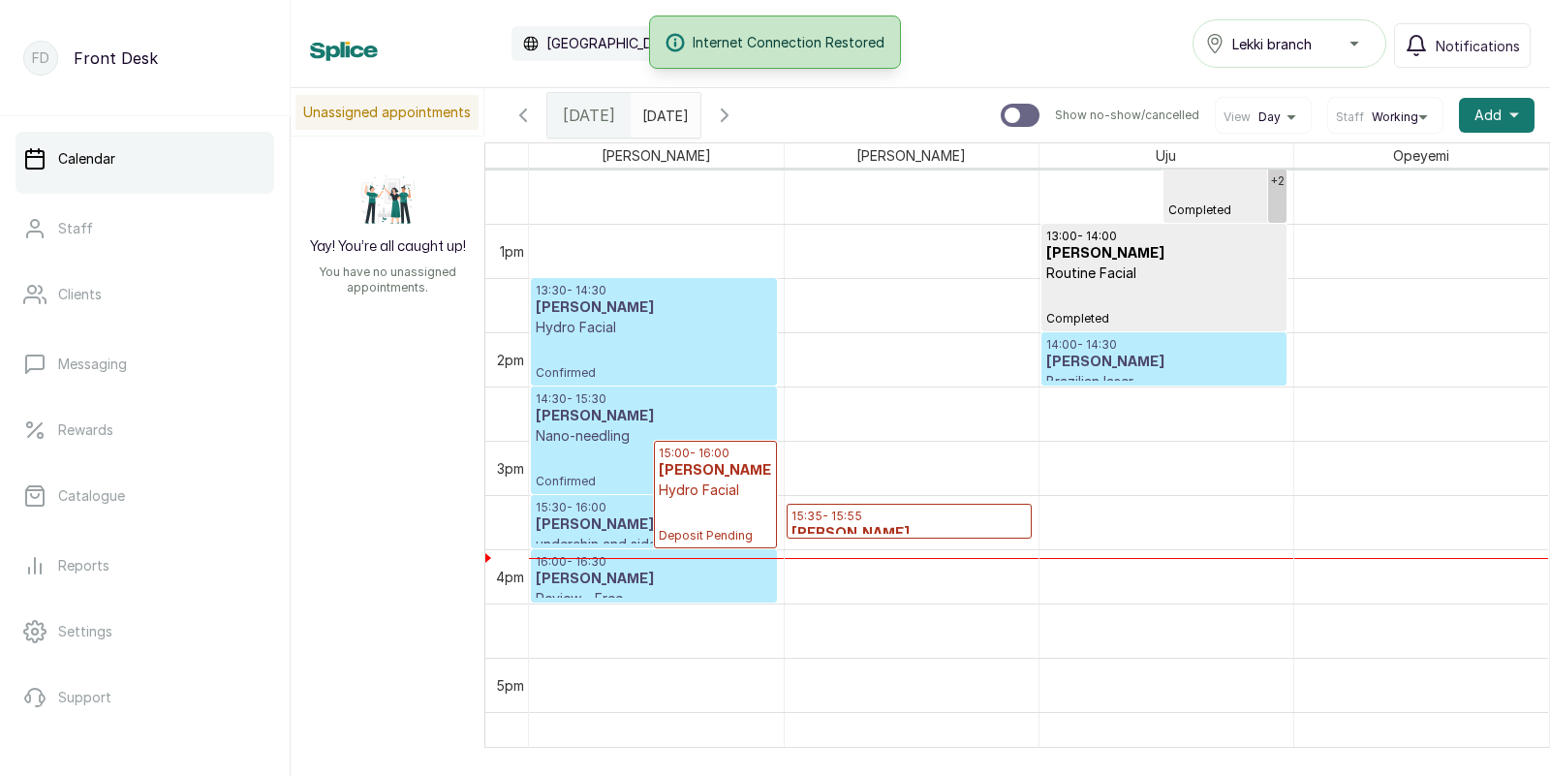
scroll to position [1396, 0]
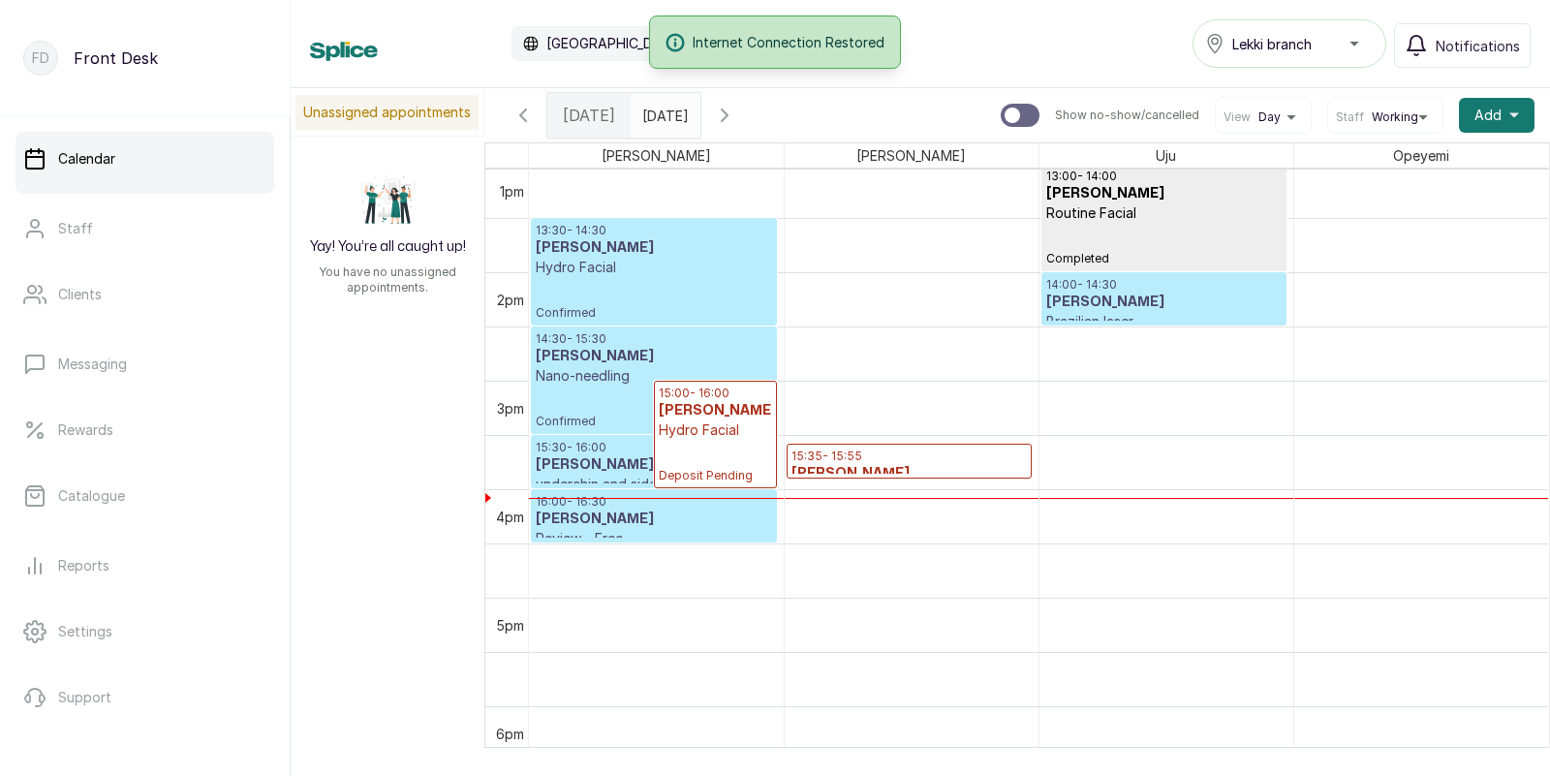
click at [721, 426] on p "Hydro Facial" at bounding box center [715, 429] width 113 height 19
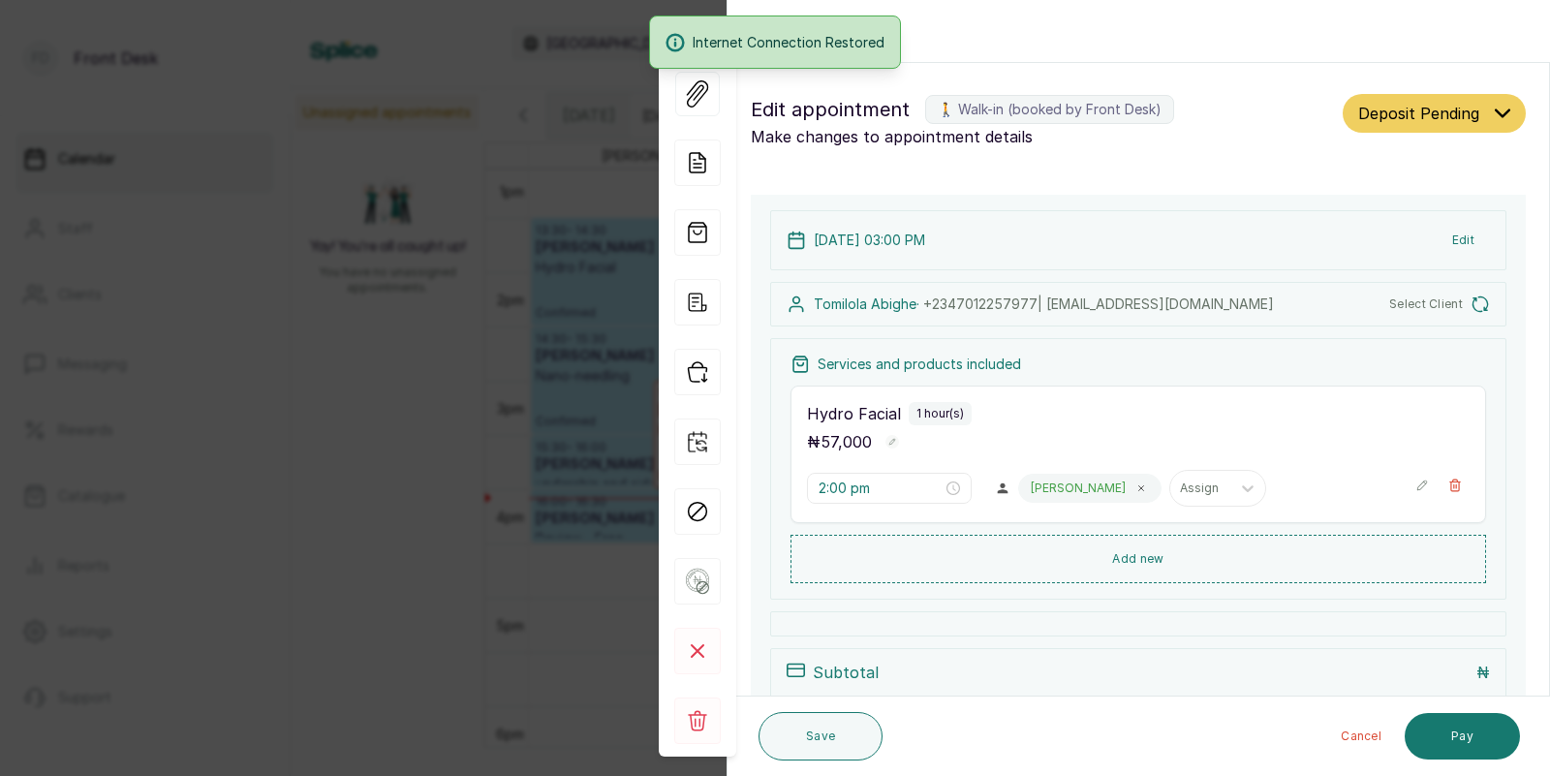
type input "3:00 pm"
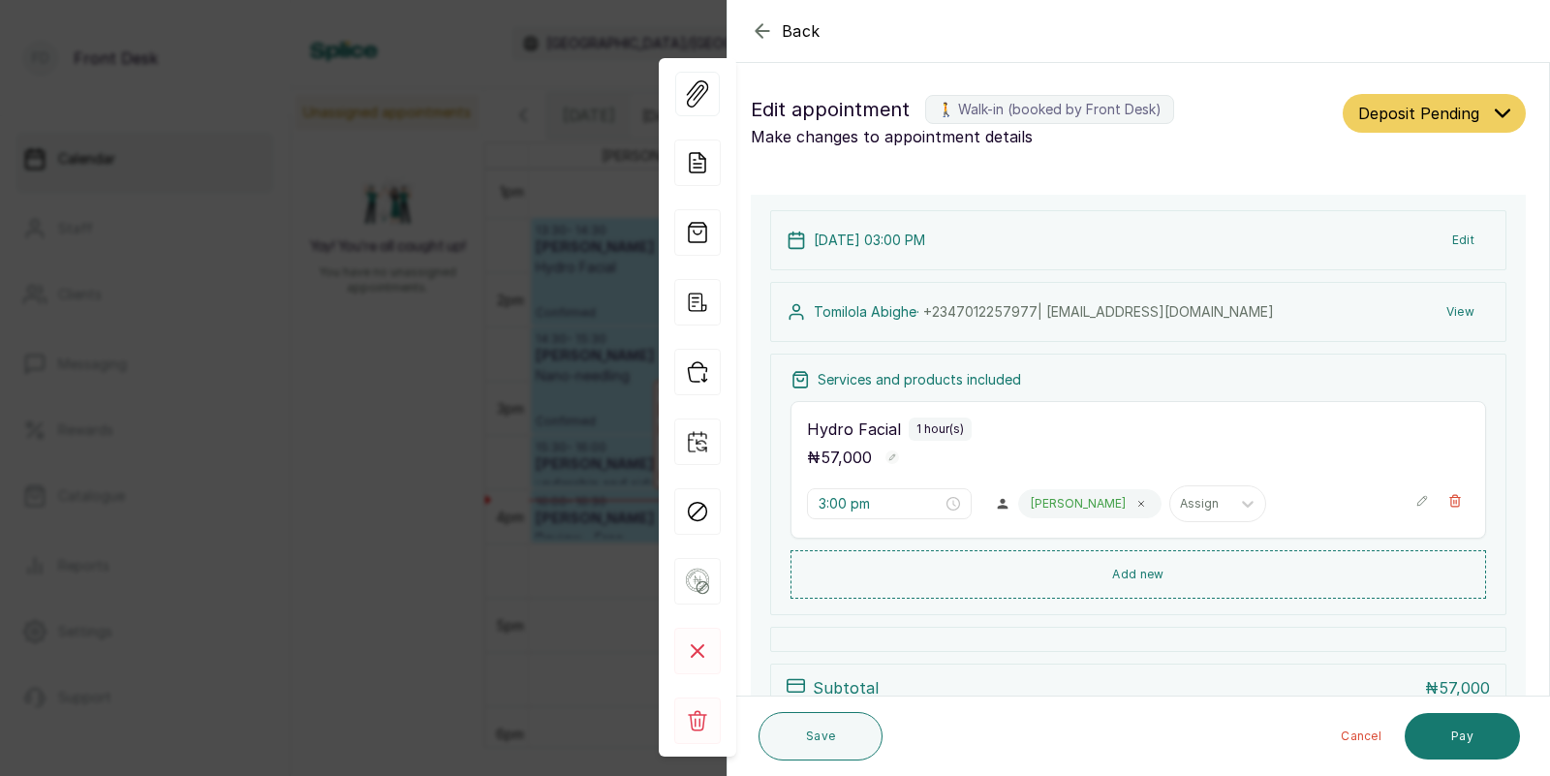
click at [1453, 236] on button "Edit" at bounding box center [1462, 240] width 53 height 35
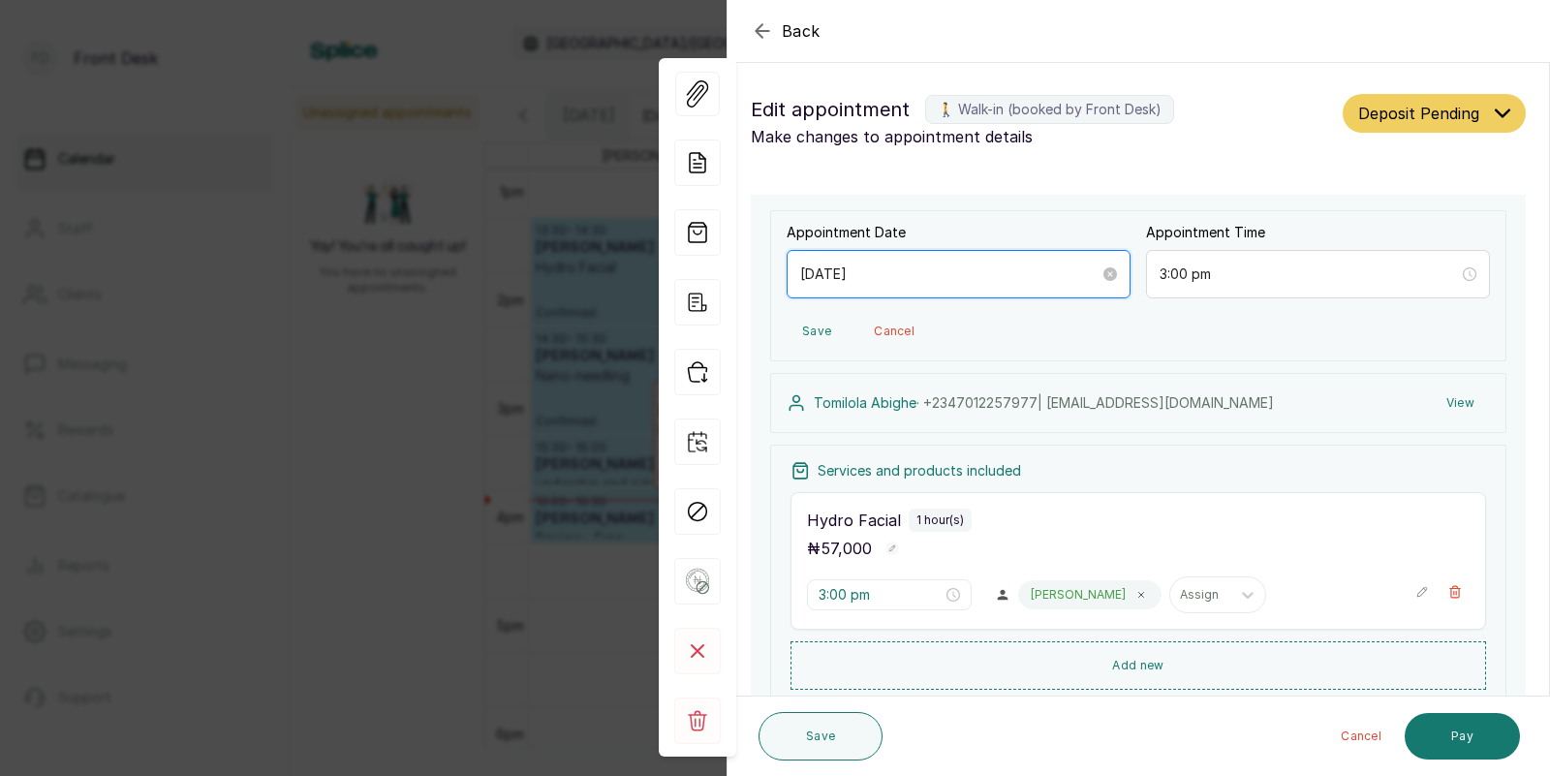
click at [960, 273] on input "[DATE]" at bounding box center [949, 273] width 299 height 21
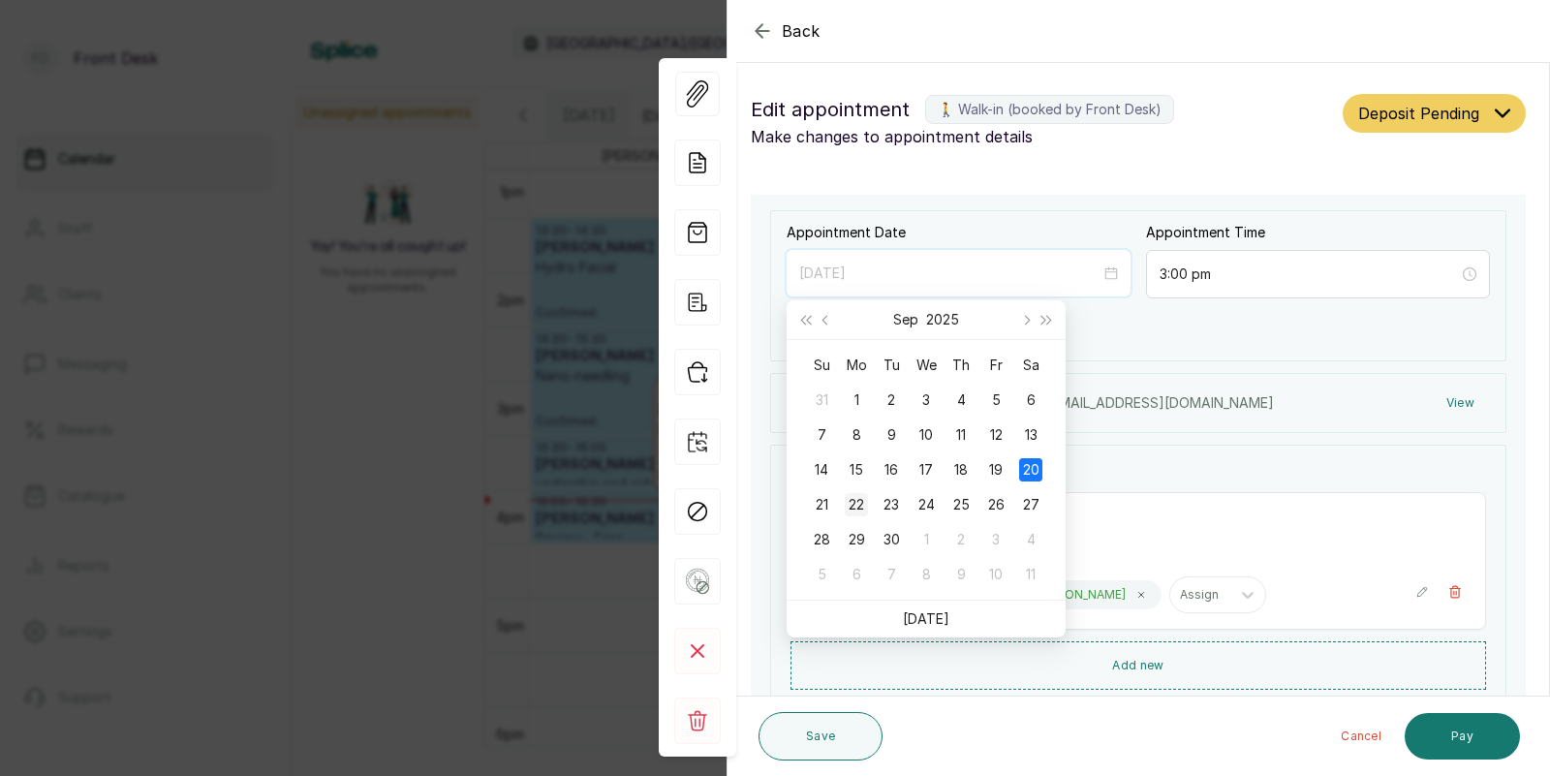
type input "2025/09/22"
click at [854, 498] on div "22" at bounding box center [855, 504] width 23 height 23
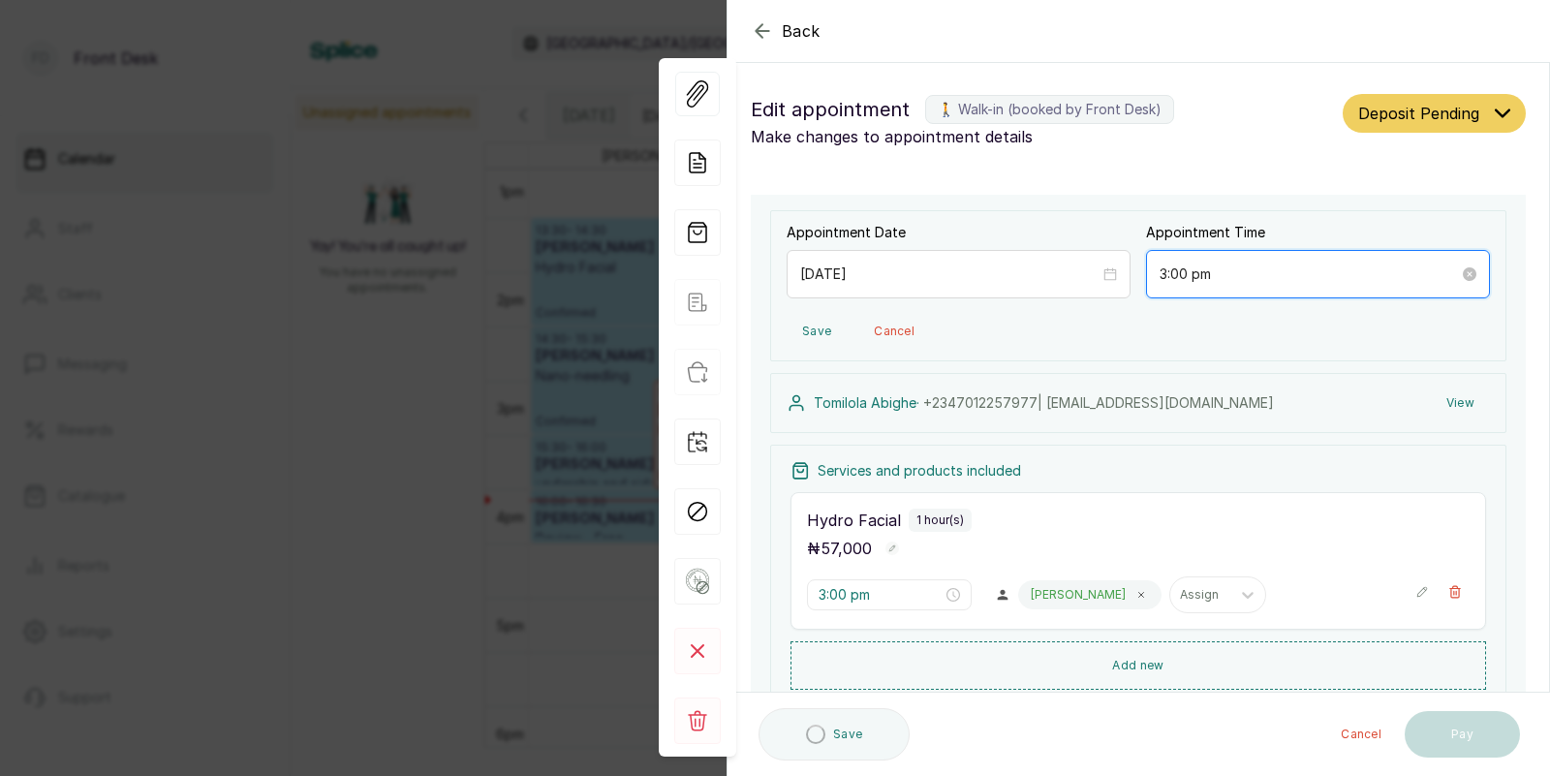
click at [1219, 274] on input "3:00 pm" at bounding box center [1308, 273] width 299 height 21
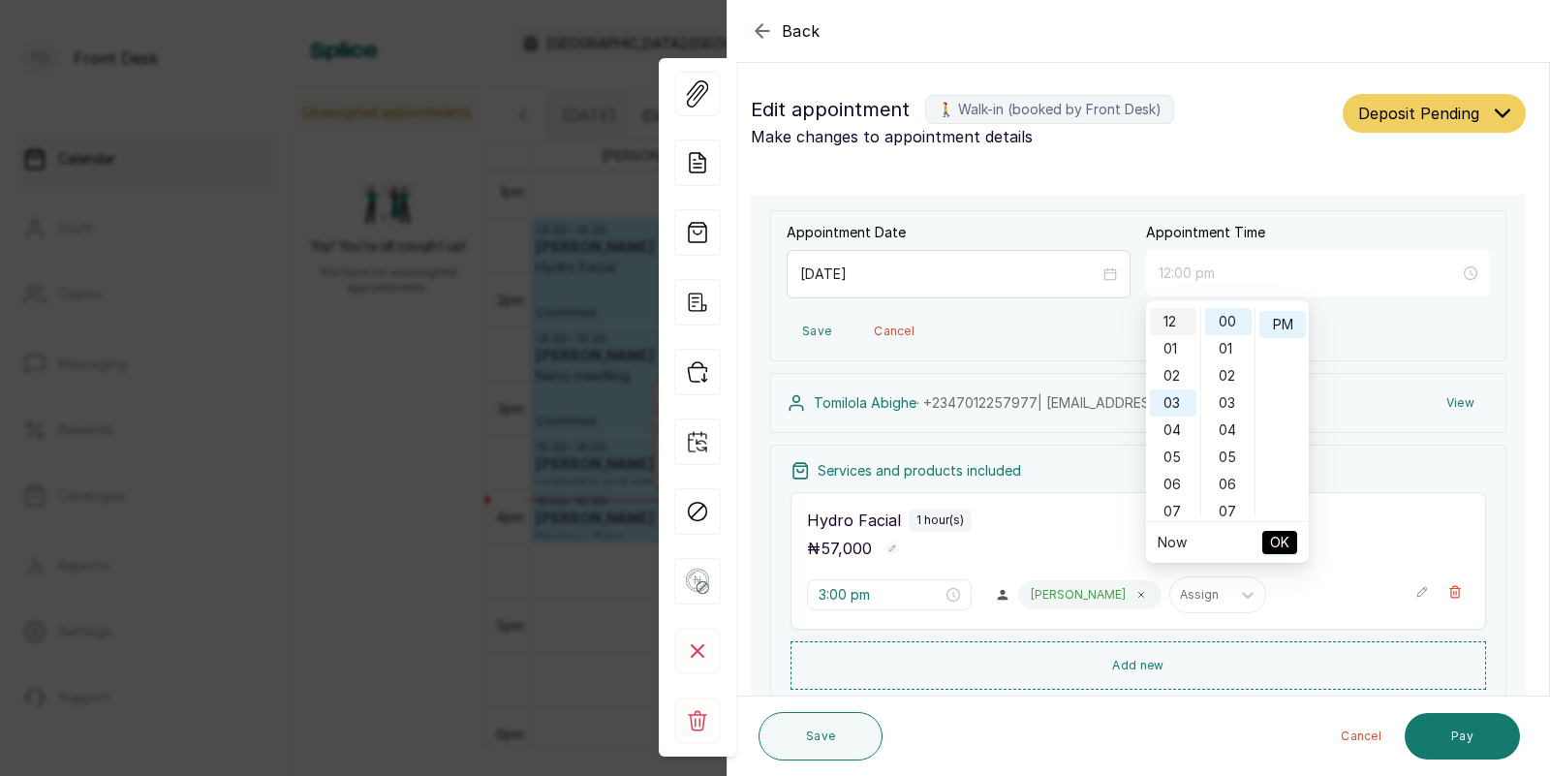
click at [1173, 321] on div "12" at bounding box center [1173, 321] width 46 height 27
type input "12:00 pm"
click at [1282, 535] on span "OK" at bounding box center [1279, 542] width 19 height 37
type input "12:00 pm"
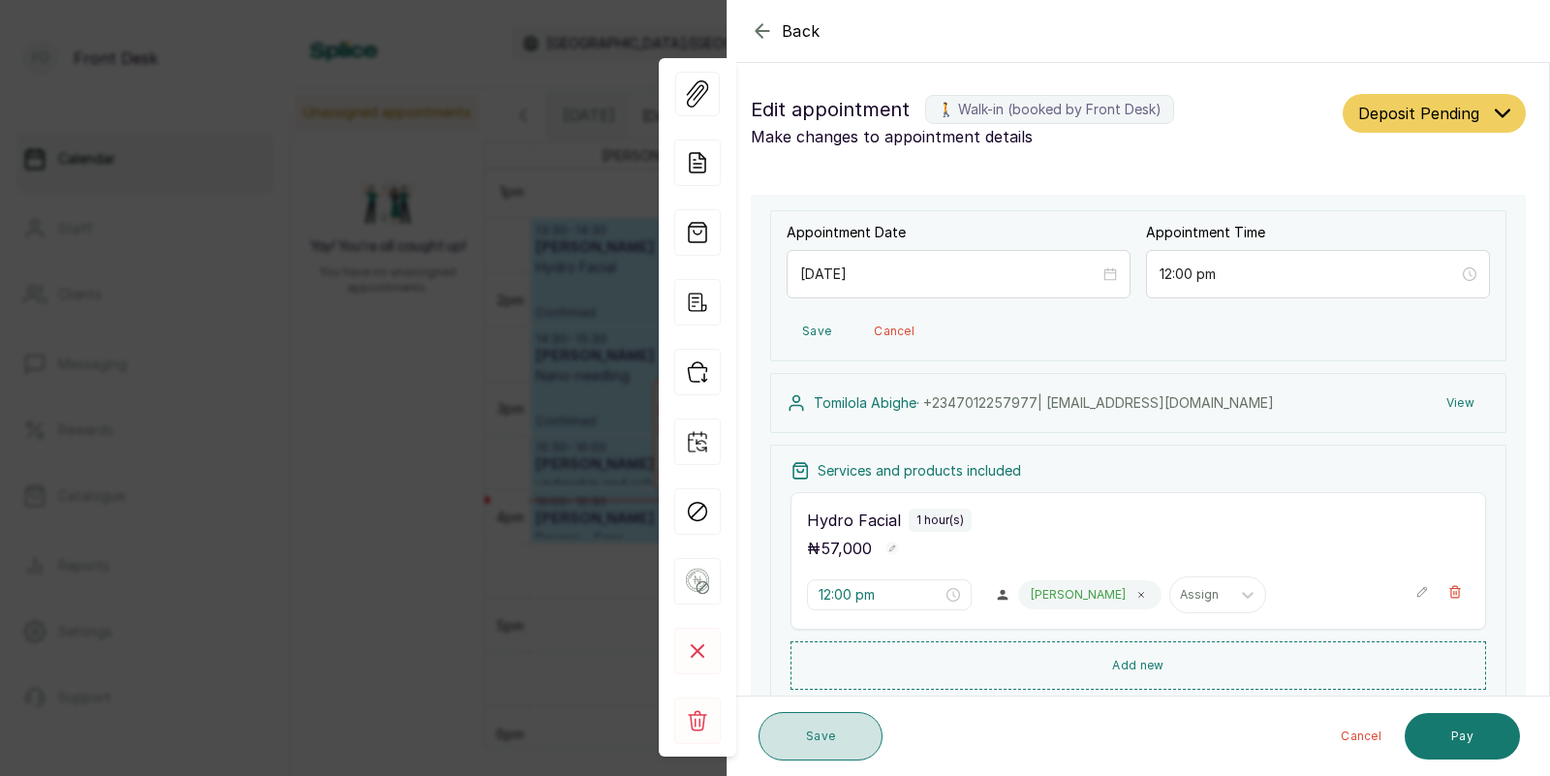
click at [812, 735] on button "Save" at bounding box center [820, 736] width 124 height 48
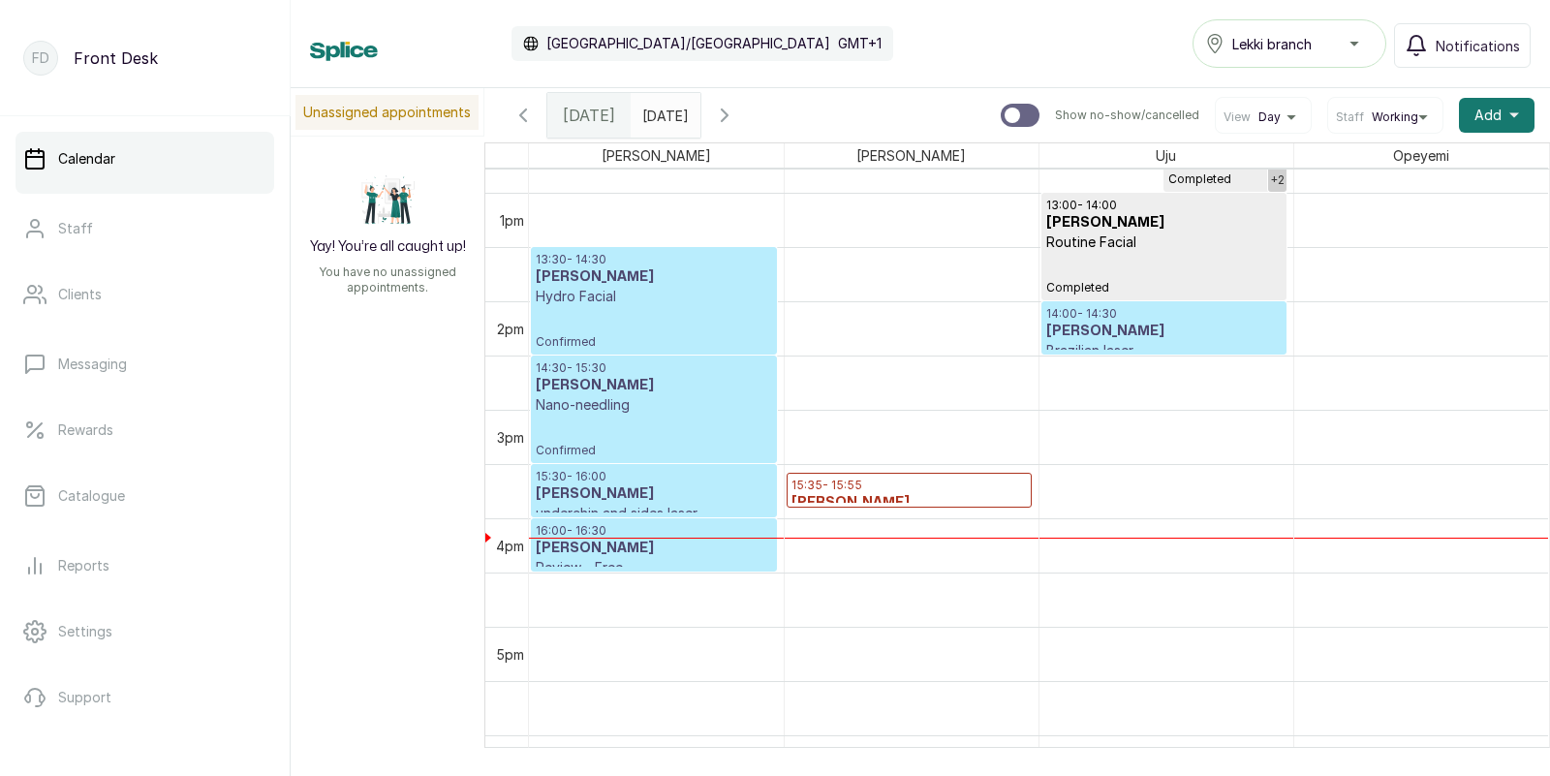
scroll to position [1406, 0]
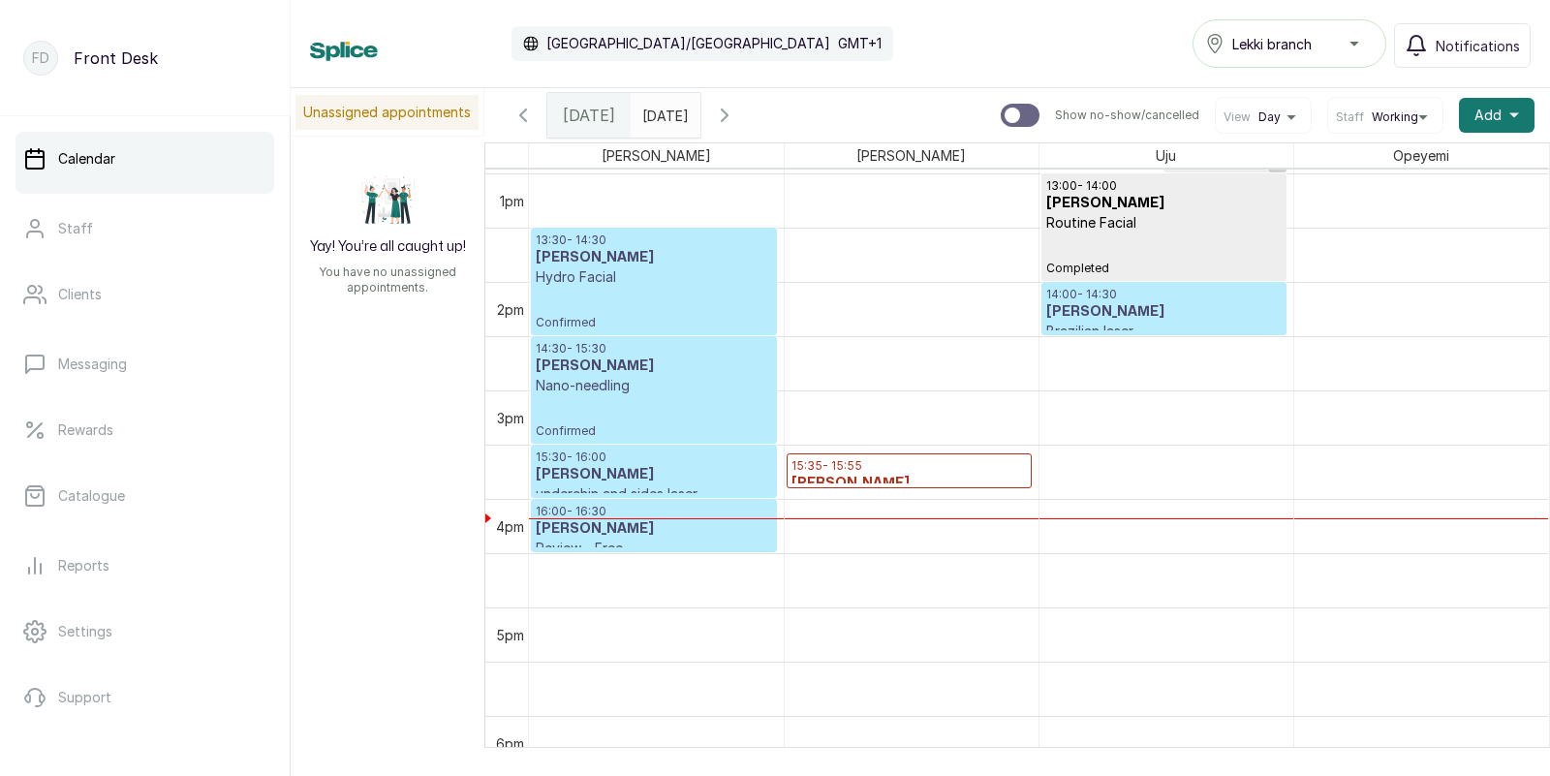
click at [903, 465] on p "15:35 - 15:55" at bounding box center [908, 465] width 235 height 15
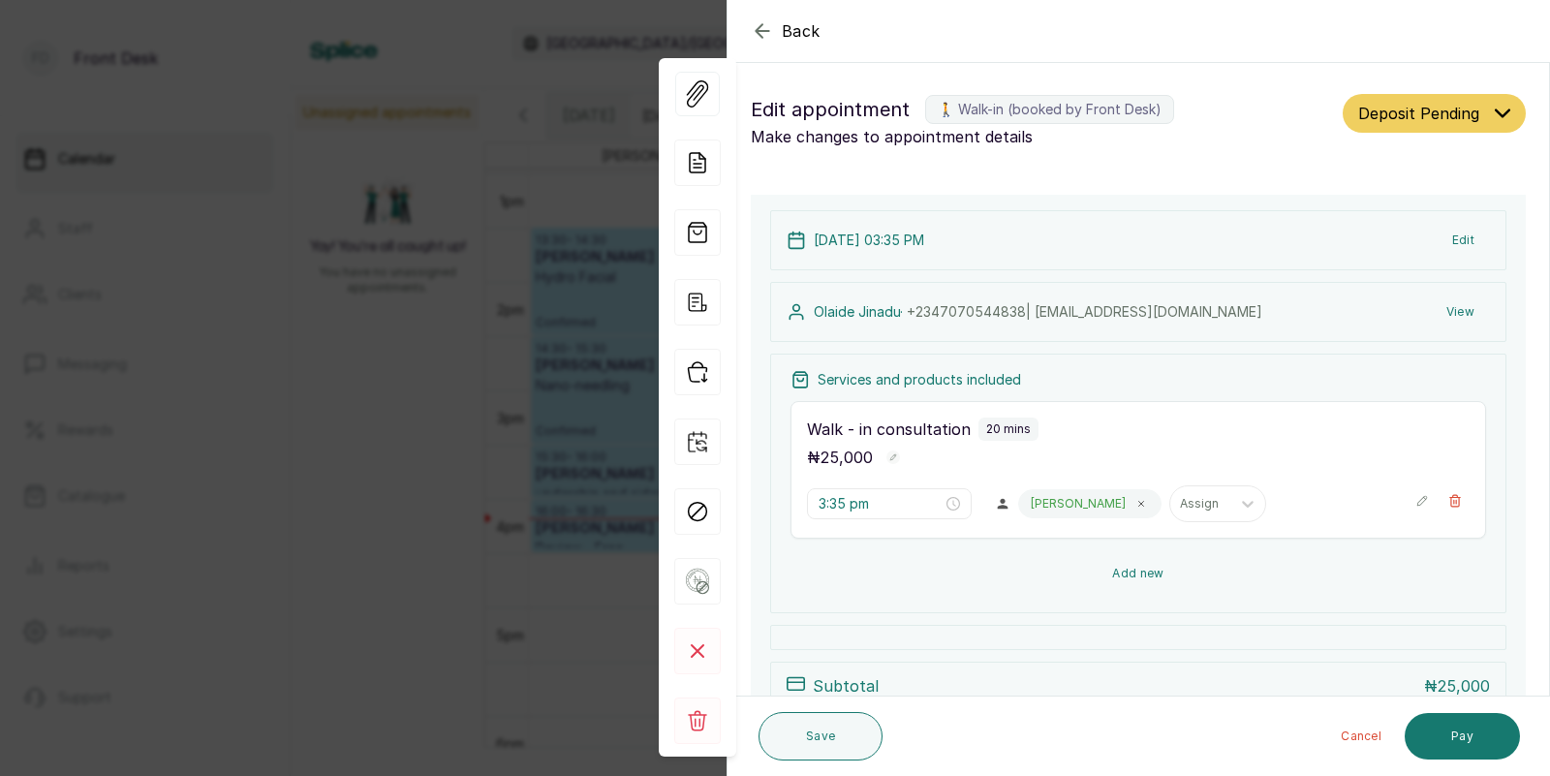
click at [1135, 570] on button "Add new" at bounding box center [1137, 573] width 695 height 46
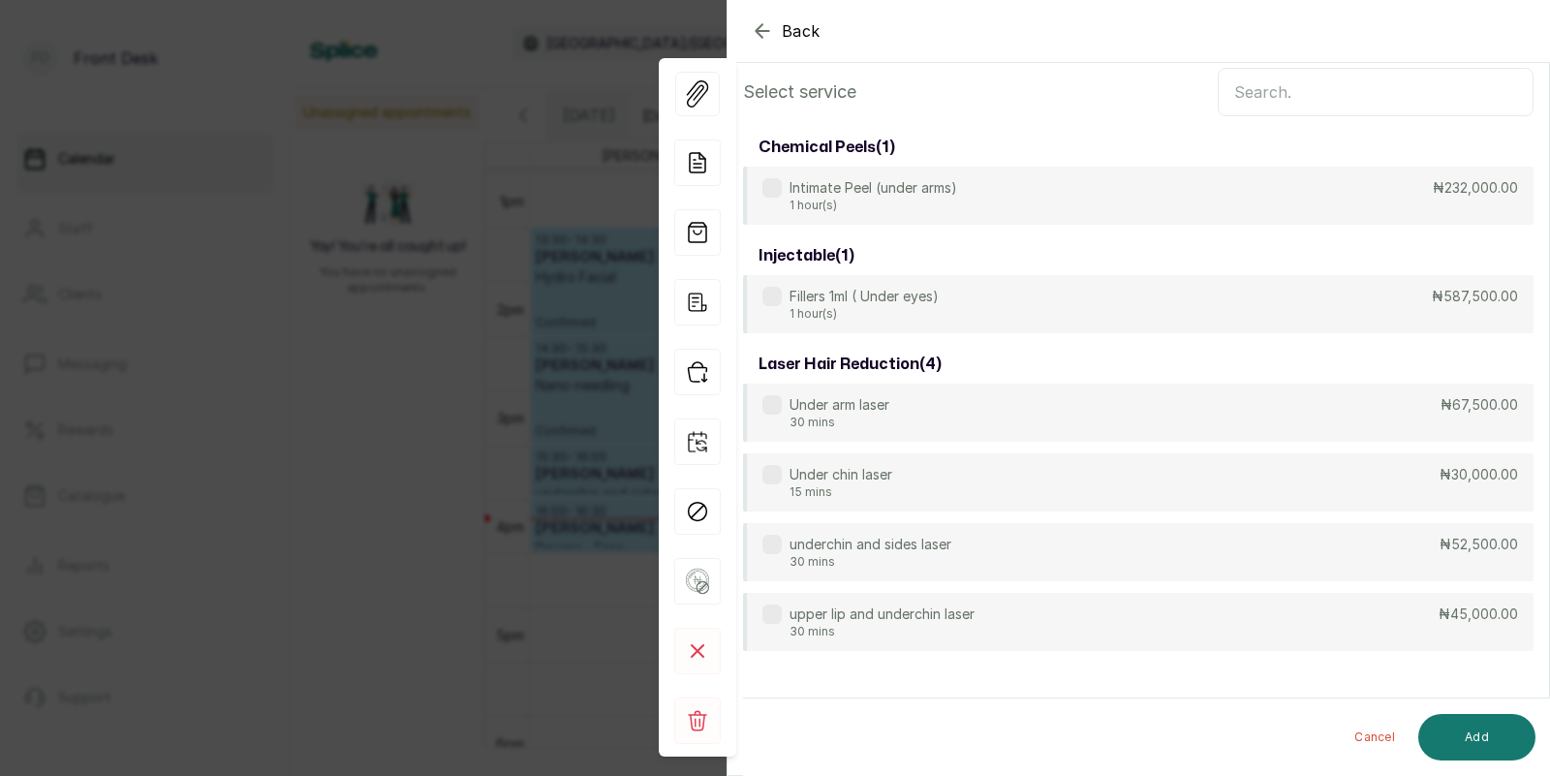
scroll to position [104, 0]
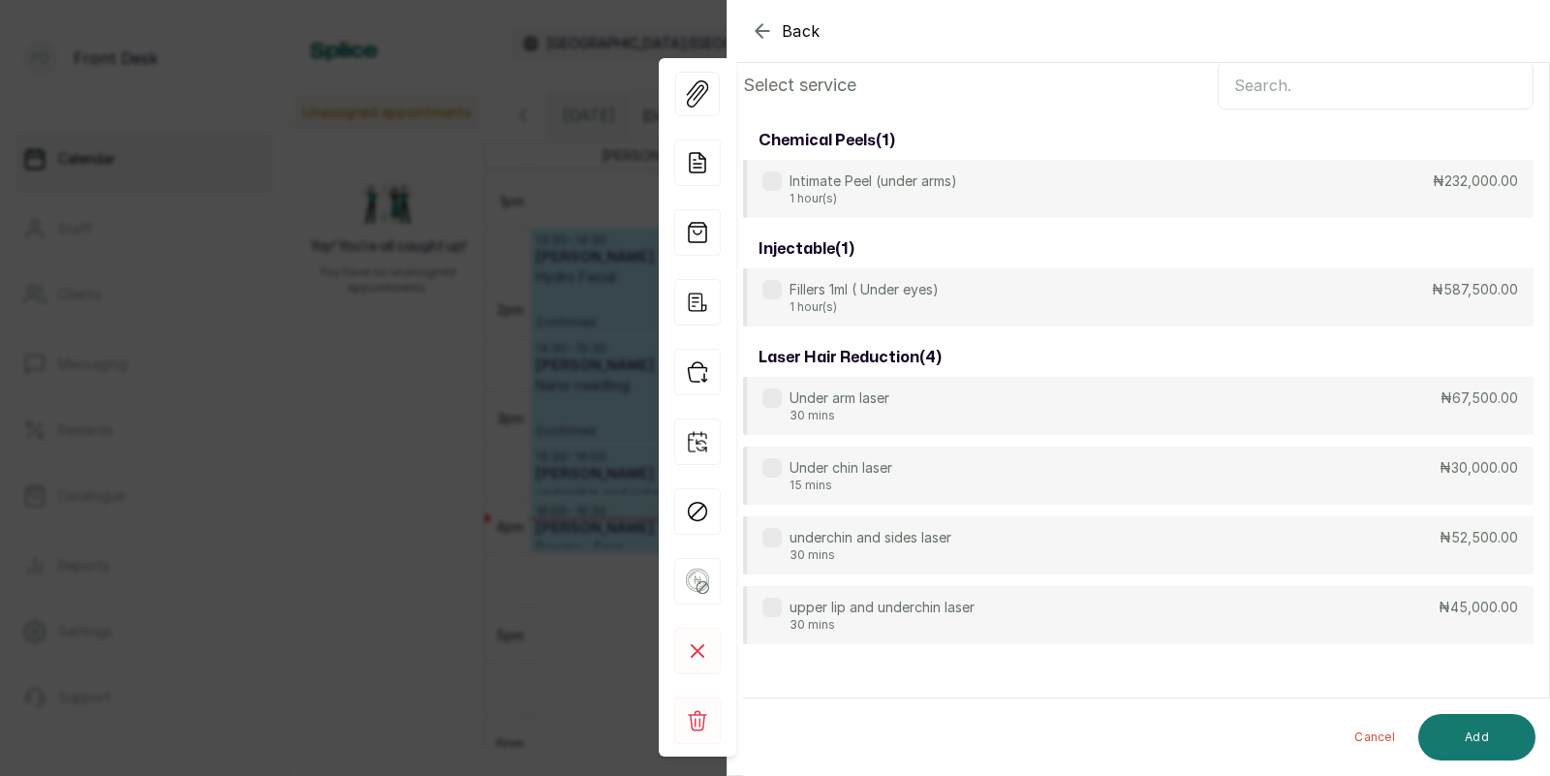
click at [1287, 80] on input "text" at bounding box center [1375, 85] width 316 height 48
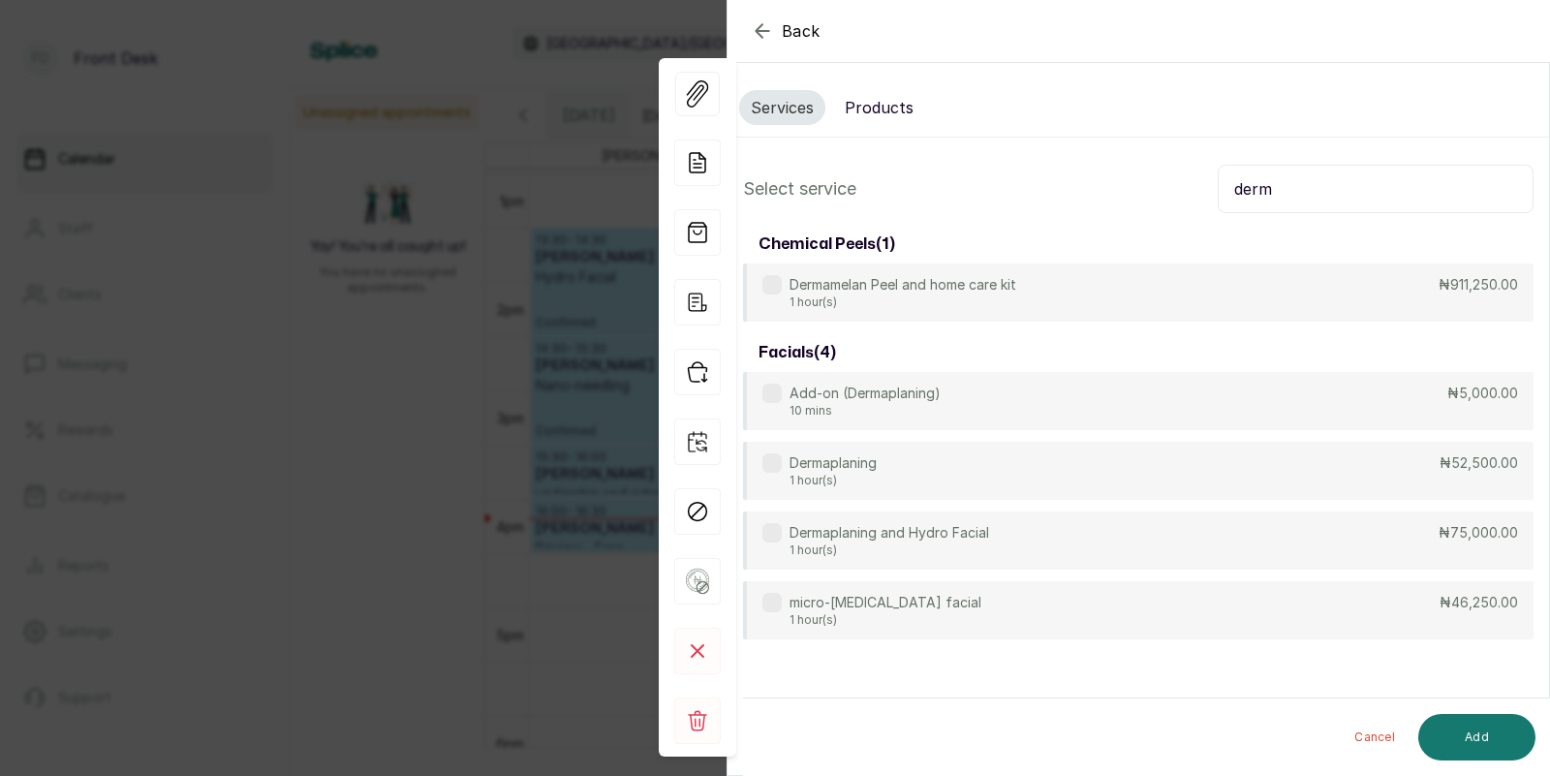
scroll to position [0, 0]
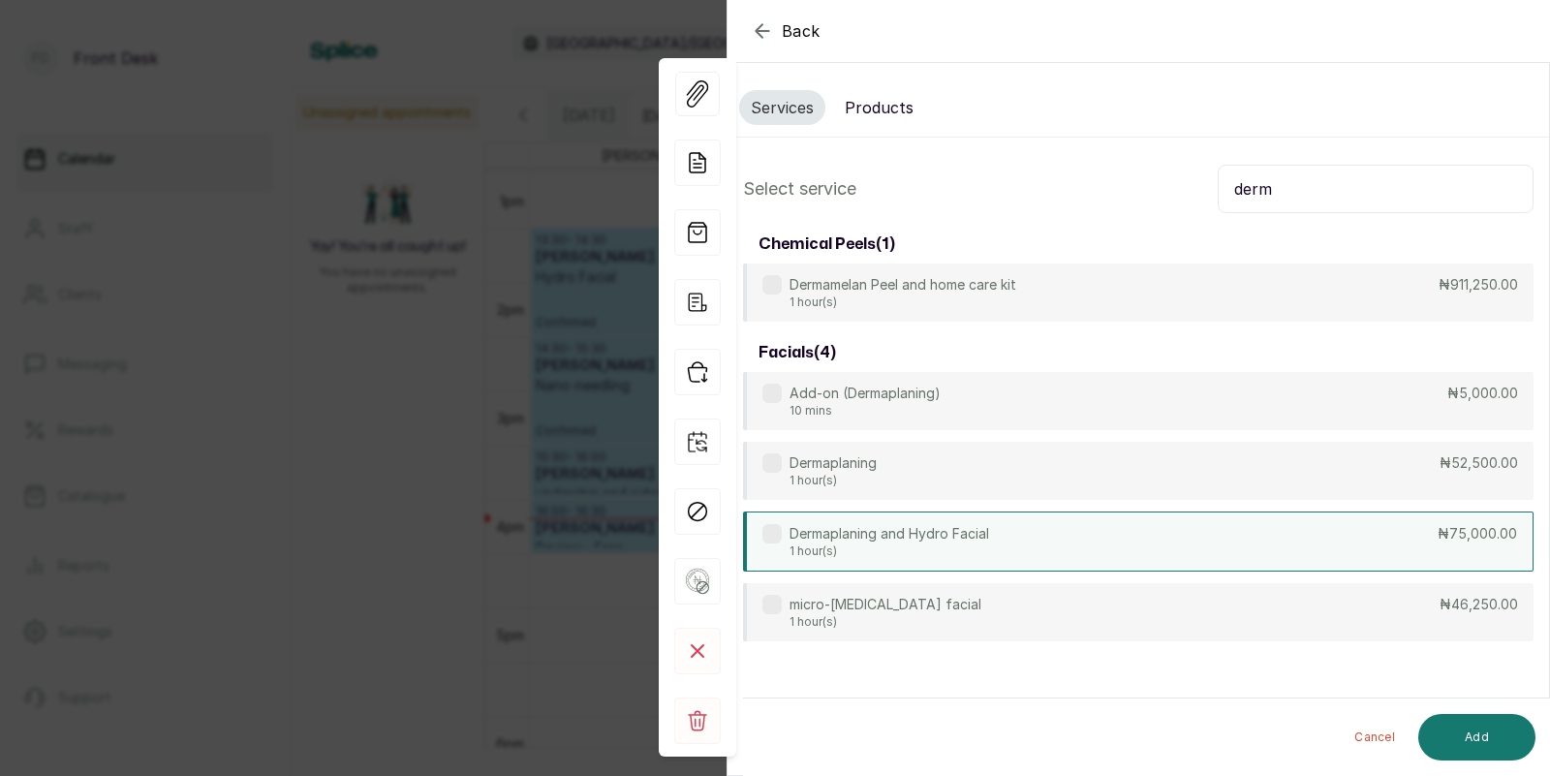
type input "derm"
click at [968, 536] on p "Dermaplaning and Hydro Facial" at bounding box center [888, 533] width 199 height 19
click at [1477, 726] on button "Add" at bounding box center [1476, 737] width 117 height 46
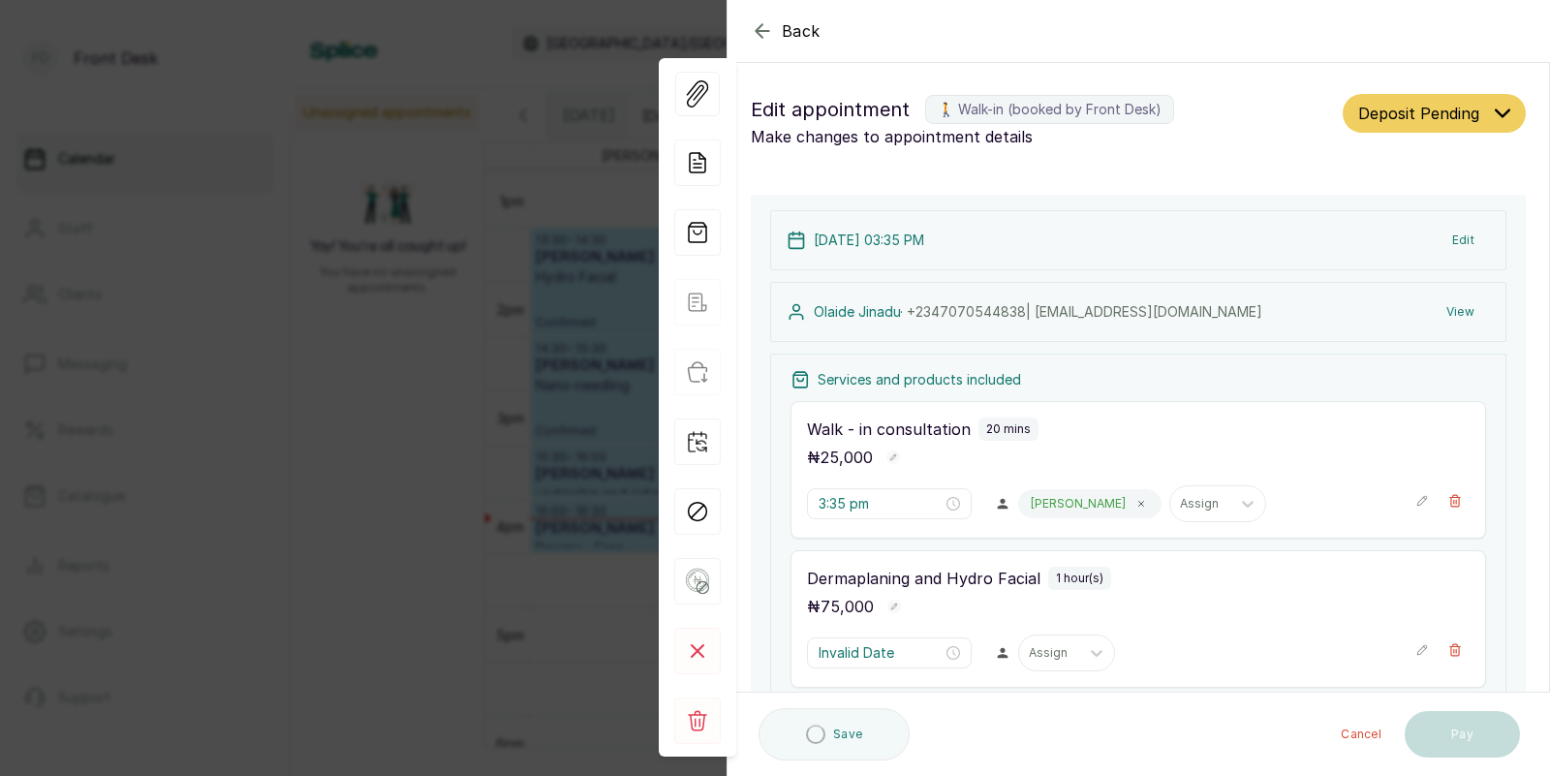
type input "3:55 pm"
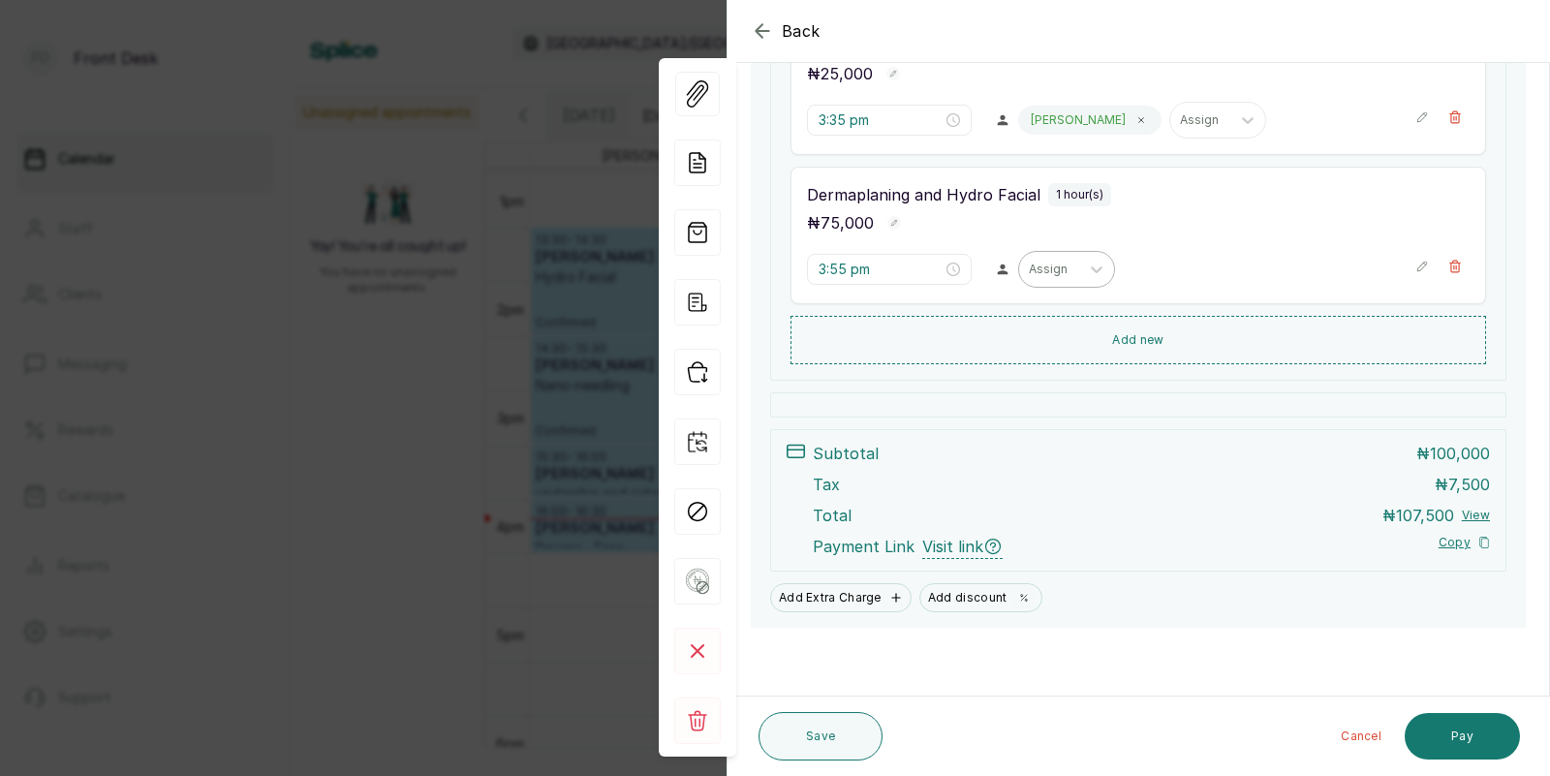
scroll to position [384, 0]
click at [1028, 268] on div at bounding box center [1048, 269] width 41 height 17
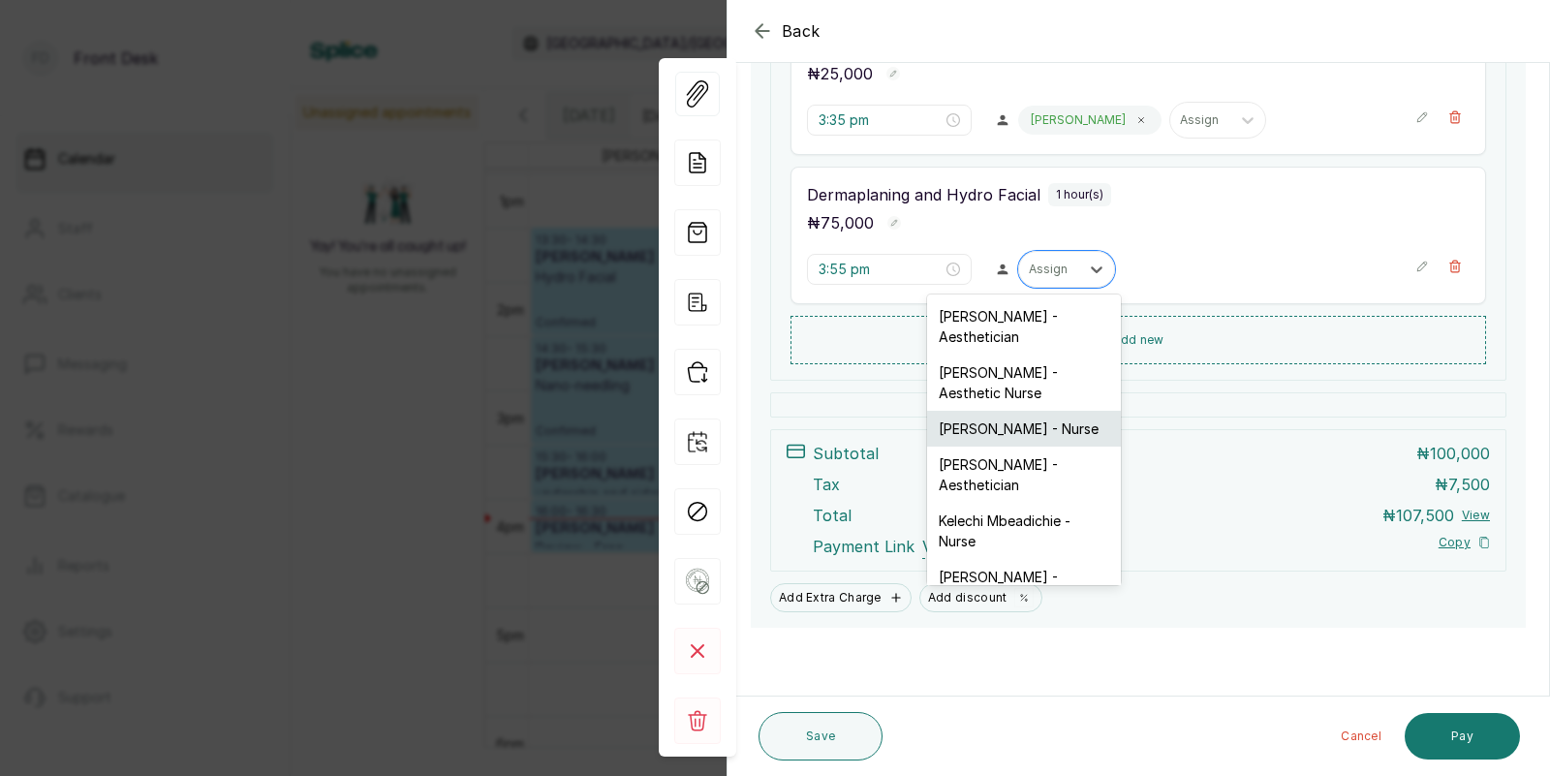
click at [1009, 411] on div "[PERSON_NAME] - Nurse" at bounding box center [1024, 429] width 194 height 36
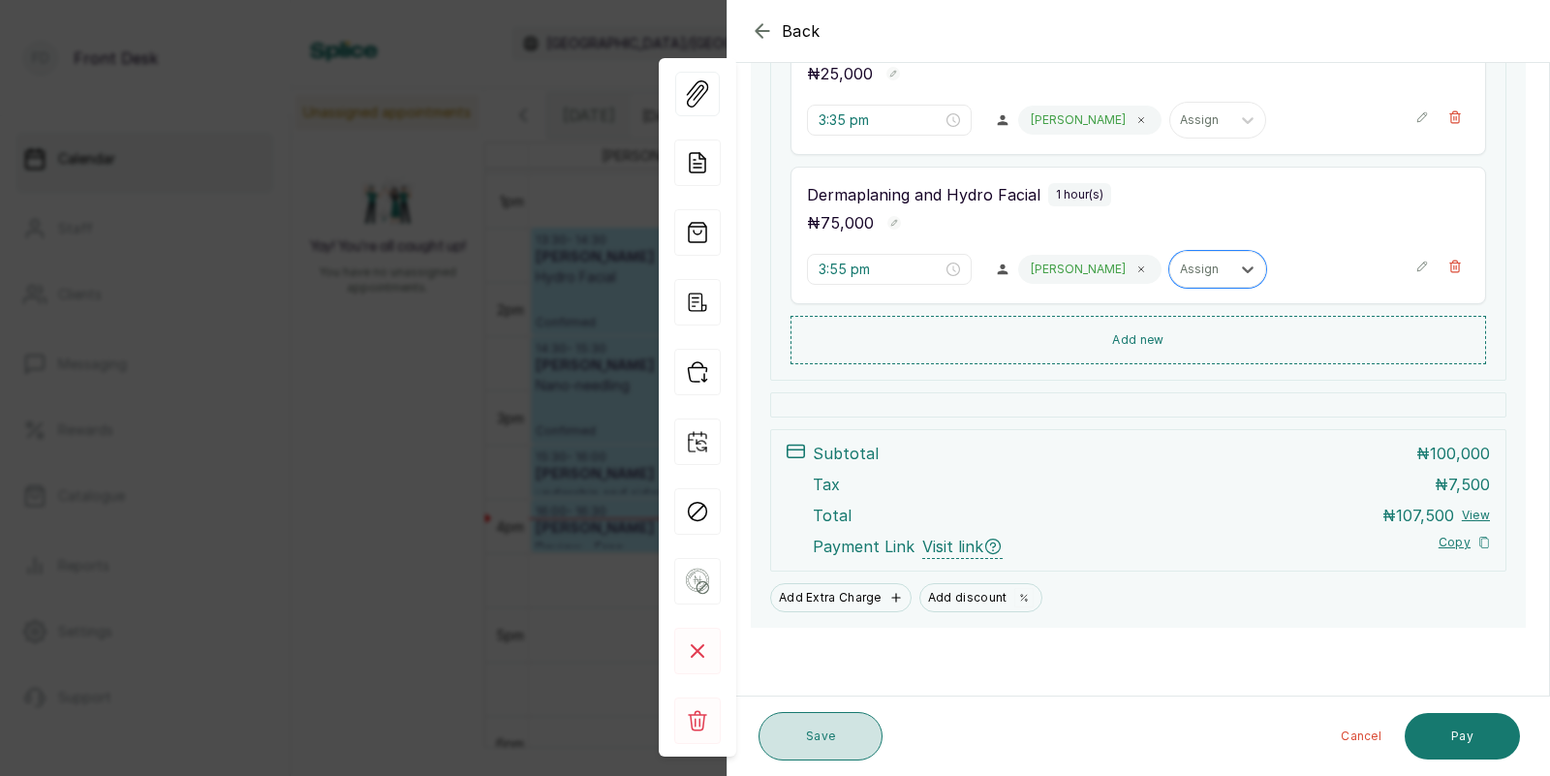
click at [831, 726] on button "Save" at bounding box center [820, 736] width 124 height 48
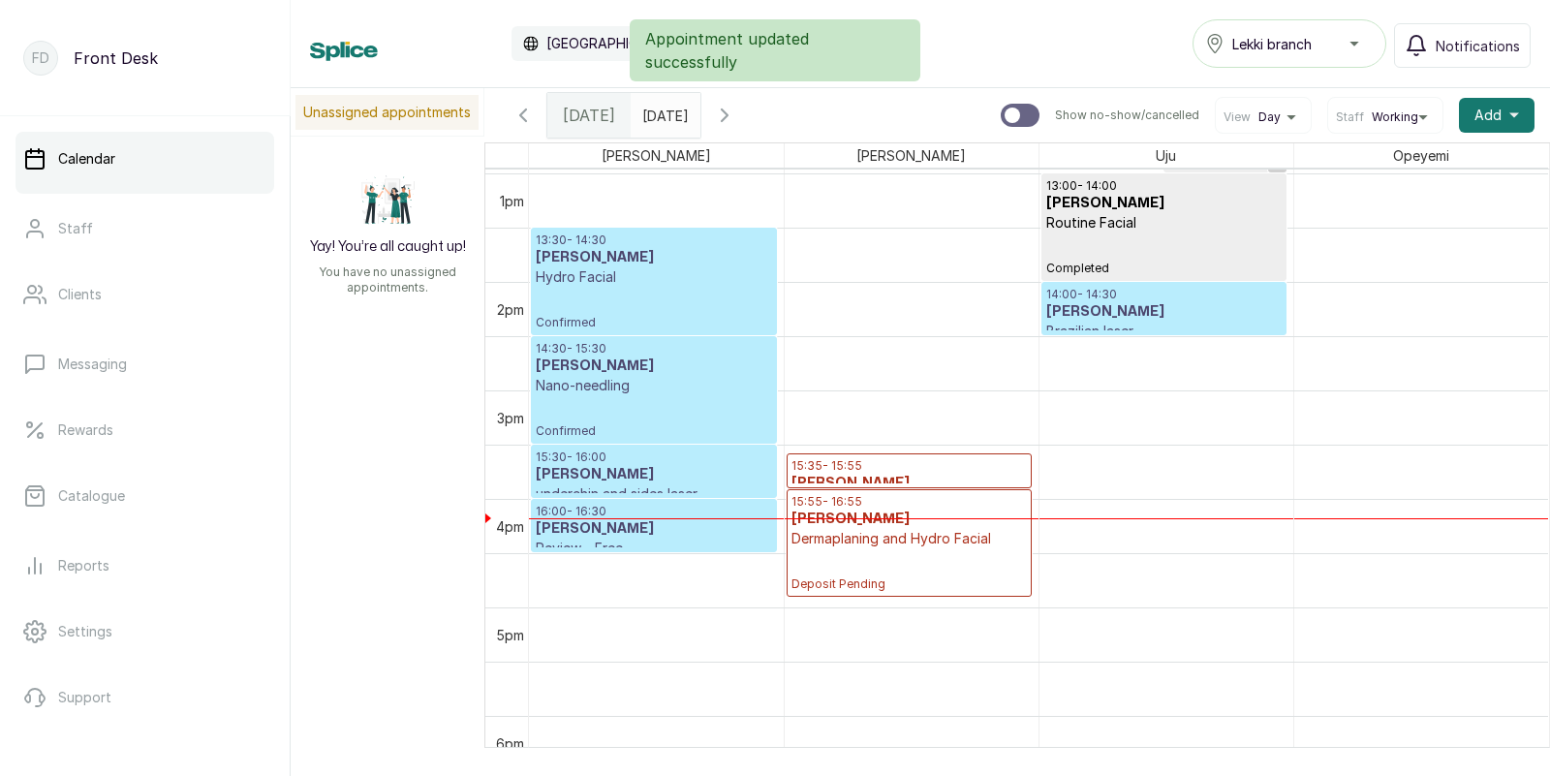
click at [889, 533] on p "Dermaplaning and Hydro Facial" at bounding box center [908, 538] width 235 height 19
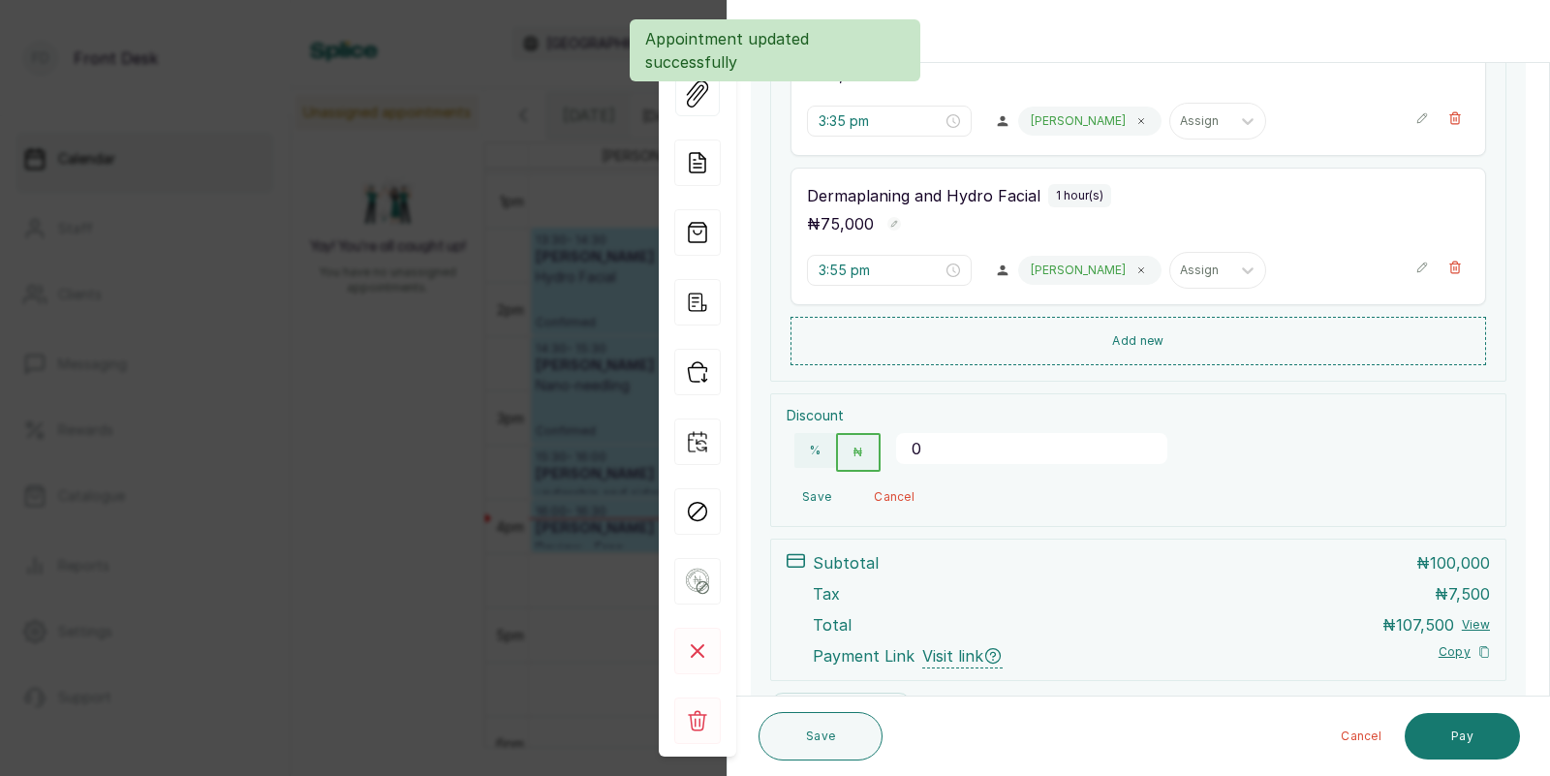
click at [973, 444] on input "0" at bounding box center [1031, 448] width 271 height 31
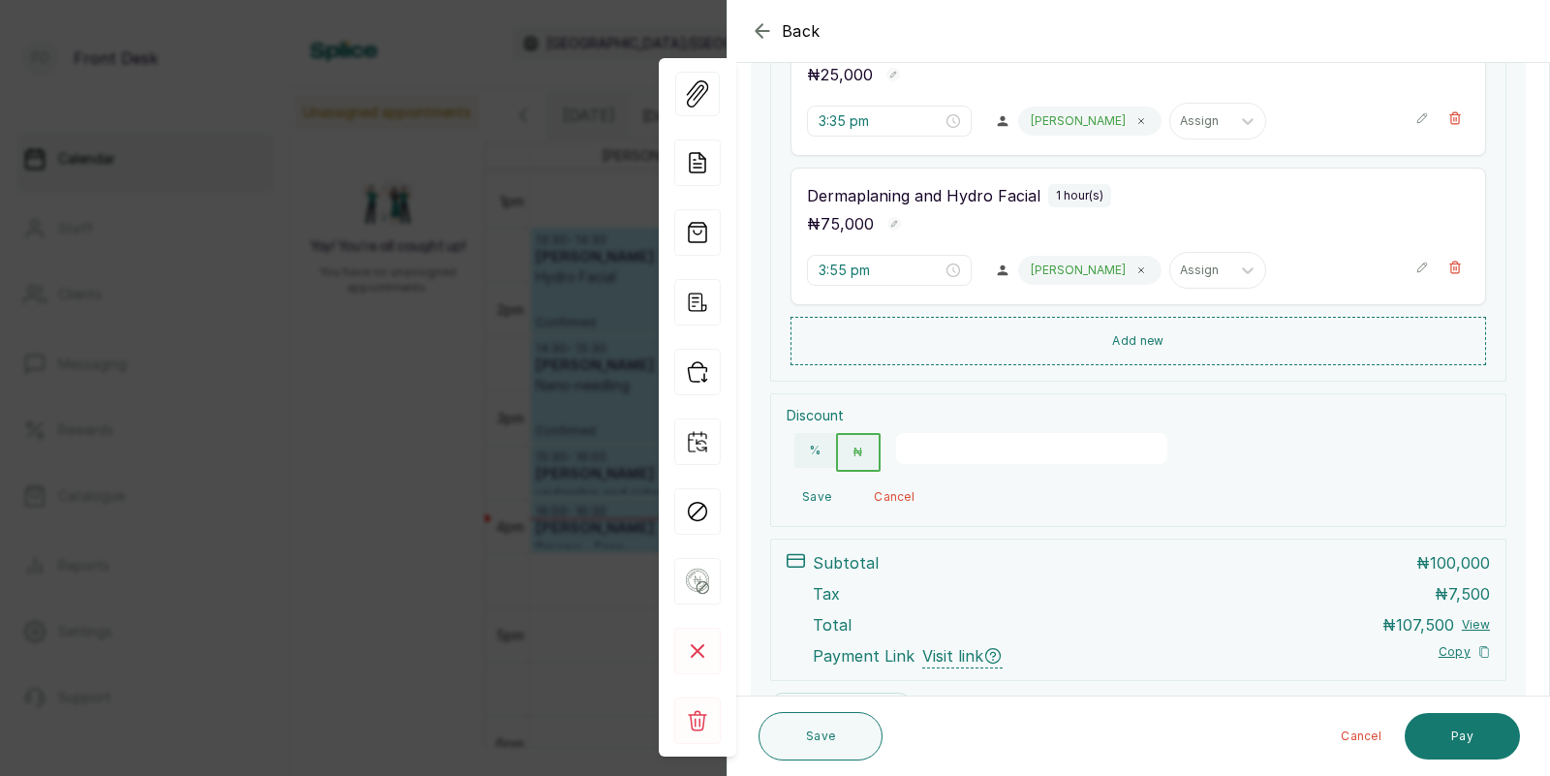
type input "3"
type input "25000"
click at [818, 493] on button "Save" at bounding box center [816, 496] width 60 height 35
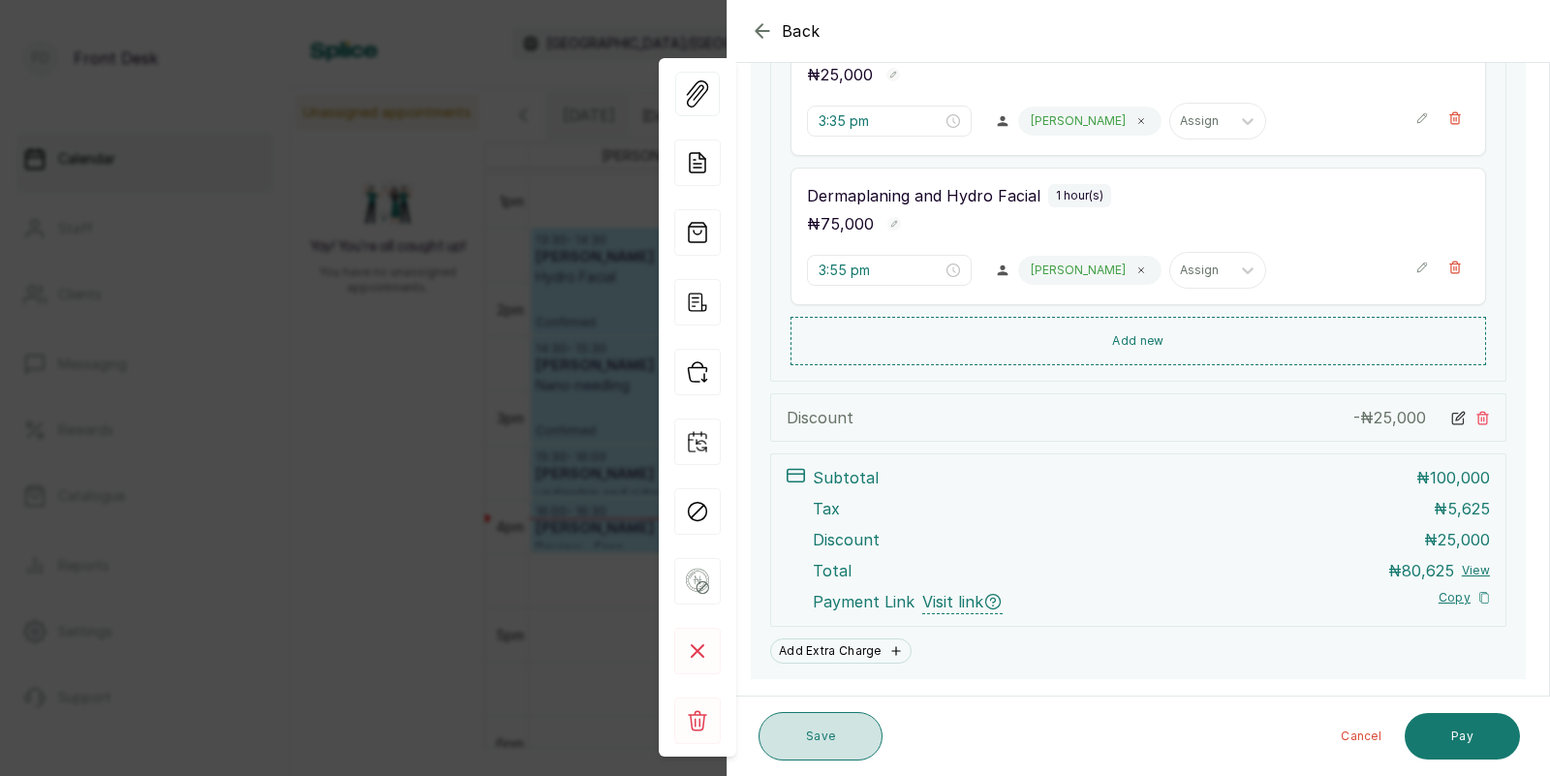
click at [822, 728] on button "Save" at bounding box center [820, 736] width 124 height 48
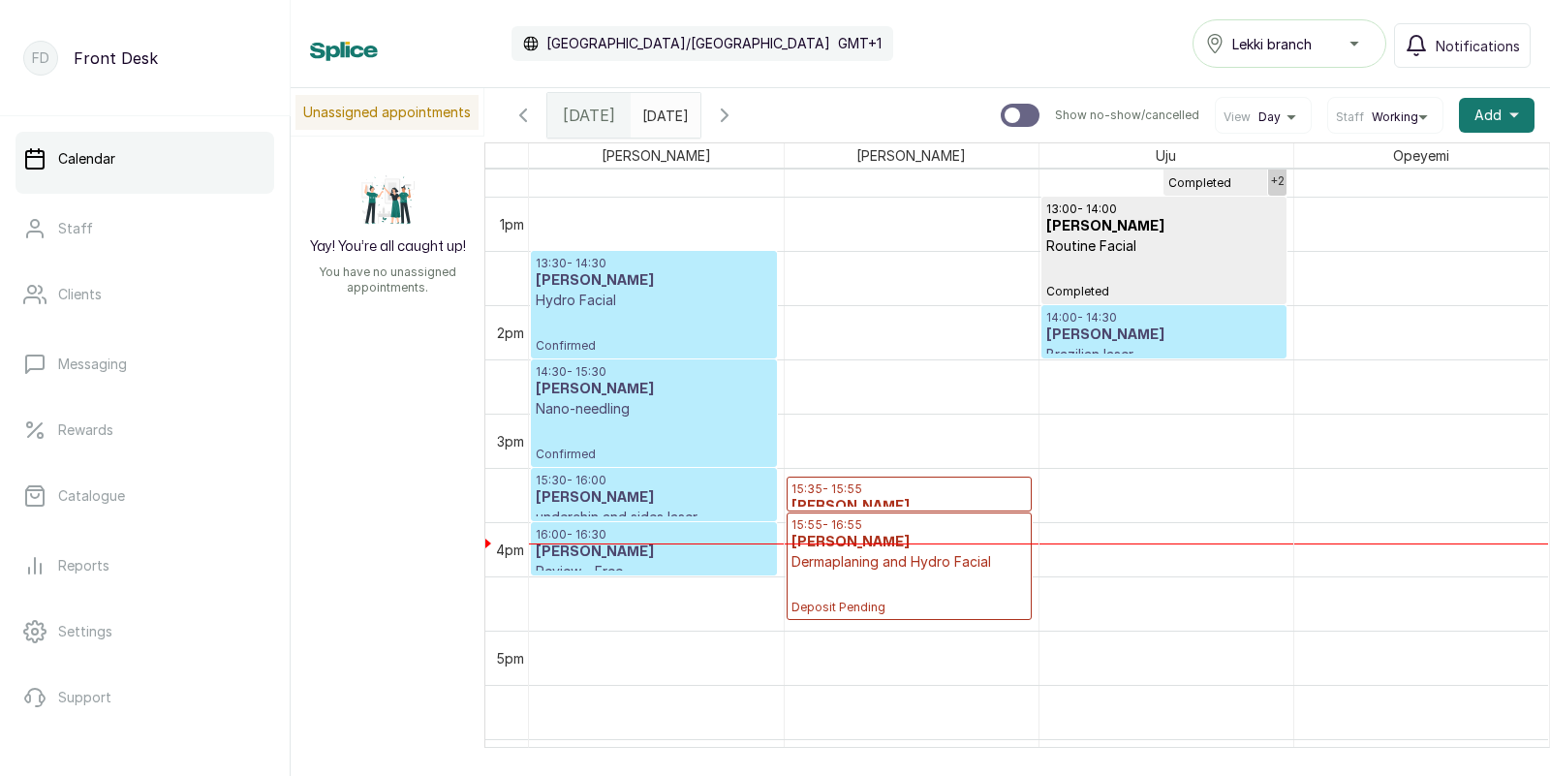
scroll to position [1386, 0]
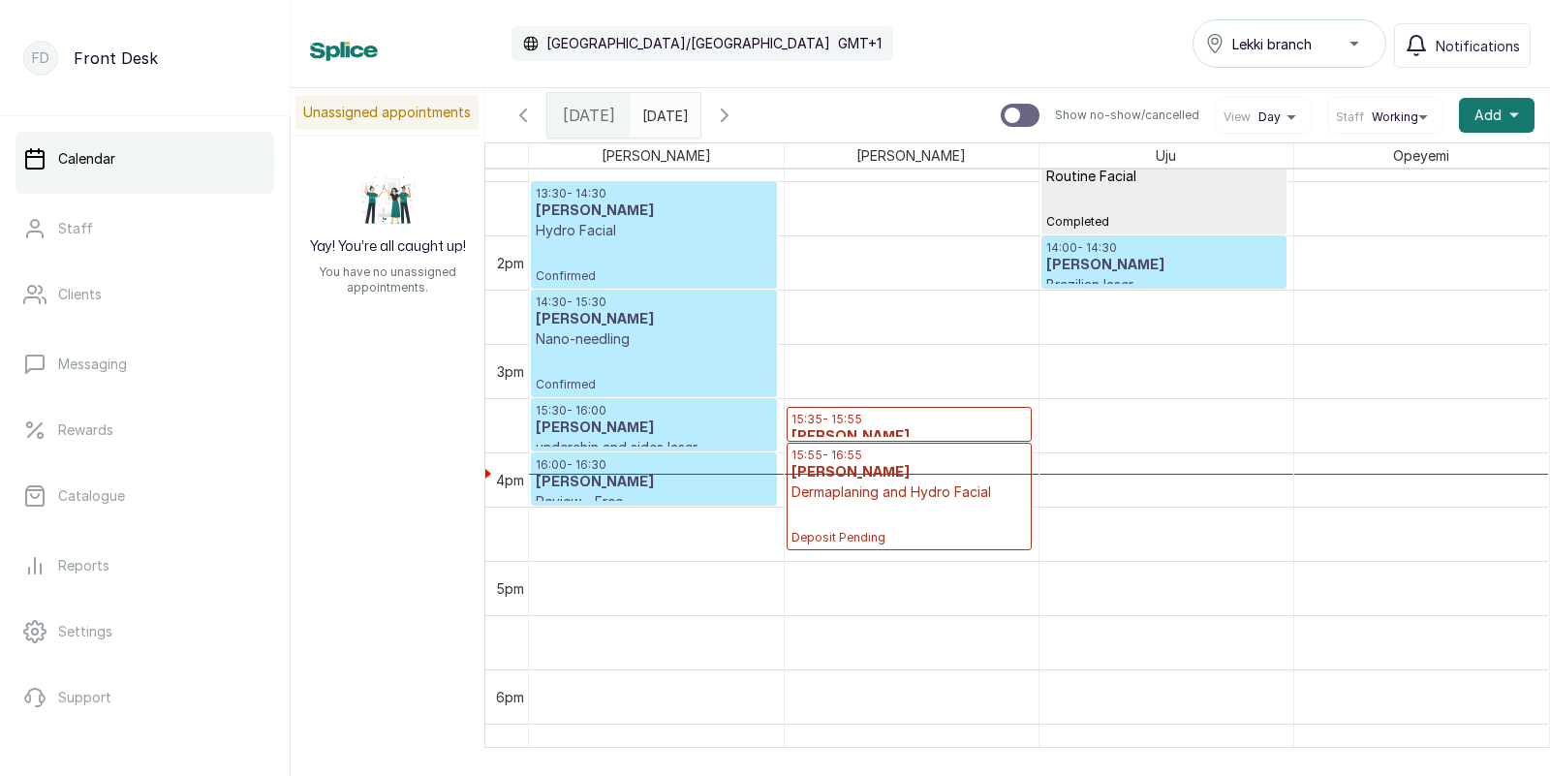
click at [662, 118] on input "22/09/2025" at bounding box center [646, 110] width 31 height 33
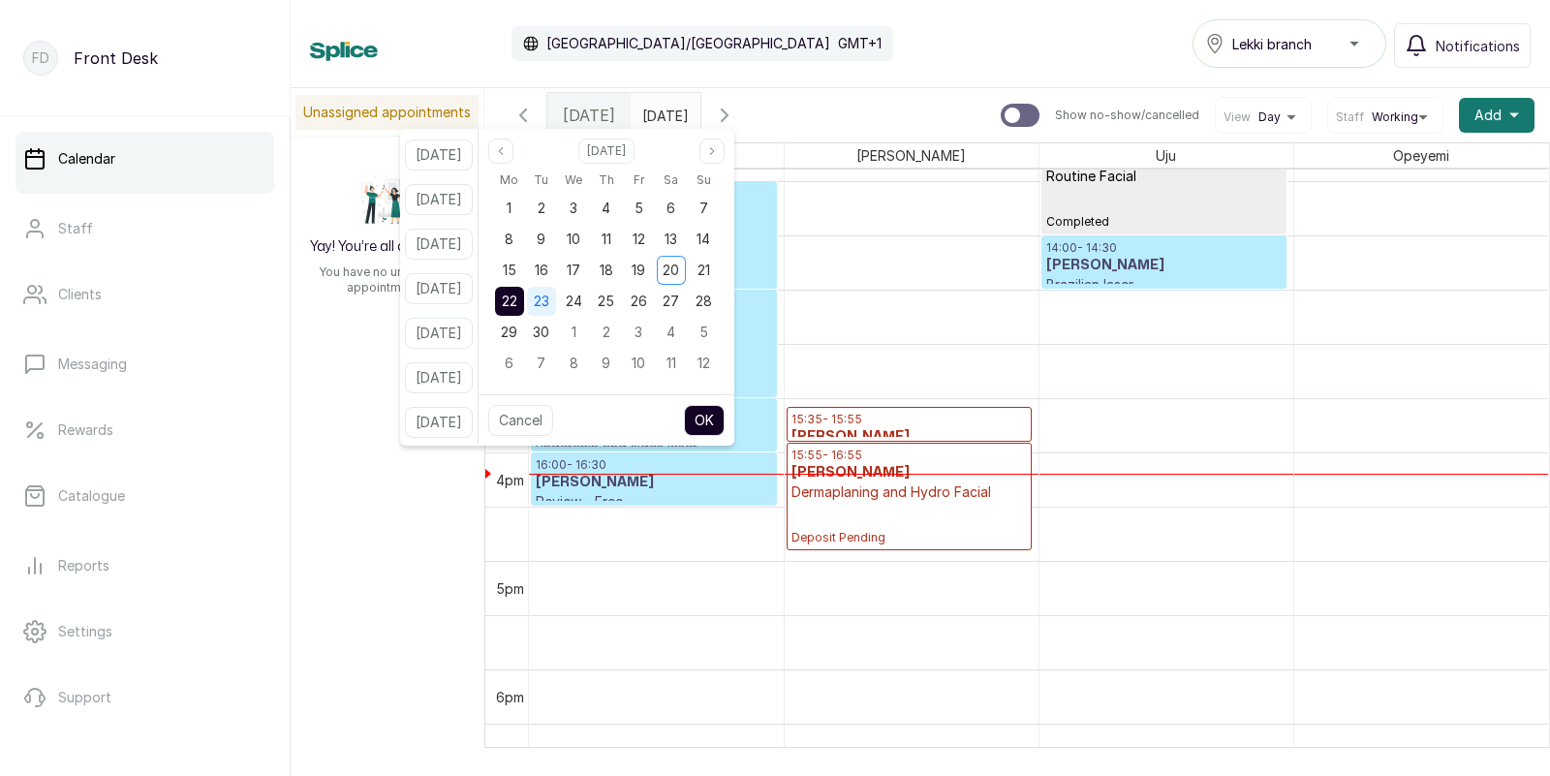
click at [549, 304] on span "23" at bounding box center [541, 300] width 15 height 16
click at [517, 301] on span "22" at bounding box center [509, 300] width 15 height 16
click at [724, 414] on button "OK" at bounding box center [704, 420] width 41 height 31
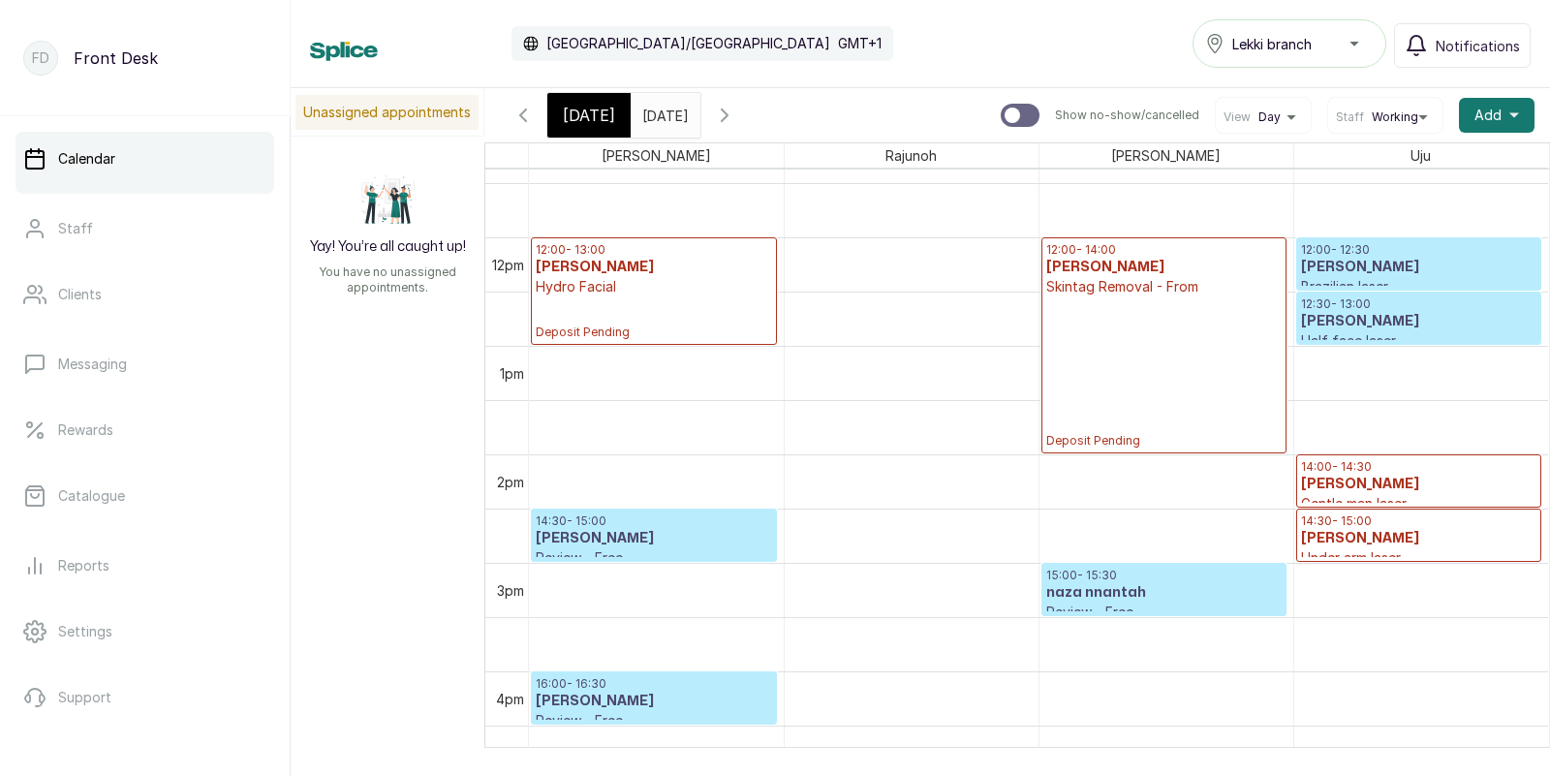
scroll to position [1212, 0]
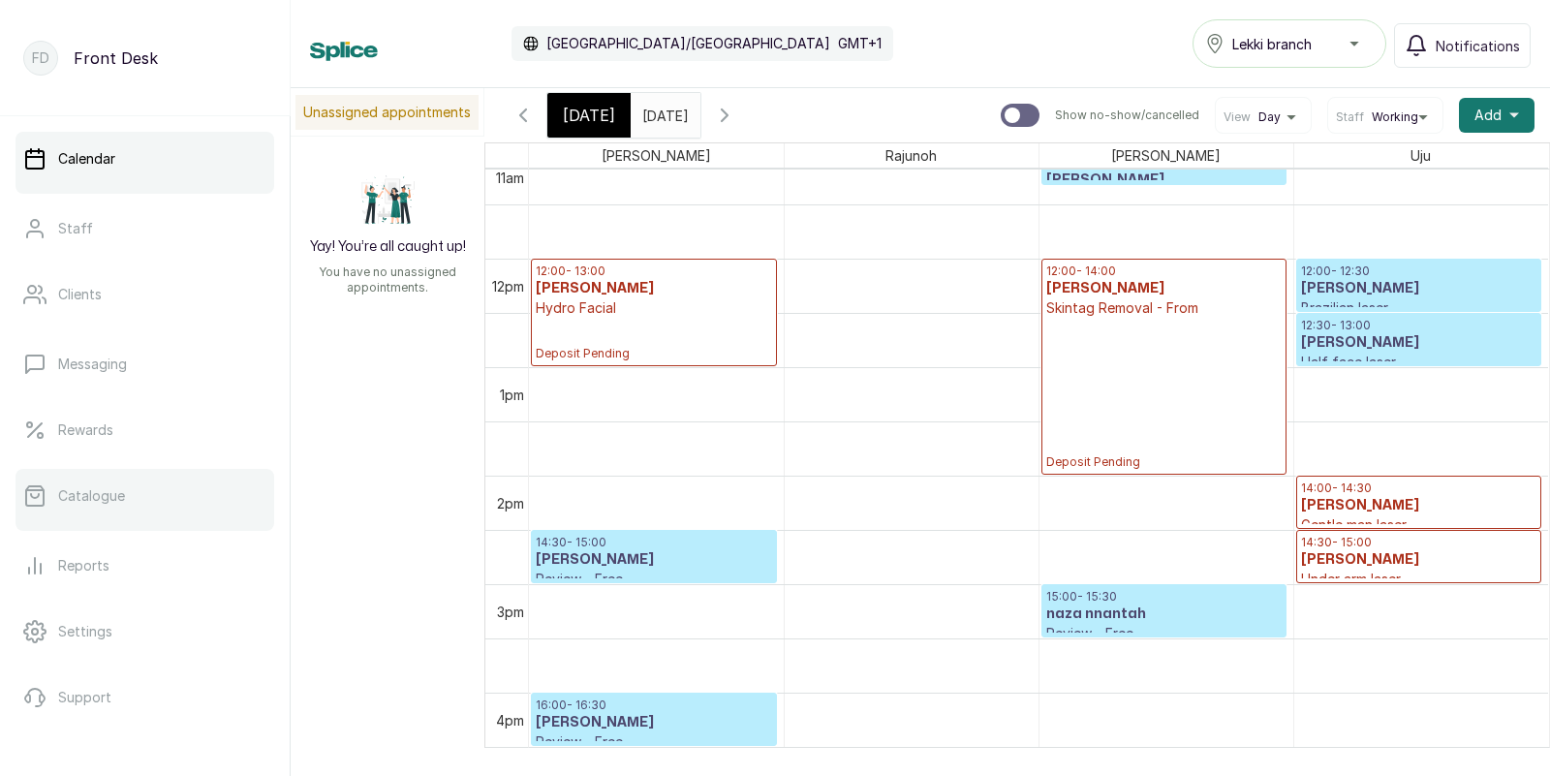
click at [120, 501] on p "Catalogue" at bounding box center [91, 495] width 67 height 19
